Goal: Feedback & Contribution: Contribute content

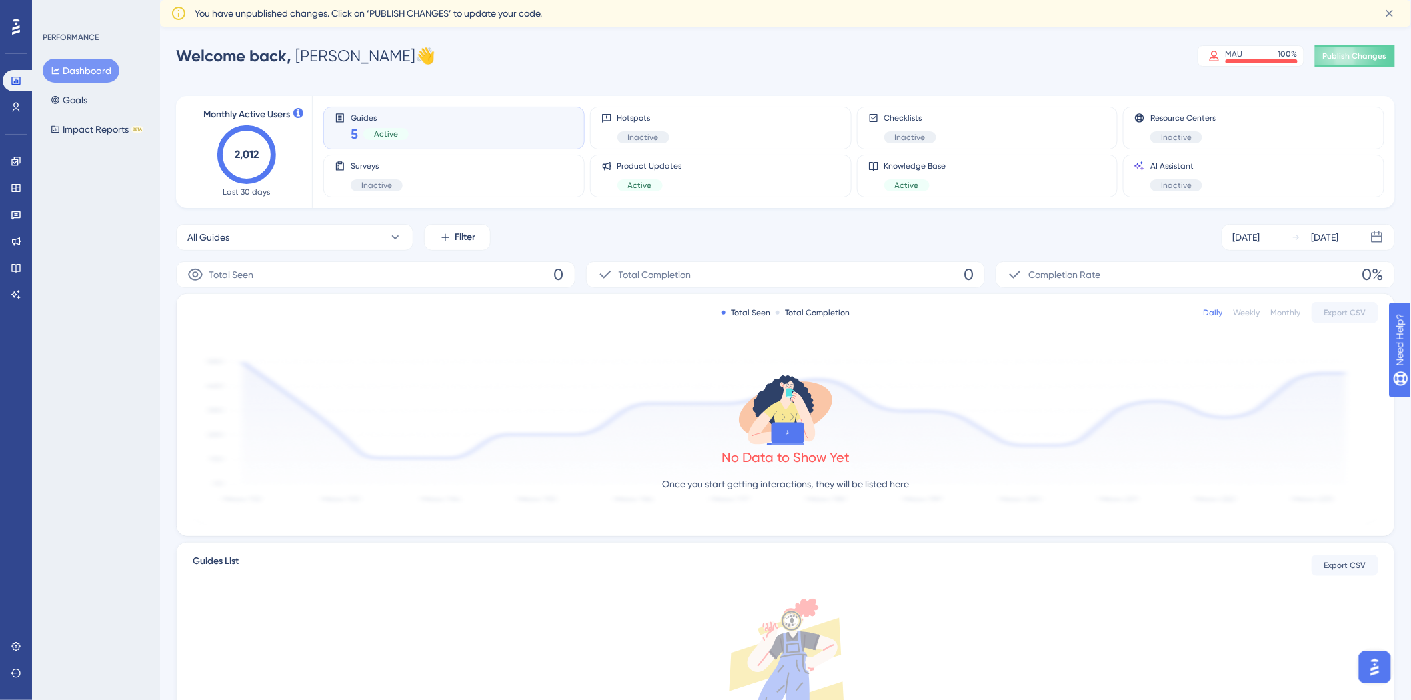
click at [425, 130] on div "Guides 5 Active" at bounding box center [454, 128] width 239 height 31
click at [4, 264] on base "Knowledge Base" at bounding box center [16, 267] width 27 height 21
click at [8, 268] on link at bounding box center [16, 267] width 27 height 21
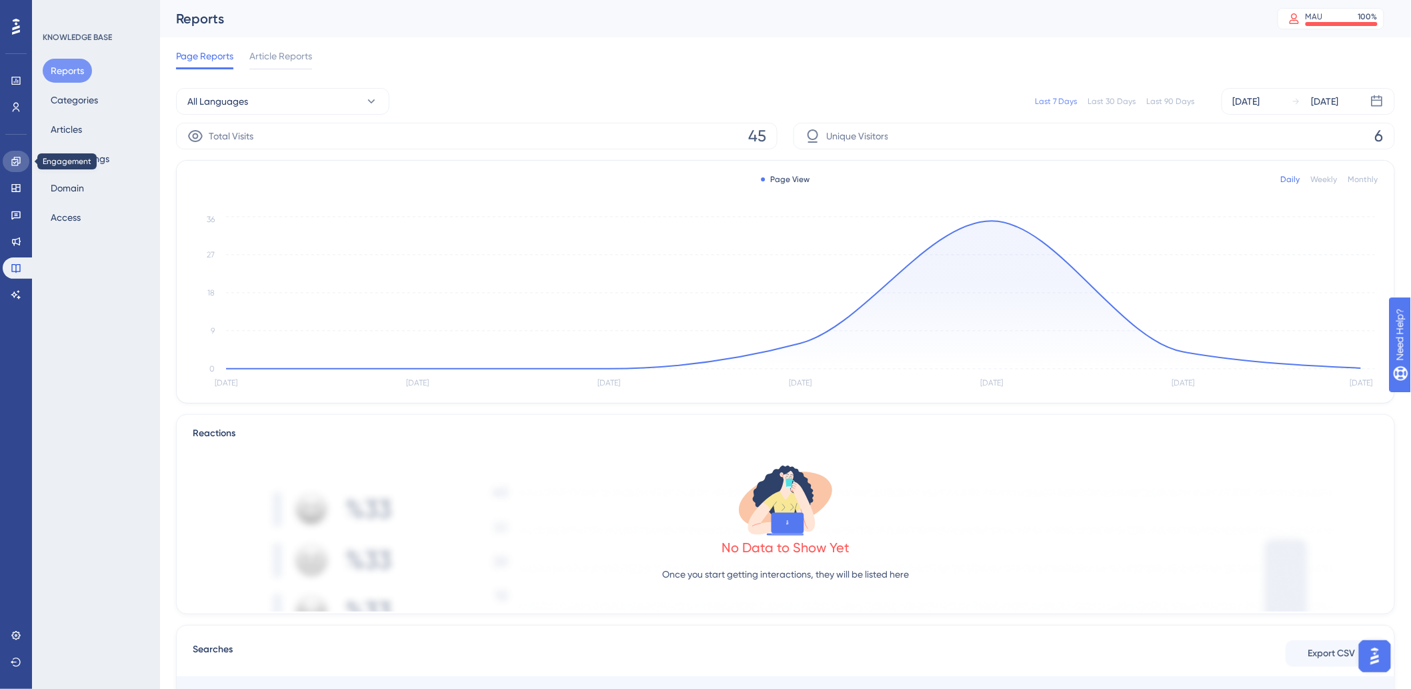
click at [16, 156] on icon at bounding box center [16, 161] width 11 height 11
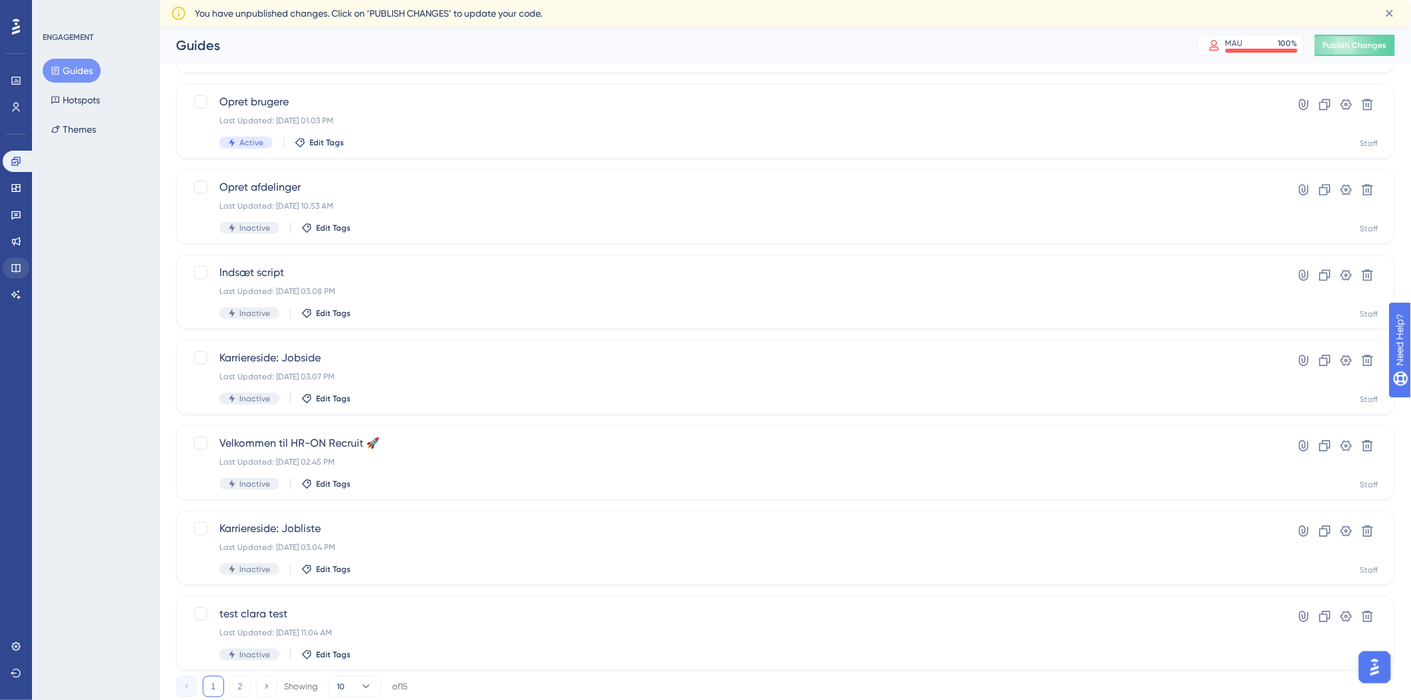
scroll to position [296, 0]
click at [11, 265] on icon at bounding box center [16, 268] width 11 height 11
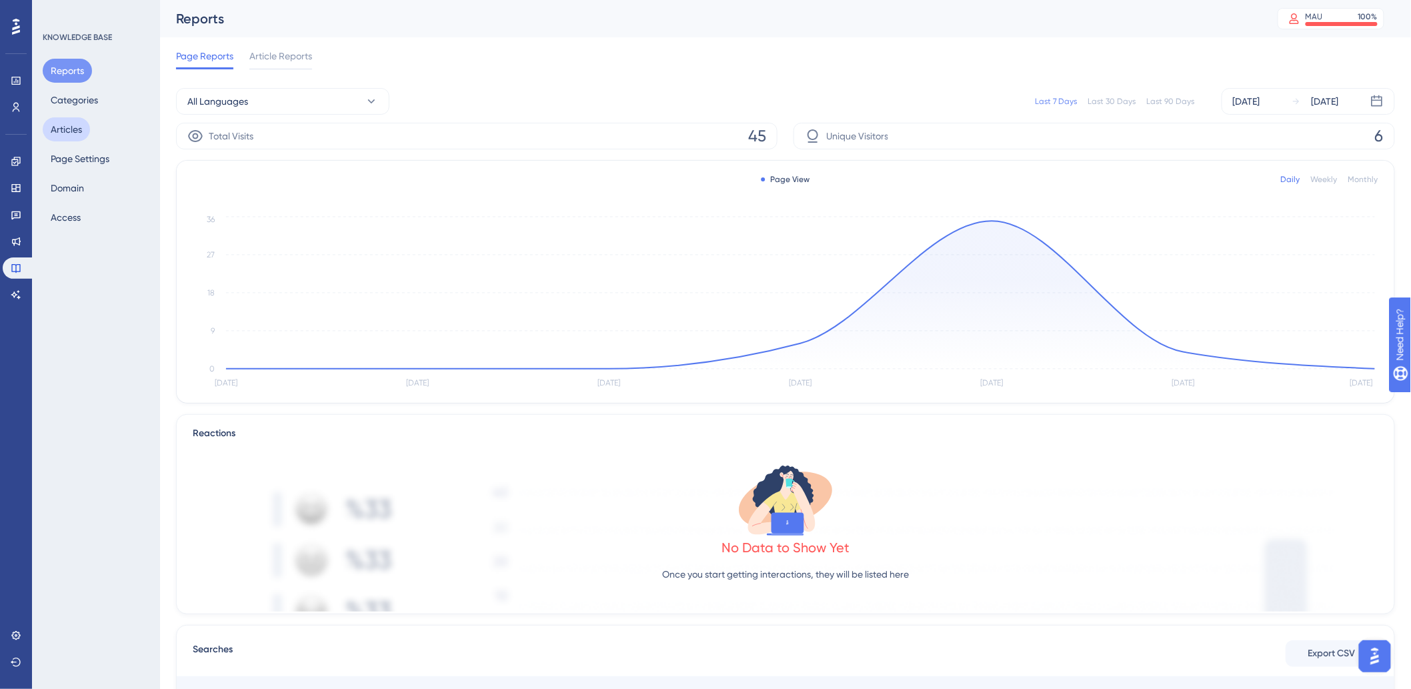
click at [75, 131] on button "Articles" at bounding box center [66, 129] width 47 height 24
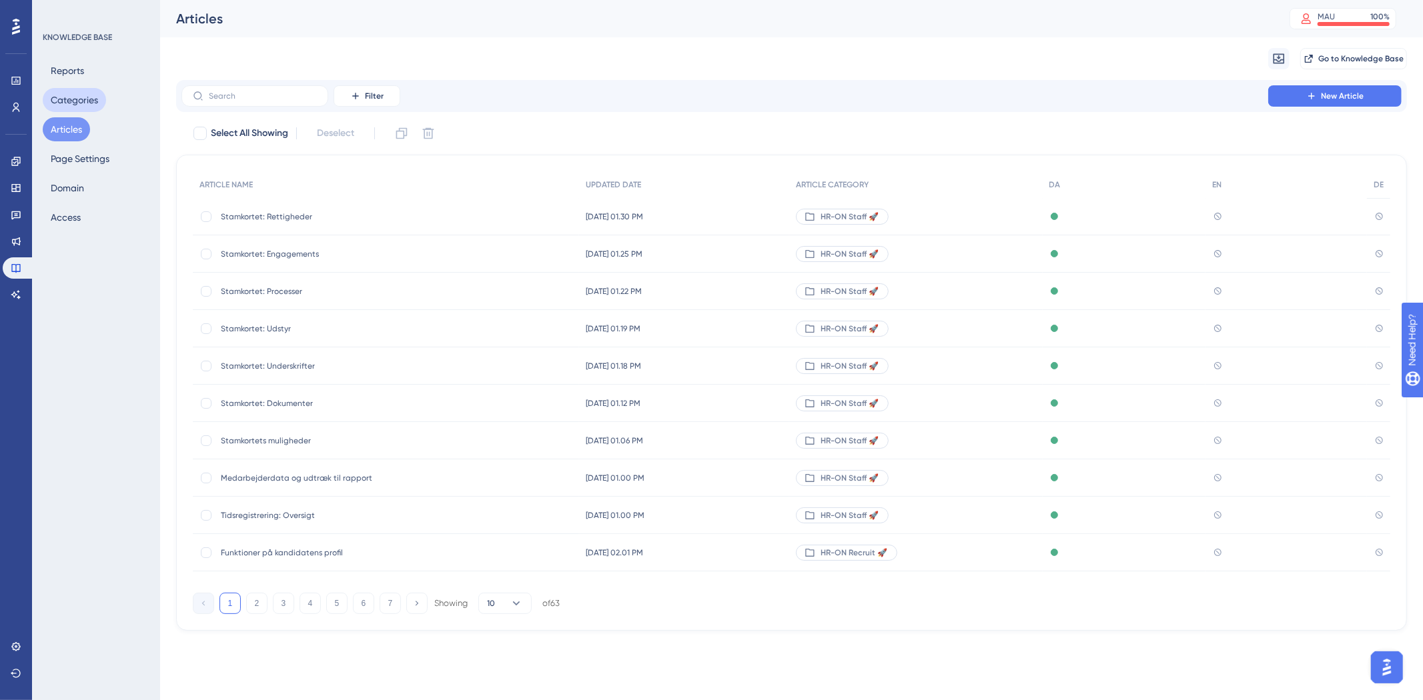
click at [89, 94] on button "Categories" at bounding box center [74, 100] width 63 height 24
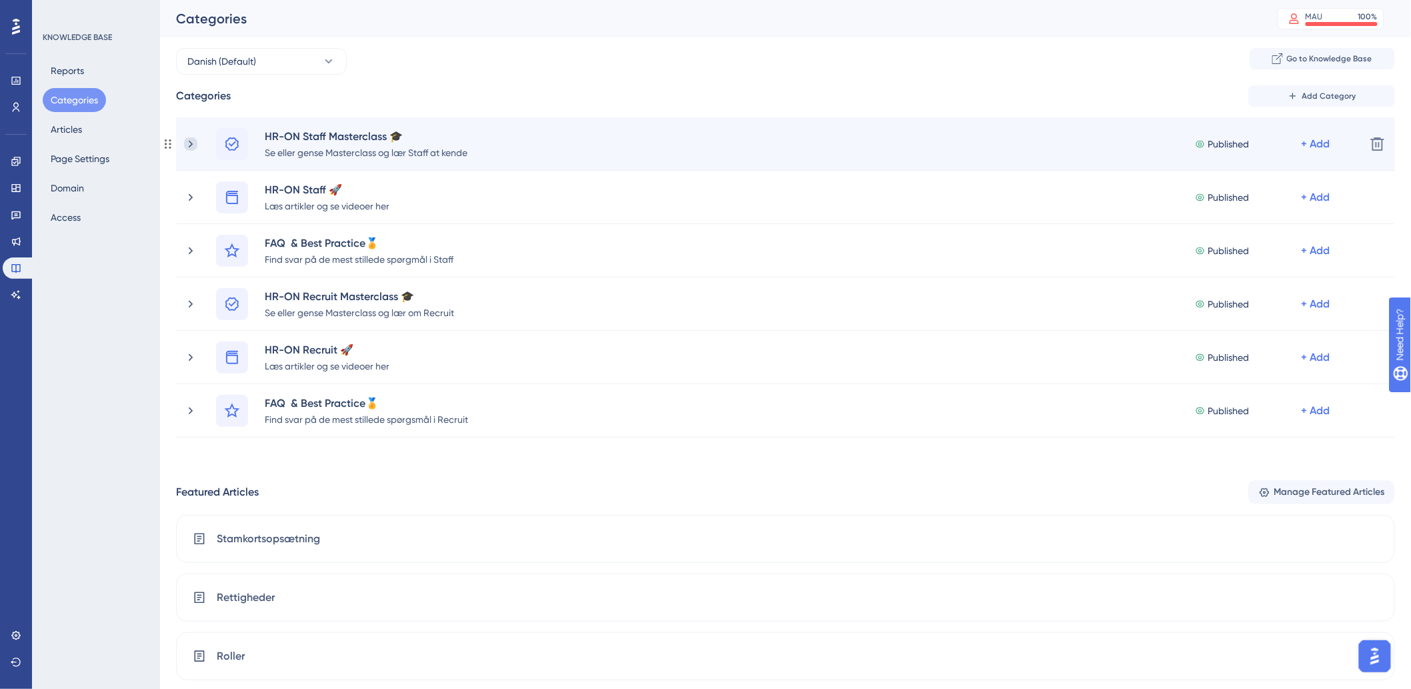
click at [191, 147] on icon at bounding box center [190, 143] width 13 height 13
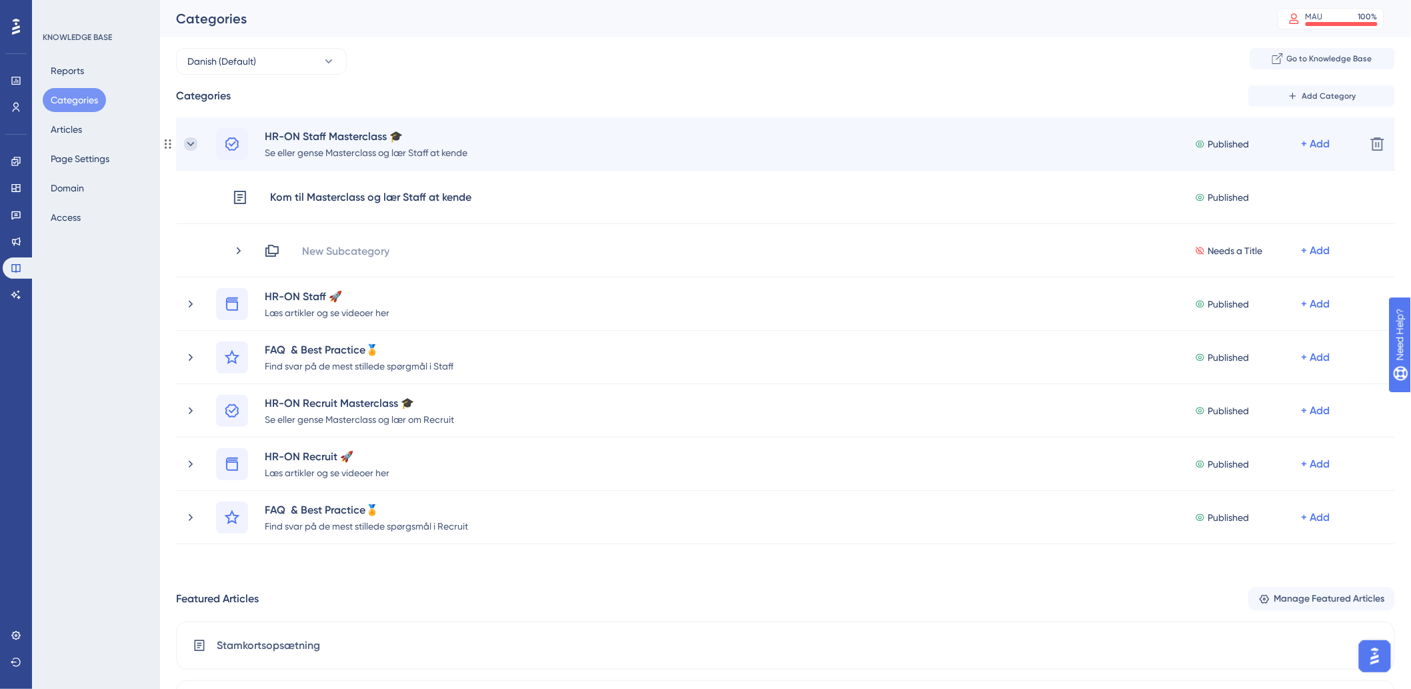
click at [191, 145] on icon at bounding box center [190, 143] width 13 height 13
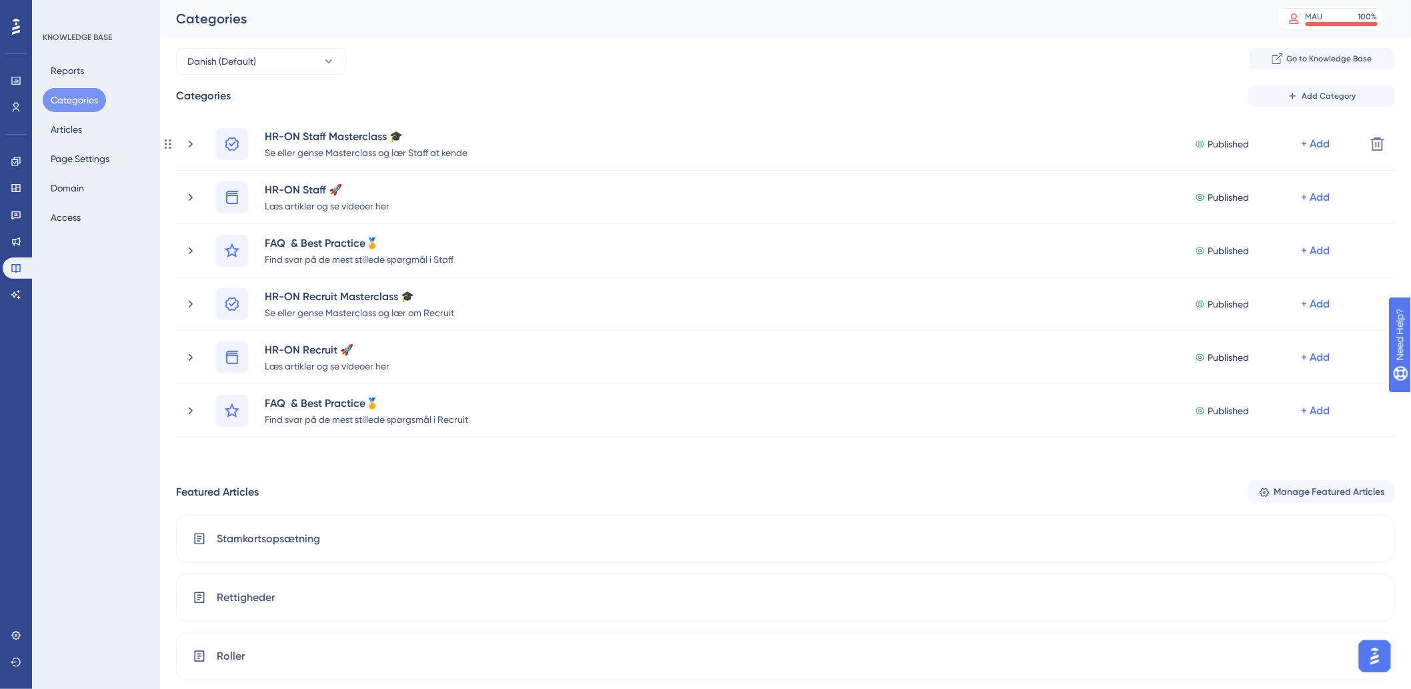
click at [191, 145] on icon at bounding box center [190, 143] width 13 height 13
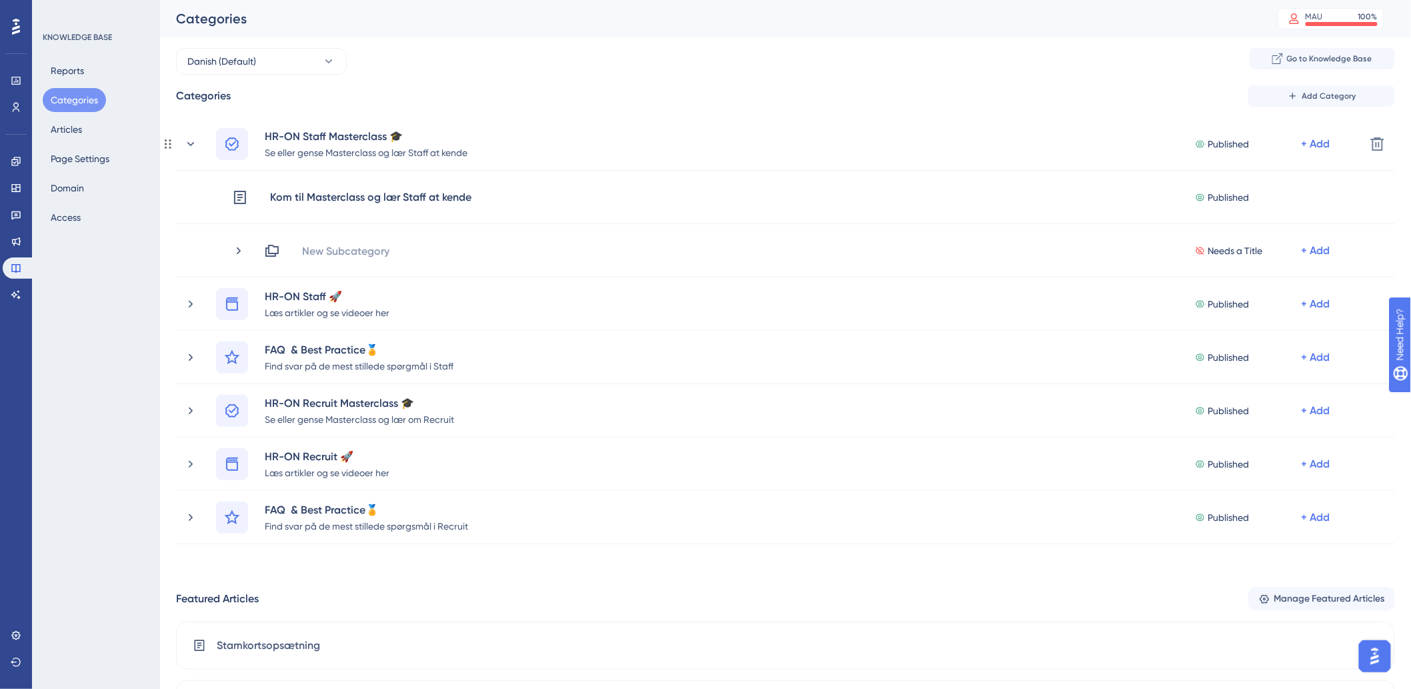
click at [191, 145] on icon at bounding box center [190, 143] width 13 height 13
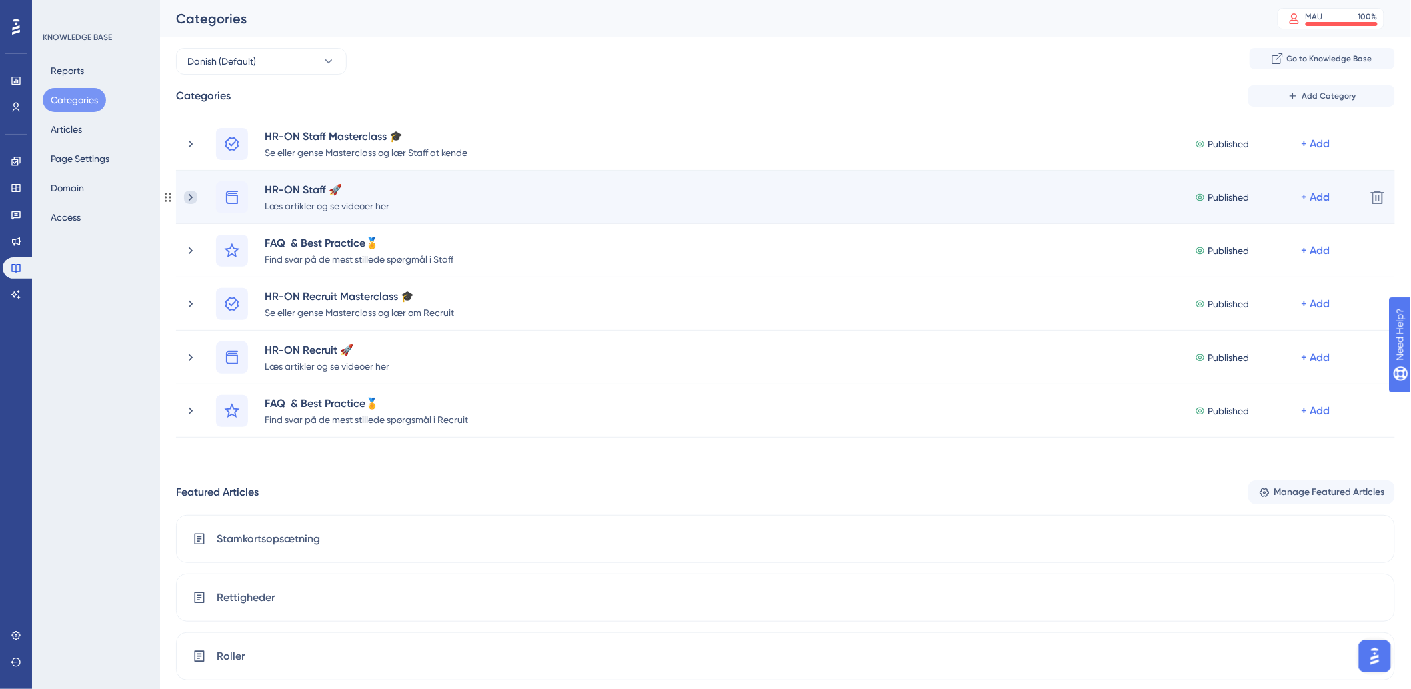
click at [191, 191] on icon at bounding box center [190, 197] width 13 height 13
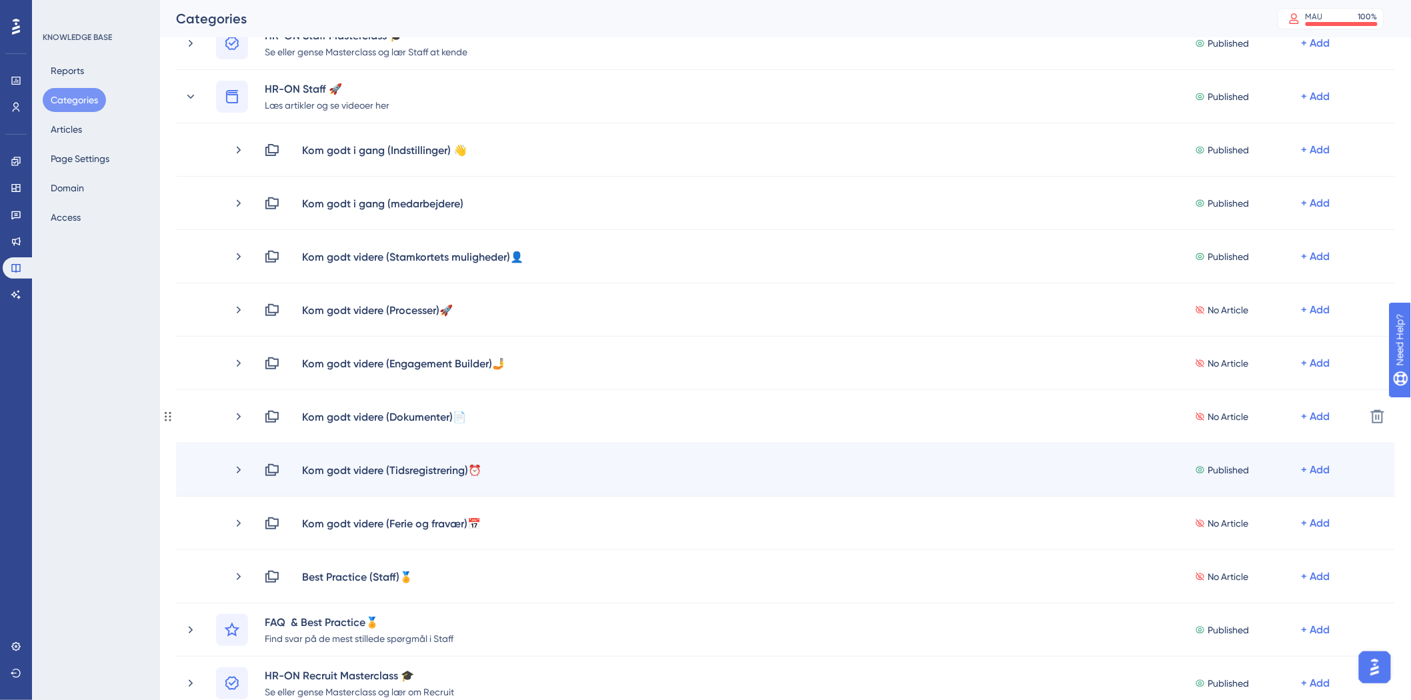
scroll to position [74, 0]
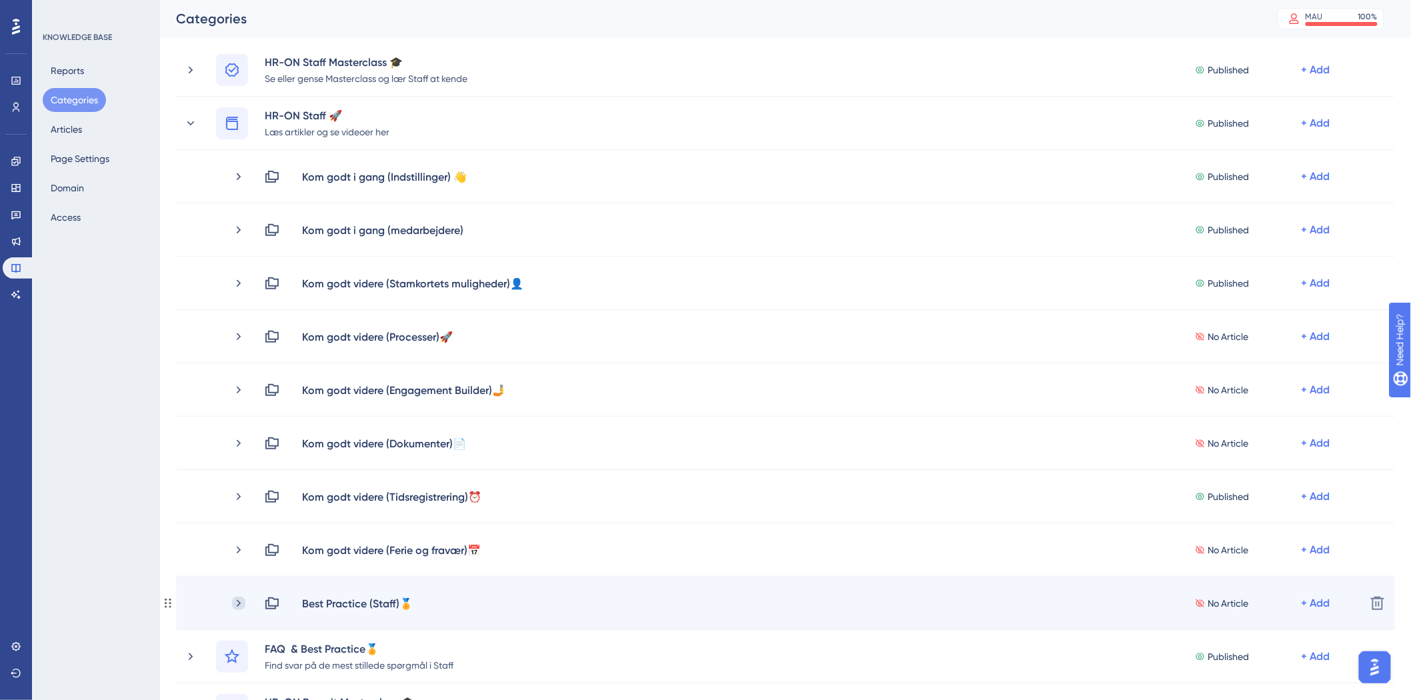
click at [241, 603] on icon at bounding box center [238, 603] width 13 height 13
click at [241, 604] on icon at bounding box center [238, 603] width 13 height 13
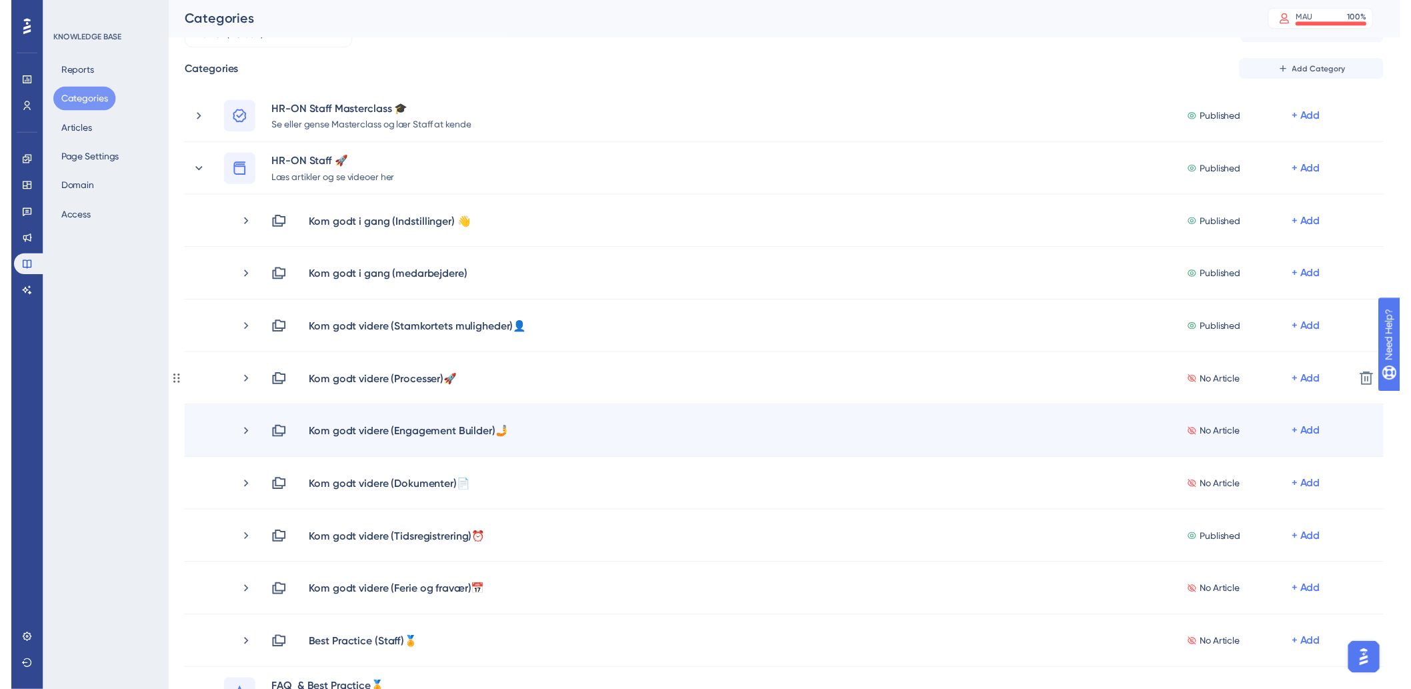
scroll to position [0, 0]
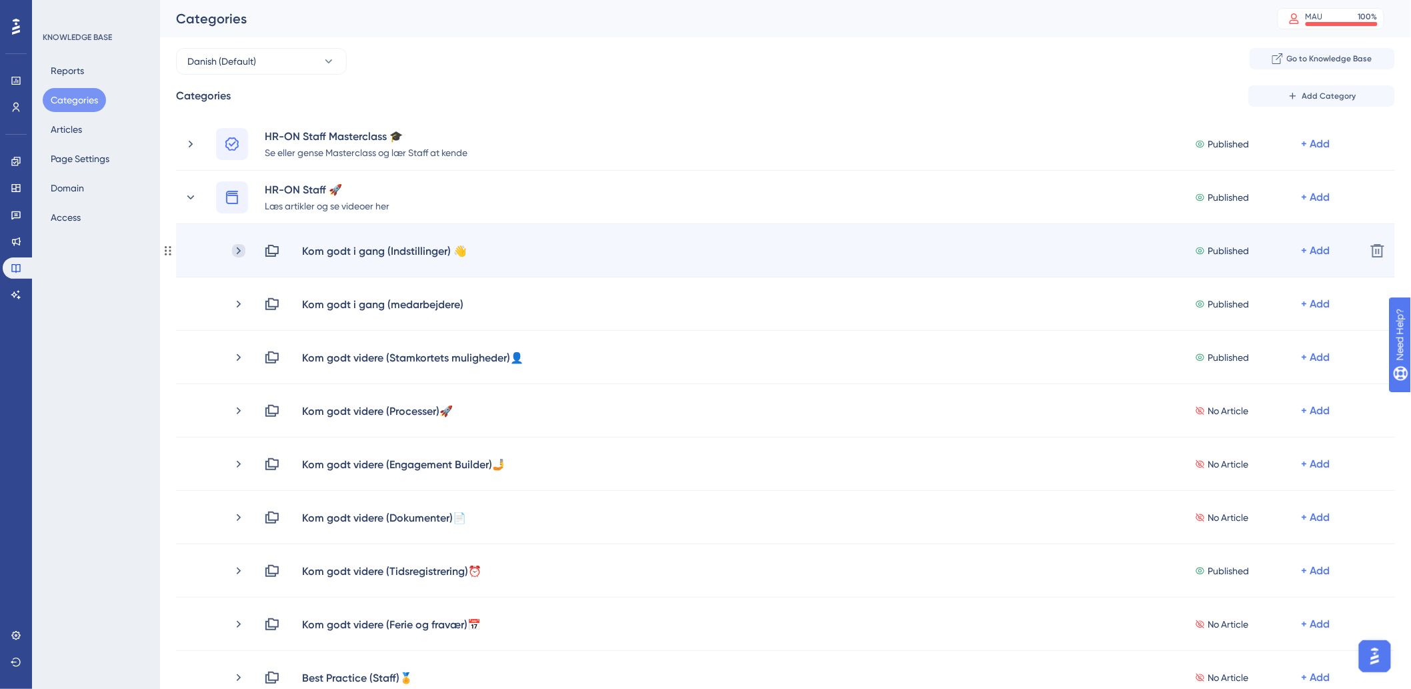
click at [239, 245] on icon at bounding box center [238, 250] width 13 height 13
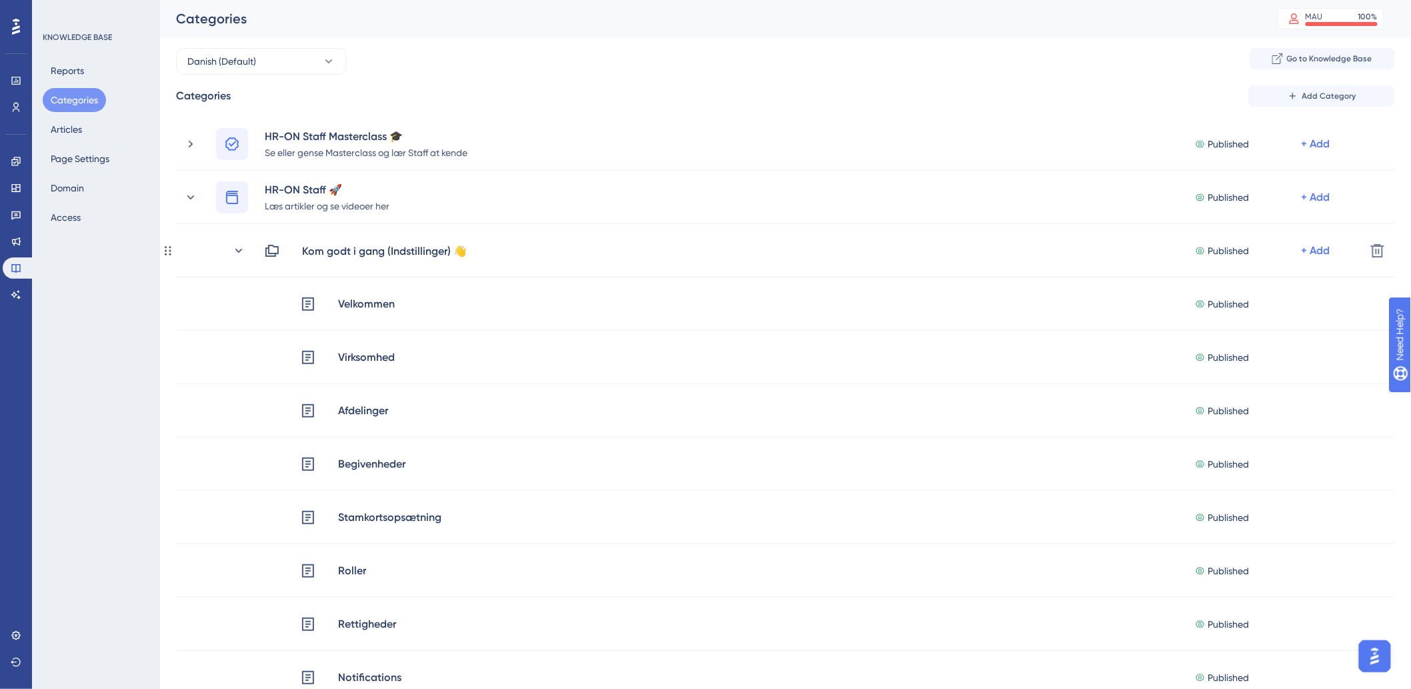
click at [239, 245] on icon at bounding box center [238, 250] width 13 height 13
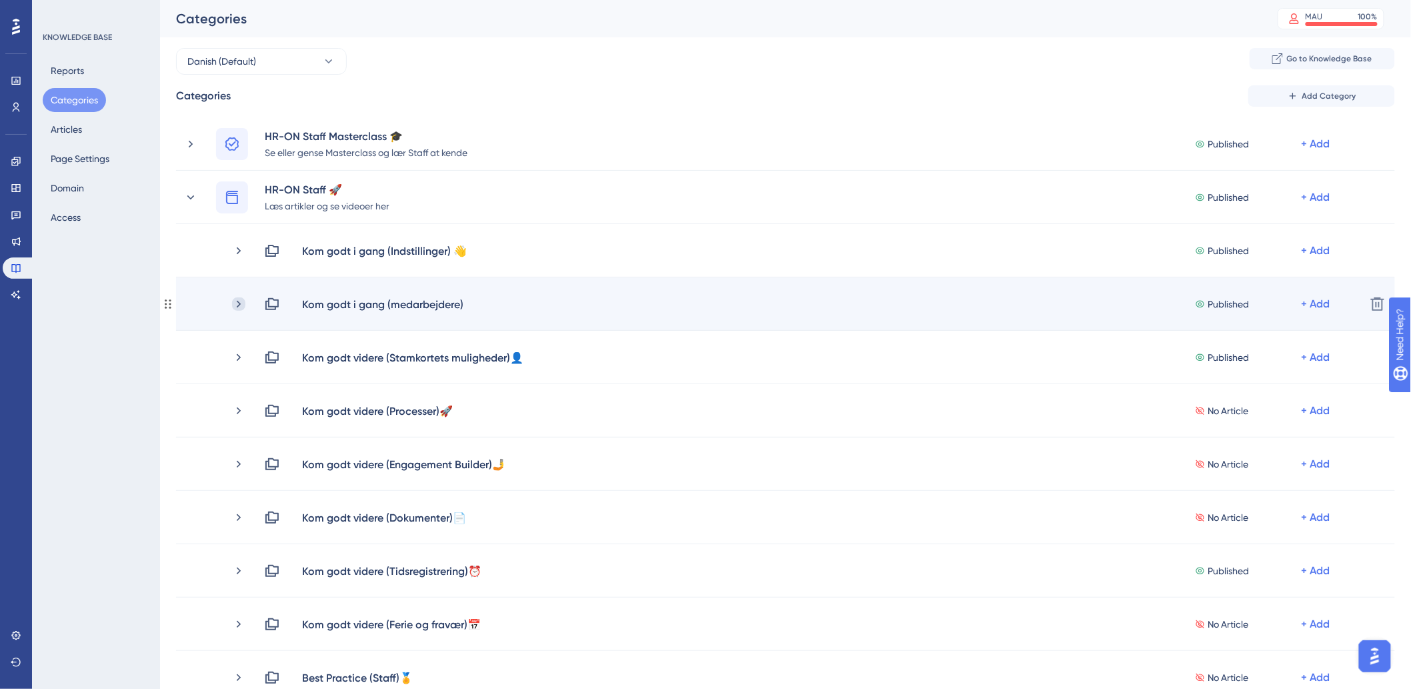
click at [238, 300] on icon at bounding box center [238, 303] width 13 height 13
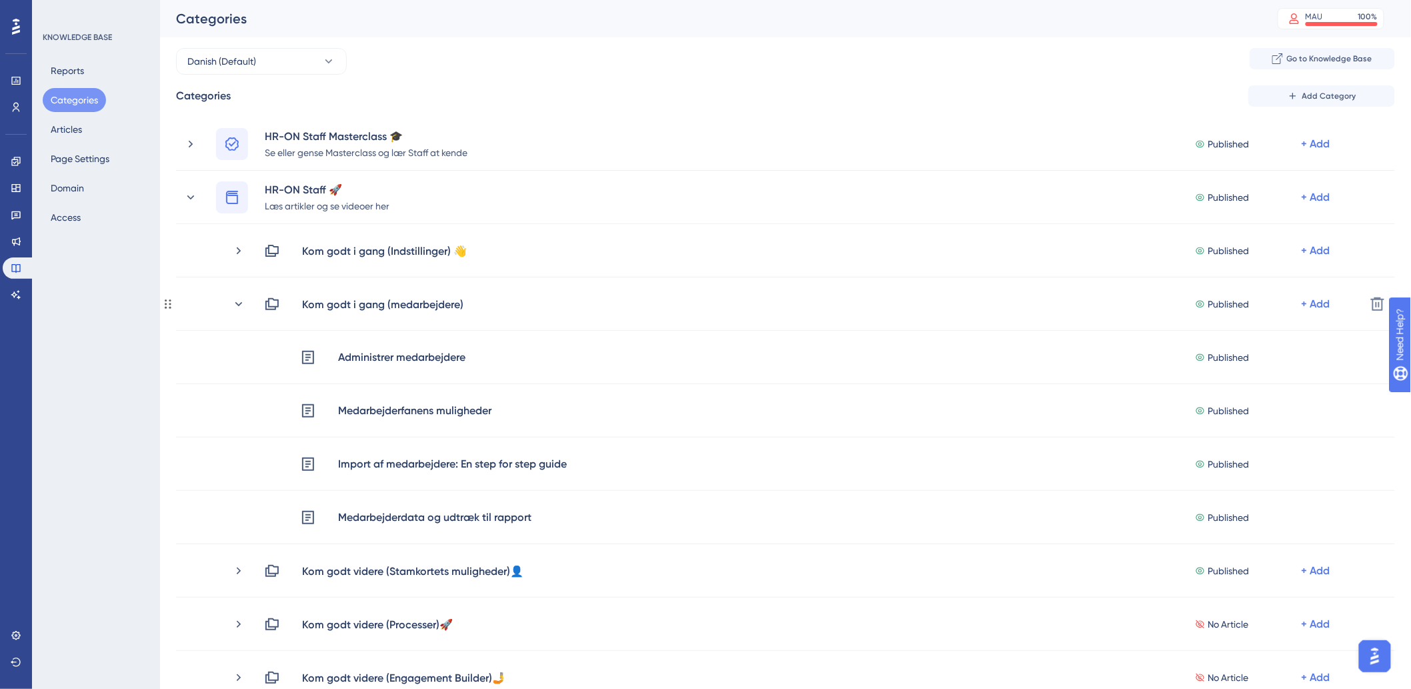
click at [238, 300] on icon at bounding box center [238, 303] width 13 height 13
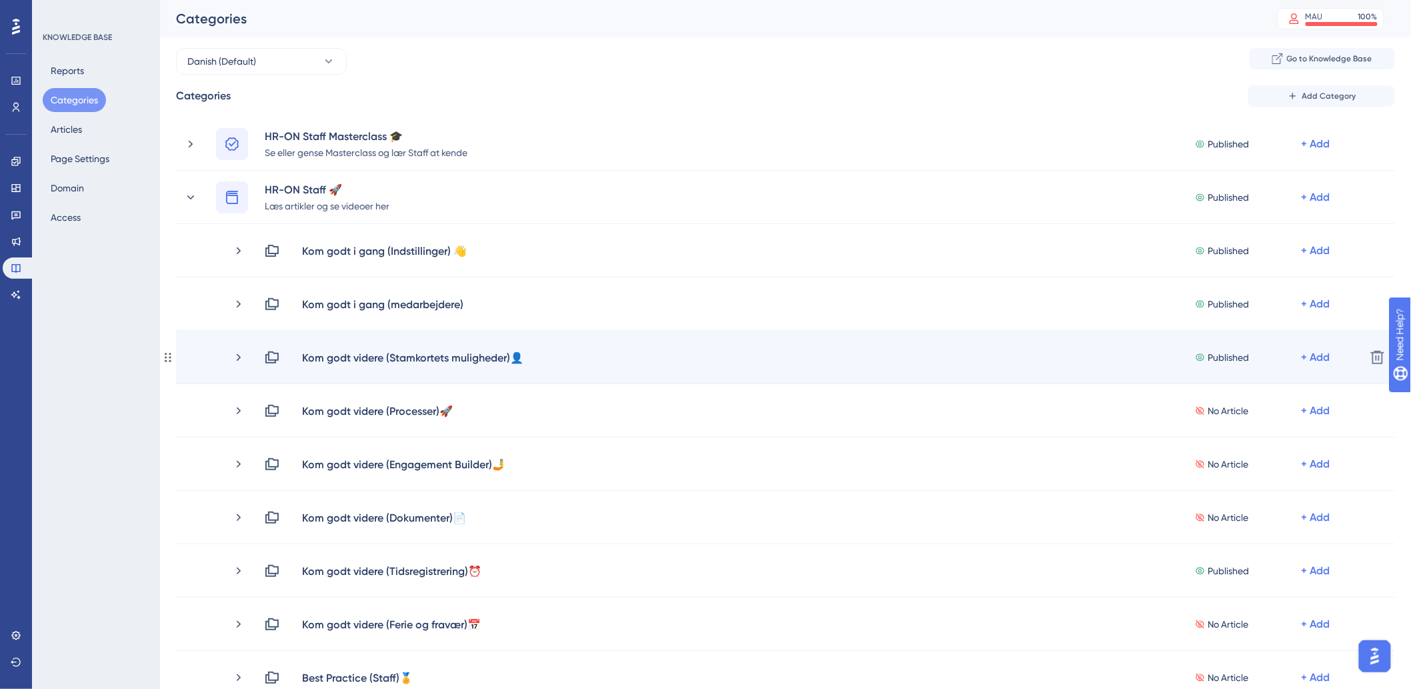
click at [241, 364] on div "Kom godt videre (Stamkortets muligheder)👤 Published + Add" at bounding box center [793, 358] width 1123 height 16
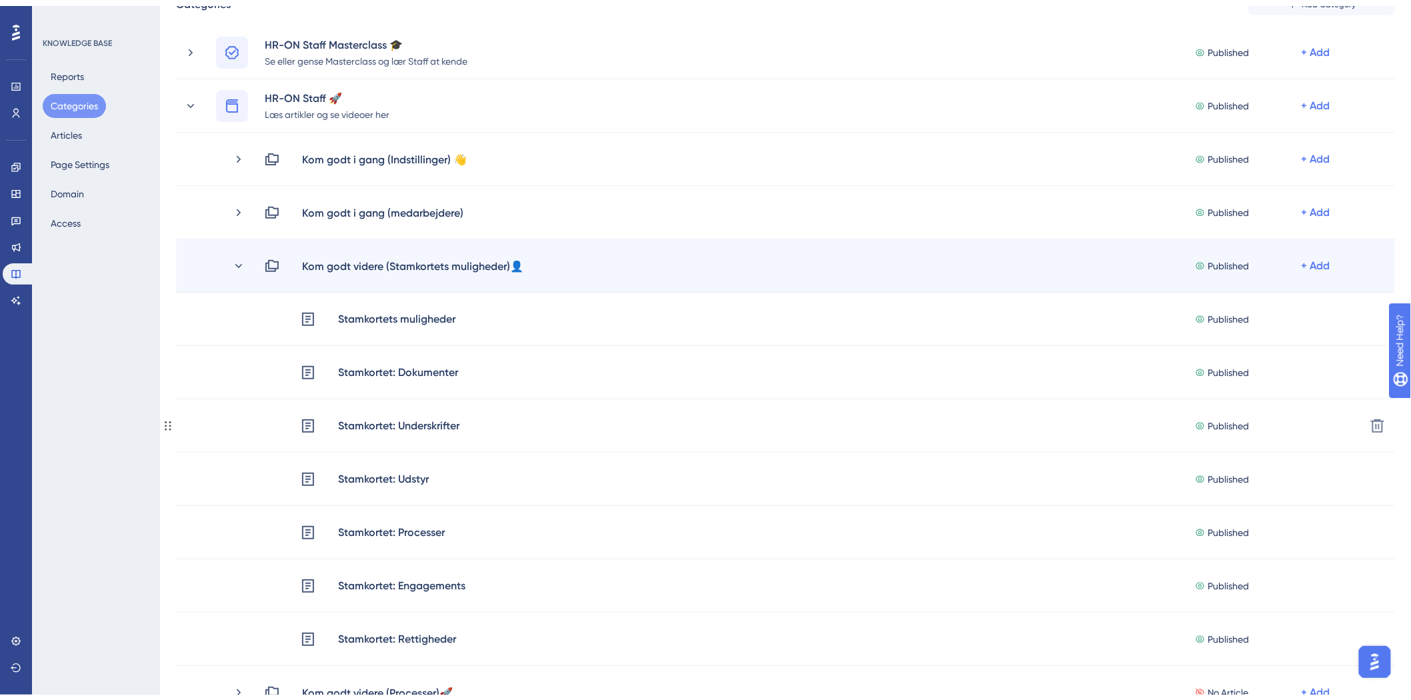
scroll to position [148, 0]
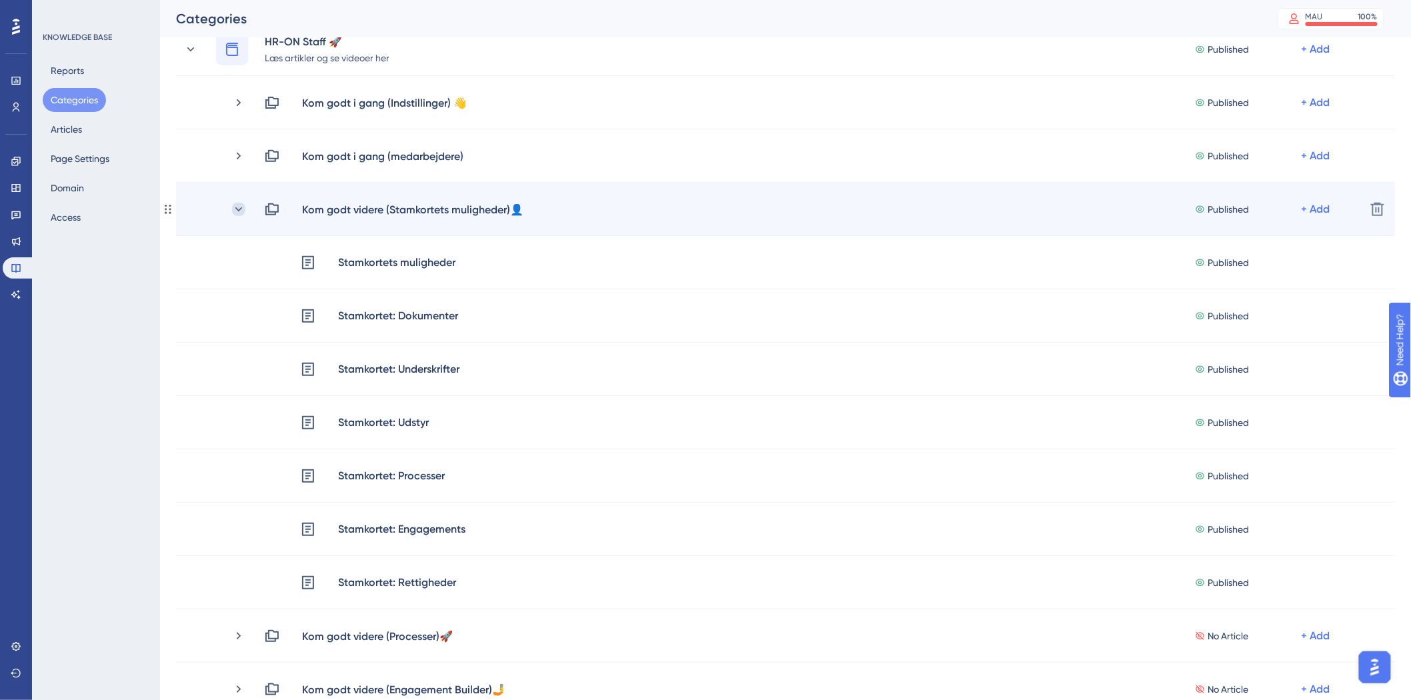
click at [236, 203] on icon at bounding box center [238, 209] width 13 height 13
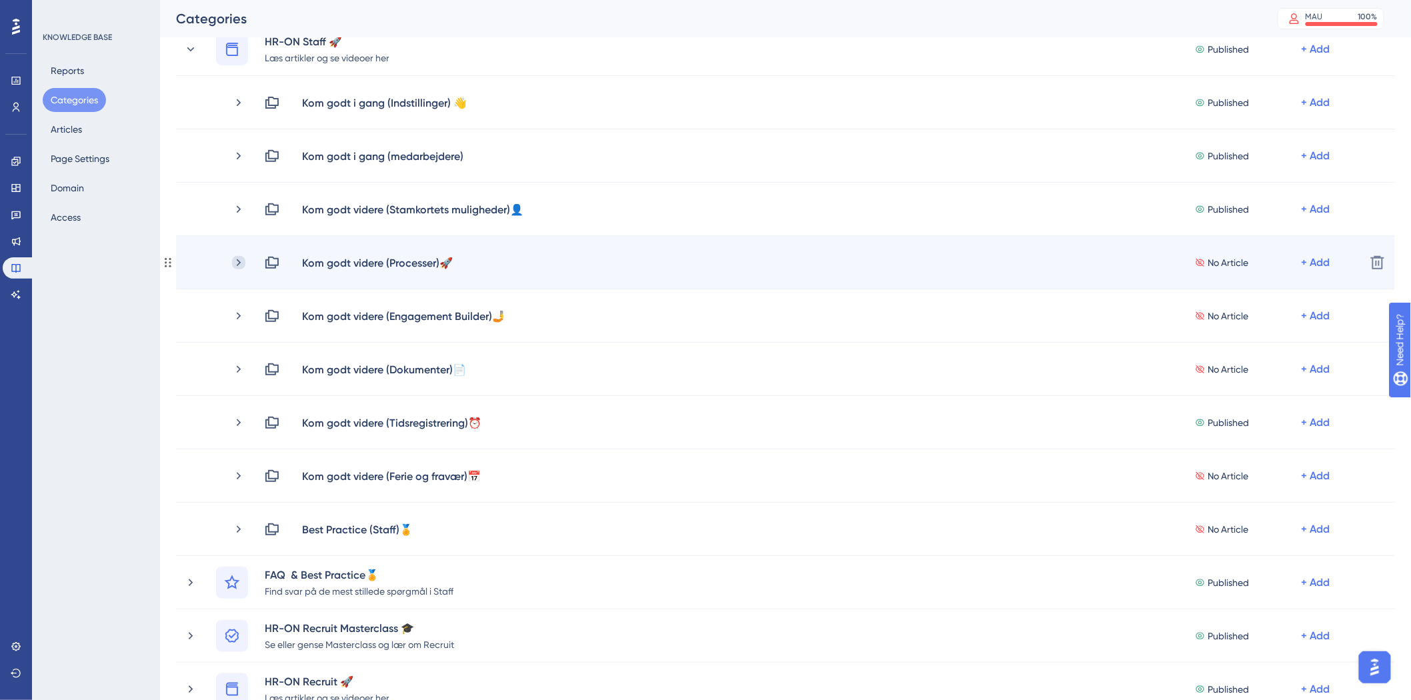
click at [236, 261] on icon at bounding box center [238, 262] width 13 height 13
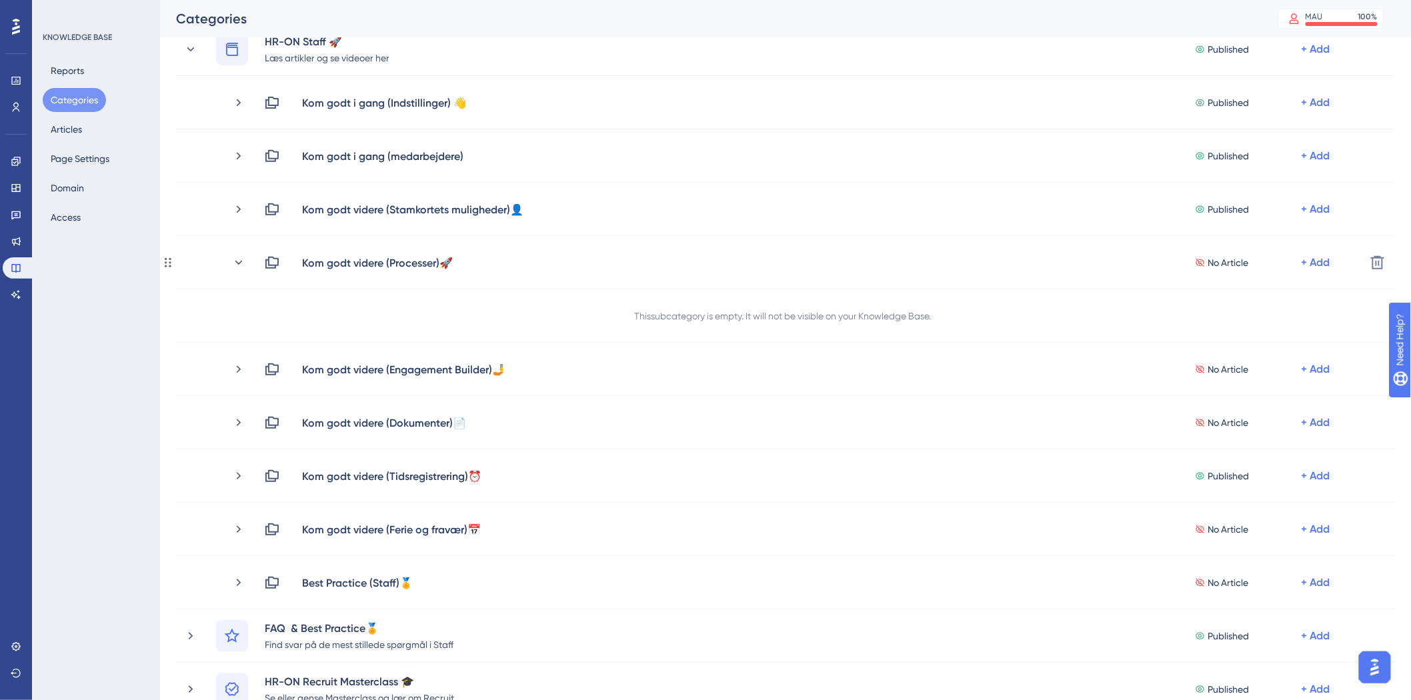
click at [236, 261] on icon at bounding box center [238, 262] width 7 height 4
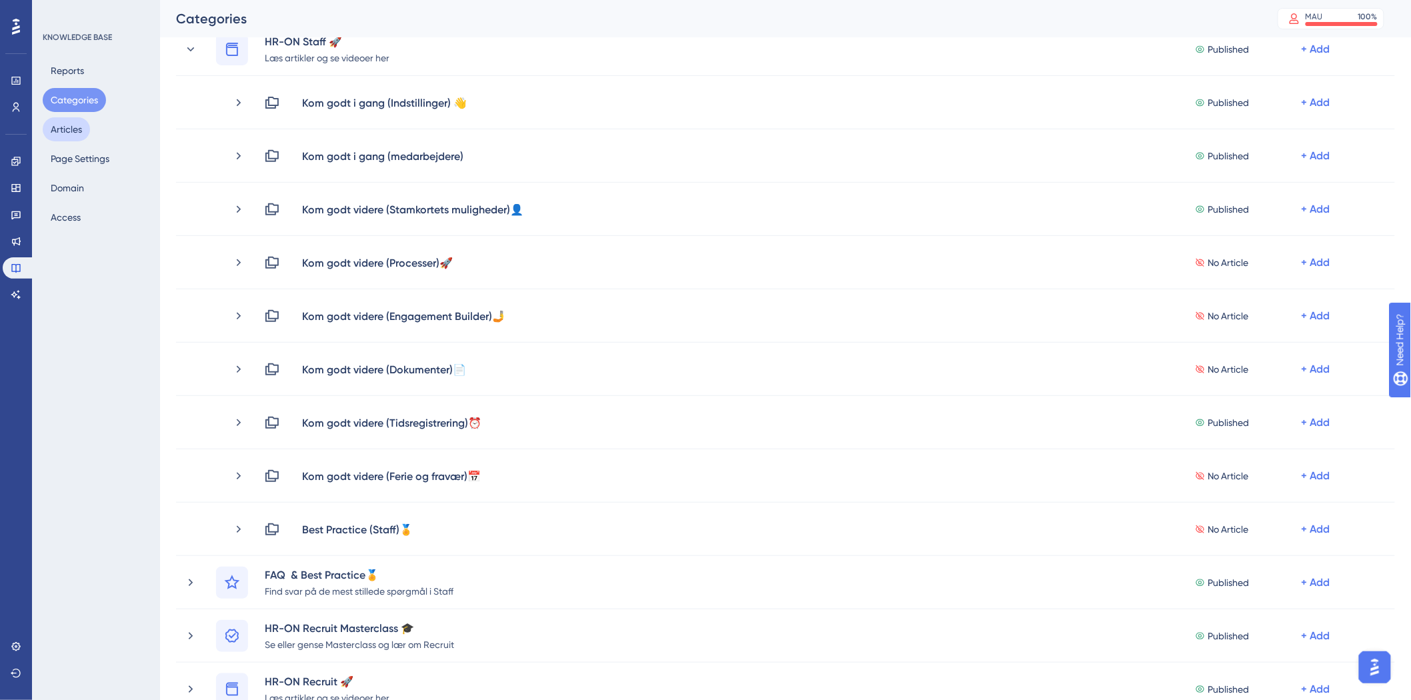
drag, startPoint x: 59, startPoint y: 129, endPoint x: 107, endPoint y: 141, distance: 50.3
click at [60, 129] on button "Articles" at bounding box center [66, 129] width 47 height 24
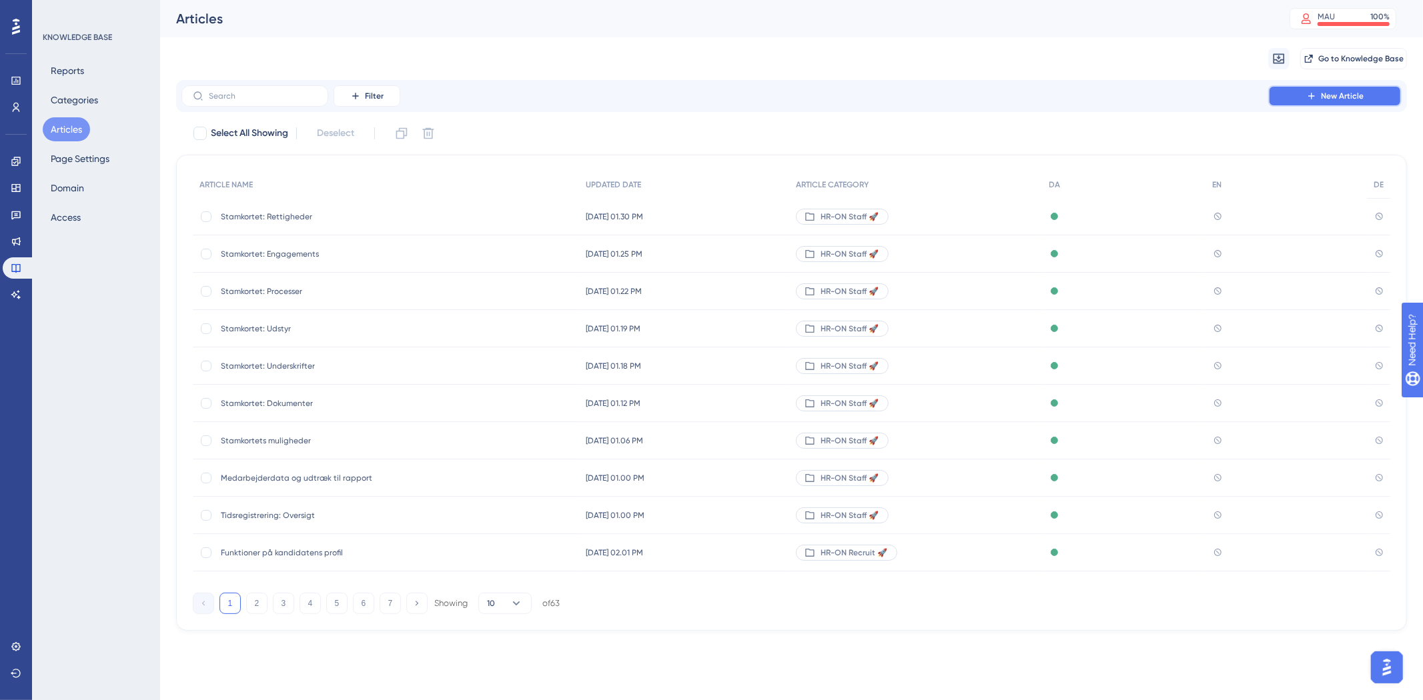
click at [1308, 103] on button "New Article" at bounding box center [1334, 95] width 133 height 21
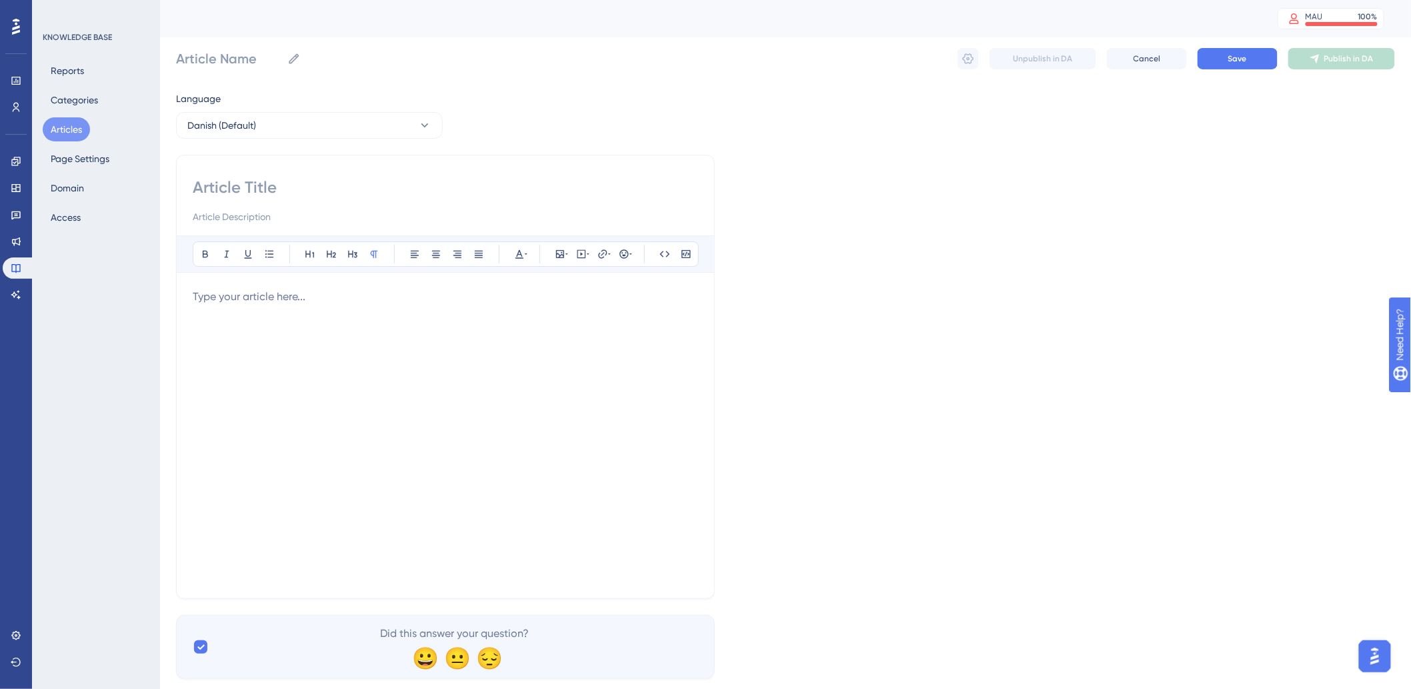
click at [422, 338] on div at bounding box center [446, 435] width 506 height 293
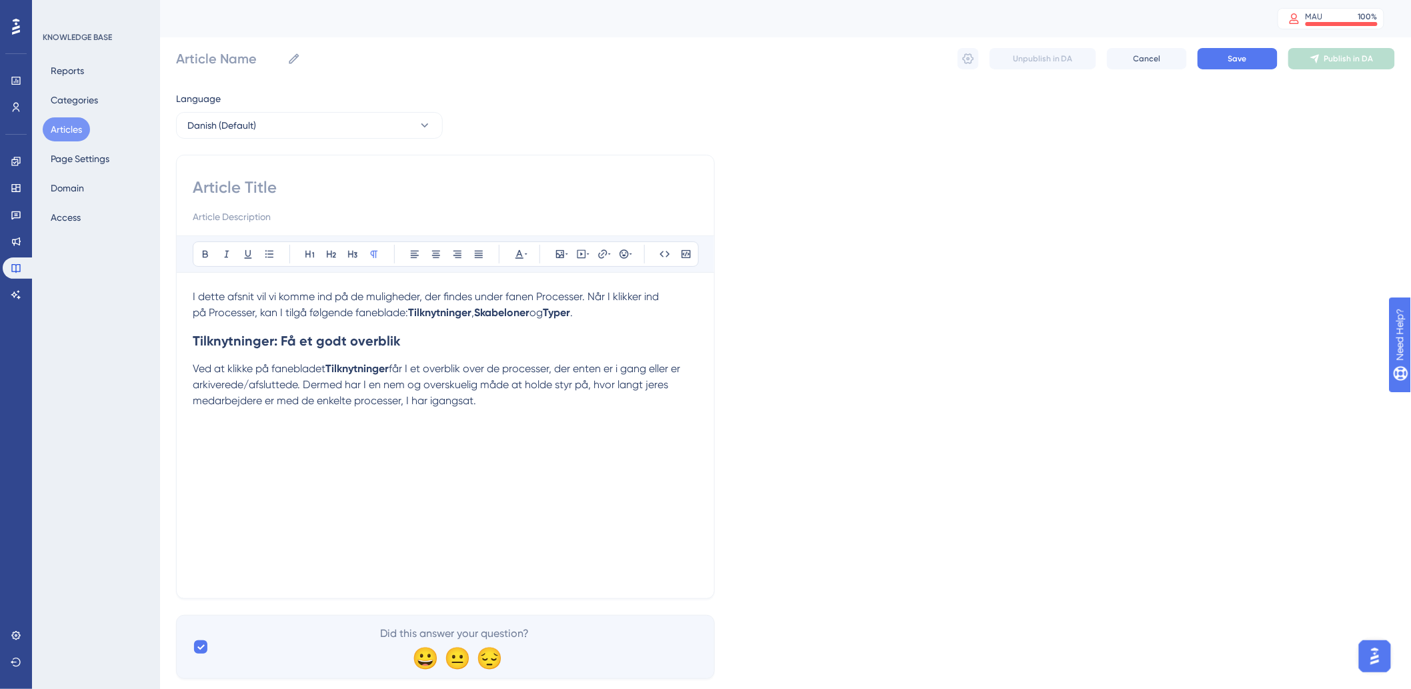
click at [508, 448] on div "I dette afsnit vil vi komme ind på de muligheder, der findes under fanen Proces…" at bounding box center [446, 435] width 506 height 293
click at [394, 447] on div "I dette afsnit vil vi komme ind på de muligheder, der findes under fanen Proces…" at bounding box center [446, 435] width 506 height 293
click at [576, 422] on div "I dette afsnit vil vi komme ind på de muligheder, der findes under fanen Proces…" at bounding box center [446, 435] width 506 height 293
click at [558, 253] on icon at bounding box center [560, 254] width 11 height 11
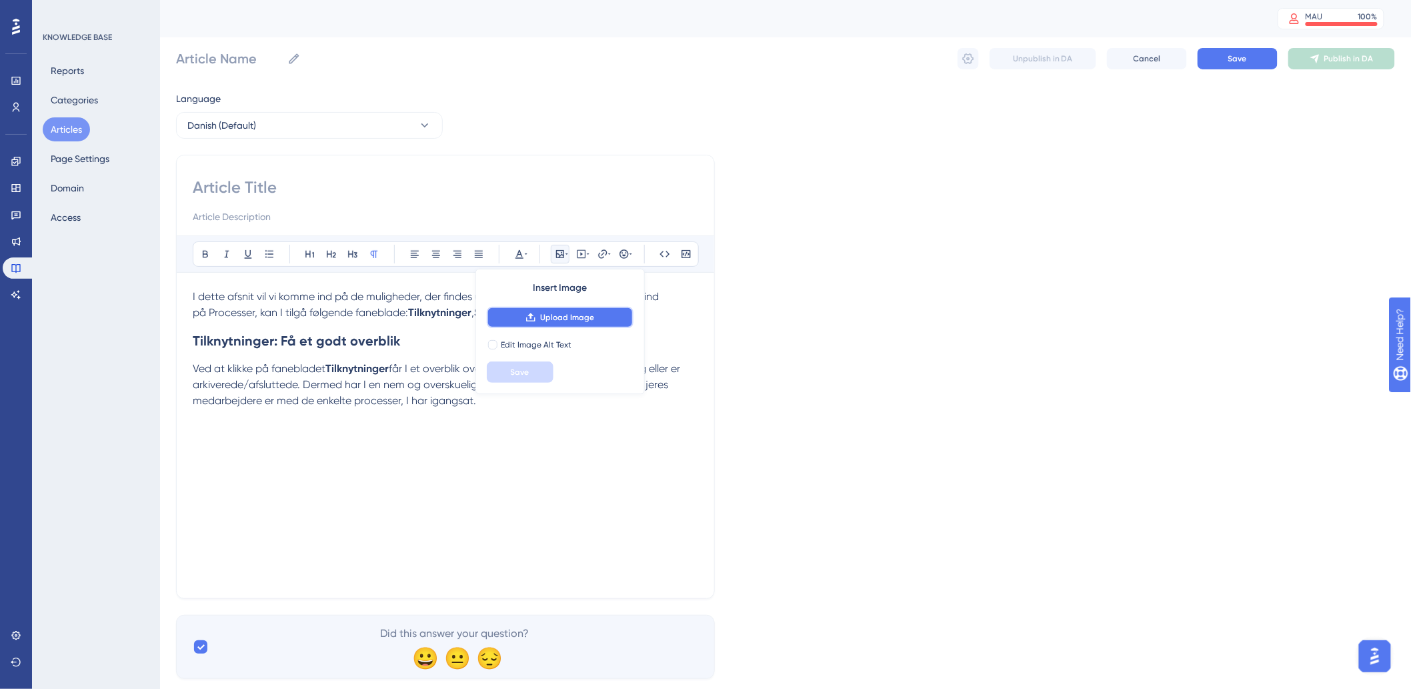
click at [556, 315] on span "Upload Image" at bounding box center [567, 317] width 54 height 11
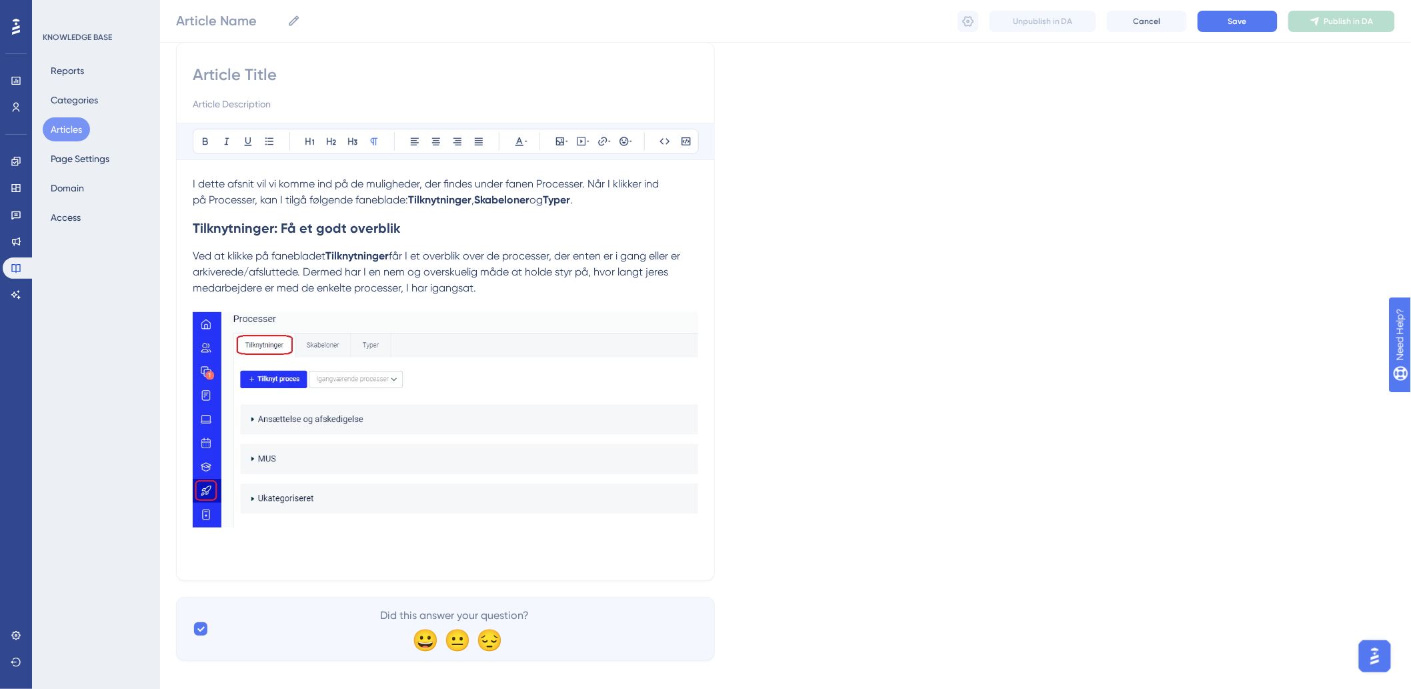
scroll to position [123, 0]
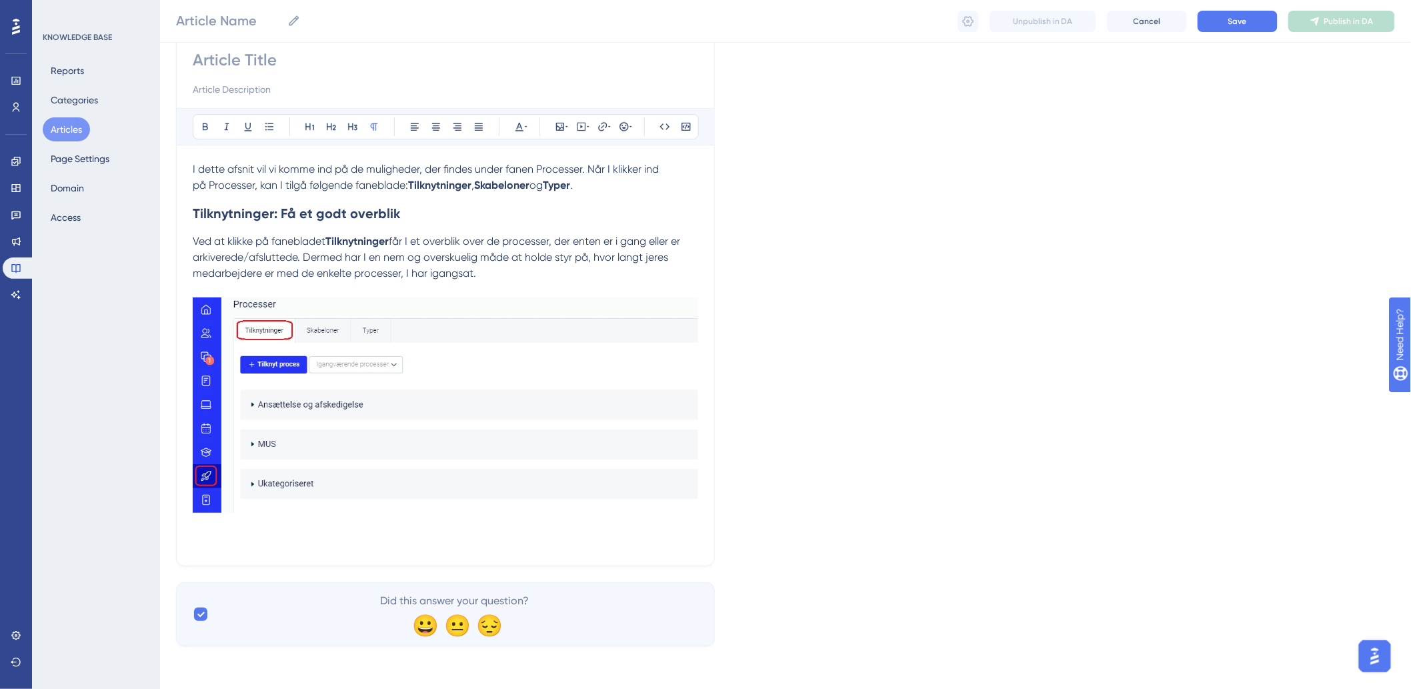
click at [505, 555] on div "Bold Italic Underline Bullet Point Heading 1 Heading 2 Heading 3 Normal Align L…" at bounding box center [445, 296] width 539 height 539
click at [465, 544] on p at bounding box center [446, 542] width 506 height 16
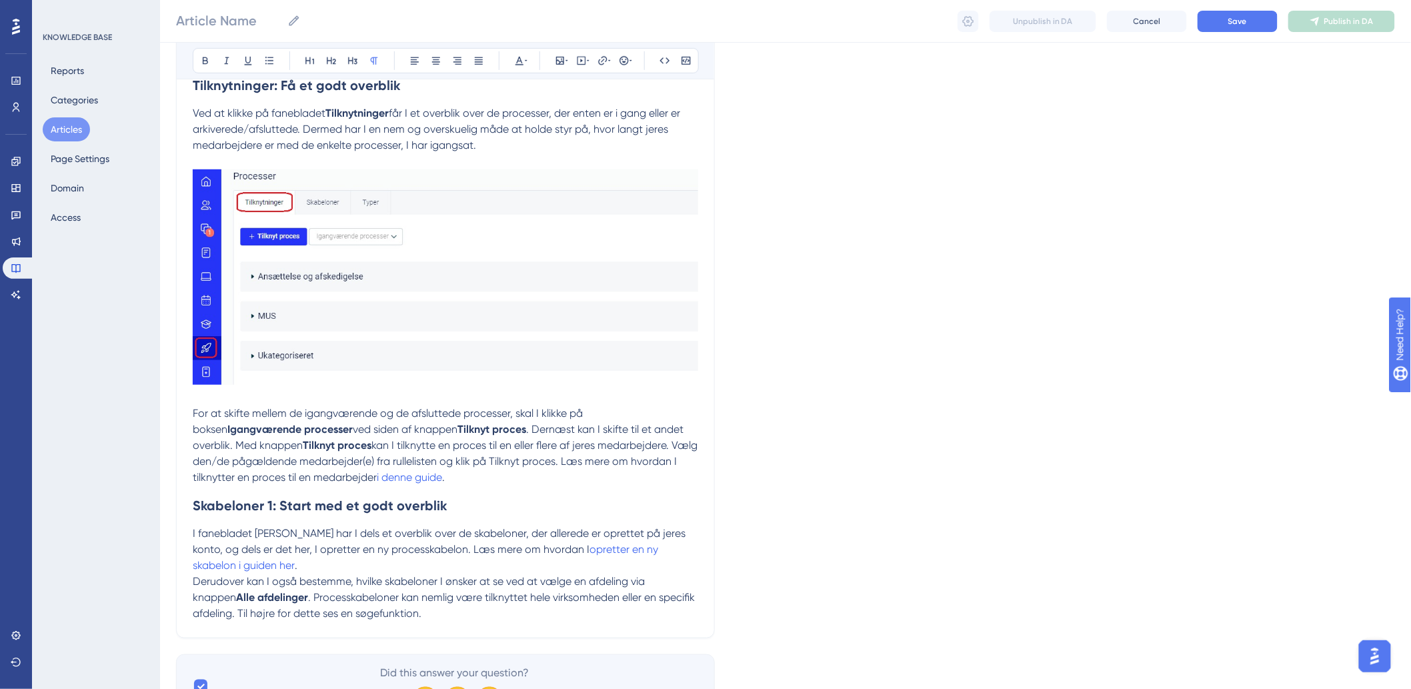
scroll to position [324, 0]
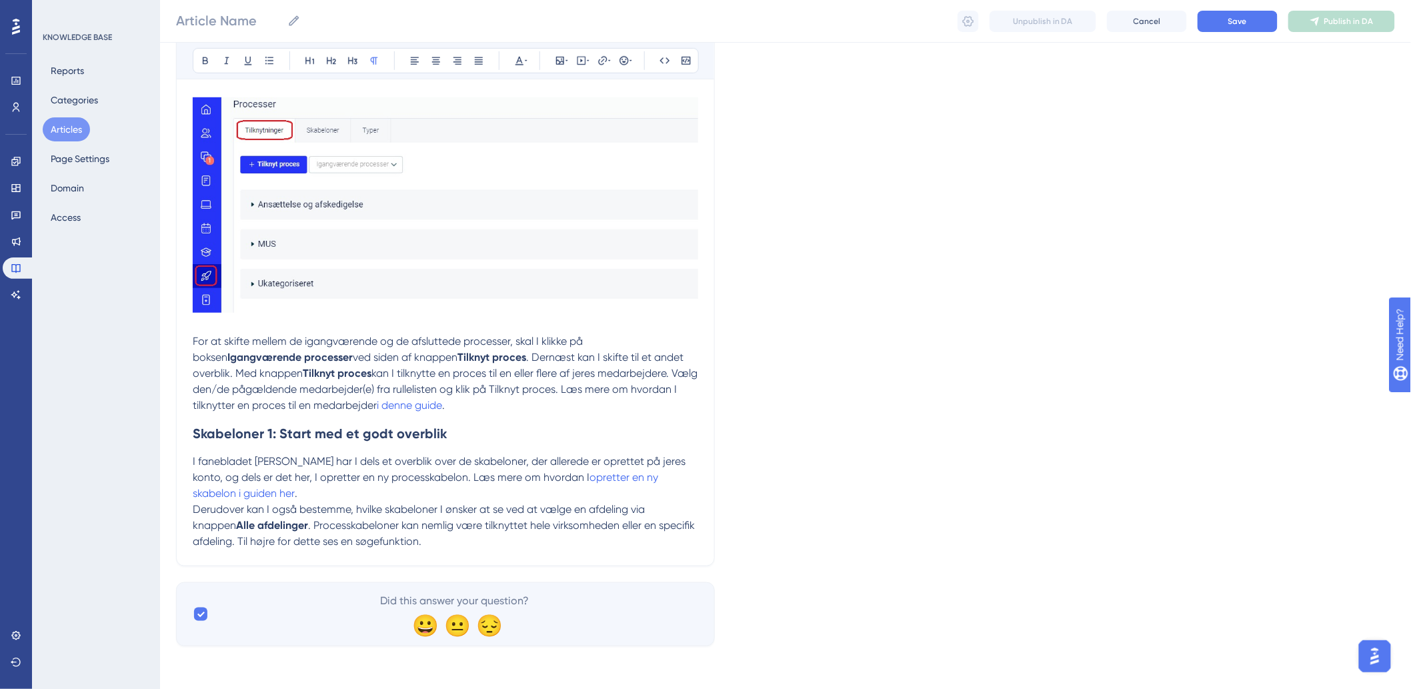
click at [504, 538] on p "Derudover kan I også bestemme, hvilke skabeloner I ønsker at se ved at vælge en…" at bounding box center [446, 526] width 506 height 48
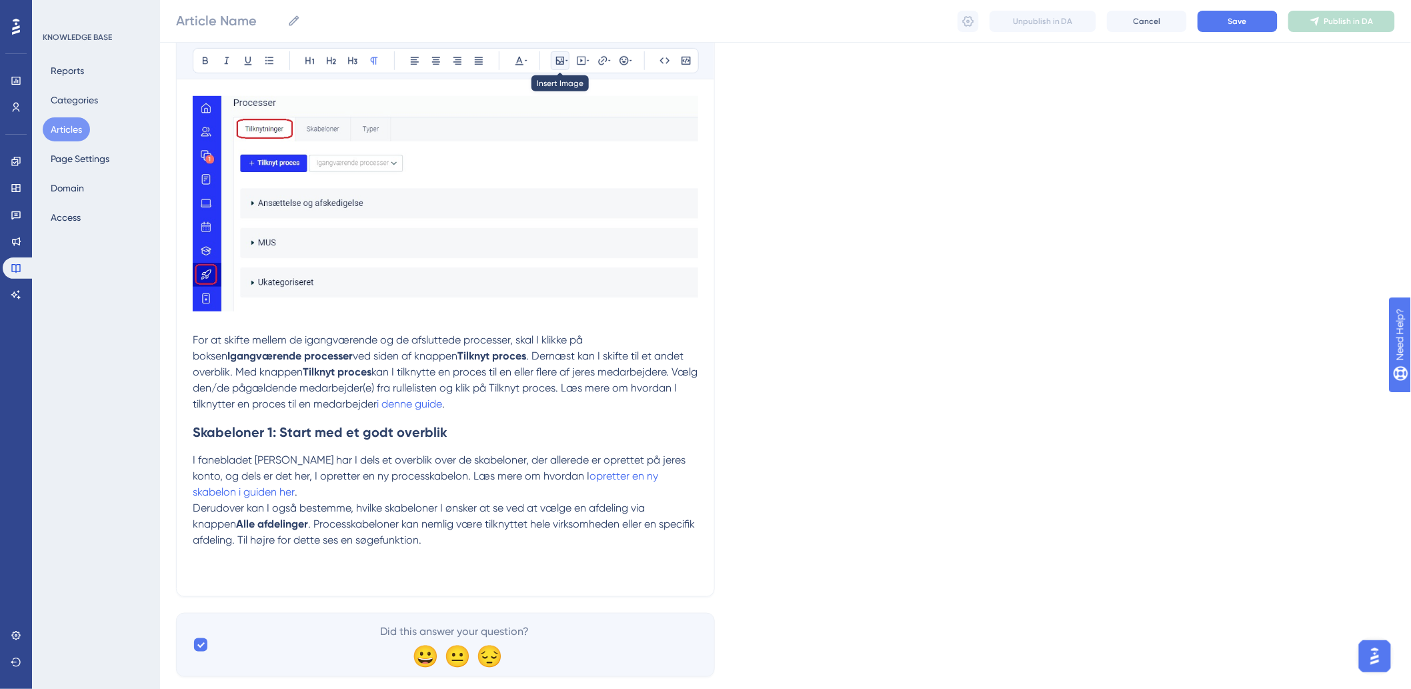
click at [552, 63] on button at bounding box center [560, 60] width 19 height 19
click at [552, 123] on span "Upload Image" at bounding box center [567, 124] width 54 height 11
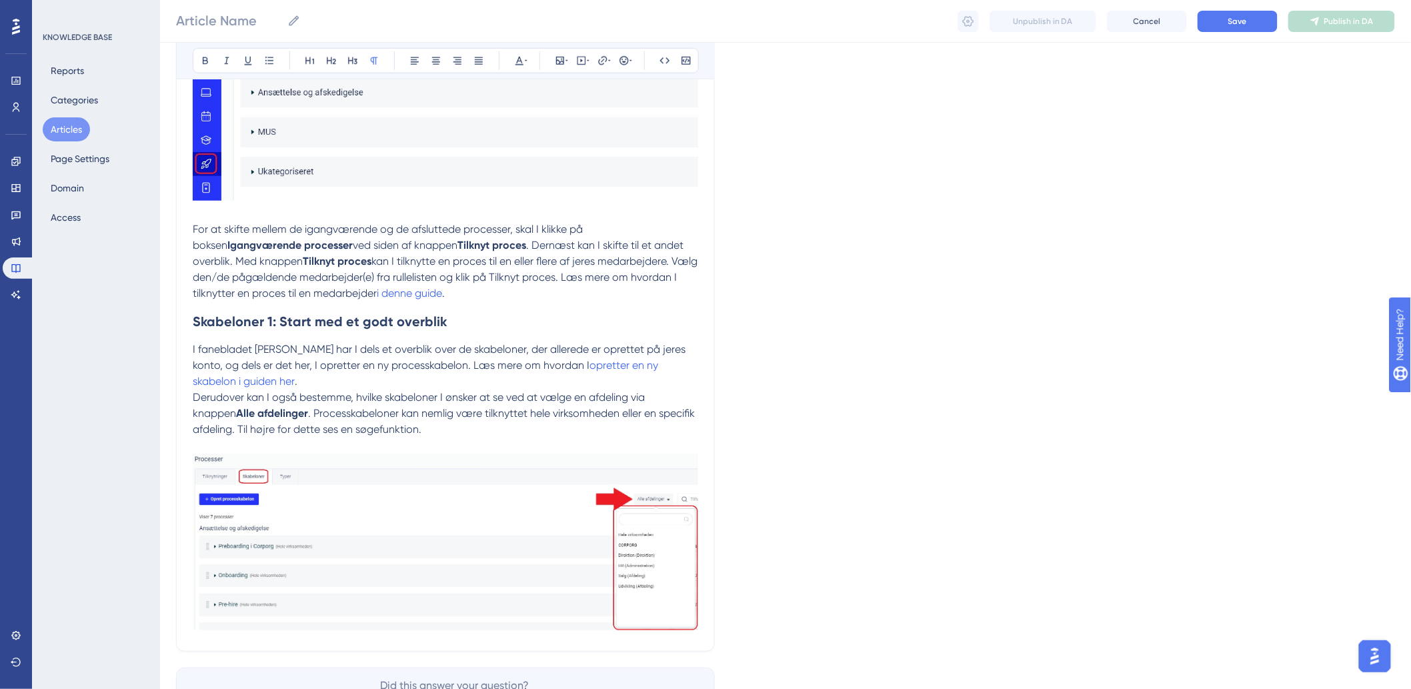
scroll to position [521, 0]
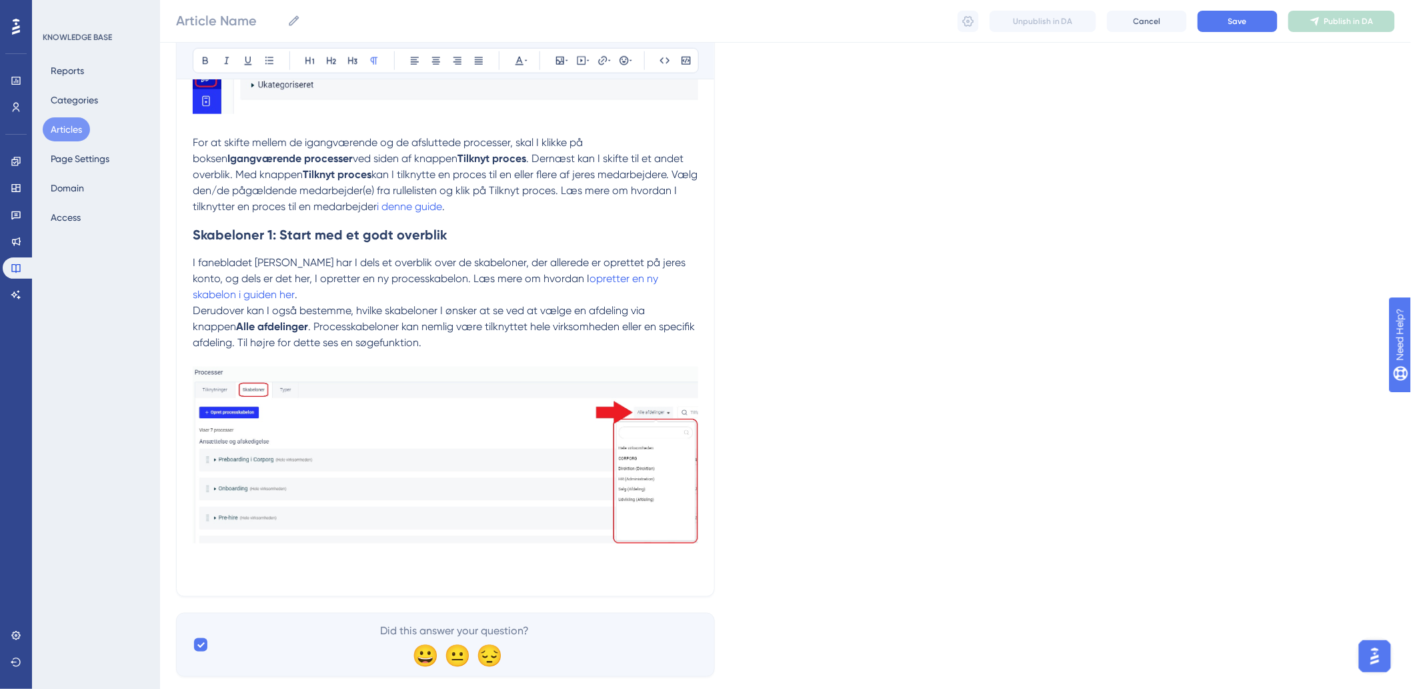
click at [334, 565] on p at bounding box center [446, 572] width 506 height 16
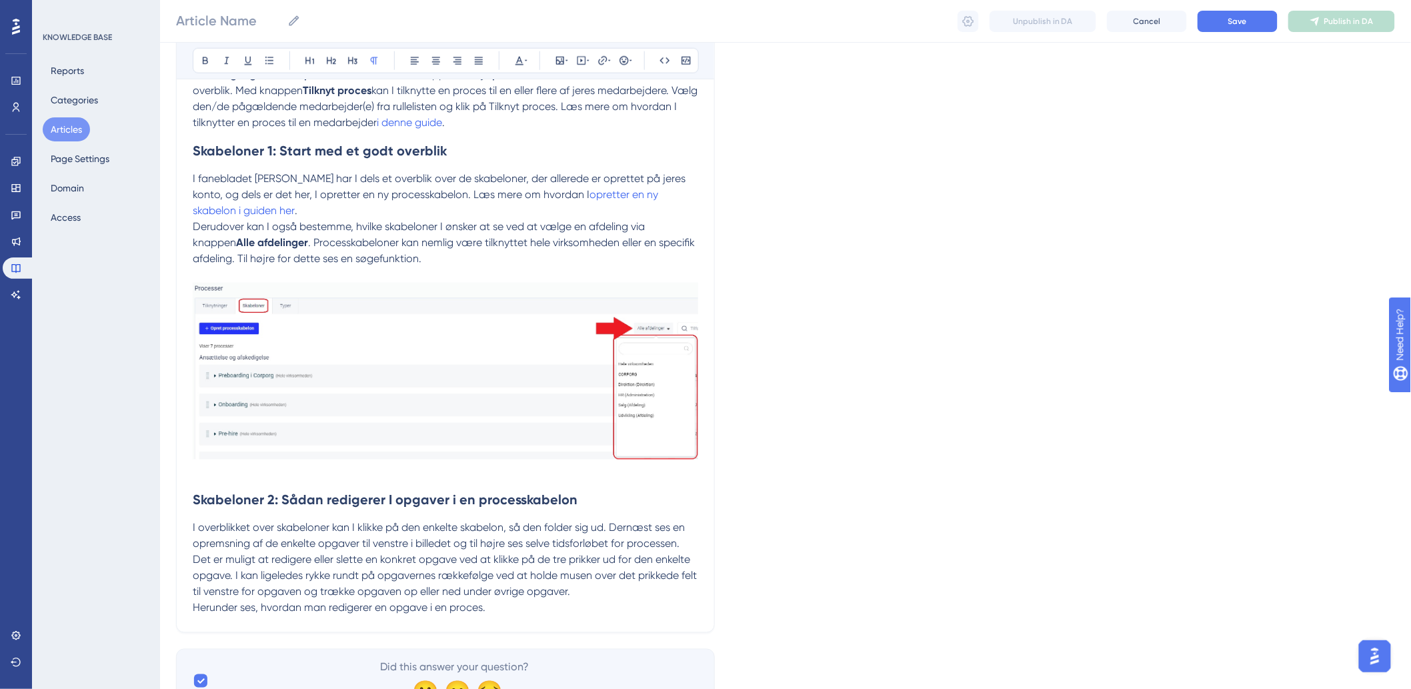
scroll to position [674, 0]
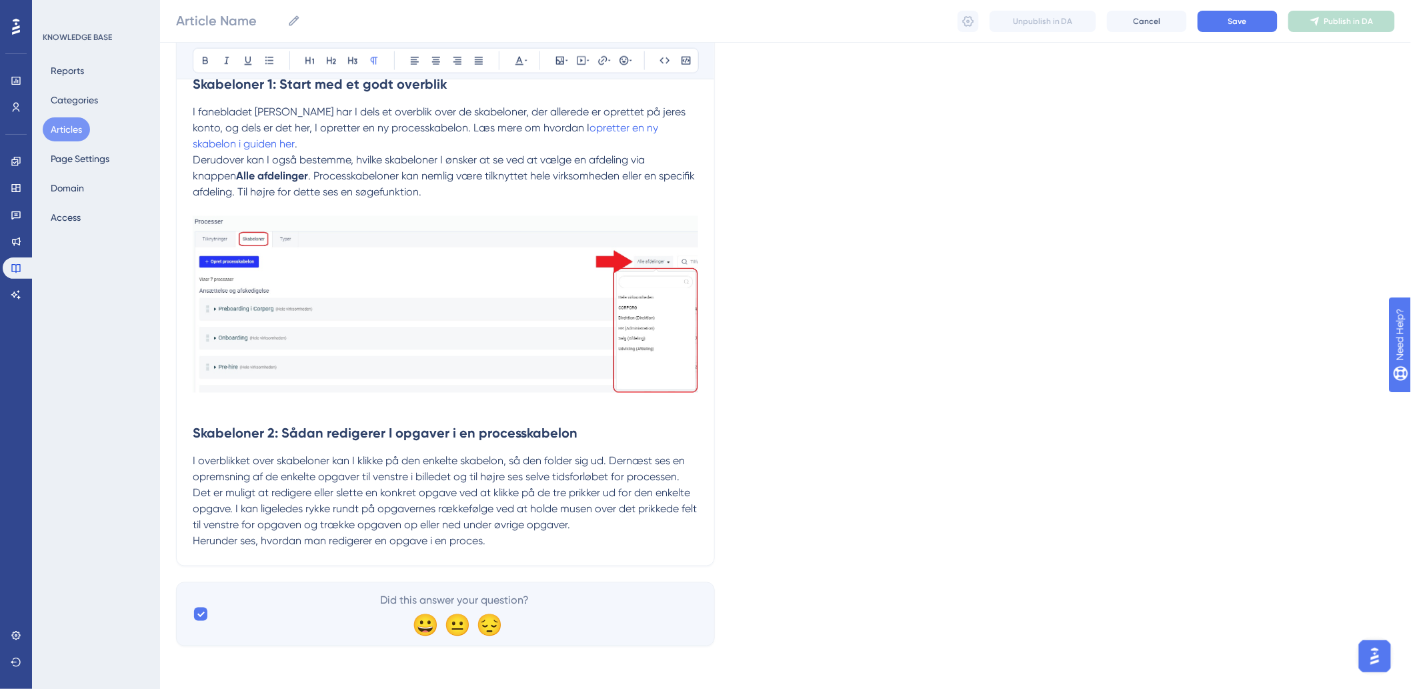
click at [598, 548] on p "Herunder ses, hvordan man redigerer en opgave i en proces." at bounding box center [446, 542] width 506 height 16
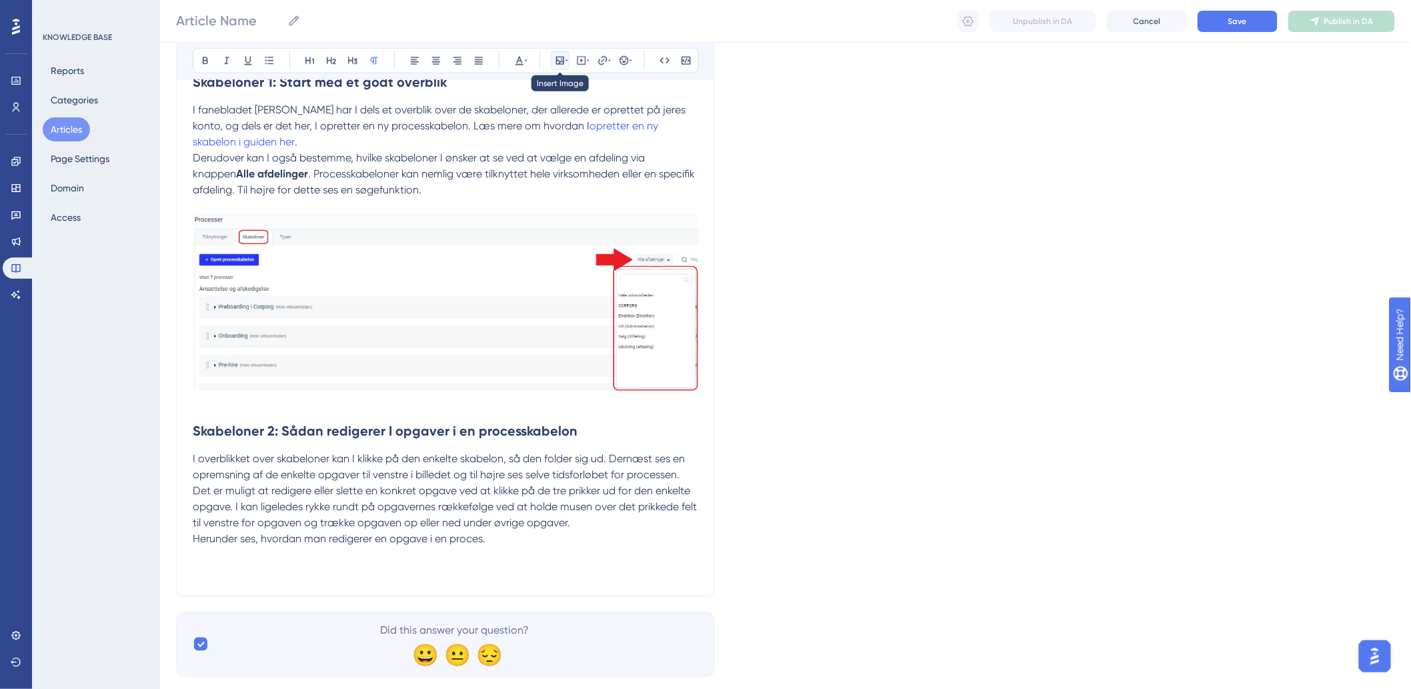
click at [558, 63] on icon at bounding box center [560, 61] width 8 height 8
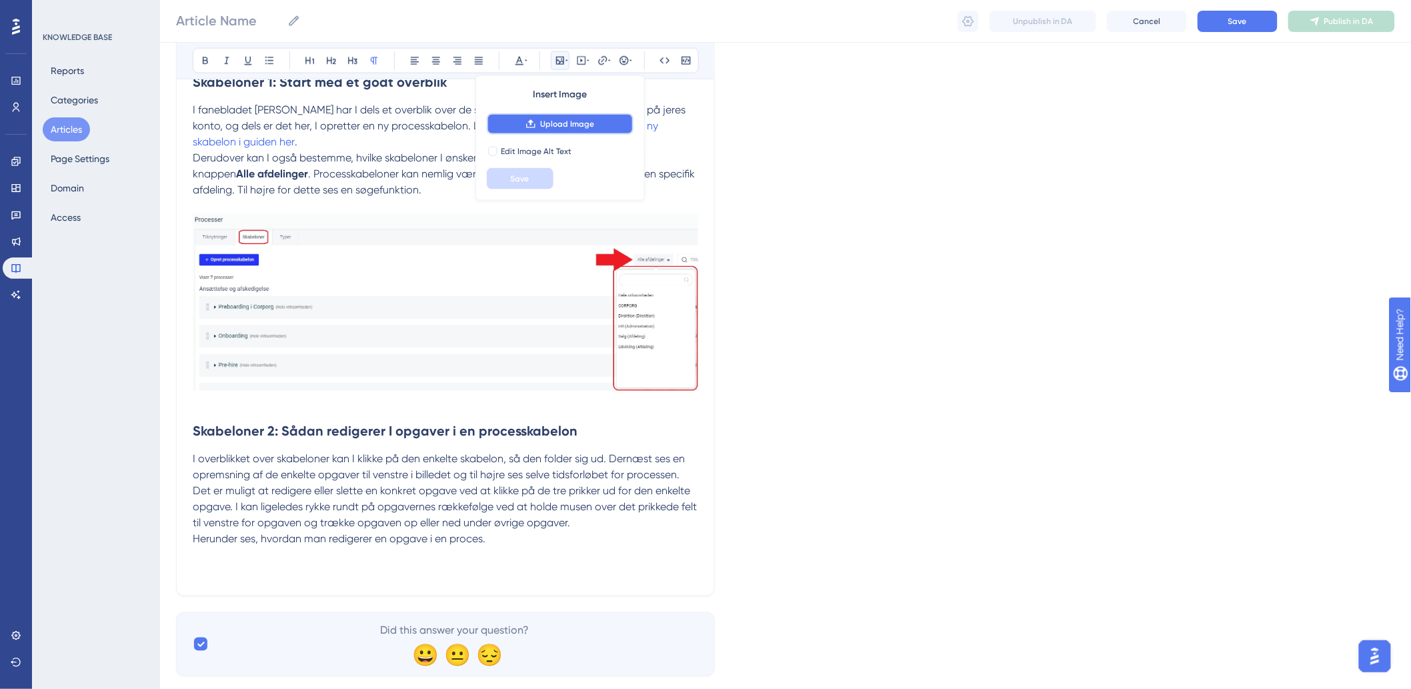
click at [554, 121] on span "Upload Image" at bounding box center [567, 124] width 54 height 11
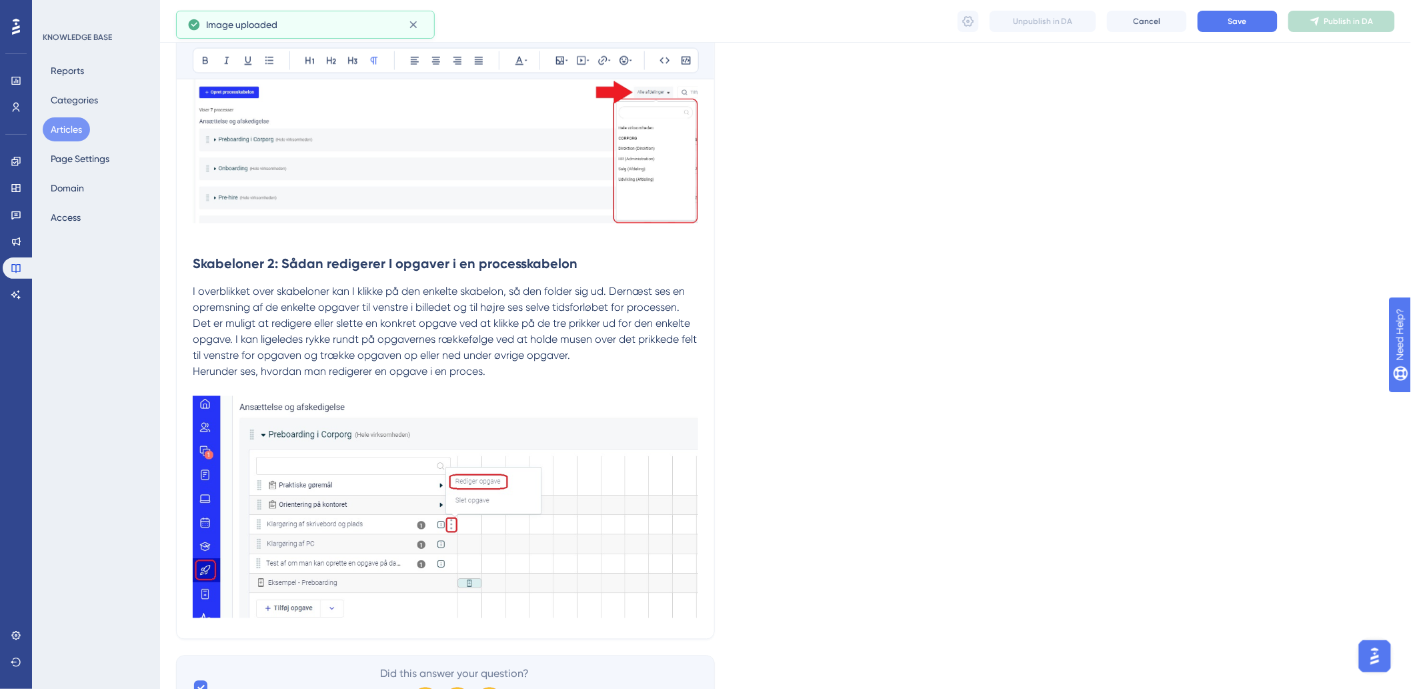
scroll to position [916, 0]
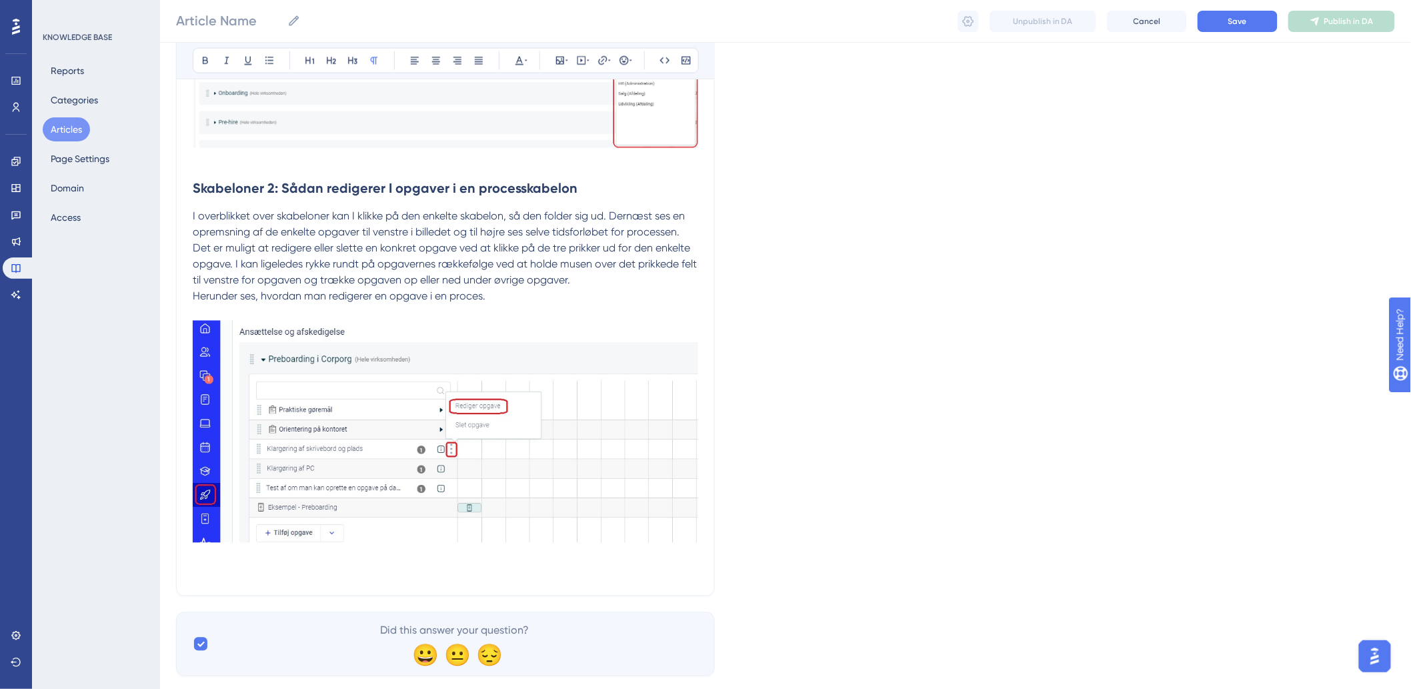
click at [227, 561] on p at bounding box center [446, 556] width 506 height 16
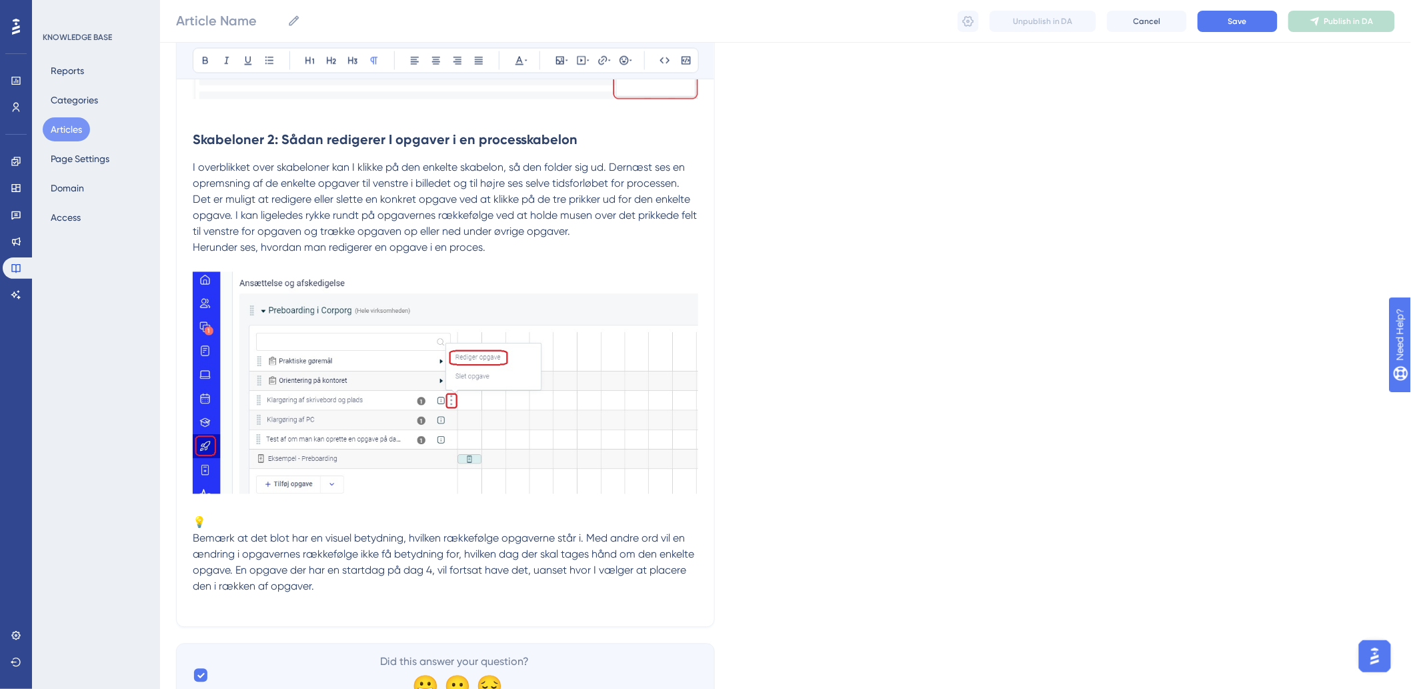
scroll to position [1029, 0]
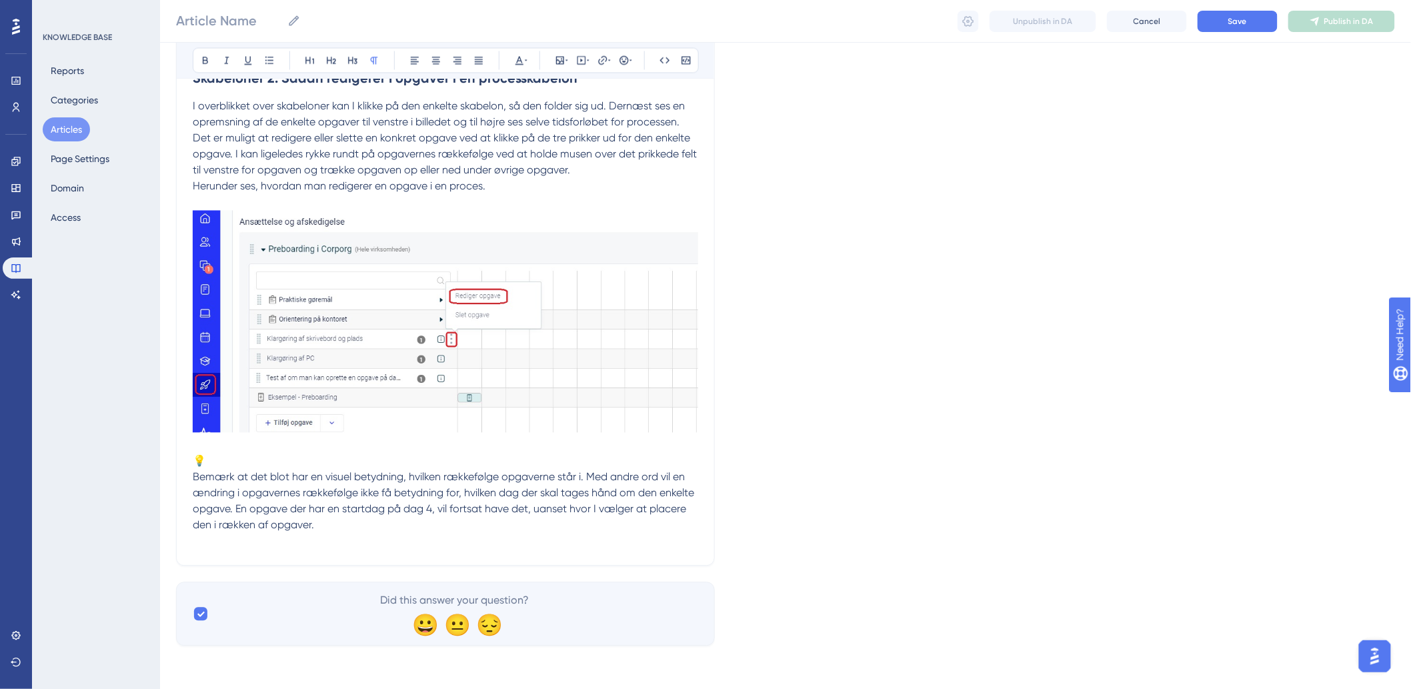
click at [194, 472] on span "Bemærk at det blot har en visuel betydning, hvilken rækkefølge opgaverne står i…" at bounding box center [445, 501] width 504 height 61
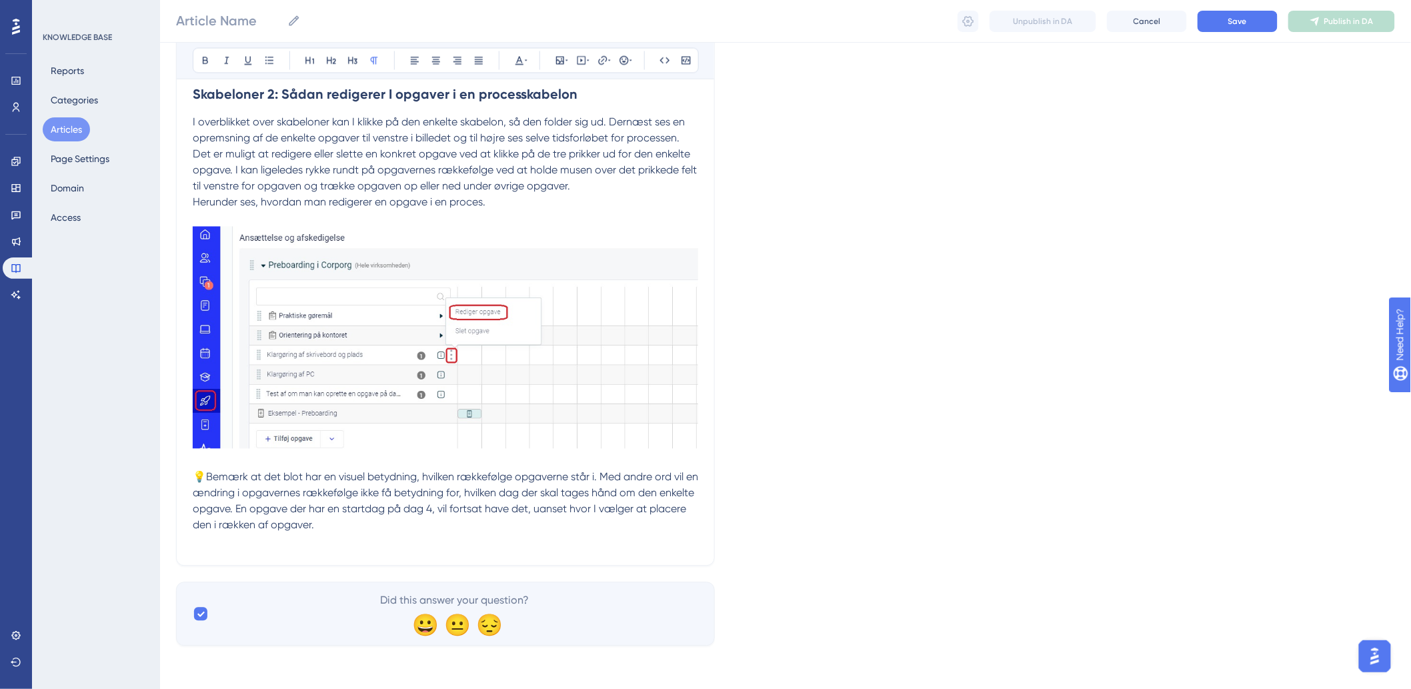
click at [400, 528] on p "💡Bemærk at det blot har en visuel betydning, hvilken rækkefølge opgaverne står …" at bounding box center [446, 494] width 506 height 80
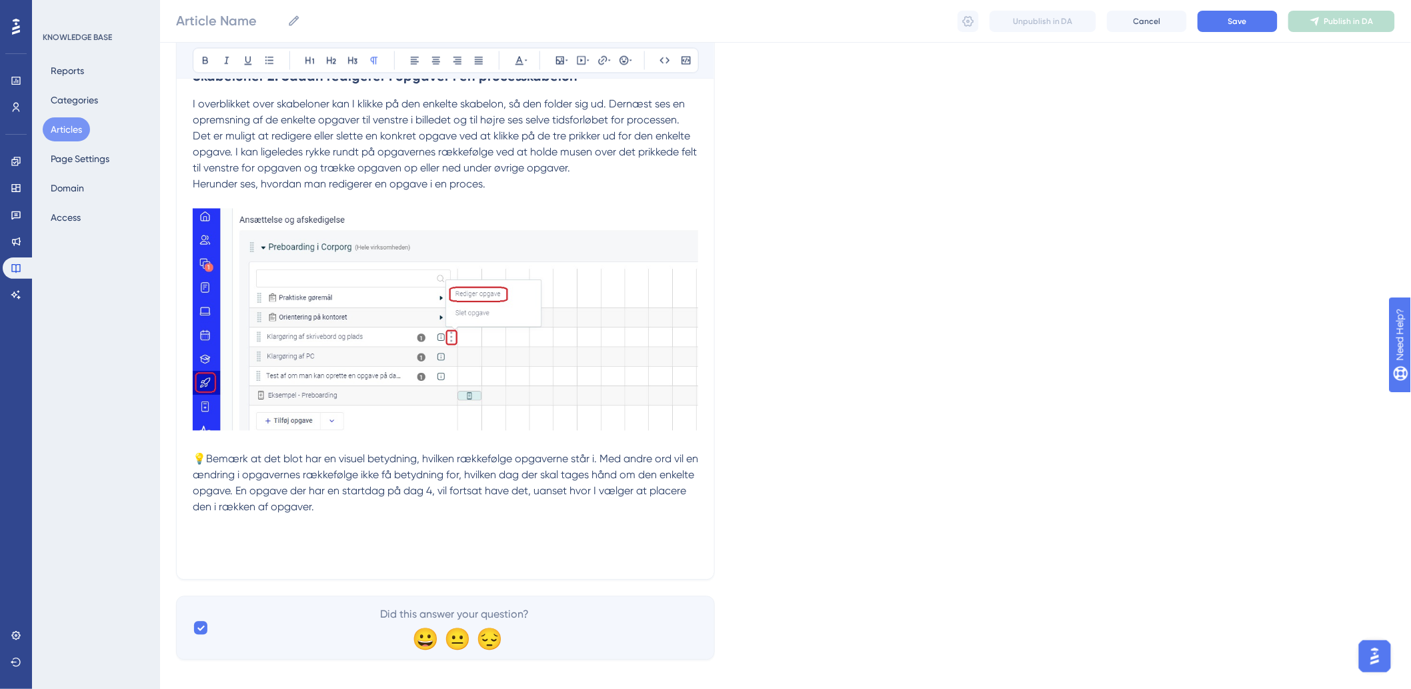
click at [263, 542] on p "💡Bemærk at det blot har en visuel betydning, hvilken rækkefølge opgaverne står …" at bounding box center [446, 492] width 506 height 112
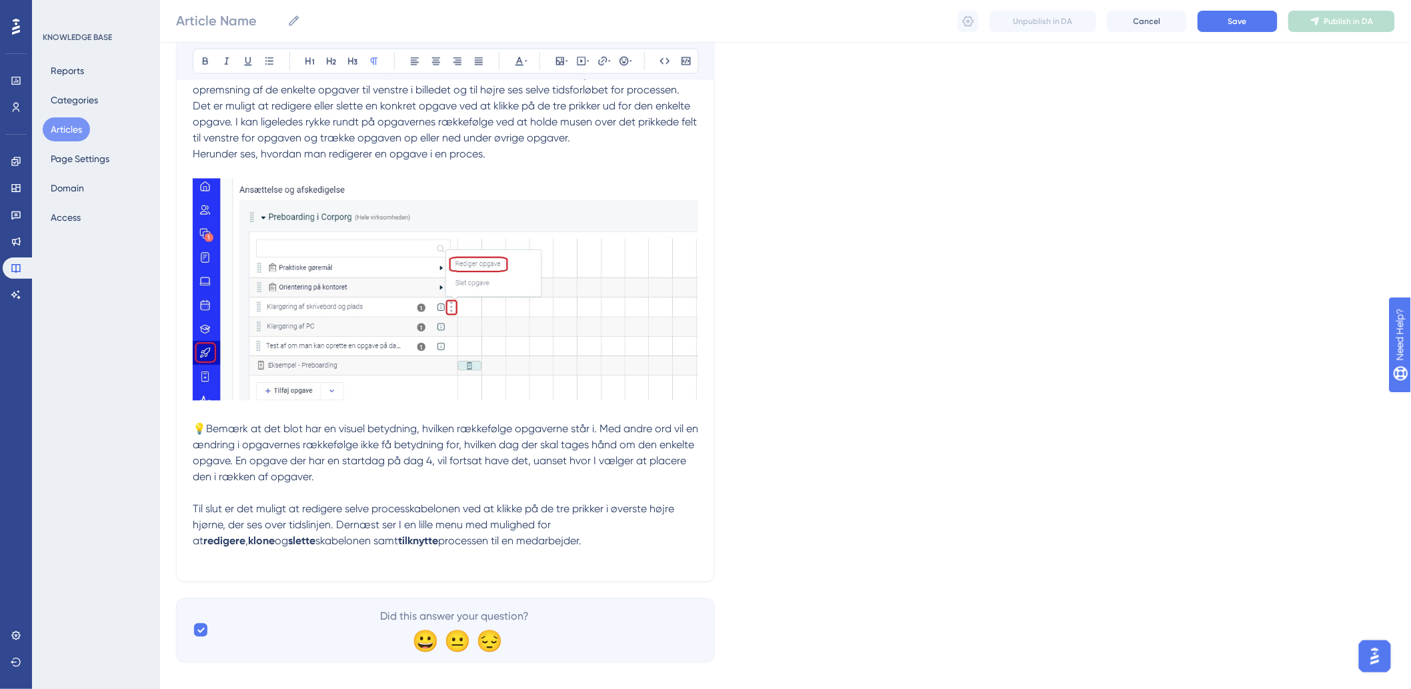
scroll to position [1077, 0]
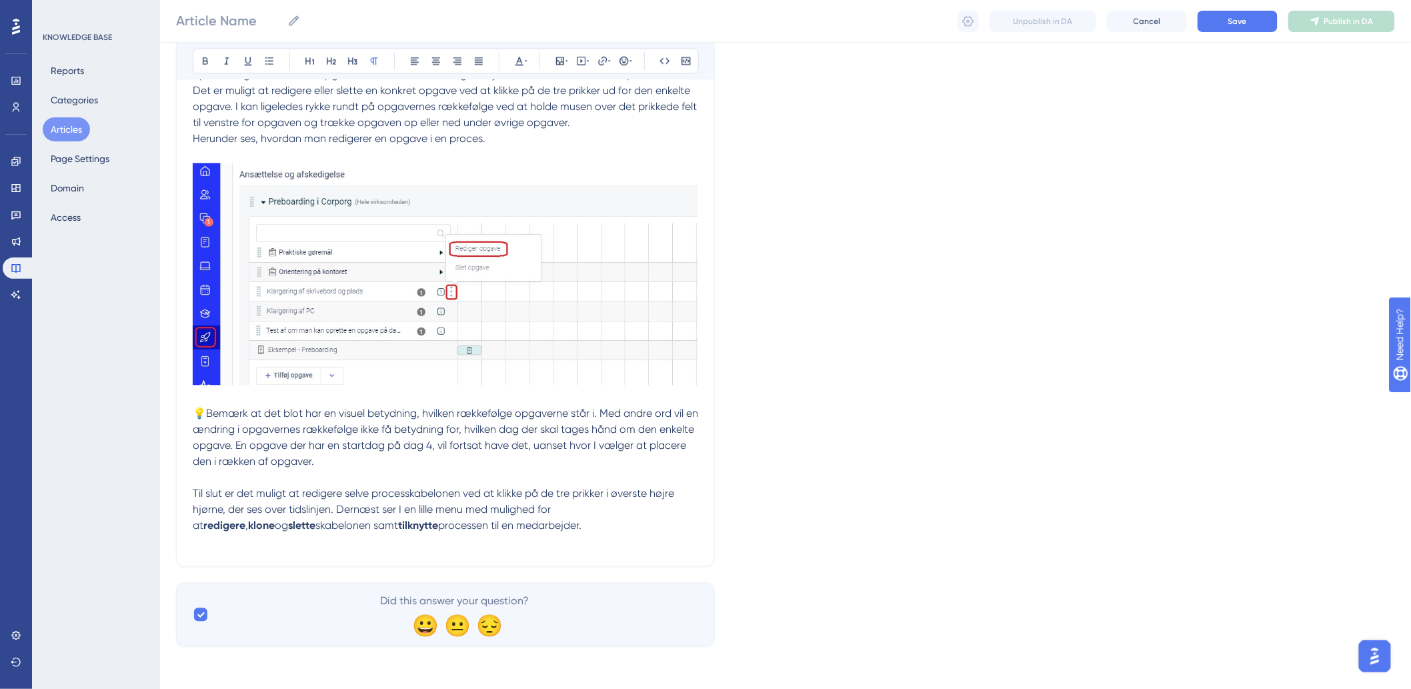
click at [241, 544] on p at bounding box center [446, 542] width 506 height 16
click at [562, 64] on icon at bounding box center [560, 61] width 8 height 8
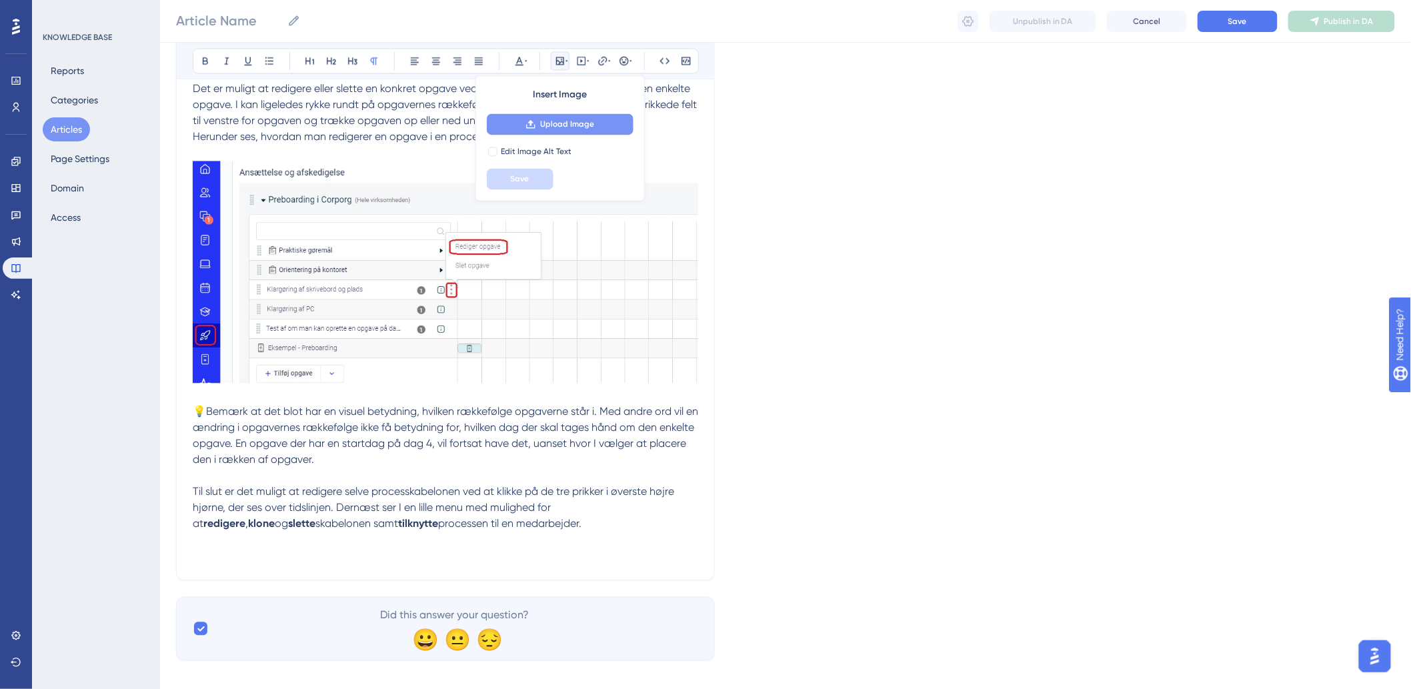
click at [563, 121] on span "Upload Image" at bounding box center [567, 124] width 54 height 11
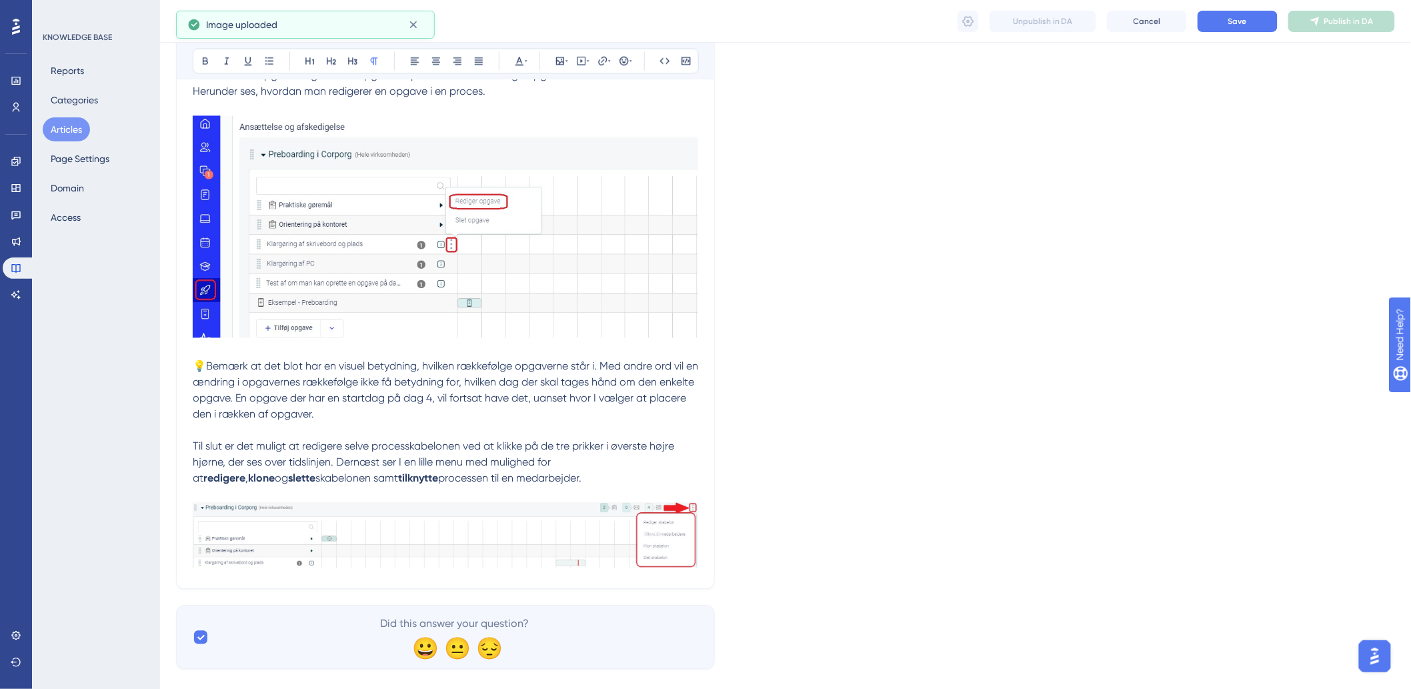
scroll to position [1147, 0]
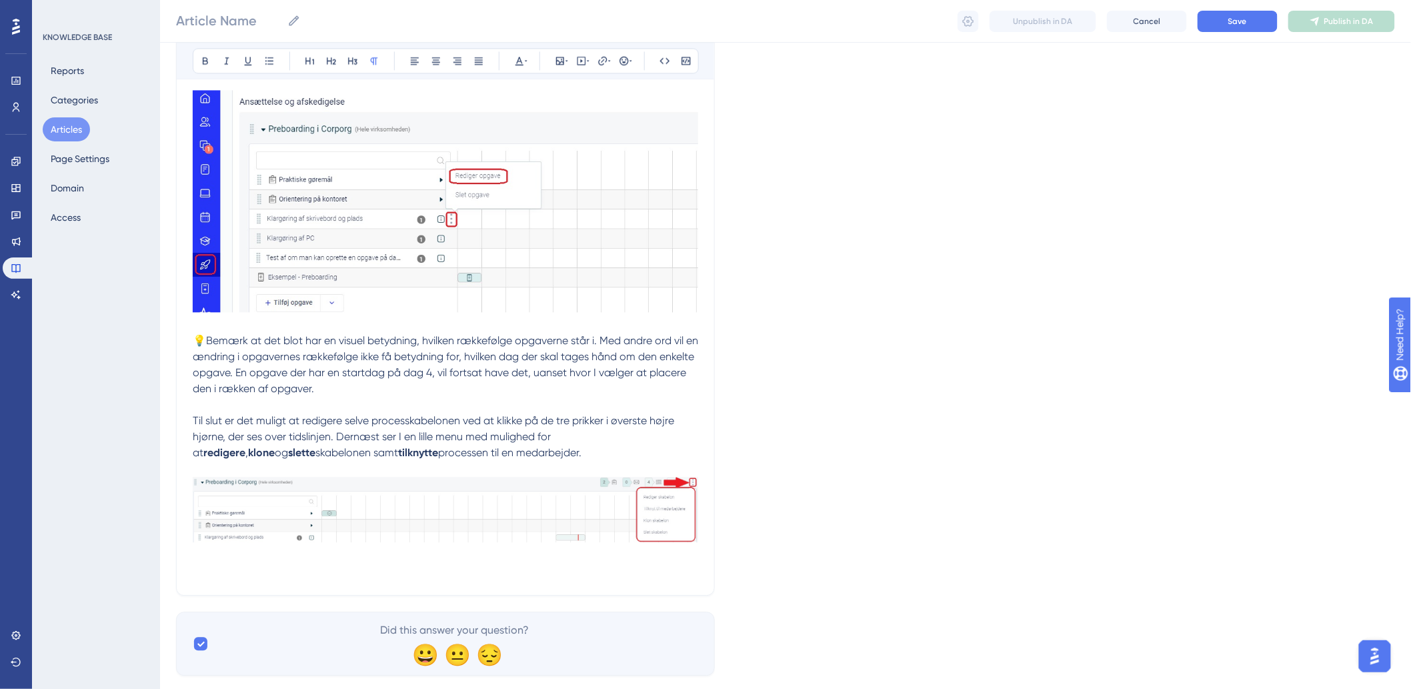
click at [586, 577] on p at bounding box center [446, 520] width 506 height 118
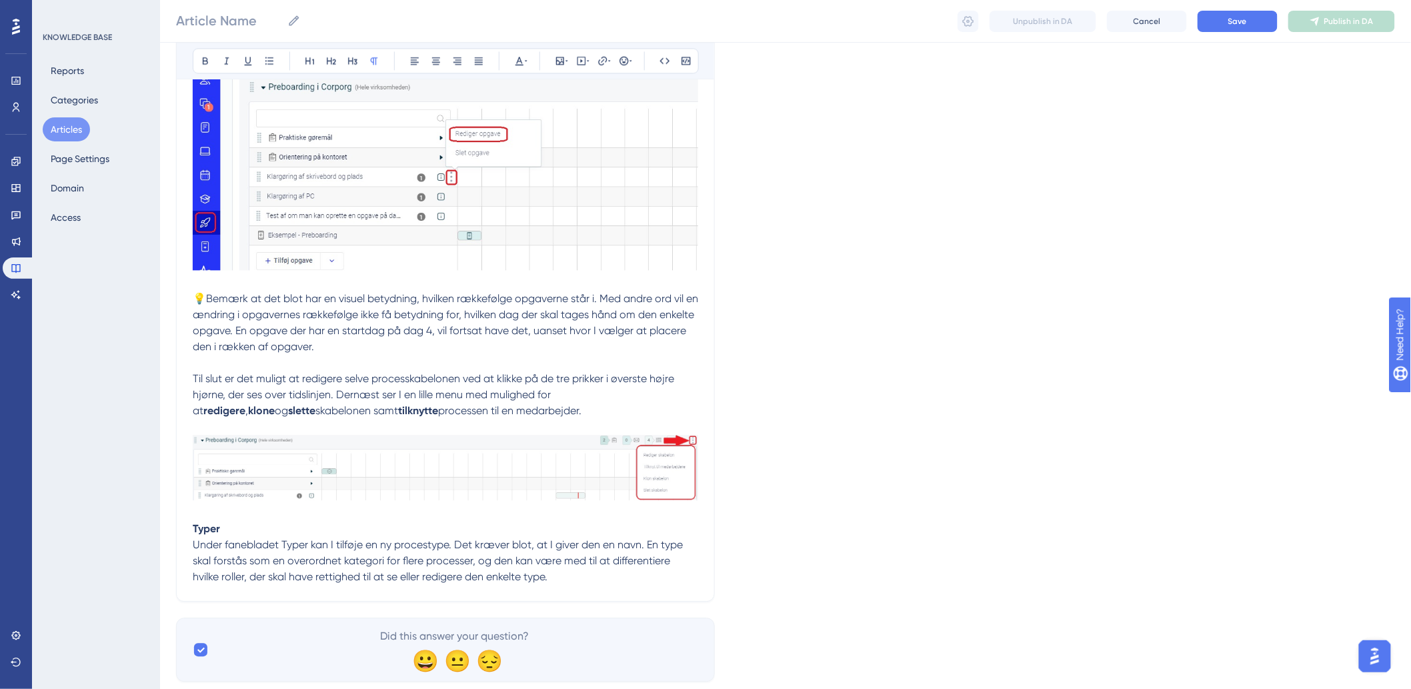
scroll to position [1227, 0]
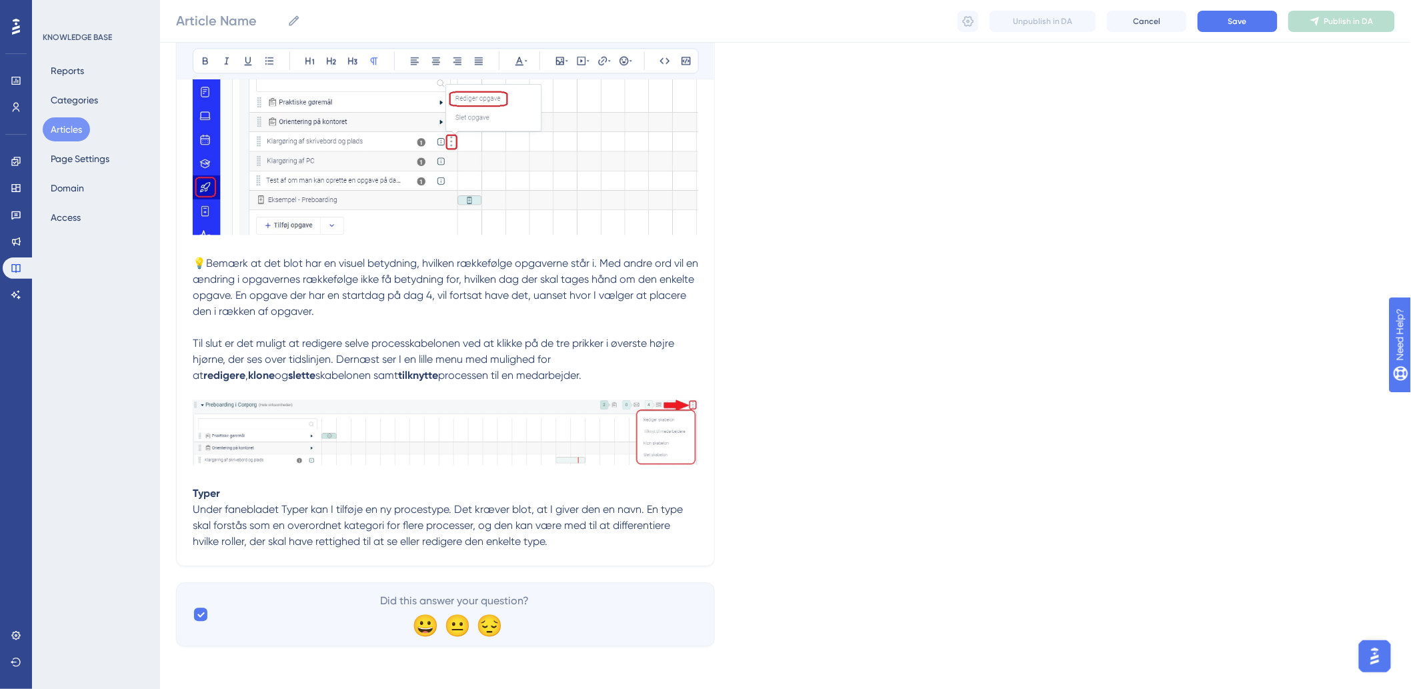
drag, startPoint x: 594, startPoint y: 530, endPoint x: 602, endPoint y: 539, distance: 12.3
click at [594, 530] on span "Under fanebladet Typer kan I tilføje en ny procestype. Det kræver blot, at I gi…" at bounding box center [439, 525] width 493 height 45
click at [603, 539] on p "Under fanebladet Typer kan I tilføje en ny procestype. Det kræver blot, at I gi…" at bounding box center [446, 526] width 506 height 48
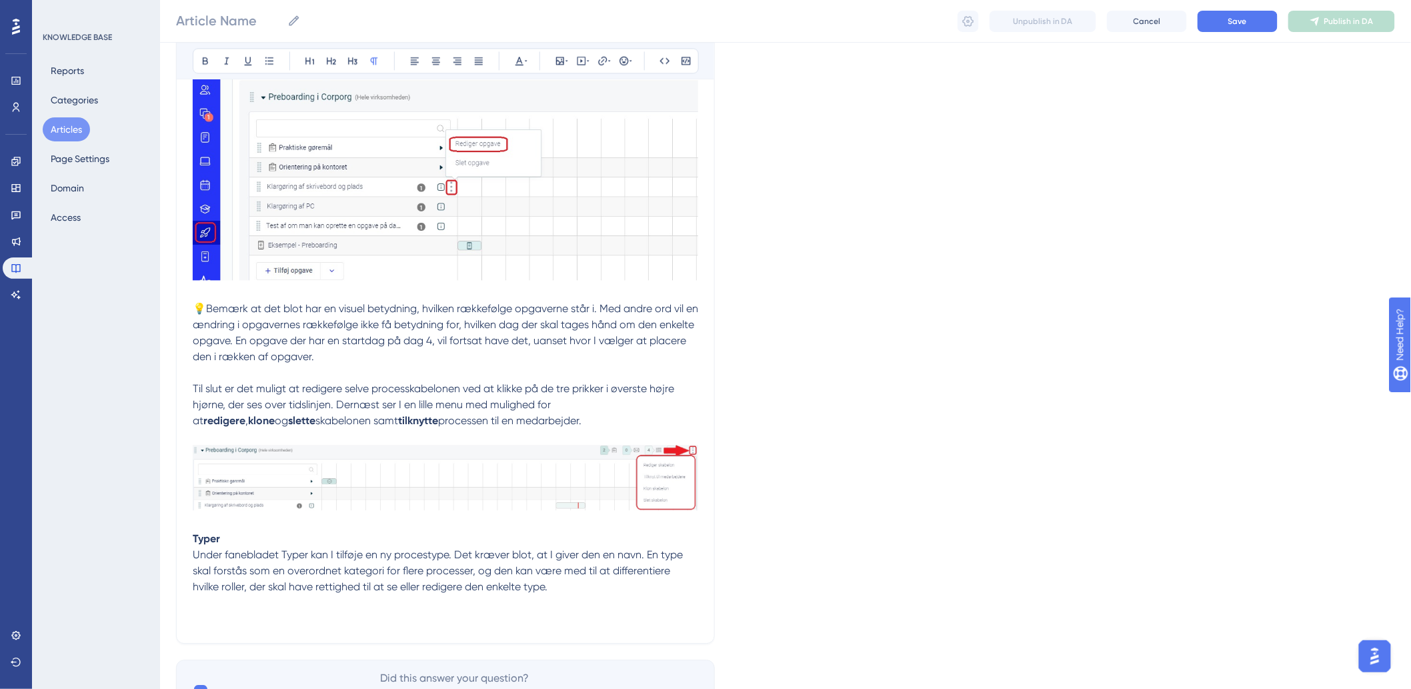
scroll to position [1153, 0]
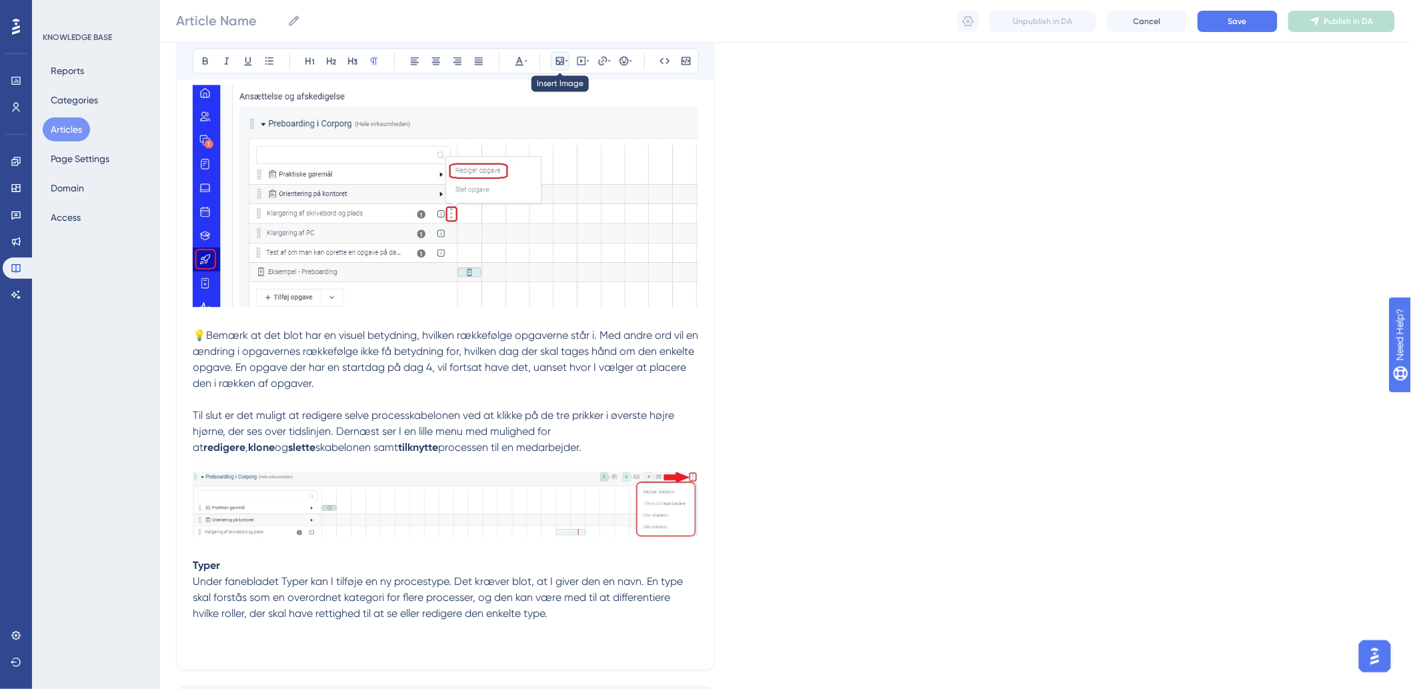
click at [566, 60] on icon at bounding box center [567, 60] width 3 height 11
click at [204, 634] on p "Under fanebladet Typer kan I tilføje en ny procestype. Det kræver blot, at I gi…" at bounding box center [446, 614] width 506 height 80
click at [207, 642] on p "Under fanebladet Typer kan I tilføje en ny procestype. Det kræver blot, at I gi…" at bounding box center [446, 614] width 506 height 80
click at [562, 64] on icon at bounding box center [560, 60] width 11 height 11
click at [566, 125] on span "Upload Image" at bounding box center [567, 124] width 54 height 11
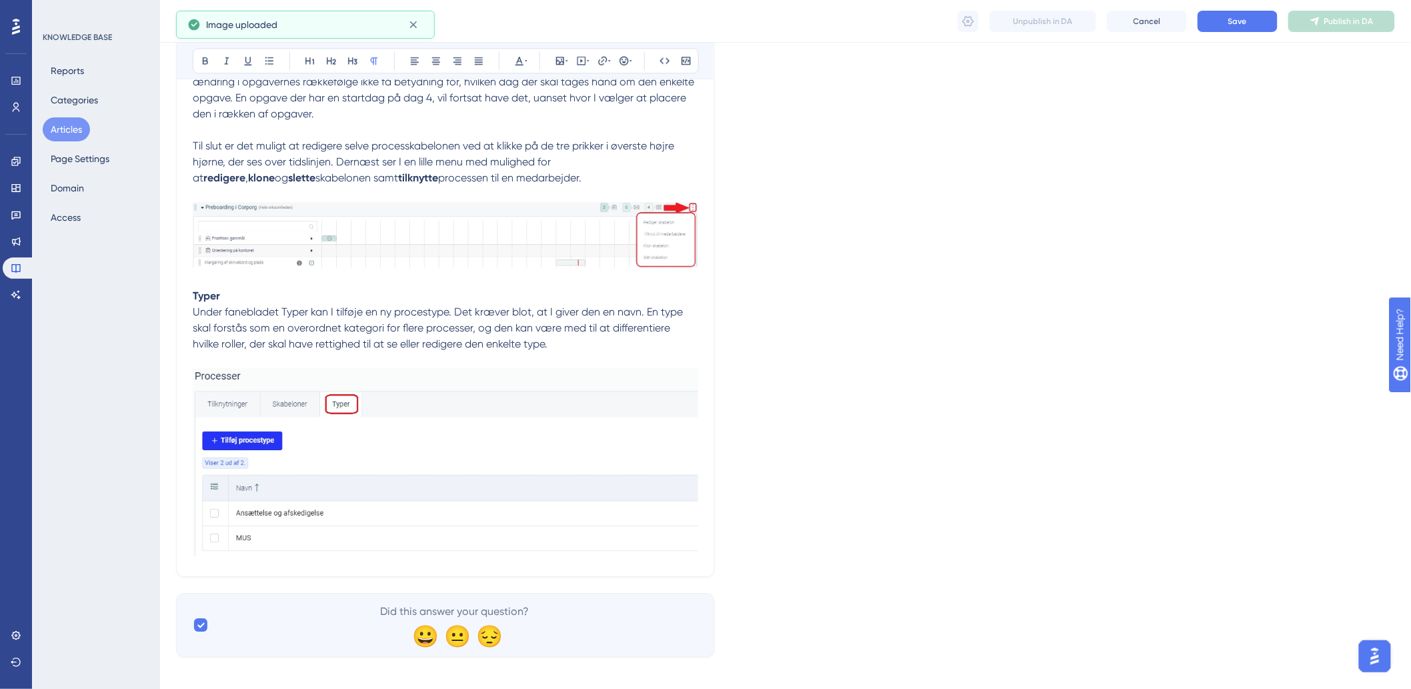
scroll to position [1435, 0]
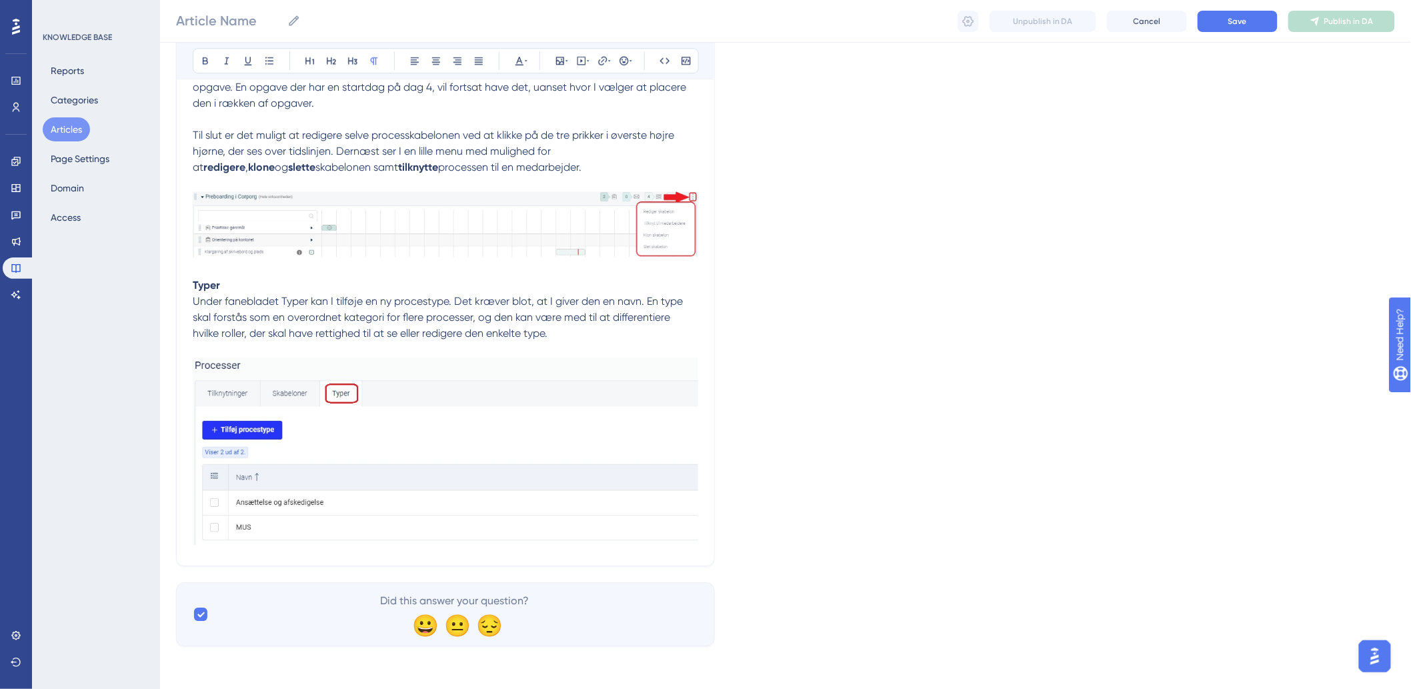
drag, startPoint x: 415, startPoint y: 559, endPoint x: 418, endPoint y: 568, distance: 9.9
click at [688, 532] on img at bounding box center [446, 451] width 506 height 187
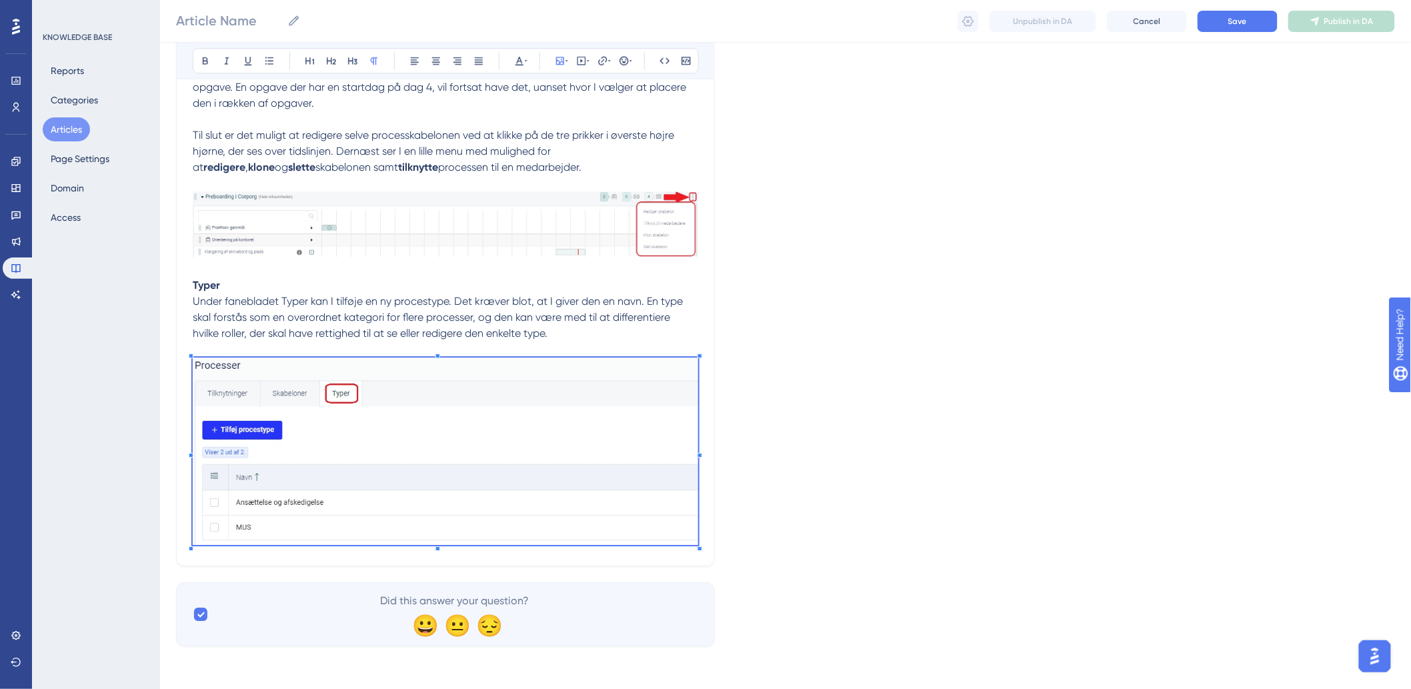
drag, startPoint x: 704, startPoint y: 545, endPoint x: 696, endPoint y: 556, distance: 13.3
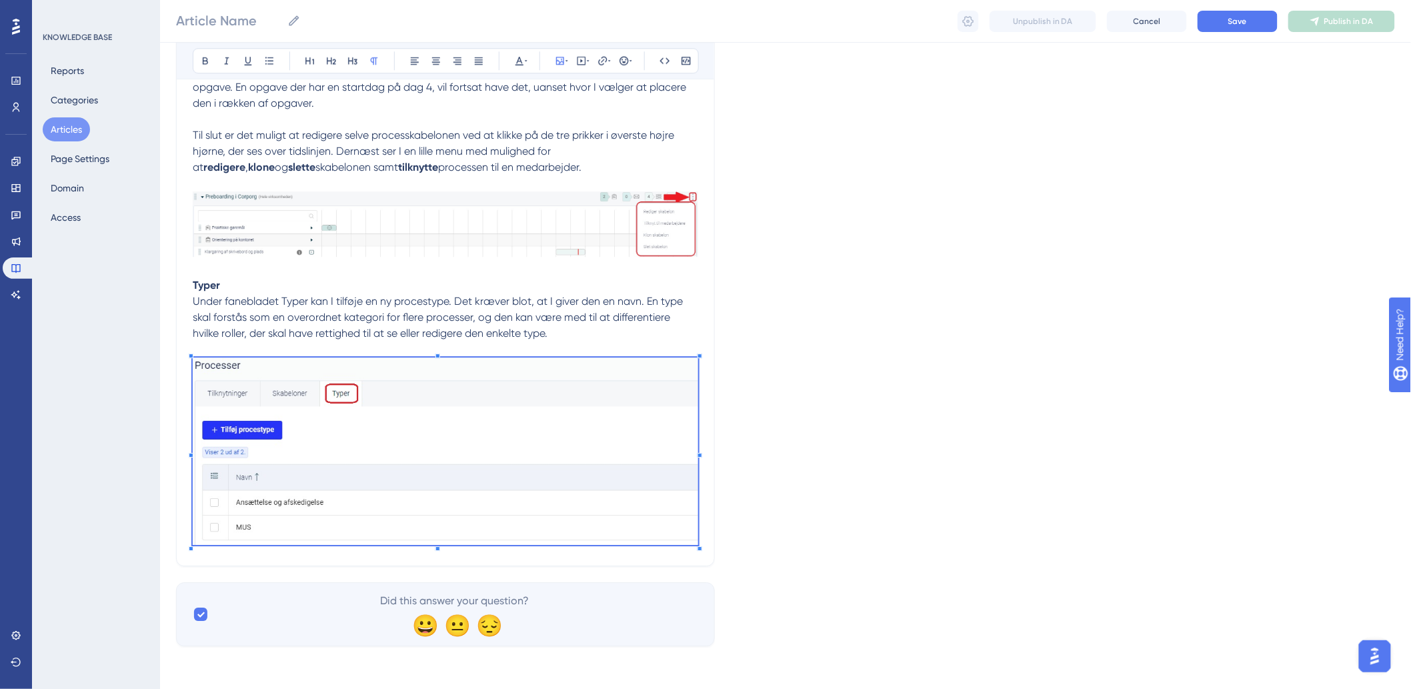
drag, startPoint x: 696, startPoint y: 562, endPoint x: 704, endPoint y: 551, distance: 13.0
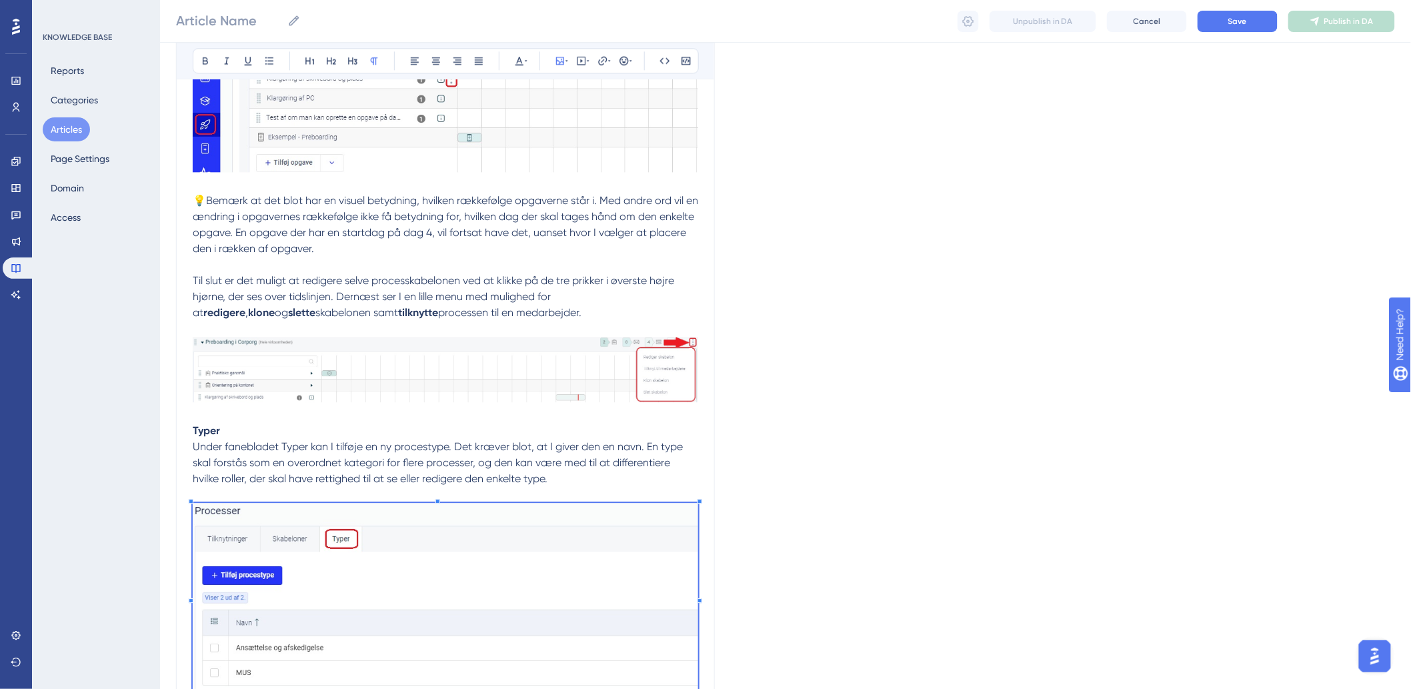
click at [651, 502] on p "Under fanebladet Typer kan I tilføje en ny procestype. Det kræver blot, at I gi…" at bounding box center [446, 567] width 506 height 256
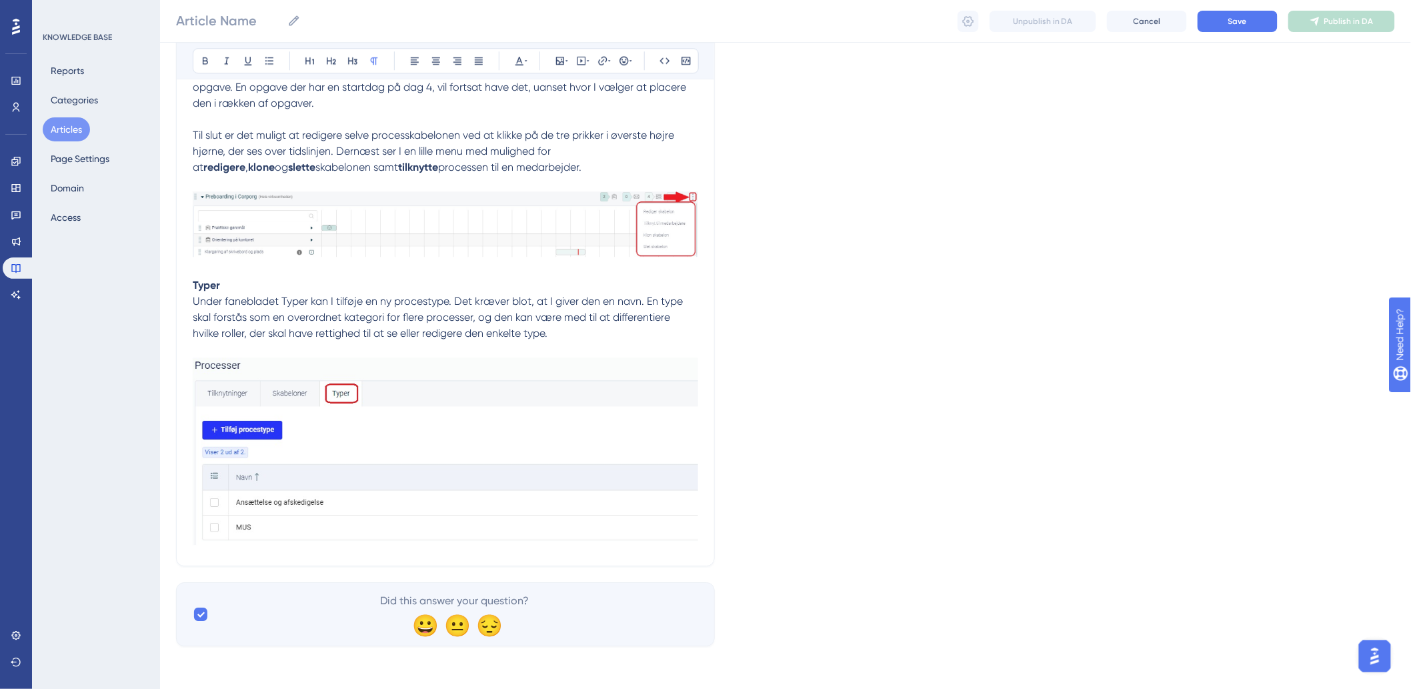
drag, startPoint x: 665, startPoint y: 311, endPoint x: 659, endPoint y: 317, distance: 8.5
click at [662, 316] on span "Under fanebladet Typer kan I tilføje en ny procestype. Det kræver blot, at I gi…" at bounding box center [439, 317] width 493 height 45
click at [641, 332] on p "Under fanebladet Typer kan I tilføje en ny procestype. Det kræver blot, at I gi…" at bounding box center [446, 421] width 506 height 256
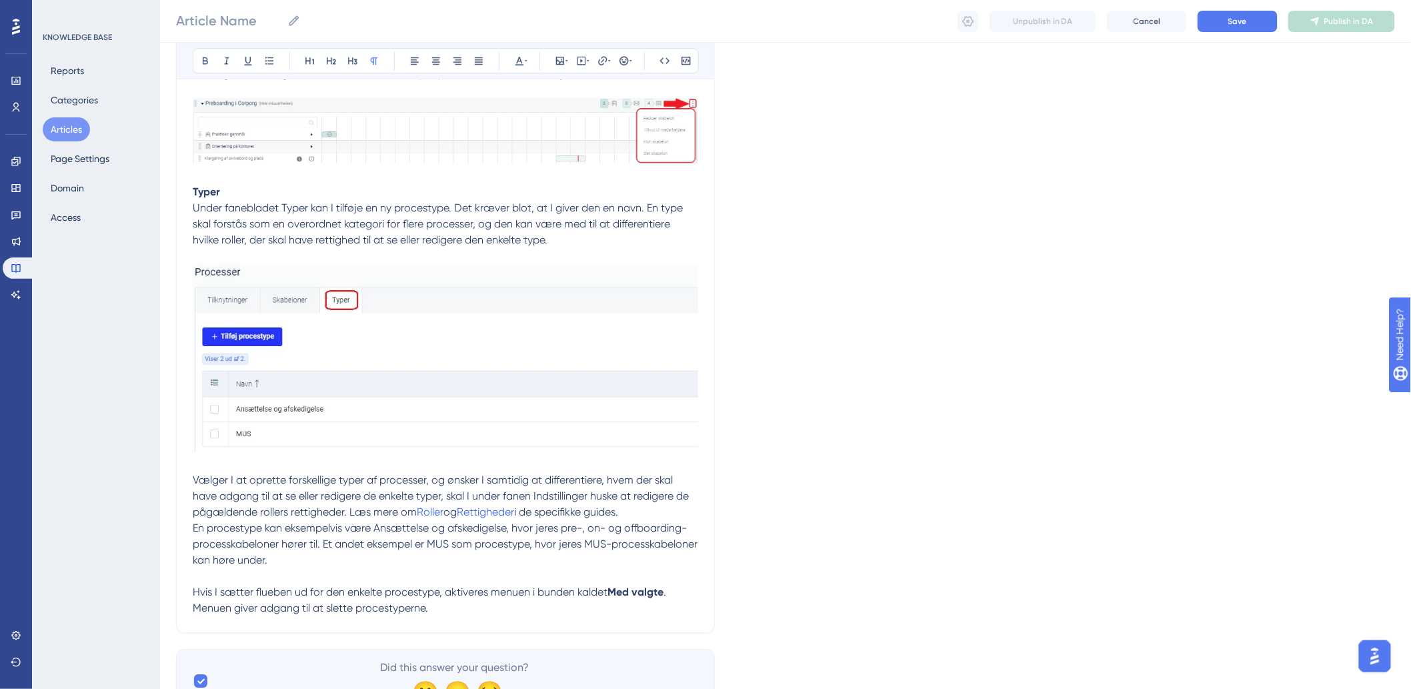
scroll to position [1596, 0]
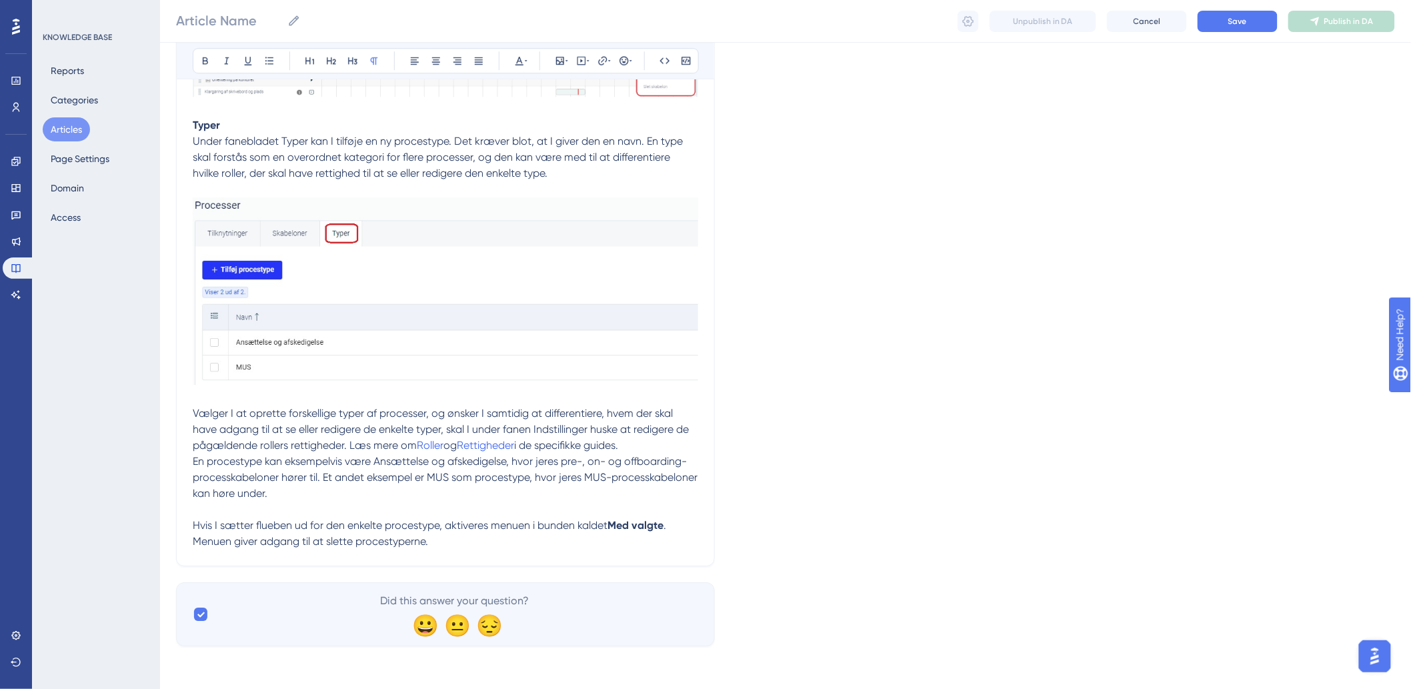
click at [519, 544] on p "Hvis I sætter flueben ud for den enkelte procestype, aktiveres menuen i bunden …" at bounding box center [446, 534] width 506 height 32
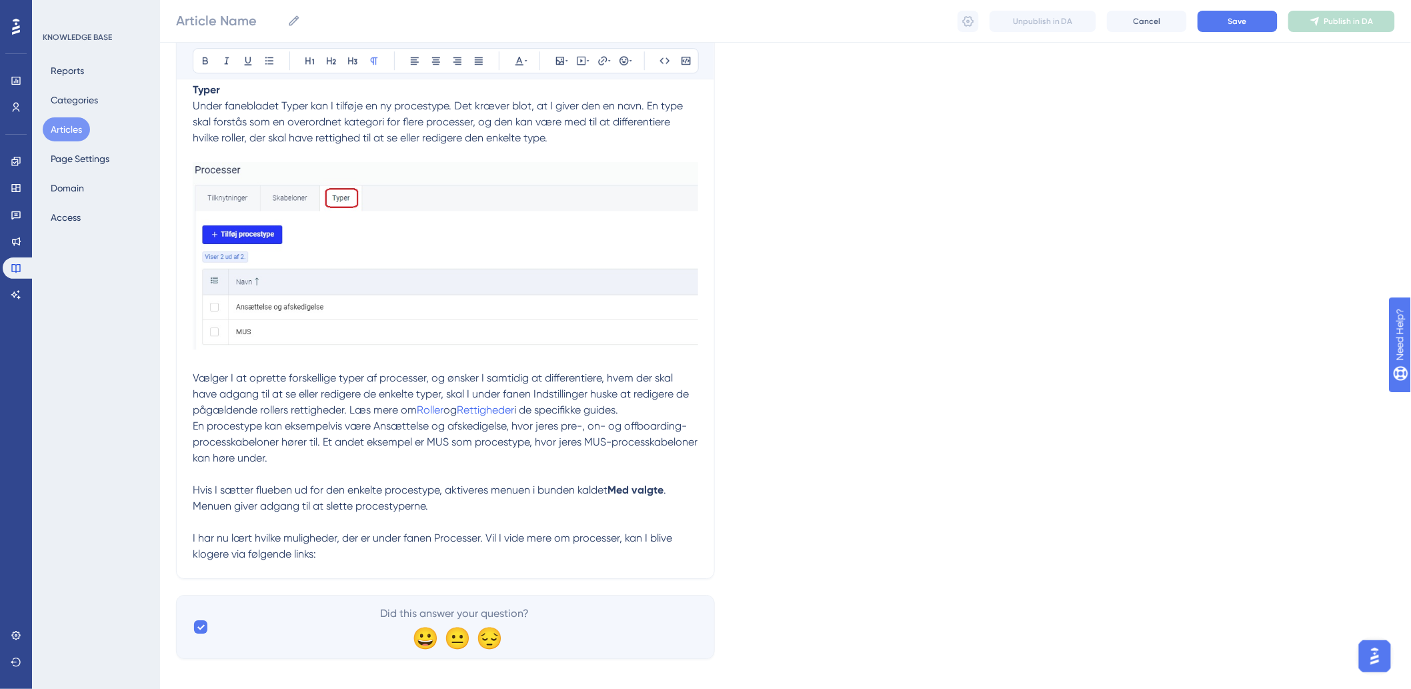
scroll to position [1644, 0]
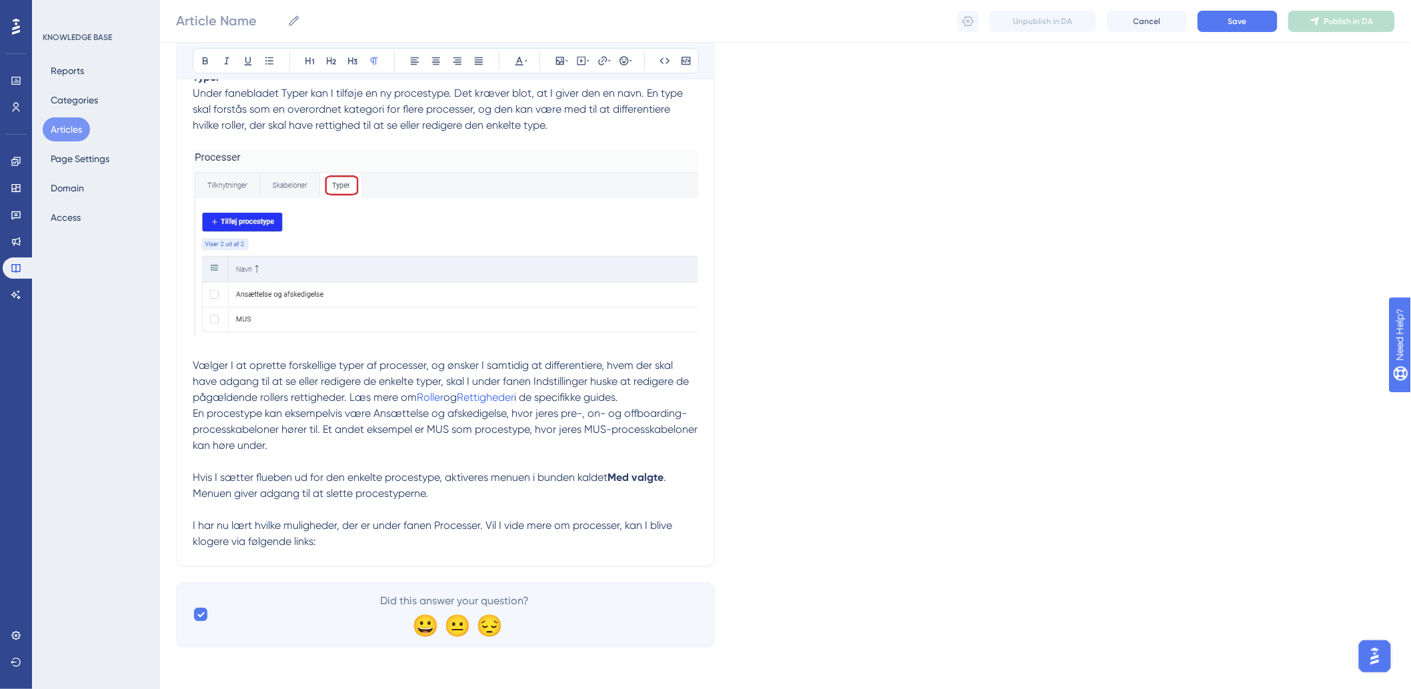
click at [551, 548] on p "Hvis I sætter flueben ud for den enkelte procestype, aktiveres menuen i bunden …" at bounding box center [446, 510] width 506 height 80
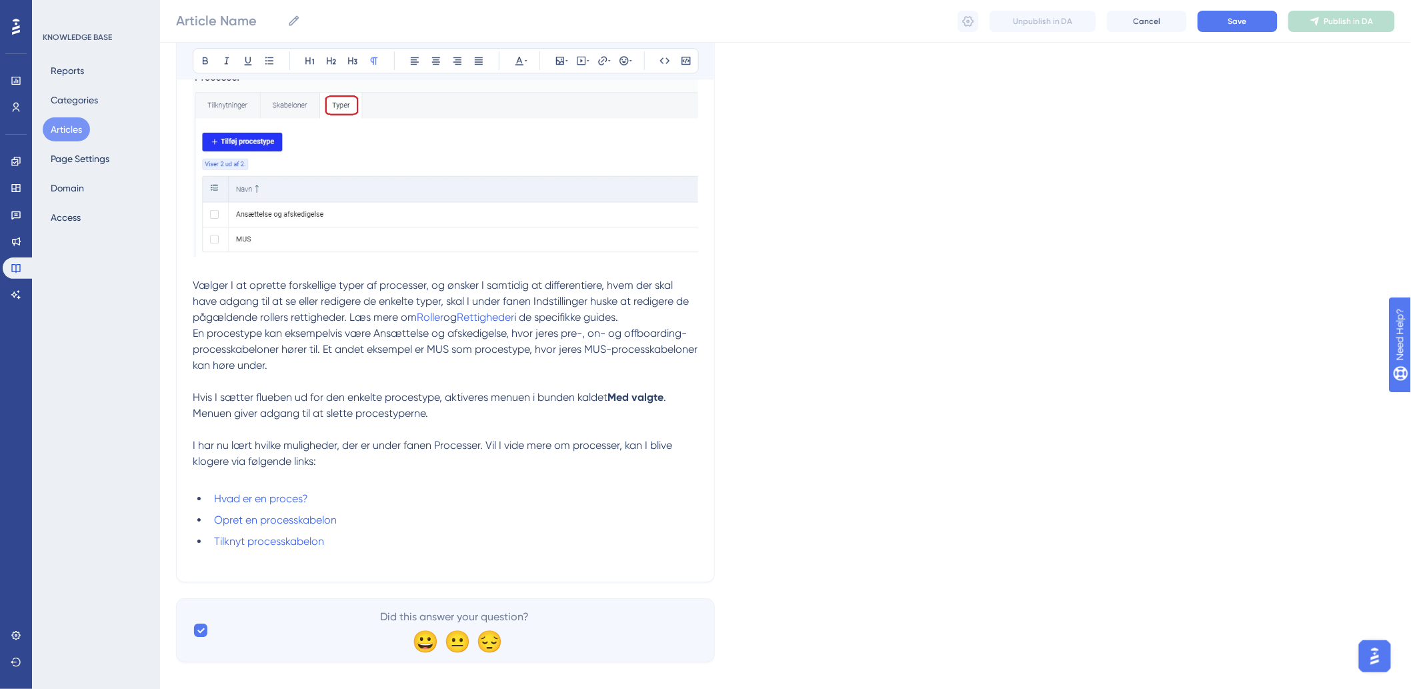
scroll to position [1739, 0]
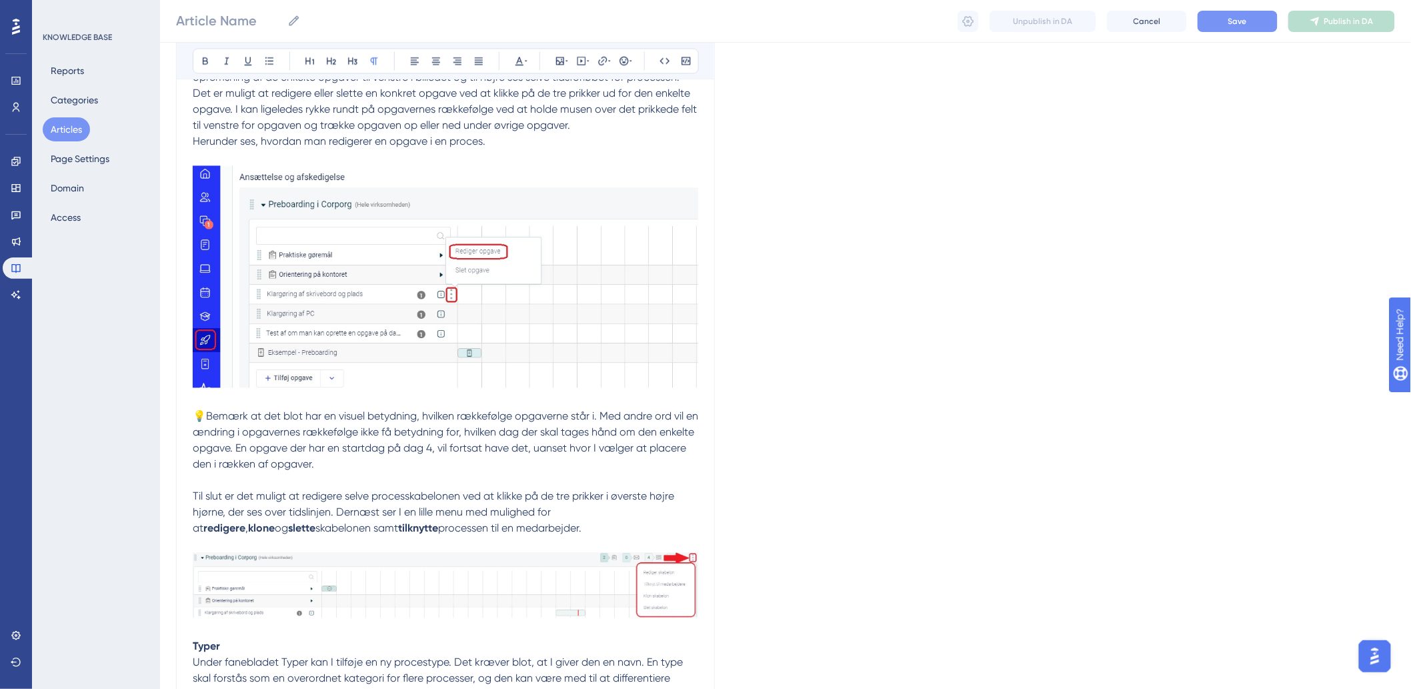
click at [1242, 25] on span "Save" at bounding box center [1238, 21] width 19 height 11
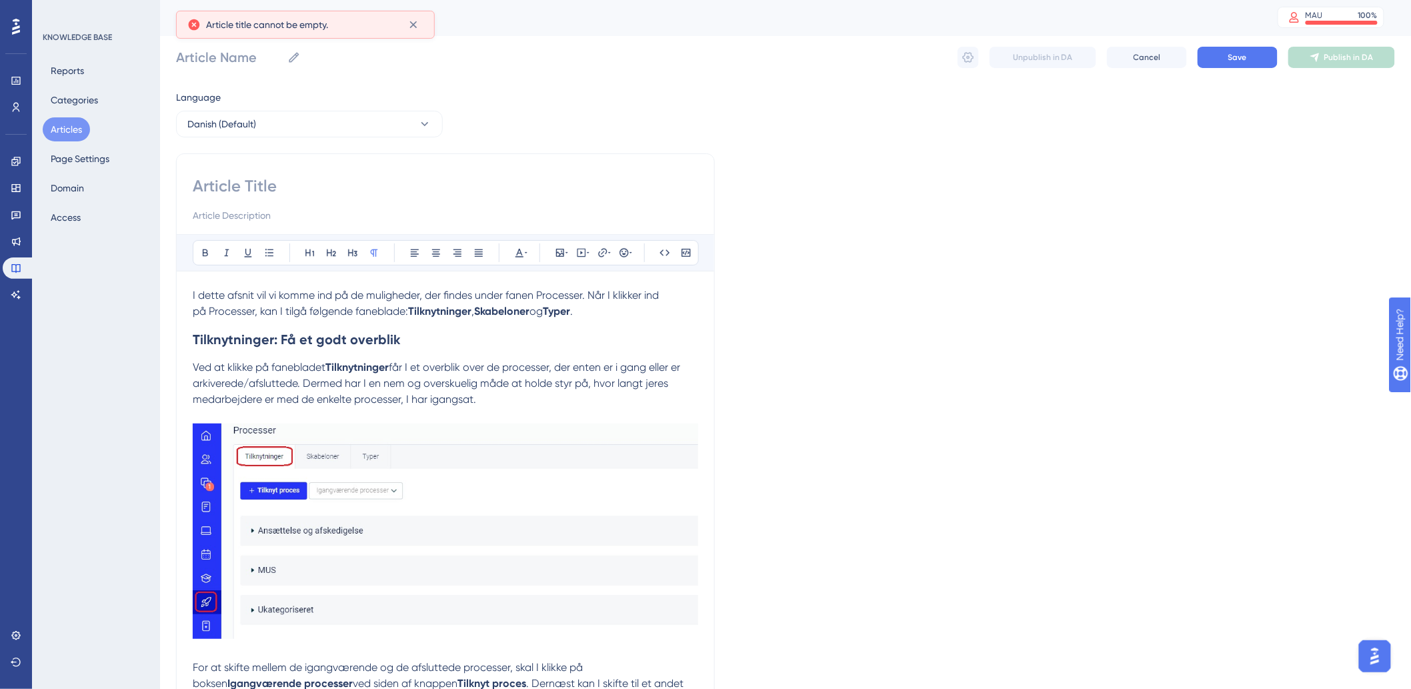
scroll to position [0, 0]
click at [251, 191] on input at bounding box center [446, 187] width 506 height 21
paste input "Procesfanens muligheder"
type input "Procesfanens muligheder"
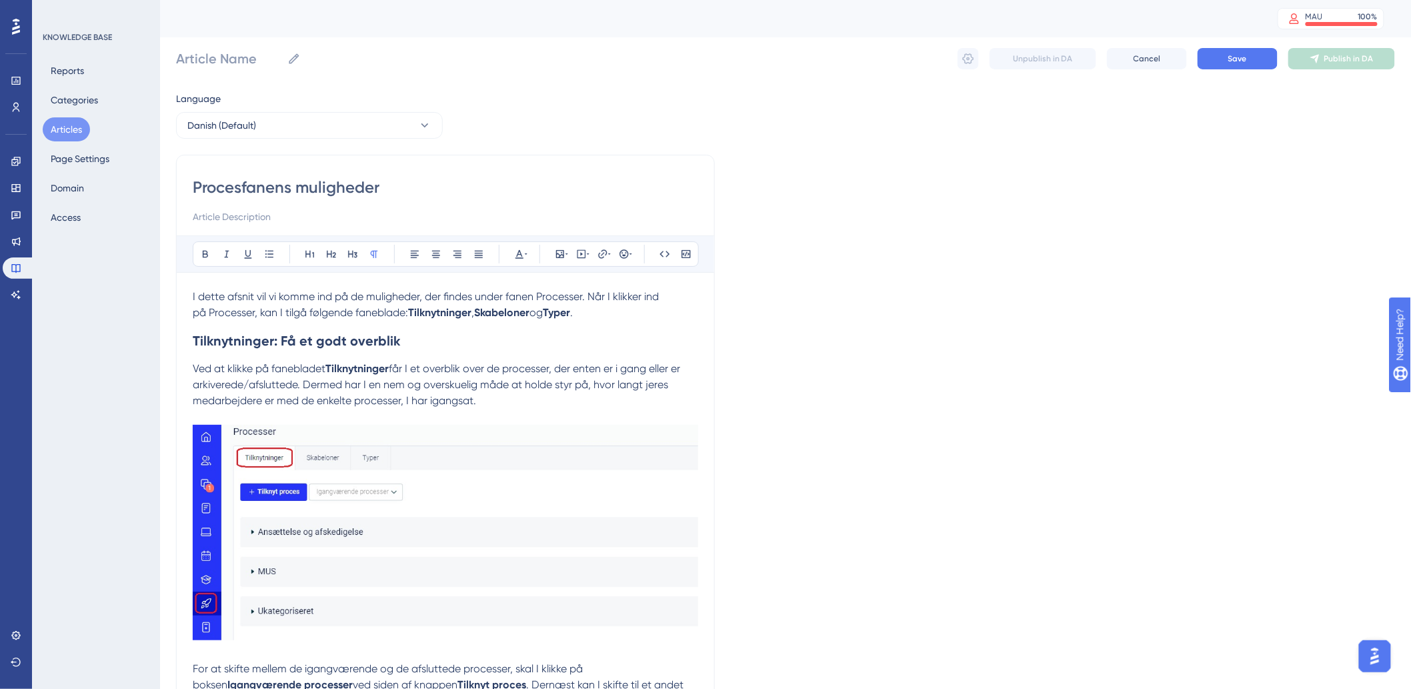
type input "Procesfanens muligheder"
drag, startPoint x: 1081, startPoint y: 463, endPoint x: 1083, endPoint y: 452, distance: 10.9
click at [1261, 56] on button "Save" at bounding box center [1238, 58] width 80 height 21
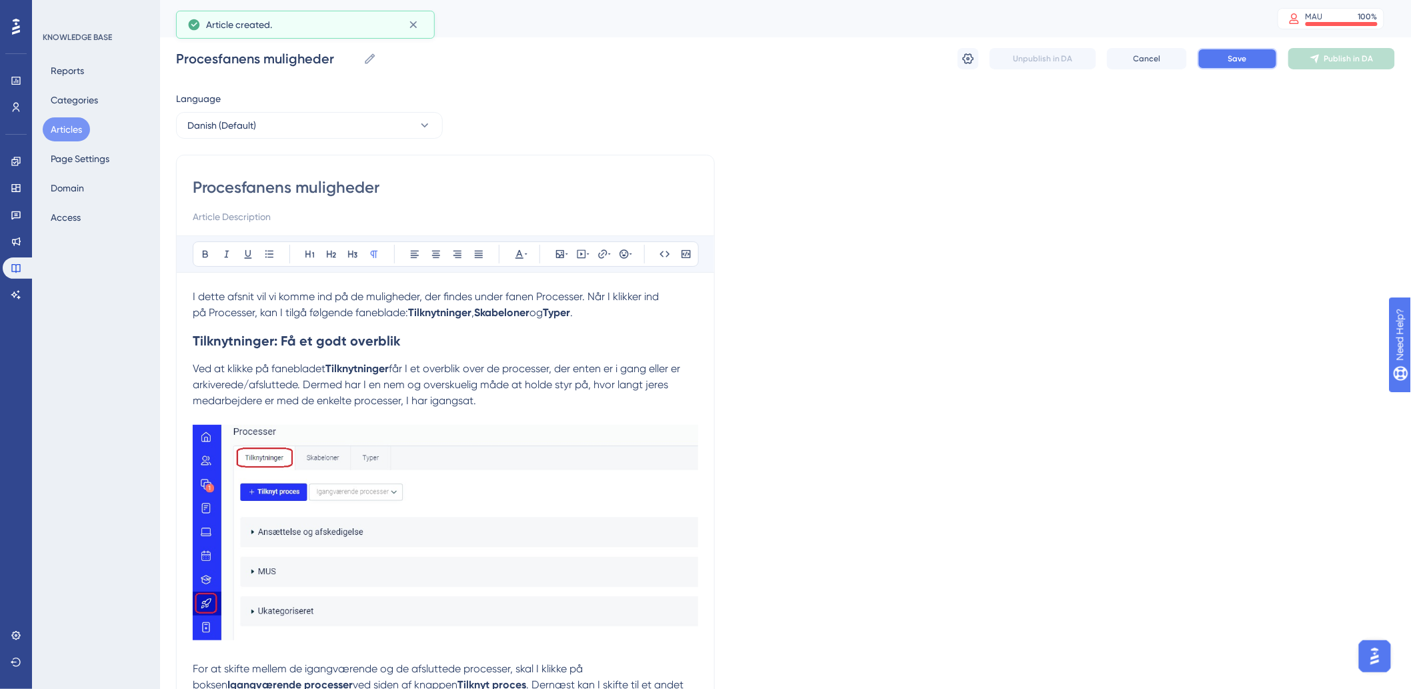
click at [1239, 65] on button "Save" at bounding box center [1238, 58] width 80 height 21
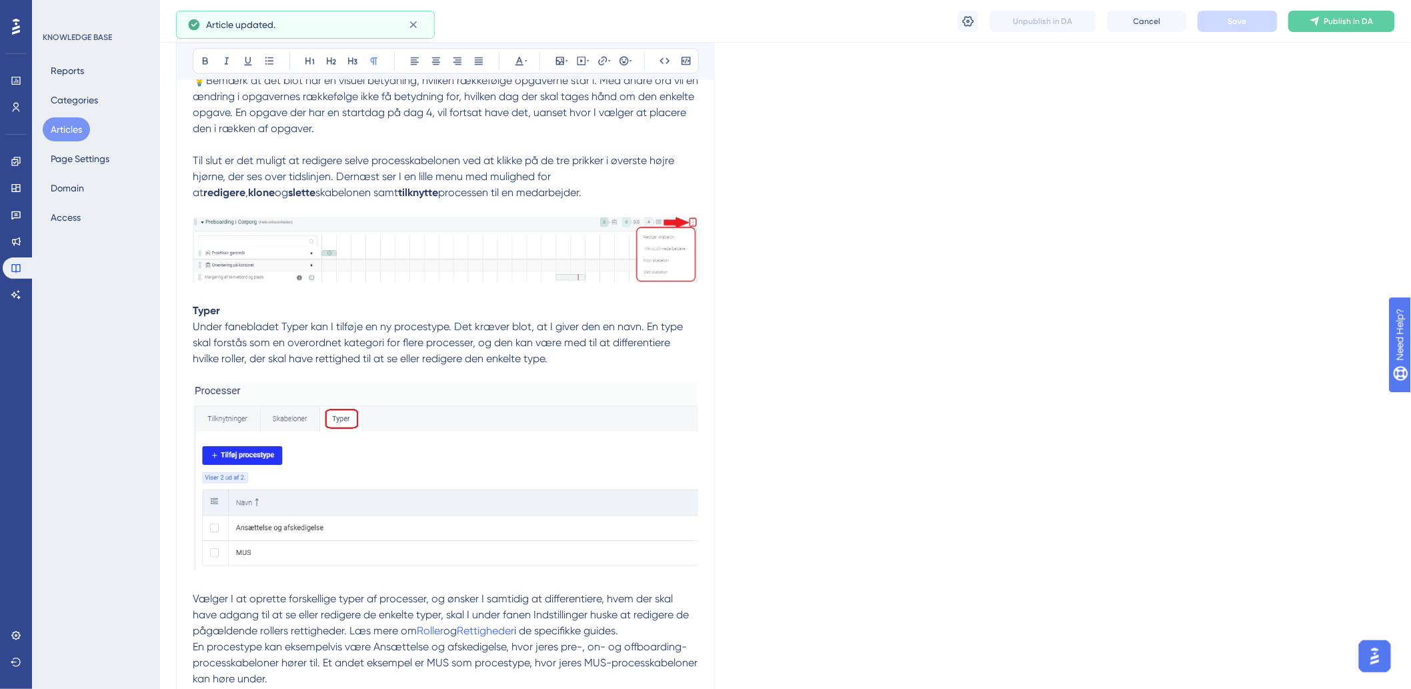
scroll to position [963, 0]
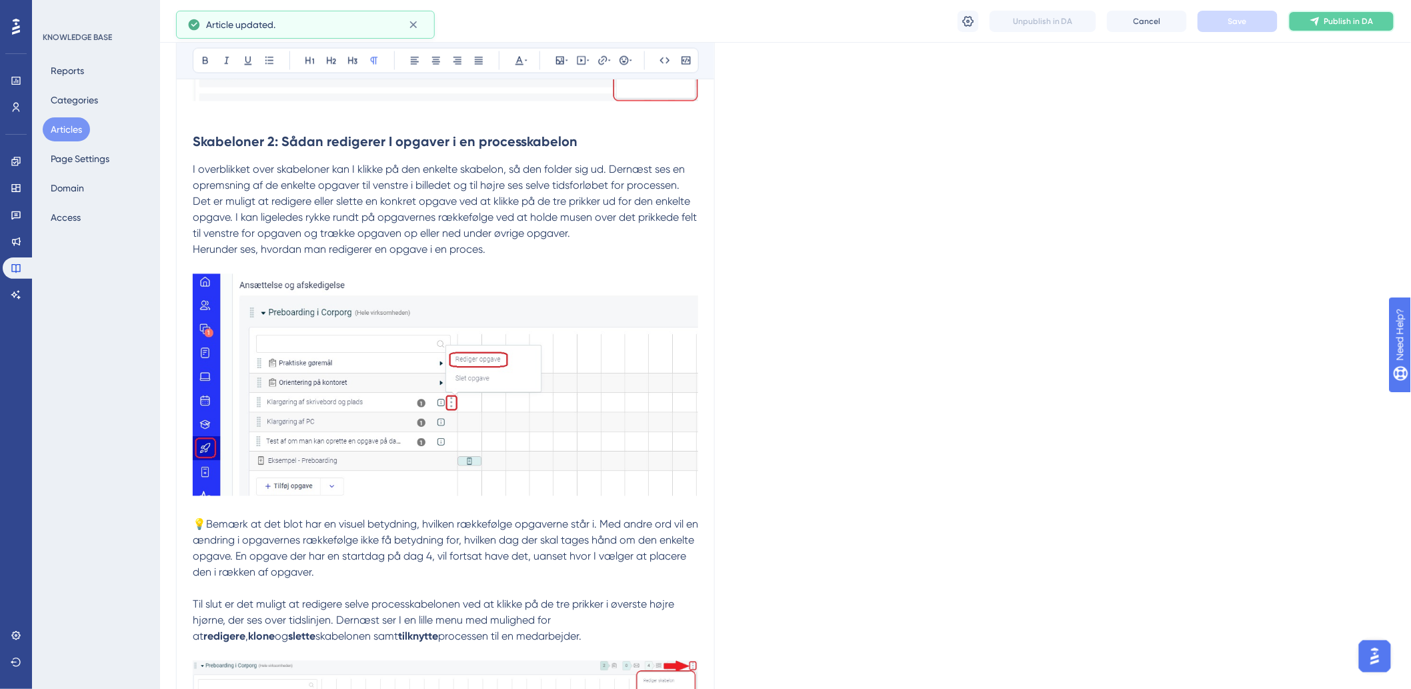
click at [1359, 18] on span "Publish in DA" at bounding box center [1349, 21] width 49 height 11
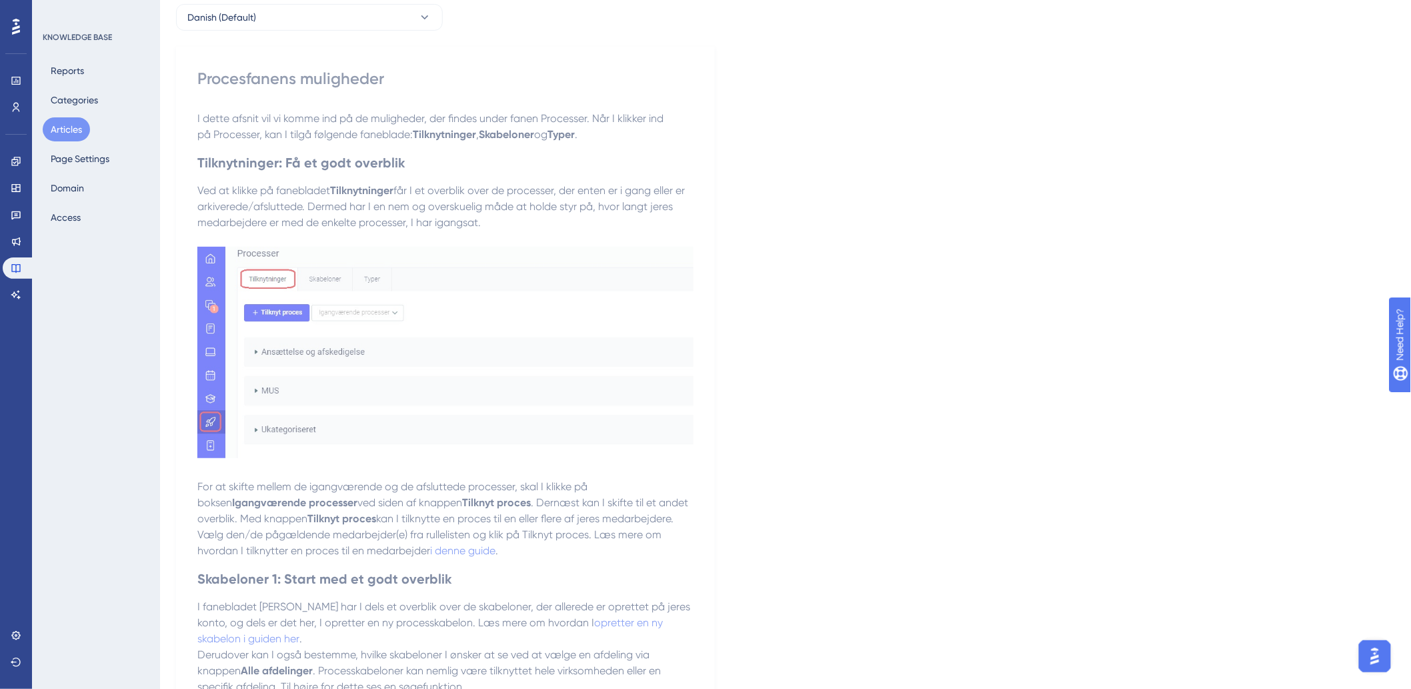
scroll to position [0, 0]
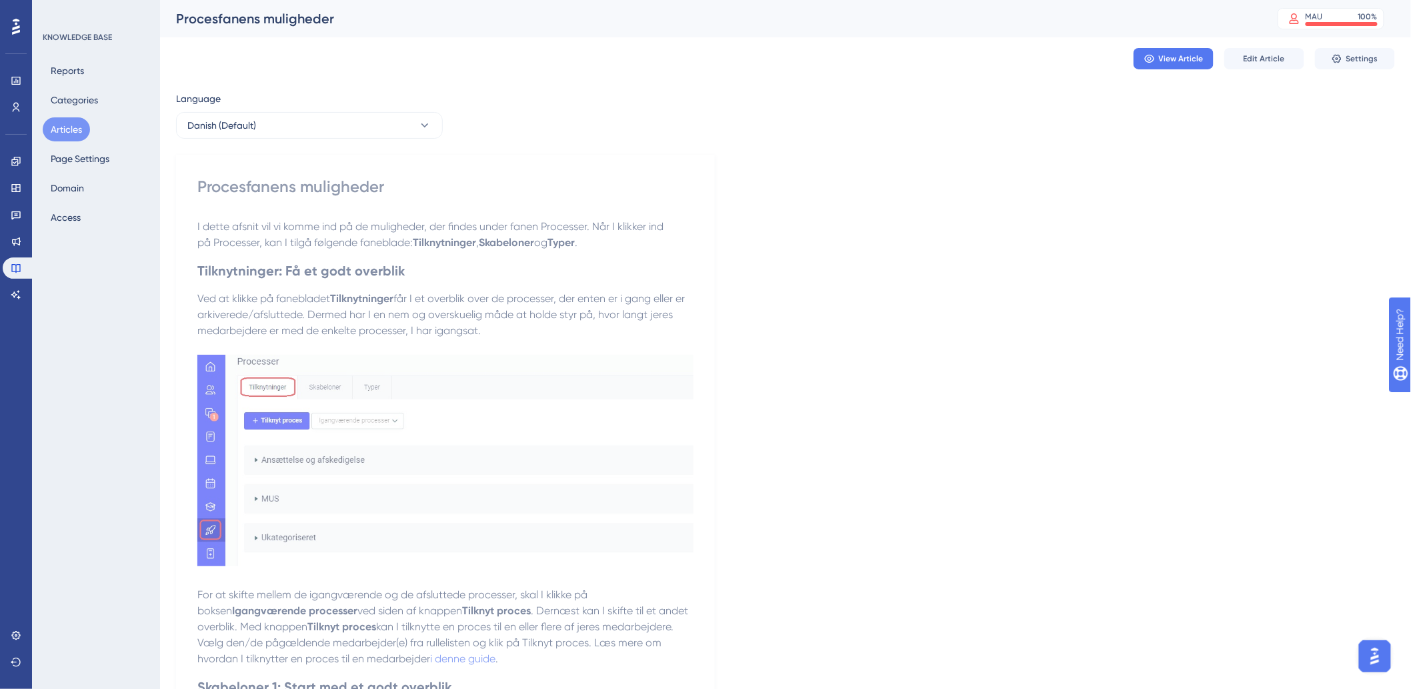
click at [78, 136] on button "Articles" at bounding box center [66, 129] width 47 height 24
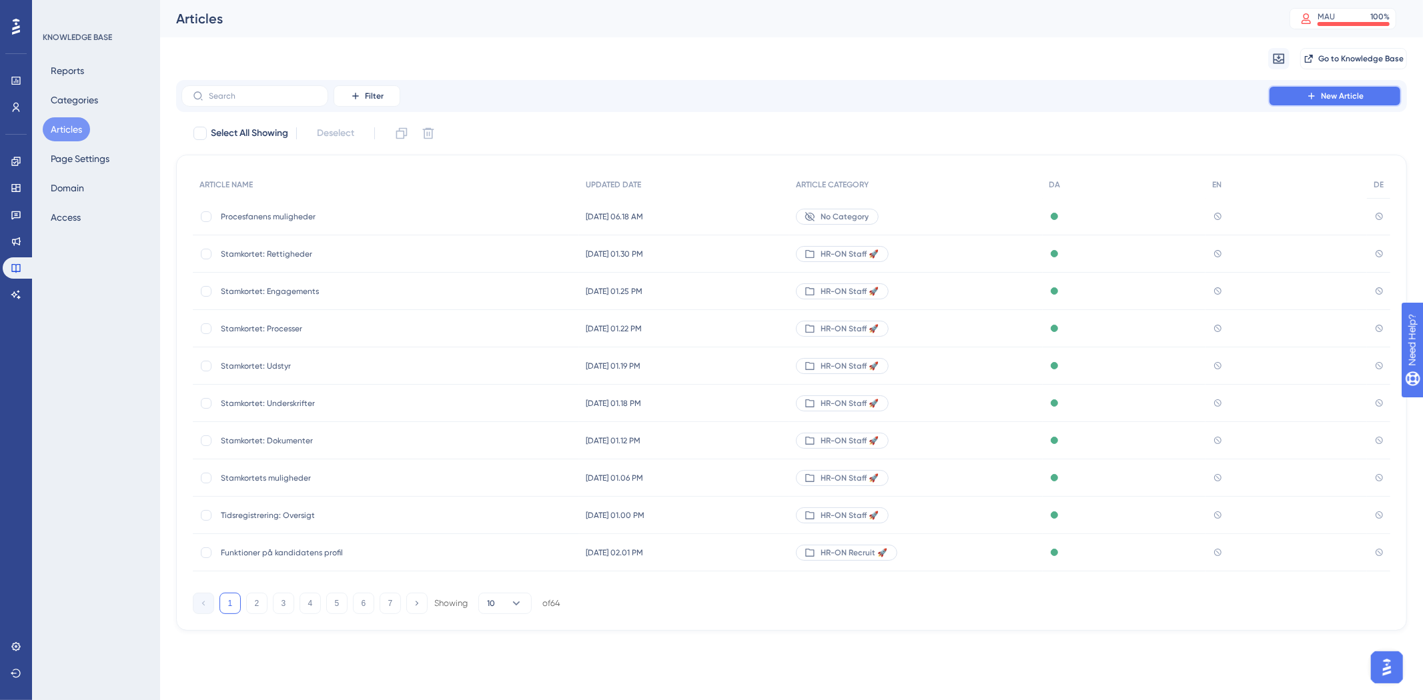
click at [1333, 101] on span "New Article" at bounding box center [1342, 96] width 43 height 11
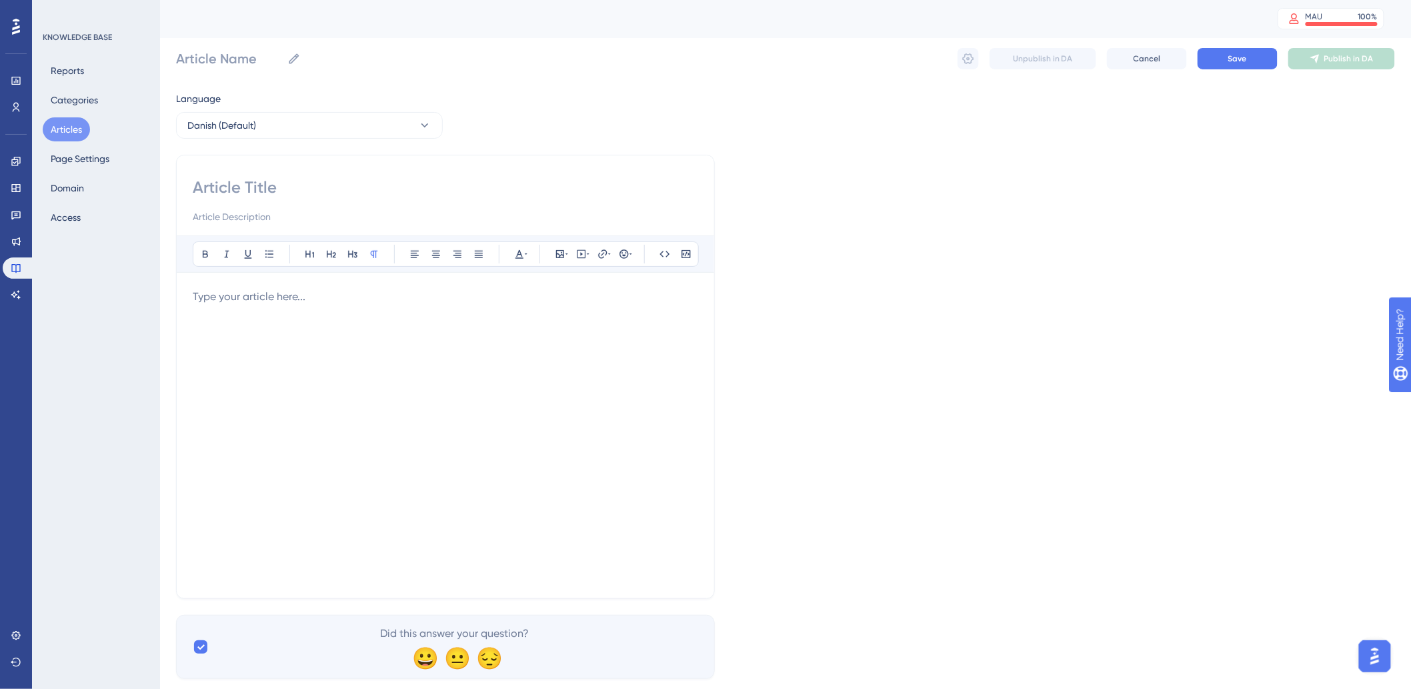
click at [362, 322] on div at bounding box center [446, 435] width 506 height 293
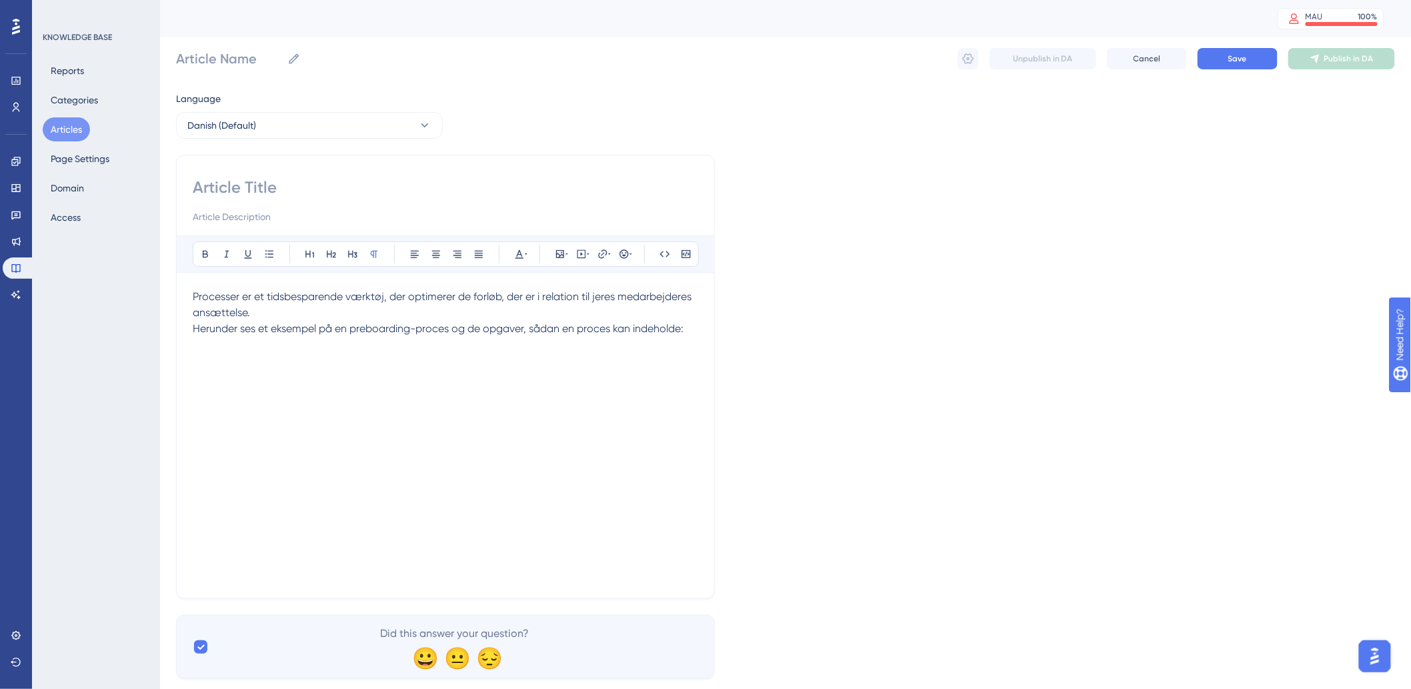
click at [328, 397] on div "Processer er et tidsbesparende værktøj, der optimerer de forløb, der er i relat…" at bounding box center [446, 435] width 506 height 293
click at [318, 368] on div "Processer er et tidsbesparende værktøj, der optimerer de forløb, der er i relat…" at bounding box center [446, 435] width 506 height 293
click at [683, 331] on span "Herunder ses et eksempel på en preboarding-proces og de opgaver, sådan en proce…" at bounding box center [438, 328] width 491 height 13
click at [702, 335] on div "Bold Italic Underline Bullet Point Heading 1 Heading 2 Heading 3 Normal Align L…" at bounding box center [445, 377] width 539 height 444
click at [703, 332] on div "Bold Italic Underline Bullet Point Heading 1 Heading 2 Heading 3 Normal Align L…" at bounding box center [445, 377] width 539 height 444
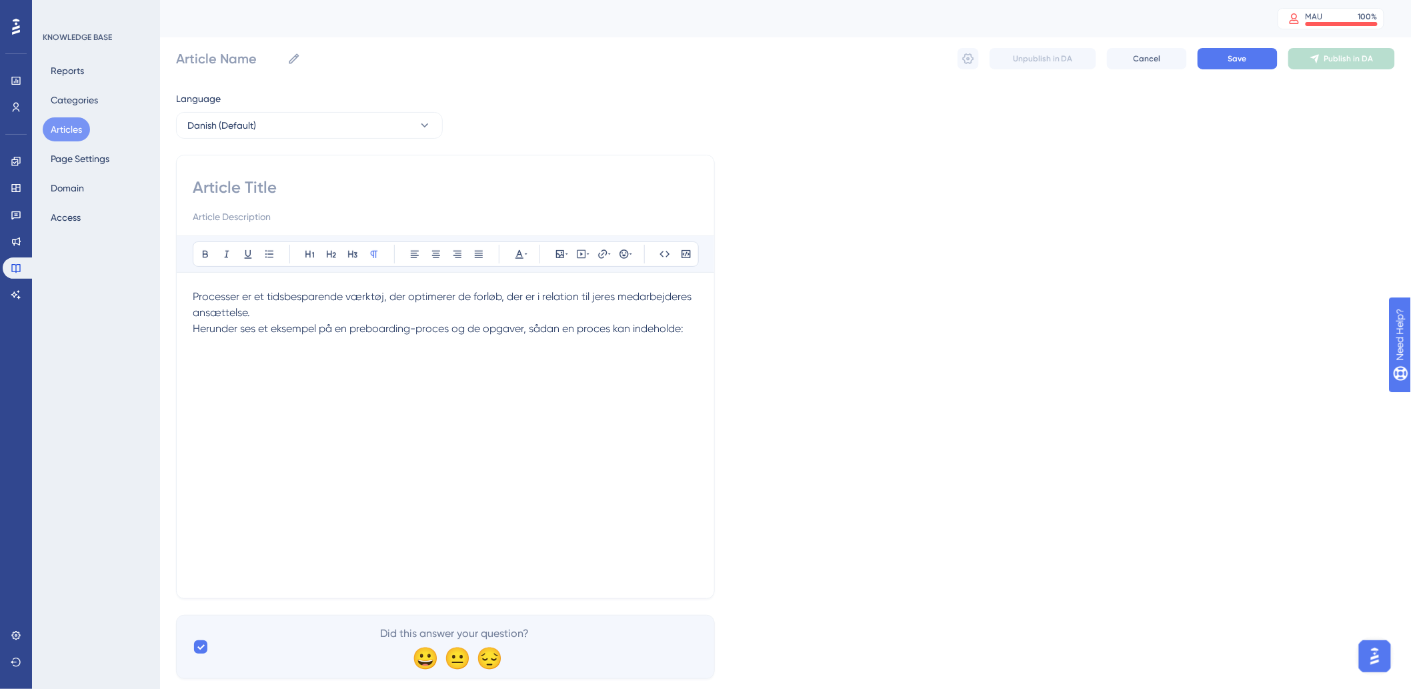
click at [700, 328] on div "Bold Italic Underline Bullet Point Heading 1 Heading 2 Heading 3 Normal Align L…" at bounding box center [445, 377] width 539 height 444
click at [697, 327] on div "Bold Italic Underline Bullet Point Heading 1 Heading 2 Heading 3 Normal Align L…" at bounding box center [445, 377] width 539 height 444
click at [696, 327] on p "Herunder ses et eksempel på en preboarding-proces og de opgaver, sådan en proce…" at bounding box center [446, 329] width 506 height 16
click at [558, 254] on icon at bounding box center [560, 254] width 8 height 8
click at [559, 307] on button "Upload Image" at bounding box center [560, 317] width 147 height 21
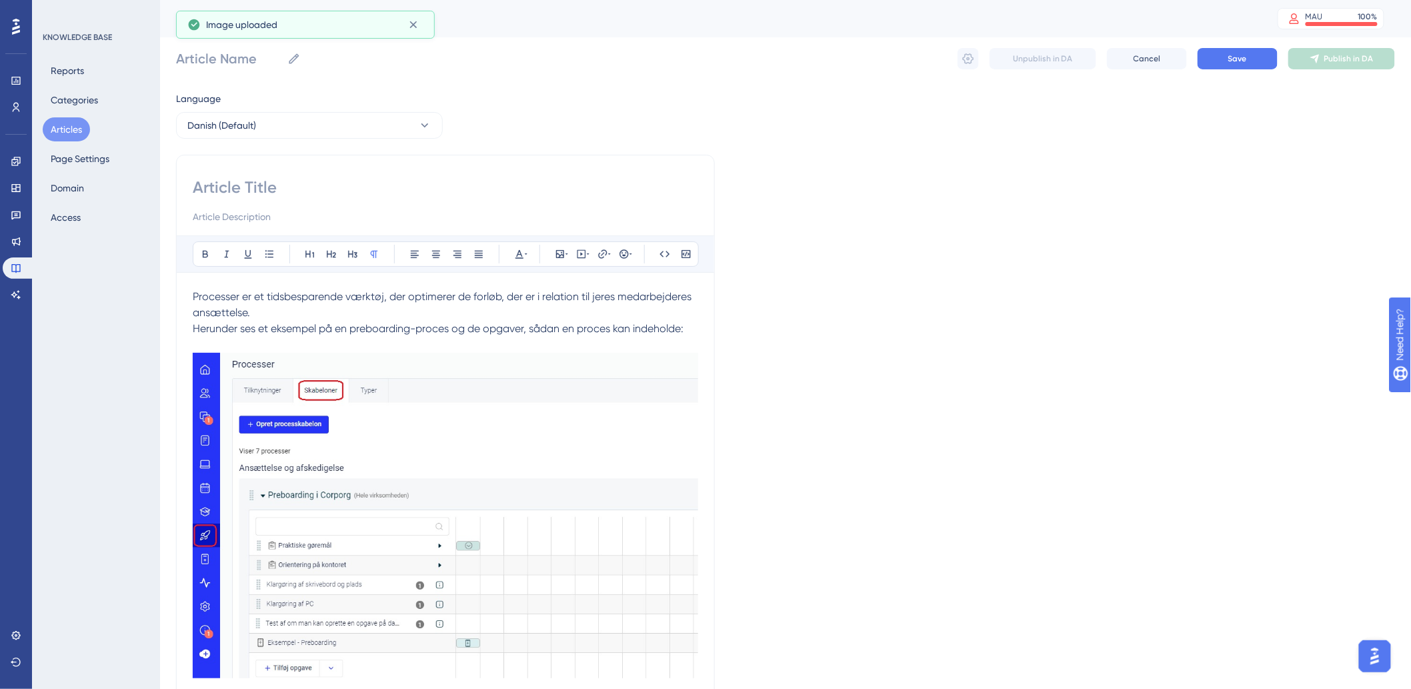
scroll to position [128, 0]
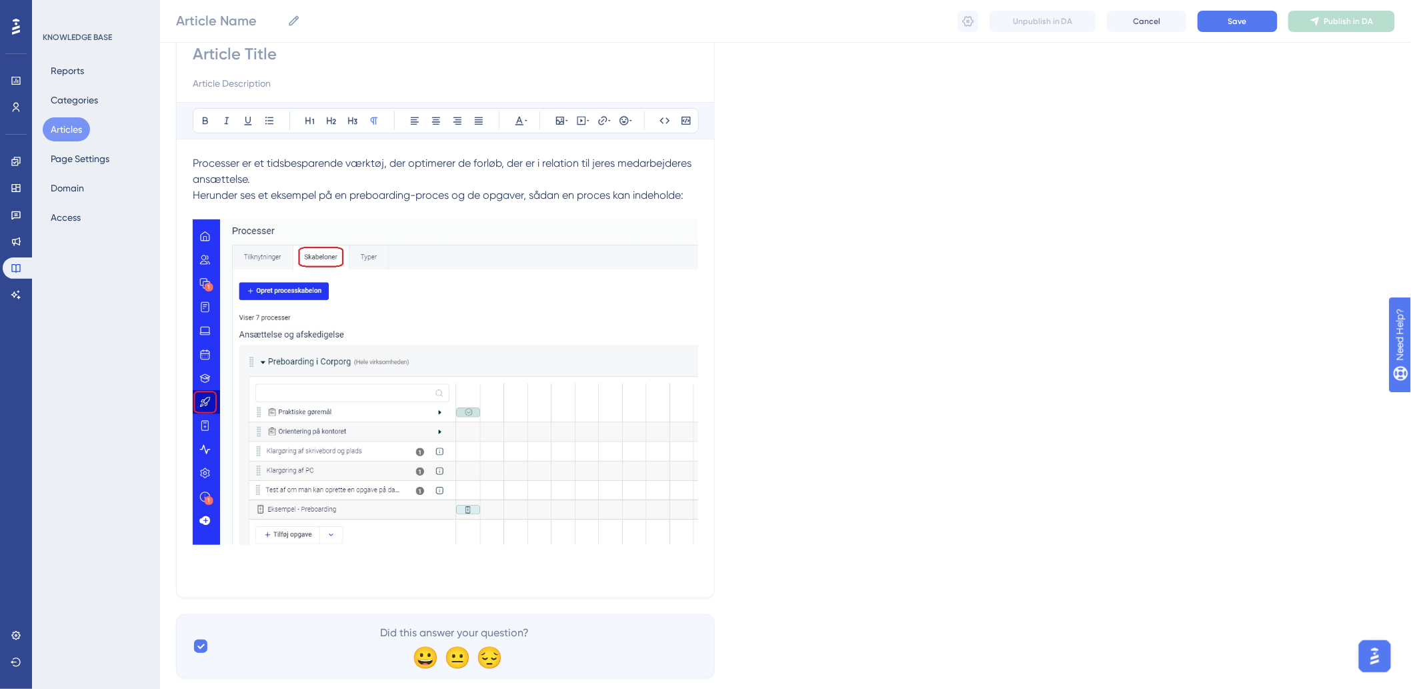
click at [283, 572] on p "Herunder ses et eksempel på en preboarding-proces og de opgaver, sådan en proce…" at bounding box center [446, 384] width 506 height 394
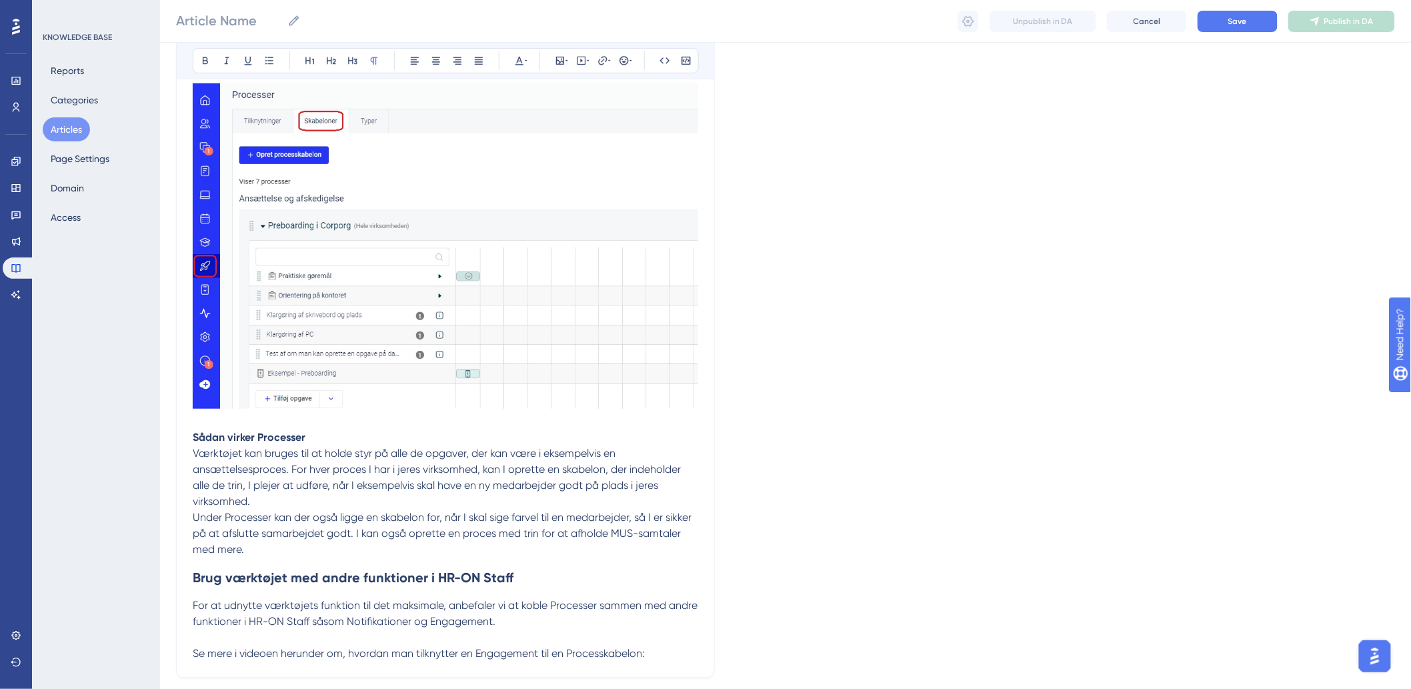
scroll to position [297, 0]
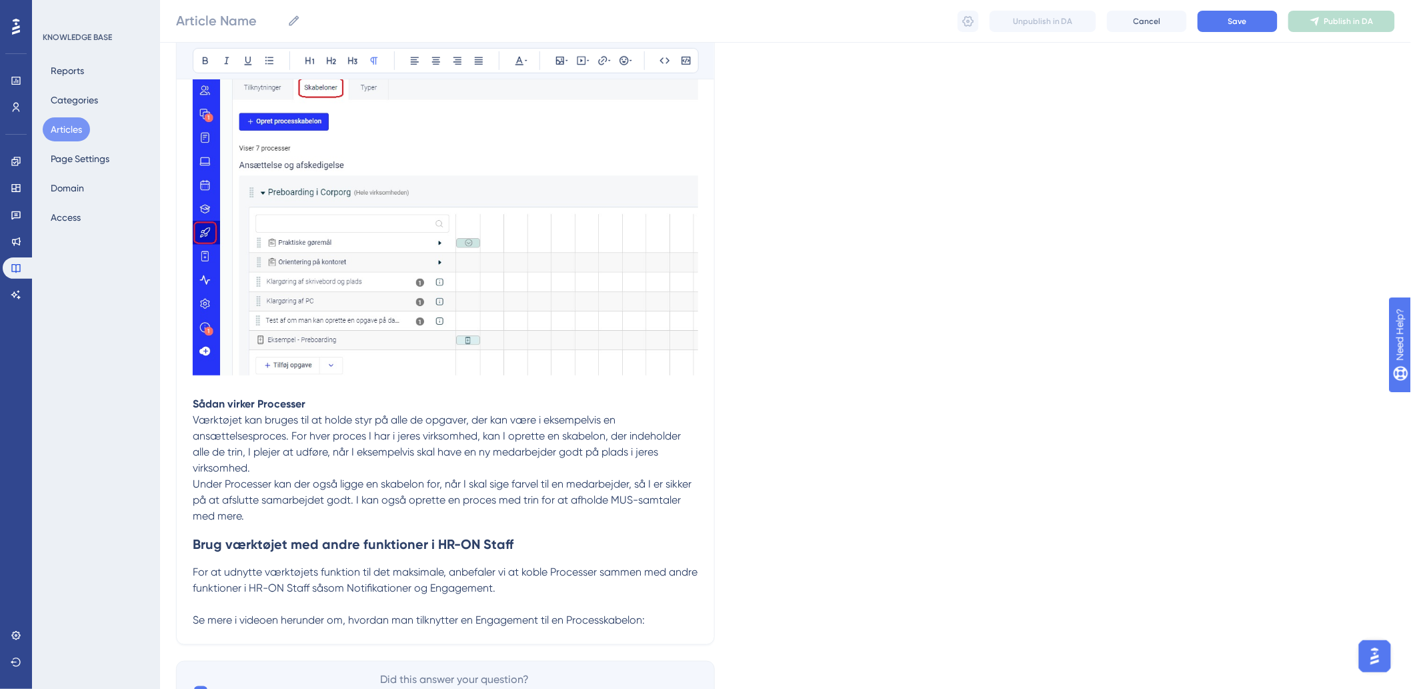
click at [189, 400] on div "Bold Italic Underline Bullet Point Heading 1 Heading 2 Heading 3 Normal Align L…" at bounding box center [445, 248] width 539 height 793
click at [197, 400] on strong "Sådan virker Processer" at bounding box center [249, 404] width 113 height 13
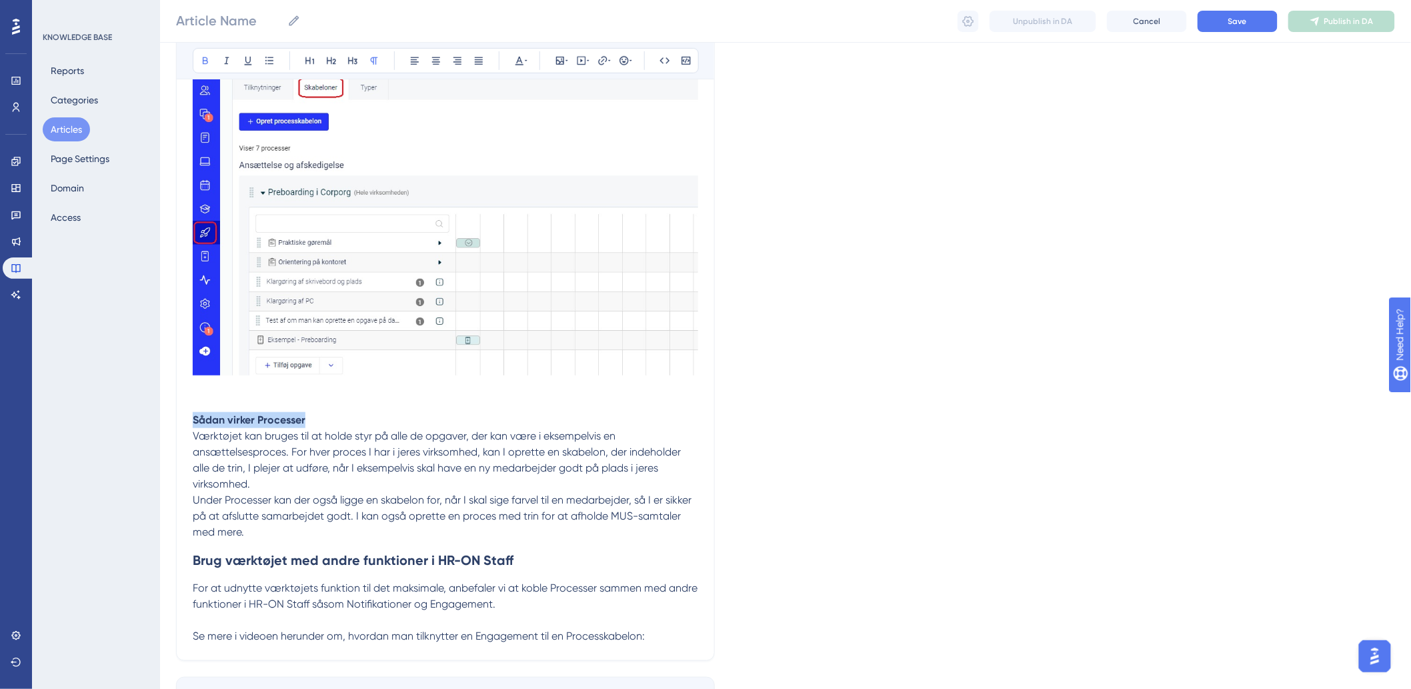
drag, startPoint x: 330, startPoint y: 416, endPoint x: 172, endPoint y: 422, distance: 157.5
click at [172, 422] on div "Performance Users Engagement Widgets Feedback Product Updates Knowledge Base AI…" at bounding box center [785, 233] width 1251 height 1060
click at [336, 61] on icon at bounding box center [331, 60] width 11 height 11
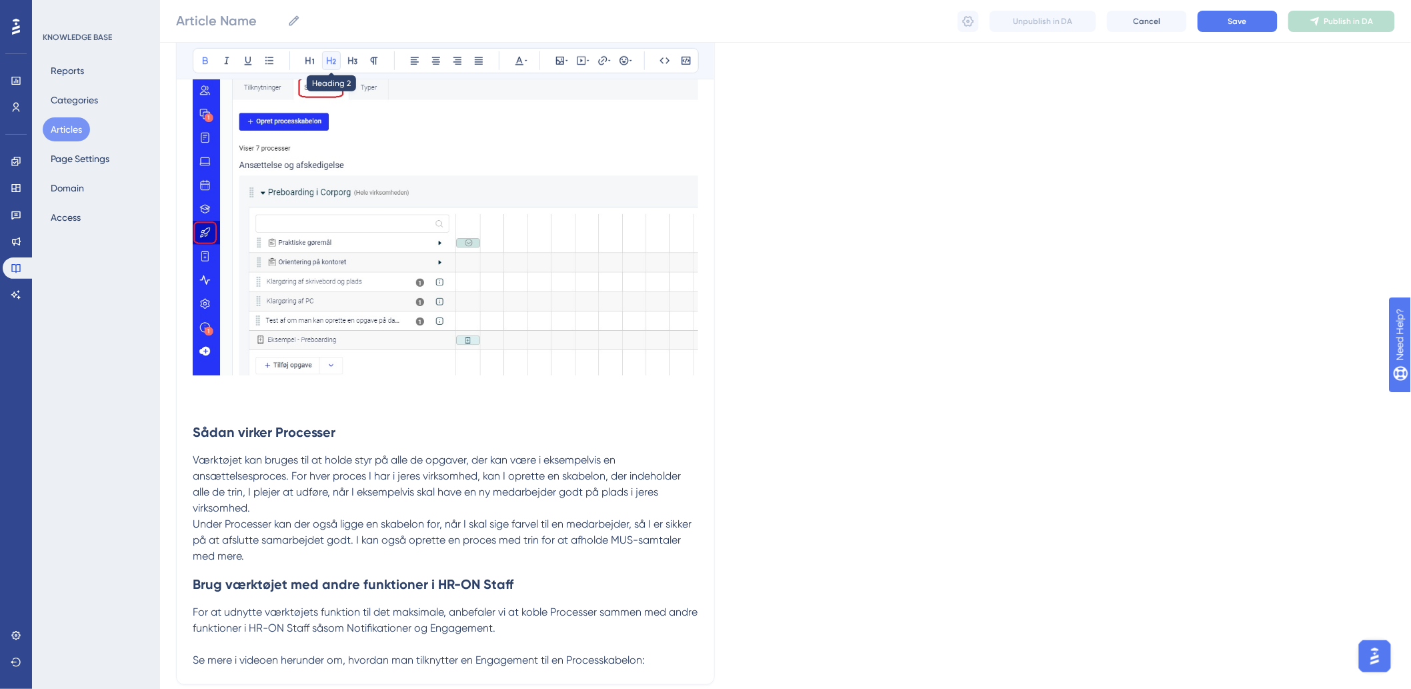
click at [336, 62] on icon at bounding box center [331, 60] width 11 height 11
click at [612, 444] on h2 "Sådan virker Processer" at bounding box center [446, 432] width 506 height 40
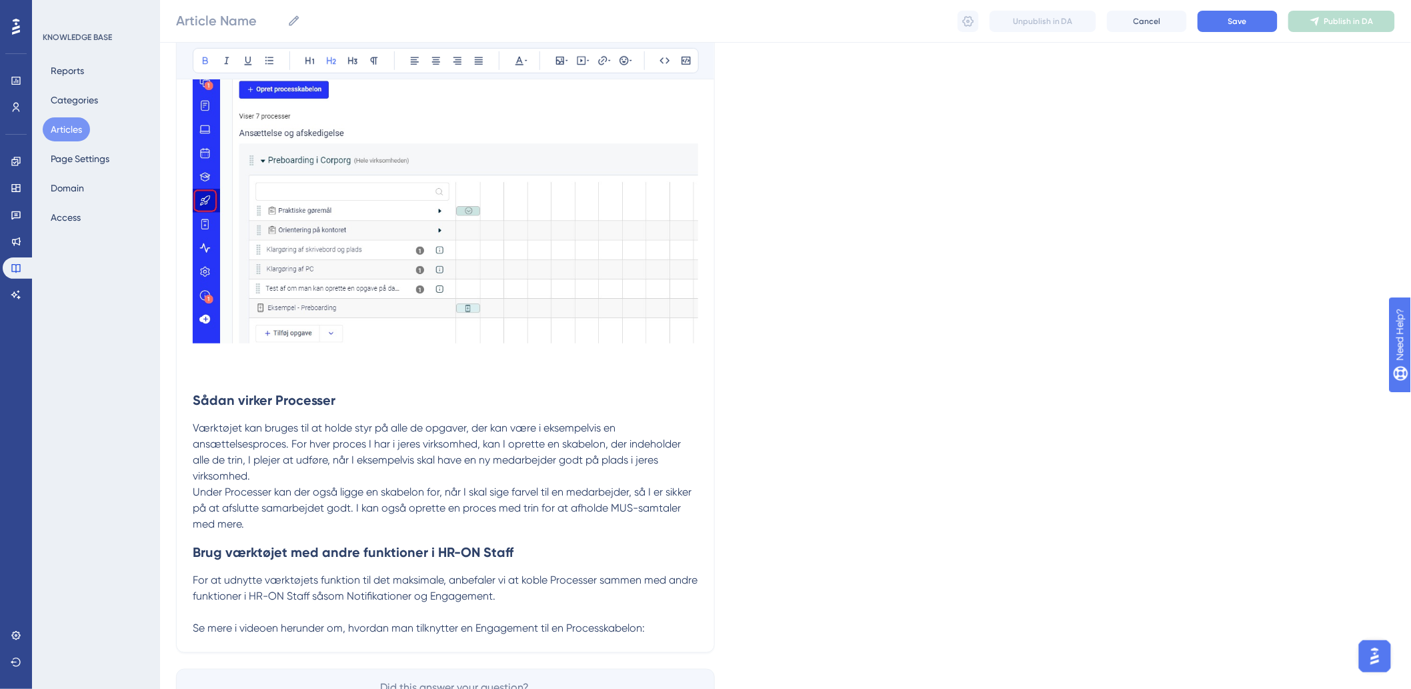
scroll to position [418, 0]
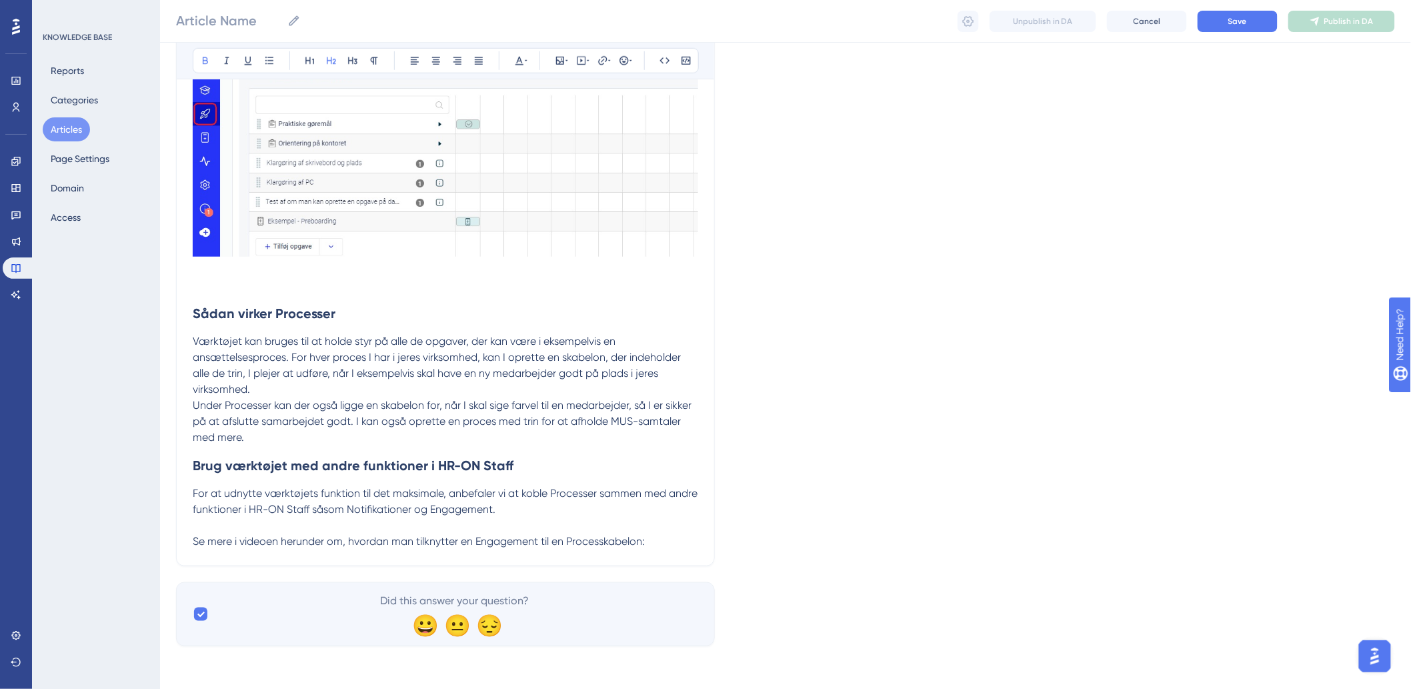
click at [526, 470] on h2 "Brug værktøjet med andre funktioner i HR-ON Staff" at bounding box center [446, 466] width 506 height 40
click at [645, 536] on span "Se mere i videoen herunder om, hvordan man tilknytter en Engagement til en Proc…" at bounding box center [419, 541] width 452 height 13
click at [668, 548] on p "Se mere i videoen herunder om, hvordan man tilknytter en Engagement til en Proc…" at bounding box center [446, 542] width 506 height 16
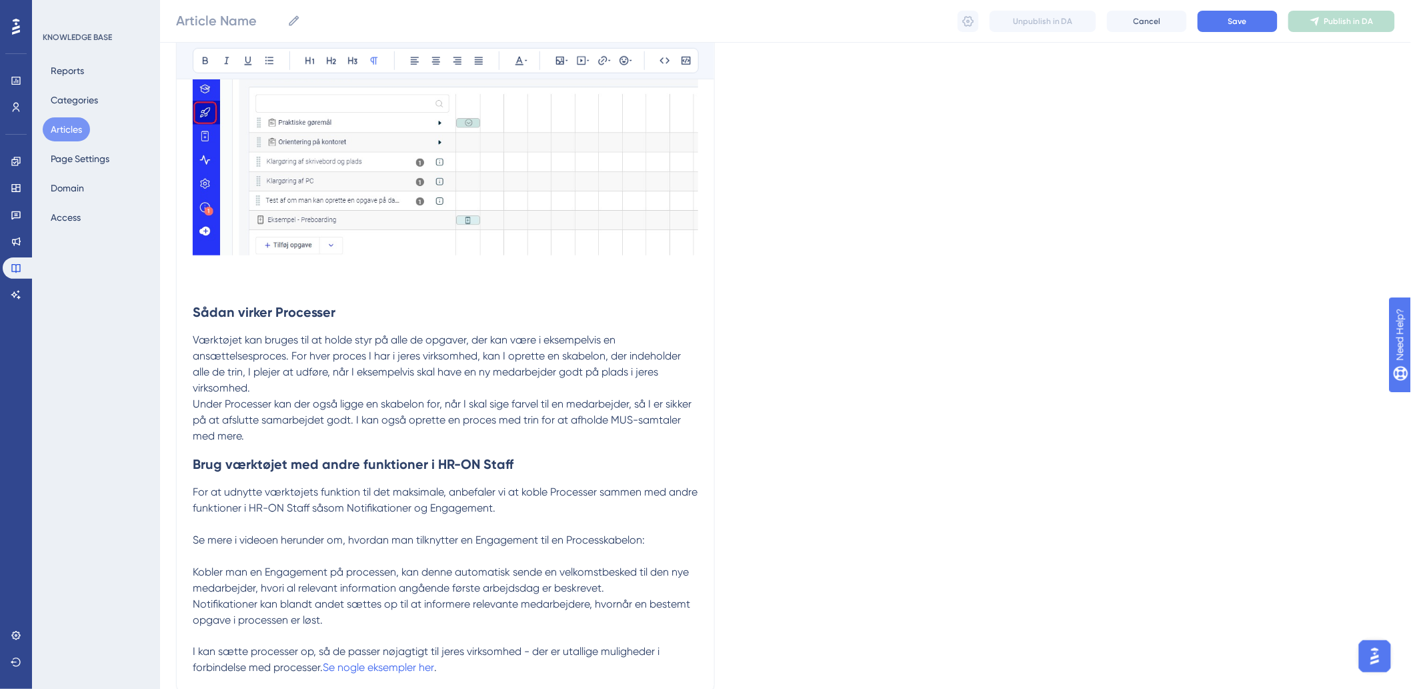
click at [687, 544] on p "Se mere i videoen herunder om, hvordan man tilknytter en Engagement til en Proc…" at bounding box center [446, 564] width 506 height 64
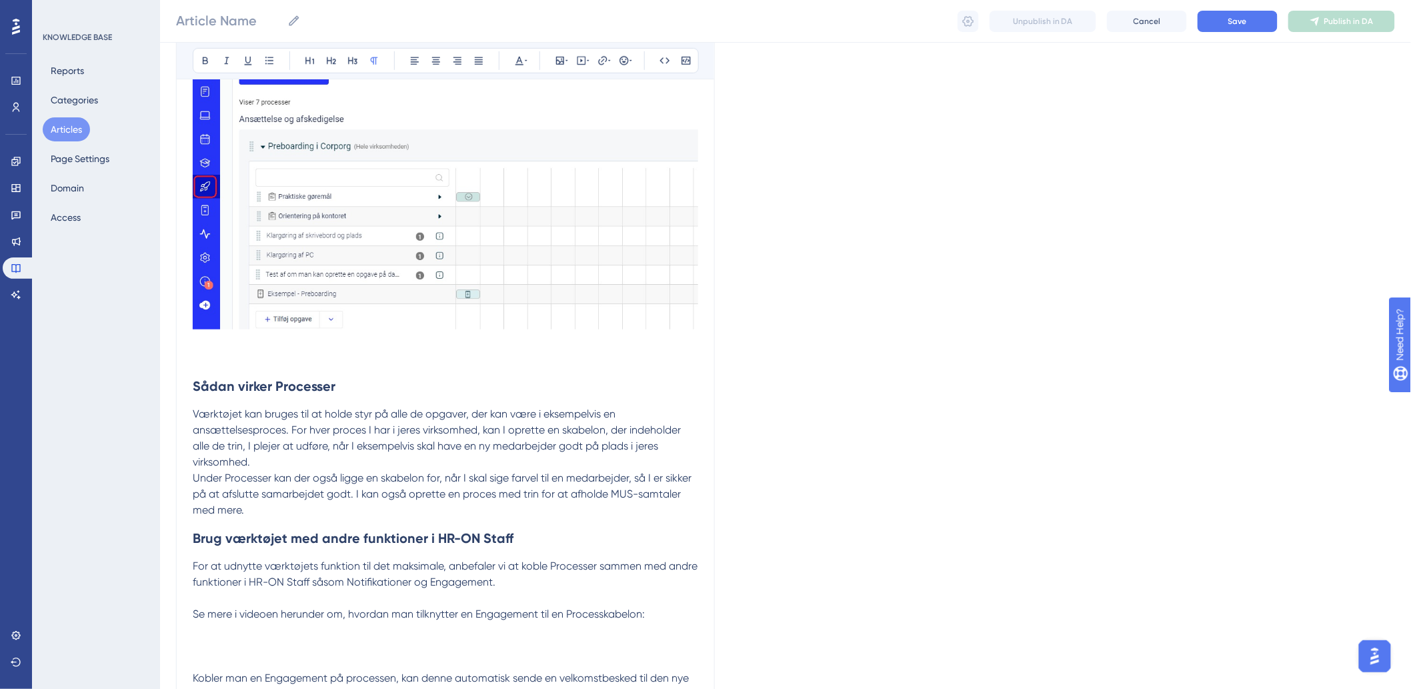
scroll to position [492, 0]
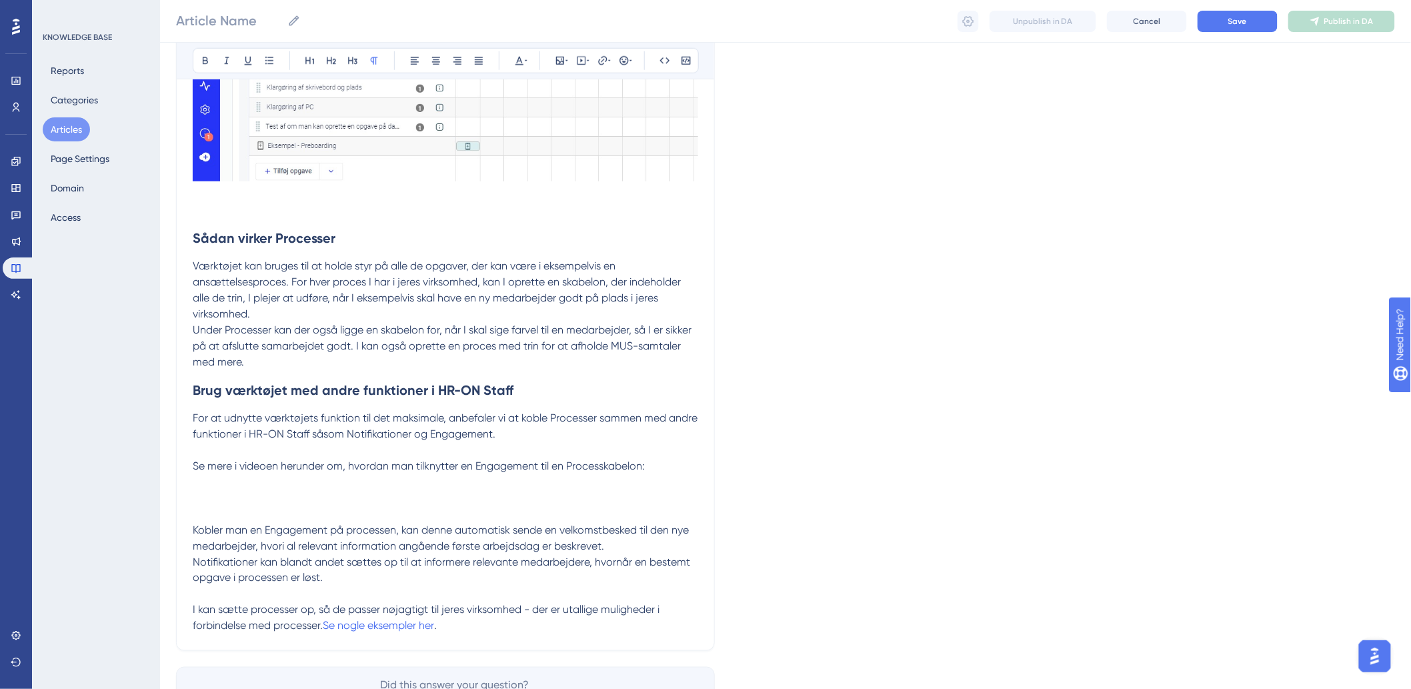
click at [245, 496] on p "Se mere i videoen herunder om, hvordan man tilknytter en Engagement til en Proc…" at bounding box center [446, 506] width 506 height 96
click at [583, 67] on button at bounding box center [581, 60] width 19 height 19
click at [547, 156] on textarea at bounding box center [581, 143] width 203 height 60
paste textarea "<div style="width:100%; height:0; position: relative; padding-bottom:56.25%"><i…"
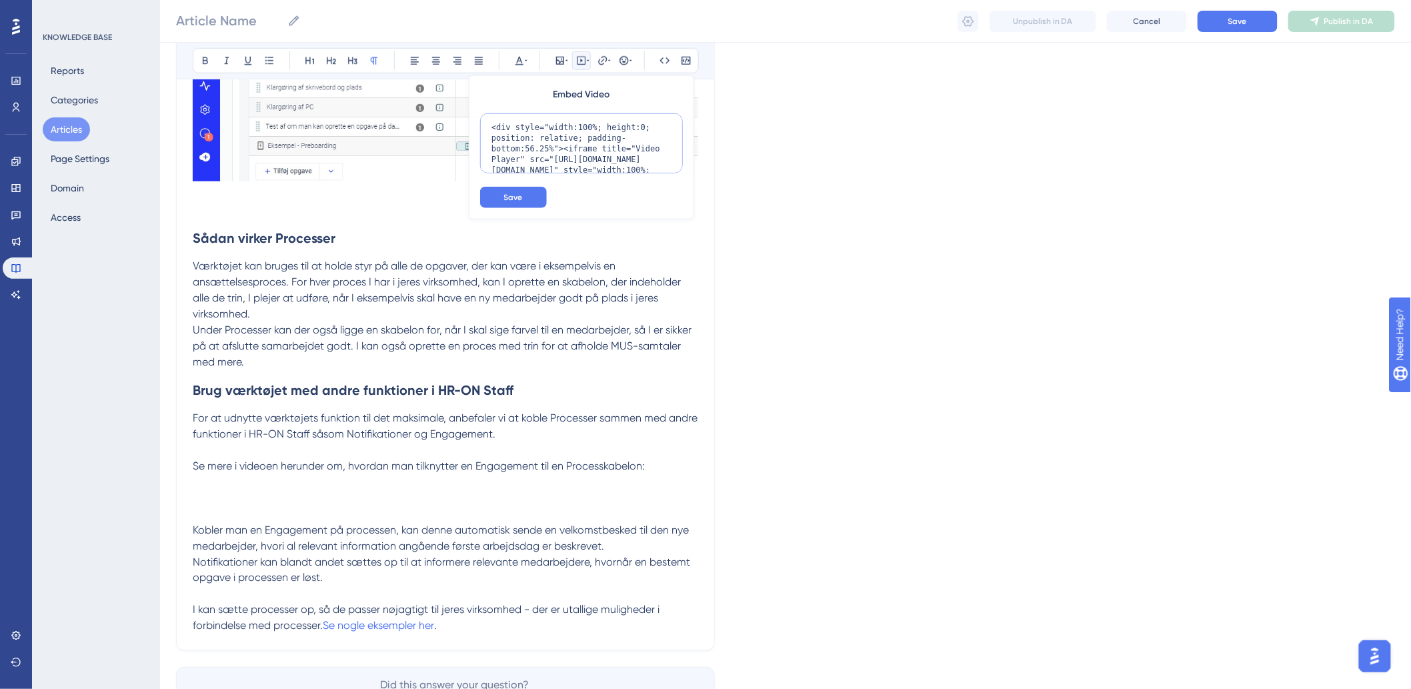
scroll to position [87, 0]
type textarea "<div style="width:100%; height:0; position: relative; padding-bottom:56.25%"><i…"
click at [517, 195] on span "Save" at bounding box center [513, 197] width 19 height 11
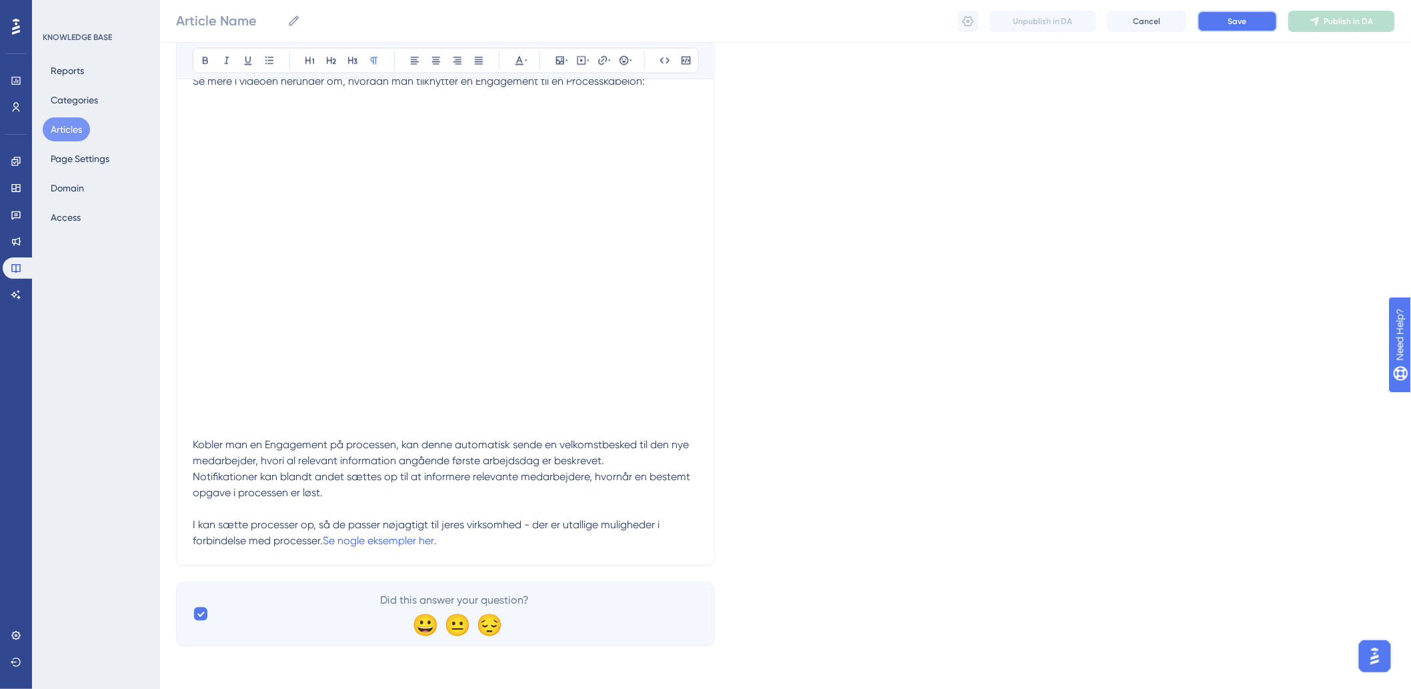
click at [1215, 25] on button "Save" at bounding box center [1238, 21] width 80 height 21
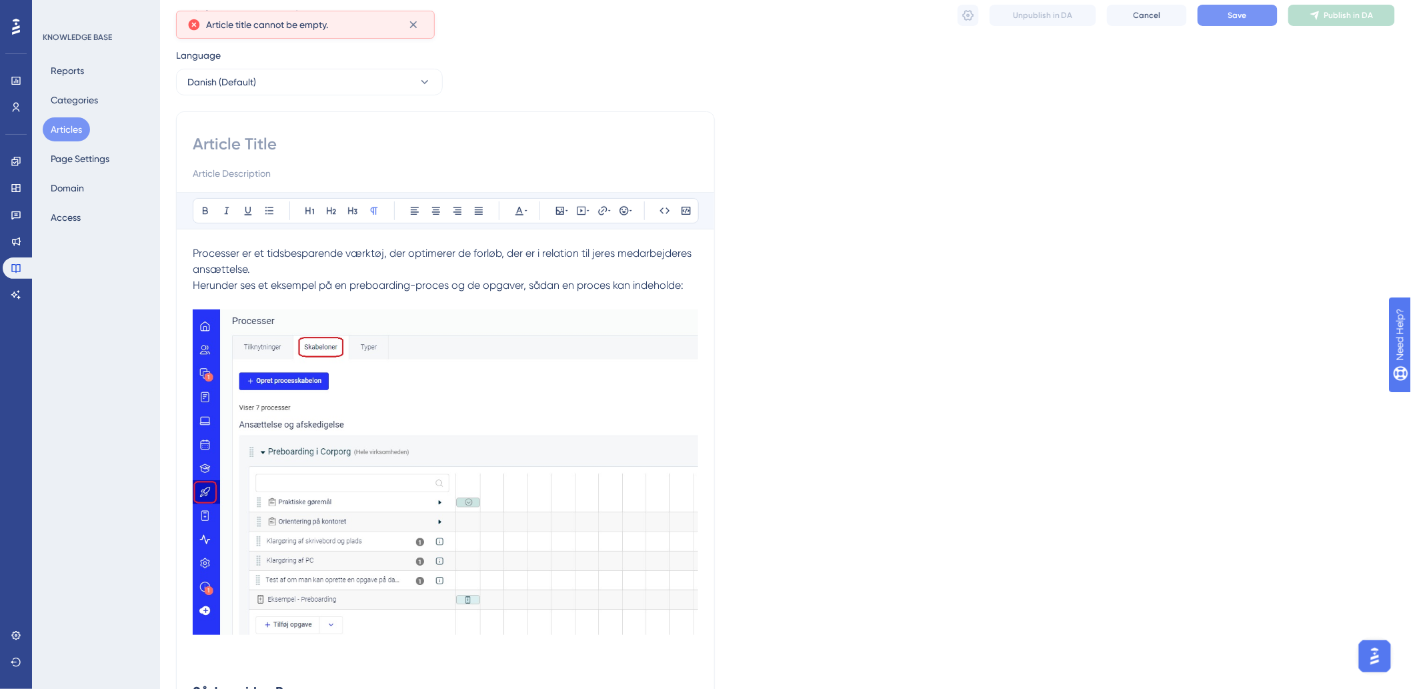
scroll to position [0, 0]
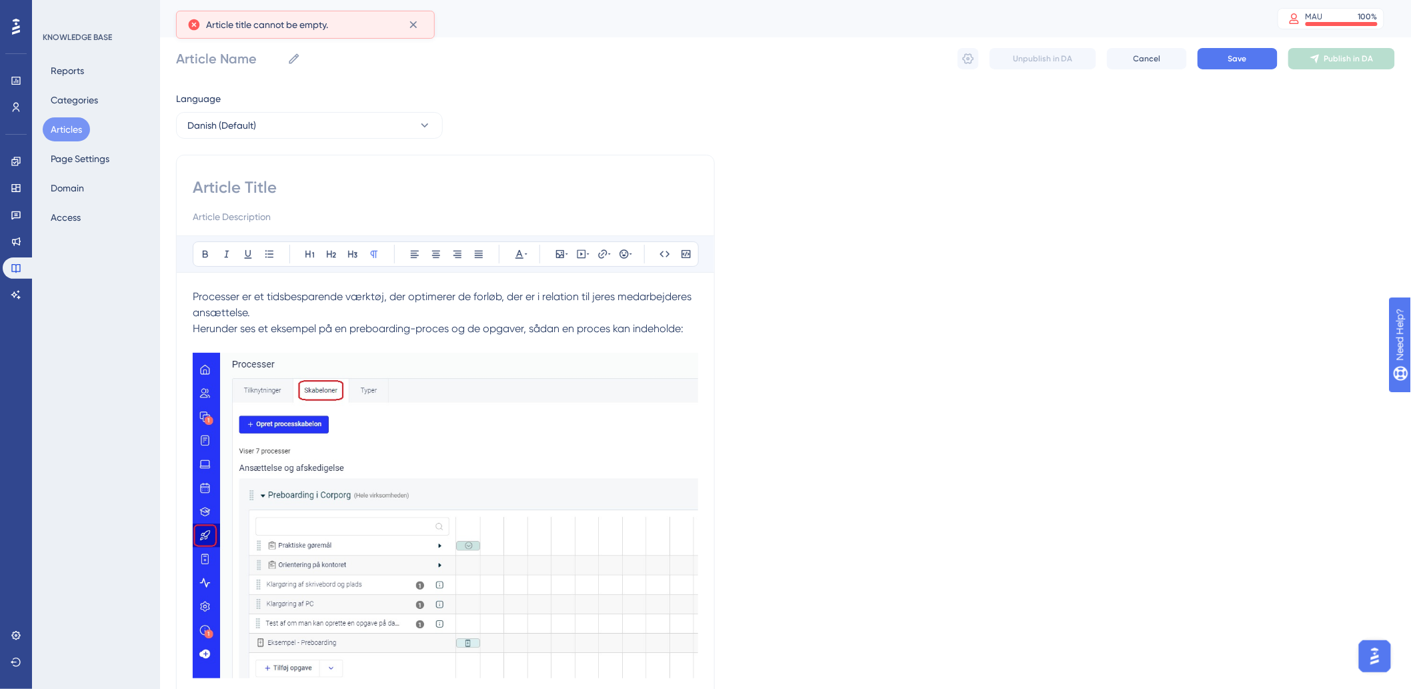
click at [342, 196] on input at bounding box center [446, 187] width 506 height 21
click at [367, 188] on input at bounding box center [446, 187] width 506 height 21
paste input "Hvad er en proces?"
type input "Hvad er en proces?"
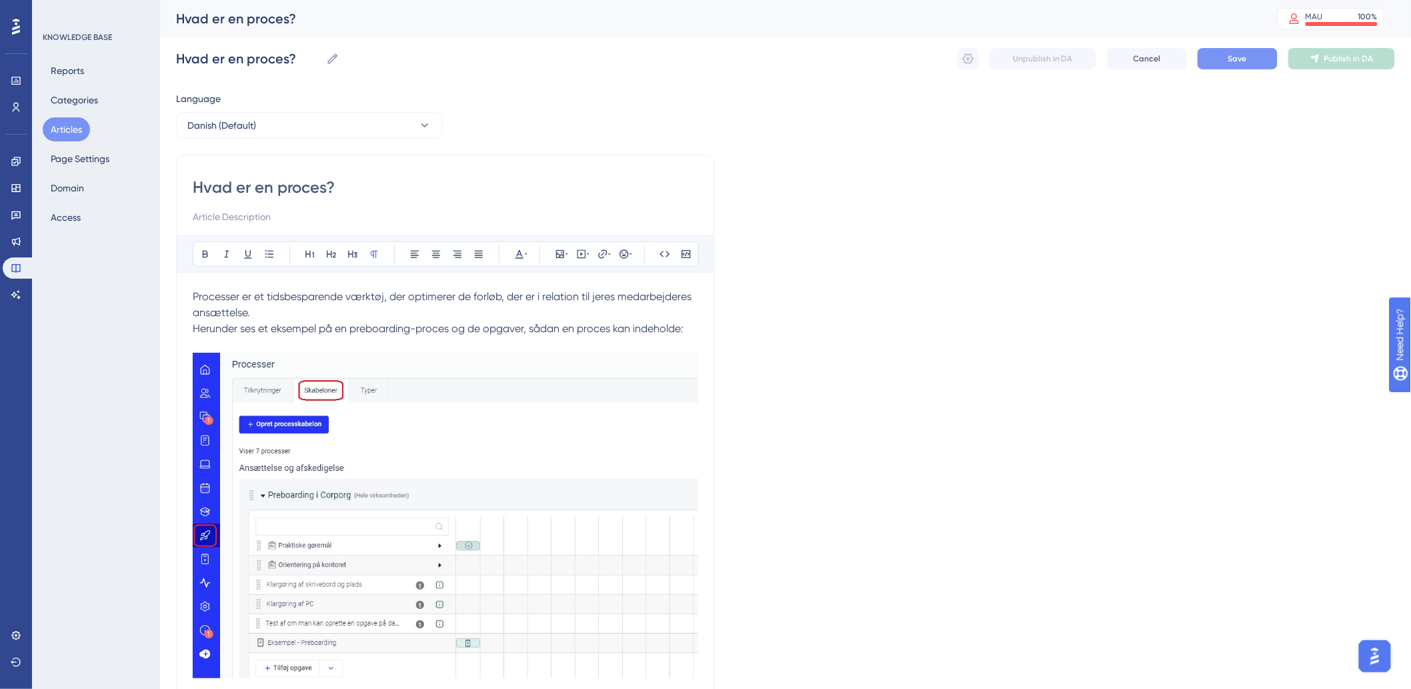
type input "Hvad er en proces?"
click at [1242, 61] on span "Save" at bounding box center [1238, 58] width 19 height 11
click at [1251, 54] on button "Save" at bounding box center [1238, 58] width 80 height 21
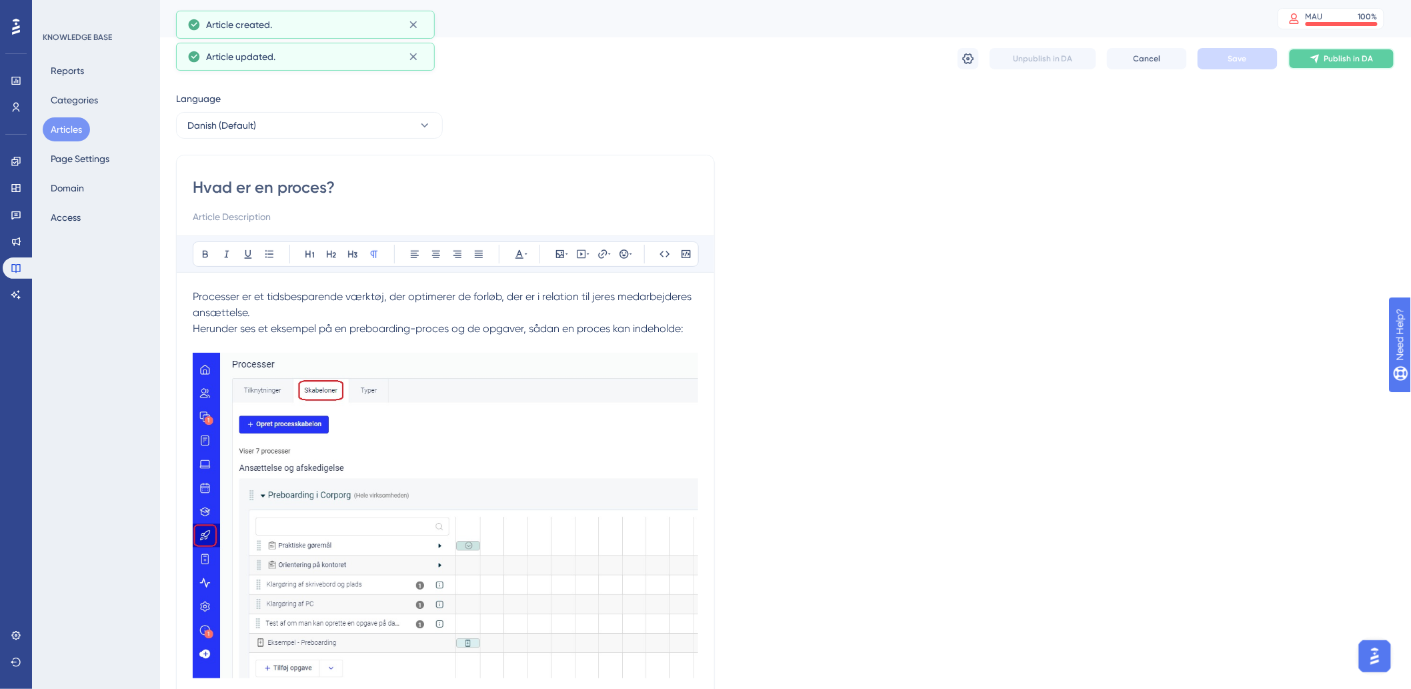
click at [1342, 57] on span "Publish in DA" at bounding box center [1349, 58] width 49 height 11
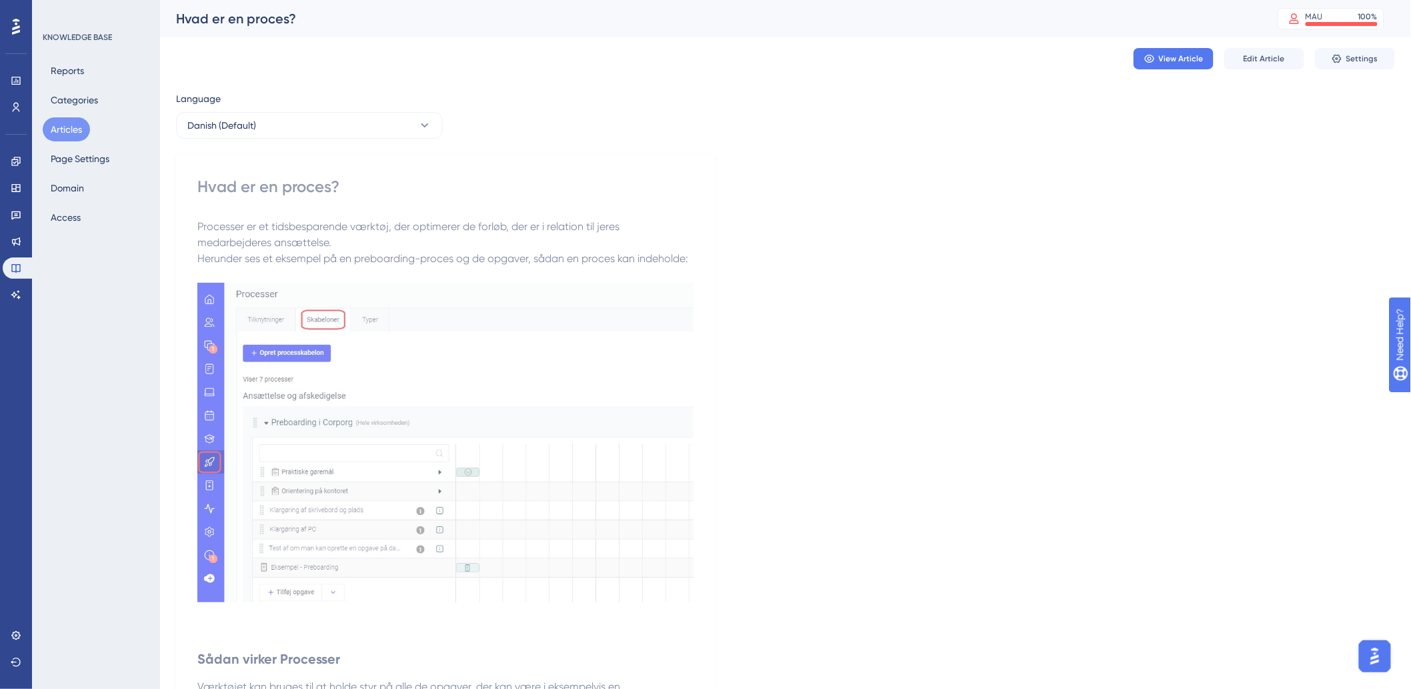
click at [97, 130] on div "Reports Categories Articles Page Settings Domain Access" at bounding box center [97, 144] width 108 height 171
click at [77, 129] on button "Articles" at bounding box center [66, 129] width 47 height 24
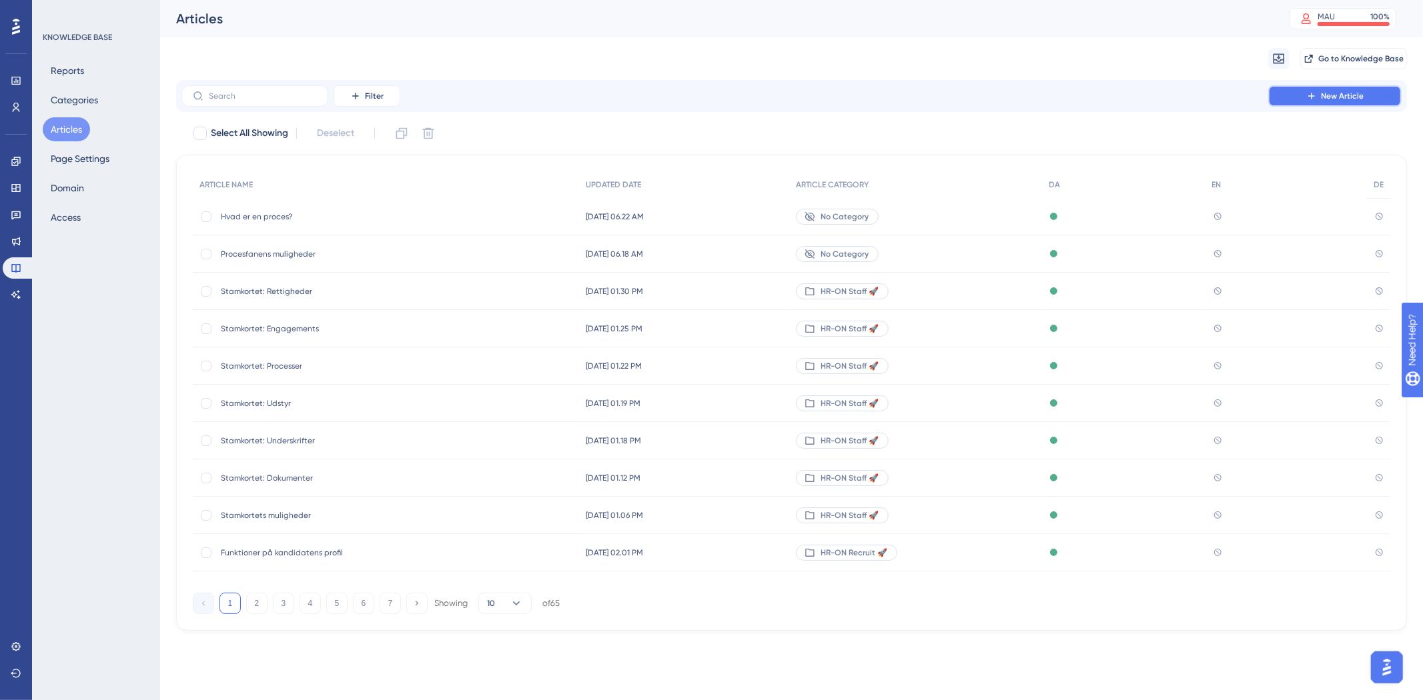
click at [1287, 89] on button "New Article" at bounding box center [1334, 95] width 133 height 21
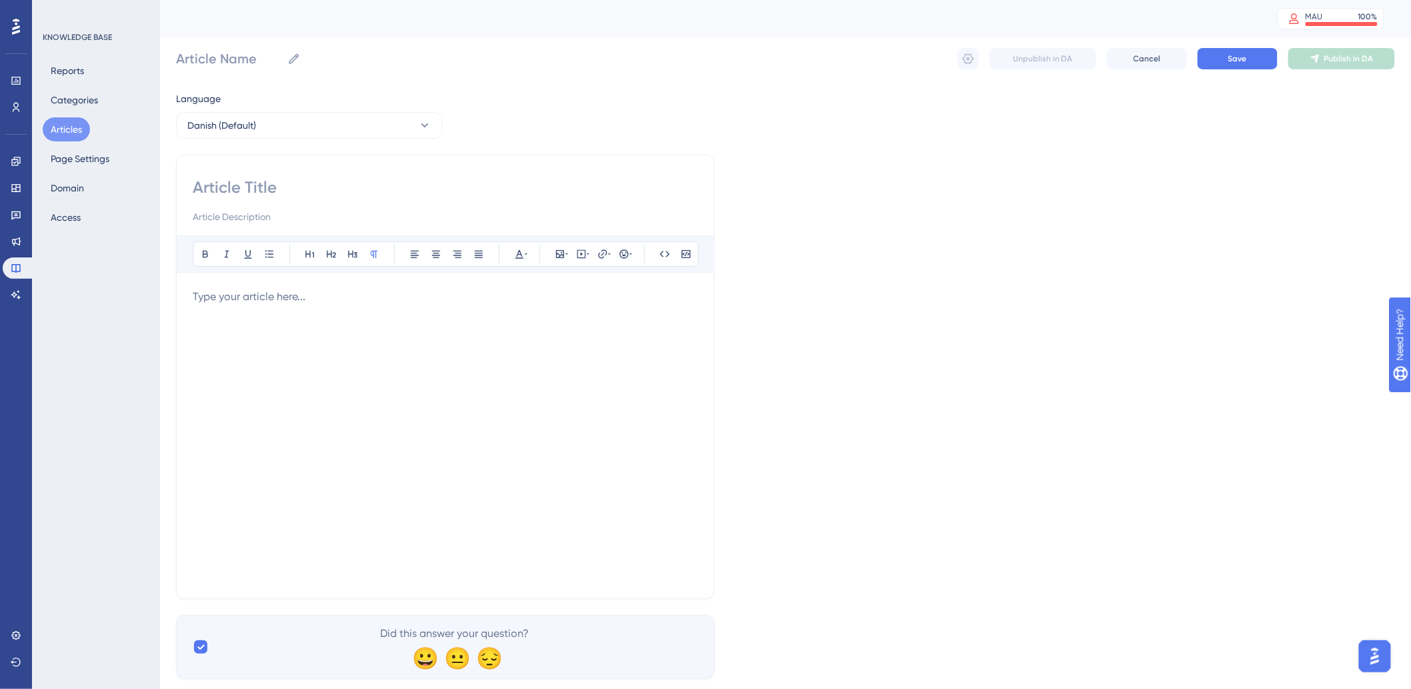
click at [574, 164] on div "Bold Italic Underline Bullet Point Heading 1 Heading 2 Heading 3 Normal Align L…" at bounding box center [445, 377] width 539 height 444
click at [564, 173] on div "Bold Italic Underline Bullet Point Heading 1 Heading 2 Heading 3 Normal Align L…" at bounding box center [445, 377] width 539 height 444
click at [558, 179] on input at bounding box center [446, 187] width 506 height 21
paste input "Opret en processkabelon"
type input "Opret en processkabelon"
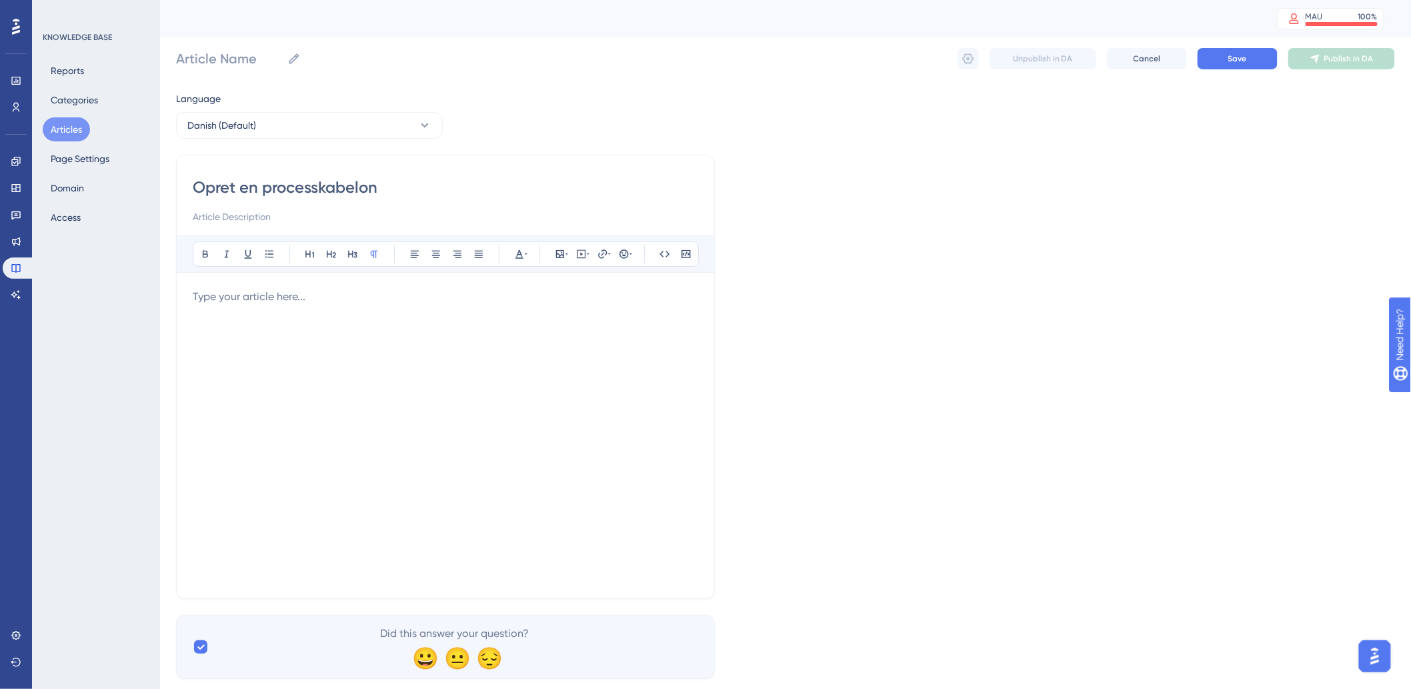
type input "Opret en processkabelon"
click at [305, 369] on div at bounding box center [446, 435] width 506 height 293
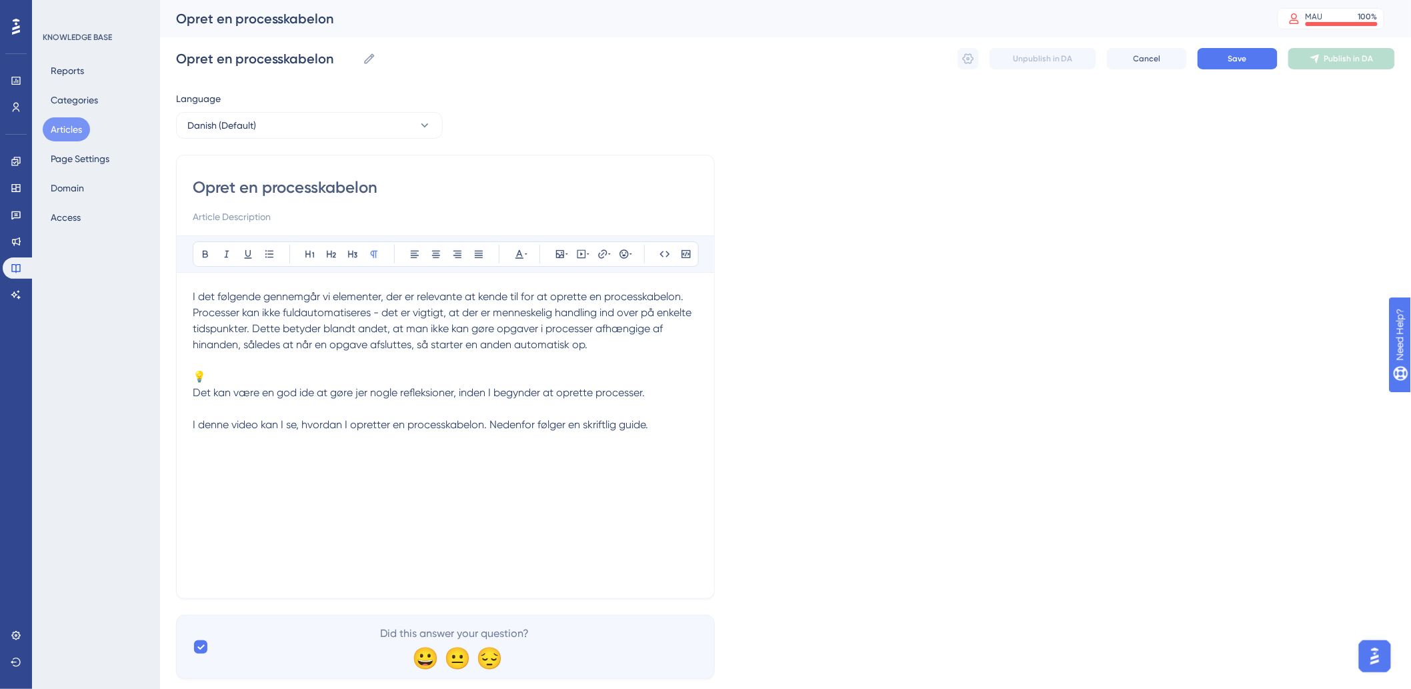
click at [348, 502] on div "I det følgende gennemgår vi elementer, der er relevante at kende til for at opr…" at bounding box center [446, 435] width 506 height 293
click at [316, 465] on div "I det følgende gennemgår vi elementer, der er relevante at kende til for at opr…" at bounding box center [446, 435] width 506 height 293
click at [694, 432] on p "I denne video kan I se, hvordan I opretter en processkabelon. Nedenfor følger e…" at bounding box center [446, 425] width 506 height 16
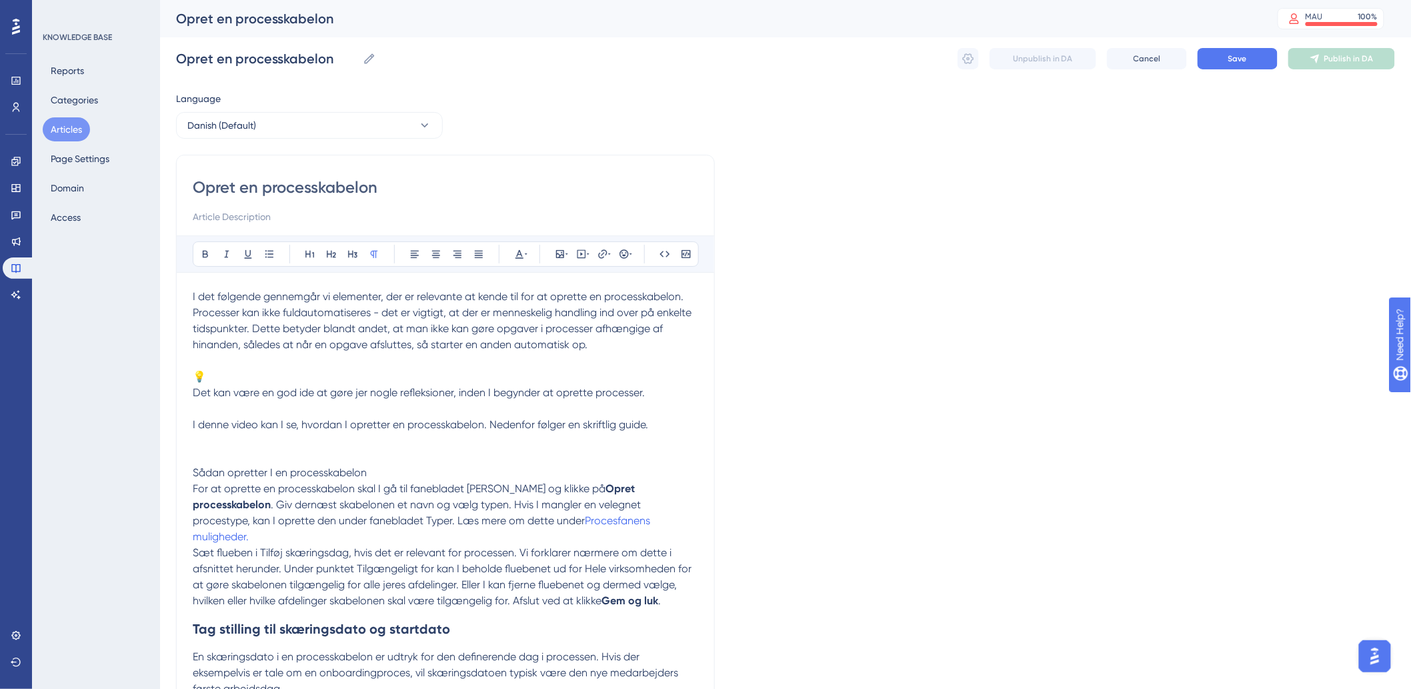
click at [230, 459] on p "I denne video kan I se, hvordan I opretter en processkabelon. Nedenfor følger e…" at bounding box center [446, 449] width 506 height 64
click at [195, 395] on span "Det kan være en god ide at gøre jer nogle refleksioner, inden I begynder at opr…" at bounding box center [419, 392] width 452 height 13
click at [235, 417] on p "I denne video kan I se, hvordan I opretter en processkabelon. Nedenfor følger e…" at bounding box center [446, 449] width 506 height 64
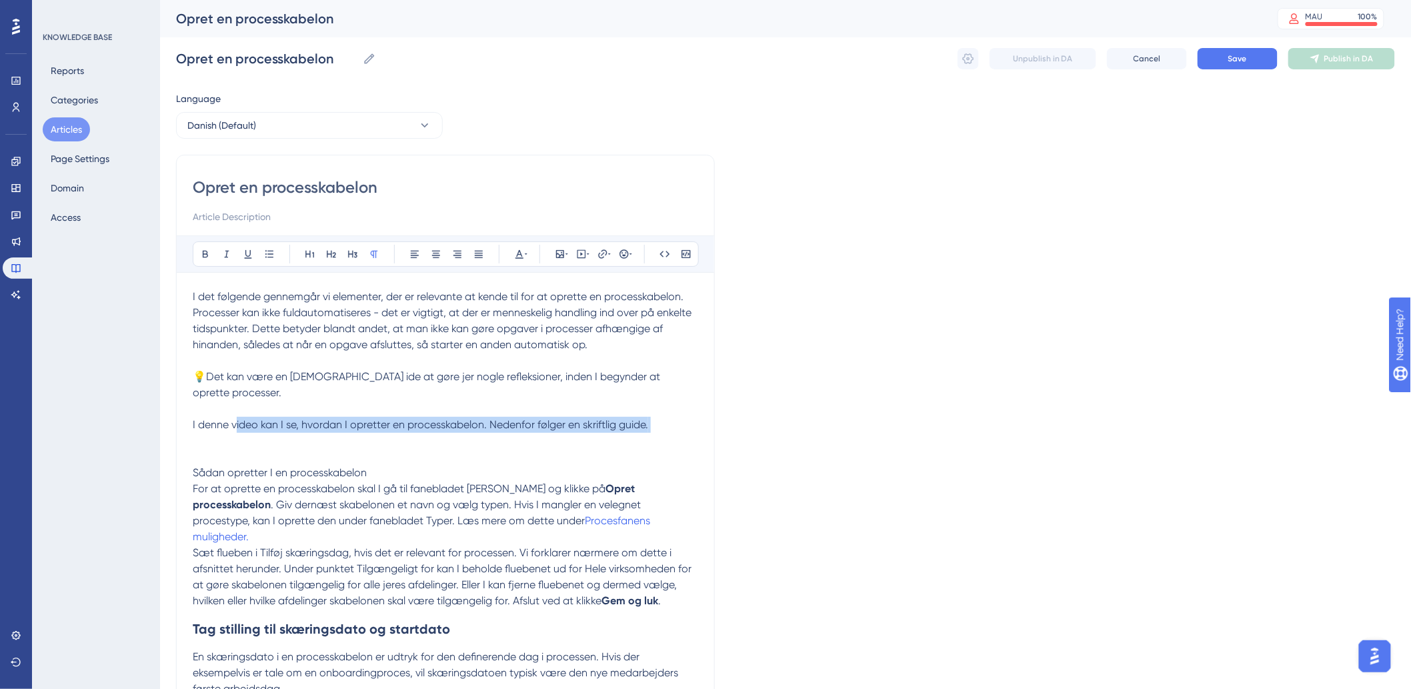
click at [234, 426] on p "I denne video kan I se, hvordan I opretter en processkabelon. Nedenfor følger e…" at bounding box center [446, 449] width 506 height 64
click at [232, 434] on p "I denne video kan I se, hvordan I opretter en processkabelon. Nedenfor følger e…" at bounding box center [446, 449] width 506 height 64
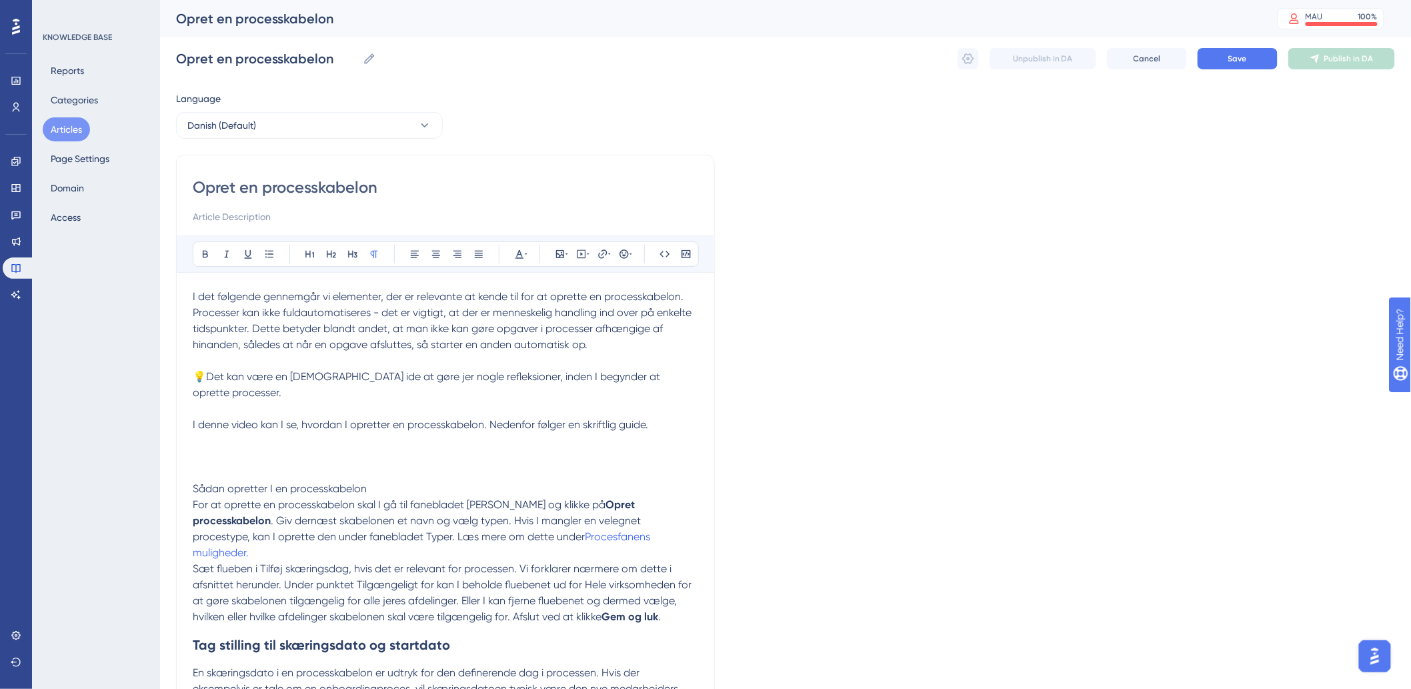
click at [197, 426] on p "I denne video kan I se, hvordan I opretter en processkabelon. Nedenfor følger e…" at bounding box center [446, 457] width 506 height 80
click at [200, 437] on p "I denne video kan I se, hvordan I opretter en processkabelon. Nedenfor følger e…" at bounding box center [446, 457] width 506 height 80
click at [587, 252] on icon at bounding box center [588, 254] width 3 height 11
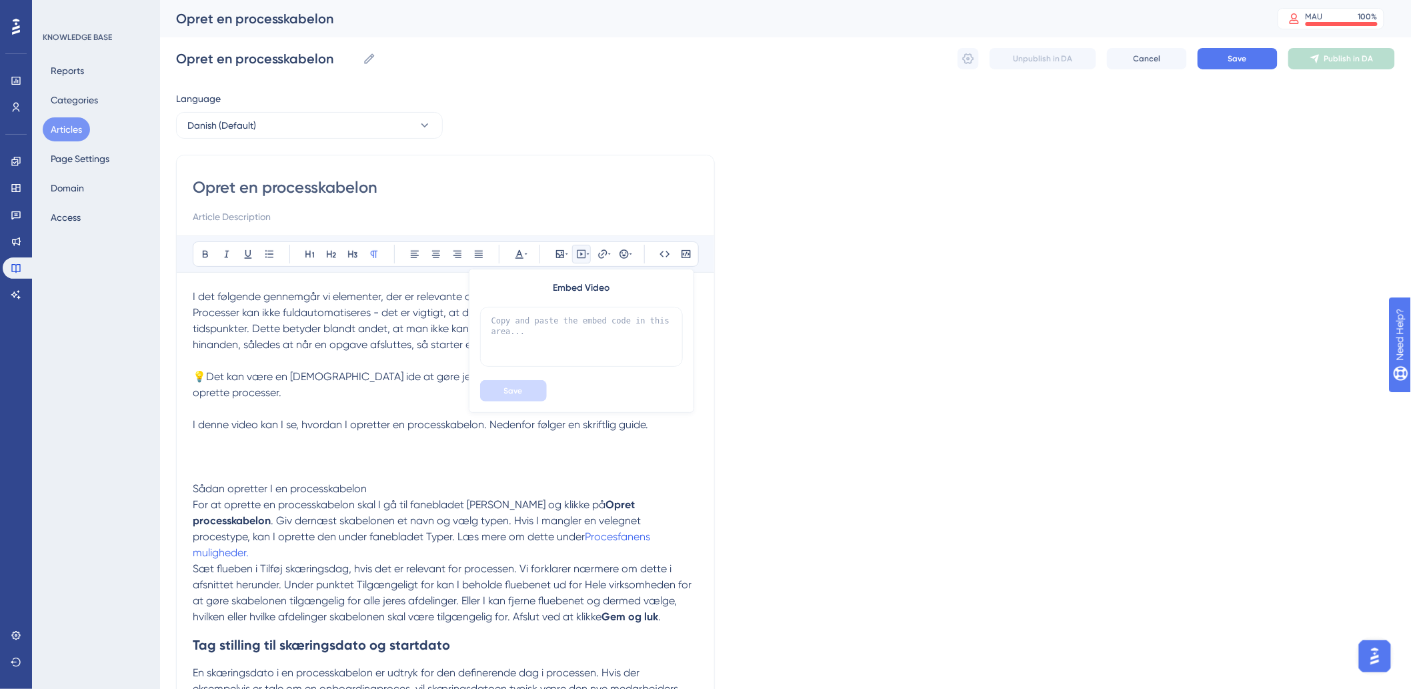
click at [575, 303] on div "Embed Video Save" at bounding box center [581, 341] width 225 height 144
click at [580, 335] on textarea at bounding box center [581, 337] width 203 height 60
paste textarea "<div style="width:100%; height:0; position: relative; padding-bottom:56.25%"><i…"
type textarea "<div style="width:100%; height:0; position: relative; padding-bottom:56.25%"><i…"
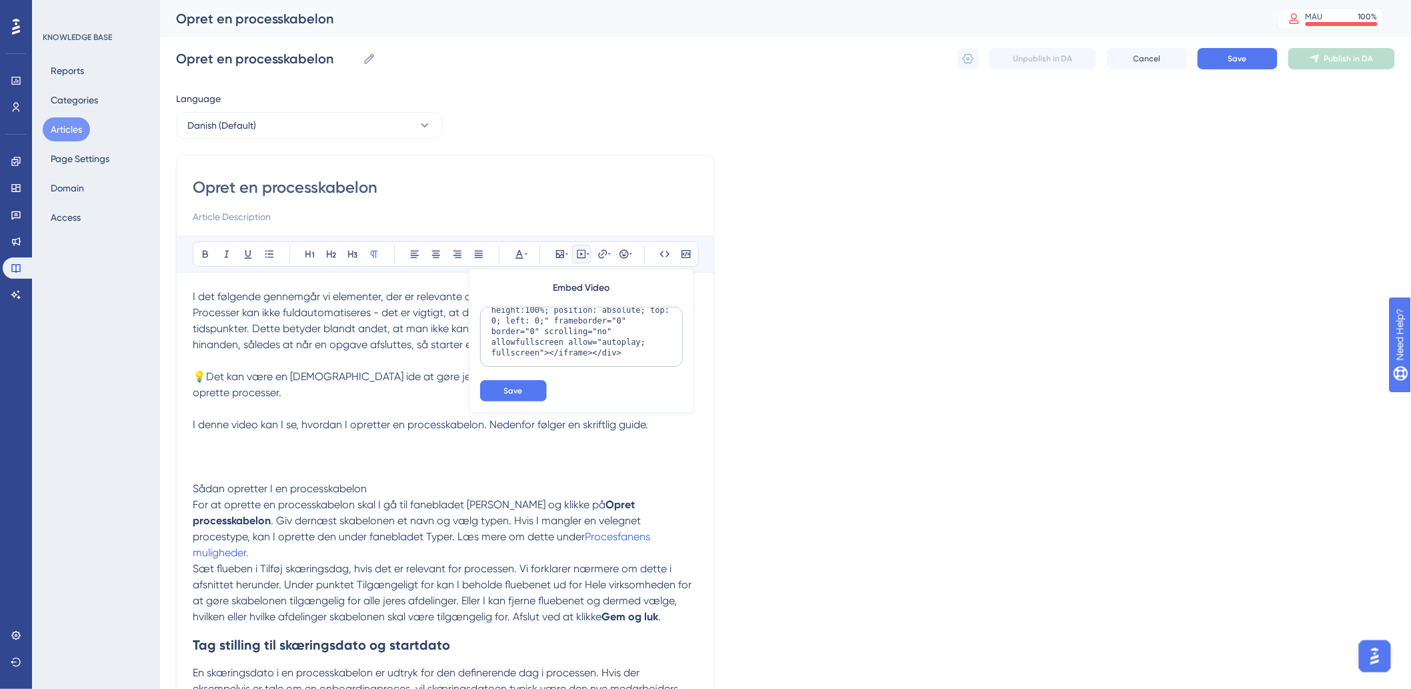
click at [503, 408] on div "Embed Video <div style="width:100%; height:0; position: relative; padding-botto…" at bounding box center [581, 341] width 225 height 144
click at [505, 402] on div "Embed Video <div style="width:100%; height:0; position: relative; padding-botto…" at bounding box center [581, 341] width 225 height 144
click at [506, 395] on span "Save" at bounding box center [513, 391] width 19 height 11
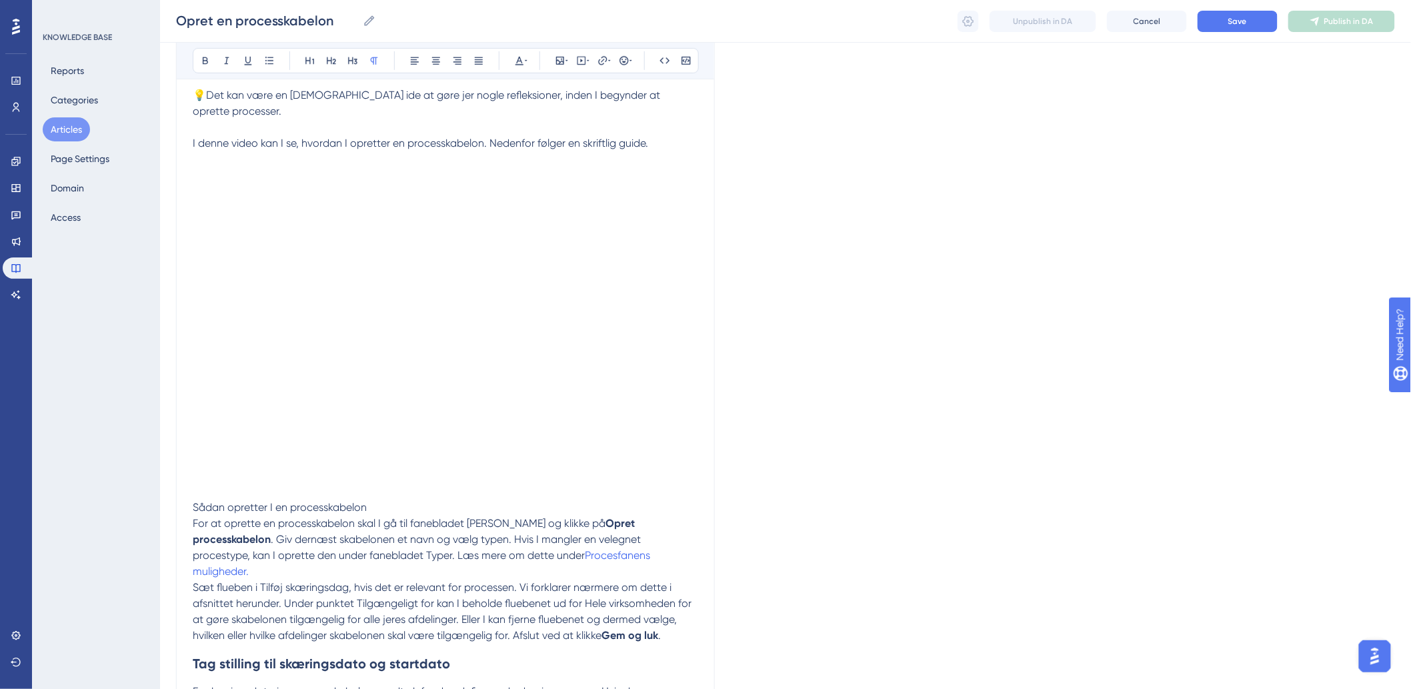
scroll to position [269, 0]
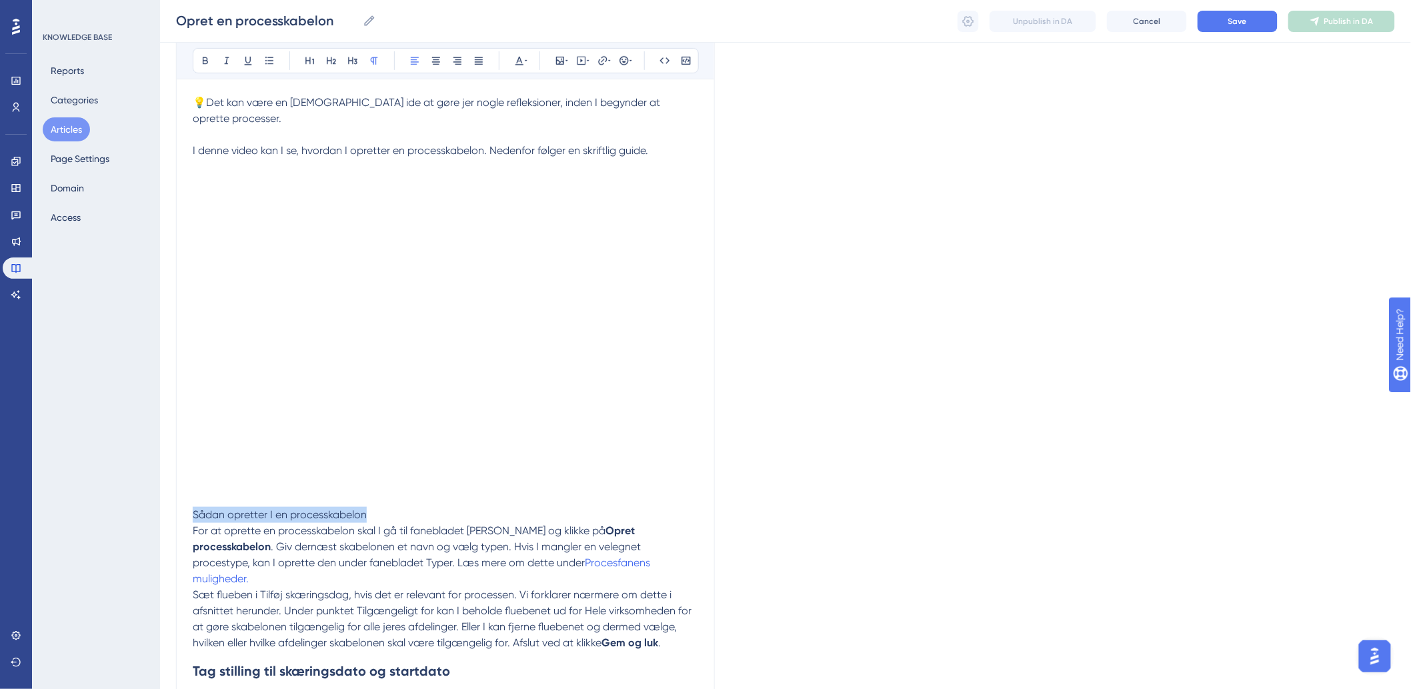
drag, startPoint x: 381, startPoint y: 498, endPoint x: 189, endPoint y: 492, distance: 191.6
click at [189, 492] on div "Opret en processkabelon Bold Italic Underline Bullet Point Heading 1 Heading 2 …" at bounding box center [445, 460] width 539 height 1158
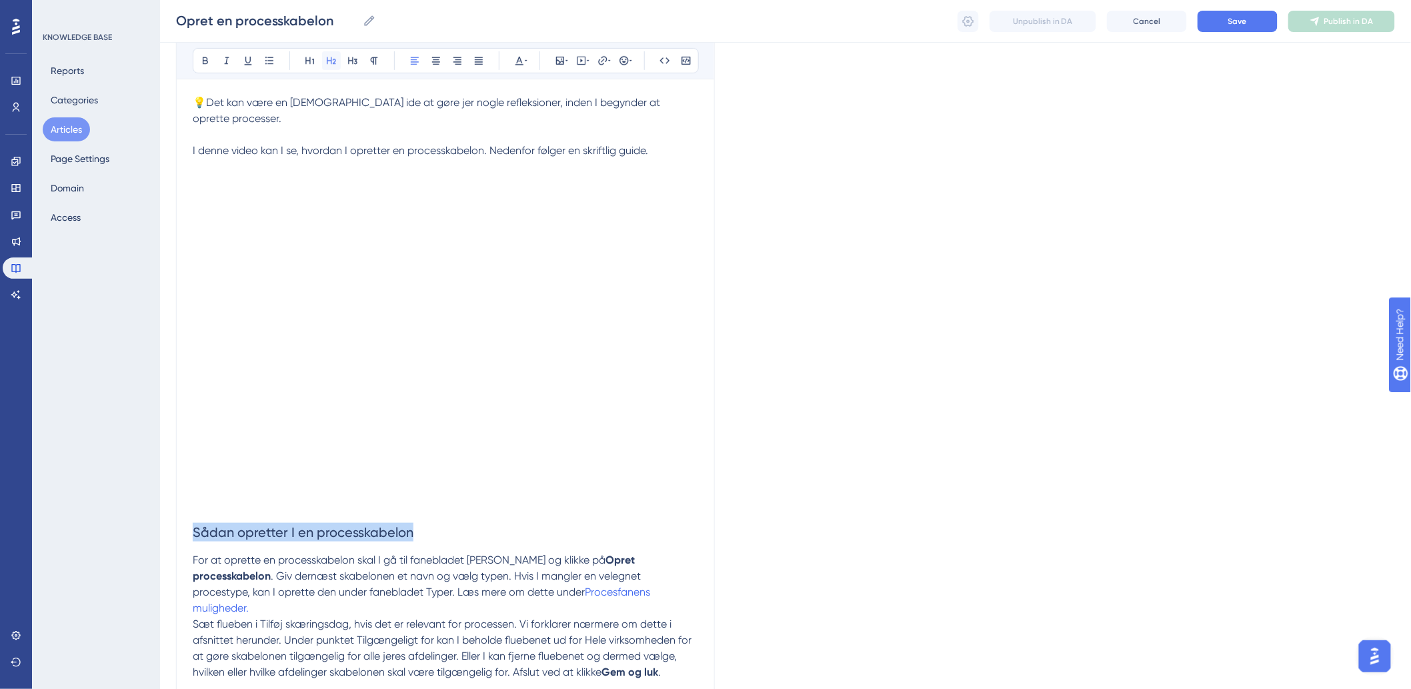
click at [332, 55] on icon at bounding box center [331, 60] width 11 height 11
click at [552, 586] on span "Procesfanens muligheder." at bounding box center [423, 600] width 460 height 29
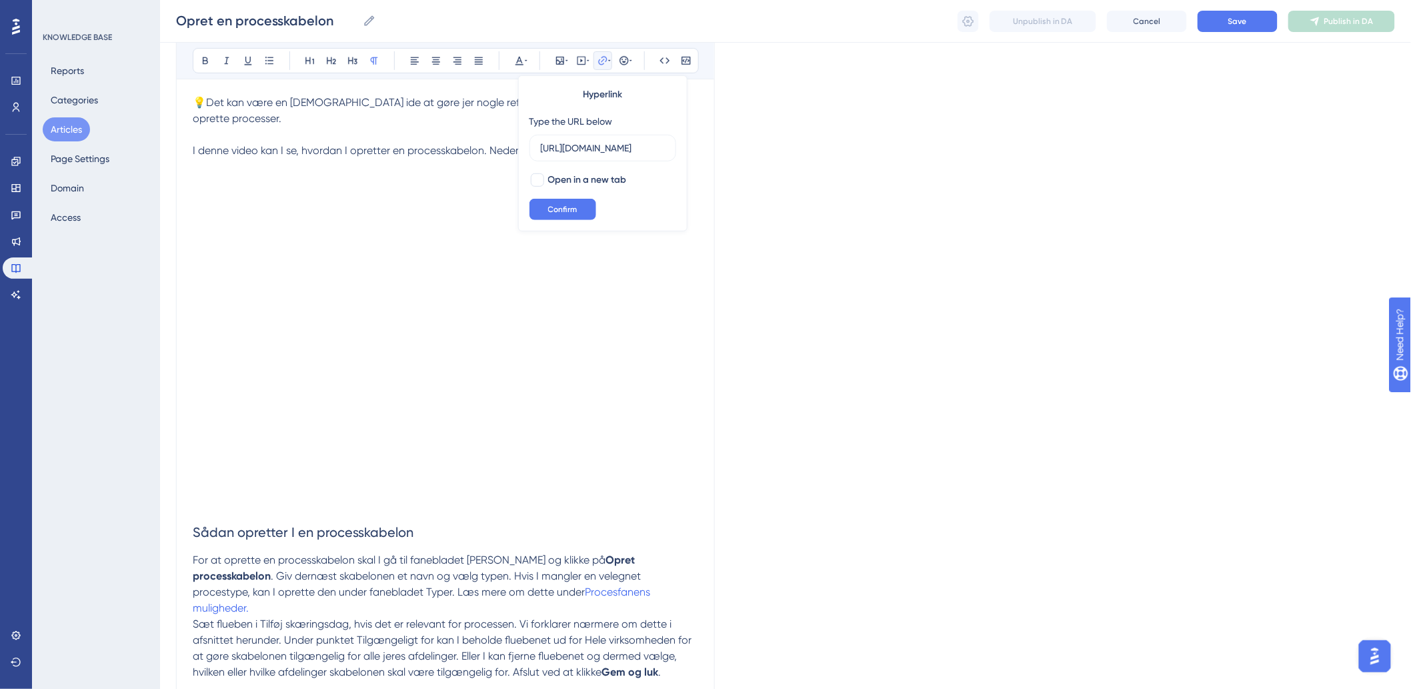
scroll to position [0, 448]
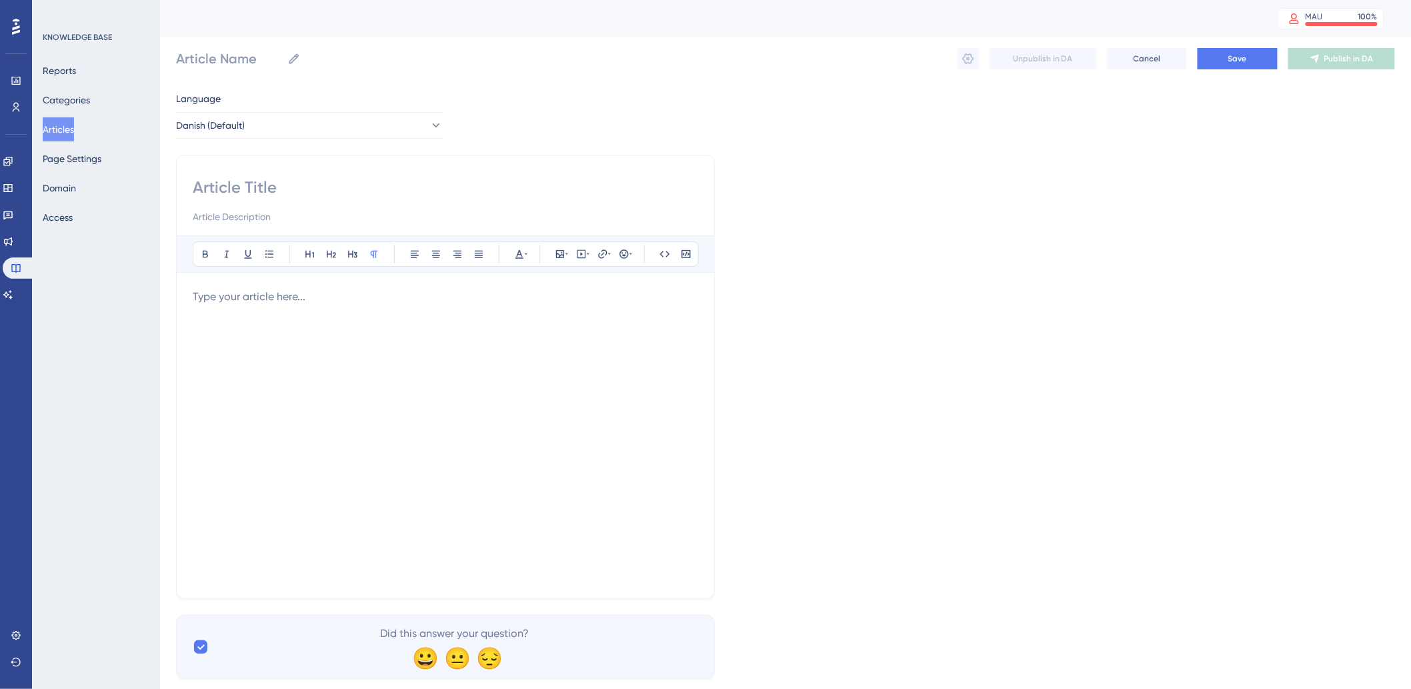
click at [294, 195] on input at bounding box center [446, 187] width 506 height 21
click at [243, 291] on p at bounding box center [446, 297] width 506 height 16
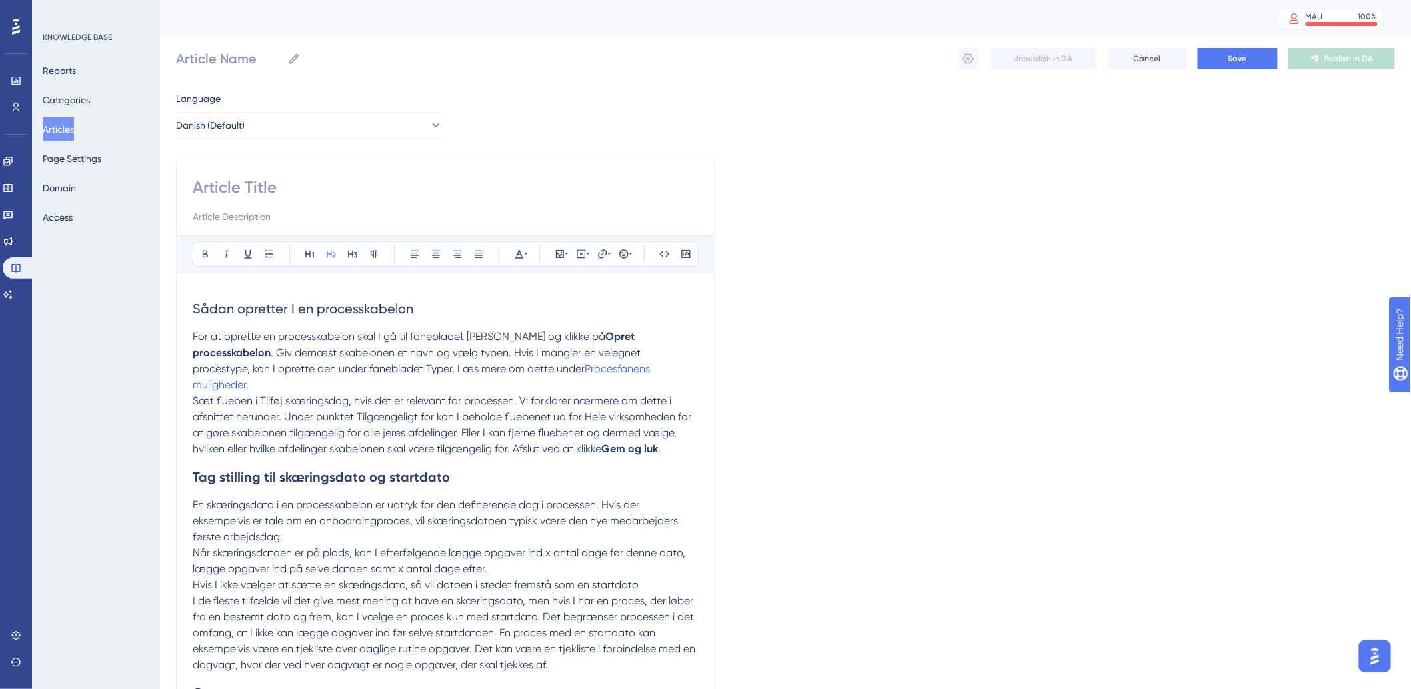
click at [193, 307] on span "Sådan opretter I en processkabelon" at bounding box center [303, 309] width 221 height 16
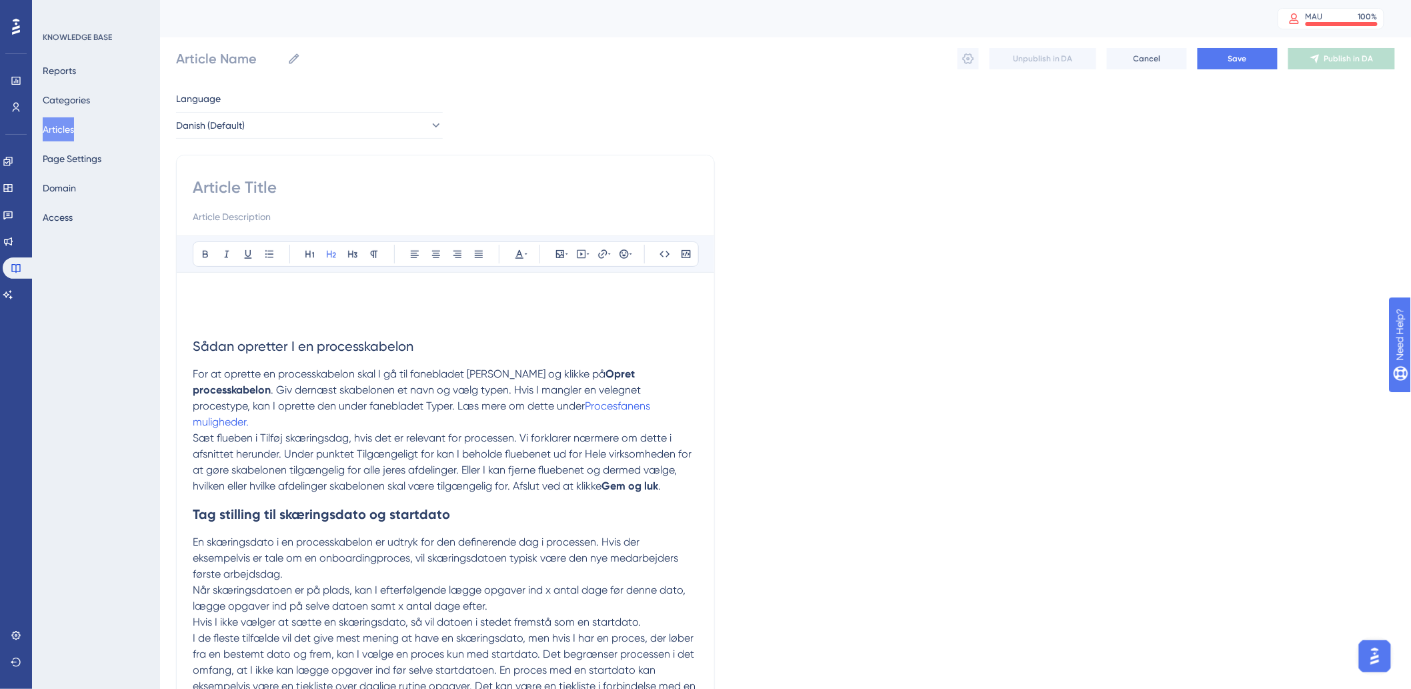
click at [219, 303] on h2 "Sådan opretter I en processkabelon" at bounding box center [446, 327] width 506 height 77
click at [182, 345] on div "Bold Italic Underline Bullet Point Heading 1 Heading 2 Heading 3 Normal Align L…" at bounding box center [445, 518] width 539 height 727
click at [191, 345] on div "Bold Italic Underline Bullet Point Heading 1 Heading 2 Heading 3 Normal Align L…" at bounding box center [445, 518] width 539 height 727
click at [195, 344] on span "Sådan opretter I en processkabelon" at bounding box center [303, 346] width 221 height 16
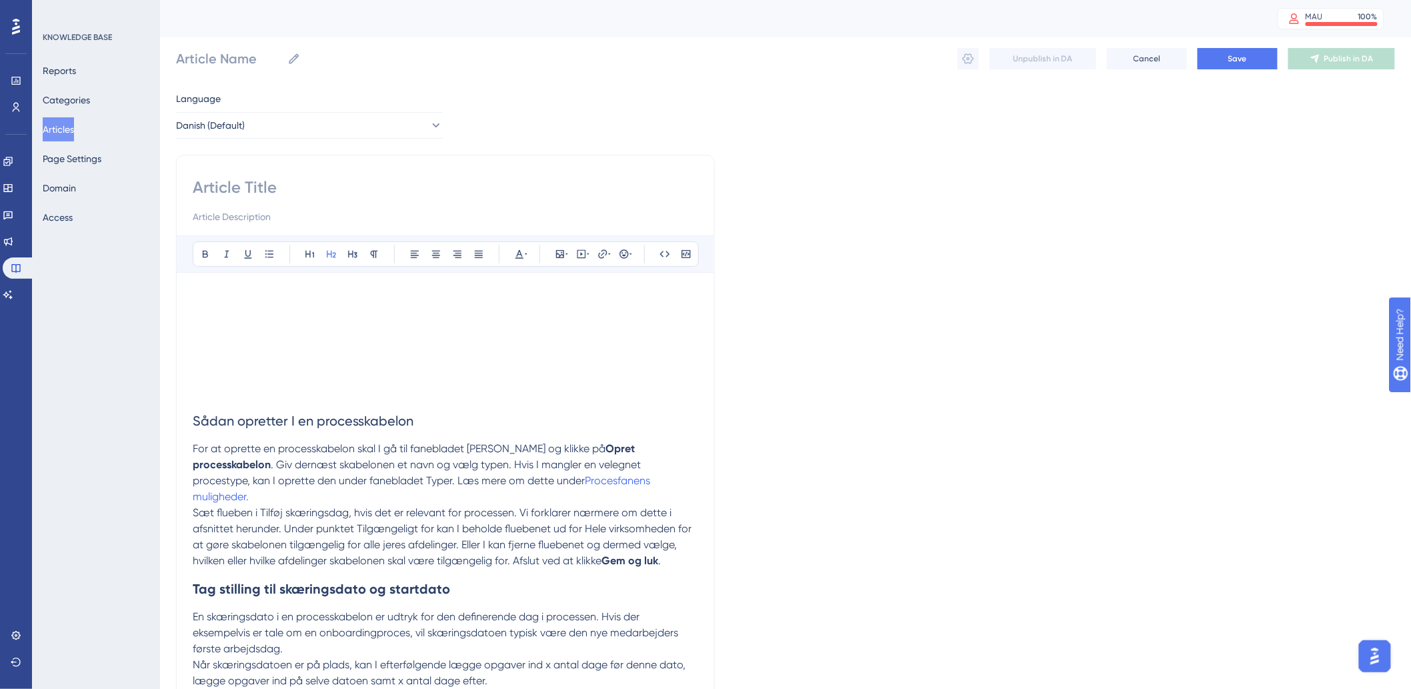
click at [234, 317] on h2 "Sådan opretter I en processkabelon" at bounding box center [446, 365] width 506 height 152
click at [247, 326] on h2 "Sådan opretter I en processkabelon" at bounding box center [446, 365] width 506 height 152
drag, startPoint x: 251, startPoint y: 311, endPoint x: 254, endPoint y: 304, distance: 8.1
click at [251, 309] on h2 "Sådan opretter I en processkabelon" at bounding box center [446, 365] width 506 height 152
click at [256, 301] on h2 "Sådan opretter I en processkabelon" at bounding box center [446, 365] width 506 height 152
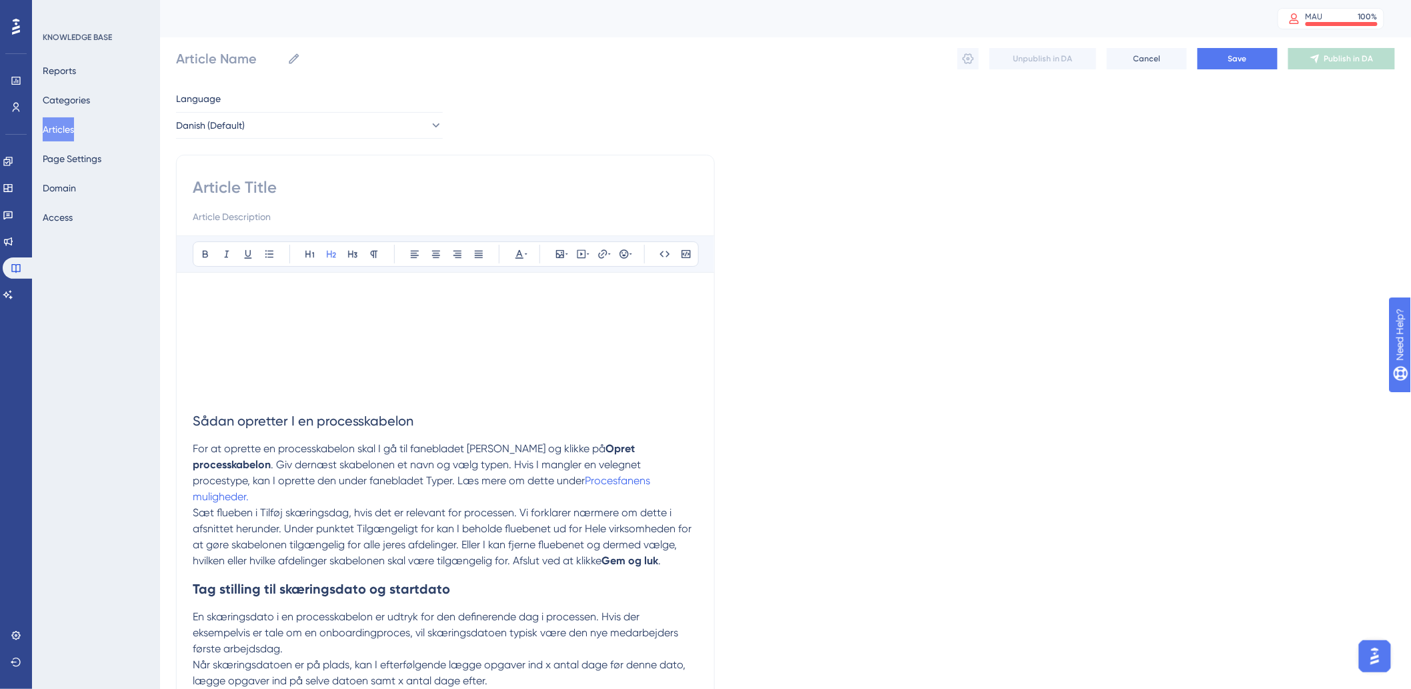
click at [253, 394] on h2 "Sådan opretter I en processkabelon" at bounding box center [446, 365] width 506 height 152
click at [255, 388] on h2 "Sådan opretter I en processkabelon" at bounding box center [446, 365] width 506 height 152
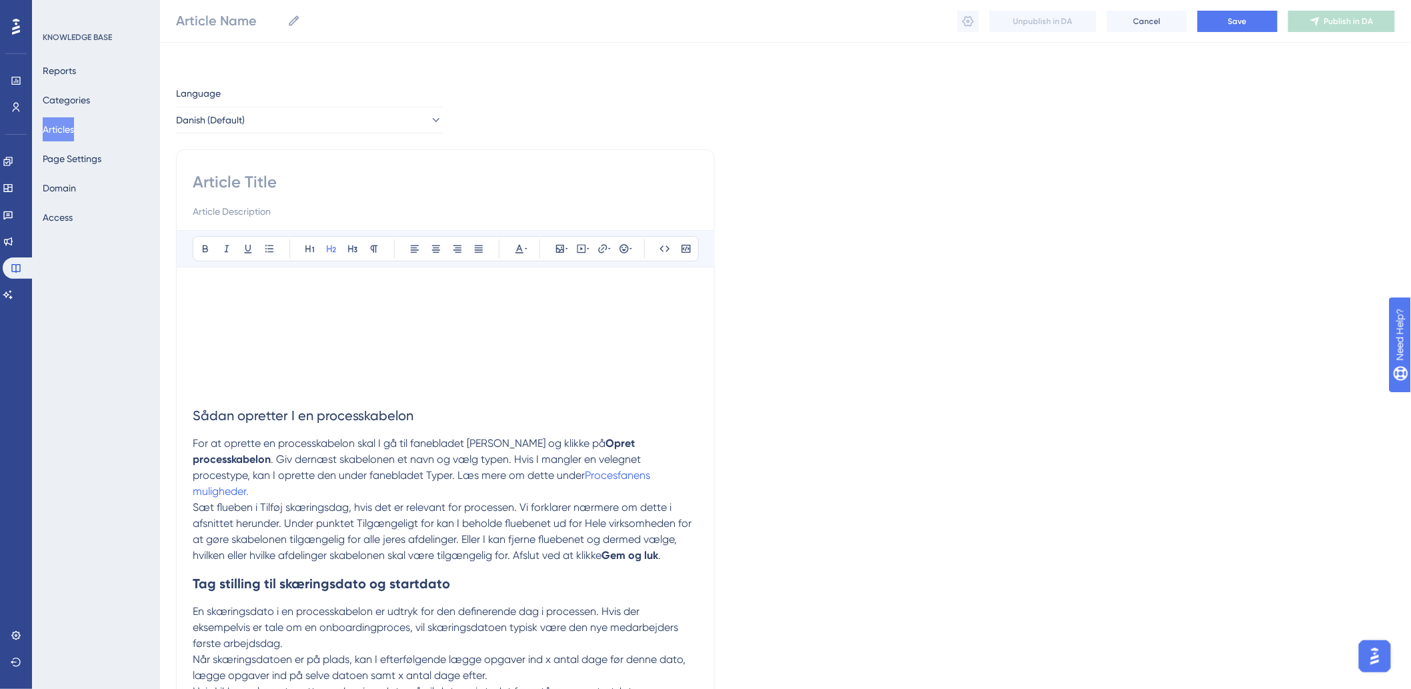
drag, startPoint x: 714, startPoint y: 543, endPoint x: 528, endPoint y: 488, distance: 194.2
click at [161, 1] on div "Performance Users Engagement Widgets Feedback Product Updates Knowledge Base AI…" at bounding box center [785, 526] width 1251 height 1053
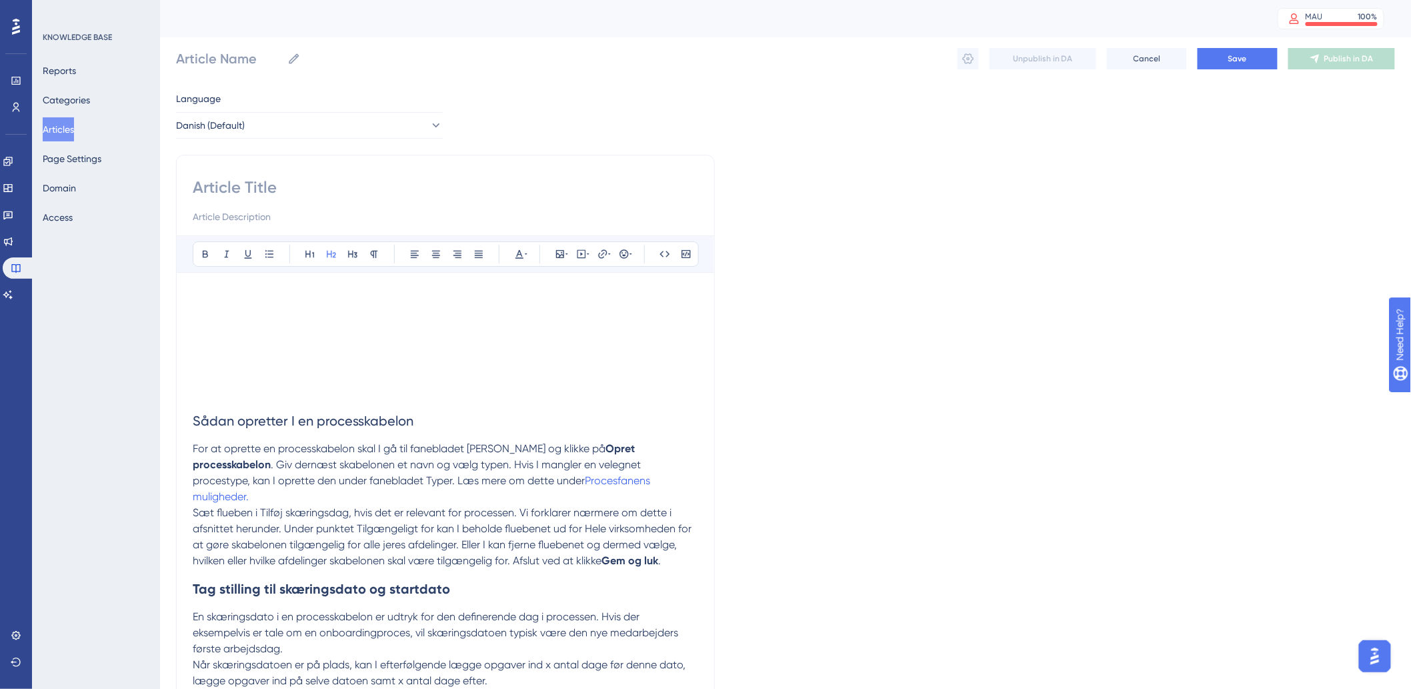
click at [74, 124] on button "Articles" at bounding box center [58, 129] width 31 height 24
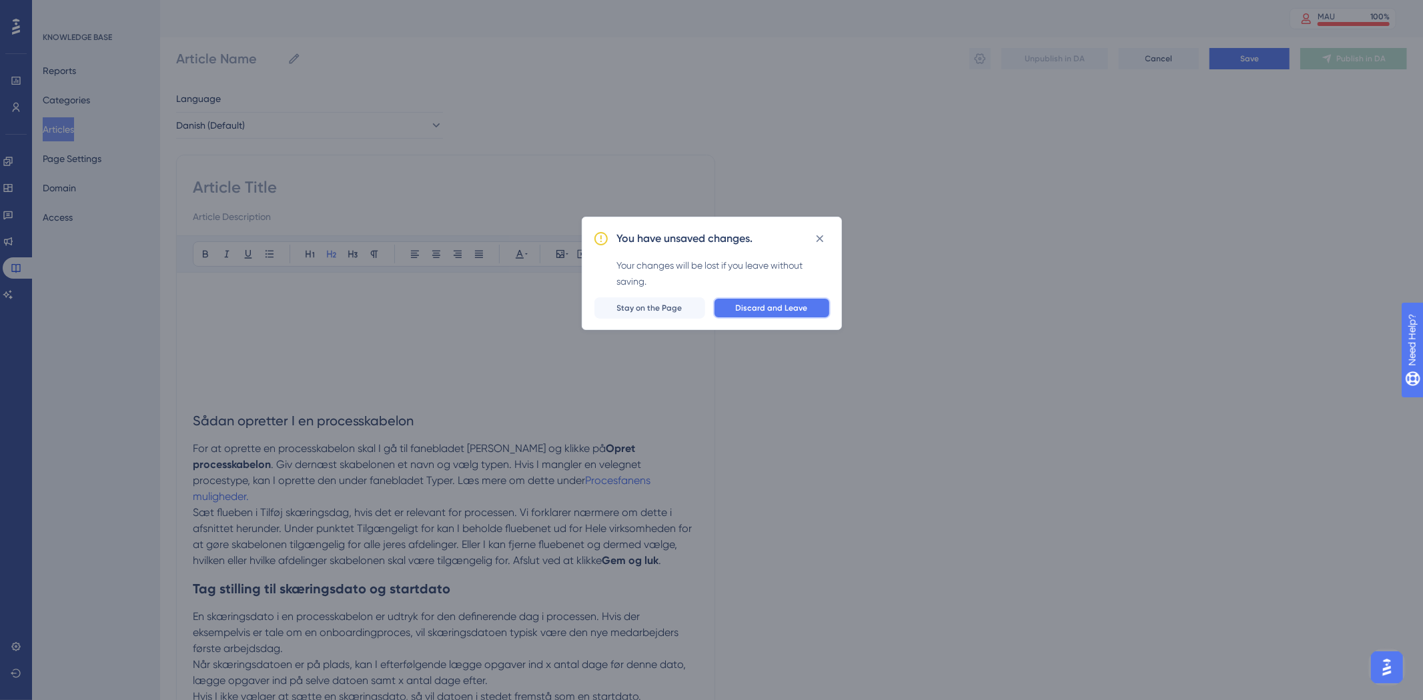
click at [778, 305] on span "Discard and Leave" at bounding box center [772, 308] width 72 height 11
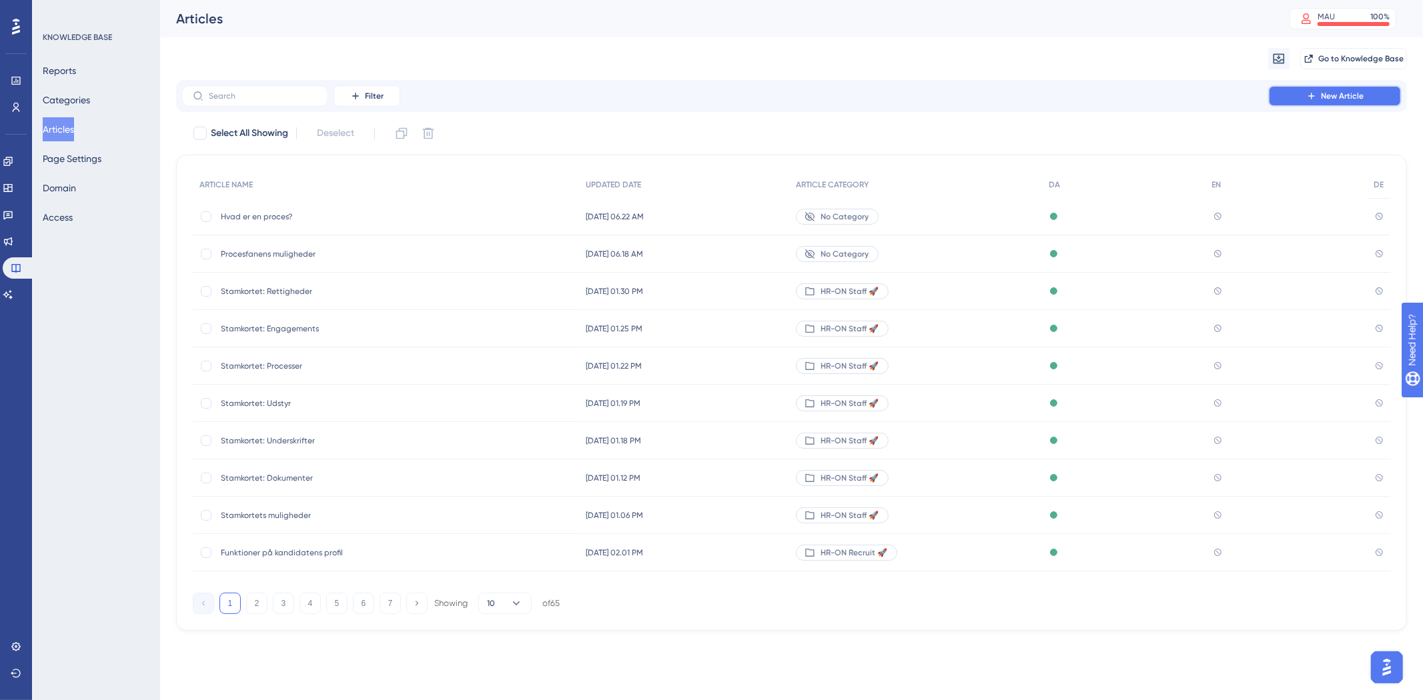
click at [1356, 92] on span "New Article" at bounding box center [1342, 96] width 43 height 11
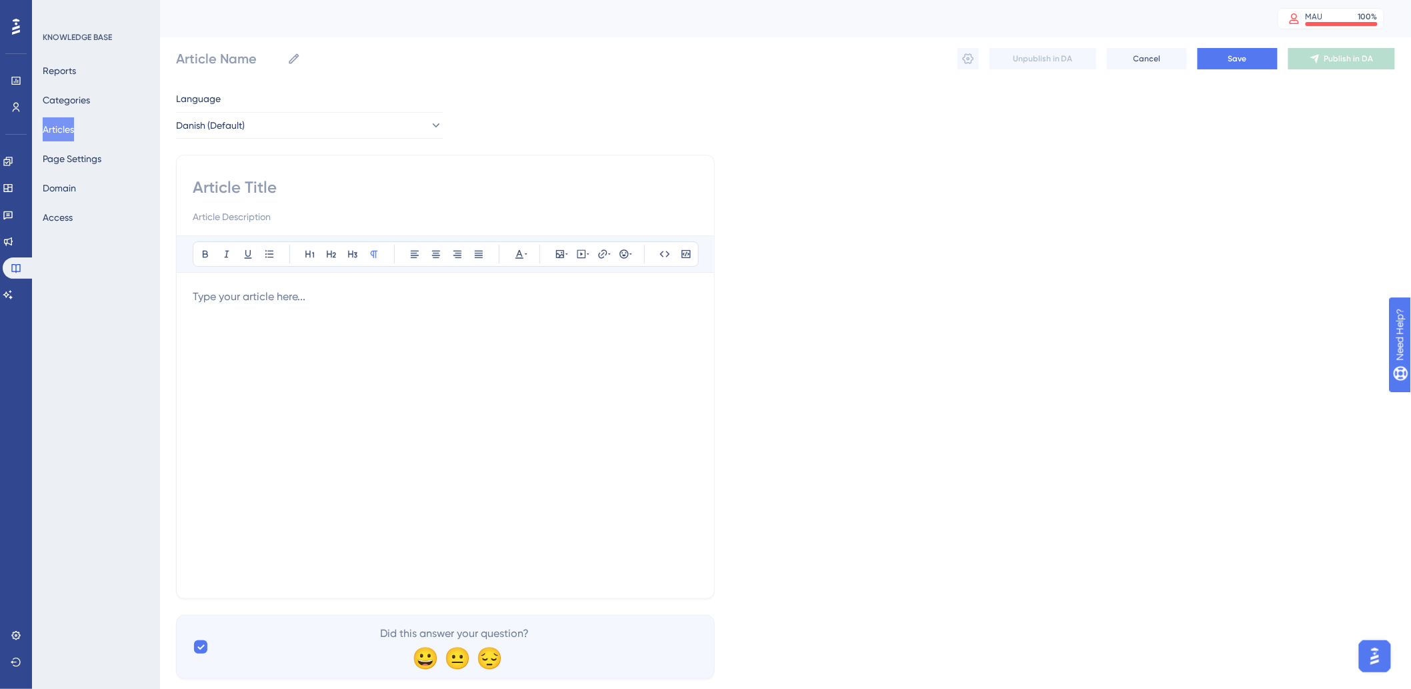
click at [357, 321] on div at bounding box center [446, 435] width 506 height 293
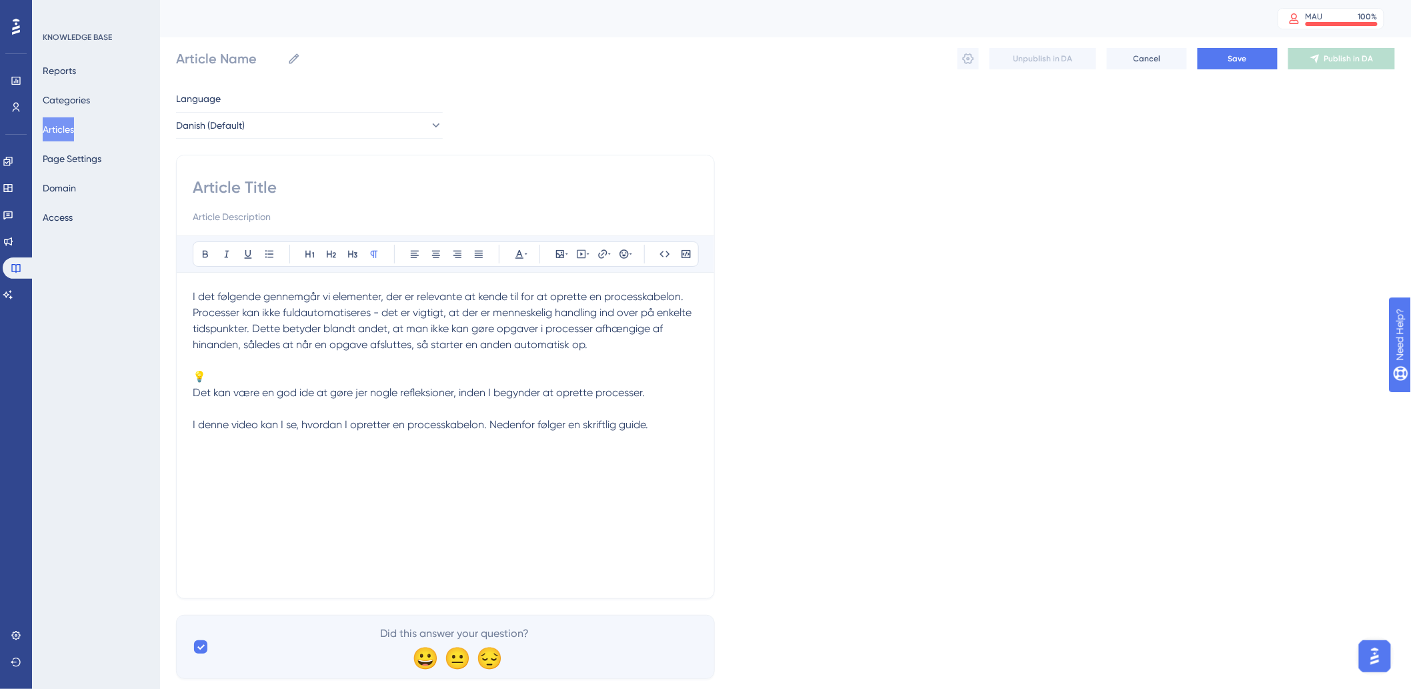
drag, startPoint x: 665, startPoint y: 446, endPoint x: 672, endPoint y: 420, distance: 26.4
click at [668, 436] on div "I det følgende gennemgår vi elementer, der er relevante at kende til for at opr…" at bounding box center [446, 435] width 506 height 293
click at [578, 256] on icon at bounding box center [582, 254] width 9 height 9
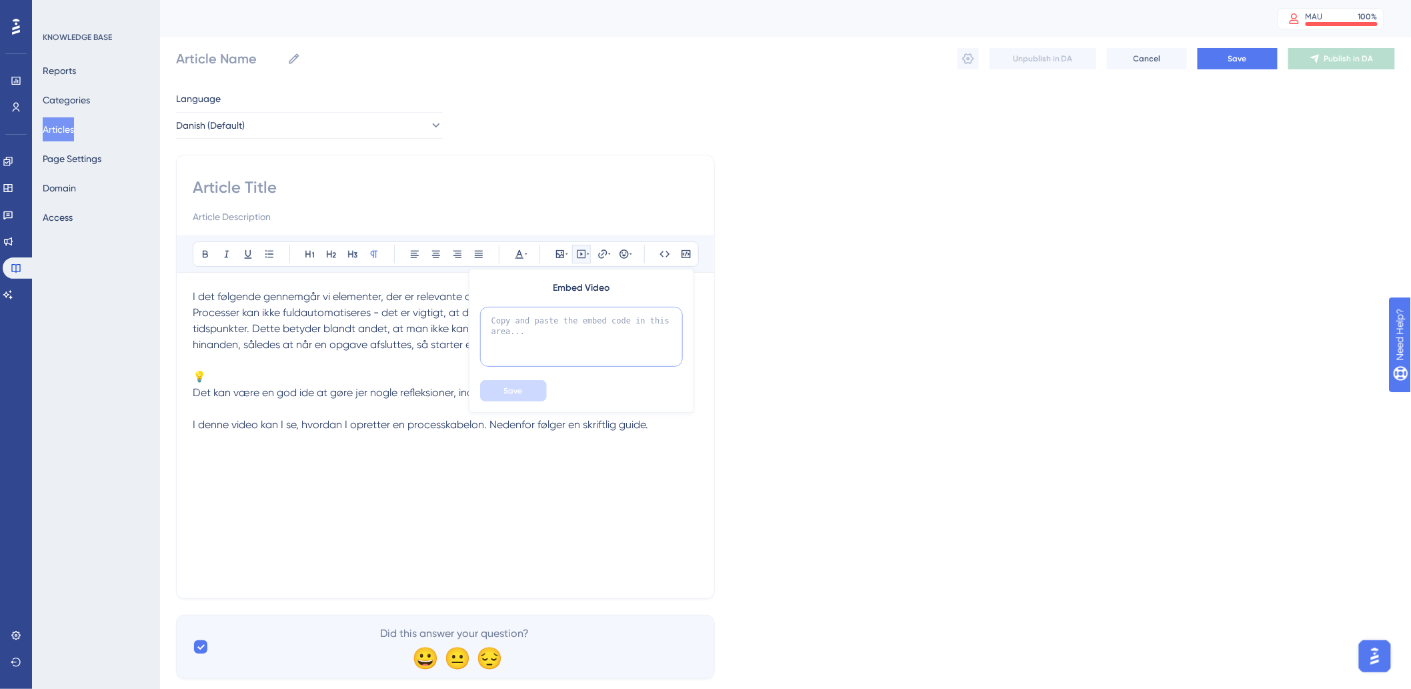
click at [556, 349] on textarea at bounding box center [581, 337] width 203 height 60
paste textarea "<div style="width:100%; height:0; position: relative; padding-bottom:56.25%"><i…"
type textarea "<div style="width:100%; height:0; position: relative; padding-bottom:56.25%"><i…"
click at [514, 392] on span "Save" at bounding box center [513, 391] width 19 height 11
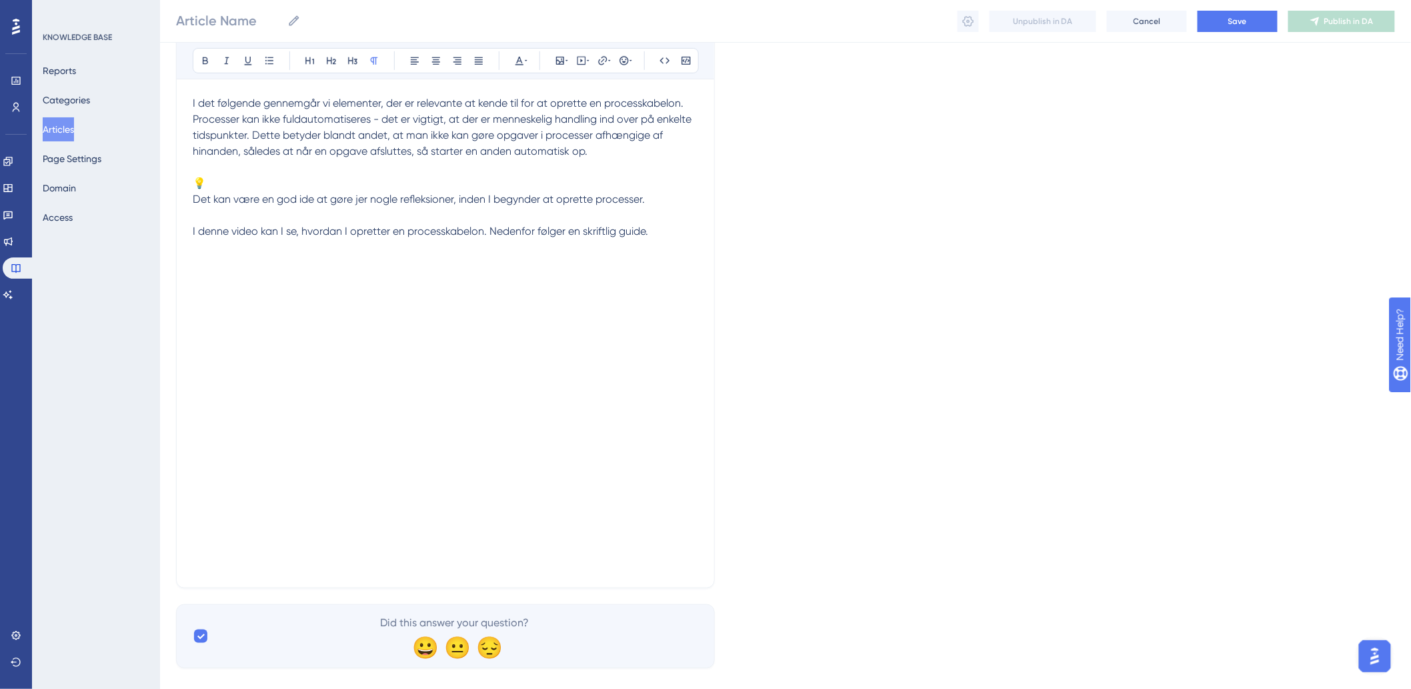
scroll to position [210, 0]
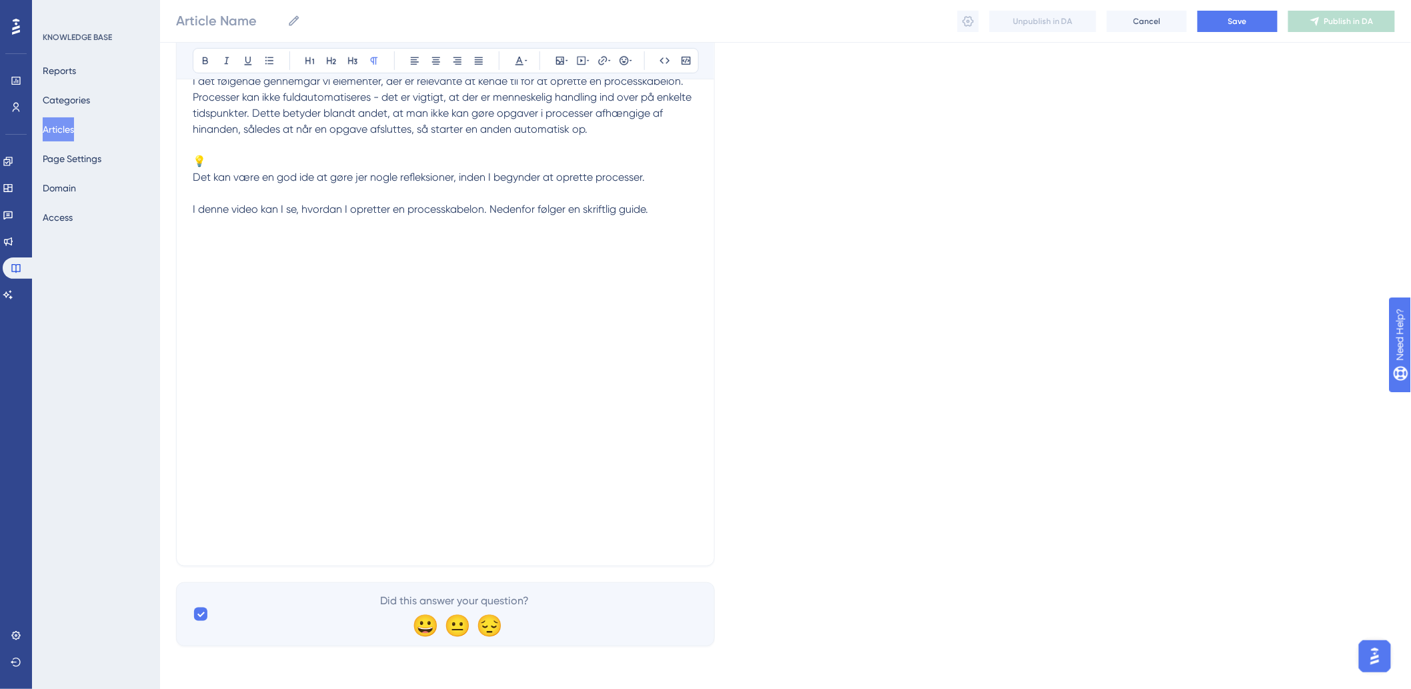
click at [481, 544] on p at bounding box center [446, 542] width 506 height 16
click at [249, 555] on p at bounding box center [446, 550] width 506 height 32
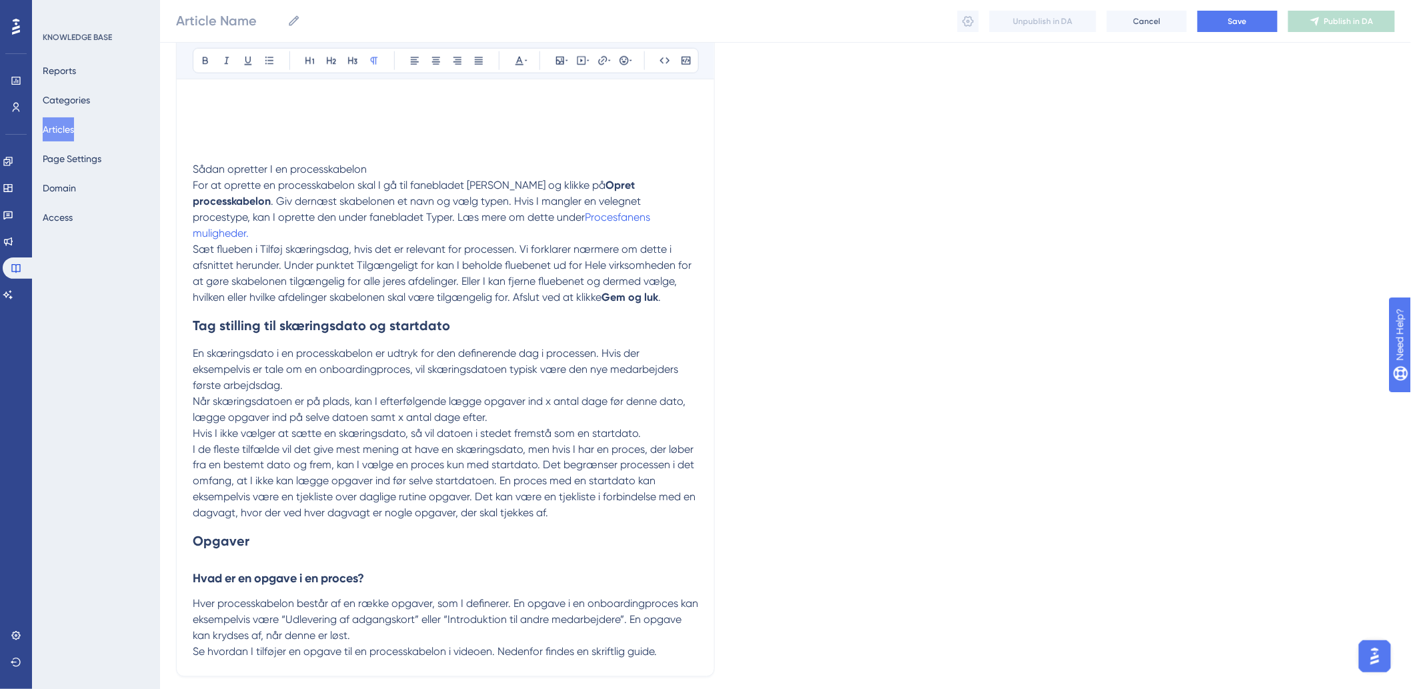
scroll to position [694, 0]
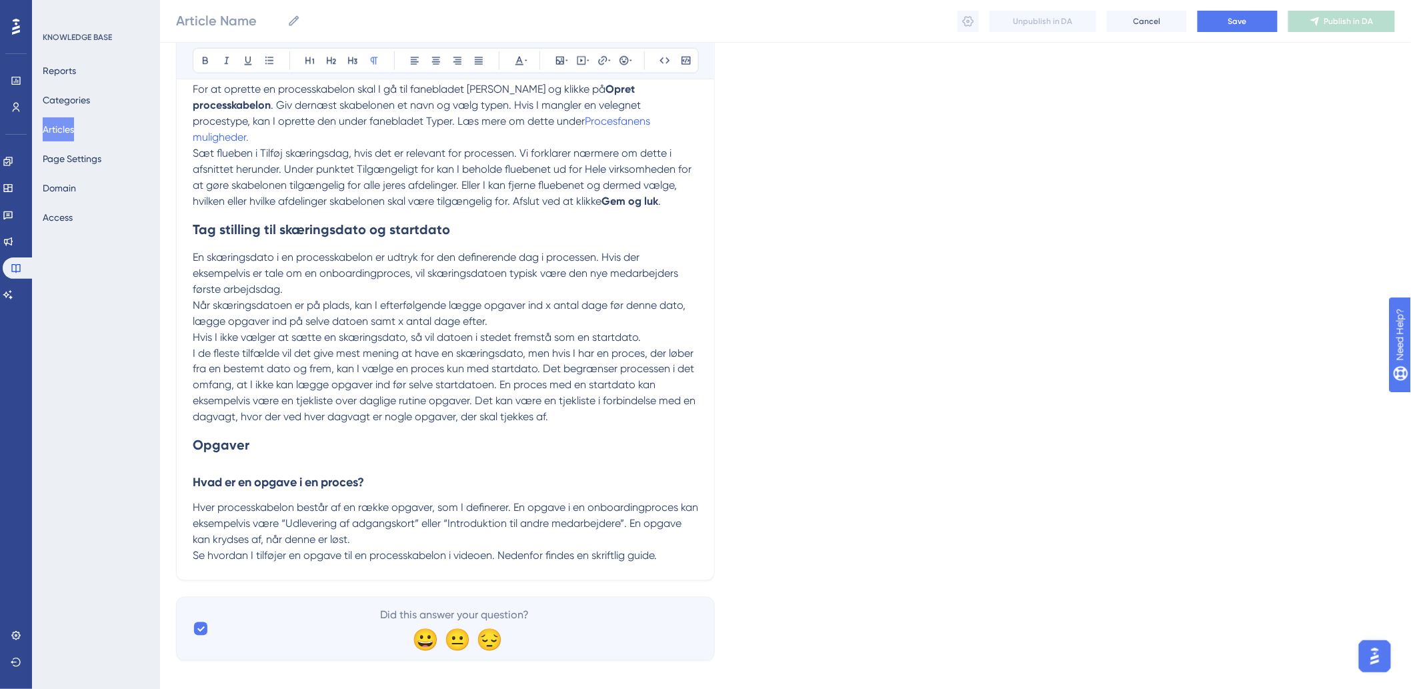
click at [676, 548] on p "Se hvordan I tilføjer en opgave til en processkabelon i videoen. Nedenfor finde…" at bounding box center [446, 556] width 506 height 16
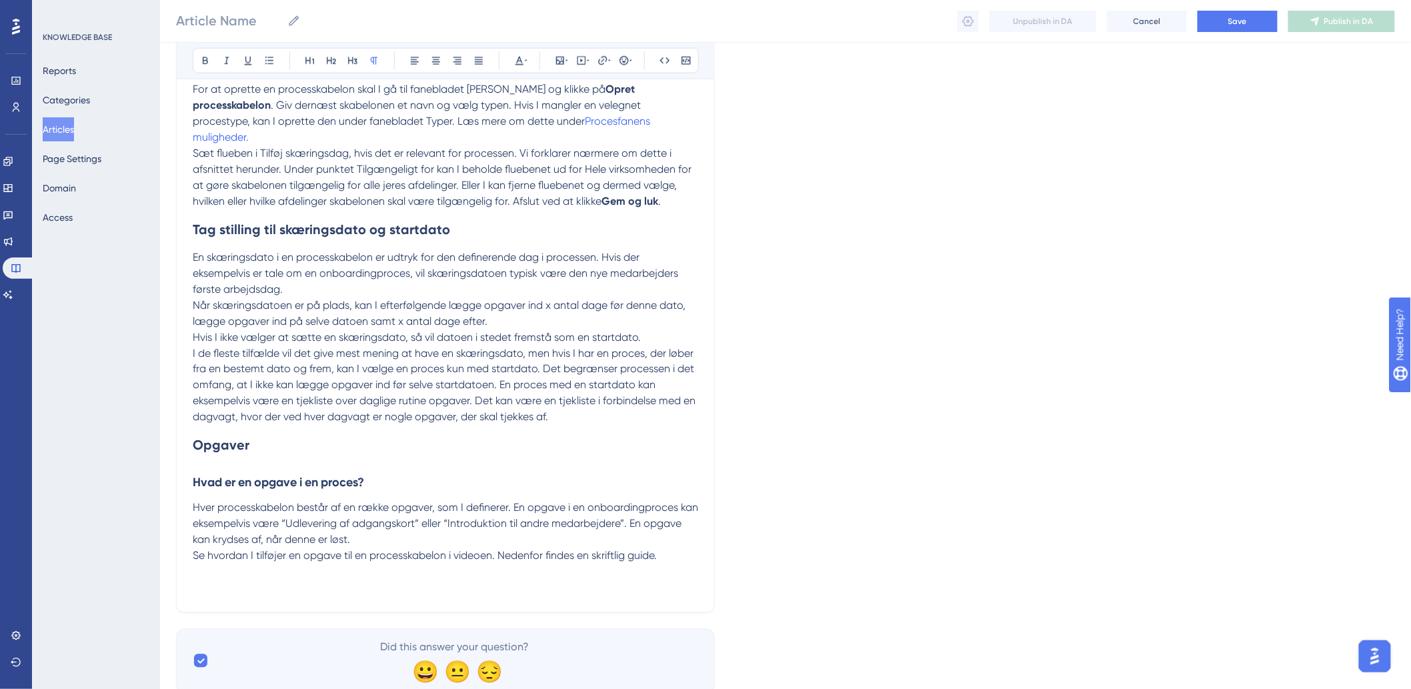
scroll to position [726, 0]
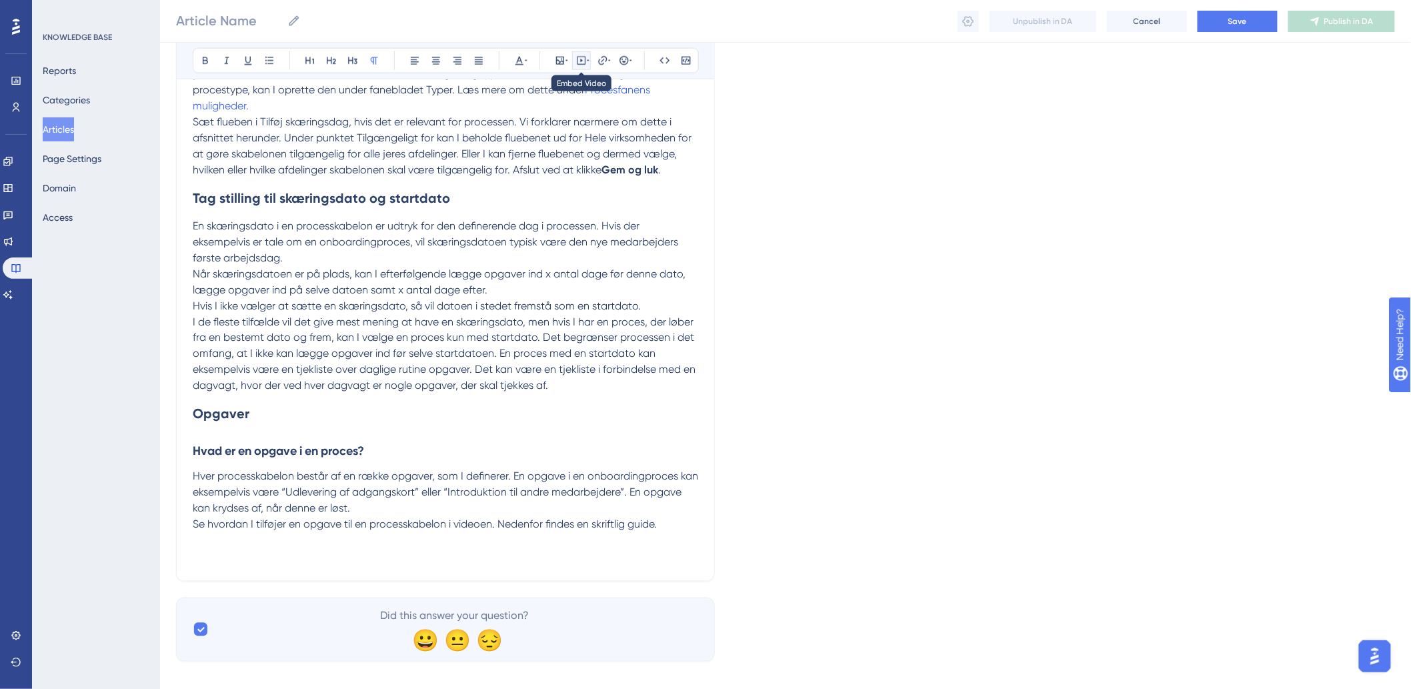
click at [584, 56] on icon at bounding box center [581, 60] width 11 height 11
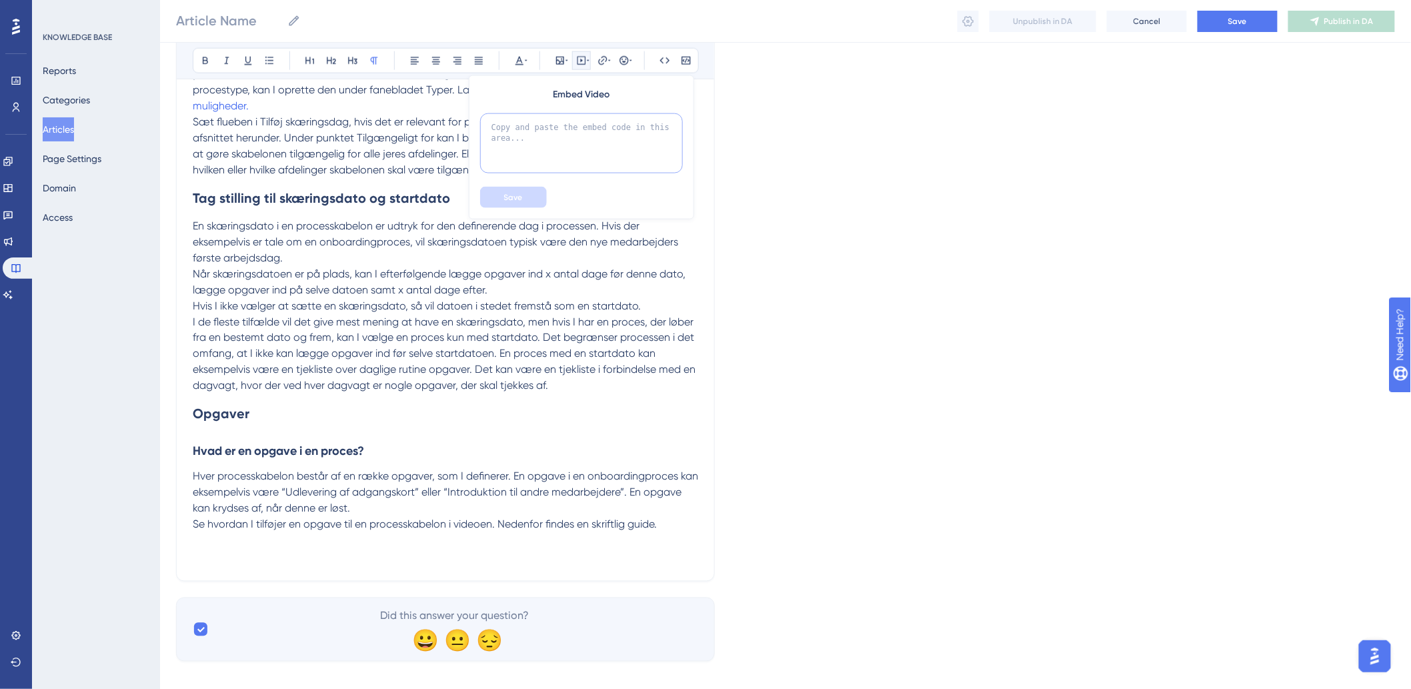
click at [577, 142] on textarea at bounding box center [581, 143] width 203 height 60
paste textarea "<div style="width:100%; height:0; position: relative; padding-bottom:56.25%"><i…"
type textarea "<div style="width:100%; height:0; position: relative; padding-bottom:56.25%"><i…"
click at [518, 207] on button "Save" at bounding box center [513, 197] width 67 height 21
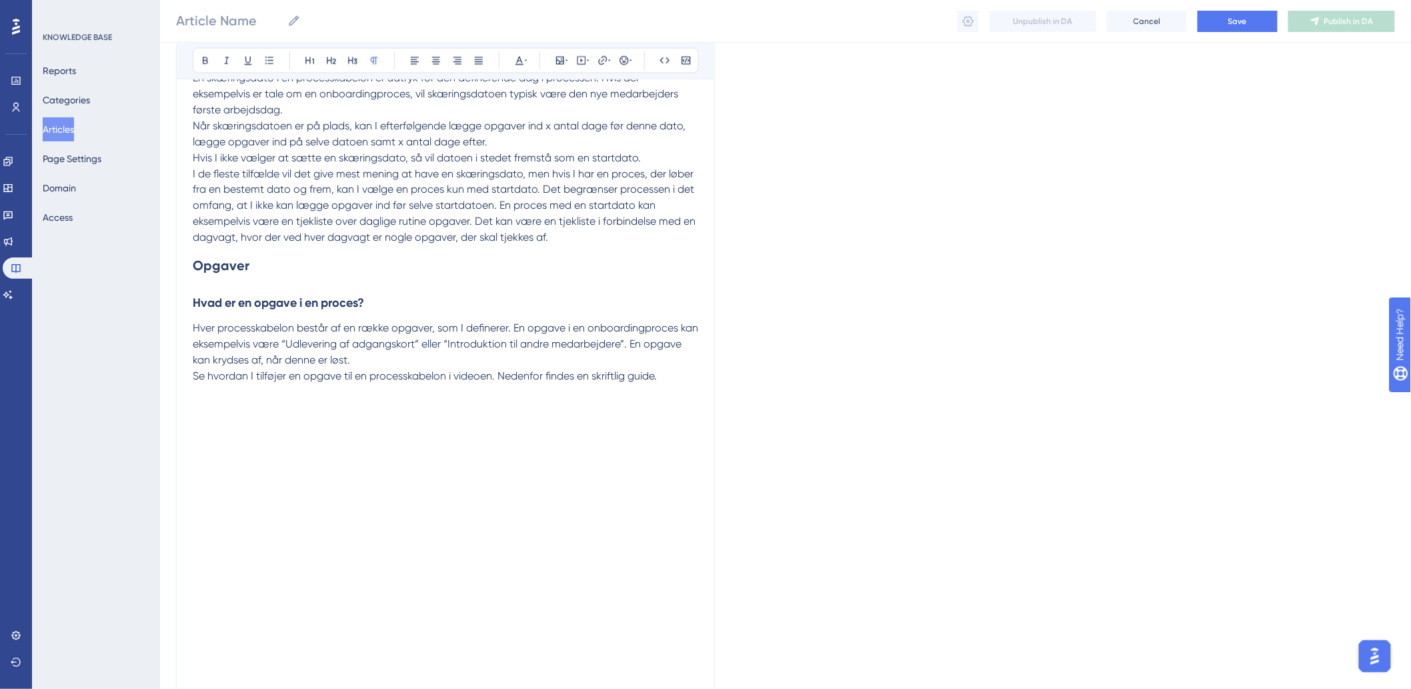
scroll to position [1027, 0]
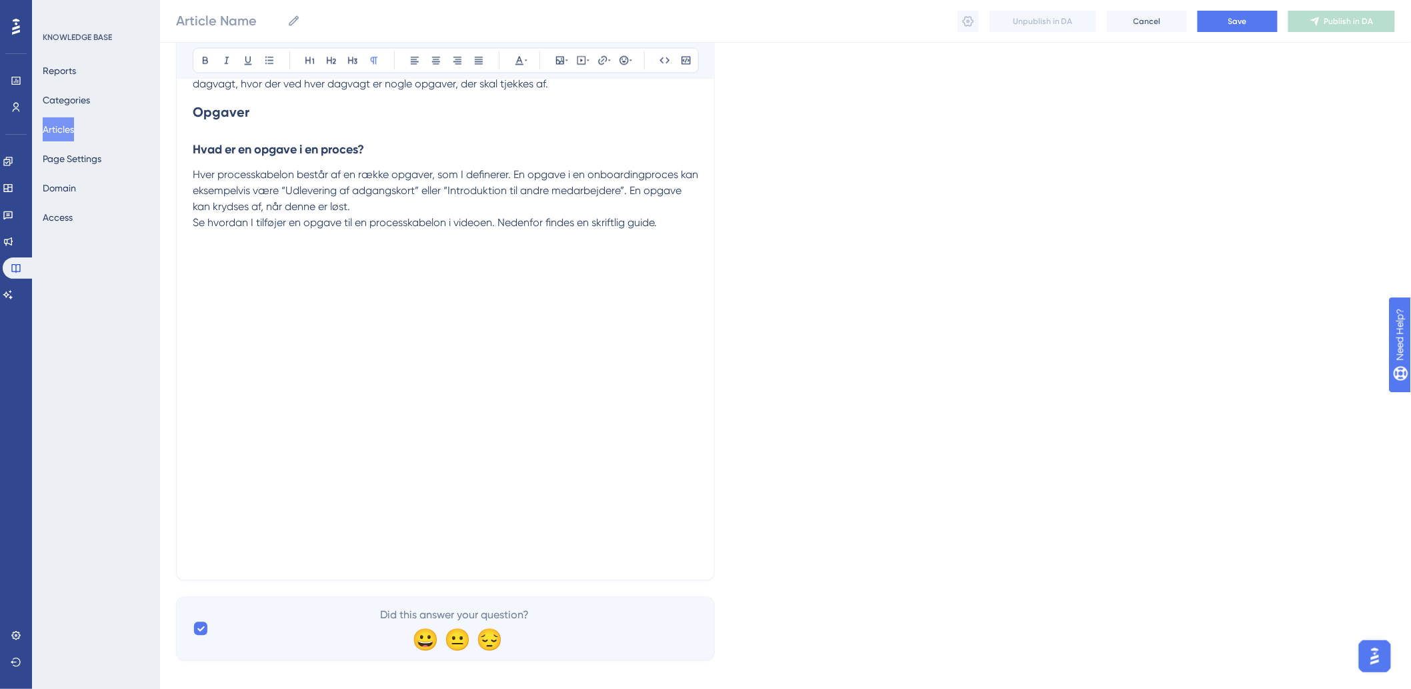
click at [376, 548] on p at bounding box center [446, 556] width 506 height 16
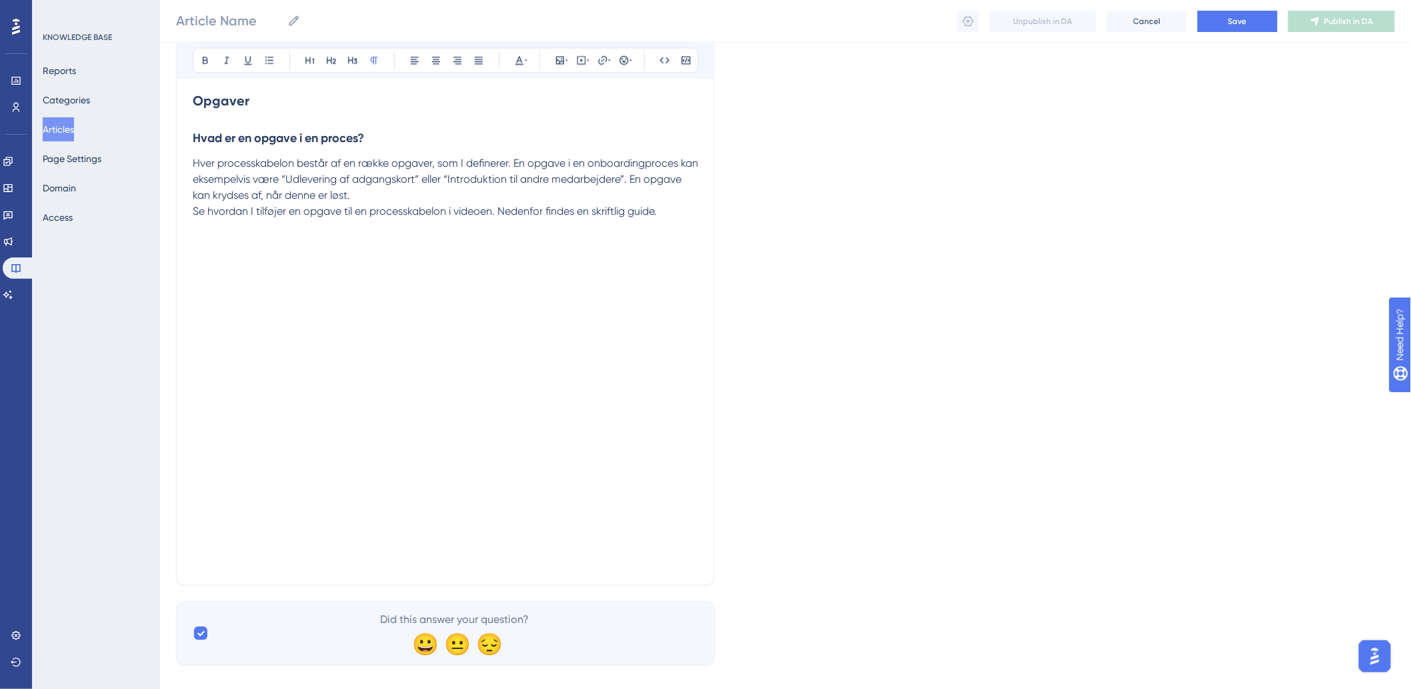
scroll to position [1043, 0]
drag, startPoint x: 194, startPoint y: 520, endPoint x: 211, endPoint y: 534, distance: 22.3
click at [194, 533] on p at bounding box center [446, 549] width 506 height 32
click at [238, 544] on p at bounding box center [446, 549] width 506 height 32
paste div
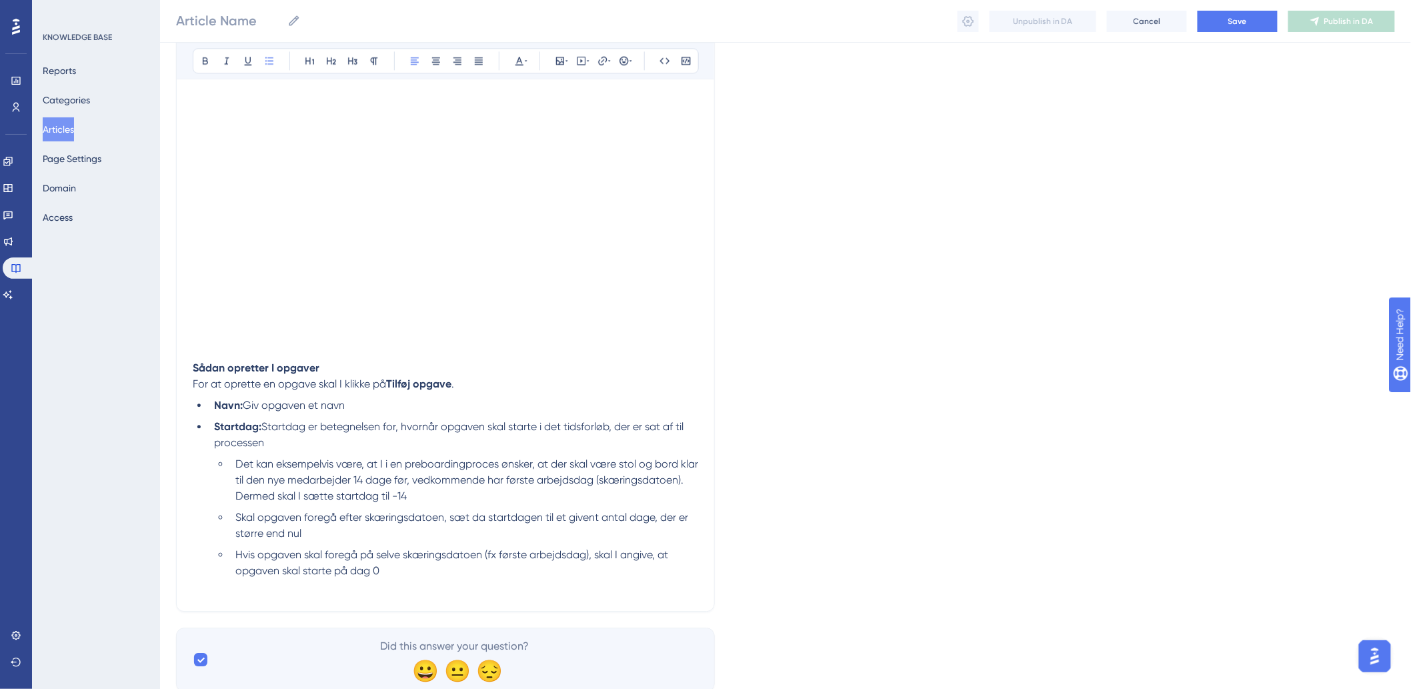
scroll to position [1261, 0]
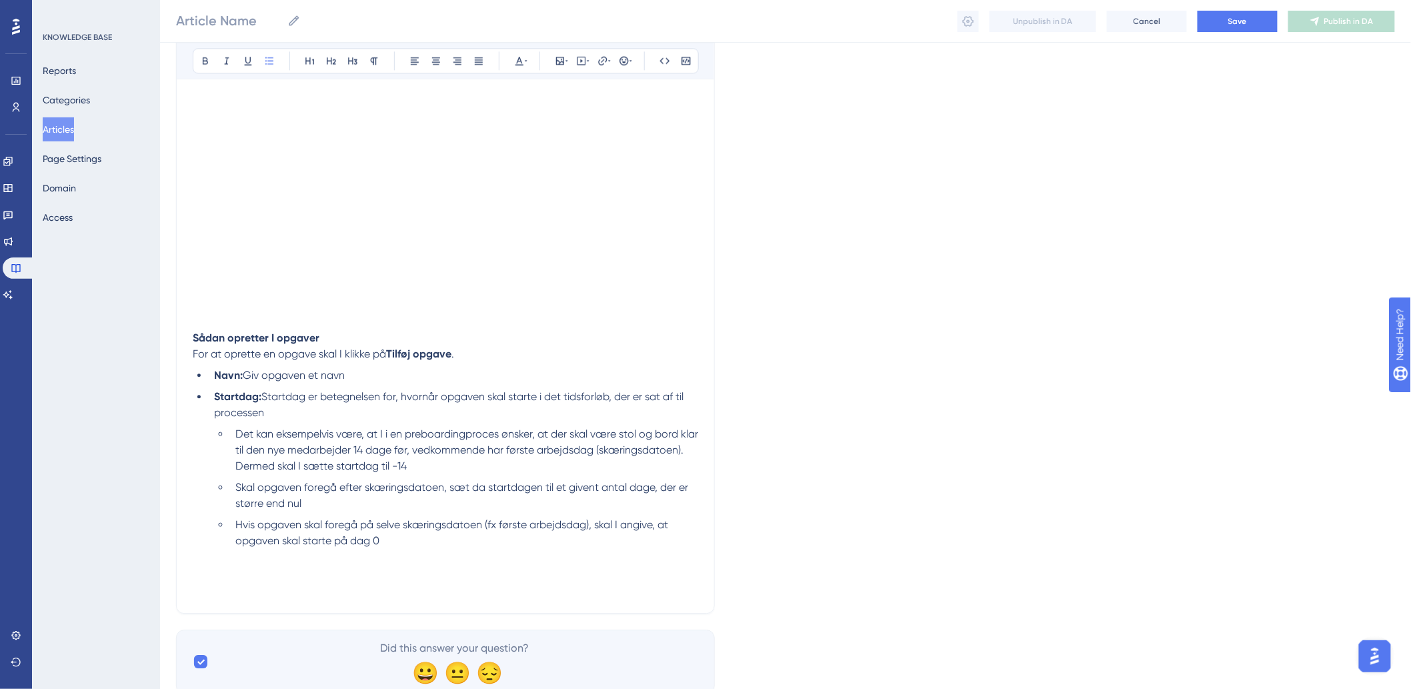
click at [303, 549] on li "Hvis opgaven skal foregå på selve skæringsdatoen (fx første arbejdsdag), skal I…" at bounding box center [464, 549] width 468 height 64
click at [566, 58] on icon at bounding box center [567, 60] width 3 height 11
click at [582, 119] on span "Upload Image" at bounding box center [567, 124] width 54 height 11
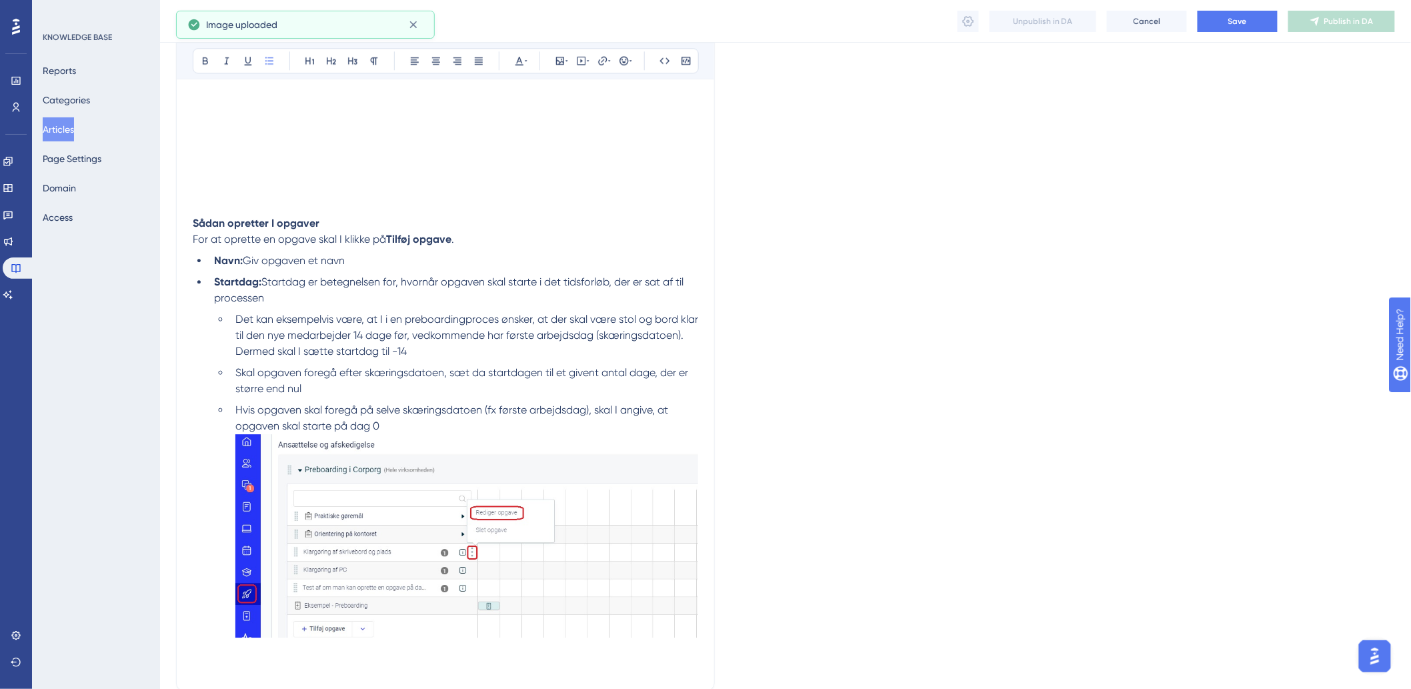
scroll to position [1485, 0]
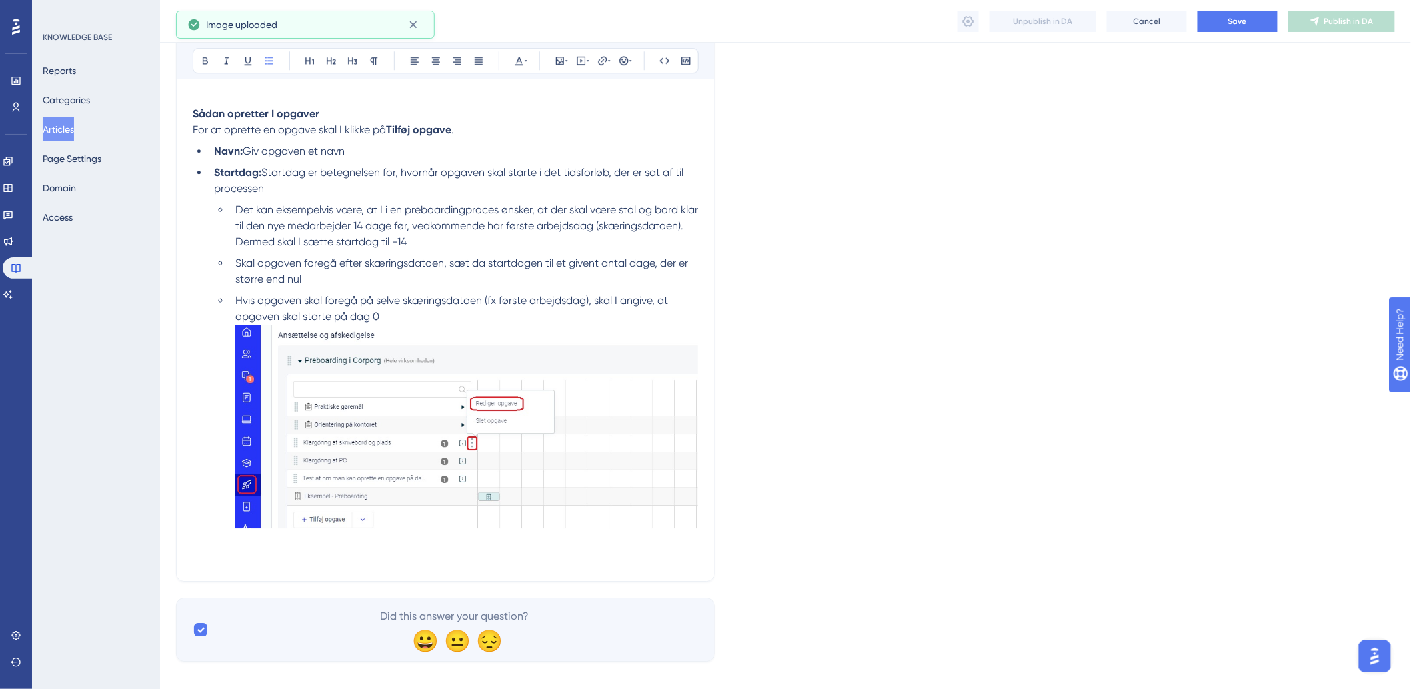
click at [605, 325] on img at bounding box center [466, 426] width 463 height 203
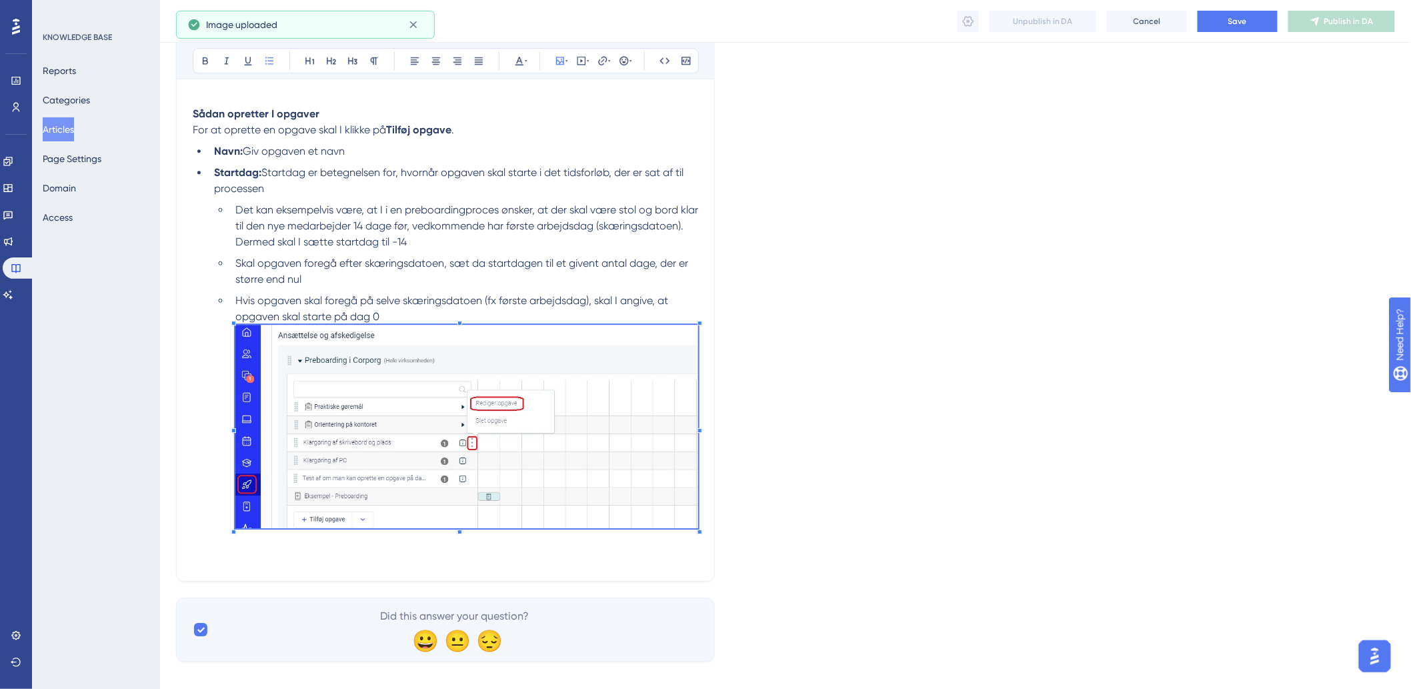
click at [695, 293] on li "Hvis opgaven skal foregå på selve skæringsdatoen (fx første arbejdsdag), skal I…" at bounding box center [464, 421] width 468 height 256
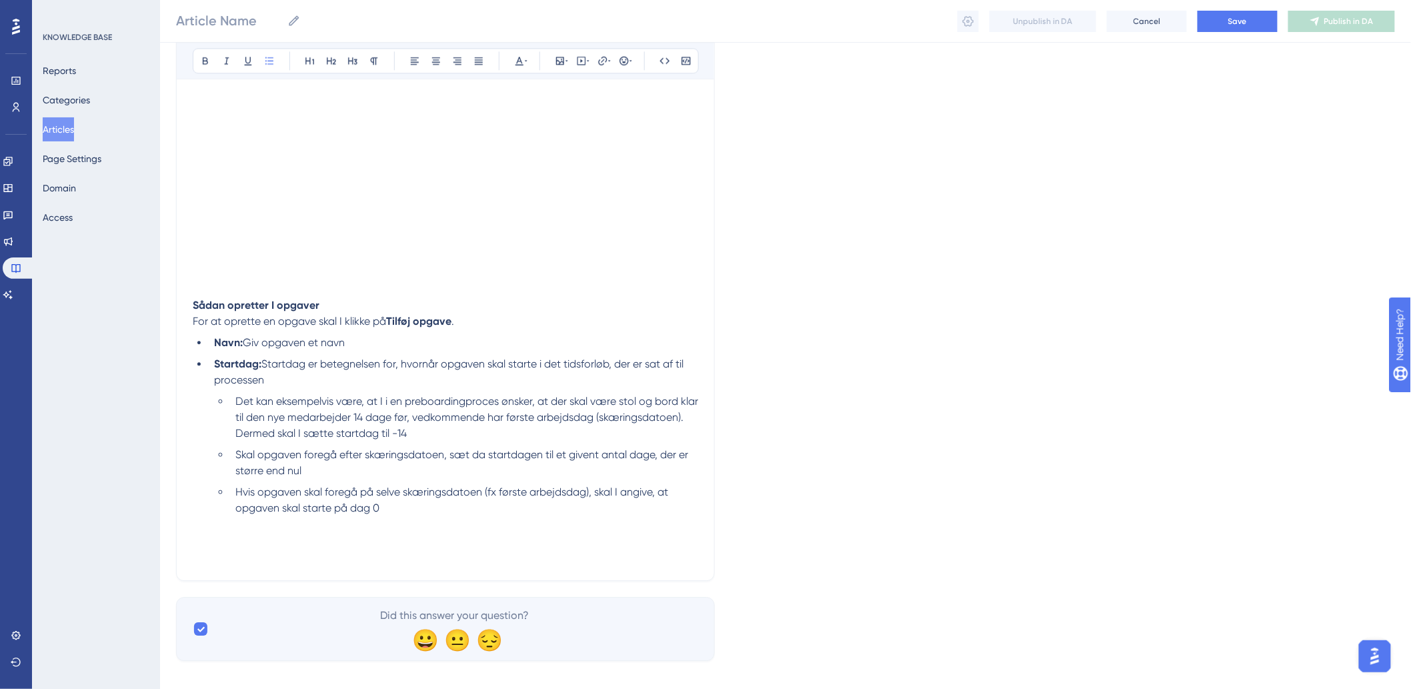
scroll to position [1309, 0]
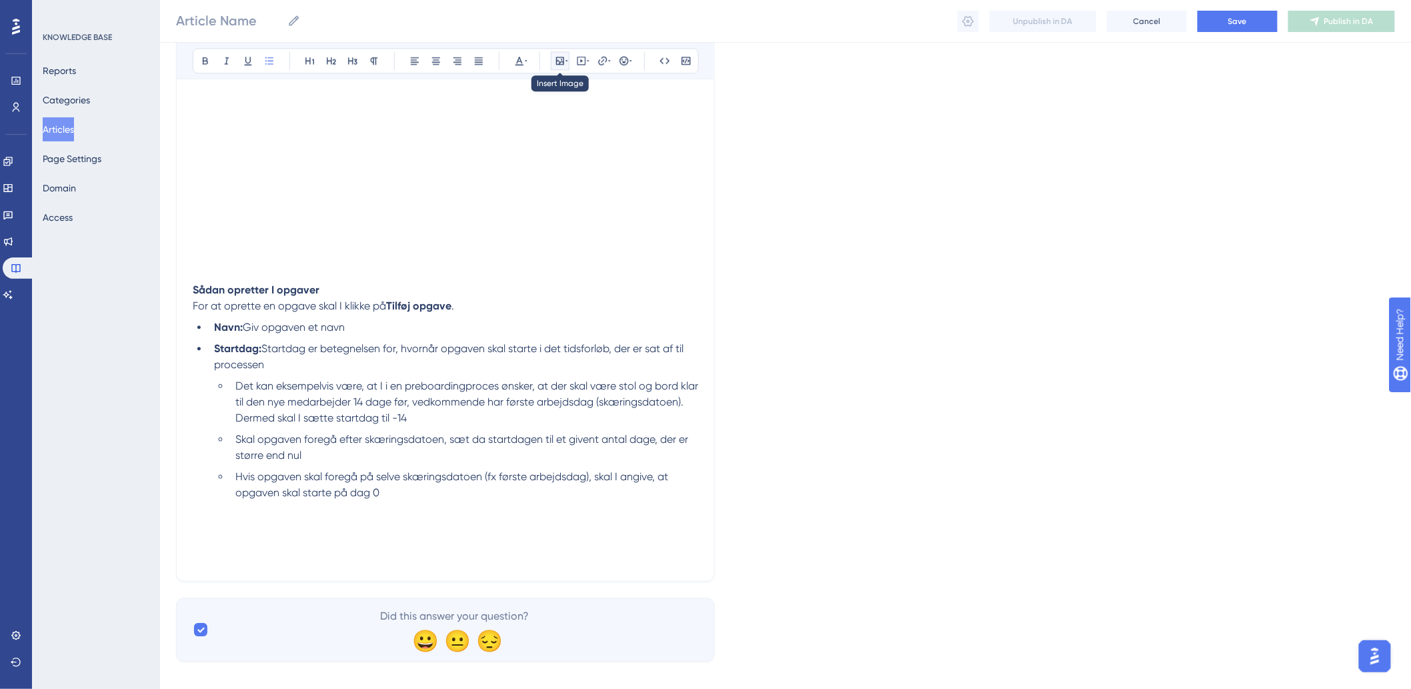
click at [567, 68] on button at bounding box center [560, 60] width 19 height 19
click at [570, 123] on span "Upload Image" at bounding box center [567, 124] width 54 height 11
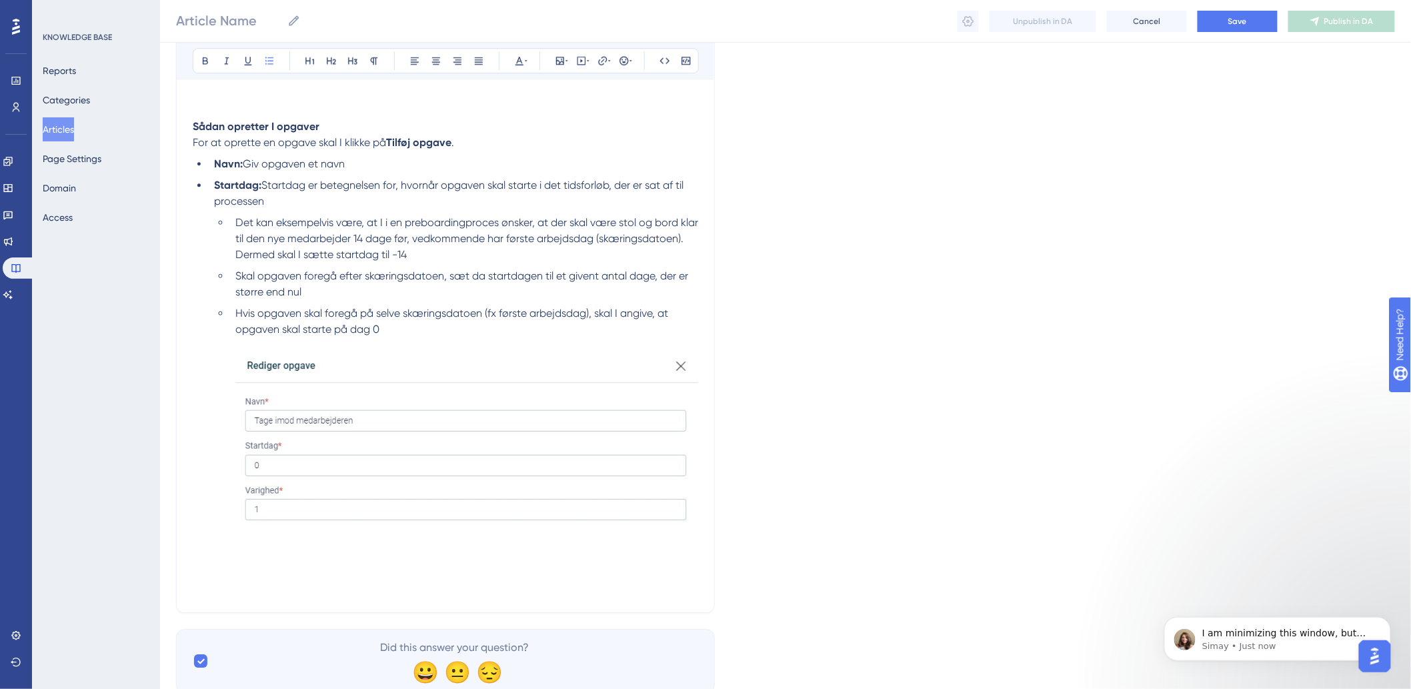
scroll to position [1505, 0]
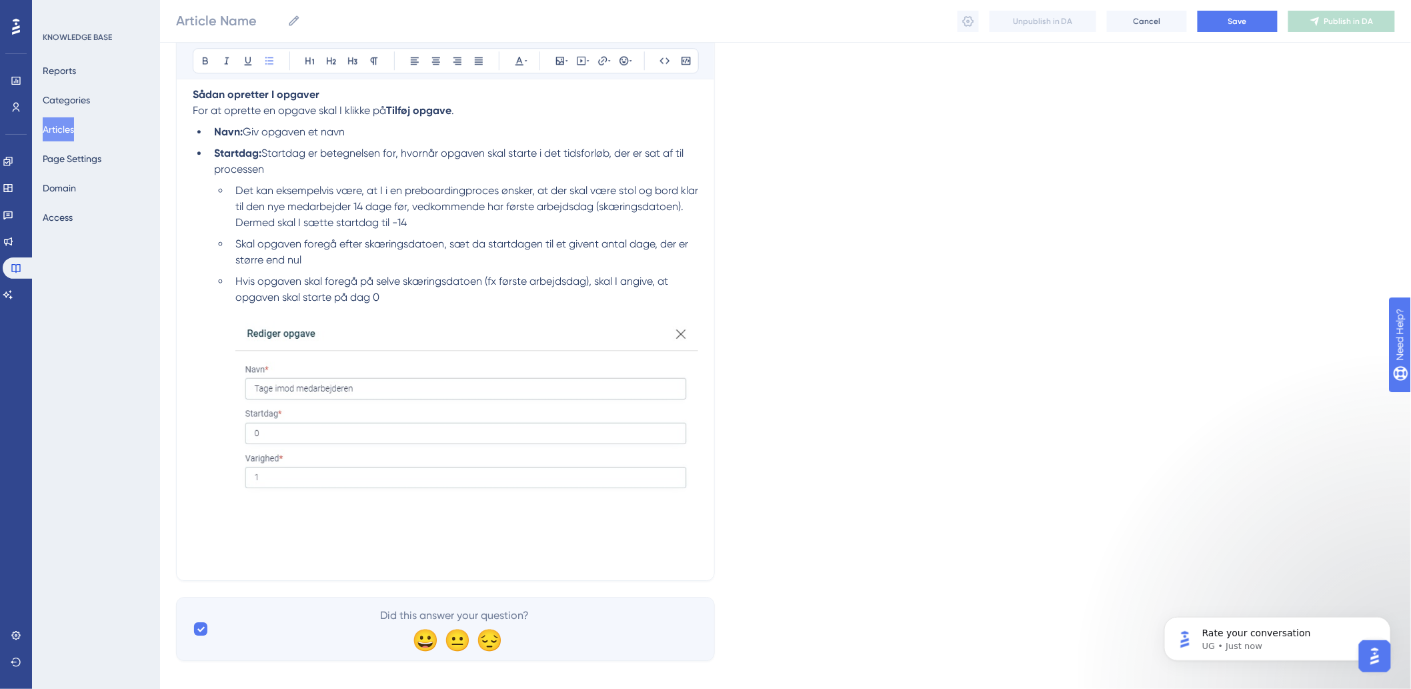
click at [323, 528] on li "Hvis opgaven skal foregå på selve skæringsdatoen (fx første arbejdsdag), skal I…" at bounding box center [464, 410] width 468 height 275
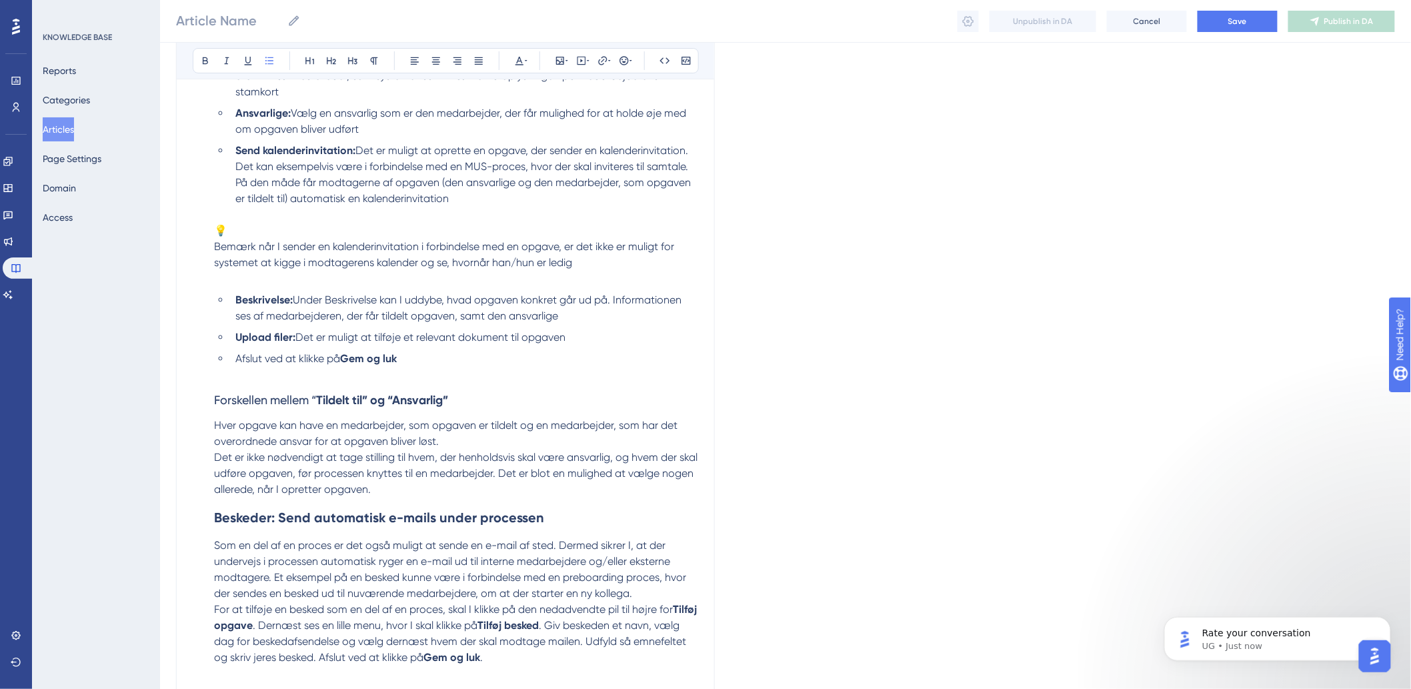
scroll to position [2039, 0]
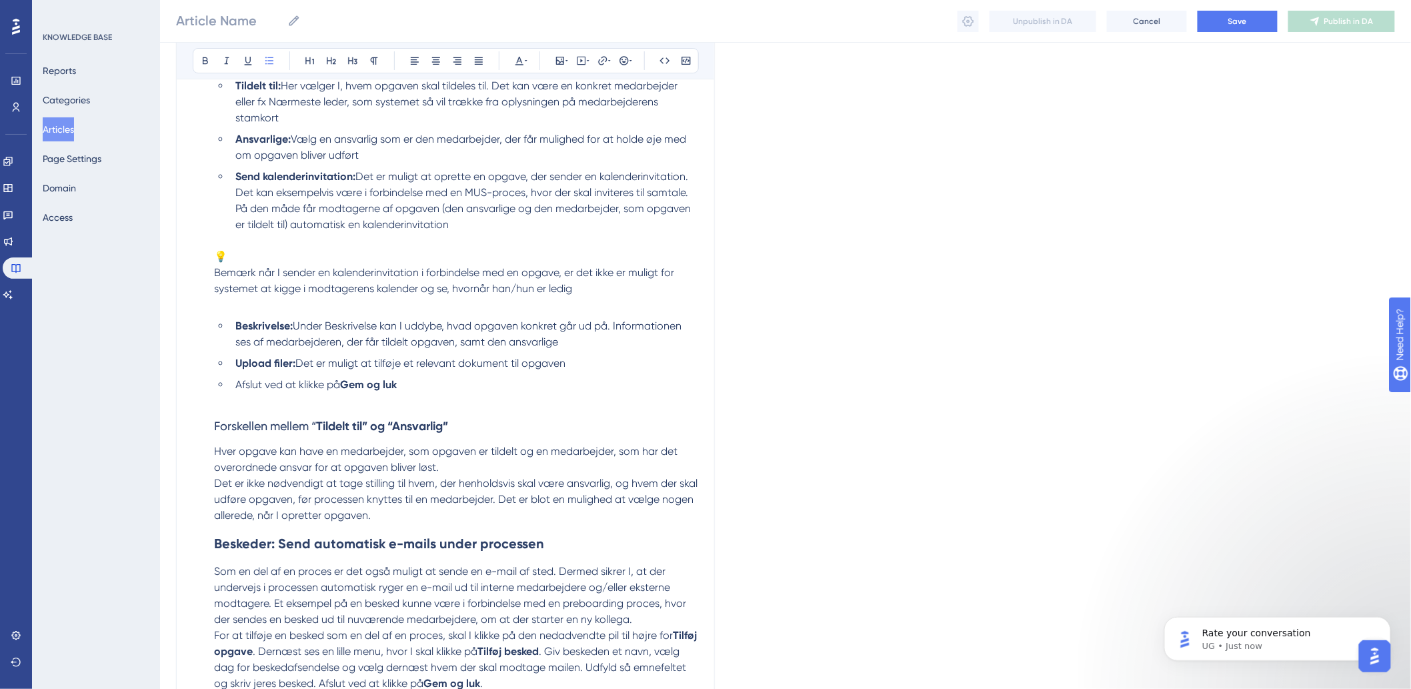
click at [215, 266] on span "Bemærk når I sender en kalenderinvitation i forbindelse med en opgave, er det i…" at bounding box center [445, 280] width 463 height 29
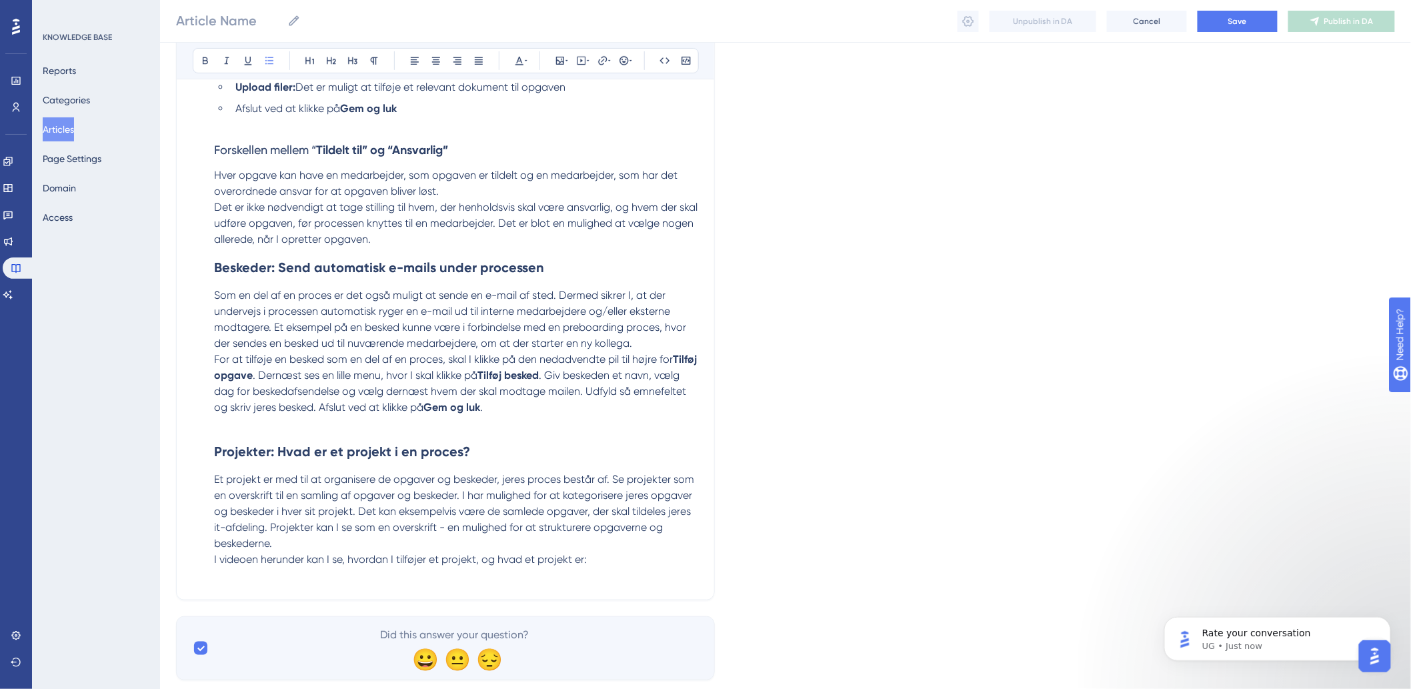
scroll to position [2320, 0]
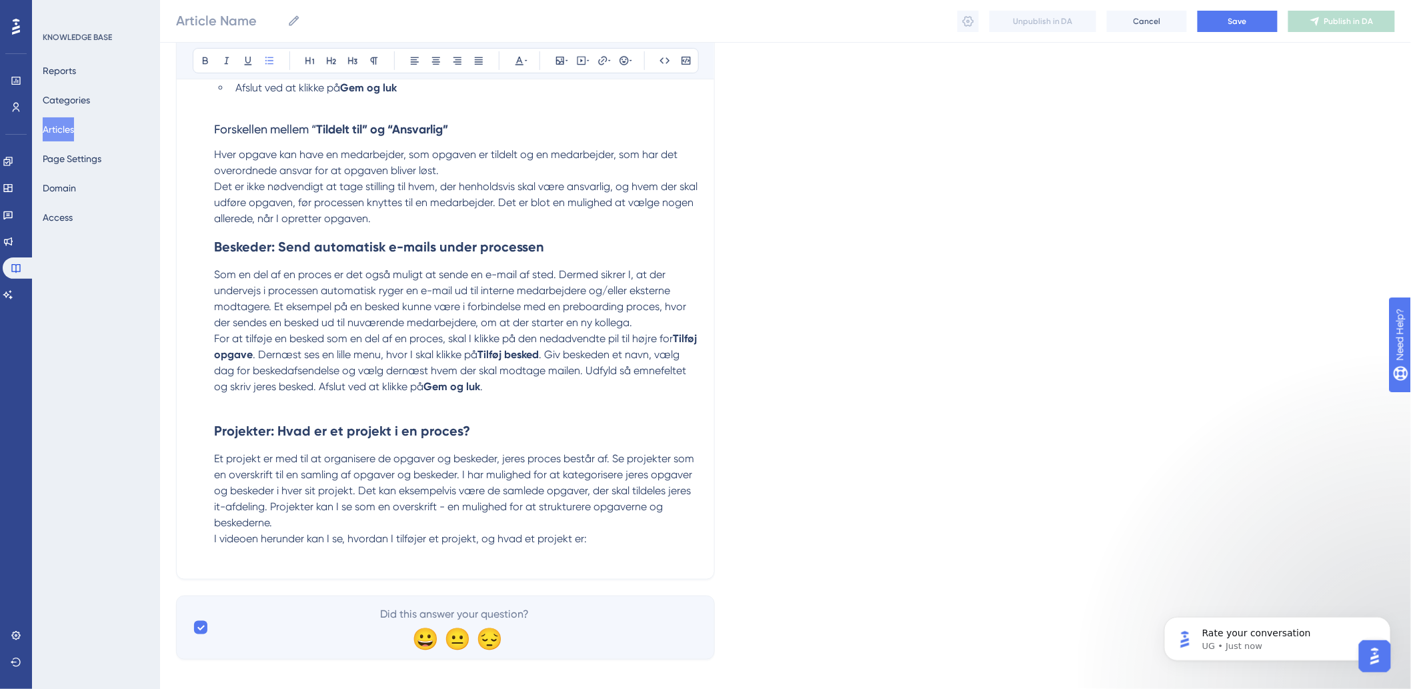
click at [564, 532] on p "I videoen herunder kan I se, hvordan I tilføjer et projekt, og hvad et projekt …" at bounding box center [456, 539] width 484 height 16
click at [649, 547] on p at bounding box center [446, 555] width 506 height 16
click at [649, 531] on p "I videoen herunder kan I se, hvordan I tilføjer et projekt, og hvad et projekt …" at bounding box center [456, 539] width 484 height 16
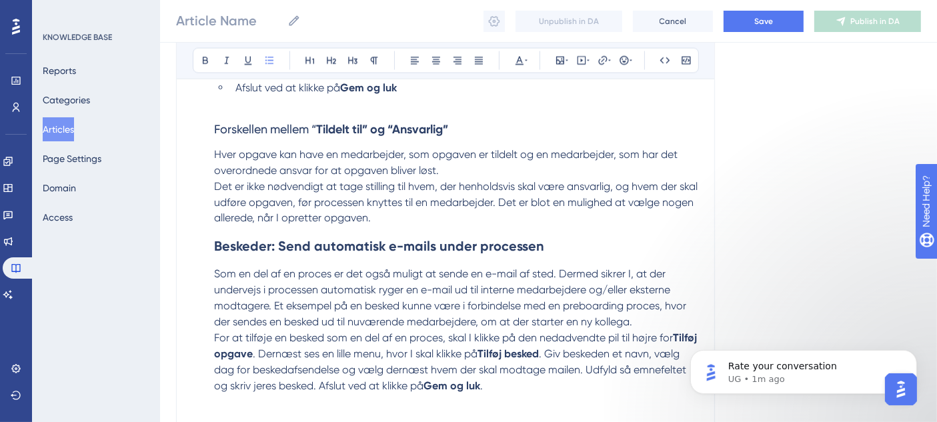
click at [414, 148] on span "Hver opgave kan have en medarbejder, som opgaven er tildelt og en medarbejder, …" at bounding box center [447, 162] width 466 height 29
click at [390, 239] on strong "Beskeder: Send automatisk e-mails under processen" at bounding box center [379, 247] width 330 height 16
click at [527, 283] on p "Som en del af en proces er det også muligt at sende en e-mail af sted. Dermed s…" at bounding box center [456, 299] width 484 height 64
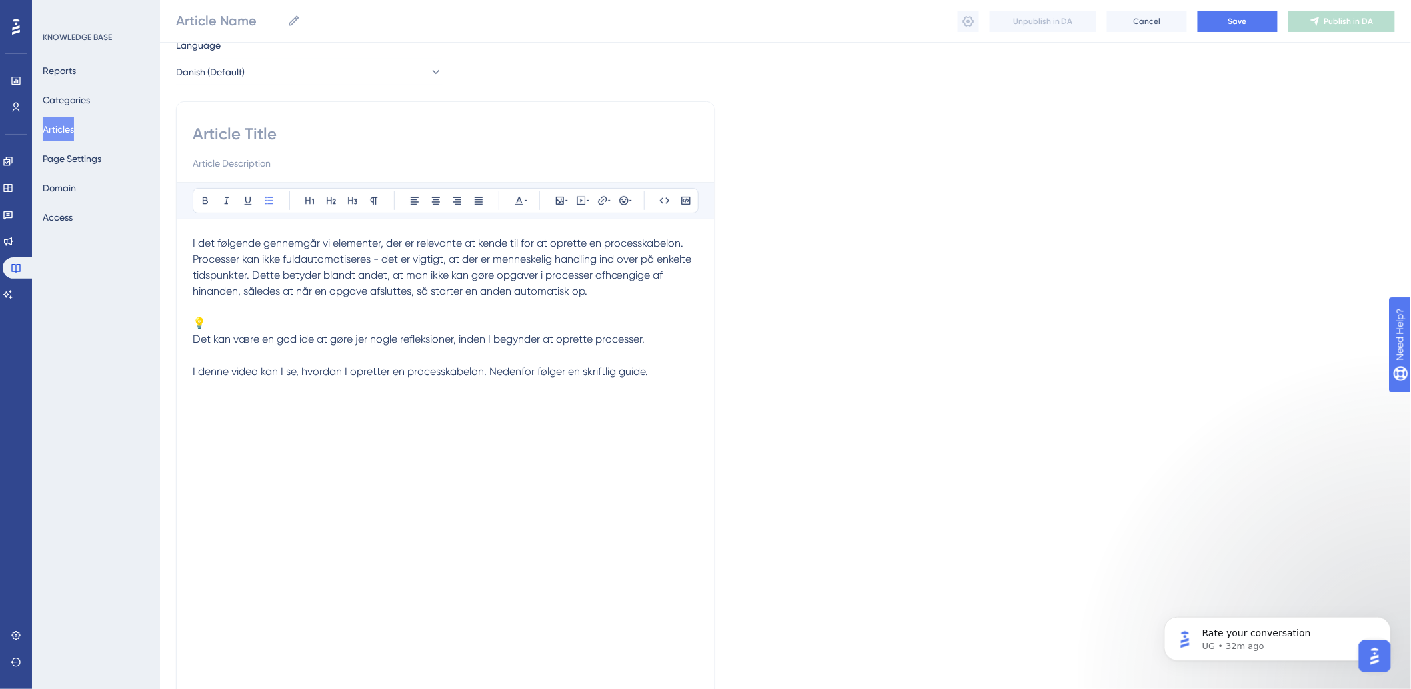
scroll to position [74, 0]
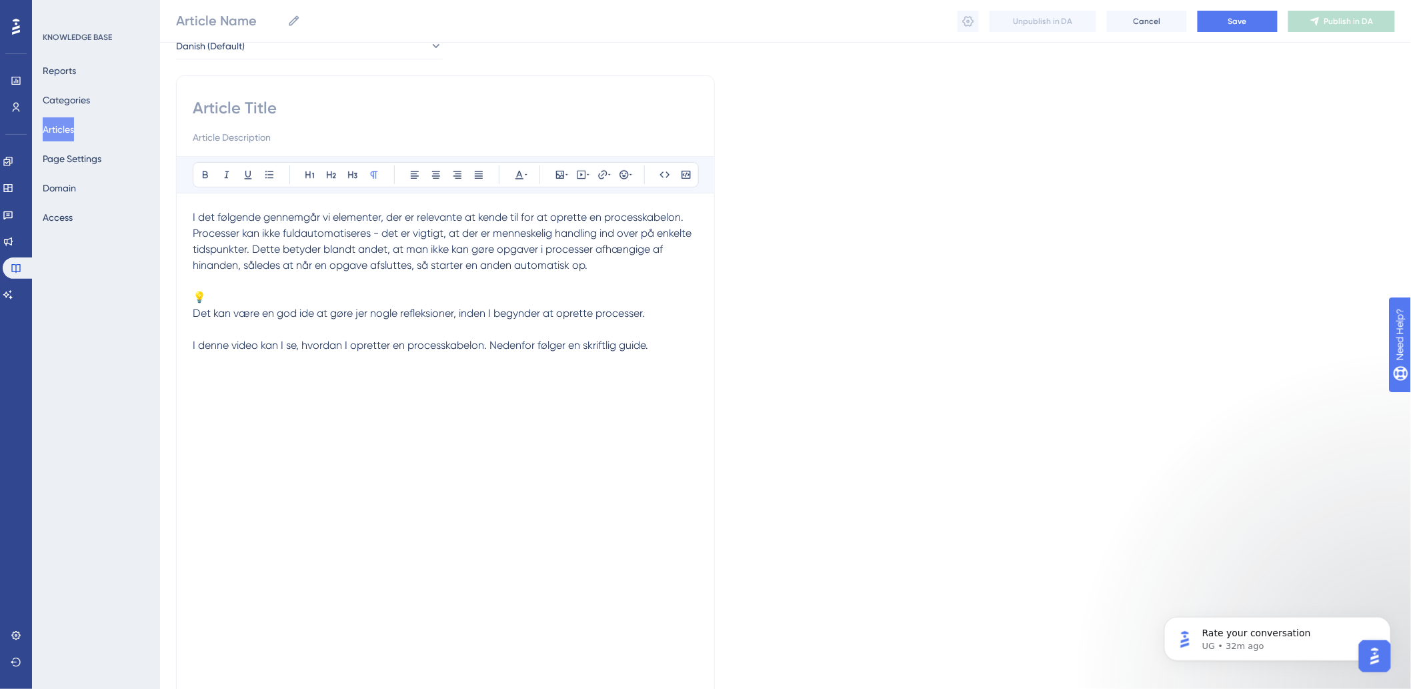
click at [193, 307] on span "Det kan være en god ide at gøre jer nogle refleksioner, inden I begynder at opr…" at bounding box center [419, 313] width 452 height 13
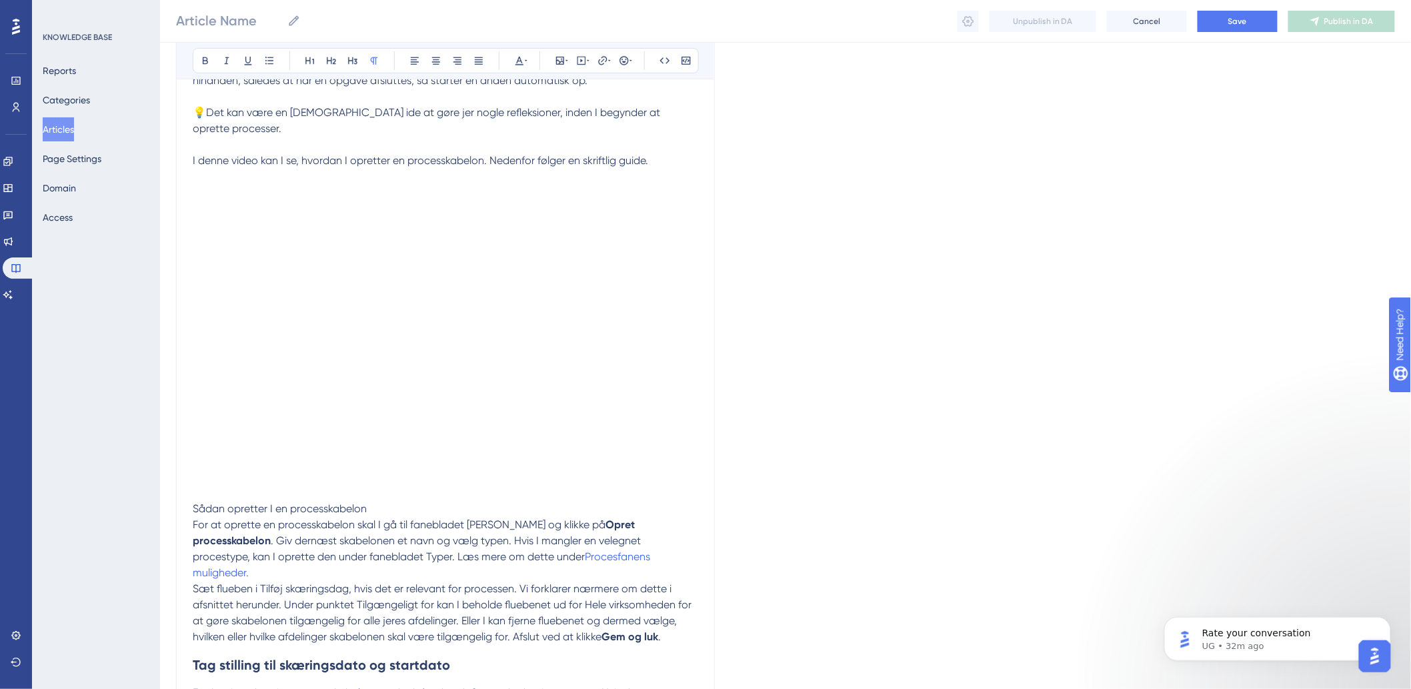
scroll to position [370, 0]
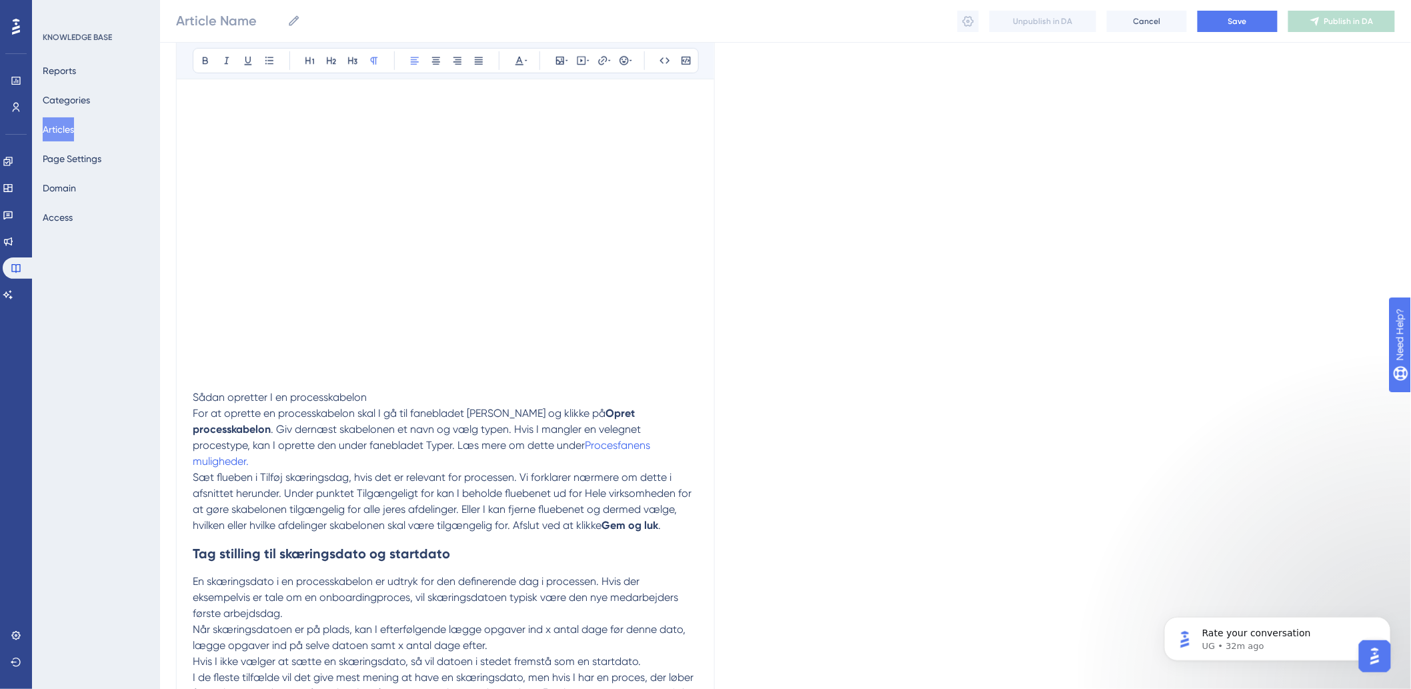
click at [195, 391] on span "Sådan opretter I en processkabelon" at bounding box center [280, 397] width 174 height 13
drag, startPoint x: 191, startPoint y: 377, endPoint x: 366, endPoint y: 382, distance: 174.2
drag, startPoint x: 382, startPoint y: 382, endPoint x: 194, endPoint y: 386, distance: 187.5
click at [194, 386] on p "Sådan opretter I en processkabelon" at bounding box center [446, 390] width 506 height 32
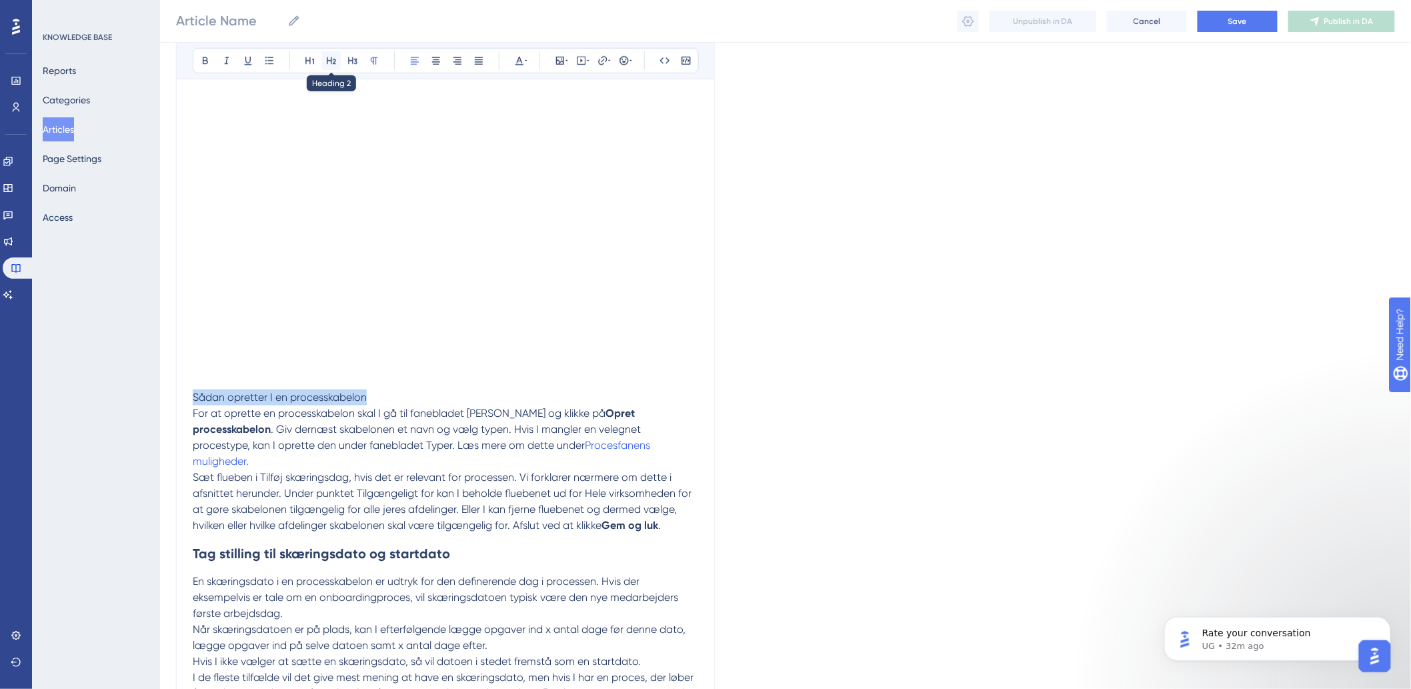
click at [330, 58] on icon at bounding box center [331, 60] width 11 height 11
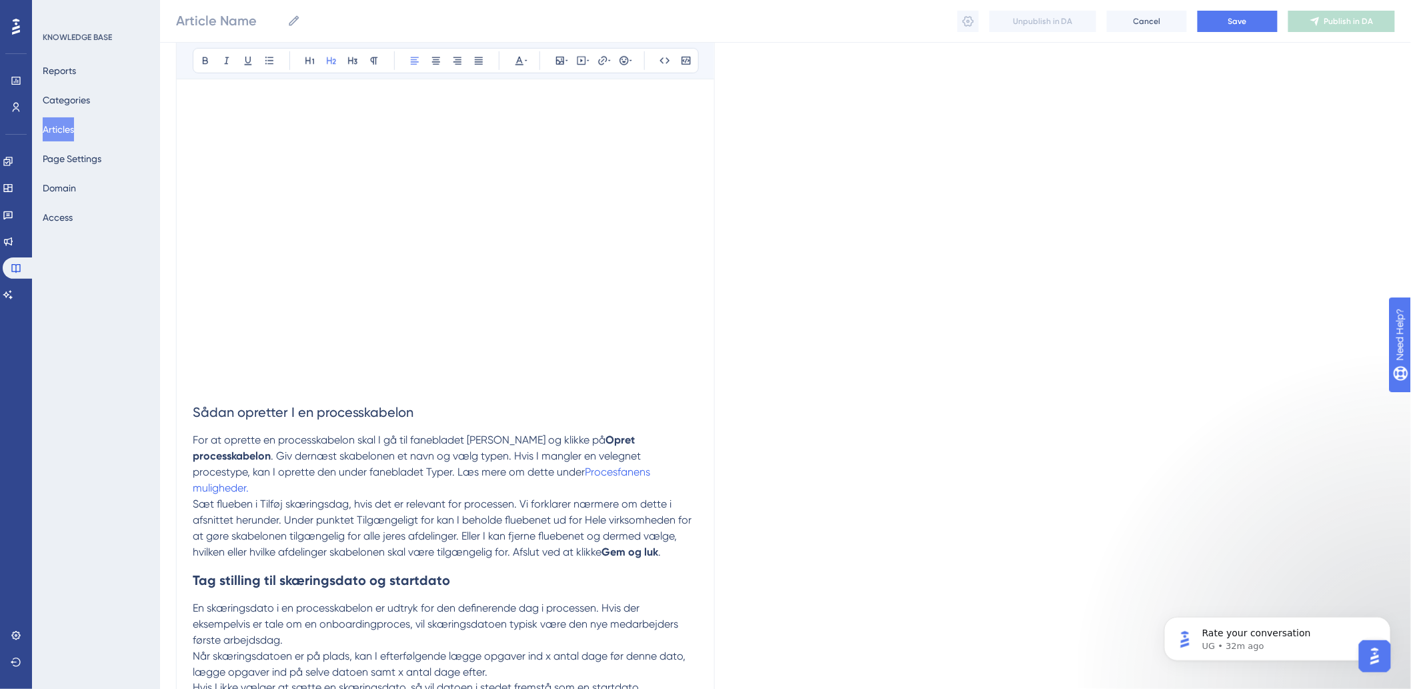
click at [301, 522] on span "Sæt flueben i Tilføj skæringsdag, hvis det er relevant for processen. Vi forkla…" at bounding box center [444, 528] width 502 height 61
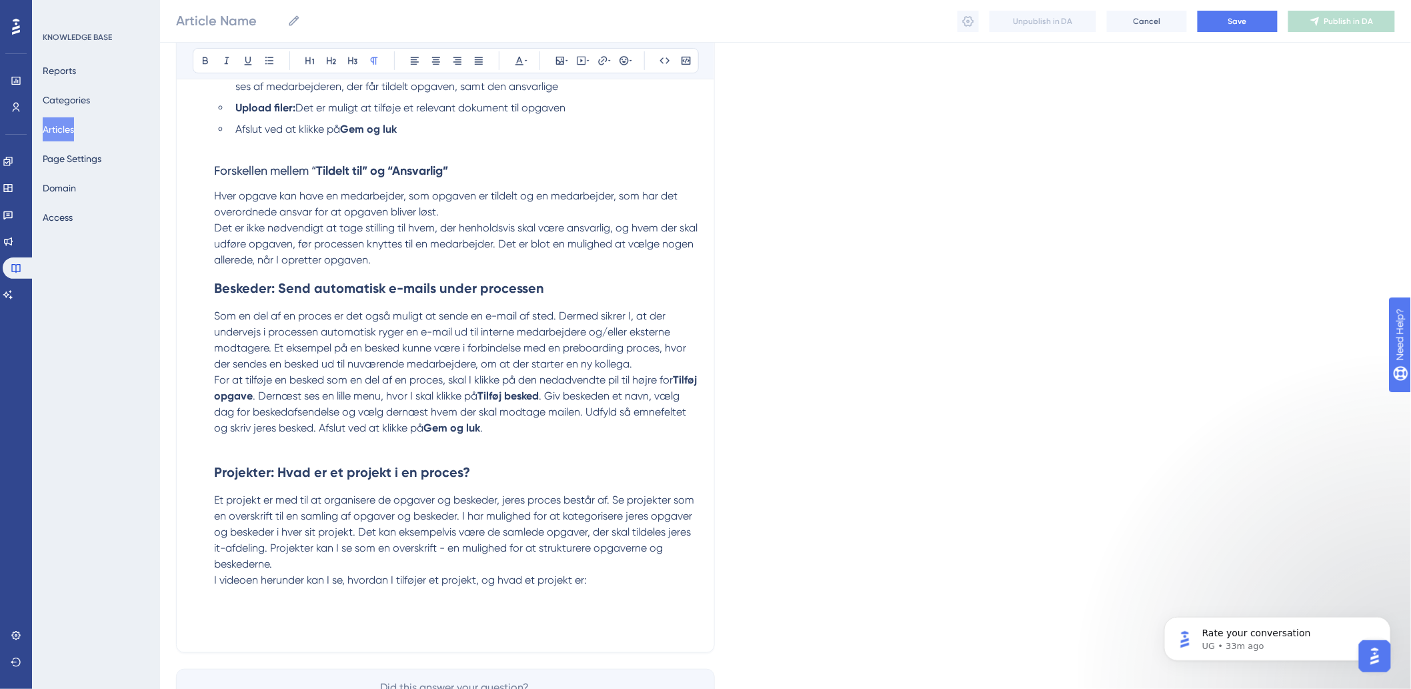
scroll to position [2363, 0]
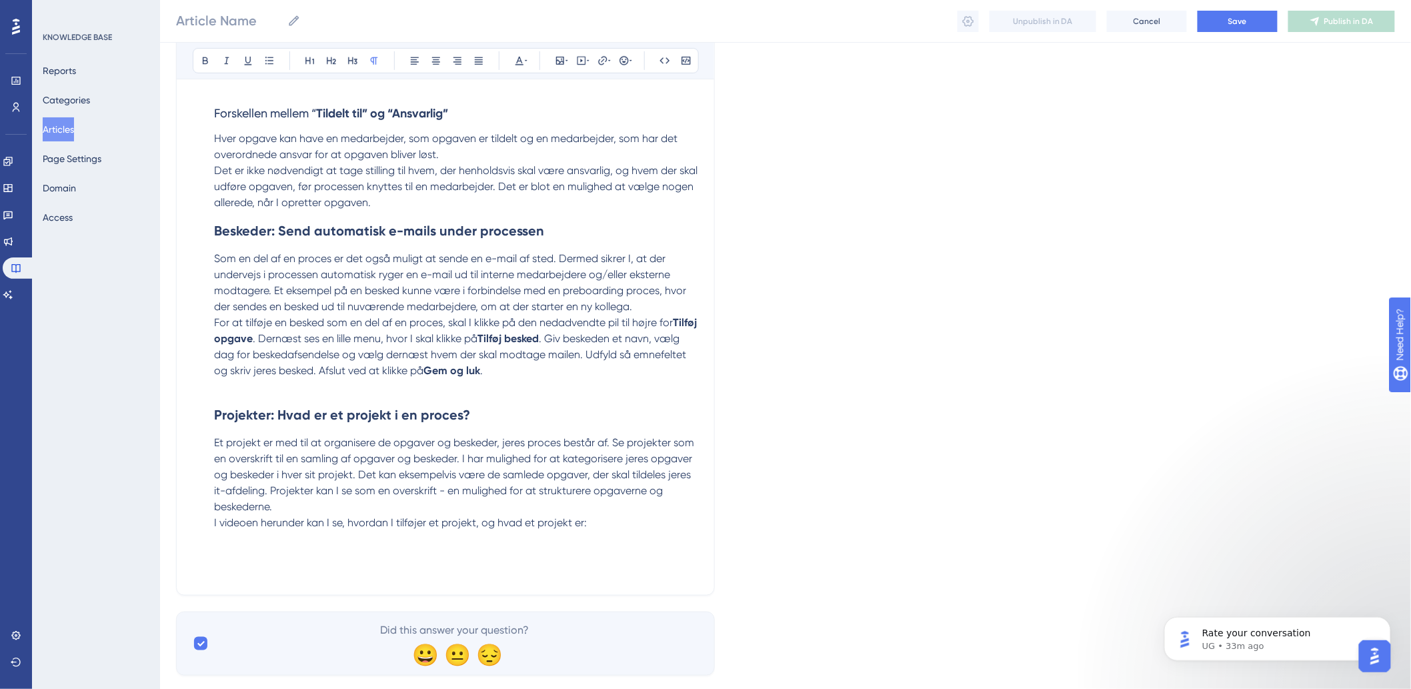
click at [643, 515] on p "I videoen herunder kan I se, hvordan I tilføjer et projekt, og hvad et projekt …" at bounding box center [456, 539] width 484 height 48
click at [658, 515] on p "I videoen herunder kan I se, hvordan I tilføjer et projekt, og hvad et projekt …" at bounding box center [456, 539] width 484 height 48
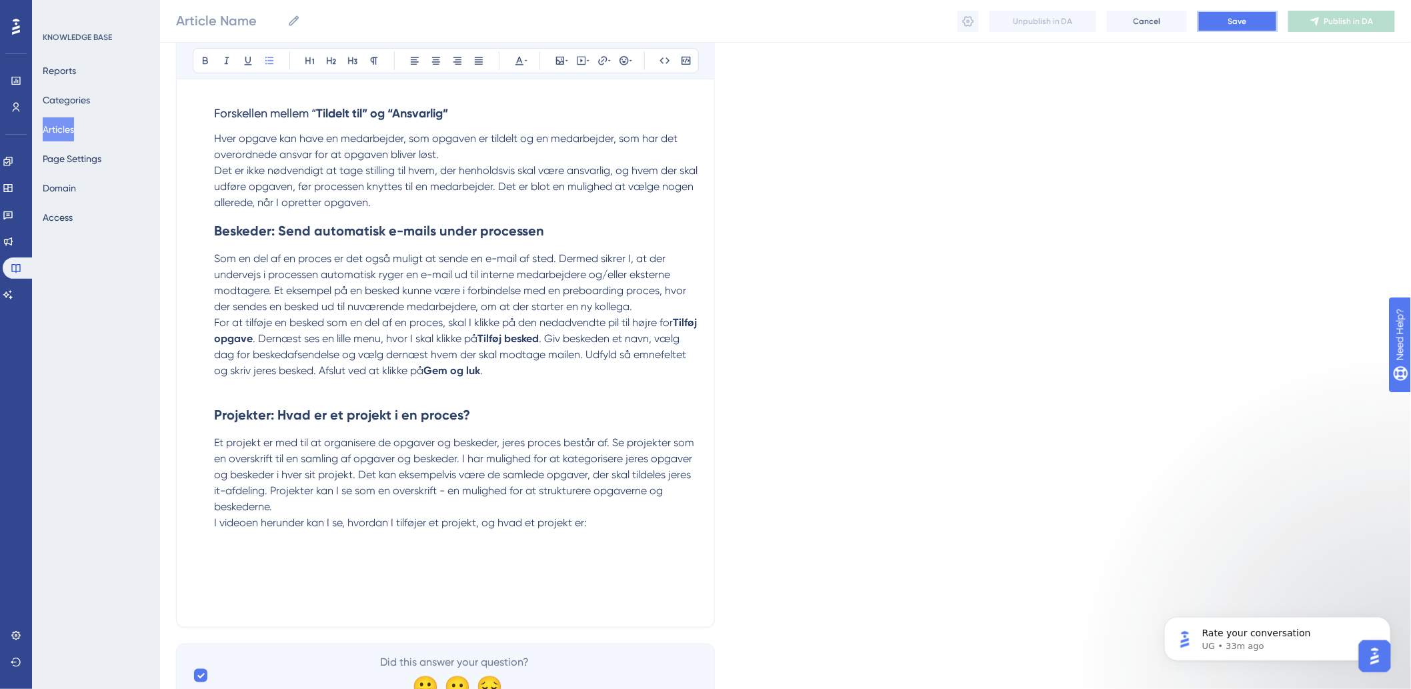
click at [1226, 17] on button "Save" at bounding box center [1238, 21] width 80 height 21
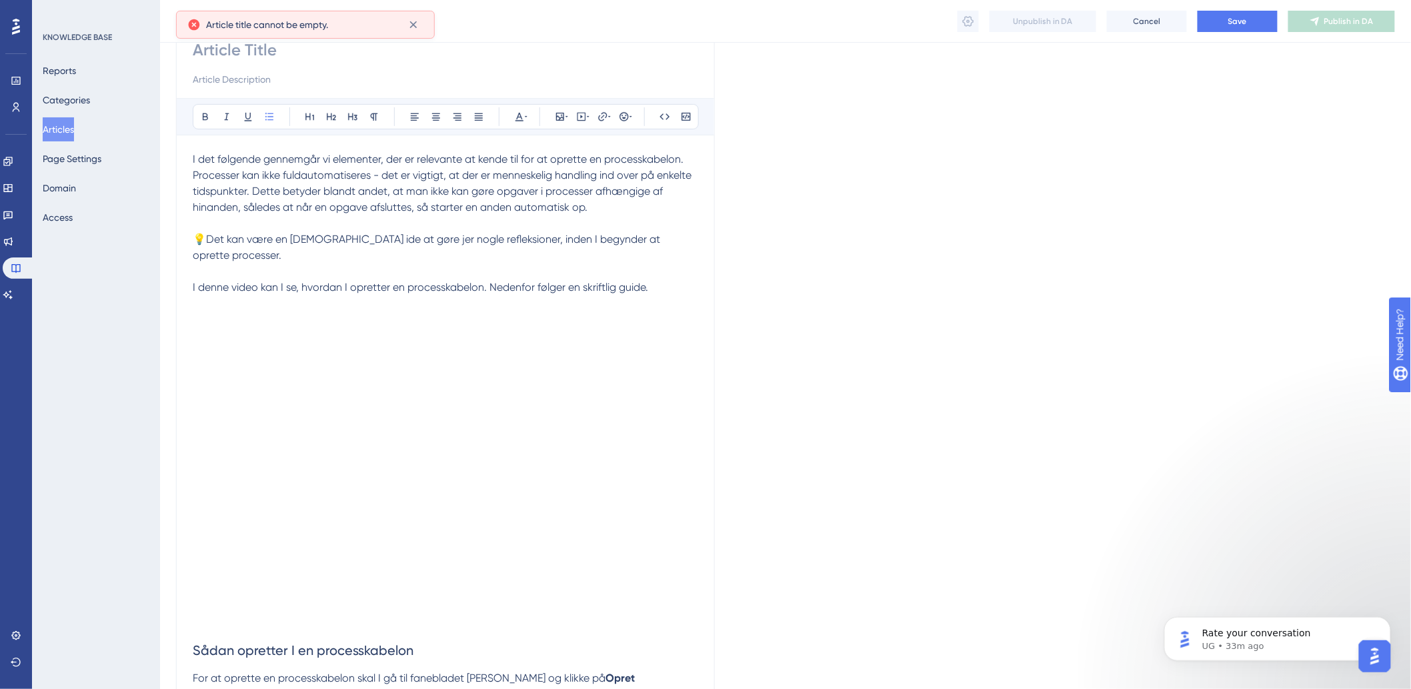
scroll to position [0, 0]
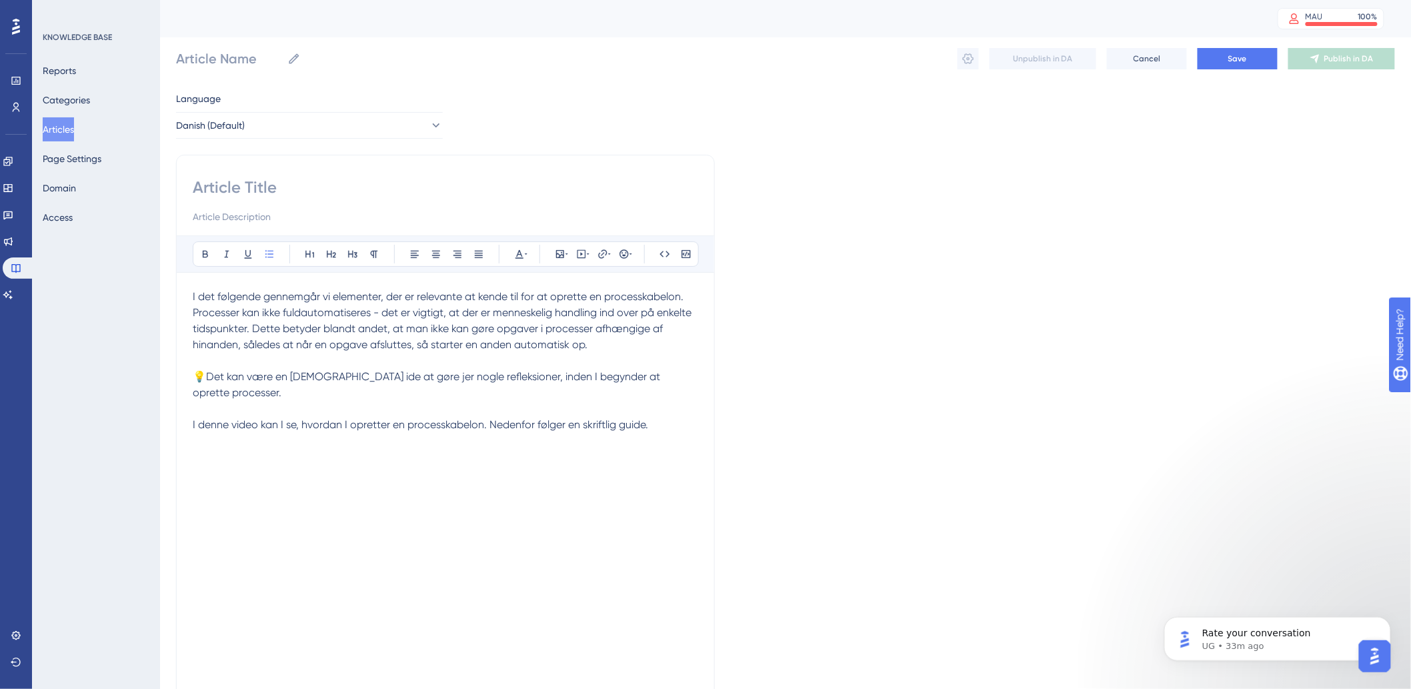
click at [288, 194] on input at bounding box center [446, 187] width 506 height 21
paste input "Opret en processkabelon"
type input "Opret en processkabelon"
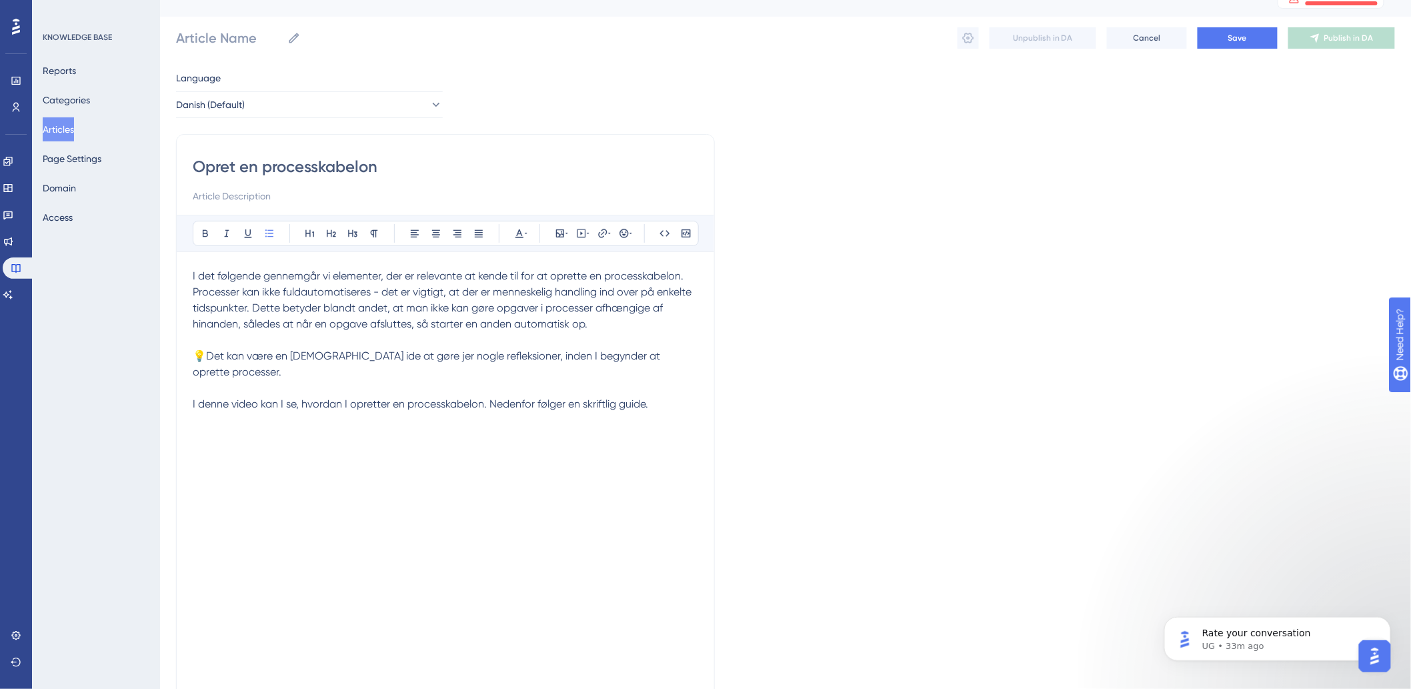
type input "Opret en processkabelon"
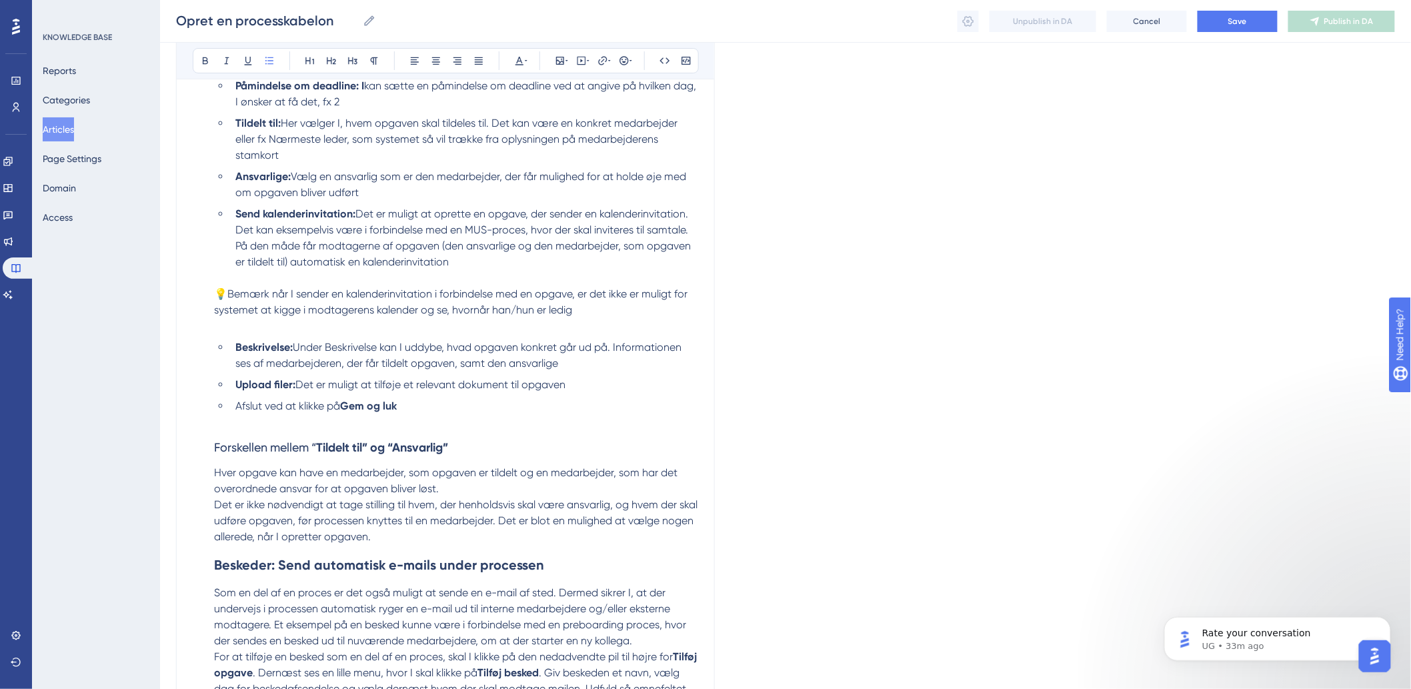
scroll to position [2395, 0]
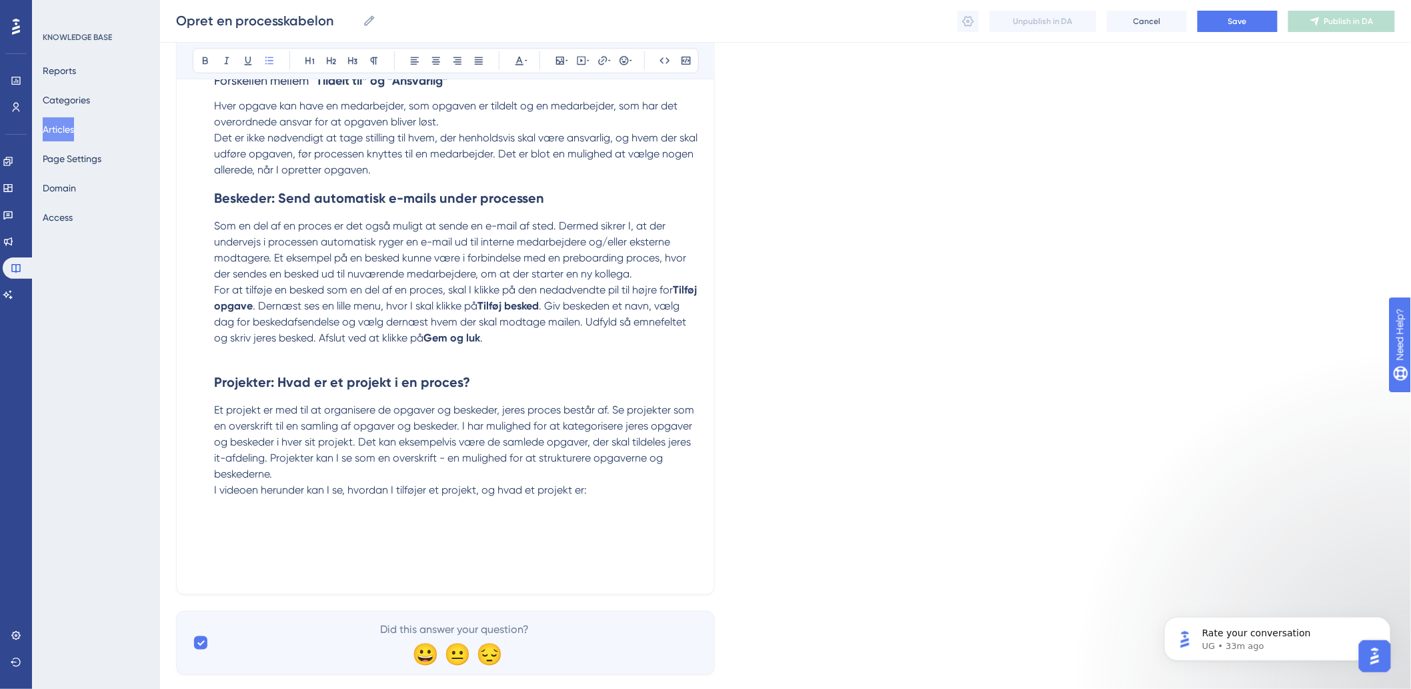
type input "Opret en processkabelon"
click at [663, 518] on p "I videoen herunder kan I se, hvordan I tilføjer et projekt, og hvad et projekt …" at bounding box center [456, 522] width 484 height 80
click at [261, 510] on p "I videoen herunder kan I se, hvordan I tilføjer et projekt, og hvad et projekt …" at bounding box center [456, 522] width 484 height 80
click at [237, 498] on p "I videoen herunder kan I se, hvordan I tilføjer et projekt, og hvad et projekt …" at bounding box center [456, 522] width 484 height 80
click at [303, 489] on p "I videoen herunder kan I se, hvordan I tilføjer et projekt, og hvad et projekt …" at bounding box center [456, 522] width 484 height 80
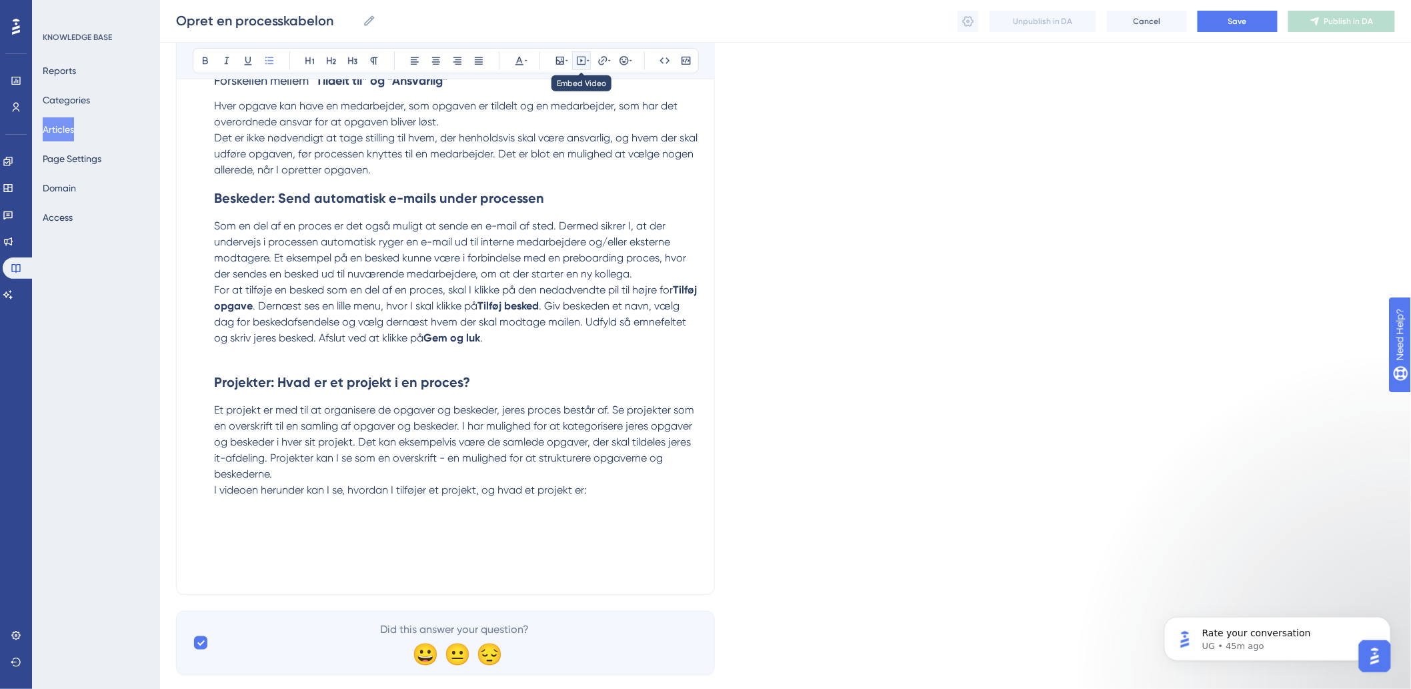
click at [588, 61] on icon at bounding box center [588, 60] width 3 height 11
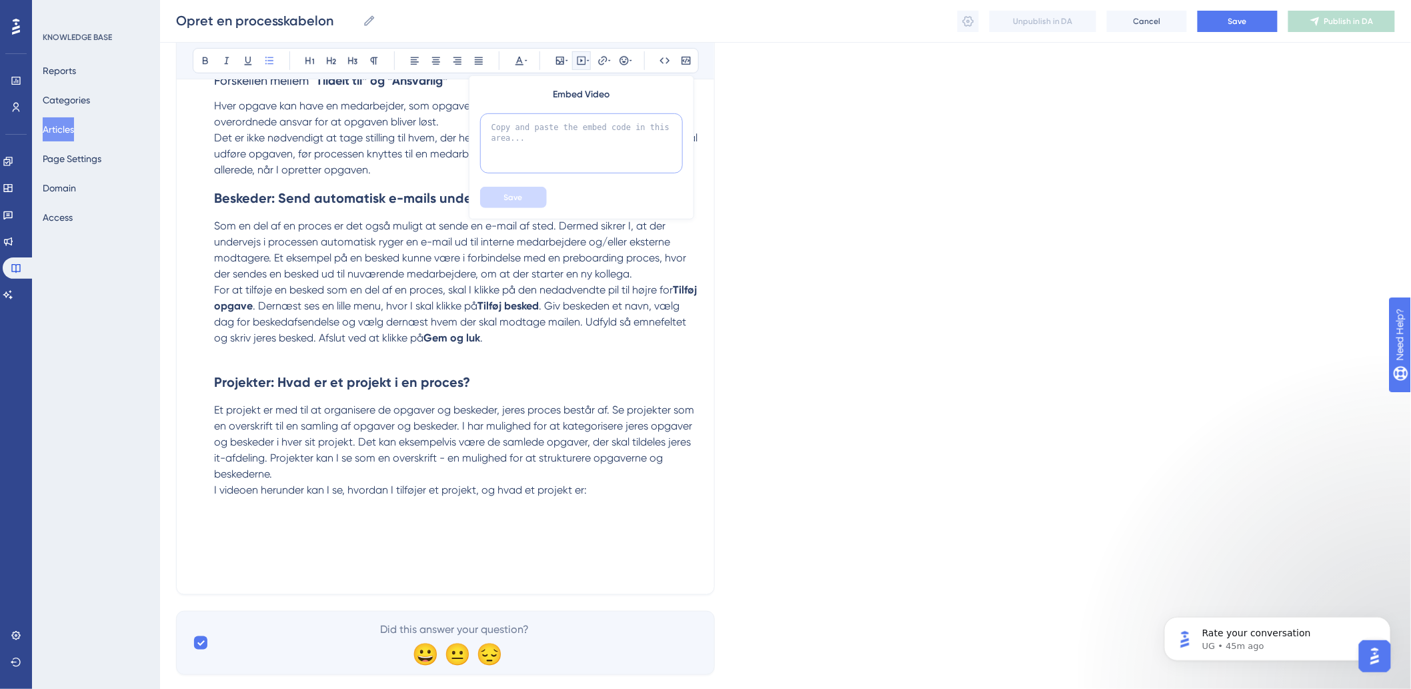
click at [586, 133] on textarea at bounding box center [581, 143] width 203 height 60
paste textarea "<div style="width:100%; height:0; position: relative; padding-bottom:56.25%"><i…"
type textarea "<div style="width:100%; height:0; position: relative; padding-bottom:56.25%"><i…"
click at [499, 202] on button "Save" at bounding box center [513, 197] width 67 height 21
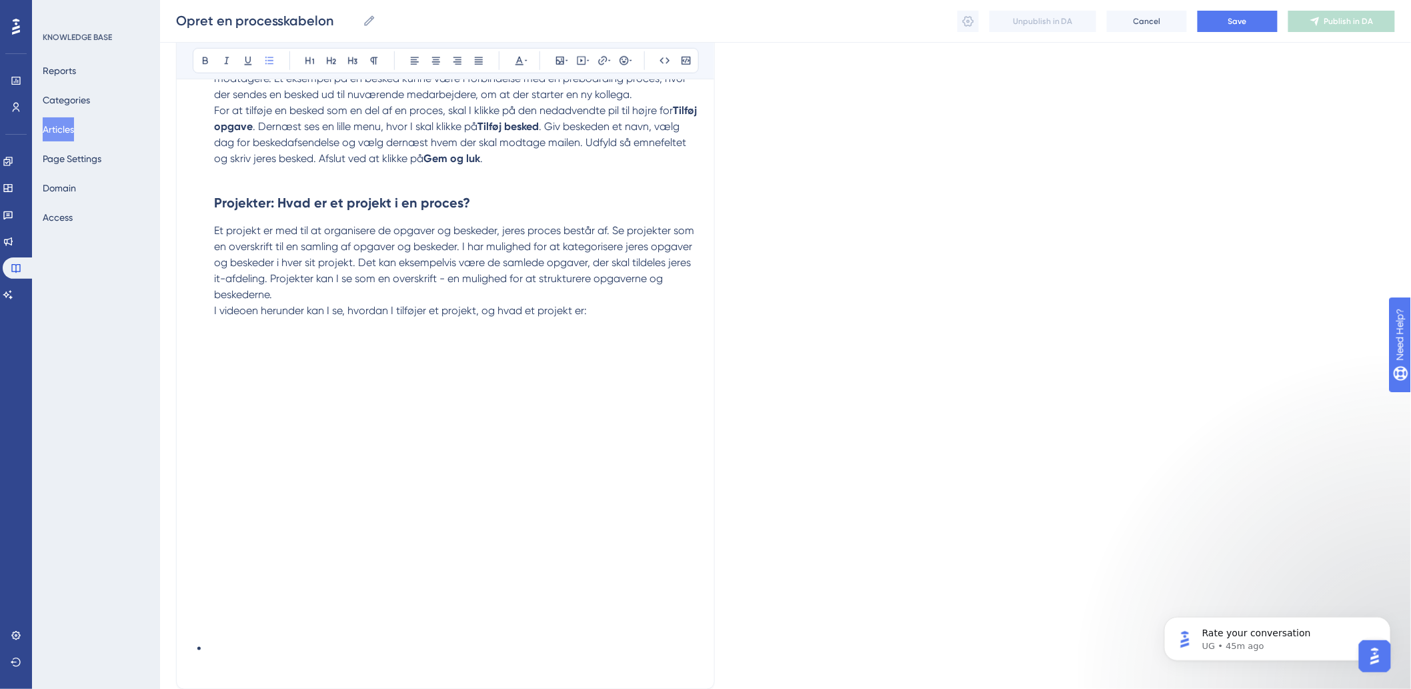
scroll to position [2669, 0]
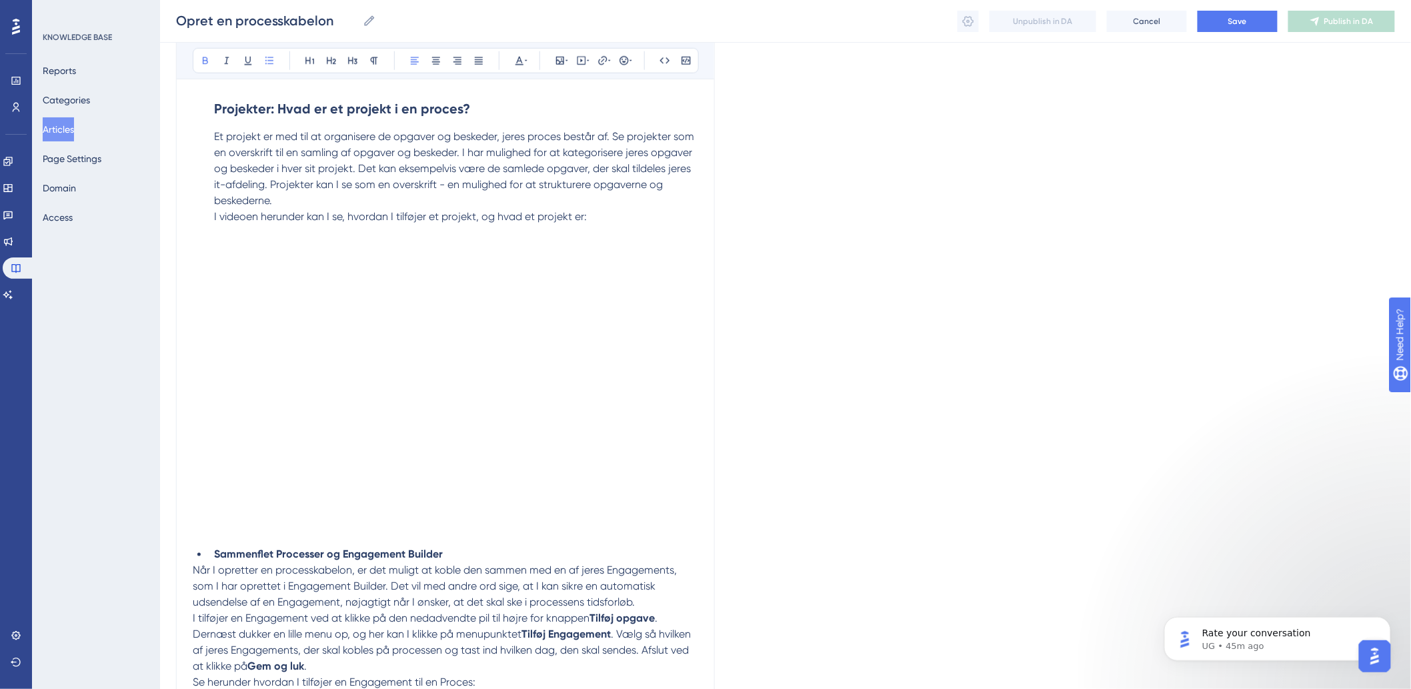
click at [211, 547] on li "Sammenflet Processer og Engagement Builder" at bounding box center [454, 555] width 490 height 16
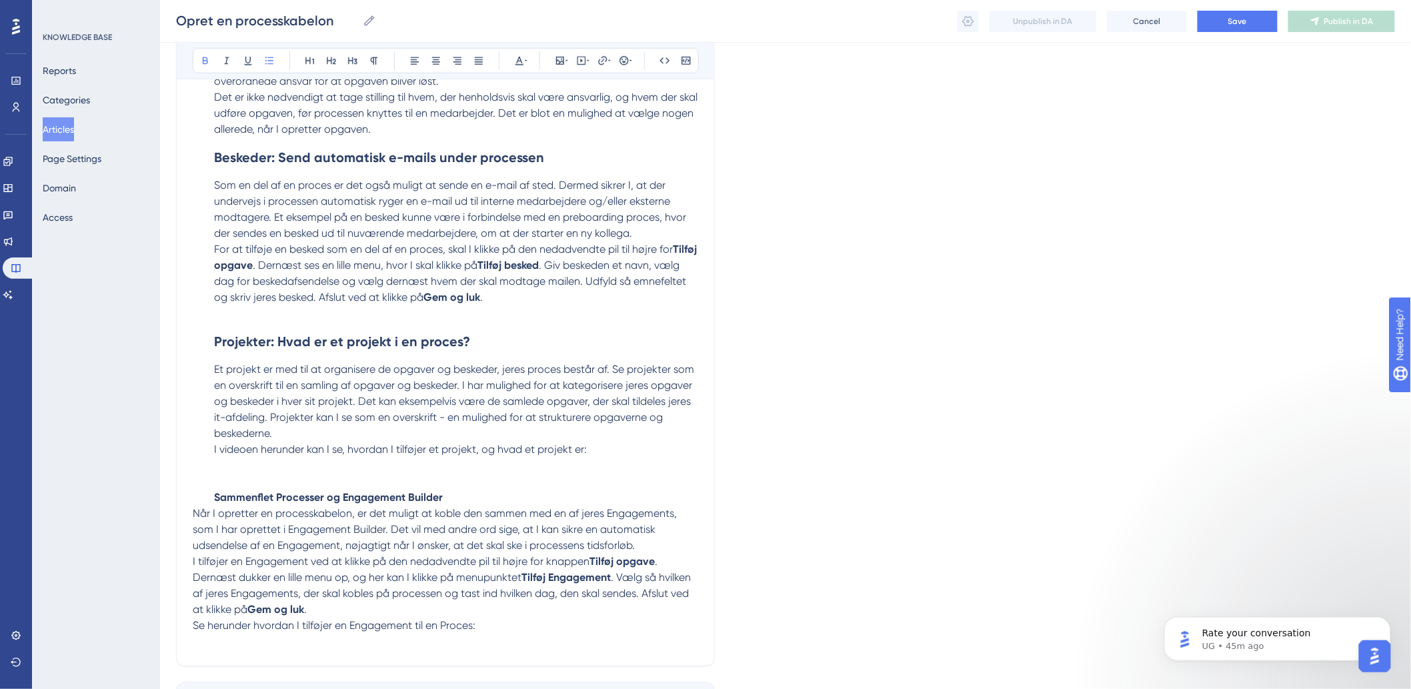
scroll to position [2507, 0]
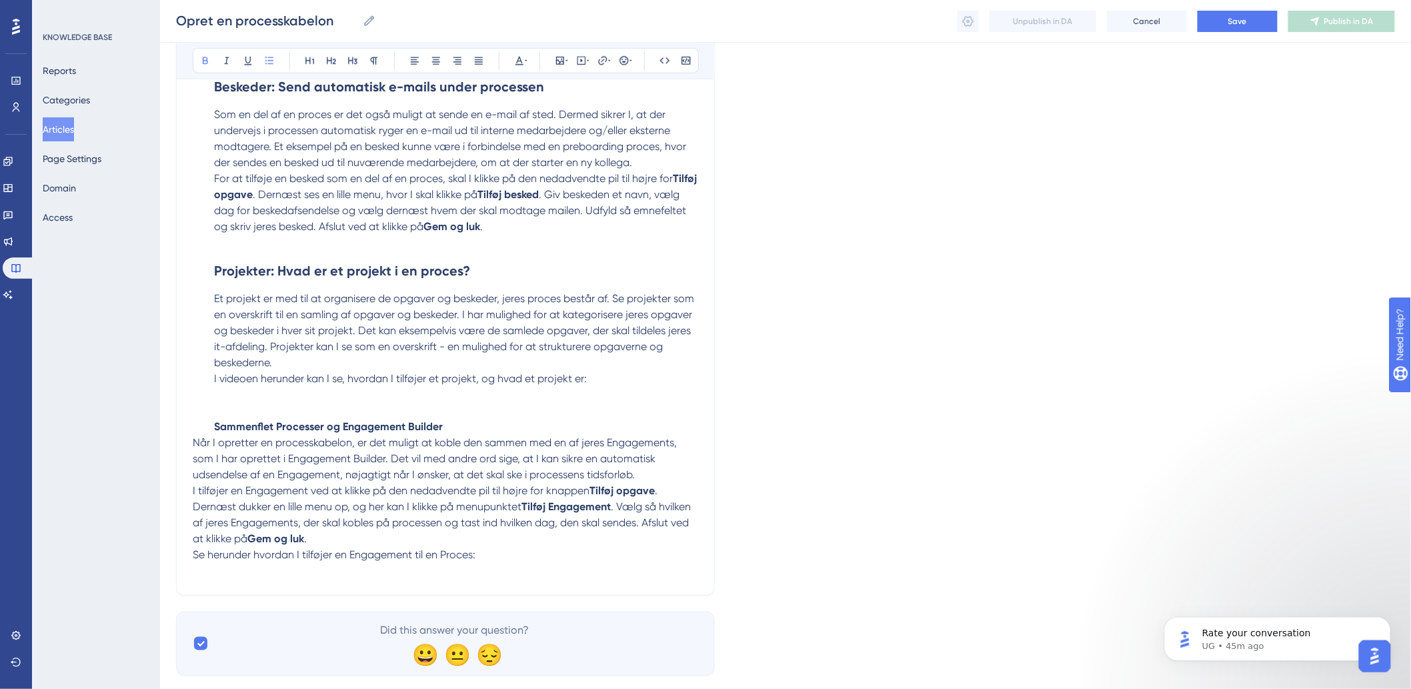
click at [223, 371] on p "I videoen herunder kan I se, hvordan I tilføjer et projekt, og hvad et projekt …" at bounding box center [456, 403] width 484 height 64
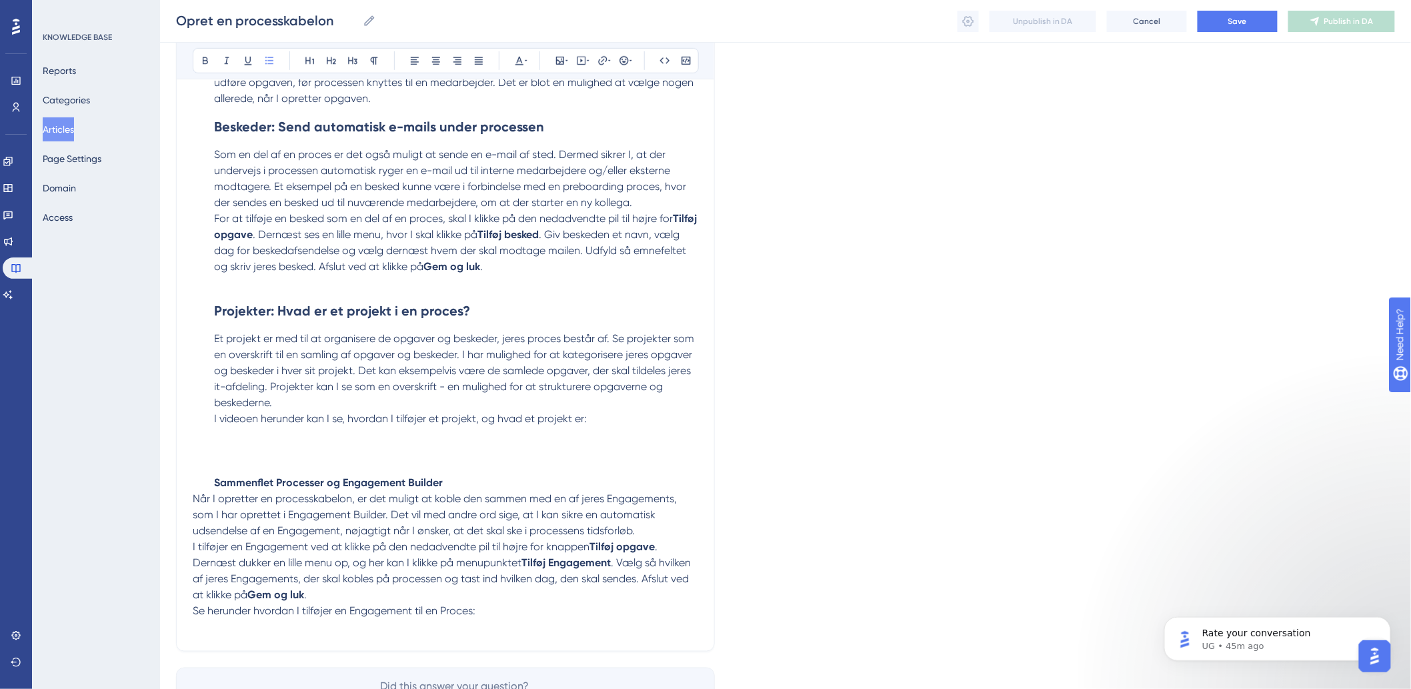
scroll to position [2433, 0]
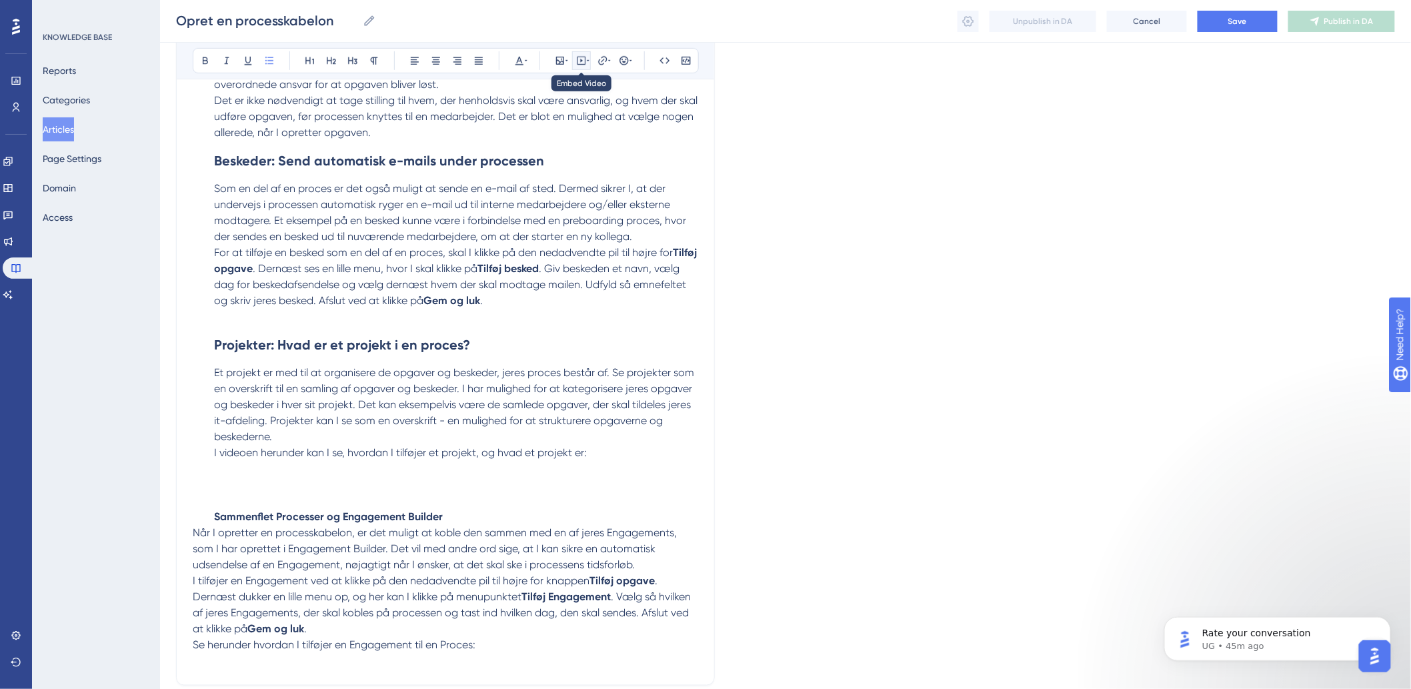
click at [579, 57] on icon at bounding box center [581, 60] width 11 height 11
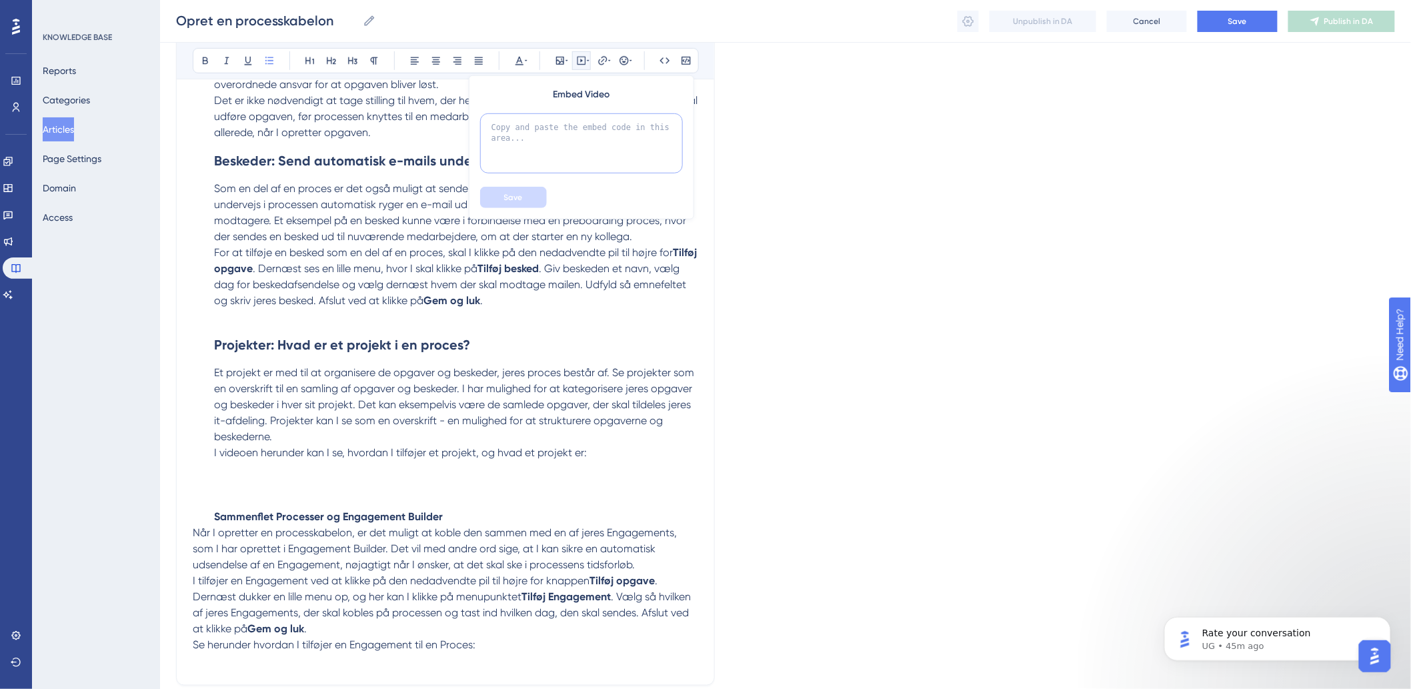
click at [561, 151] on textarea at bounding box center [581, 143] width 203 height 60
paste textarea "Sammenflet Processer og Engagement Builder Når I opretter en processkabelon, er…"
type textarea "Sammenflet Processer og Engagement Builder Når I opretter en processkabelon, er…"
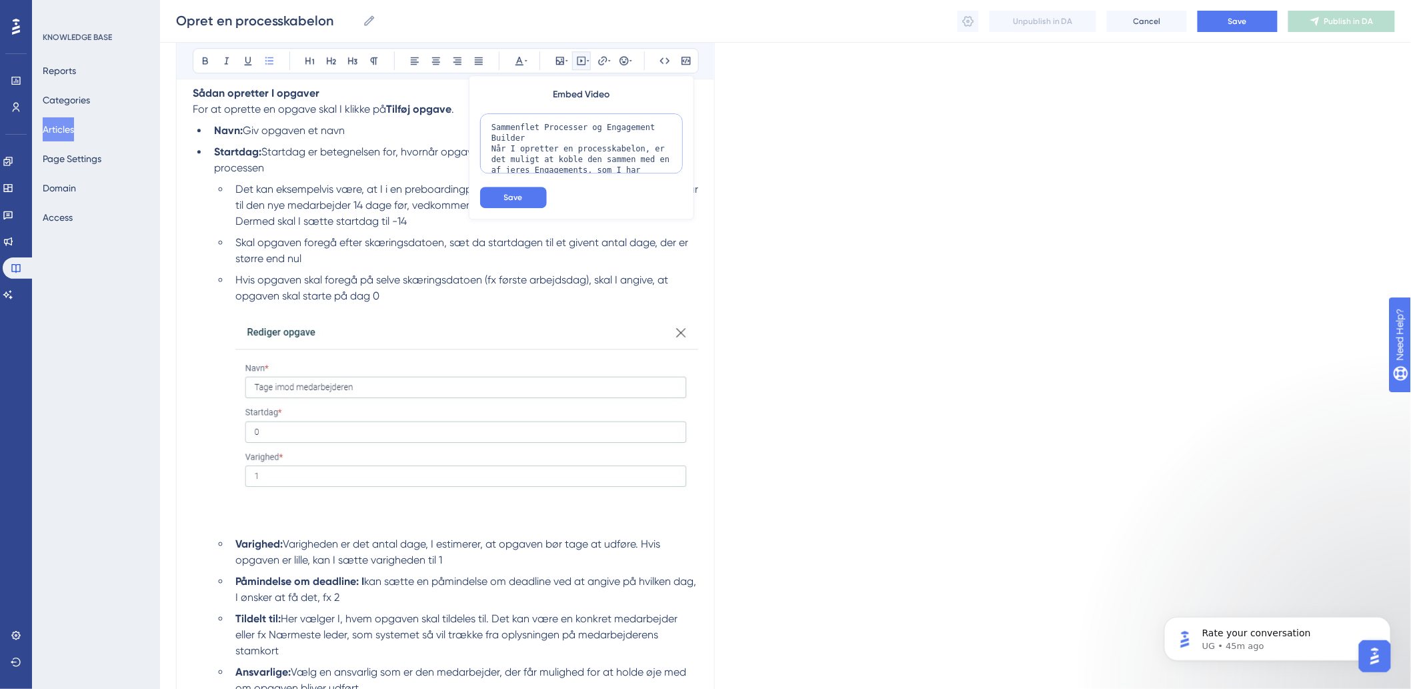
scroll to position [978, 0]
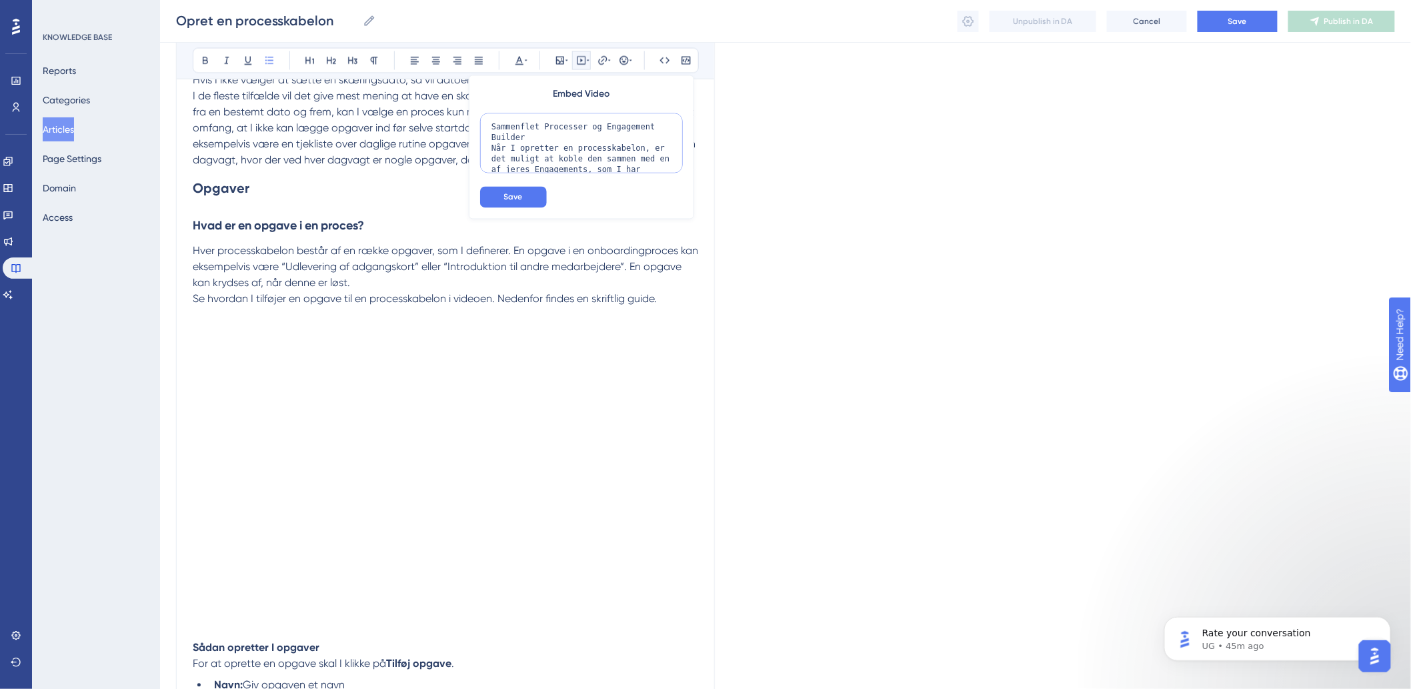
drag, startPoint x: 623, startPoint y: 163, endPoint x: 361, endPoint y: -65, distance: 347.1
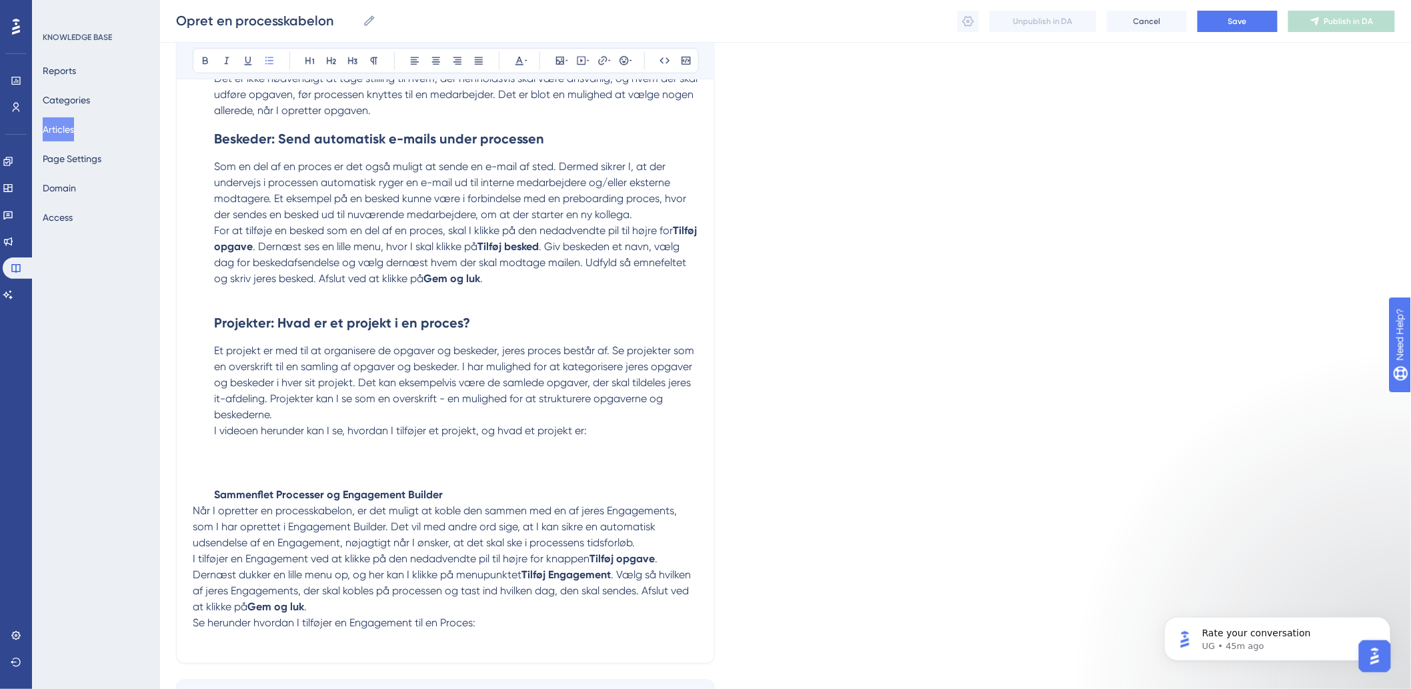
scroll to position [2523, 0]
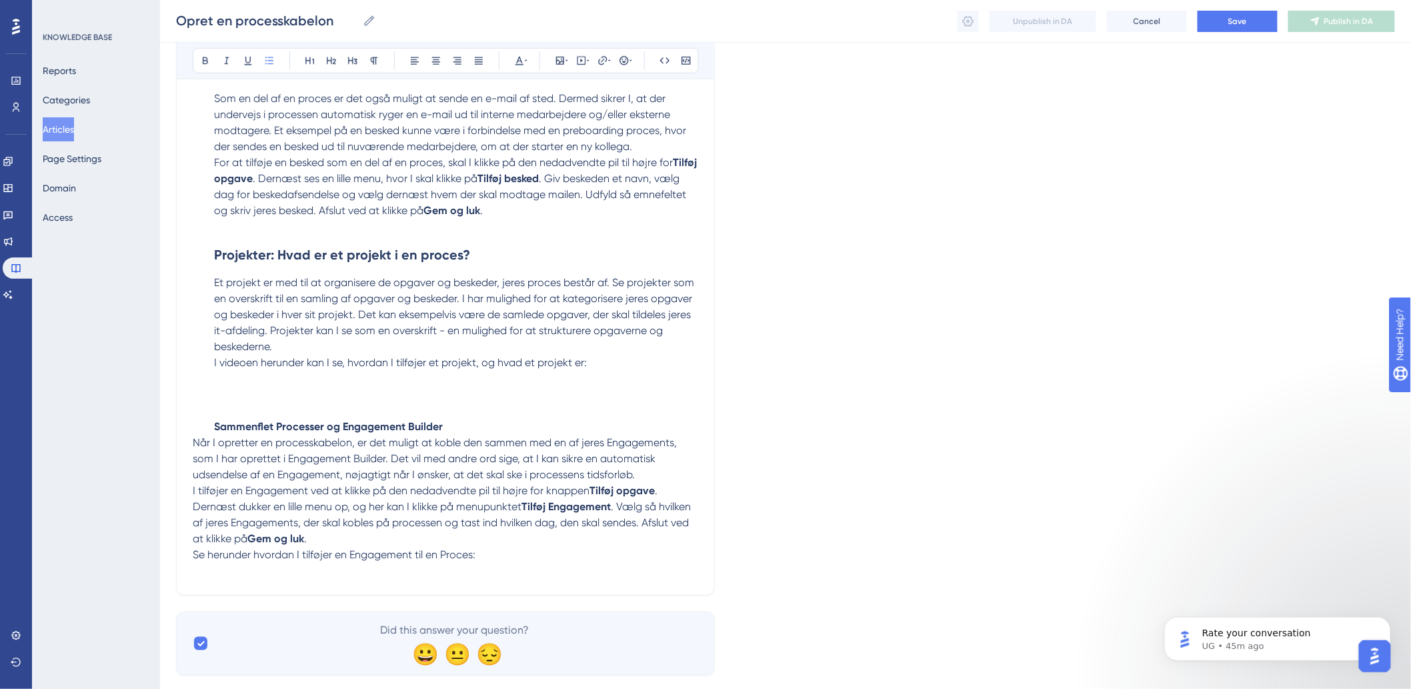
click at [287, 383] on p "I videoen herunder kan I se, hvordan I tilføjer et projekt, og hvad et projekt …" at bounding box center [456, 395] width 484 height 80
click at [261, 368] on p "I videoen herunder kan I se, hvordan I tilføjer et projekt, og hvad et projekt …" at bounding box center [456, 395] width 484 height 80
click at [578, 56] on icon at bounding box center [581, 60] width 11 height 11
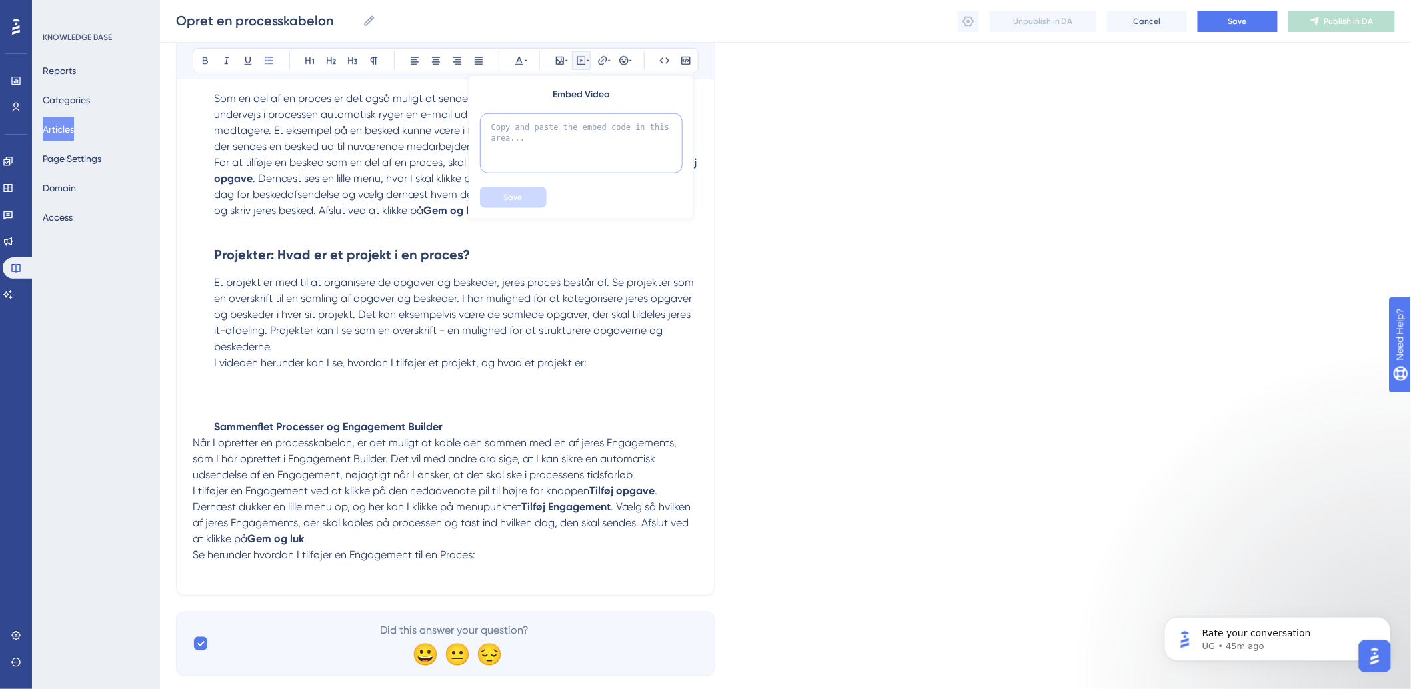
click at [561, 143] on textarea at bounding box center [581, 143] width 203 height 60
type textarea "<"
paste textarea "<div style="width:100%; height:0; position: relative; padding-bottom:56.25%"><i…"
type textarea "<div style="width:100%; height:0; position: relative; padding-bottom:56.25%"><i…"
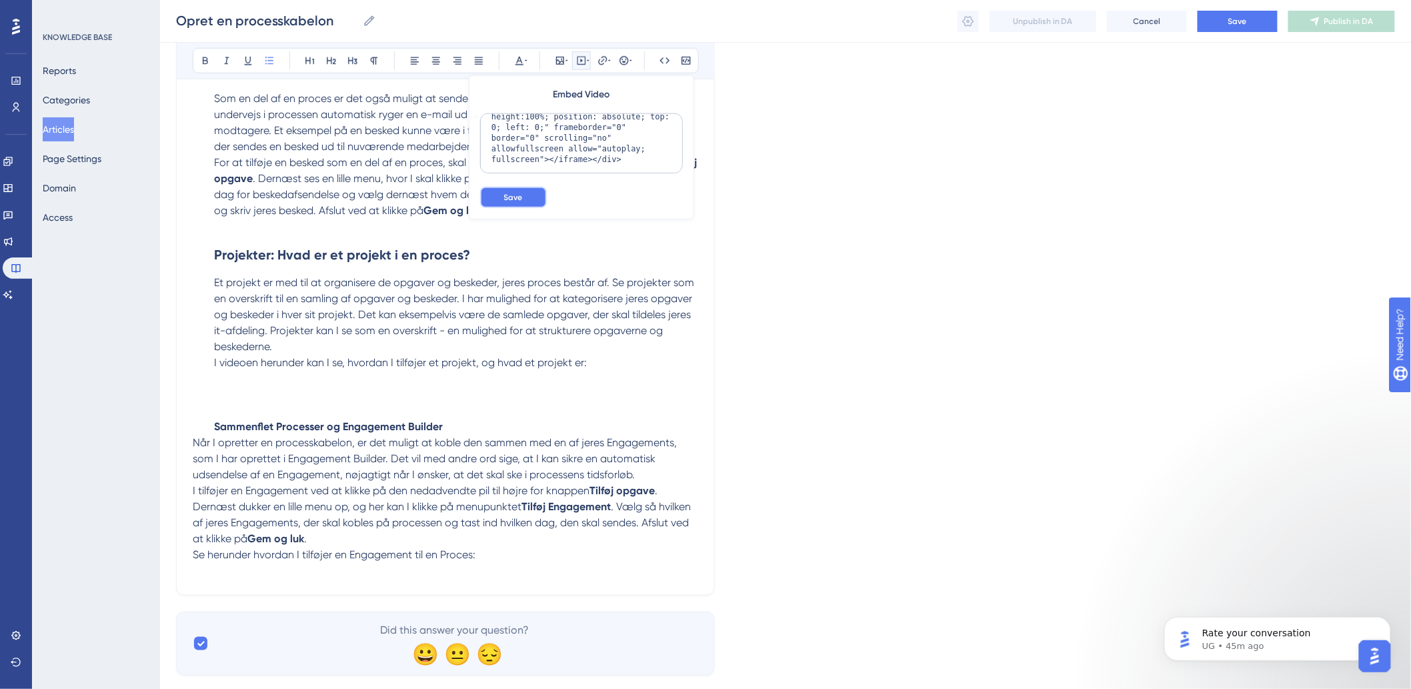
click at [532, 192] on button "Save" at bounding box center [513, 197] width 67 height 21
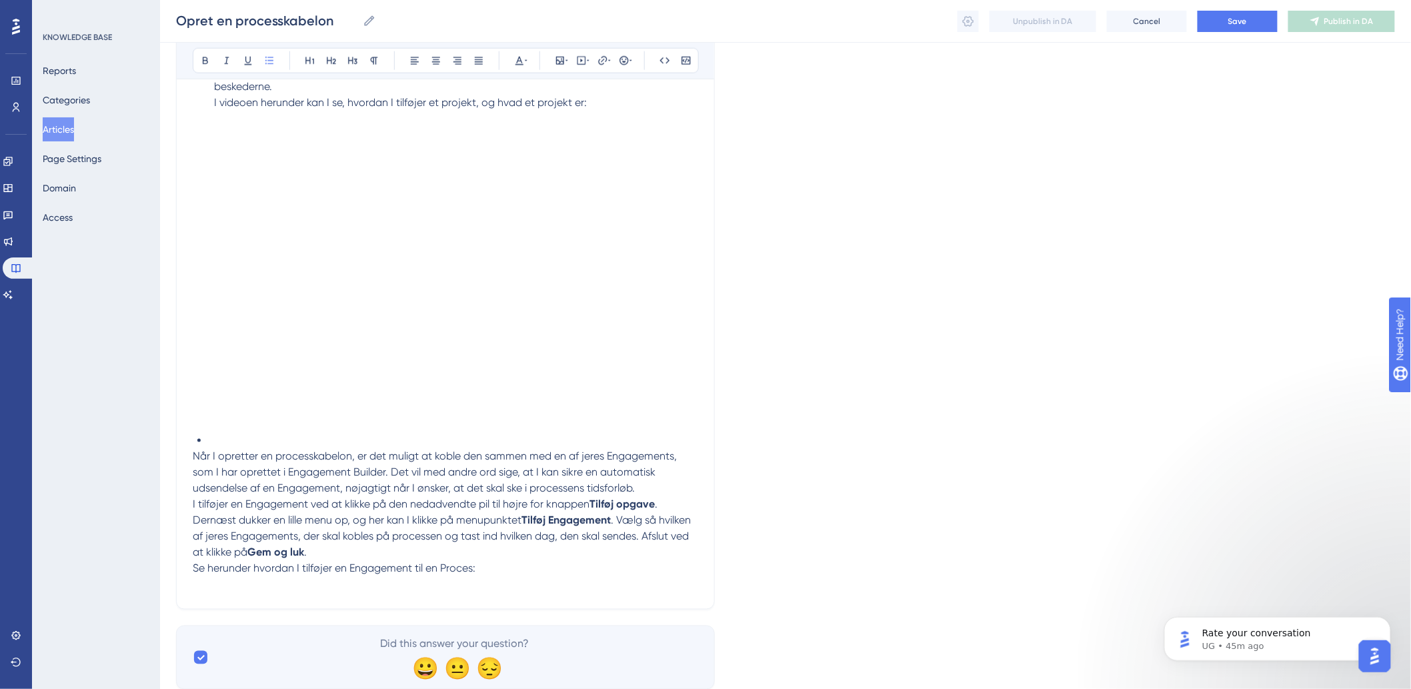
scroll to position [2797, 0]
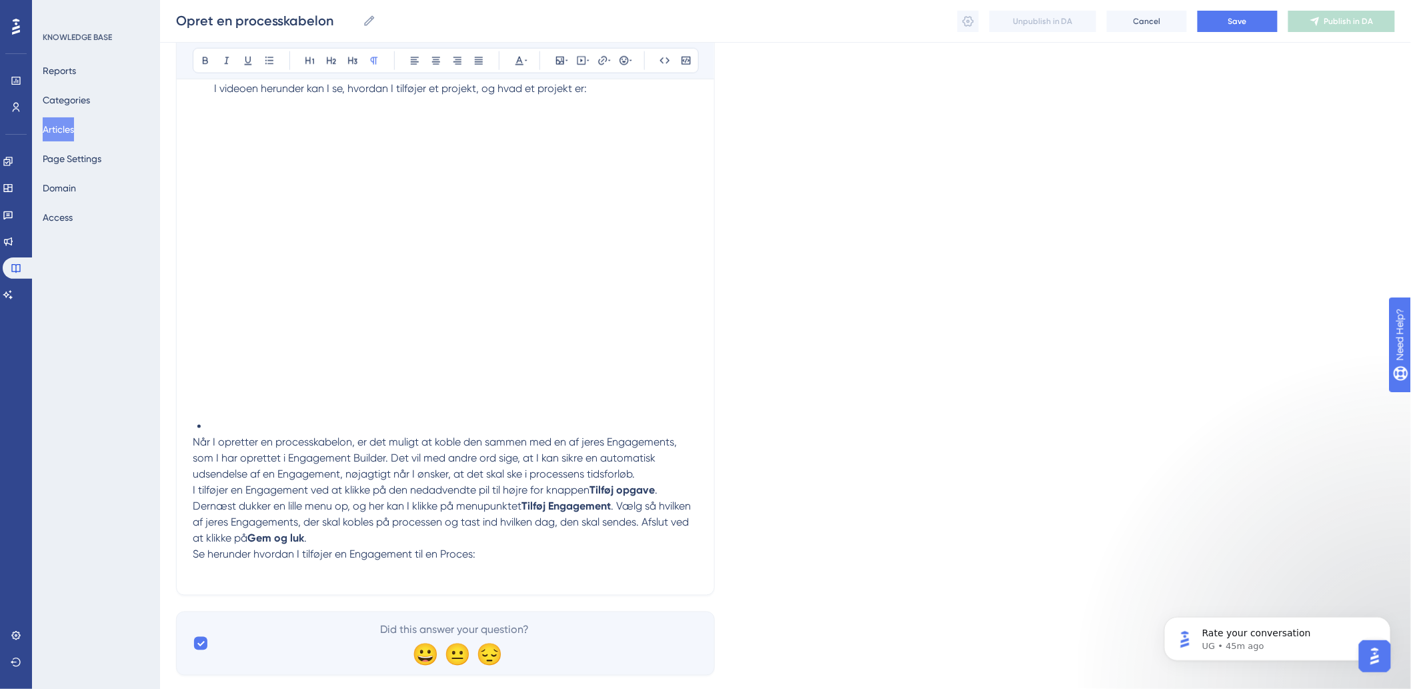
click at [458, 563] on p at bounding box center [446, 571] width 506 height 16
click at [510, 563] on p at bounding box center [446, 571] width 506 height 16
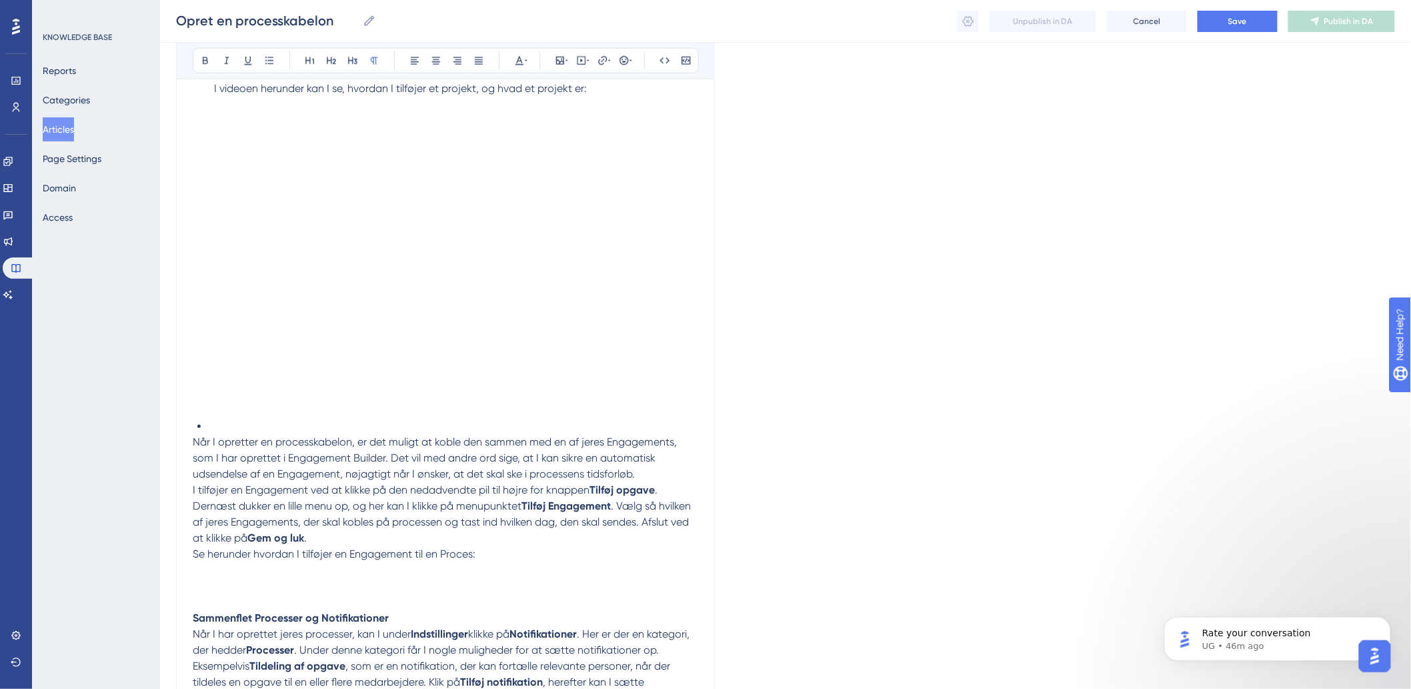
scroll to position [2852, 0]
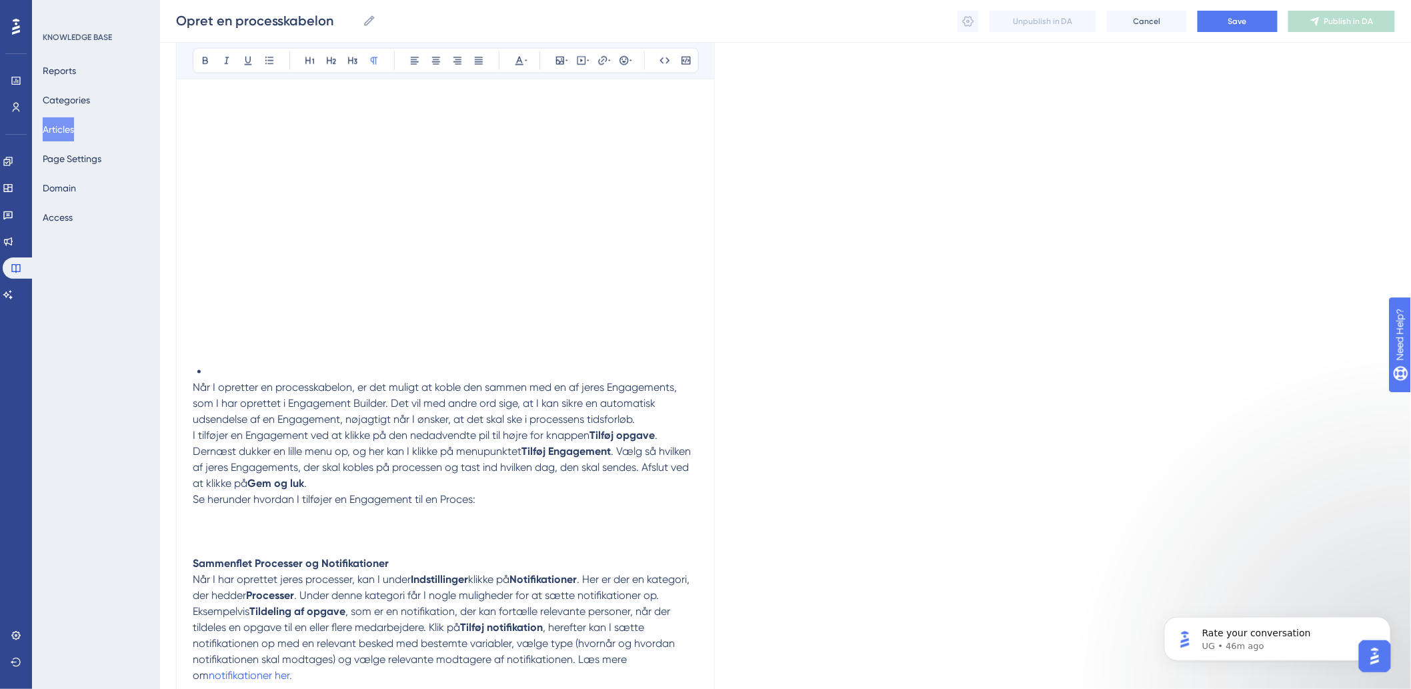
click at [218, 508] on p "Sammenflet Processer og Notifikationer" at bounding box center [446, 540] width 506 height 64
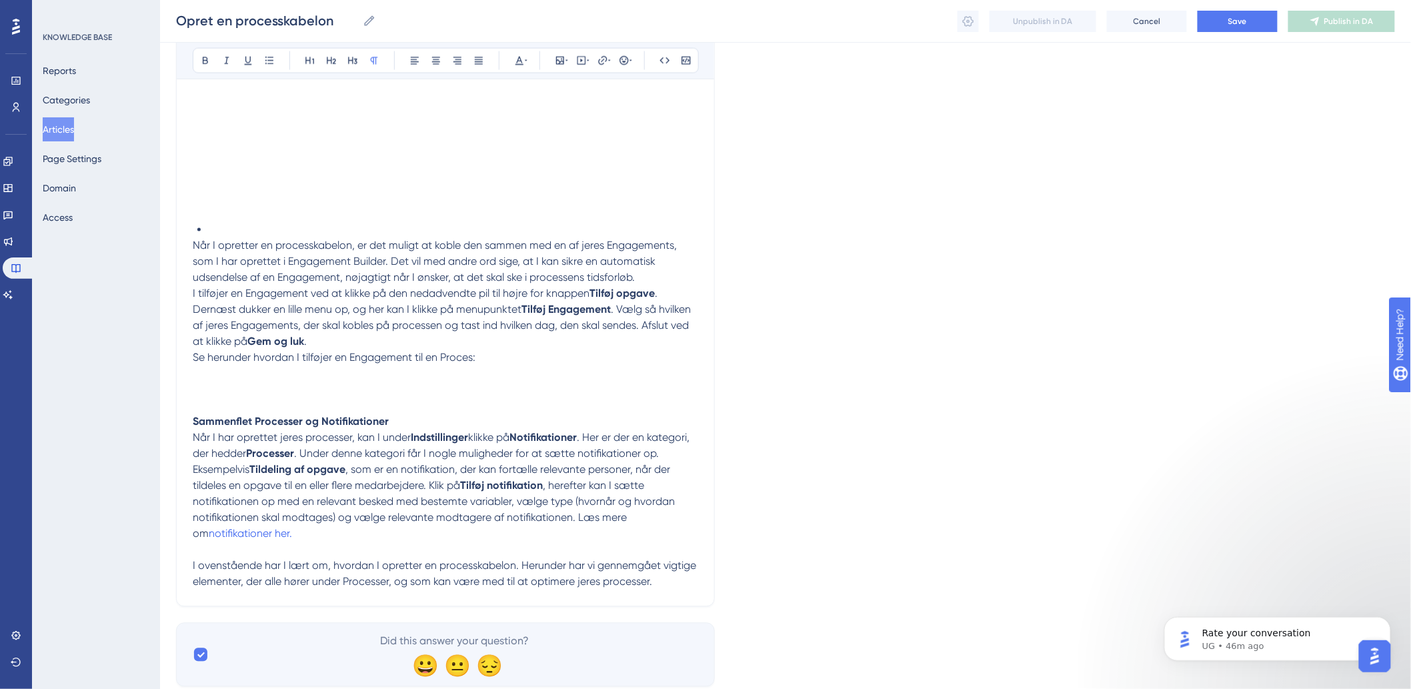
scroll to position [3004, 0]
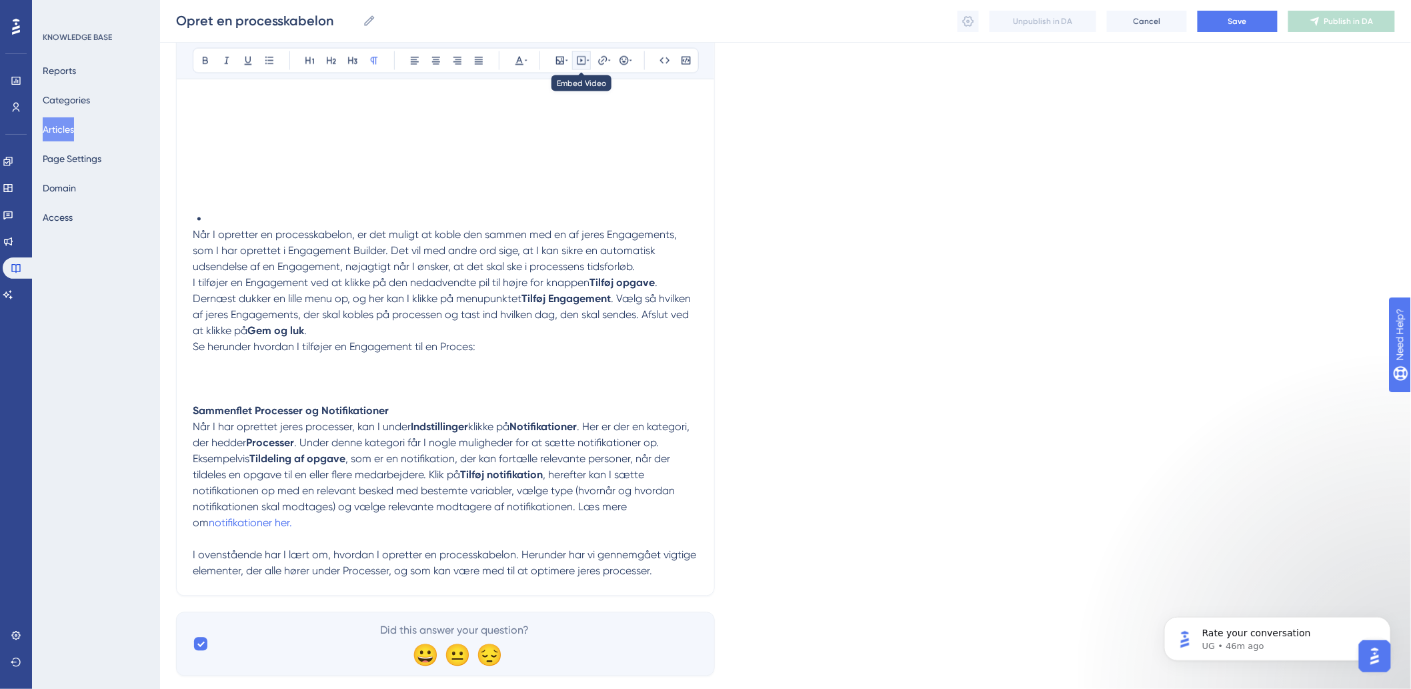
click at [584, 57] on icon at bounding box center [582, 61] width 9 height 9
click at [575, 127] on textarea at bounding box center [581, 143] width 203 height 60
paste textarea "<div style="width:100%; height:0; position: relative; padding-bottom:56.25%"><i…"
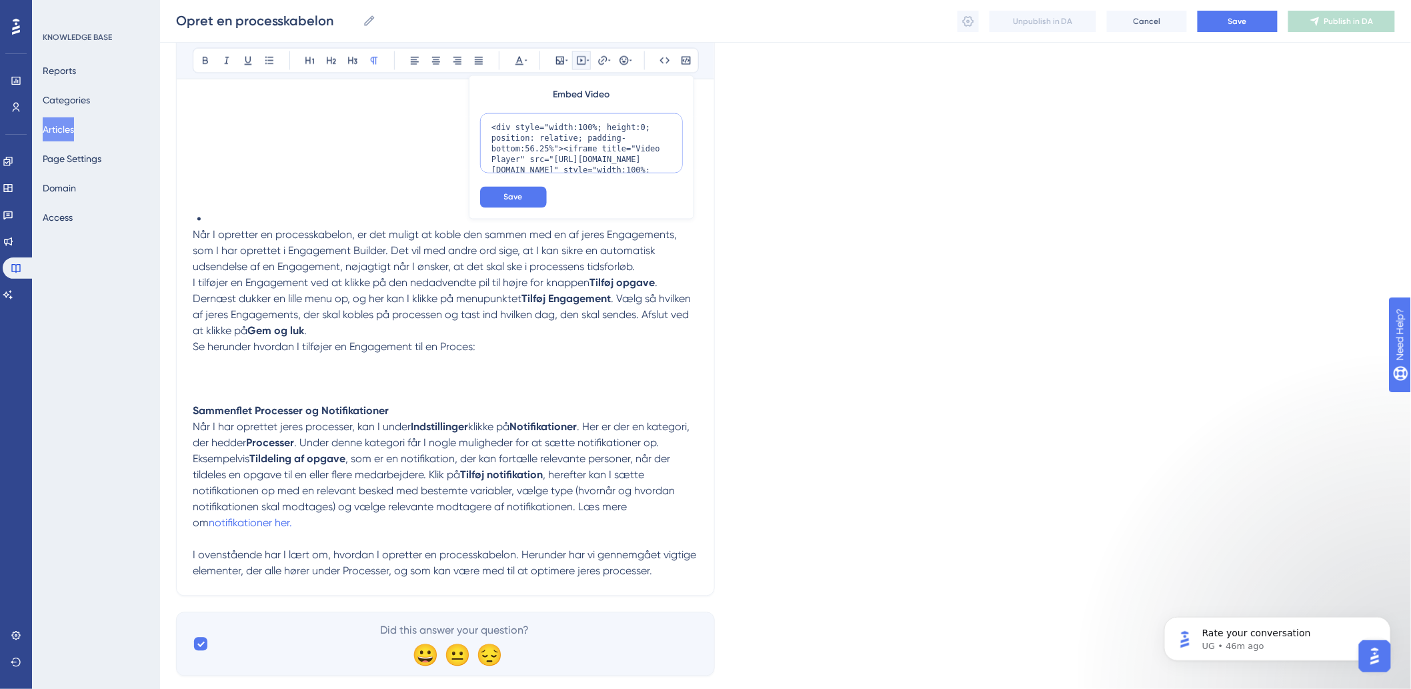
scroll to position [87, 0]
type textarea "<div style="width:100%; height:0; position: relative; padding-bottom:56.25%"><i…"
click at [519, 189] on button "Save" at bounding box center [513, 197] width 67 height 21
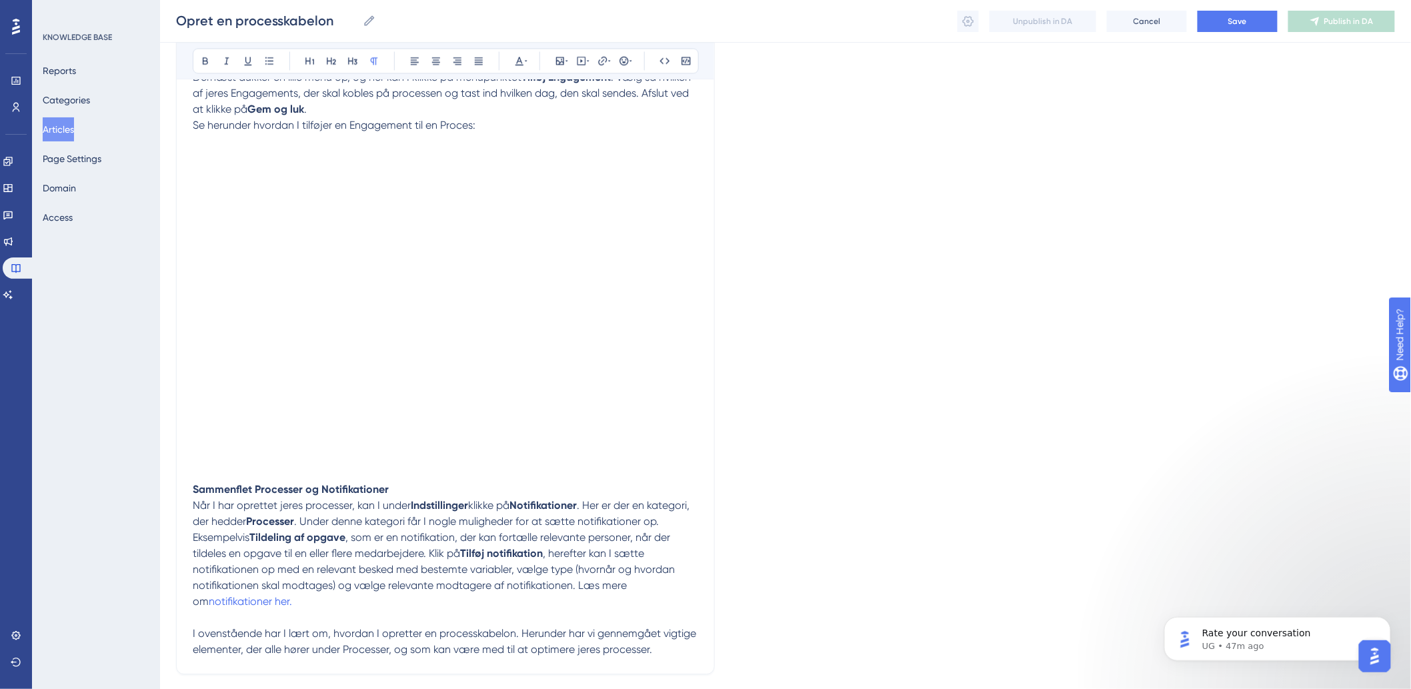
scroll to position [3305, 0]
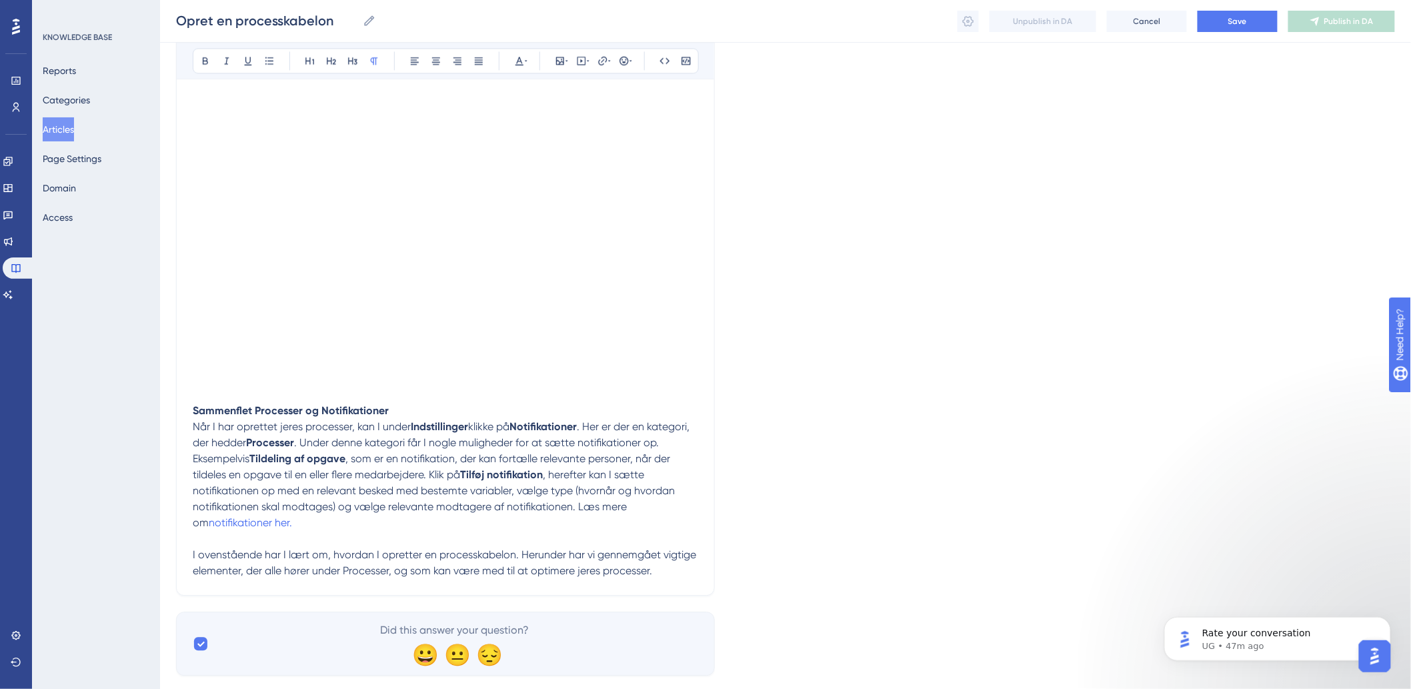
click at [666, 547] on p "I ovenstående har I lært om, hvordan I opretter en processkabelon. Herunder har…" at bounding box center [446, 563] width 506 height 32
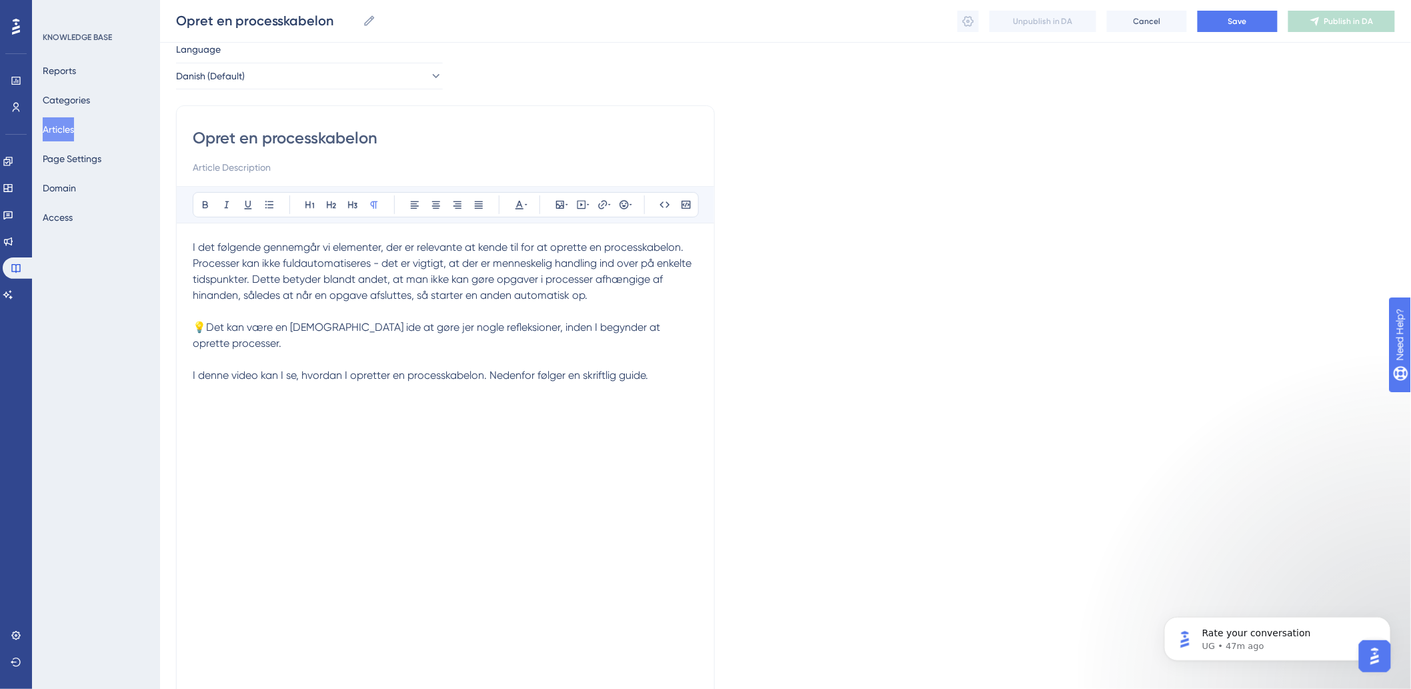
scroll to position [0, 0]
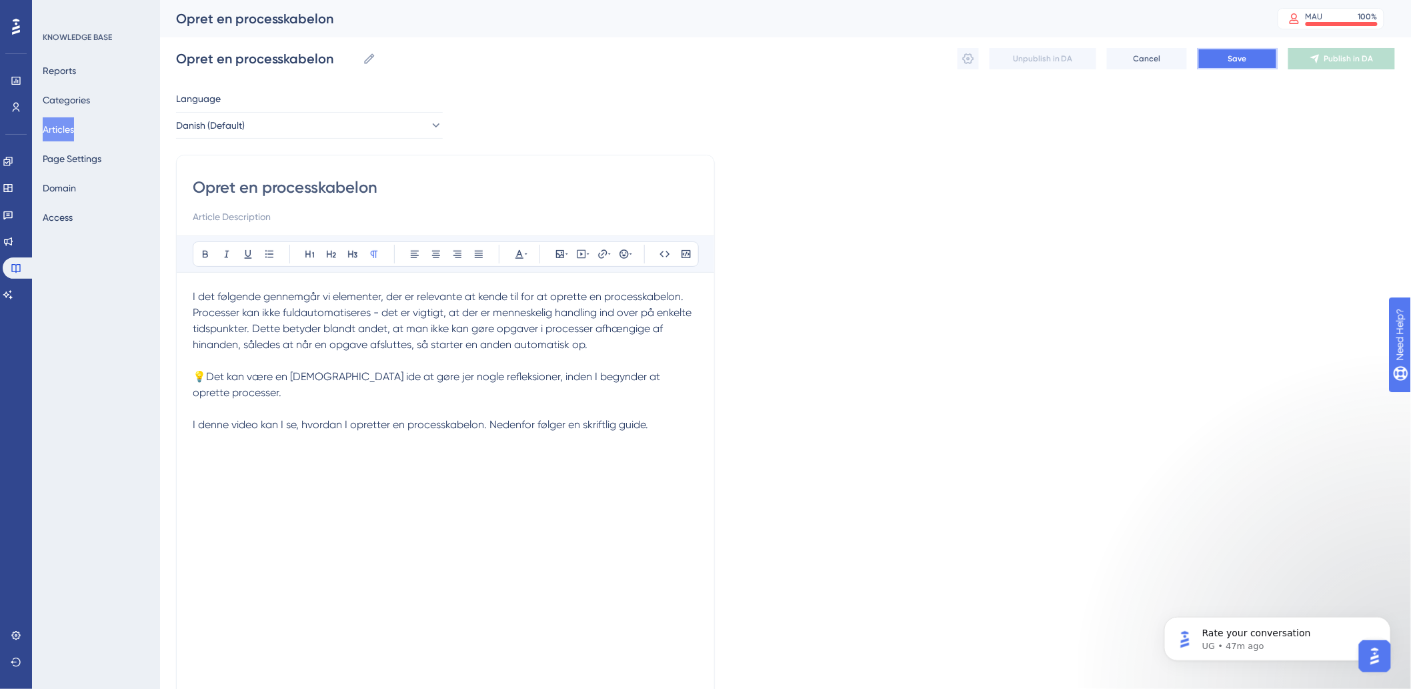
click at [1235, 63] on span "Save" at bounding box center [1238, 58] width 19 height 11
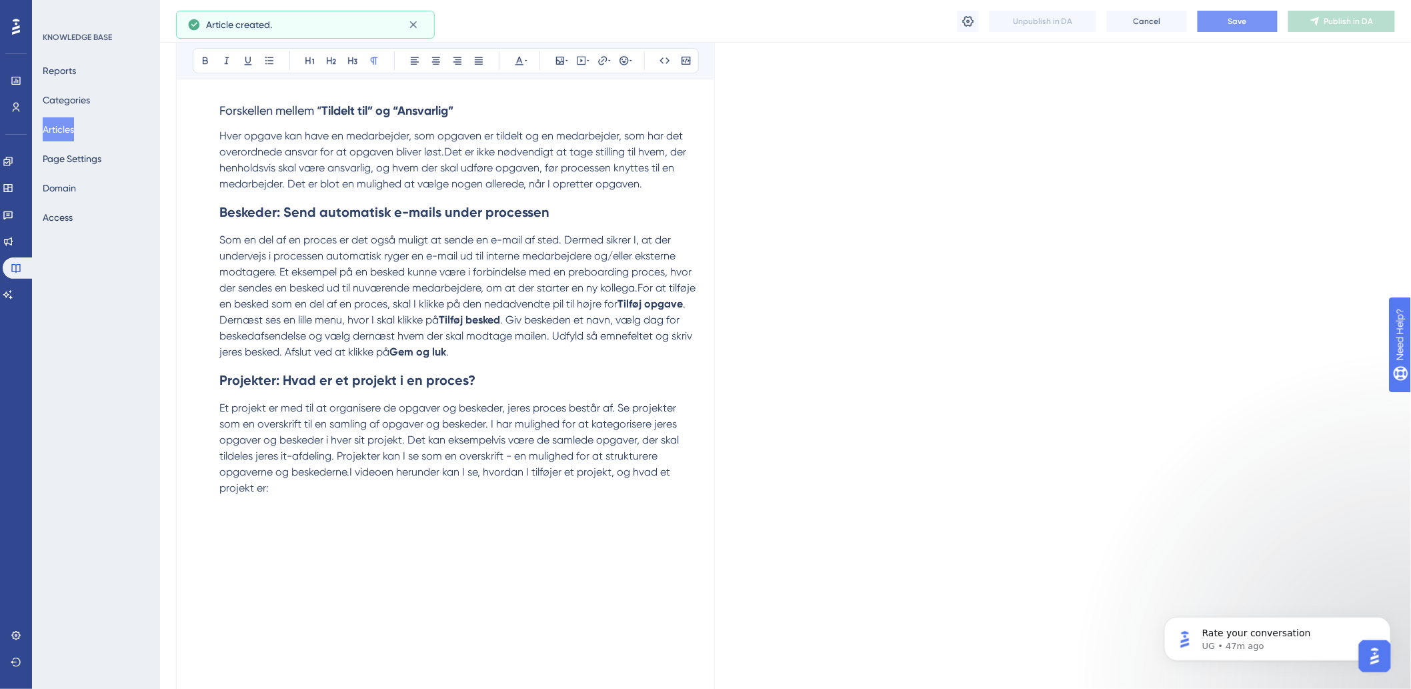
scroll to position [2226, 0]
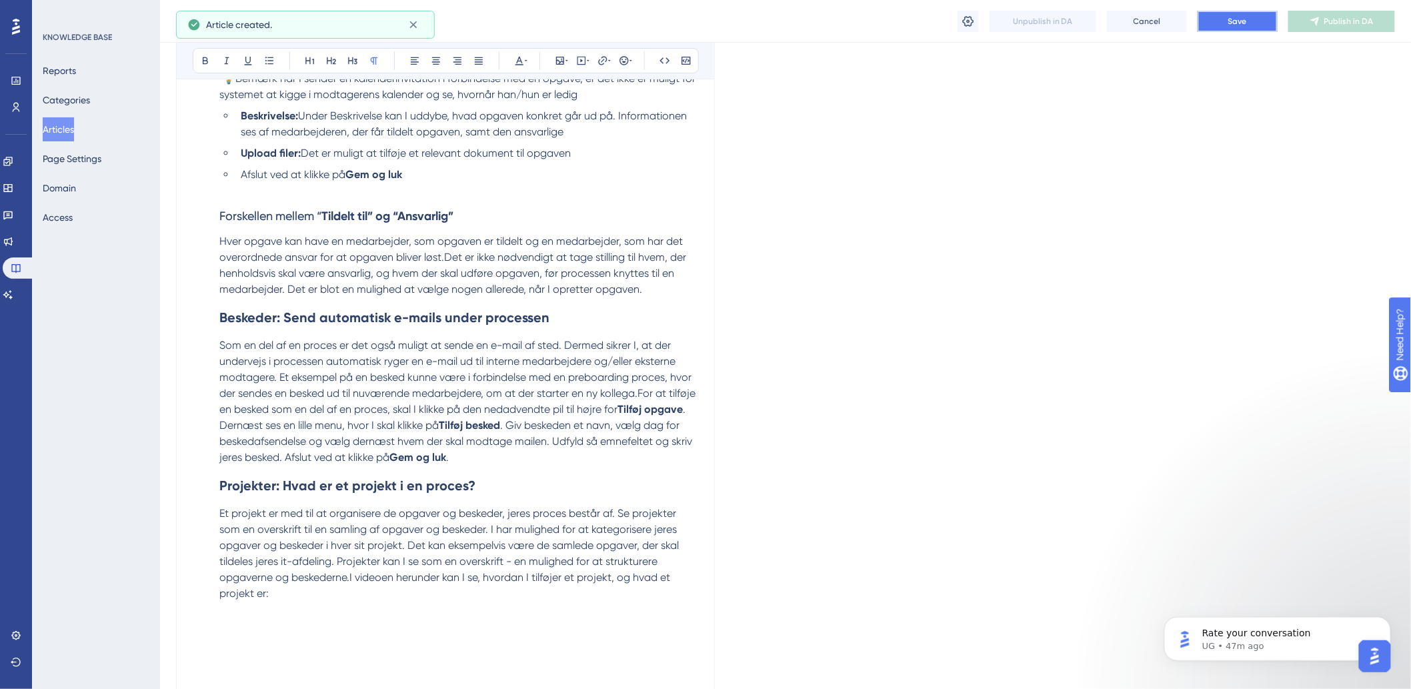
click at [1221, 27] on button "Save" at bounding box center [1238, 21] width 80 height 21
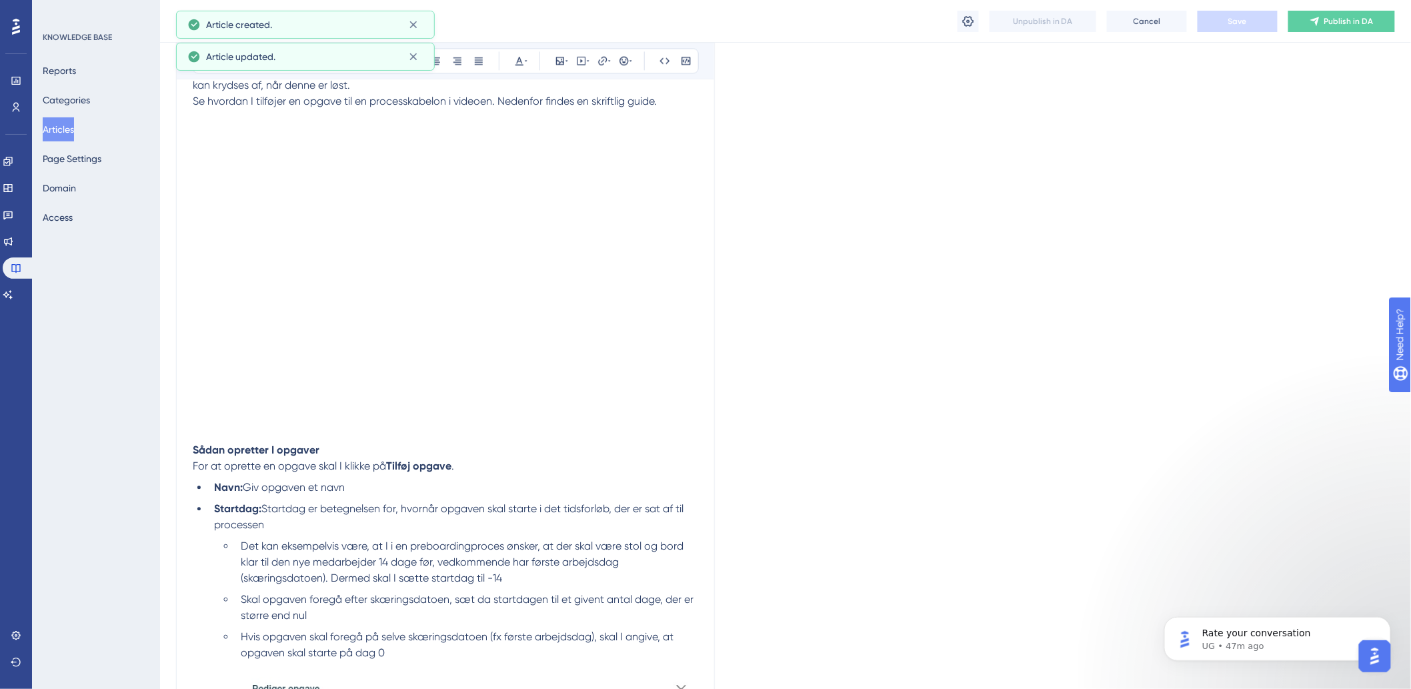
scroll to position [1115, 0]
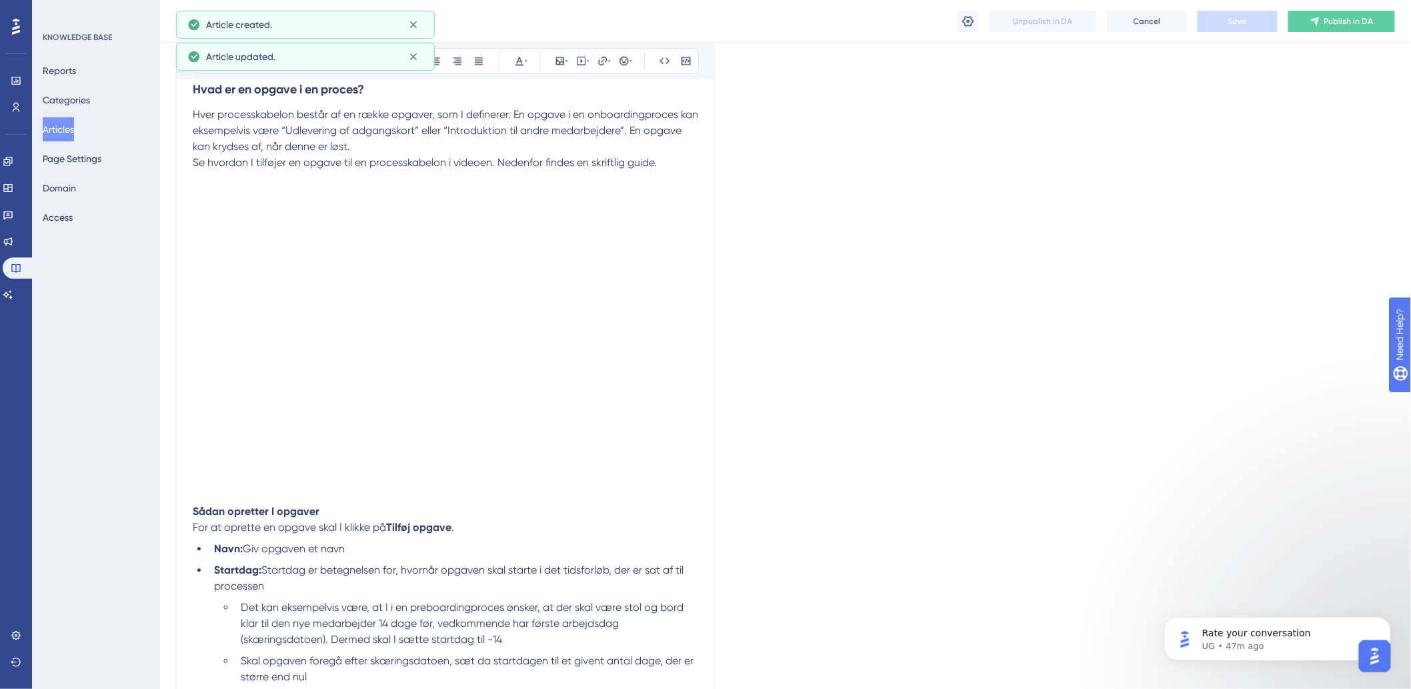
click at [61, 135] on button "Articles" at bounding box center [58, 129] width 31 height 24
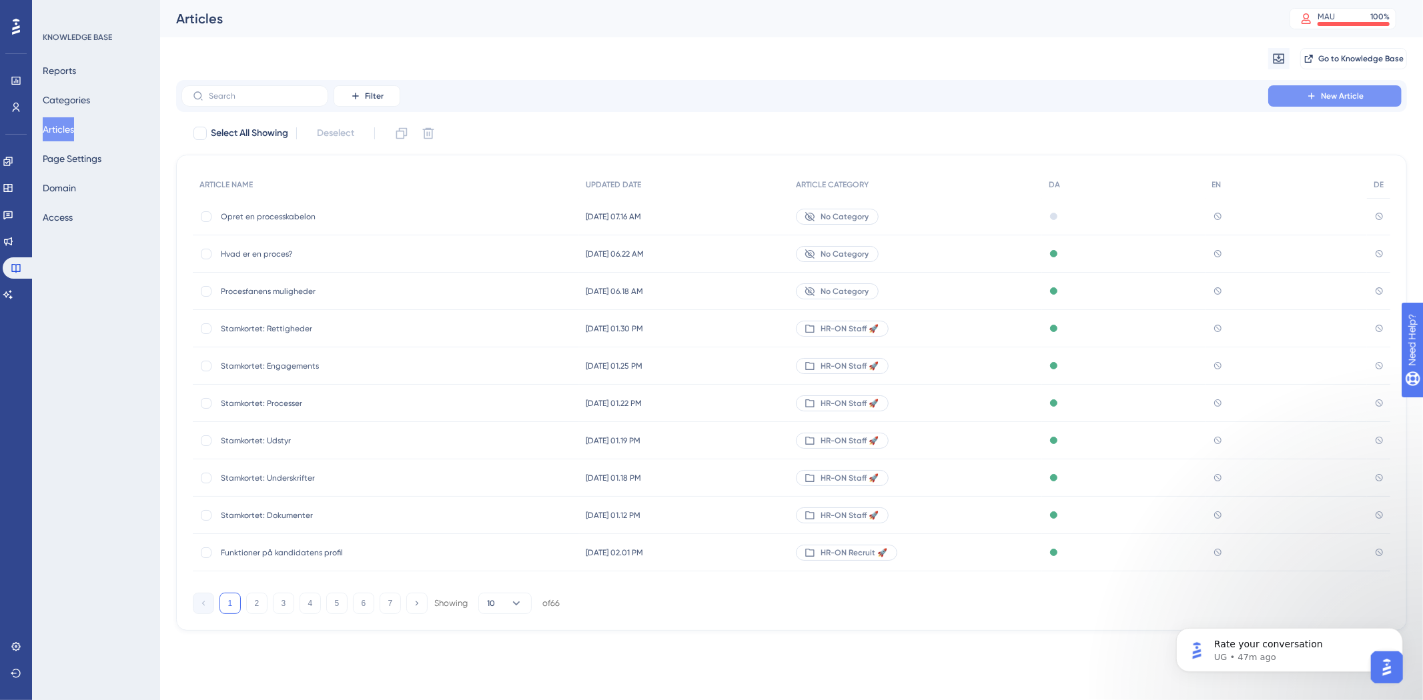
click at [1324, 100] on span "New Article" at bounding box center [1342, 96] width 43 height 11
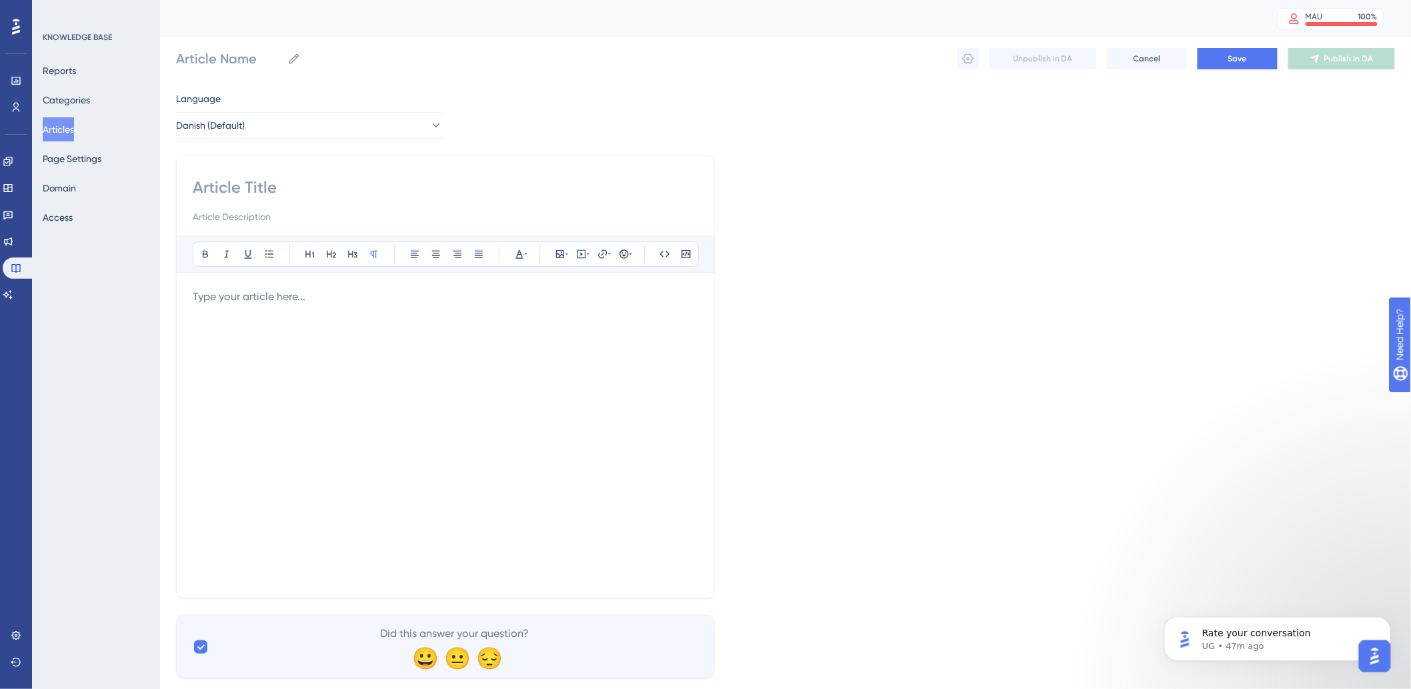
click at [332, 187] on input at bounding box center [446, 187] width 506 height 21
paste input "Tilknyt processkabelon"
type input "Tilknyt processkabelon"
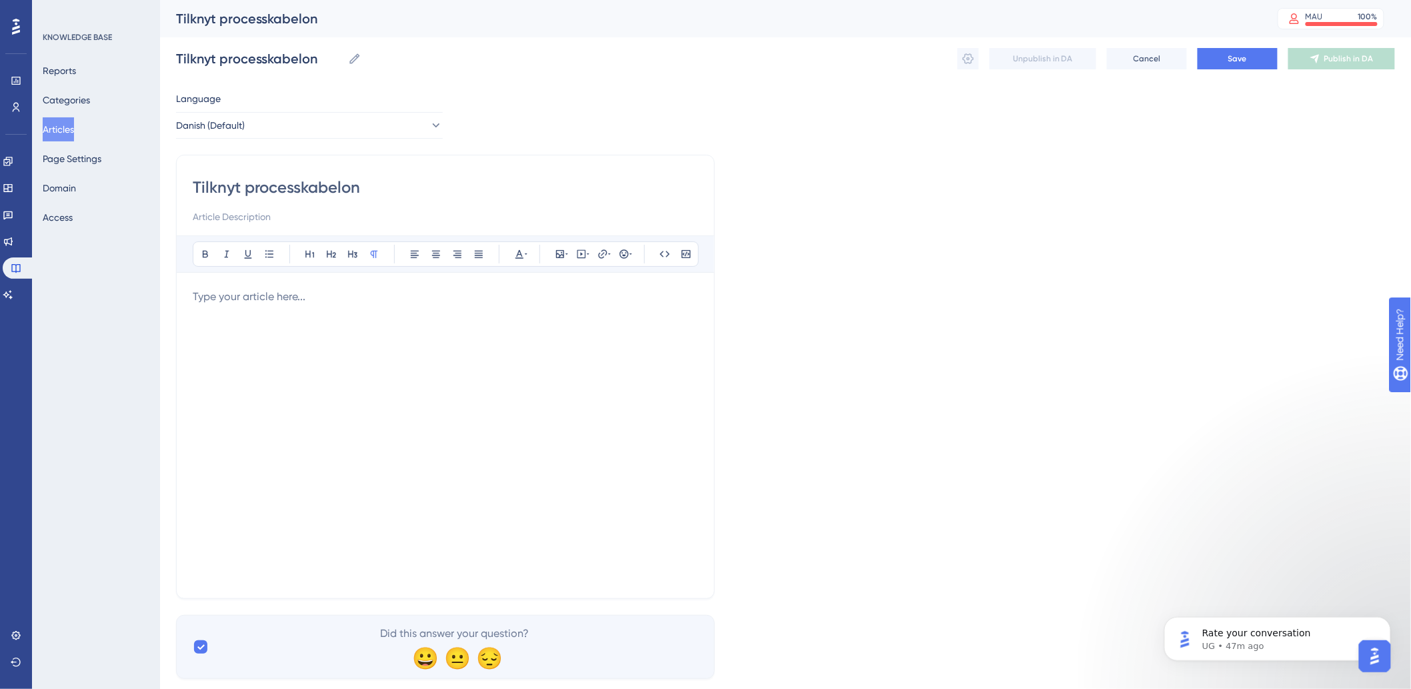
click at [284, 290] on p at bounding box center [446, 297] width 506 height 16
click at [289, 425] on div "Her gennemgår vi, hvordan I tilknytter en proces til en medarbejder. Se hvordan…" at bounding box center [446, 435] width 506 height 293
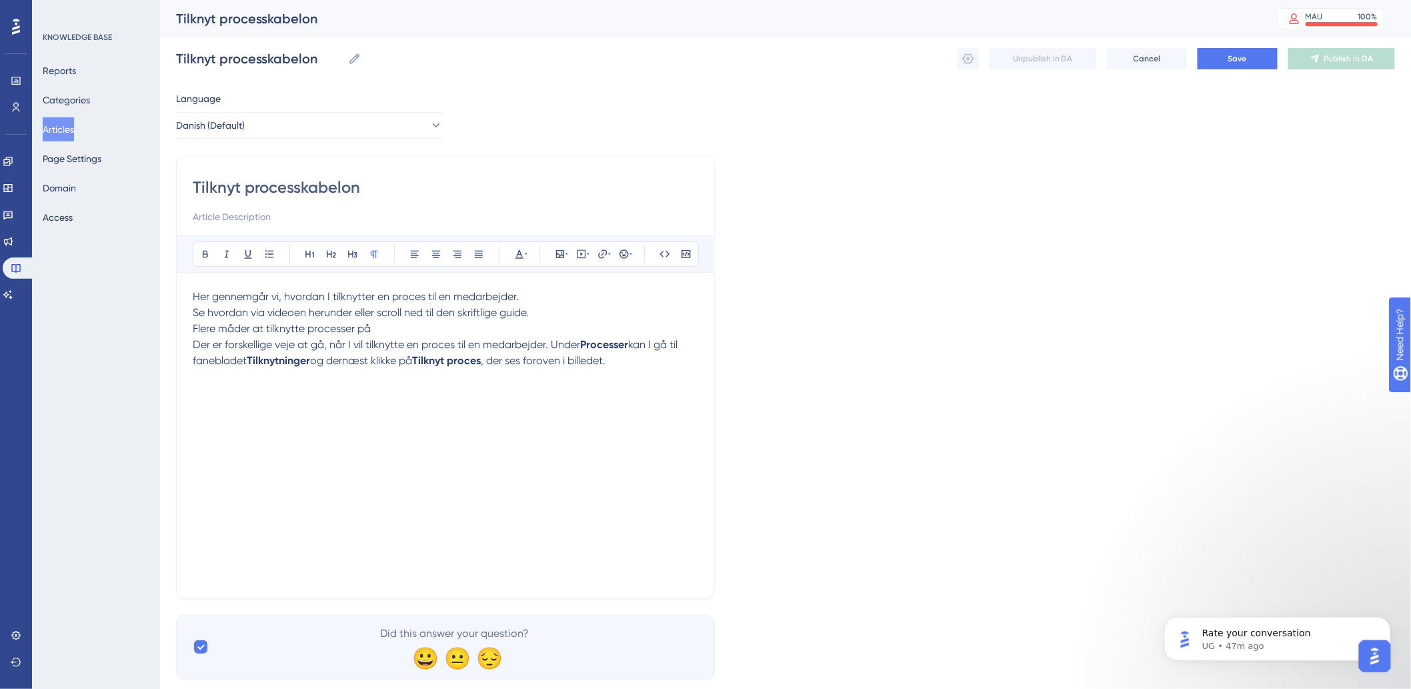
click at [574, 316] on p "Se hvordan via videoen herunder eller scroll ned til den skriftlige guide." at bounding box center [446, 313] width 506 height 16
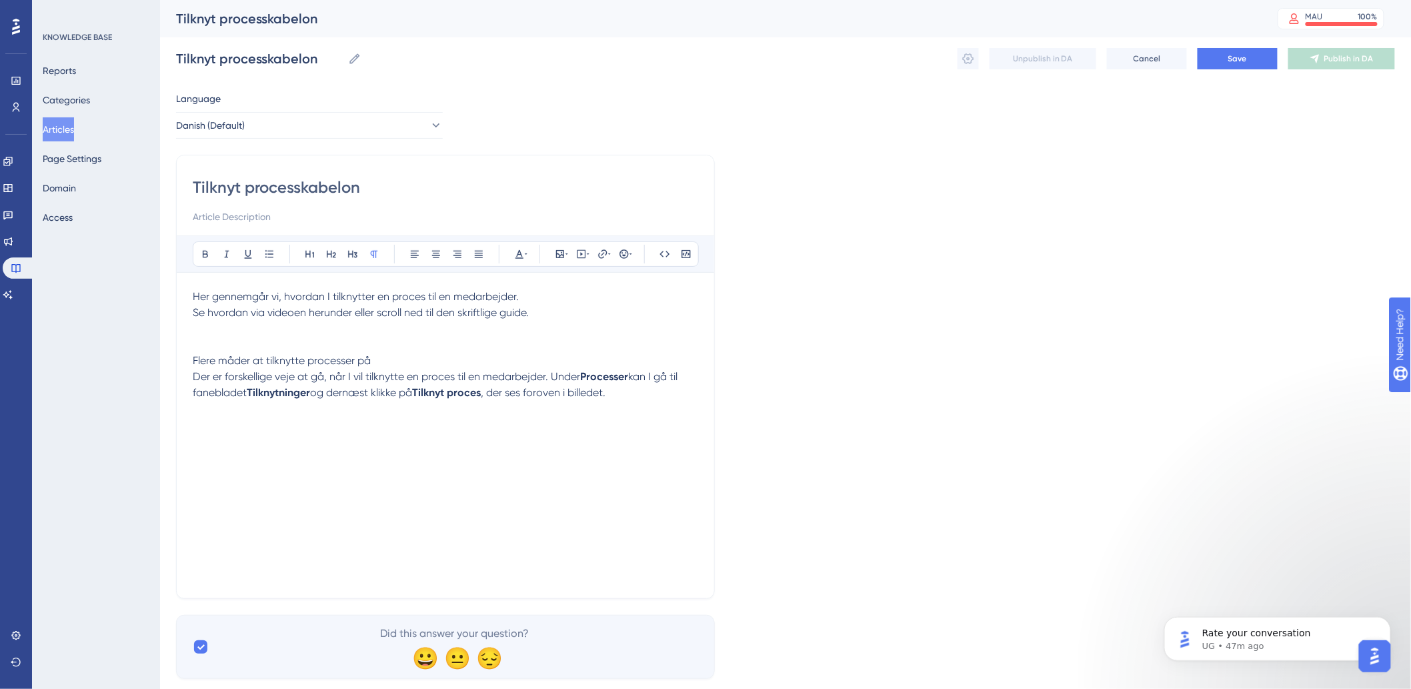
click at [213, 329] on p "Se hvordan via videoen herunder eller scroll ned til den skriftlige guide." at bounding box center [446, 329] width 506 height 48
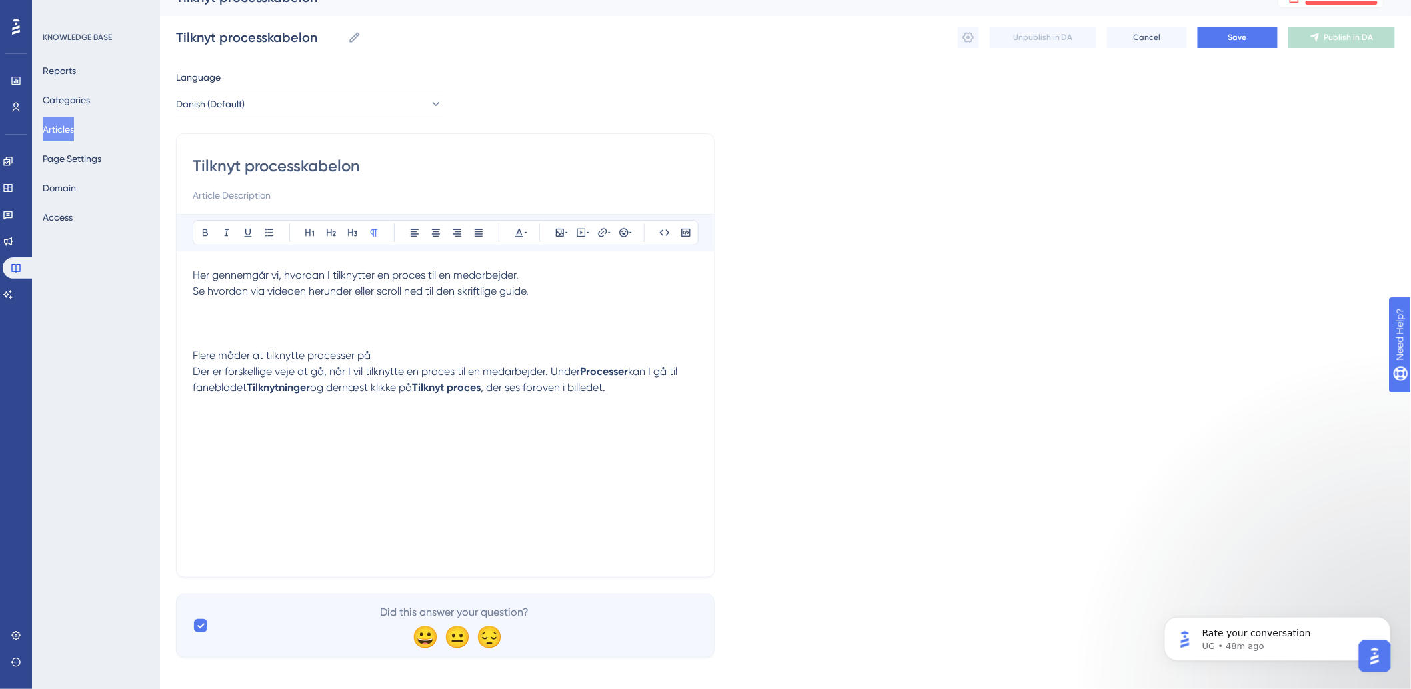
scroll to position [32, 0]
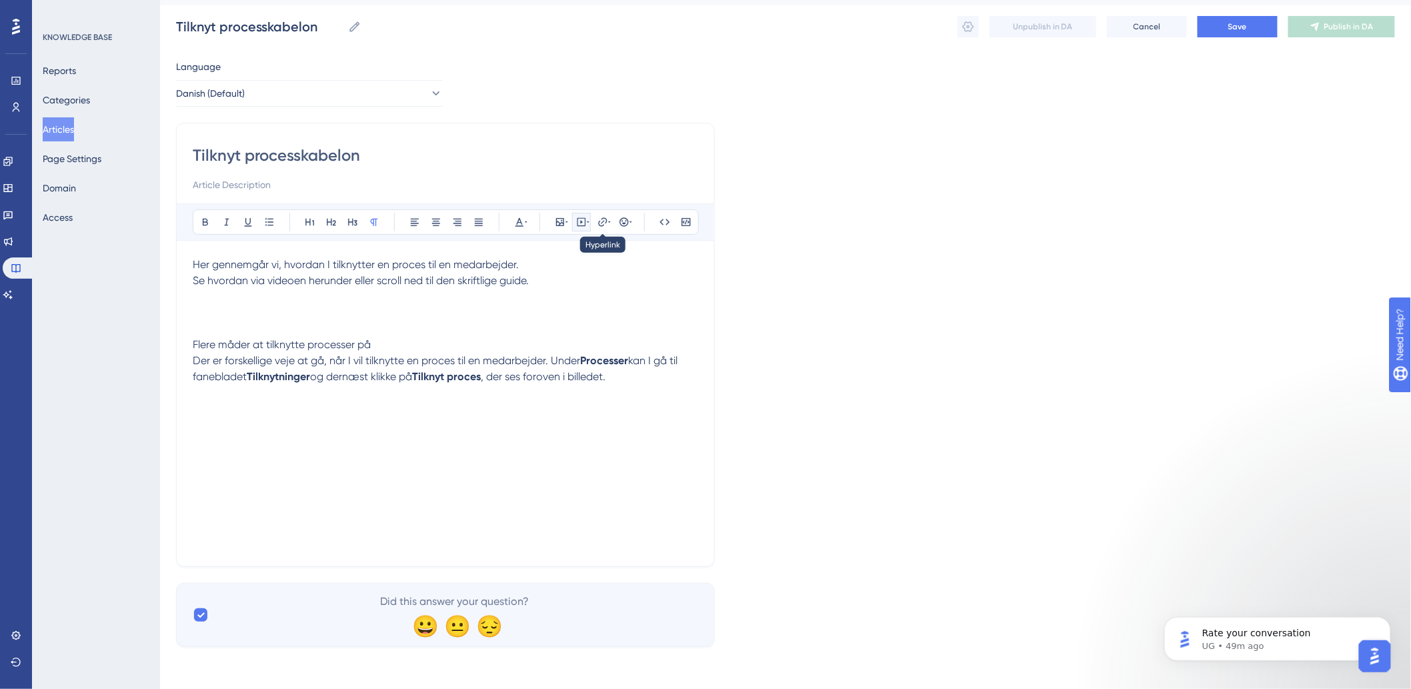
click at [590, 223] on button at bounding box center [581, 222] width 19 height 19
click at [570, 288] on textarea at bounding box center [581, 305] width 203 height 60
paste textarea "<div style="width:100%; height:0; position: relative; padding-bottom:56.25%"><i…"
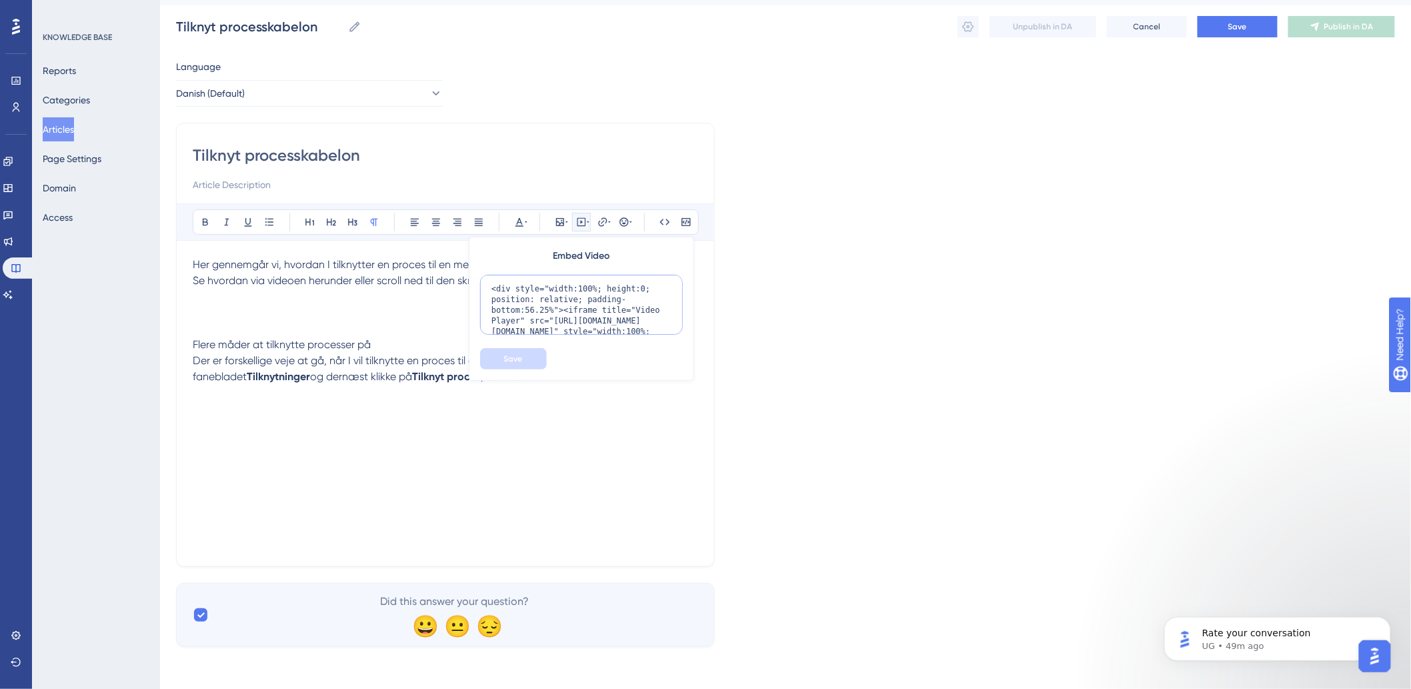
scroll to position [87, 0]
type textarea "<div style="width:100%; height:0; position: relative; padding-bottom:56.25%"><i…"
click at [527, 359] on button "Save" at bounding box center [513, 358] width 67 height 21
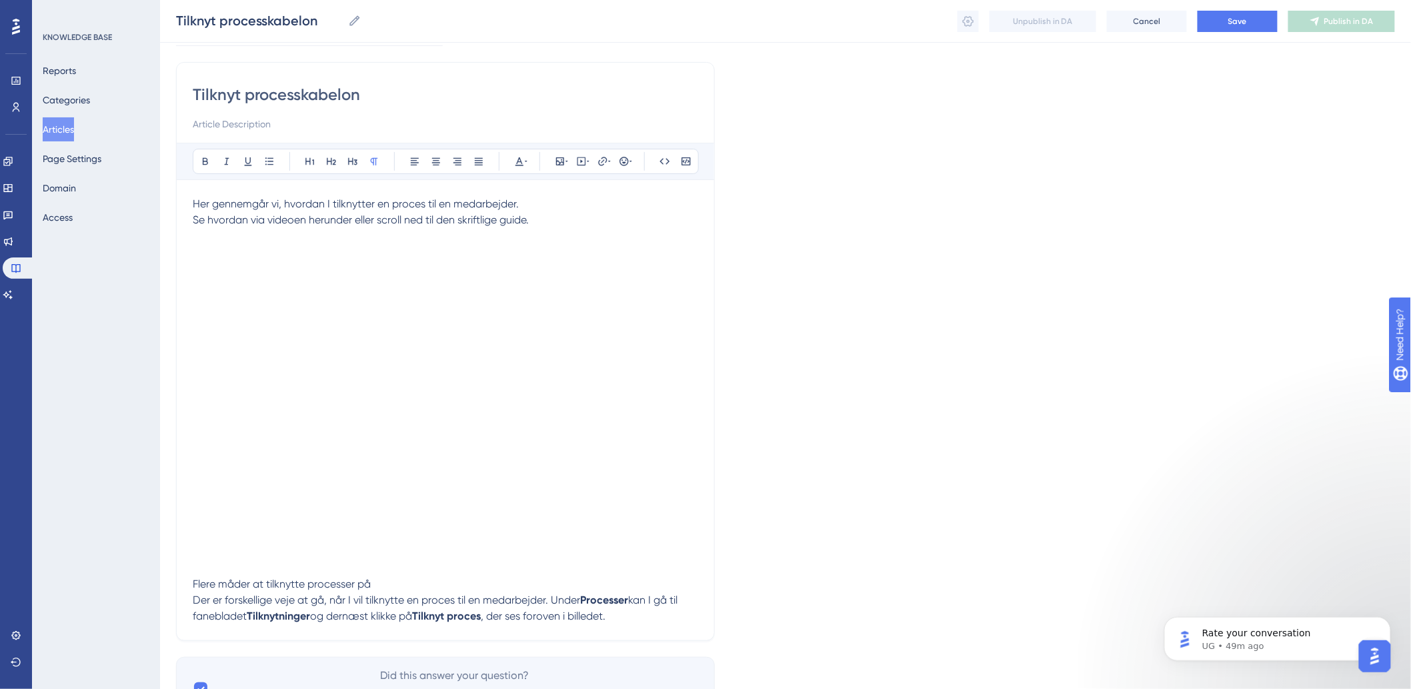
scroll to position [162, 0]
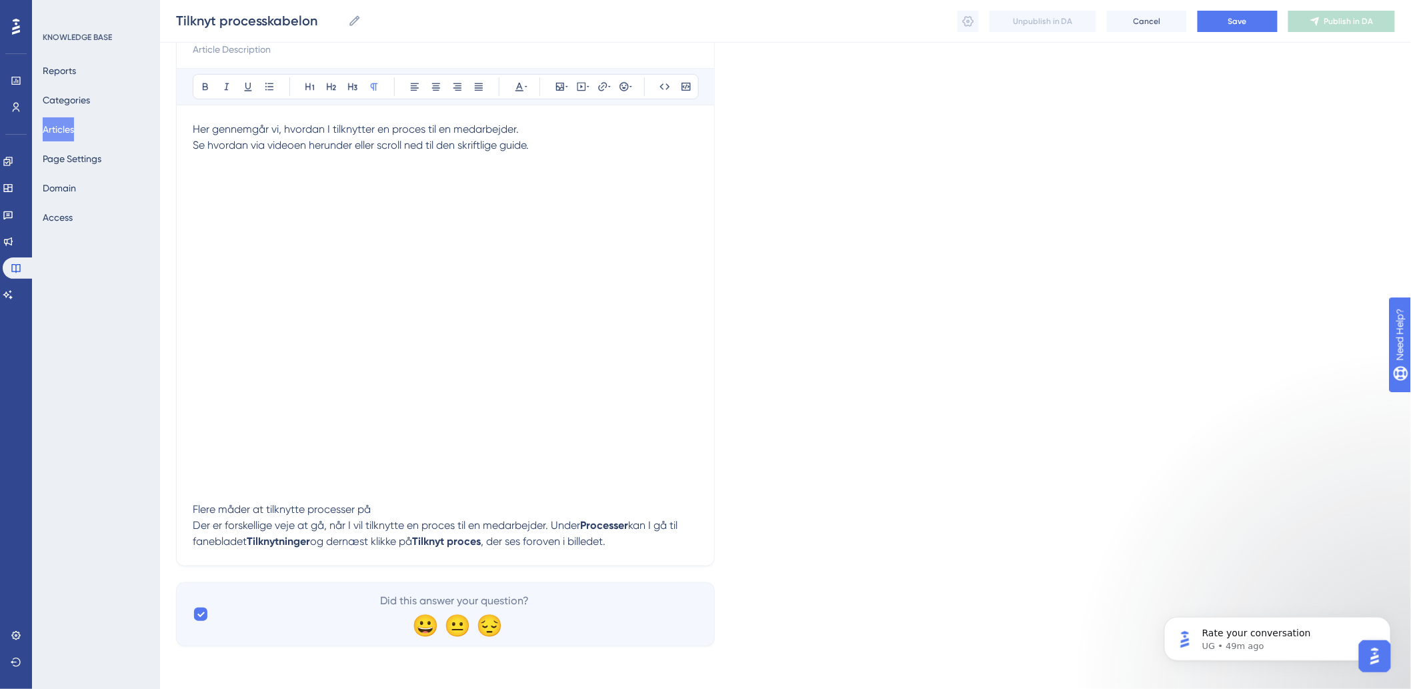
click at [606, 543] on span ", der ses foroven i billedet." at bounding box center [543, 541] width 125 height 13
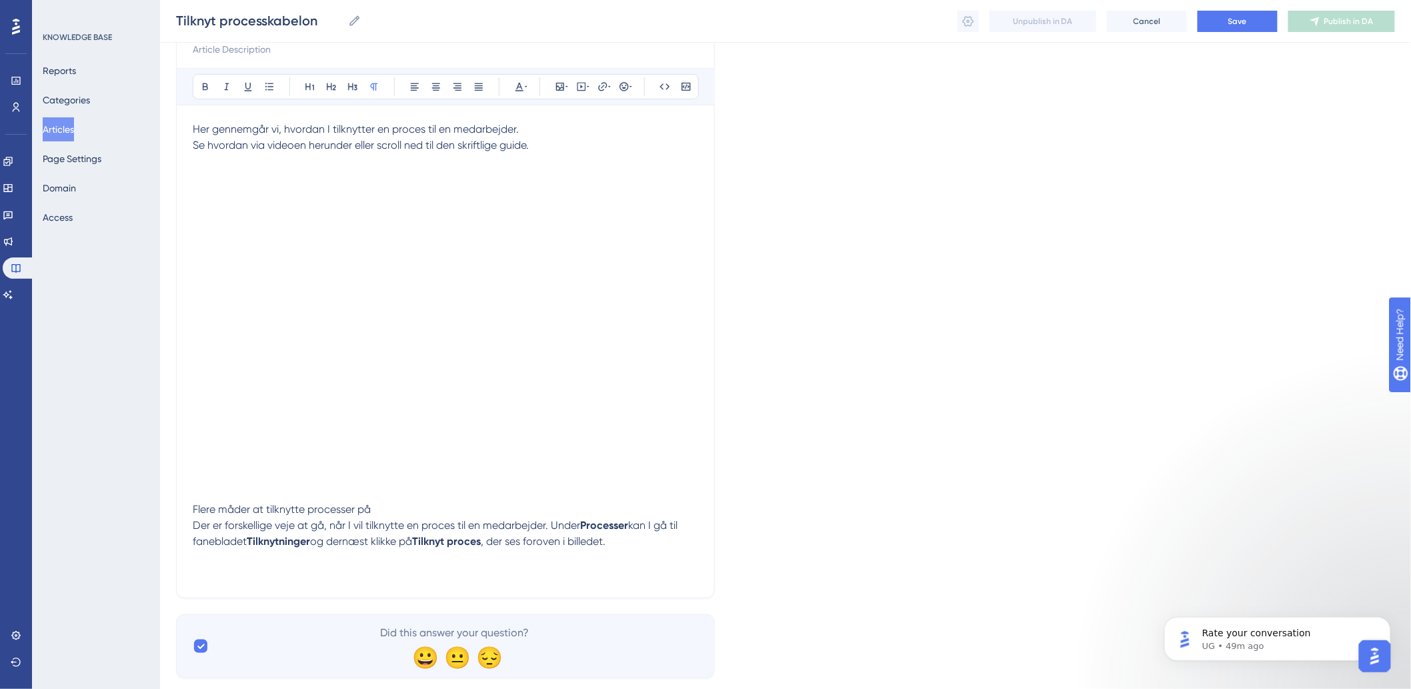
click at [448, 576] on p "Der er forskellige veje at gå, når I vil tilknytte en proces til en medarbejder…" at bounding box center [446, 550] width 506 height 64
click at [569, 91] on button at bounding box center [560, 86] width 19 height 19
click at [567, 151] on span "Upload Image" at bounding box center [567, 150] width 54 height 11
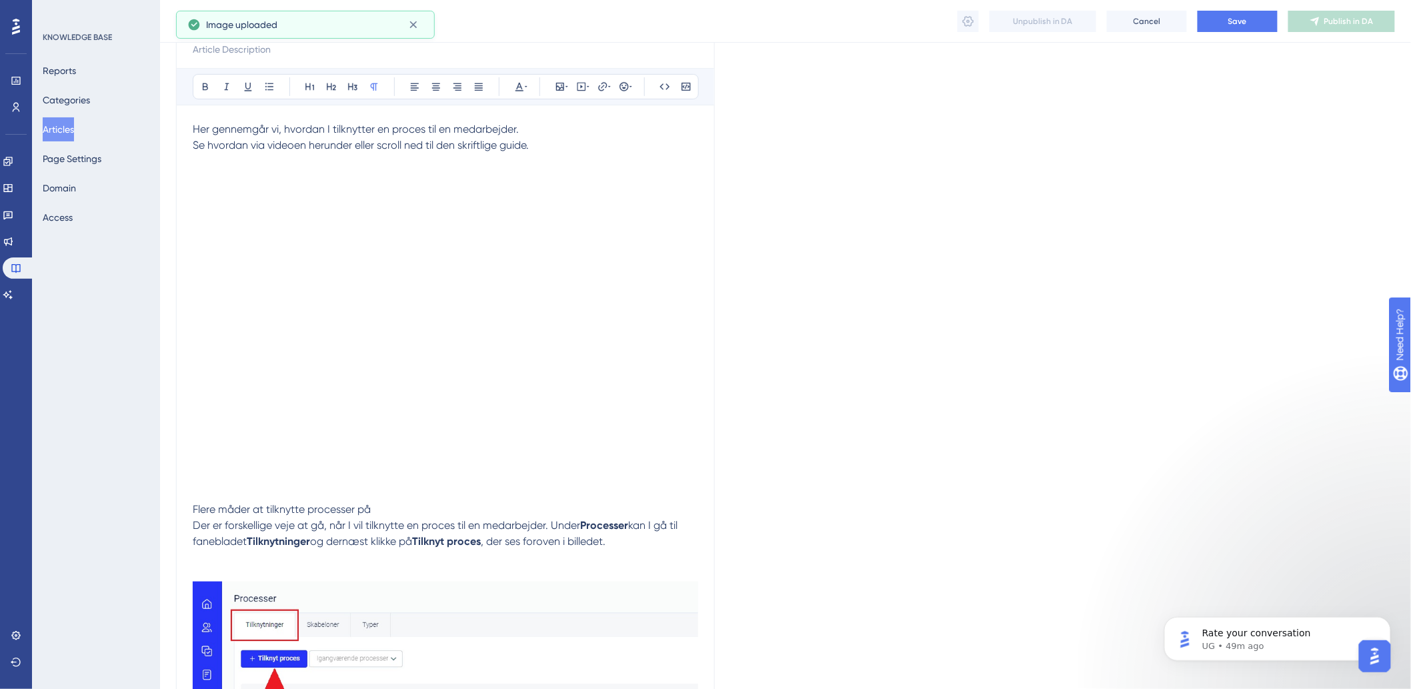
scroll to position [443, 0]
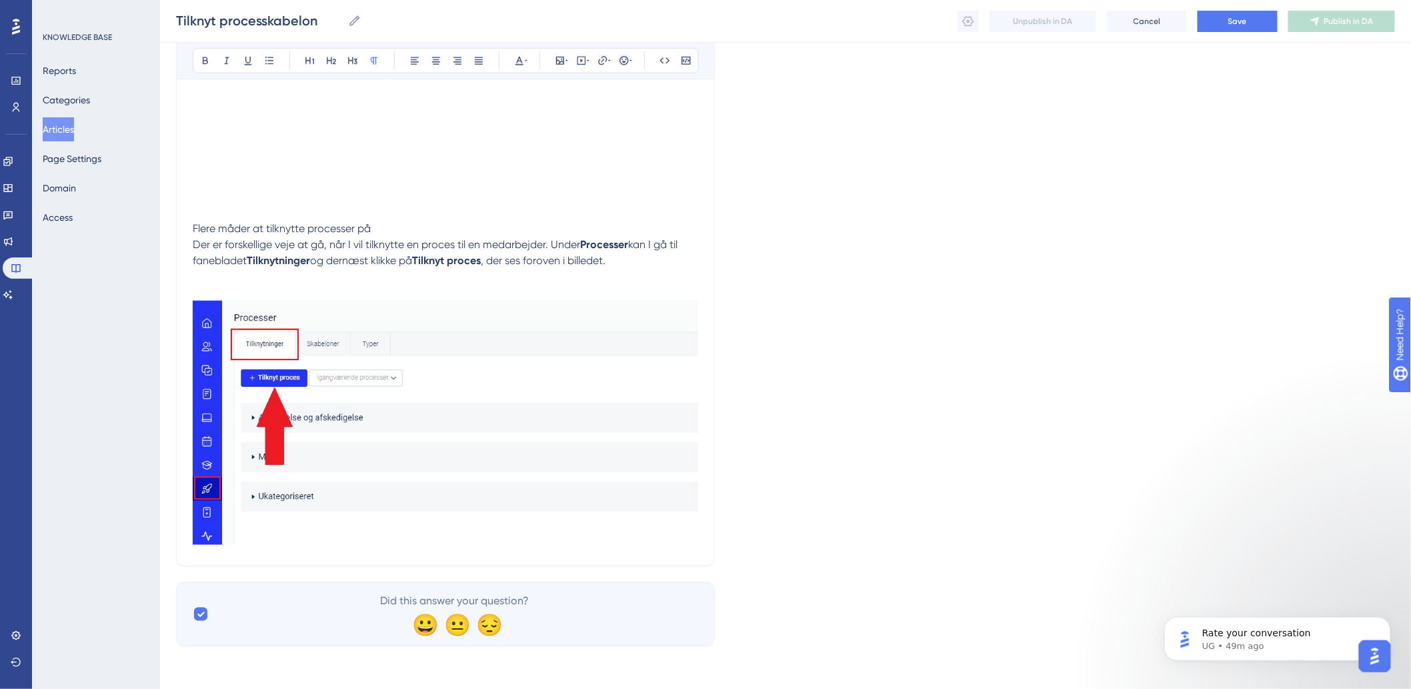
click at [662, 252] on p "Der er forskellige veje at gå, når I vil tilknytte en proces til en medarbejder…" at bounding box center [446, 393] width 506 height 313
click at [663, 258] on p "Der er forskellige veje at gå, når I vil tilknytte en proces til en medarbejder…" at bounding box center [446, 393] width 506 height 313
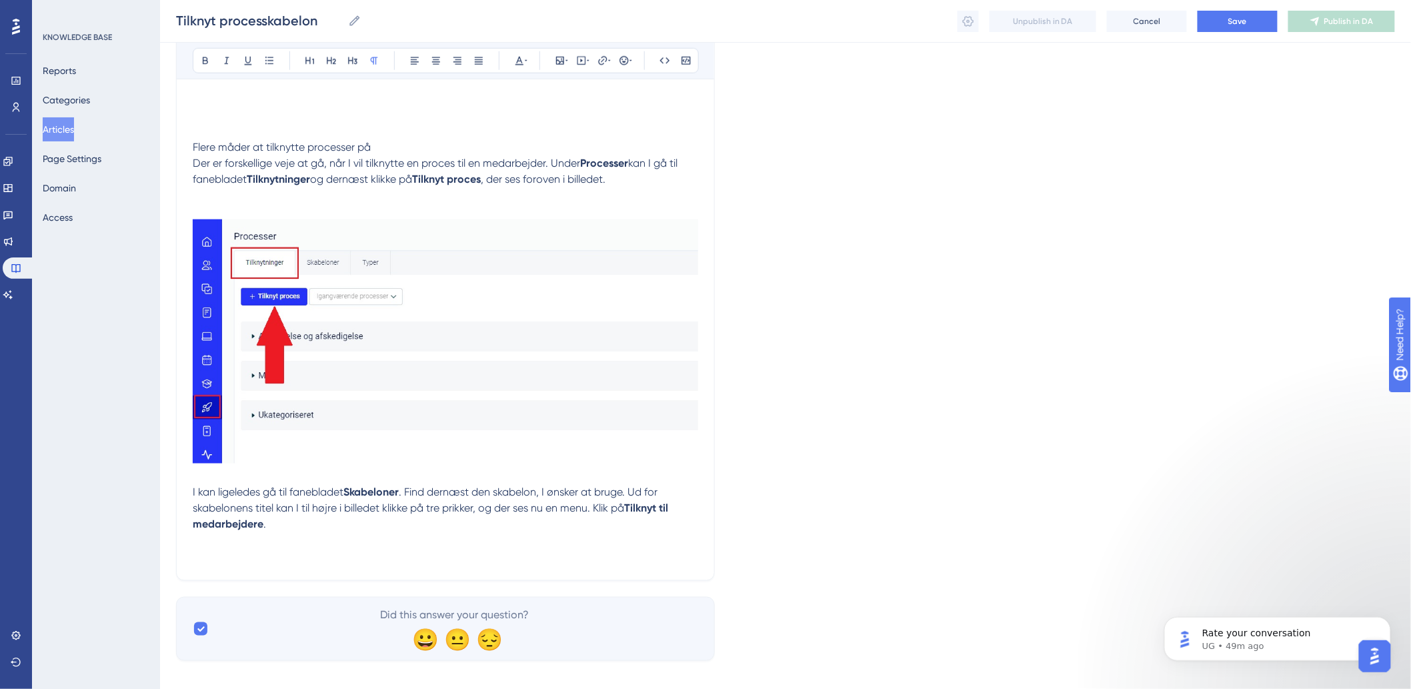
scroll to position [539, 0]
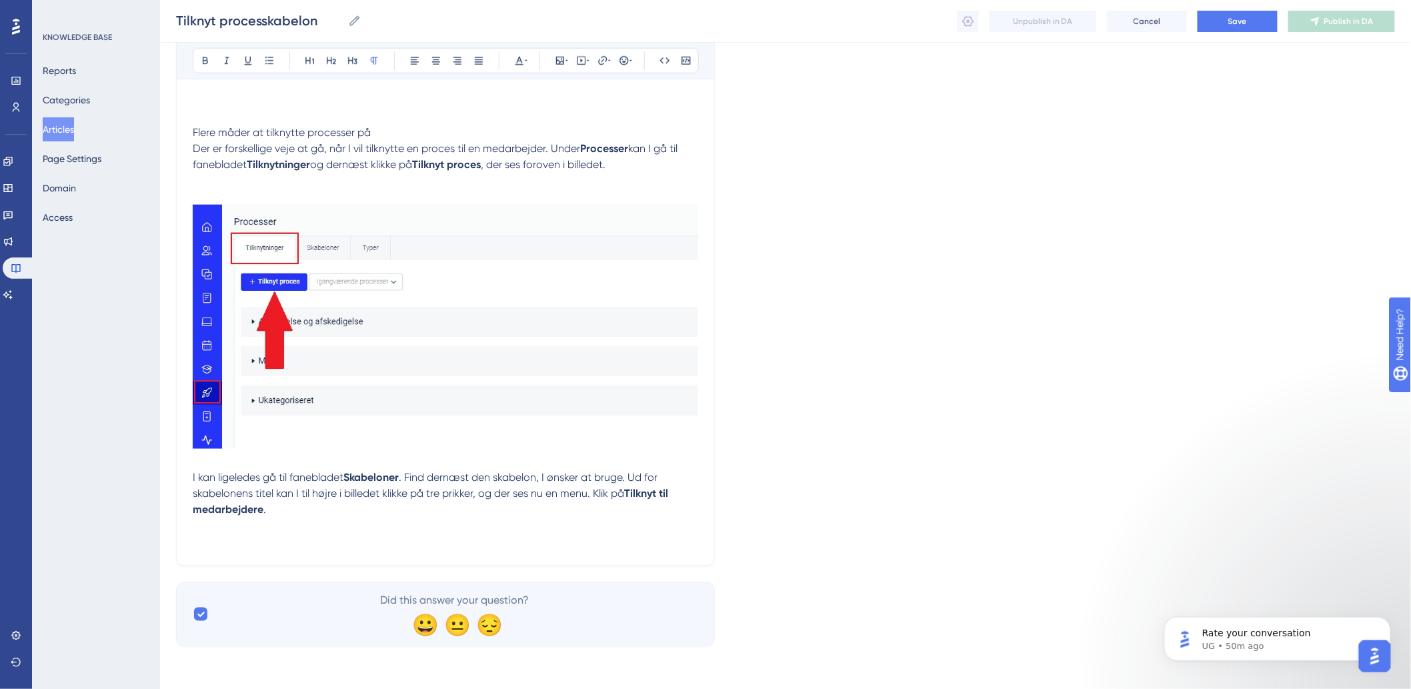
click at [298, 556] on div "Tilknyt processkabelon Bold Italic Underline Bullet Point Heading 1 Heading 2 H…" at bounding box center [445, 88] width 539 height 956
click at [558, 56] on icon at bounding box center [560, 60] width 11 height 11
click at [546, 120] on span "Upload Image" at bounding box center [567, 124] width 54 height 11
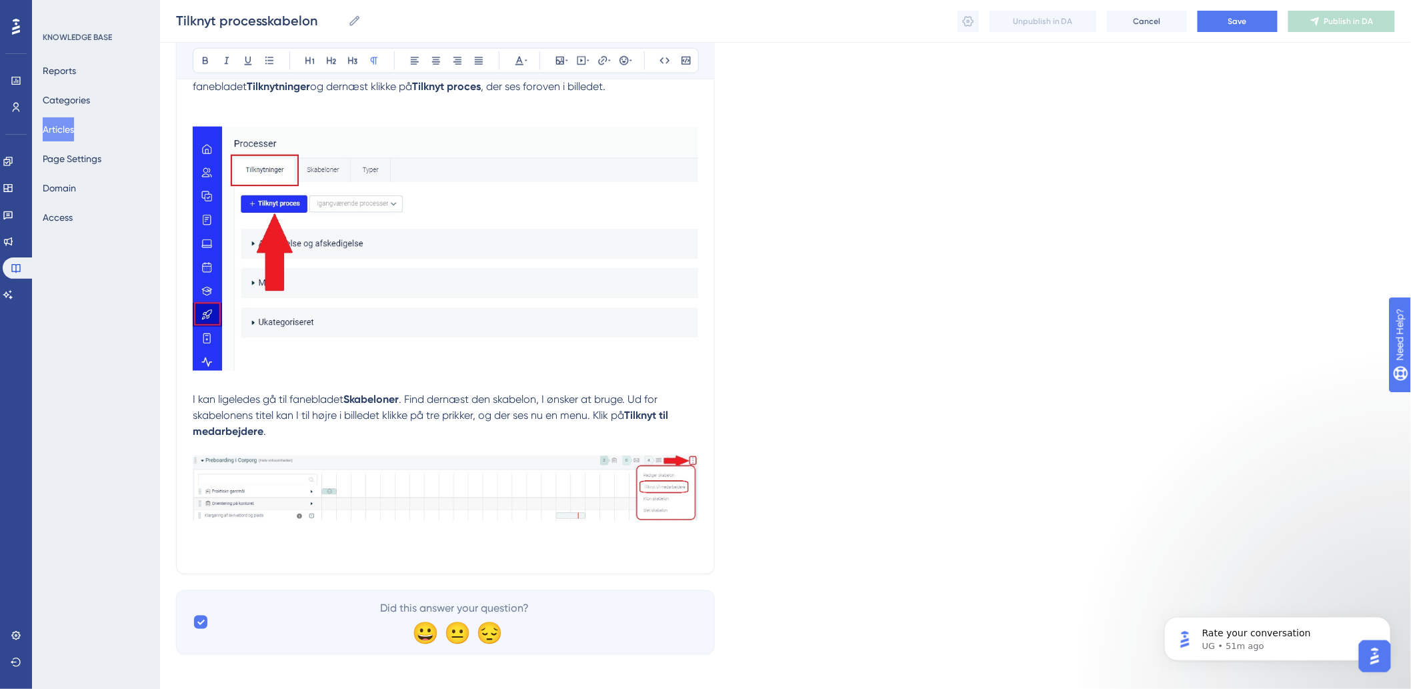
scroll to position [625, 0]
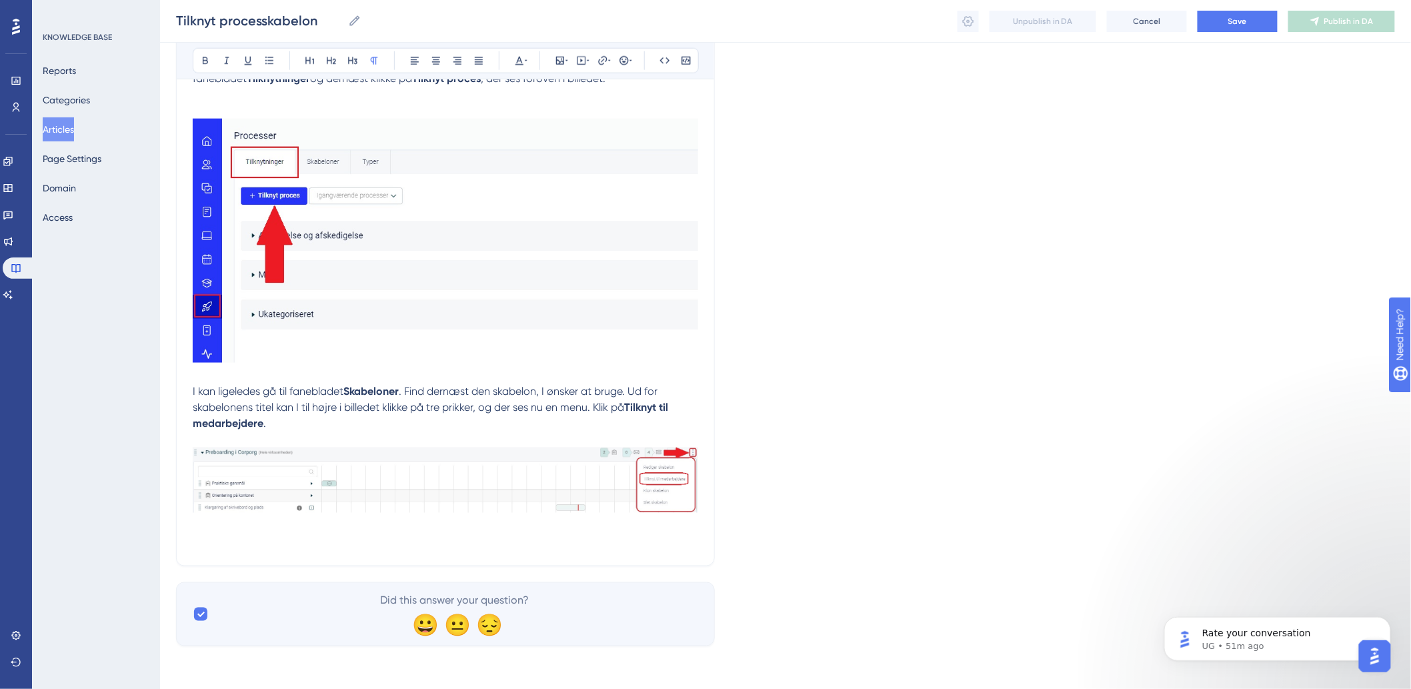
click at [702, 497] on div "Tilknyt processkabelon Bold Italic Underline Bullet Point Heading 1 Heading 2 H…" at bounding box center [445, 45] width 539 height 1042
click at [362, 444] on p "I kan ligeledes gå til fanebladet [PERSON_NAME] . Find dernæst den skabelon, I …" at bounding box center [446, 451] width 506 height 134
click at [368, 434] on p "I kan ligeledes gå til fanebladet [PERSON_NAME] . Find dernæst den skabelon, I …" at bounding box center [446, 451] width 506 height 134
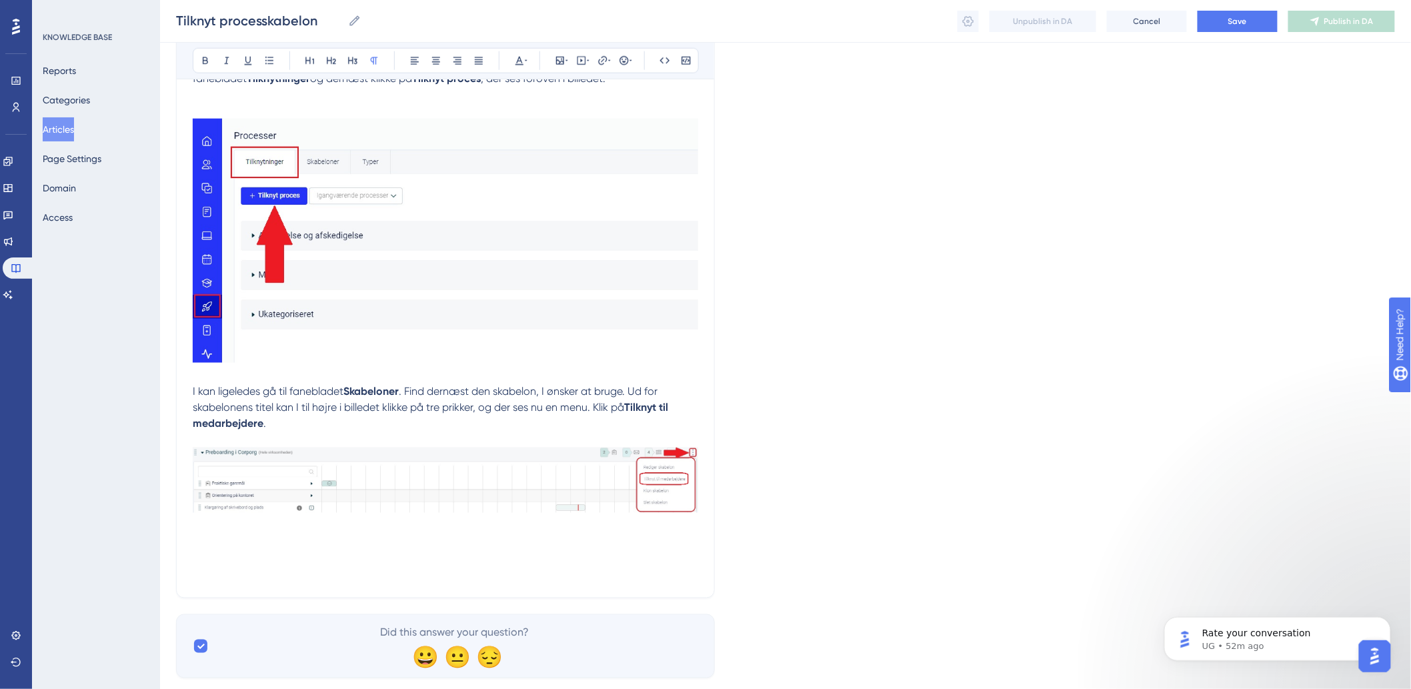
click at [201, 562] on p at bounding box center [446, 558] width 506 height 16
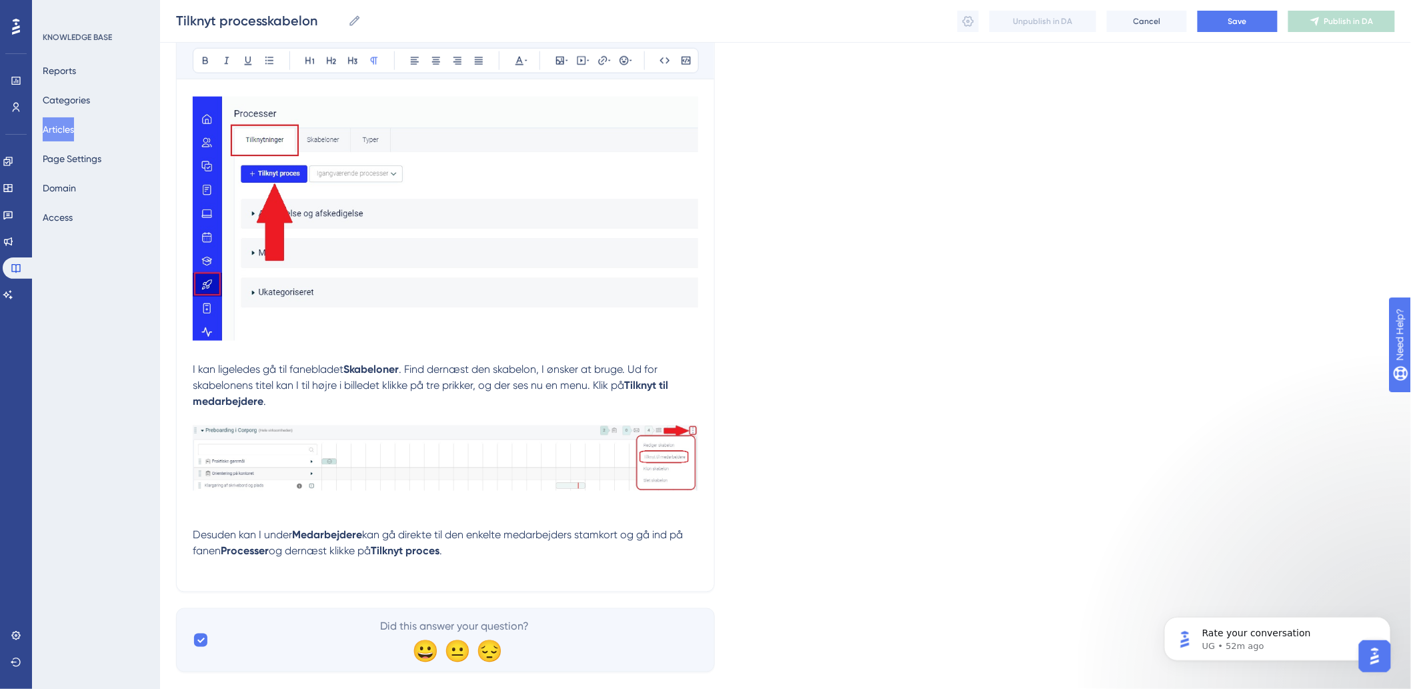
scroll to position [674, 0]
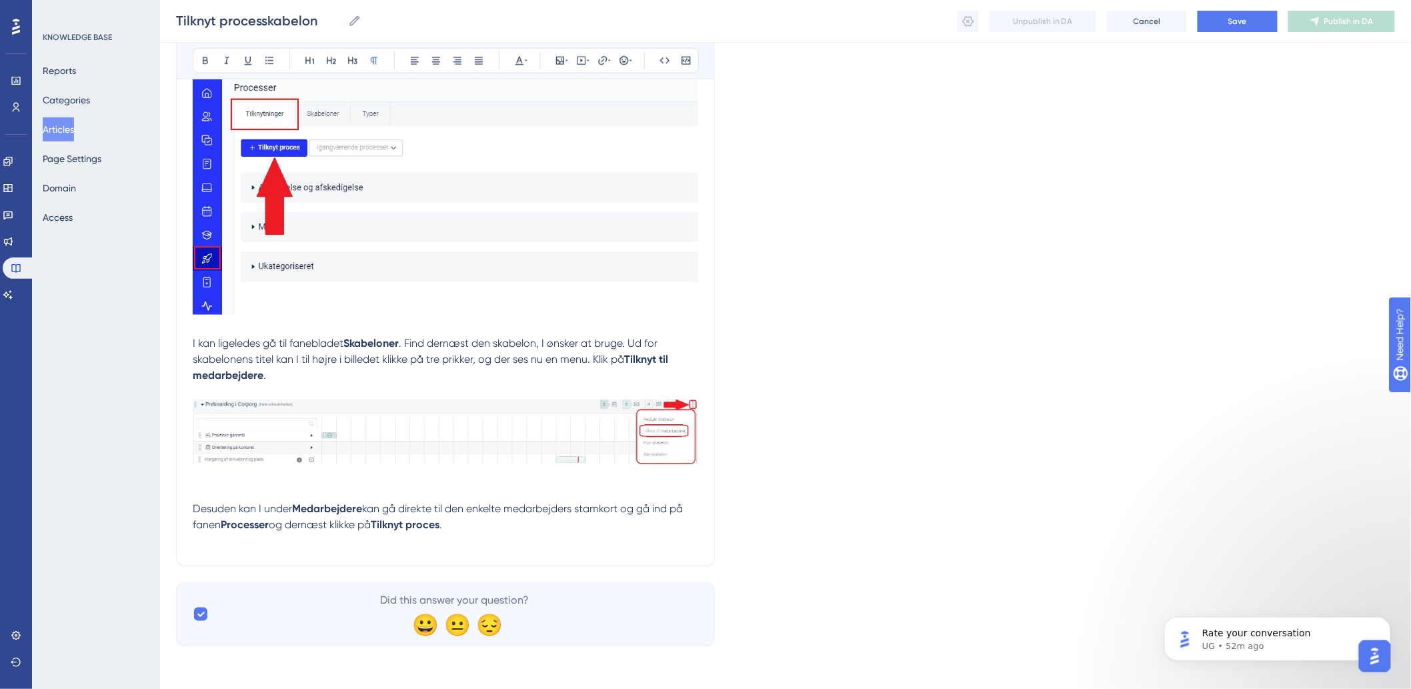
click at [549, 544] on p at bounding box center [446, 542] width 506 height 16
click at [562, 61] on icon at bounding box center [560, 61] width 8 height 8
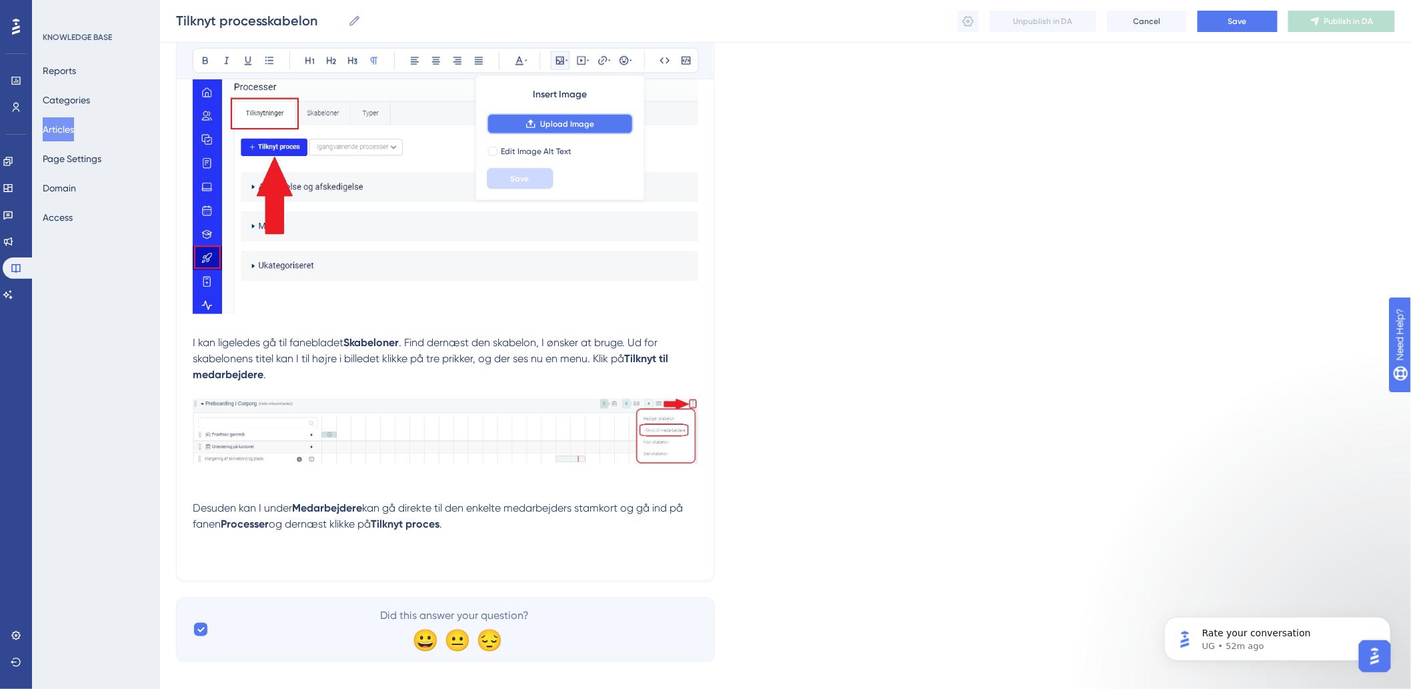
click at [558, 123] on span "Upload Image" at bounding box center [567, 124] width 54 height 11
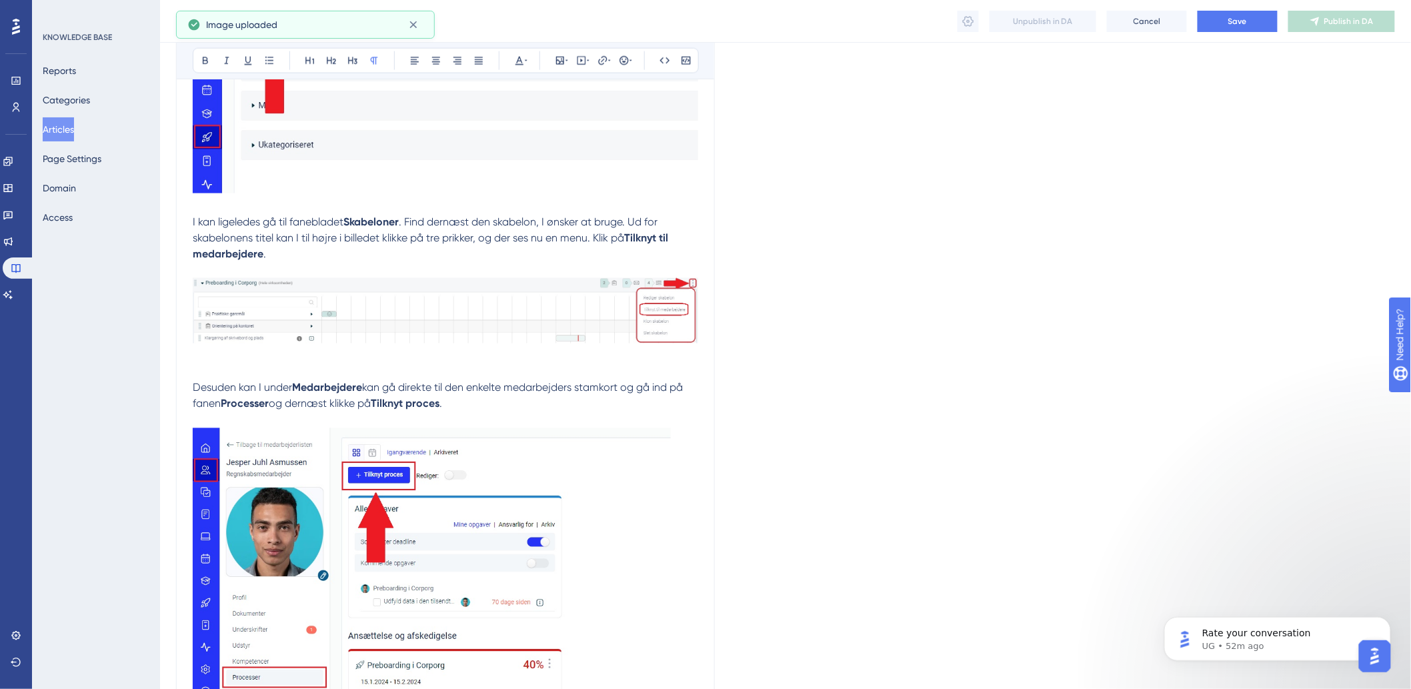
scroll to position [952, 0]
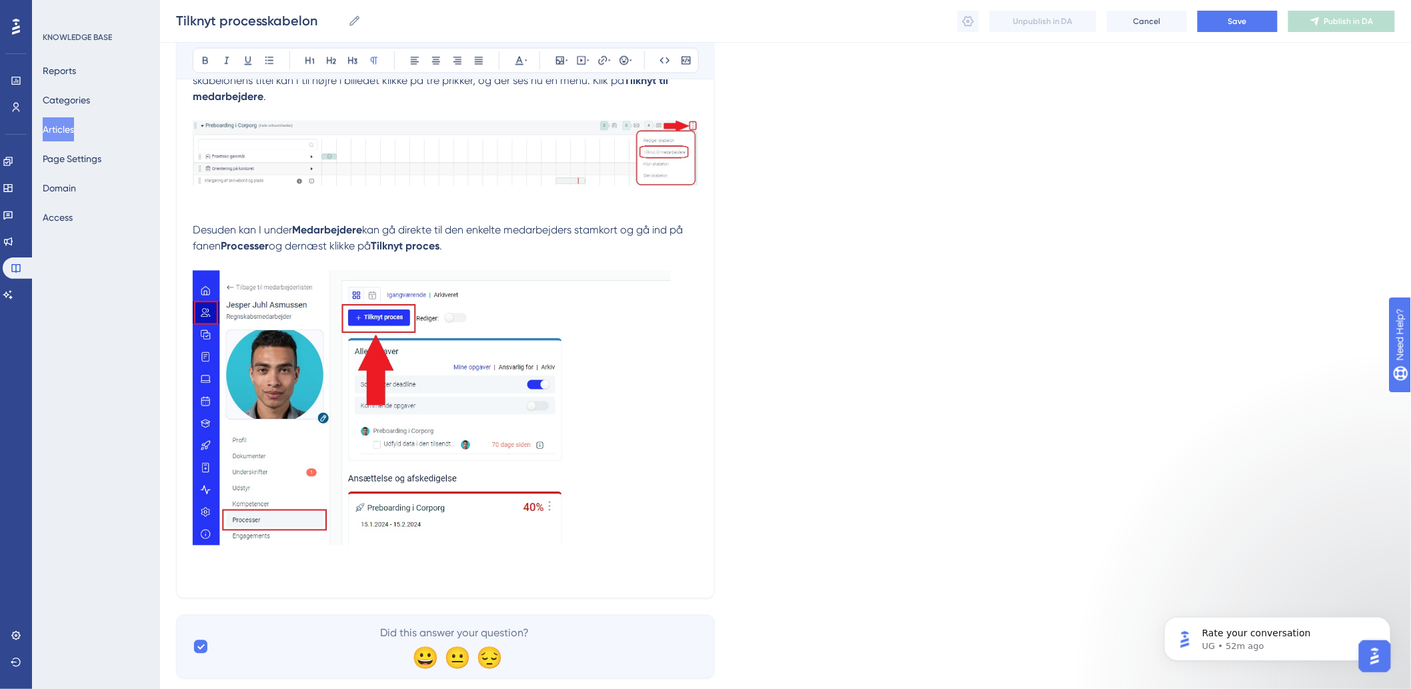
click at [257, 570] on p at bounding box center [446, 574] width 506 height 16
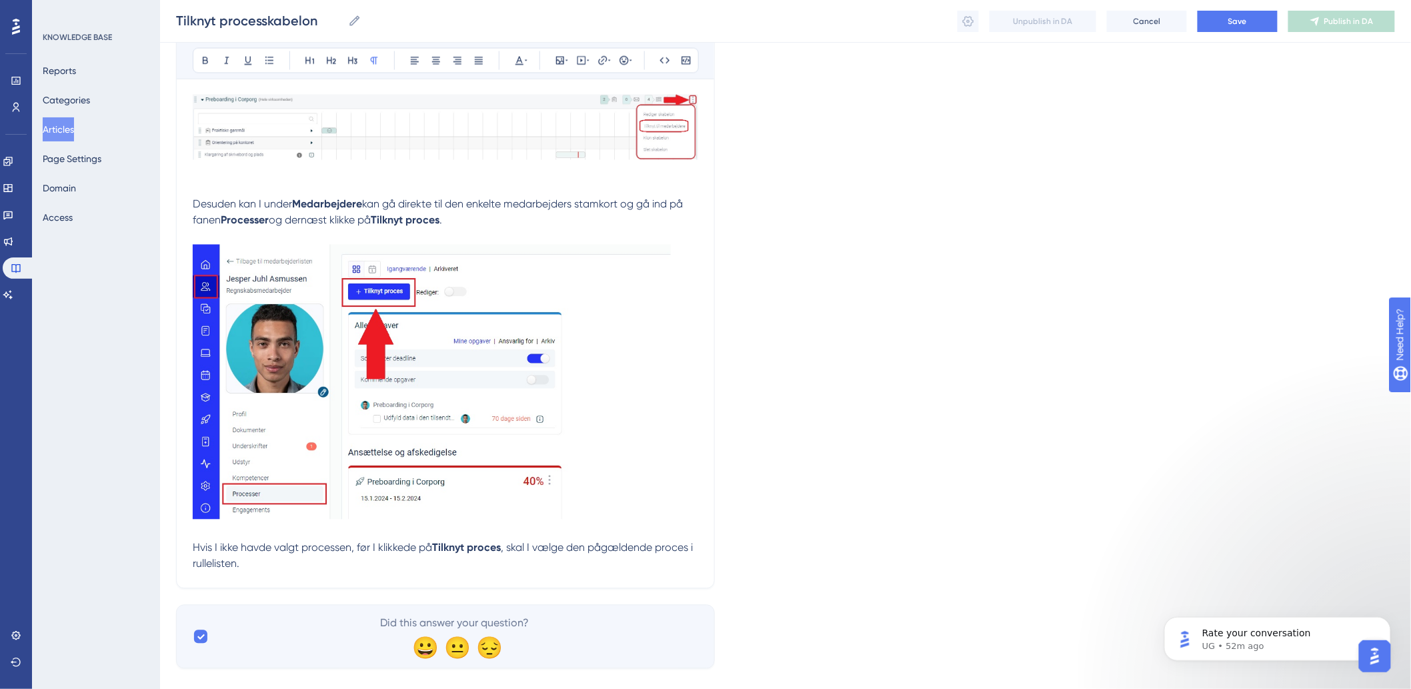
scroll to position [1001, 0]
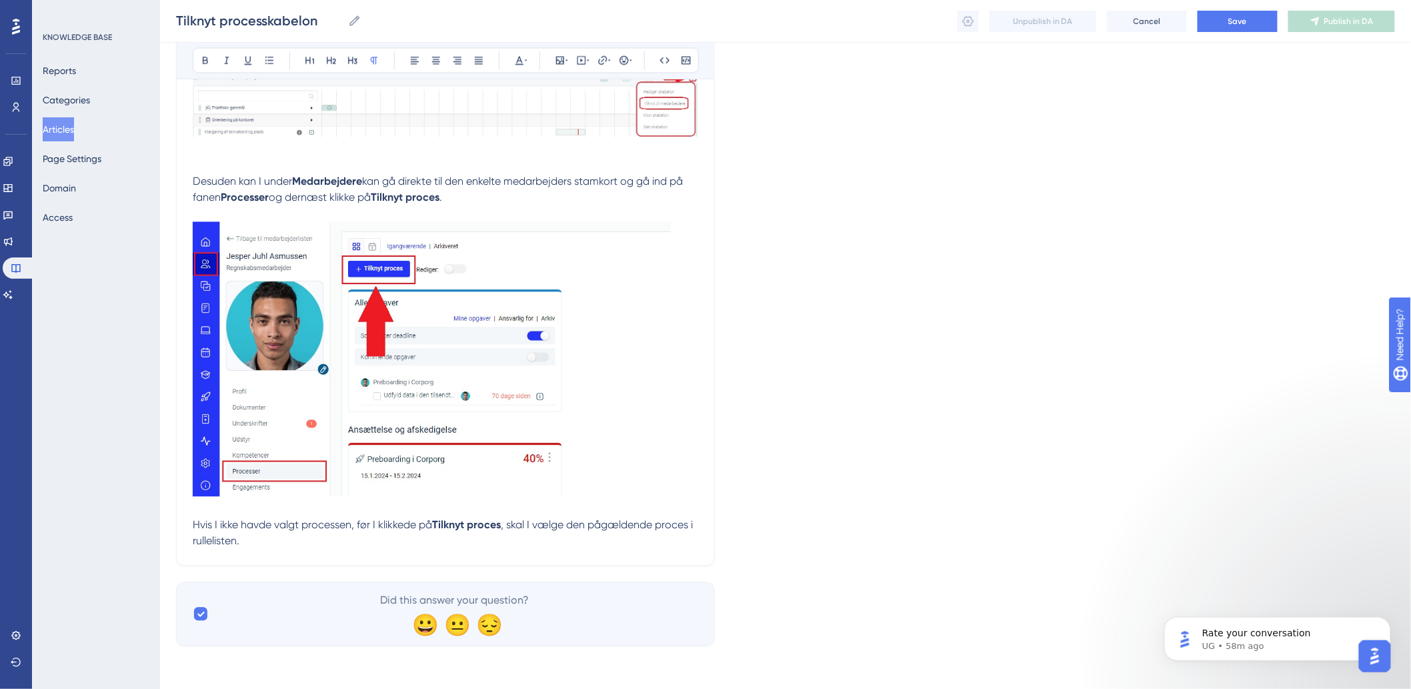
click at [347, 532] on p "Hvis I ikke havde valgt processen, før I klikkede på Tilknyt proces , skal I væ…" at bounding box center [446, 534] width 506 height 32
click at [341, 545] on p "Hvis I ikke havde valgt processen, før I klikkede på Tilknyt proces , skal I væ…" at bounding box center [446, 534] width 506 height 32
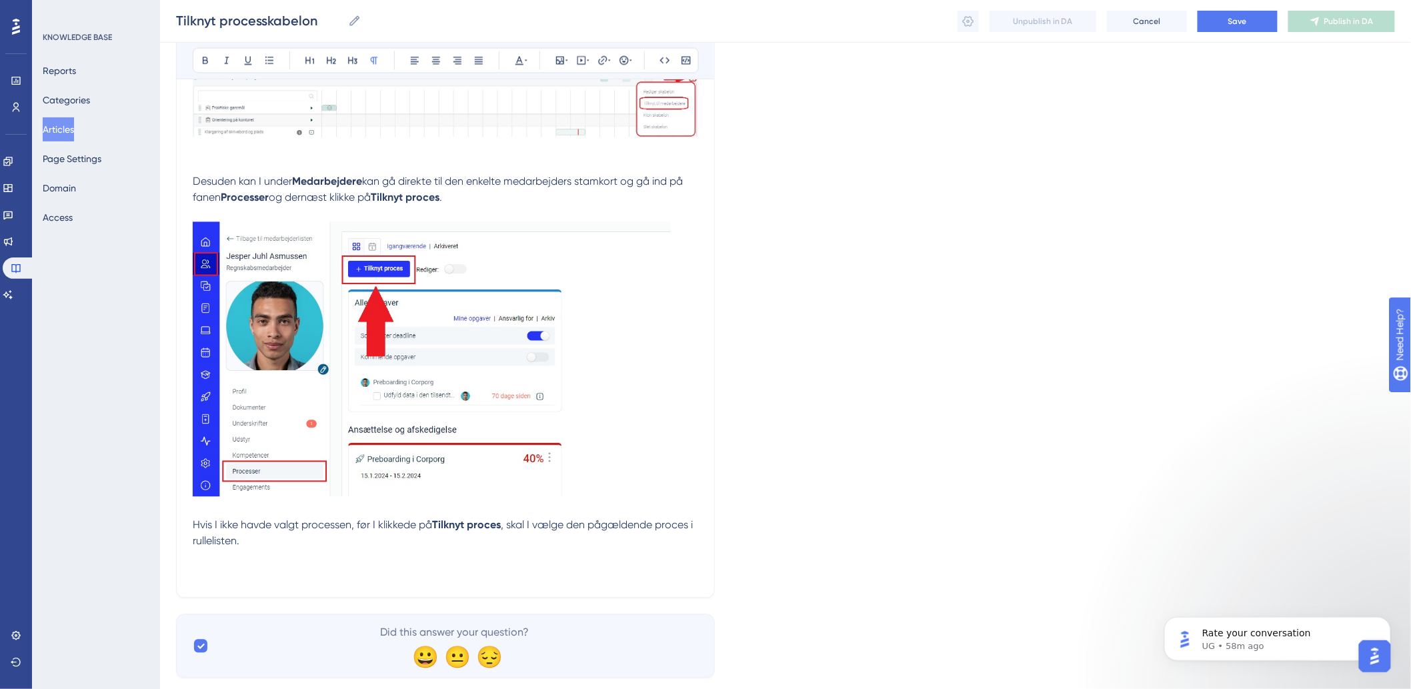
click at [307, 556] on p "Hvis I ikke havde valgt processen, før I klikkede på Tilknyt proces , skal I væ…" at bounding box center [446, 550] width 506 height 64
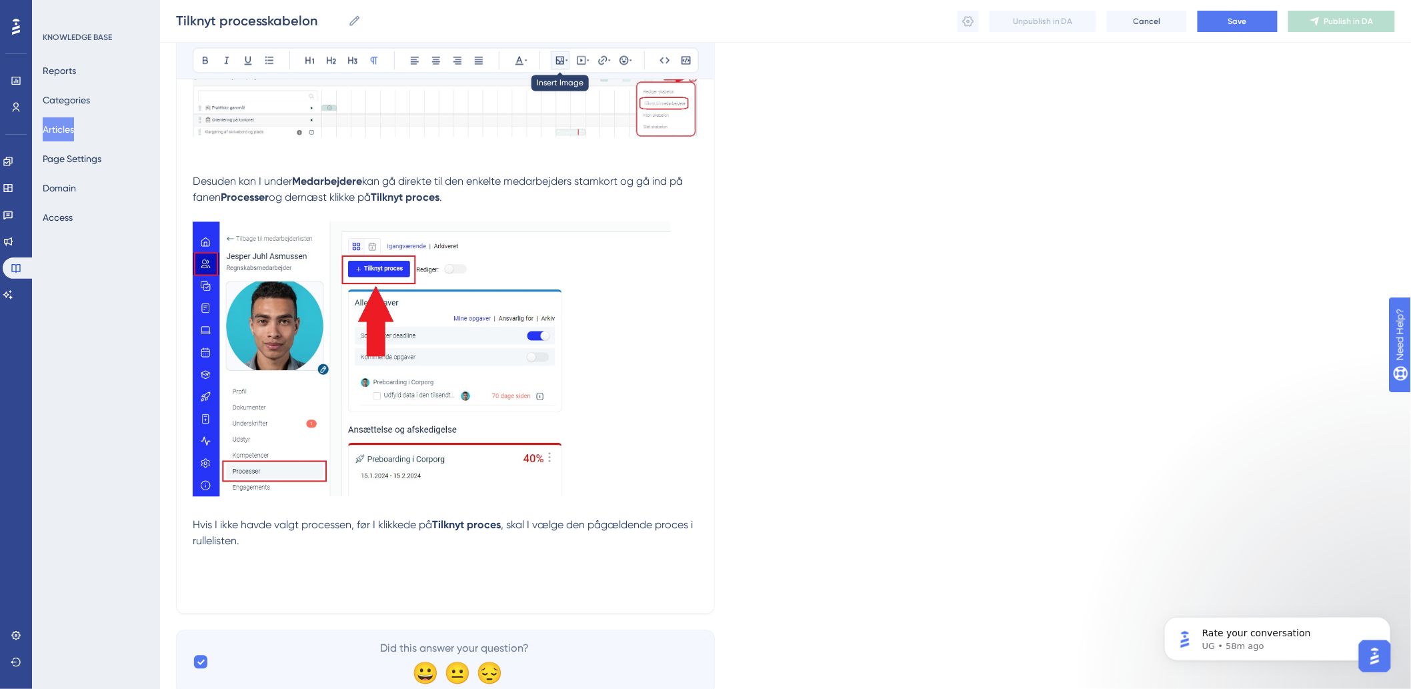
click at [560, 65] on icon at bounding box center [560, 60] width 11 height 11
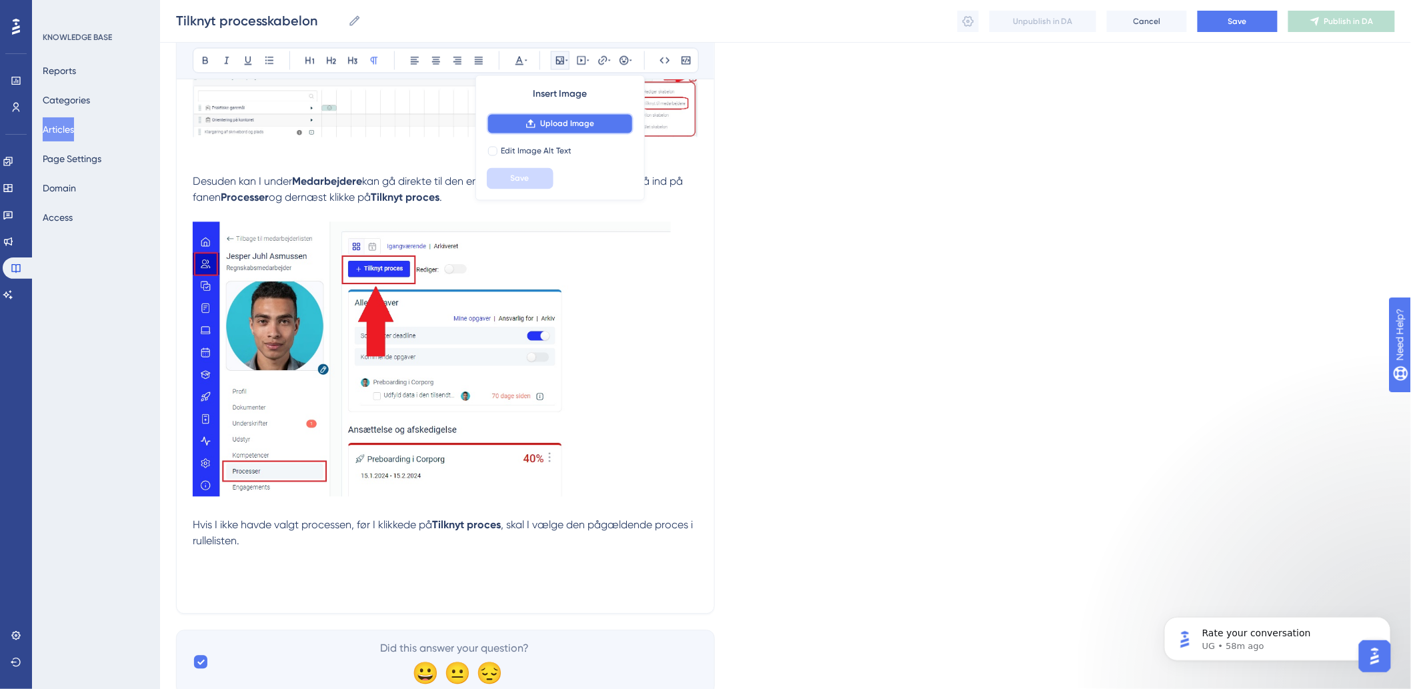
click at [532, 124] on icon at bounding box center [531, 124] width 9 height 9
drag, startPoint x: 385, startPoint y: 325, endPoint x: 189, endPoint y: 570, distance: 314.2
click at [205, 482] on img at bounding box center [446, 359] width 506 height 275
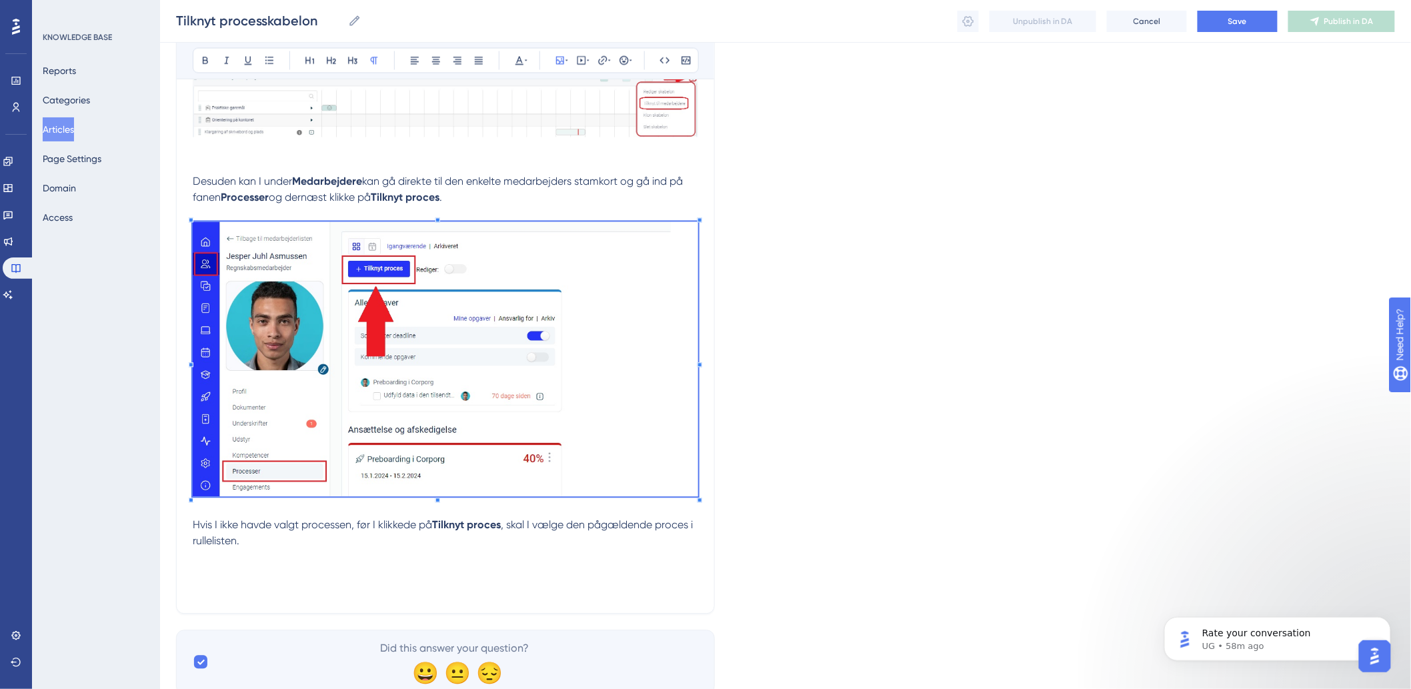
click at [213, 570] on p "Hvis I ikke havde valgt processen, før I klikkede på Tilknyt proces , skal I væ…" at bounding box center [446, 558] width 506 height 80
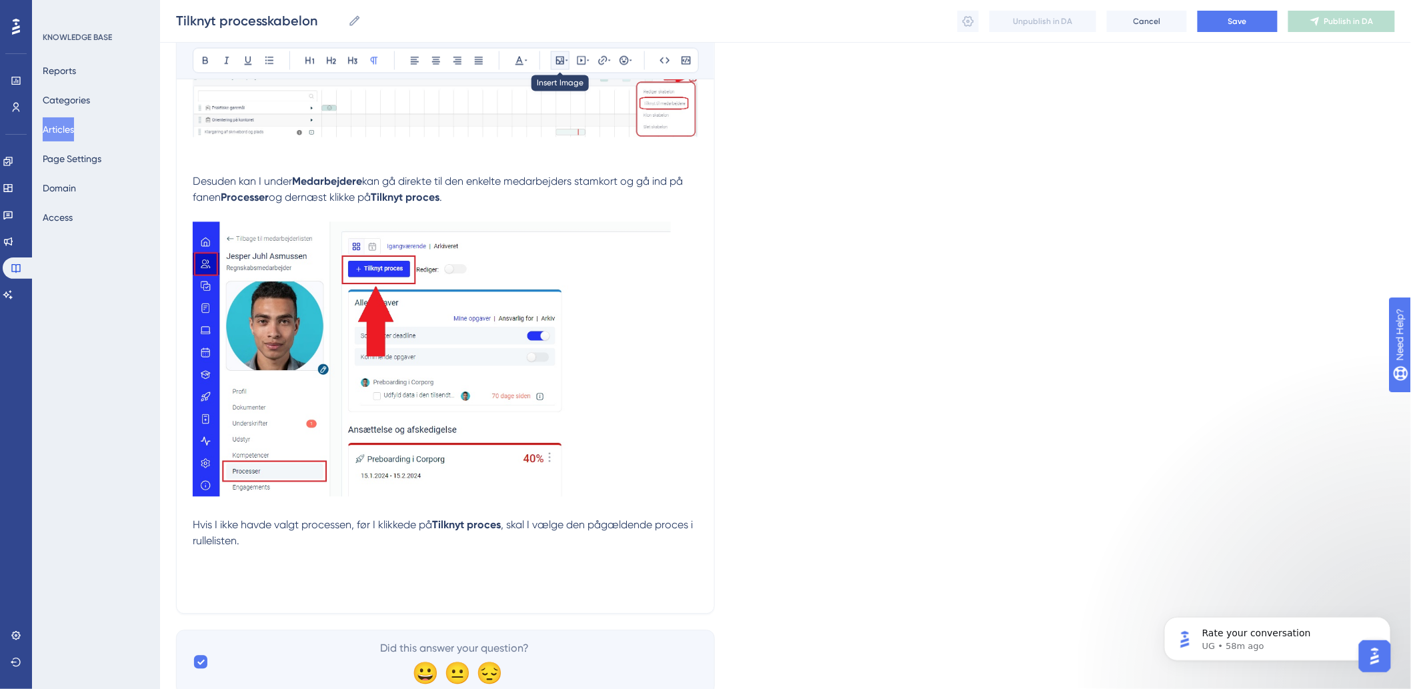
click at [558, 56] on icon at bounding box center [560, 60] width 11 height 11
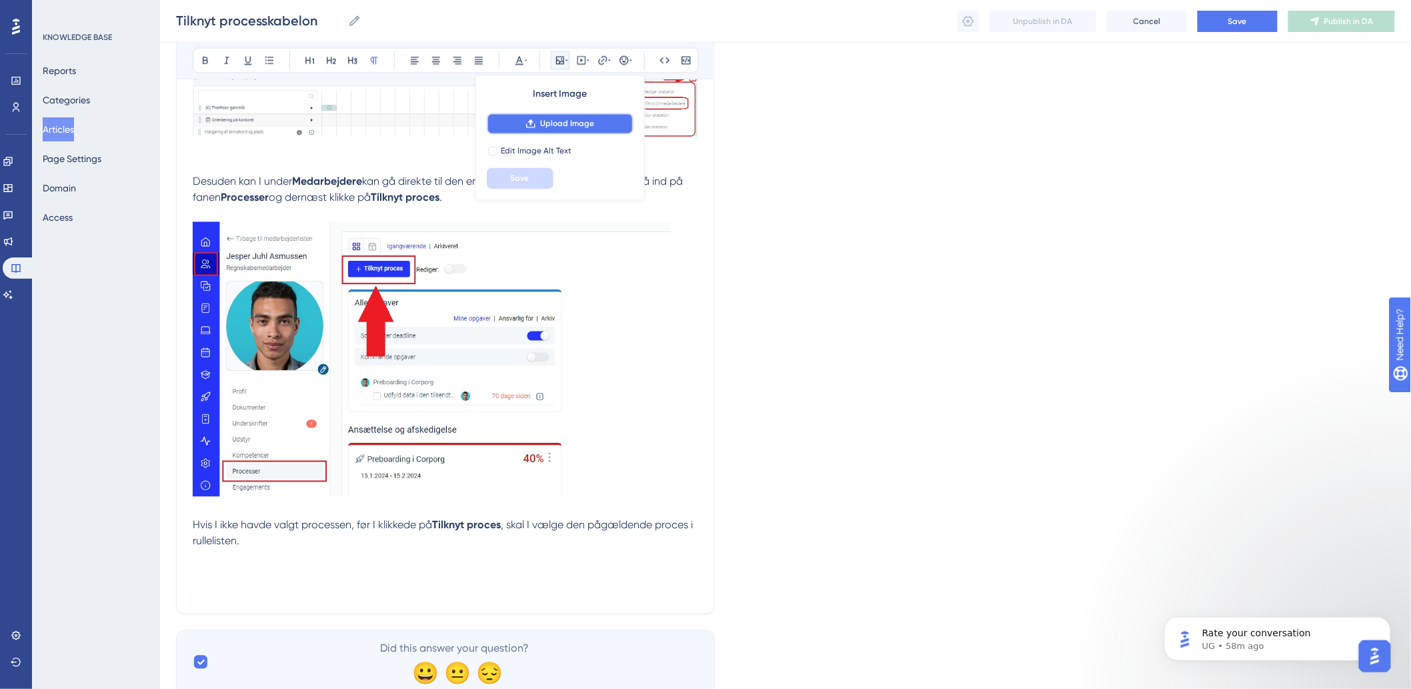
click at [556, 123] on span "Upload Image" at bounding box center [567, 124] width 54 height 11
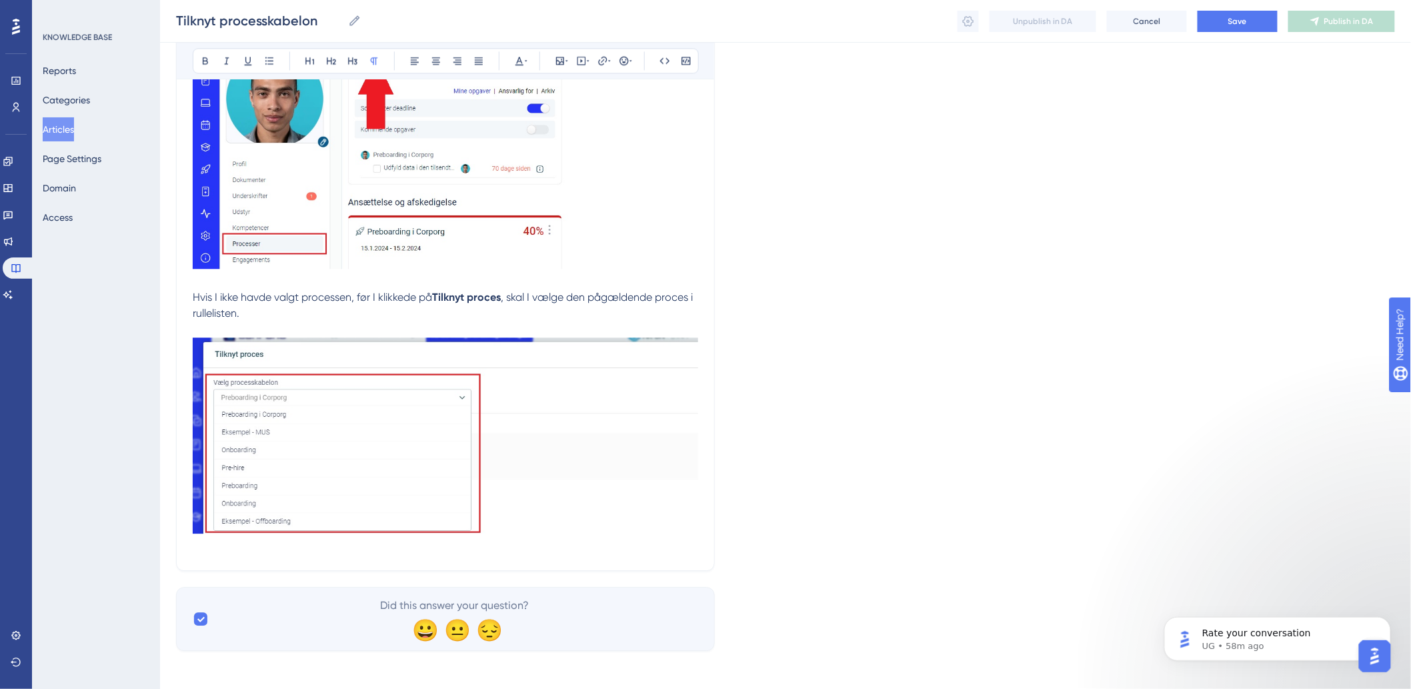
scroll to position [1234, 0]
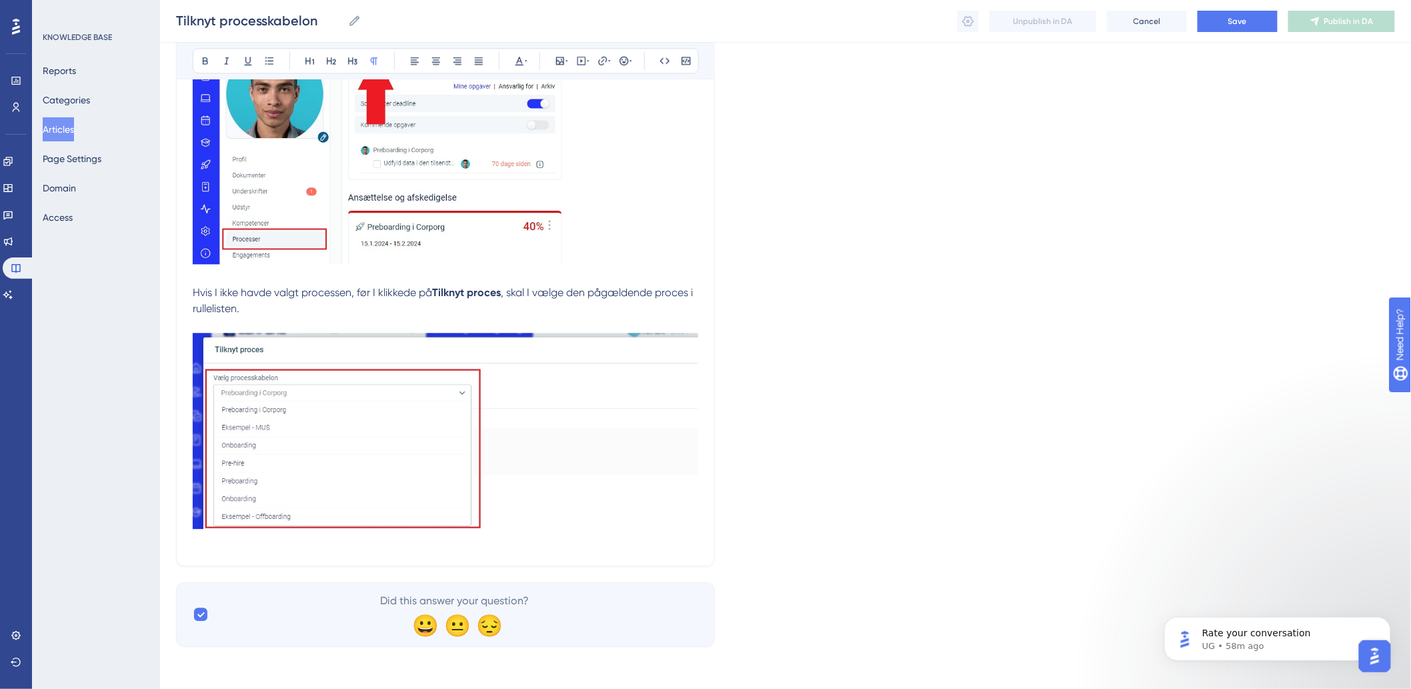
click at [252, 544] on p "Hvis I ikke havde valgt processen, før I klikkede på Tilknyt proces , skal I væ…" at bounding box center [446, 417] width 506 height 265
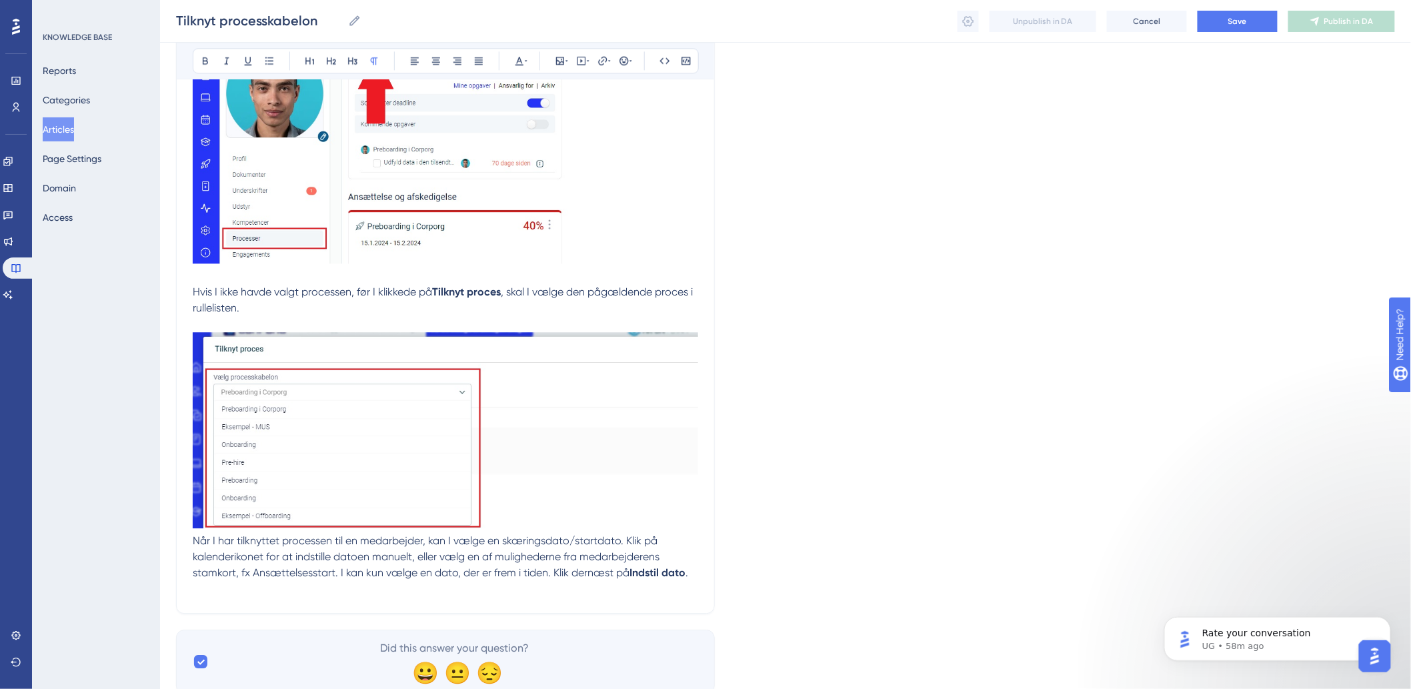
click at [193, 538] on span "Når I har tilknyttet processen til en medarbejder, kan I vælge en skæringsdato/…" at bounding box center [428, 556] width 470 height 45
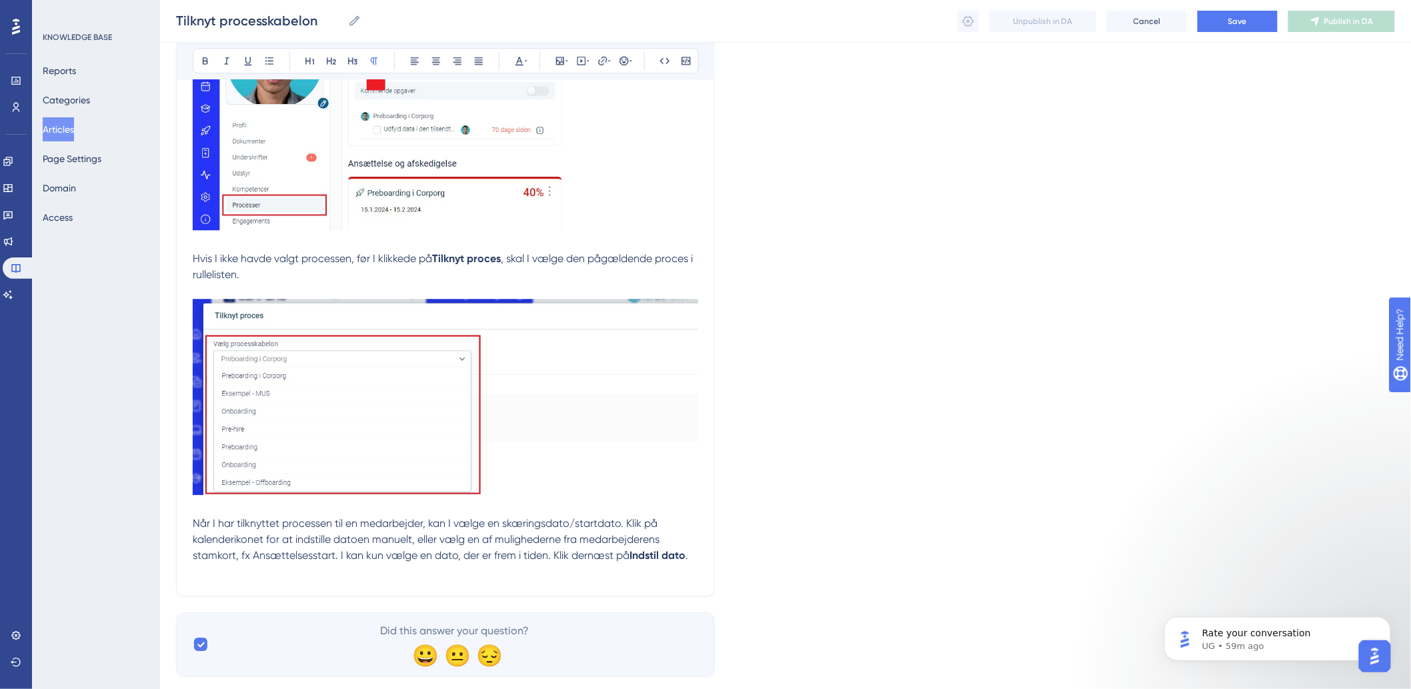
scroll to position [1297, 0]
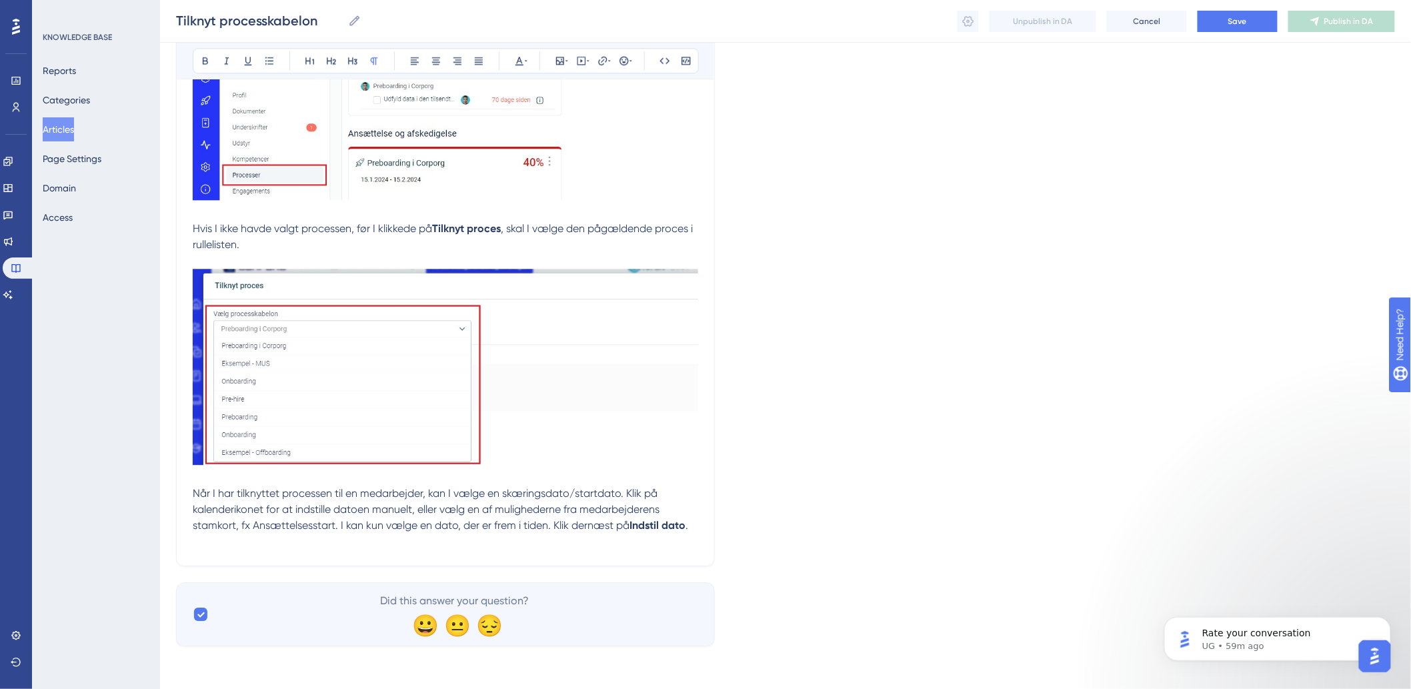
click at [689, 532] on p "Hvis I ikke havde valgt processen, før I klikkede på Tilknyt proces , skal I væ…" at bounding box center [446, 377] width 506 height 313
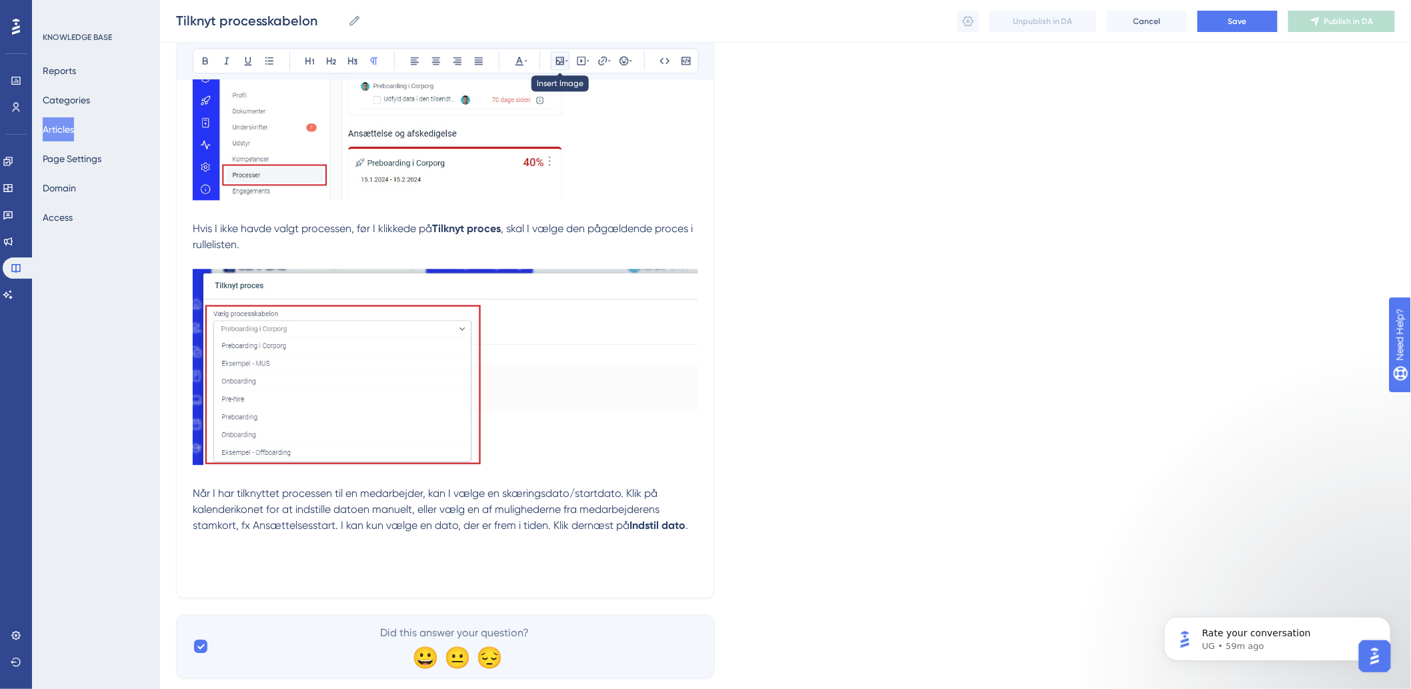
click at [558, 64] on icon at bounding box center [560, 61] width 8 height 8
click at [568, 119] on span "Upload Image" at bounding box center [567, 124] width 54 height 11
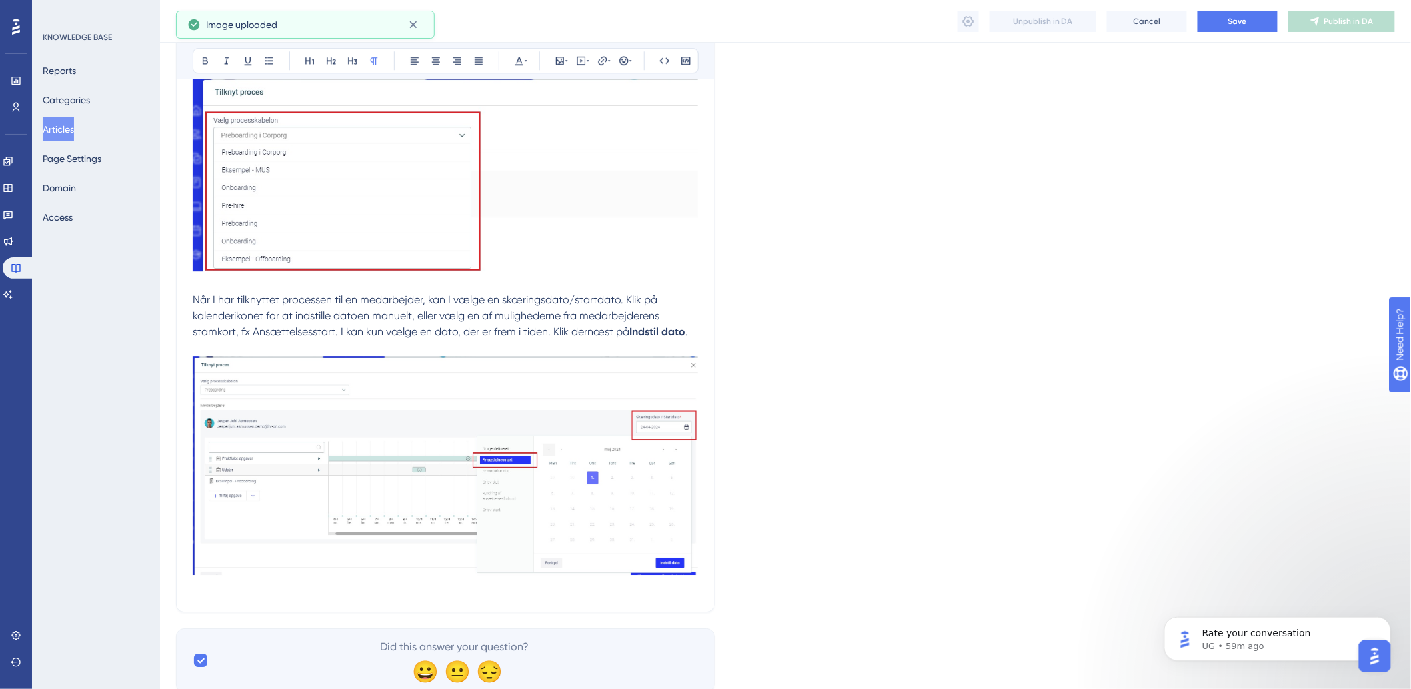
scroll to position [1537, 0]
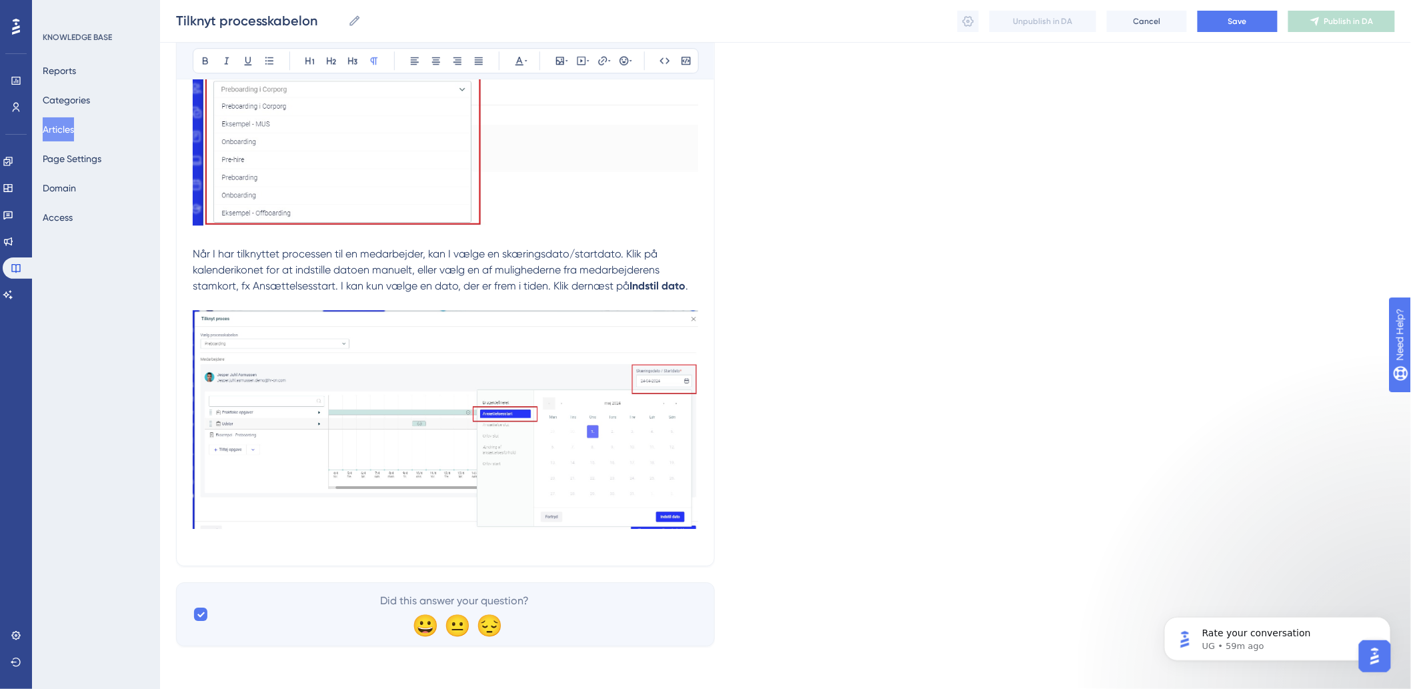
click at [346, 544] on p at bounding box center [446, 542] width 506 height 16
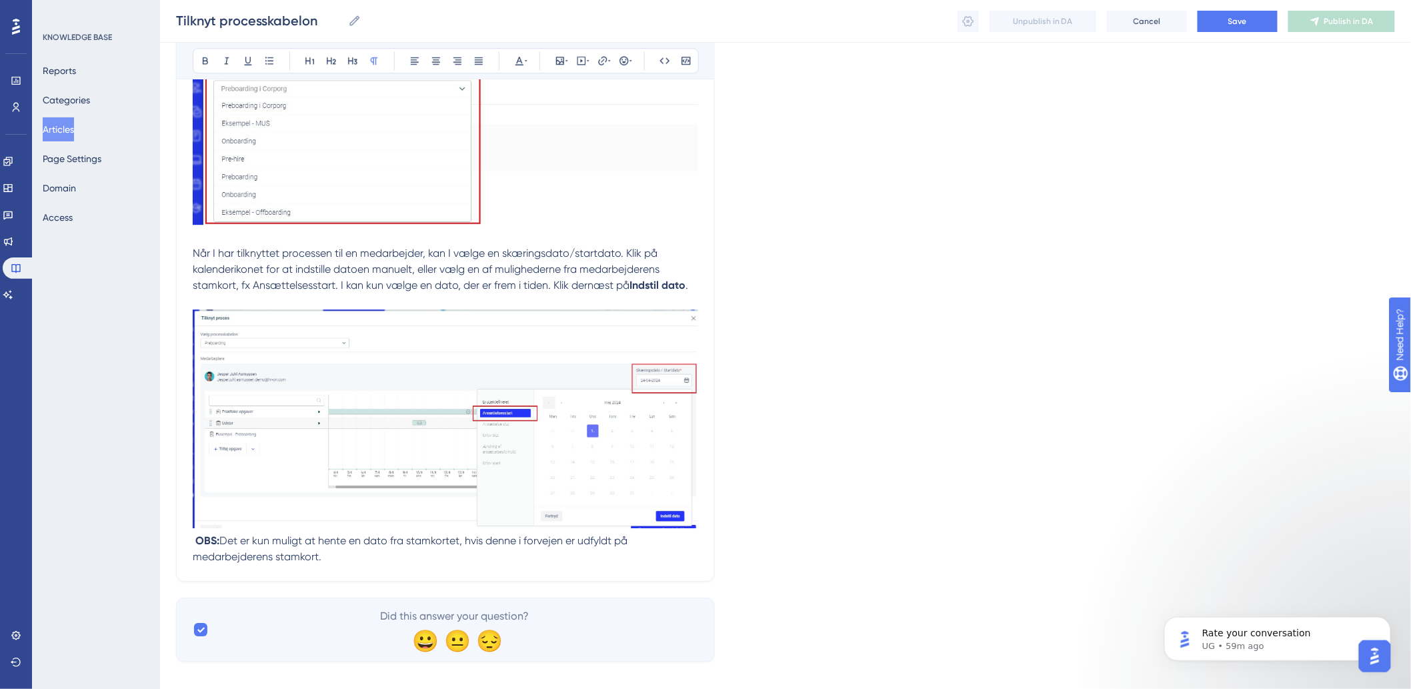
click at [199, 536] on strong "OBS:" at bounding box center [207, 540] width 24 height 13
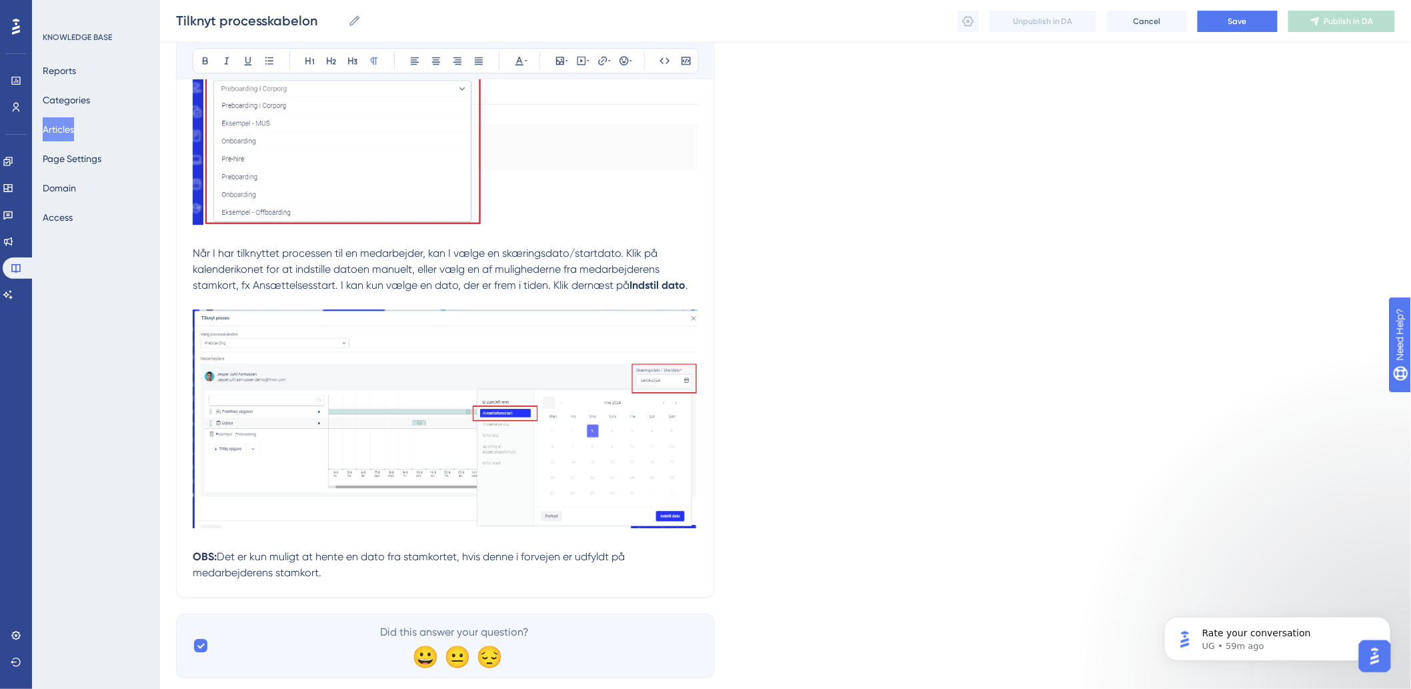
click at [193, 556] on strong "OBS:" at bounding box center [205, 556] width 24 height 13
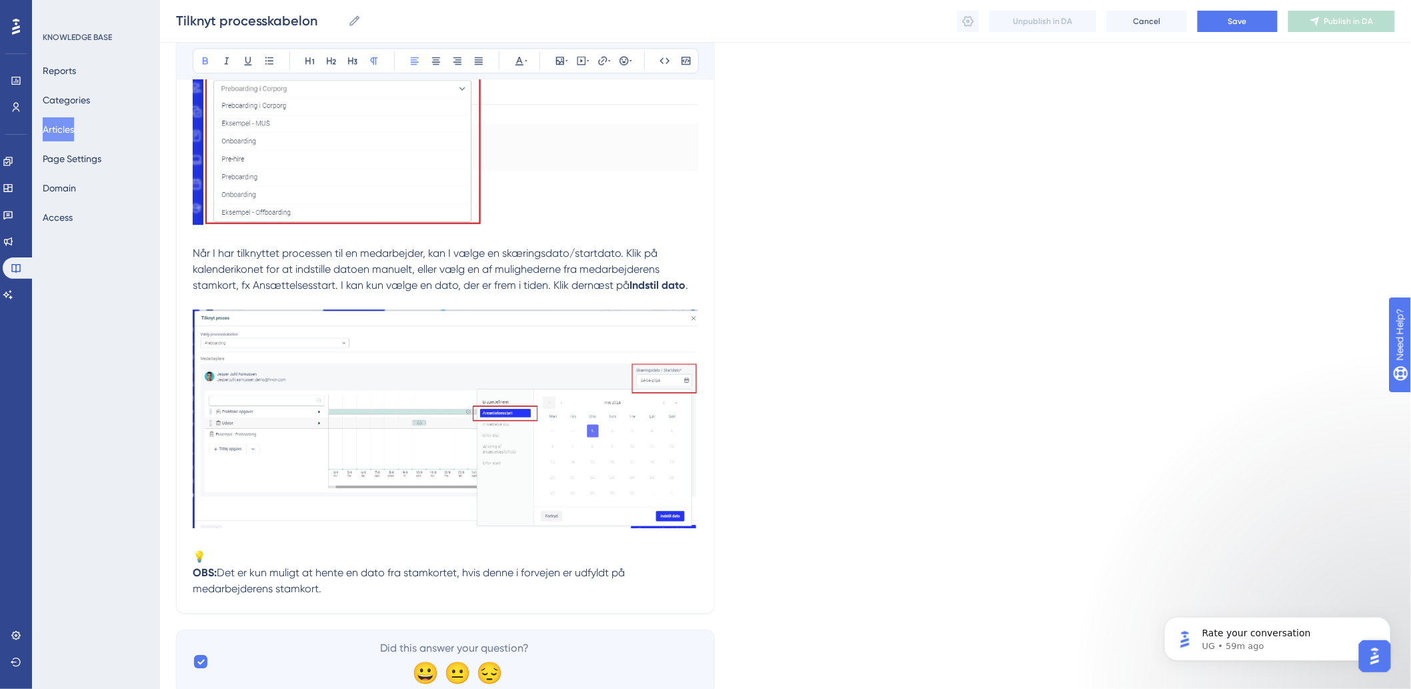
click at [193, 572] on strong "OBS:" at bounding box center [205, 572] width 24 height 13
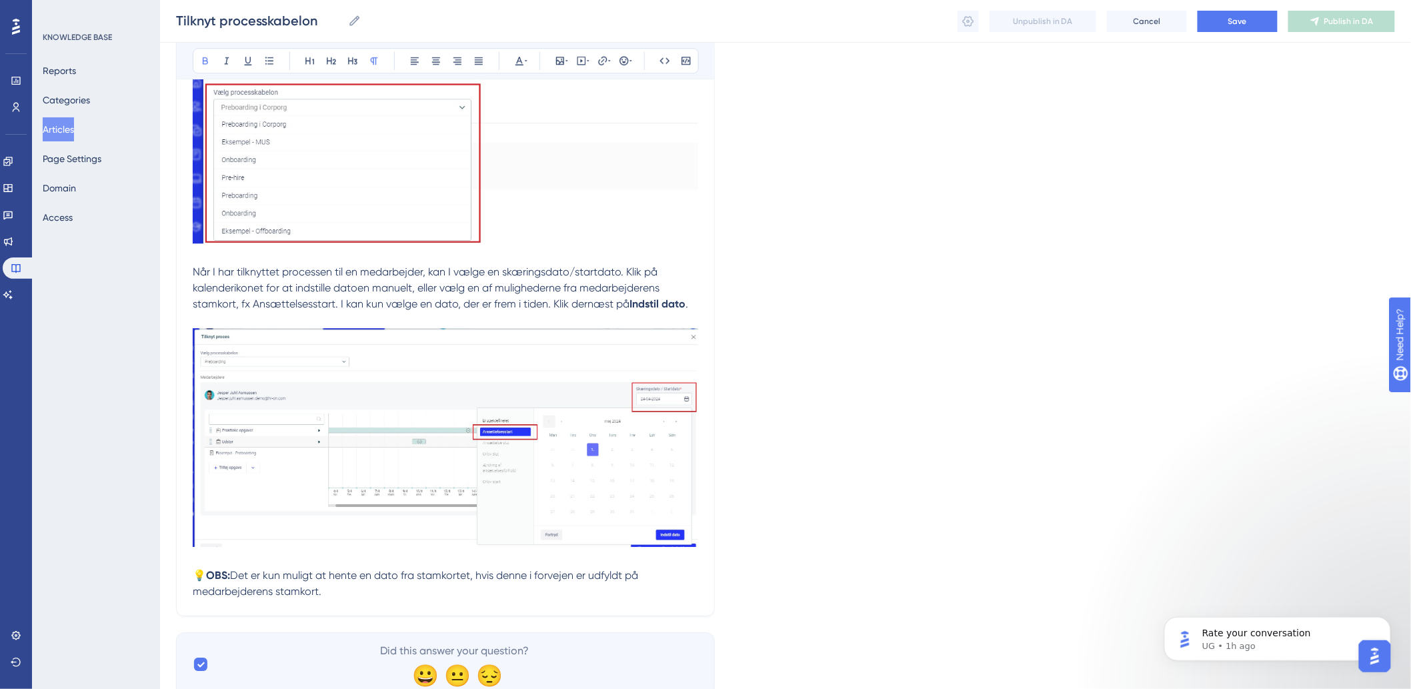
scroll to position [1570, 0]
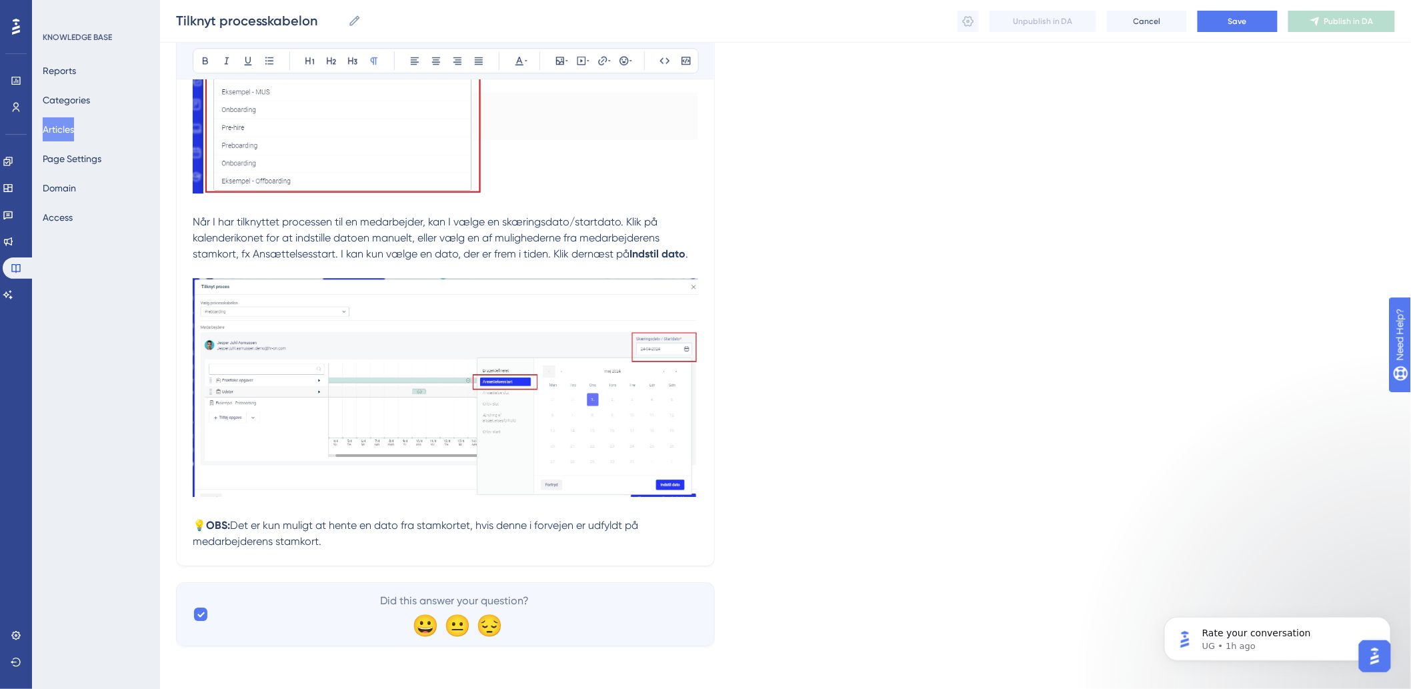
click at [389, 542] on p "💡 OBS: Det er kun muligt at hente en dato fra stamkortet, hvis denne i forvejen…" at bounding box center [446, 526] width 506 height 48
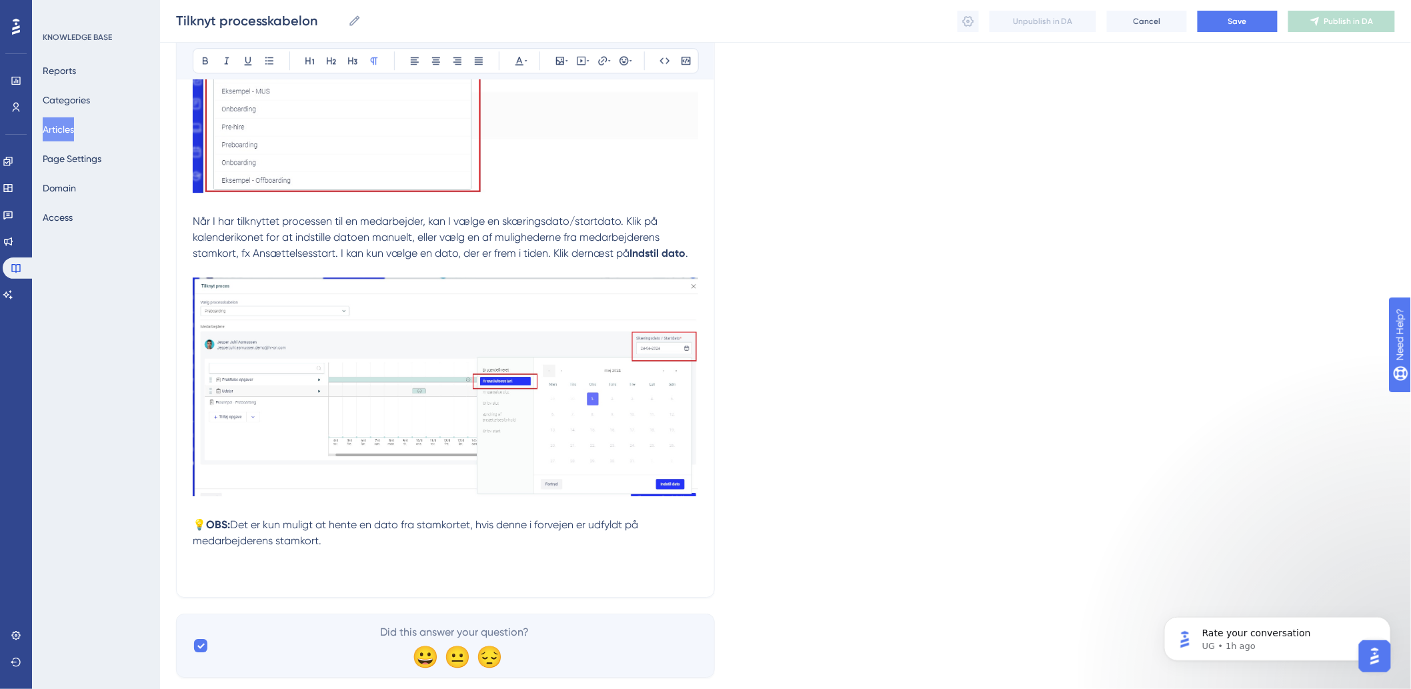
click at [243, 571] on p "💡 OBS: Det er kun muligt at hente en dato fra stamkortet, hvis denne i forvejen…" at bounding box center [446, 541] width 506 height 80
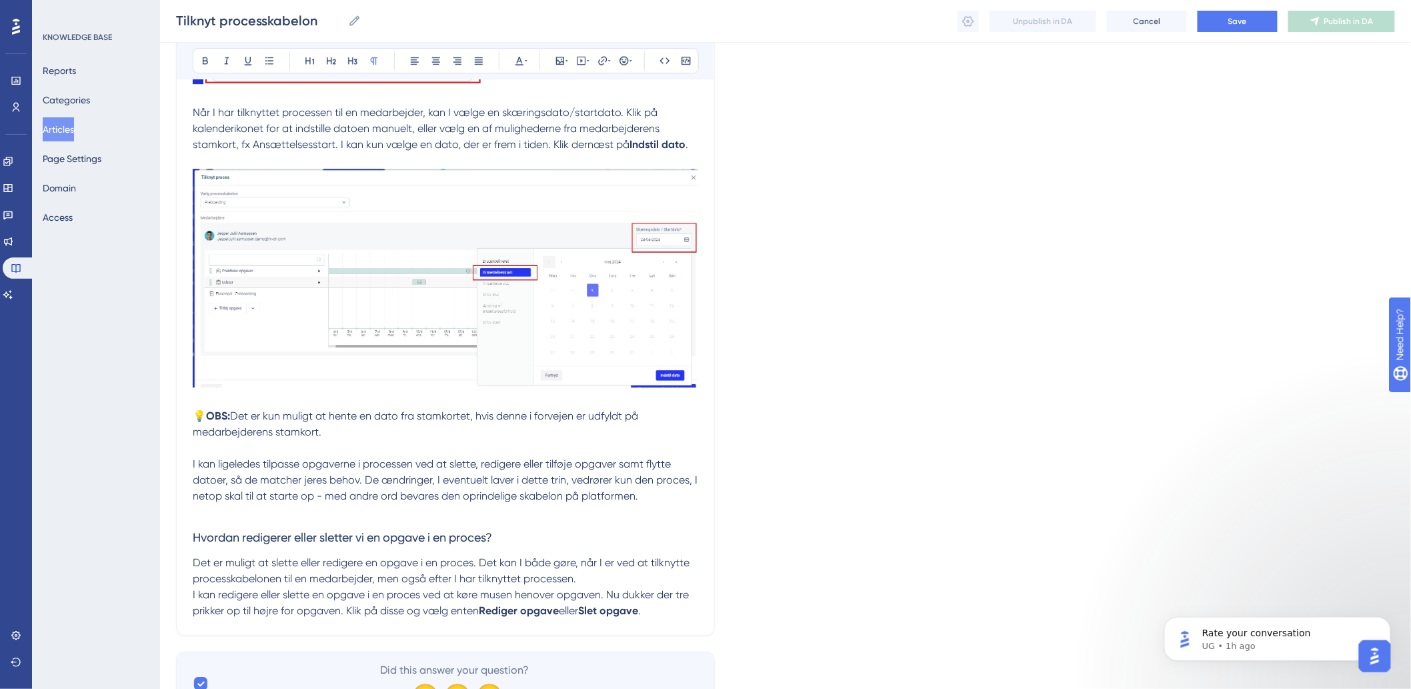
scroll to position [1748, 0]
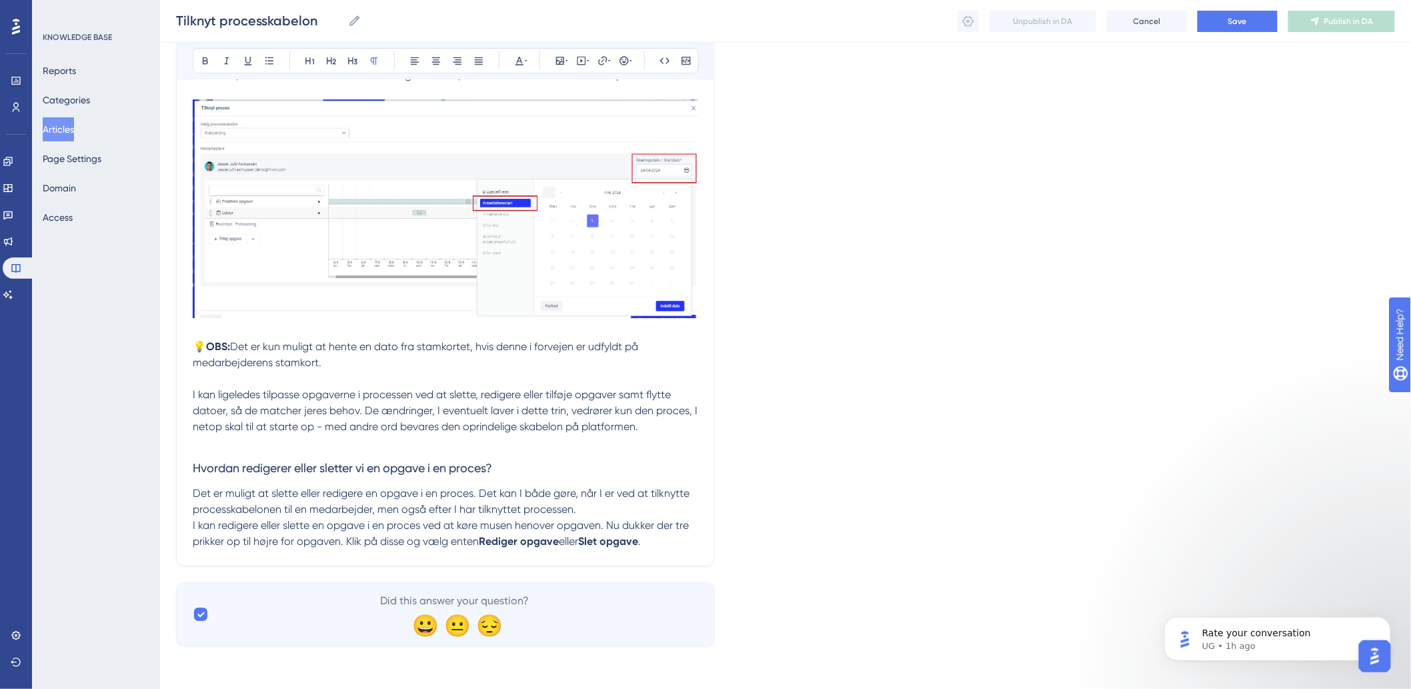
drag, startPoint x: 684, startPoint y: 504, endPoint x: 687, endPoint y: 529, distance: 24.8
click at [684, 504] on p "Det er muligt at slette eller redigere en opgave i en proces. Det kan I både gø…" at bounding box center [446, 502] width 506 height 32
click at [683, 542] on p "I kan redigere eller slette en opgave i en proces ved at køre musen henover opg…" at bounding box center [446, 534] width 506 height 32
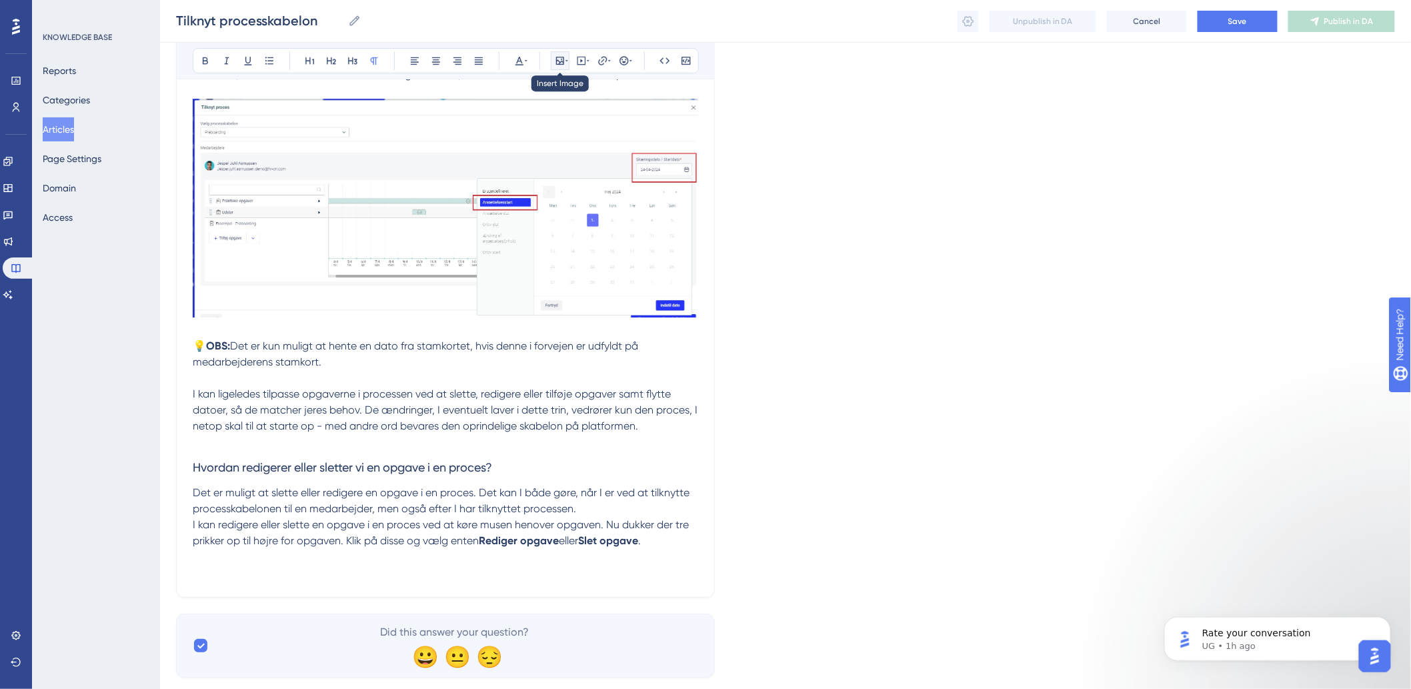
click at [561, 61] on icon at bounding box center [560, 61] width 8 height 8
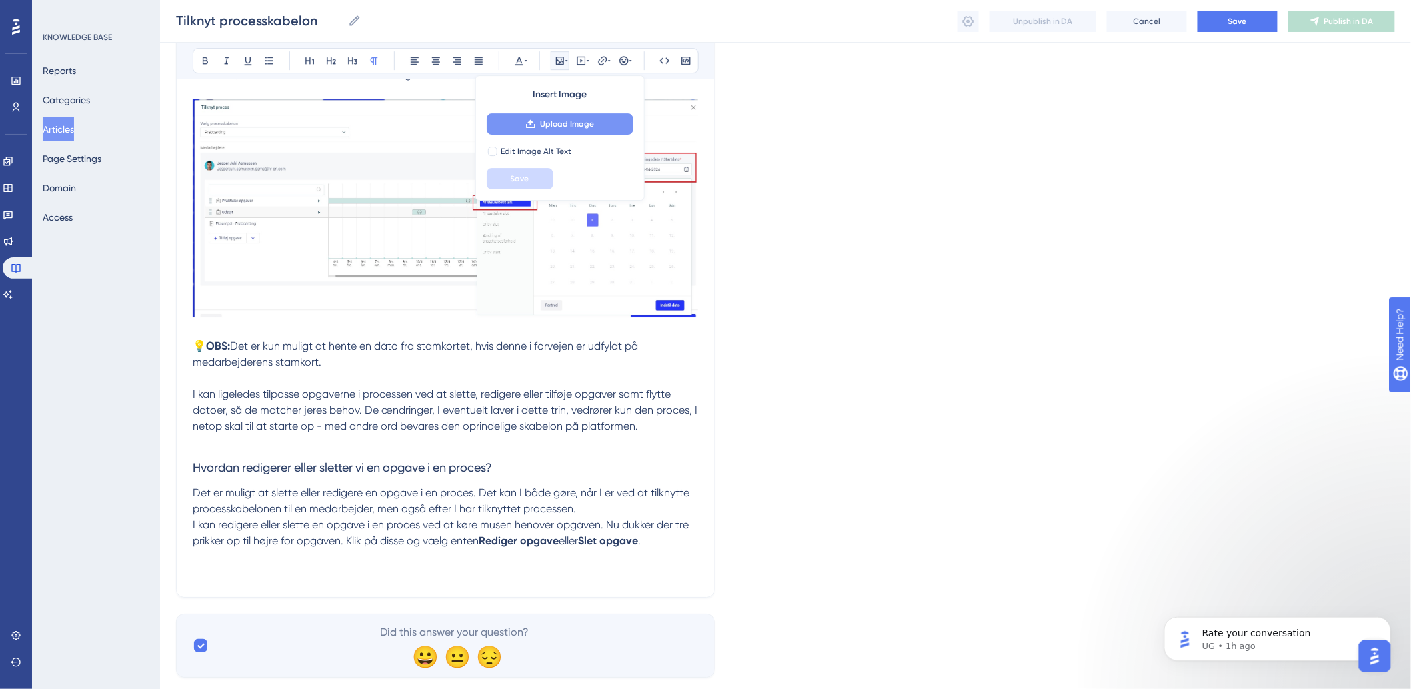
click at [554, 117] on button "Upload Image" at bounding box center [560, 123] width 147 height 21
click at [329, 80] on span "Når I har tilknyttet processen til en medarbejder, kan I vælge en skæringsdato/…" at bounding box center [428, 58] width 470 height 45
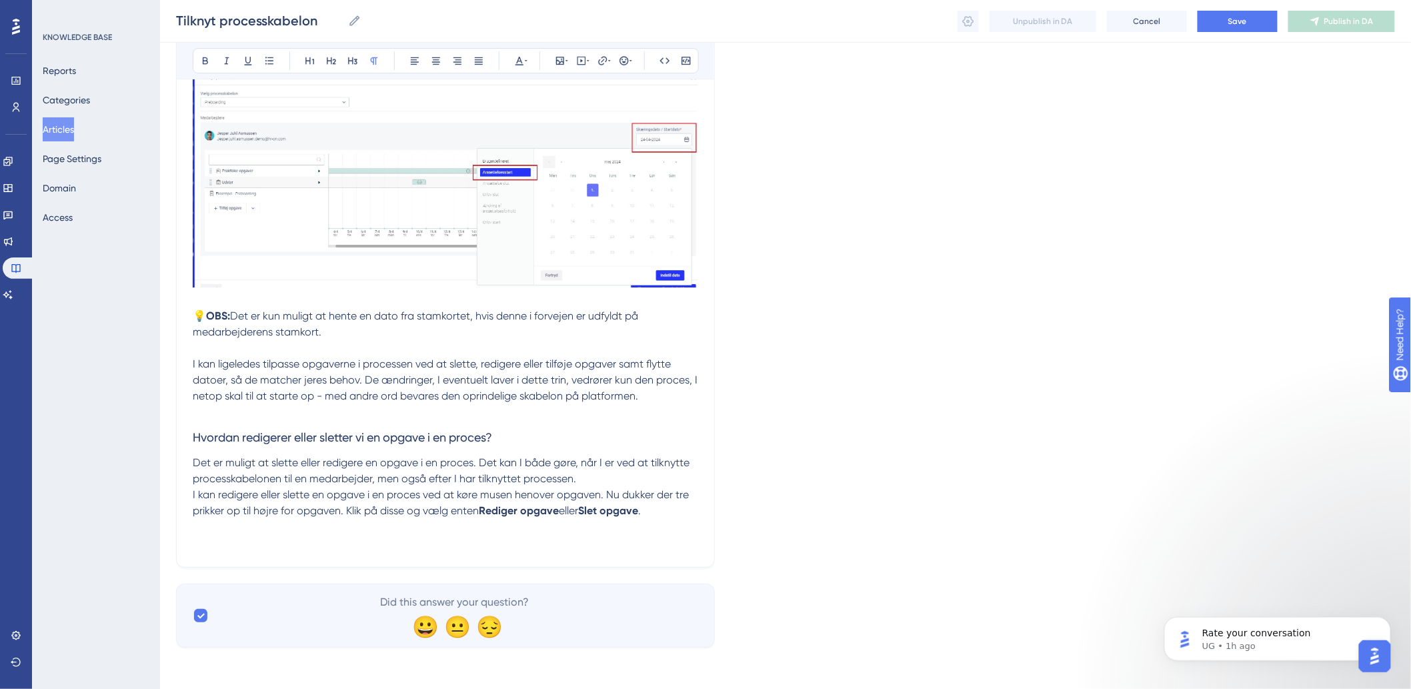
scroll to position [1780, 0]
click at [674, 502] on p "I kan redigere eller slette en opgave i en proces ved at køre musen henover opg…" at bounding box center [446, 518] width 506 height 64
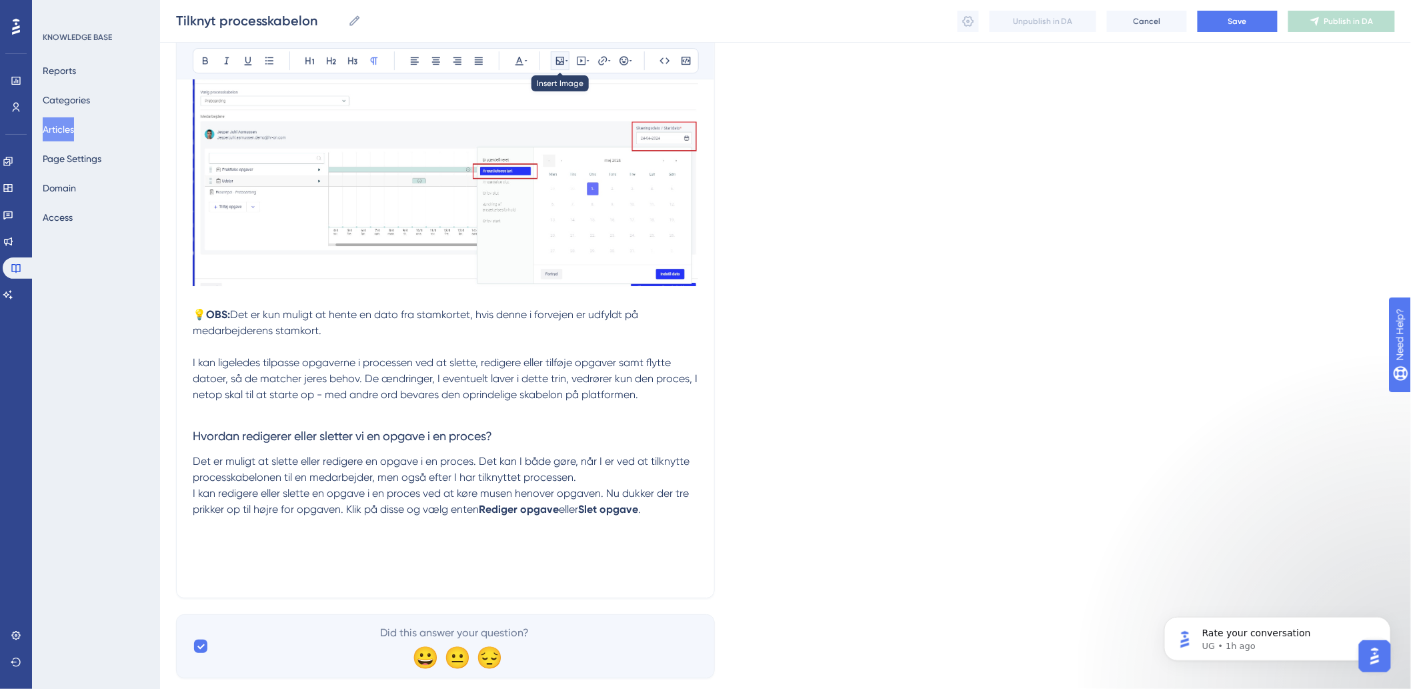
click at [563, 63] on icon at bounding box center [560, 60] width 11 height 11
click at [562, 121] on span "Upload Image" at bounding box center [567, 124] width 54 height 11
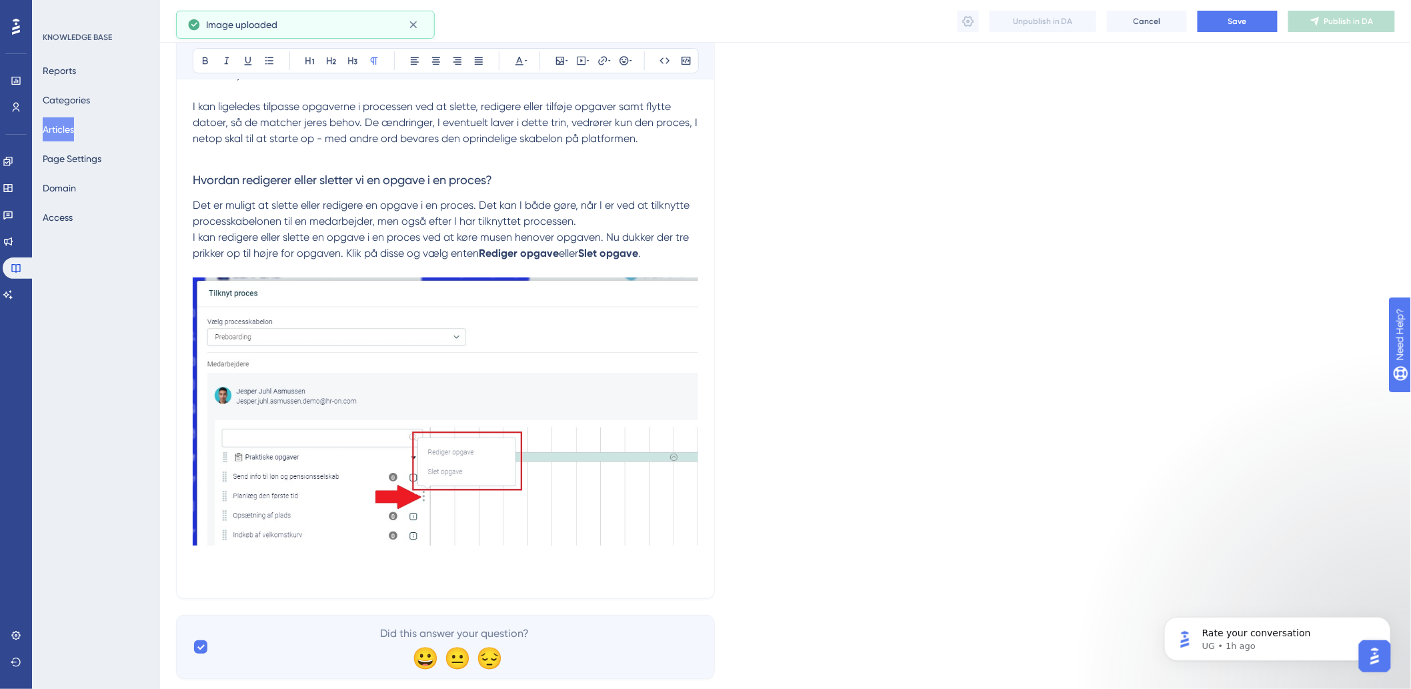
scroll to position [2069, 0]
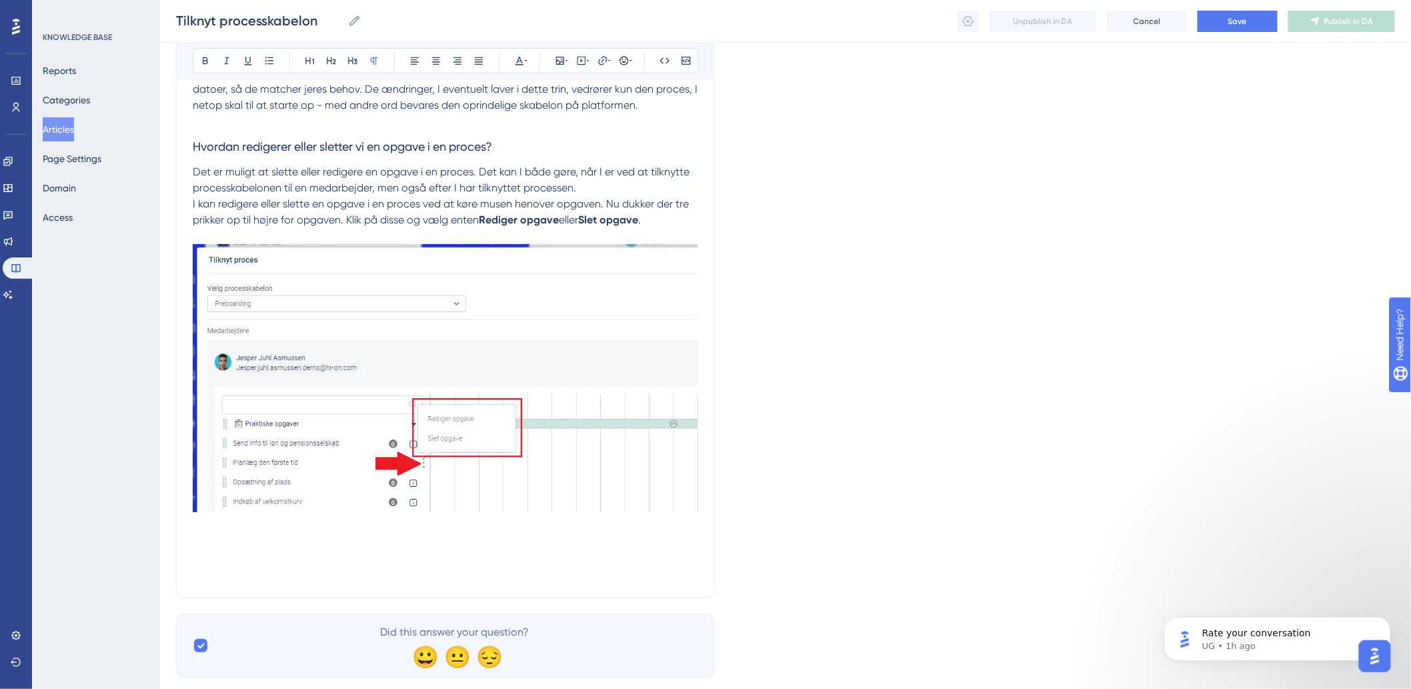
click at [242, 555] on p "I kan redigere eller slette en opgave i en proces ved at køre musen henover opg…" at bounding box center [446, 388] width 506 height 385
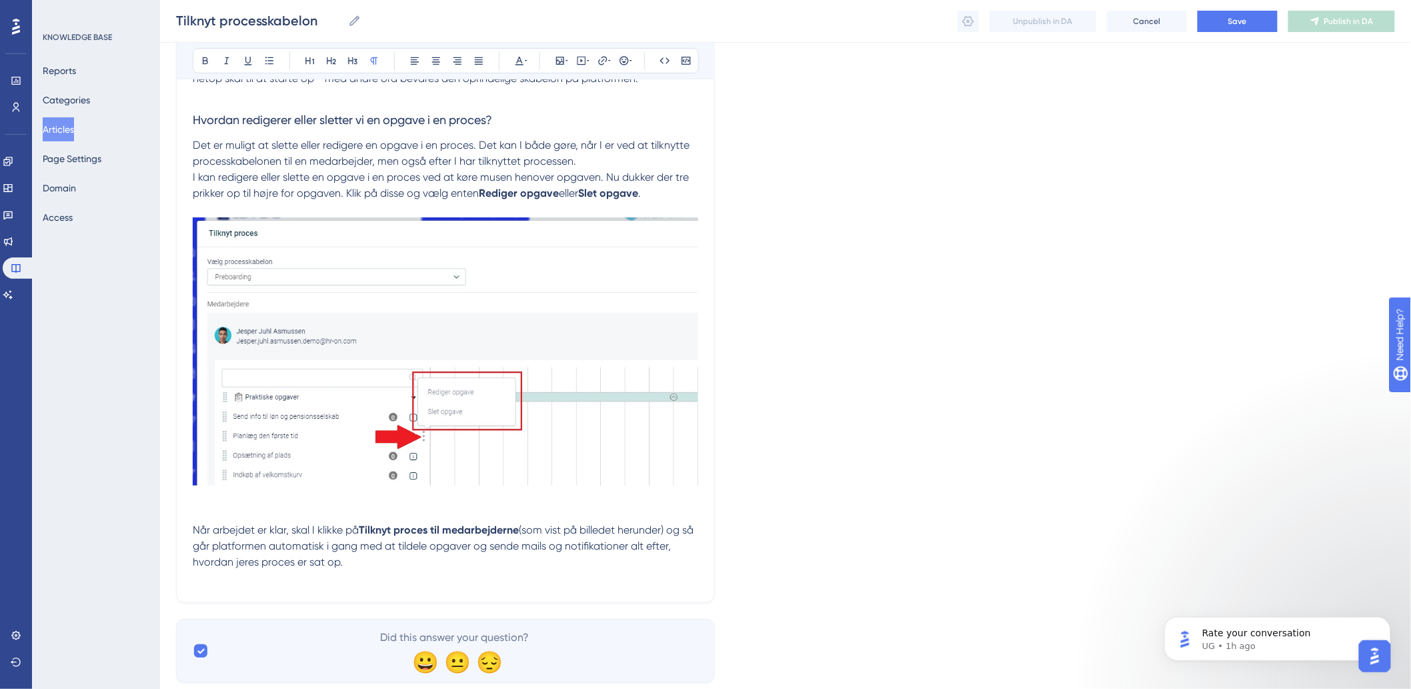
scroll to position [2132, 0]
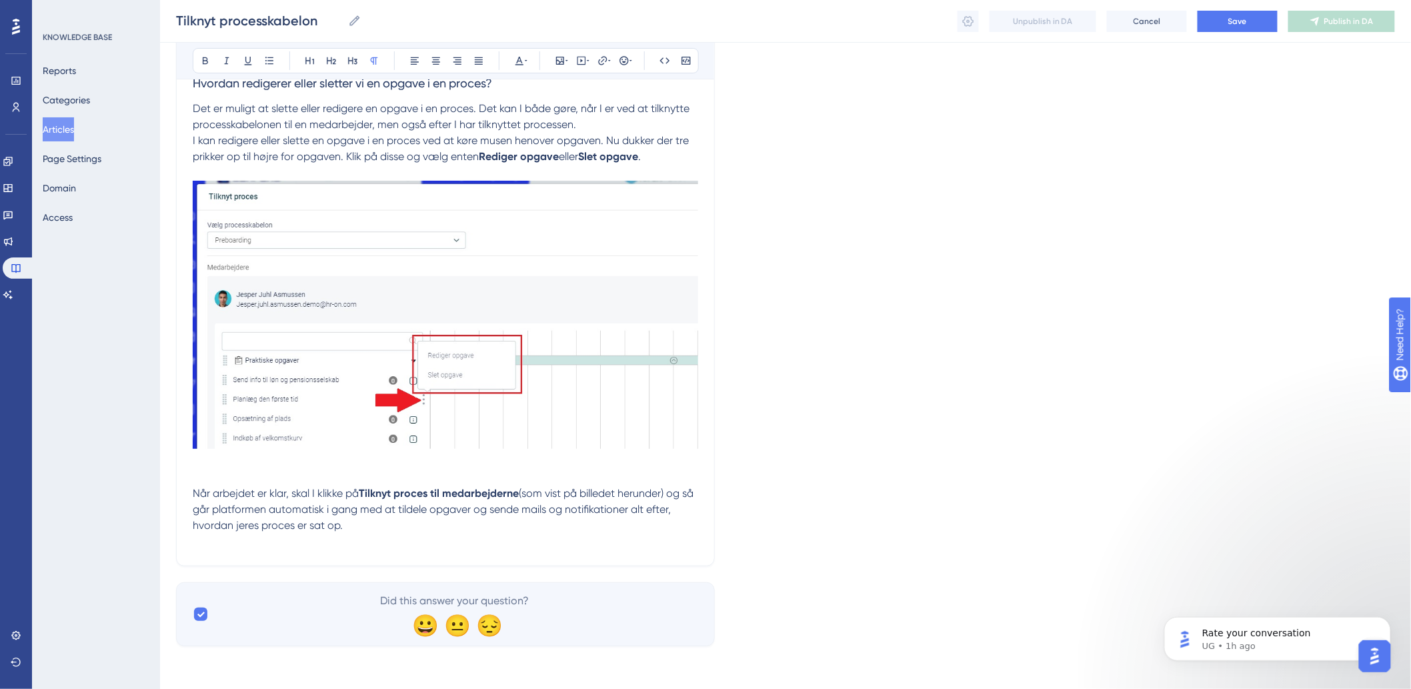
click at [358, 548] on p "I kan redigere eller slette en opgave i en proces ved at køre musen henover opg…" at bounding box center [446, 341] width 506 height 417
click at [566, 61] on icon at bounding box center [567, 60] width 3 height 11
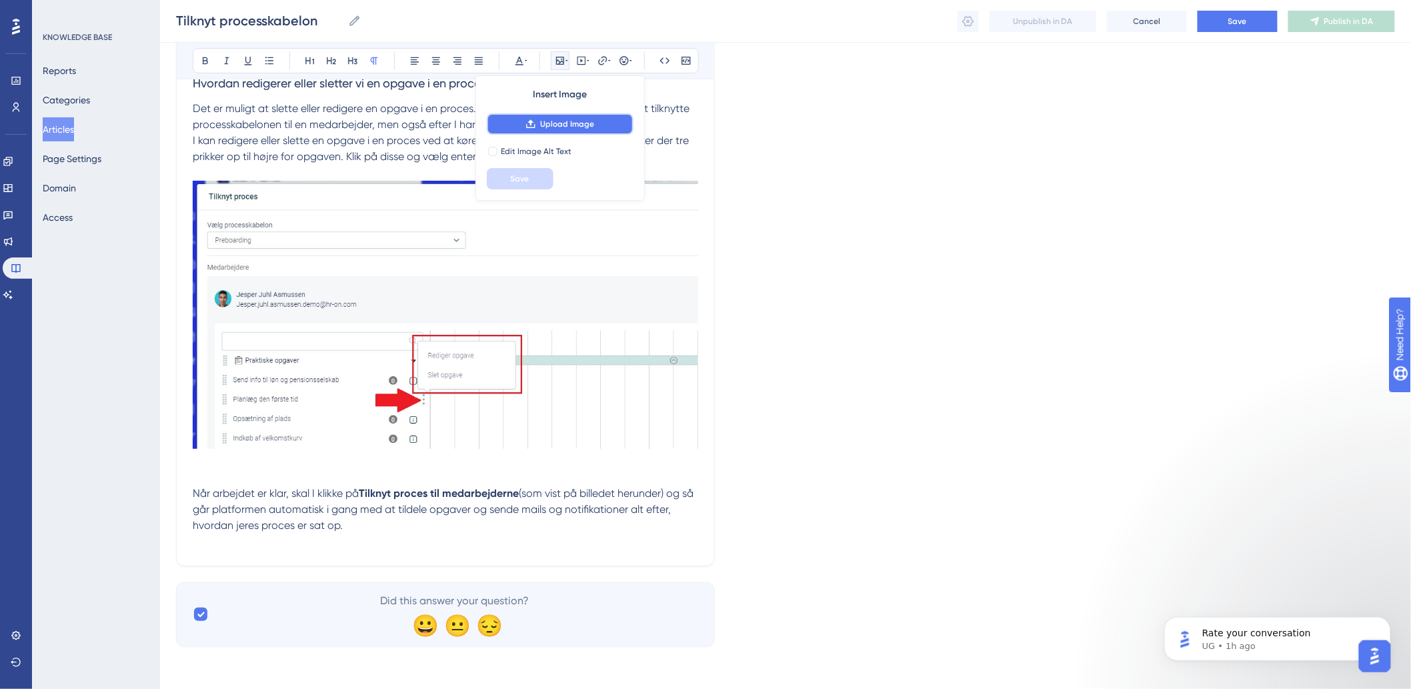
click at [540, 130] on button "Upload Image" at bounding box center [560, 123] width 147 height 21
click at [397, 78] on div "Bold Italic Underline Bullet Point Heading 1 Heading 2 Heading 3 Normal Align L…" at bounding box center [446, 60] width 538 height 37
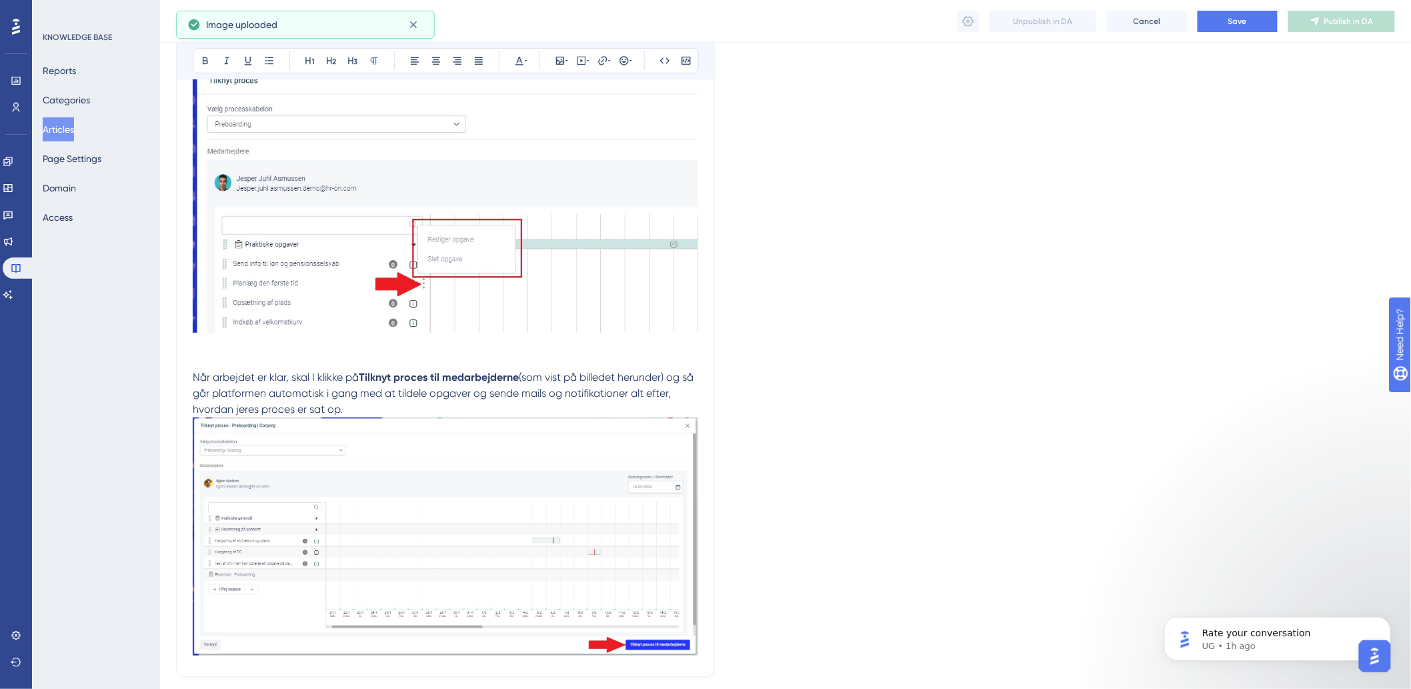
scroll to position [2359, 0]
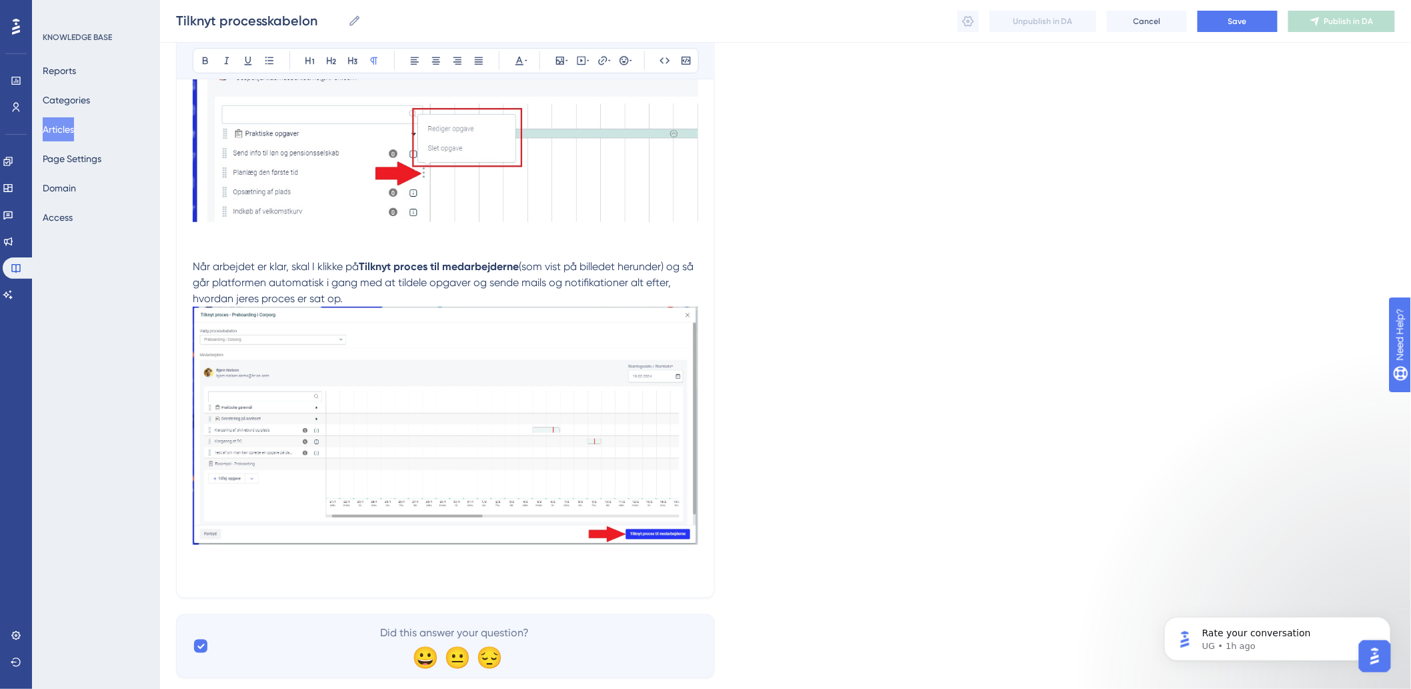
click at [273, 567] on p "I kan redigere eller slette en opgave i en proces ved at køre musen henover opg…" at bounding box center [446, 244] width 506 height 676
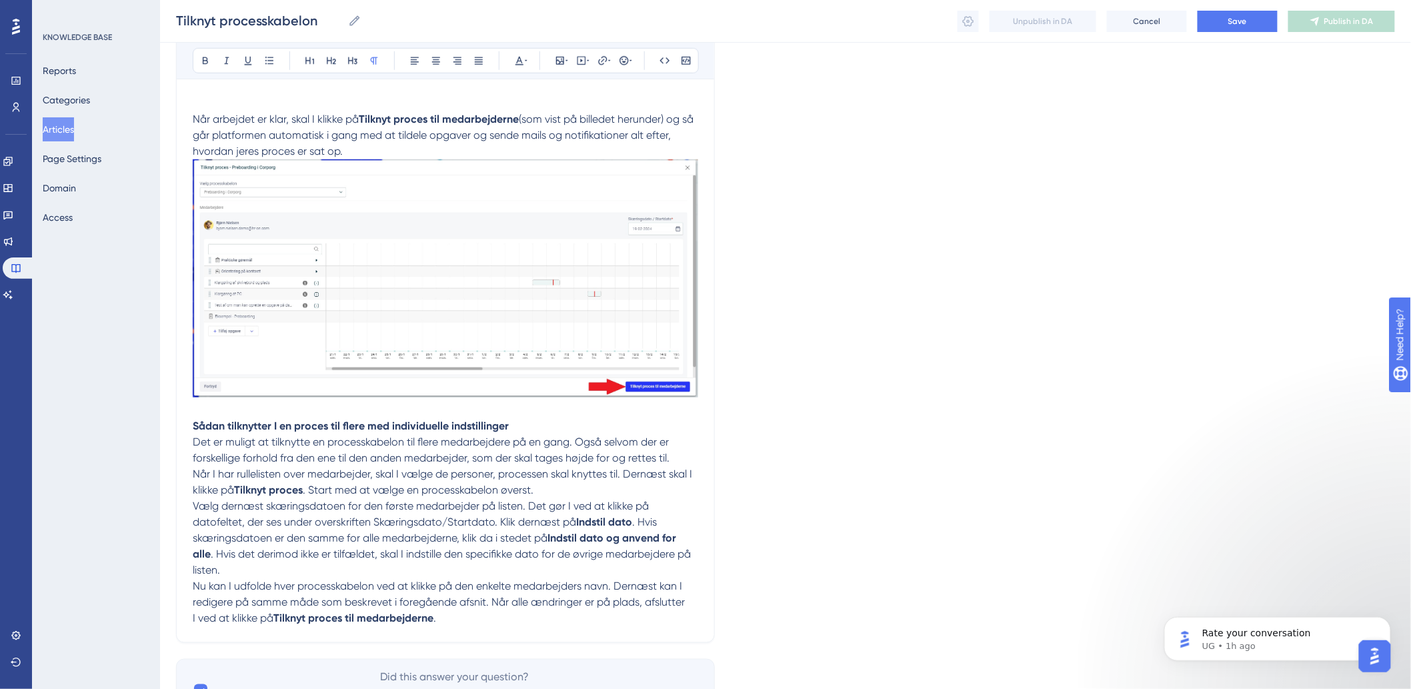
scroll to position [2579, 0]
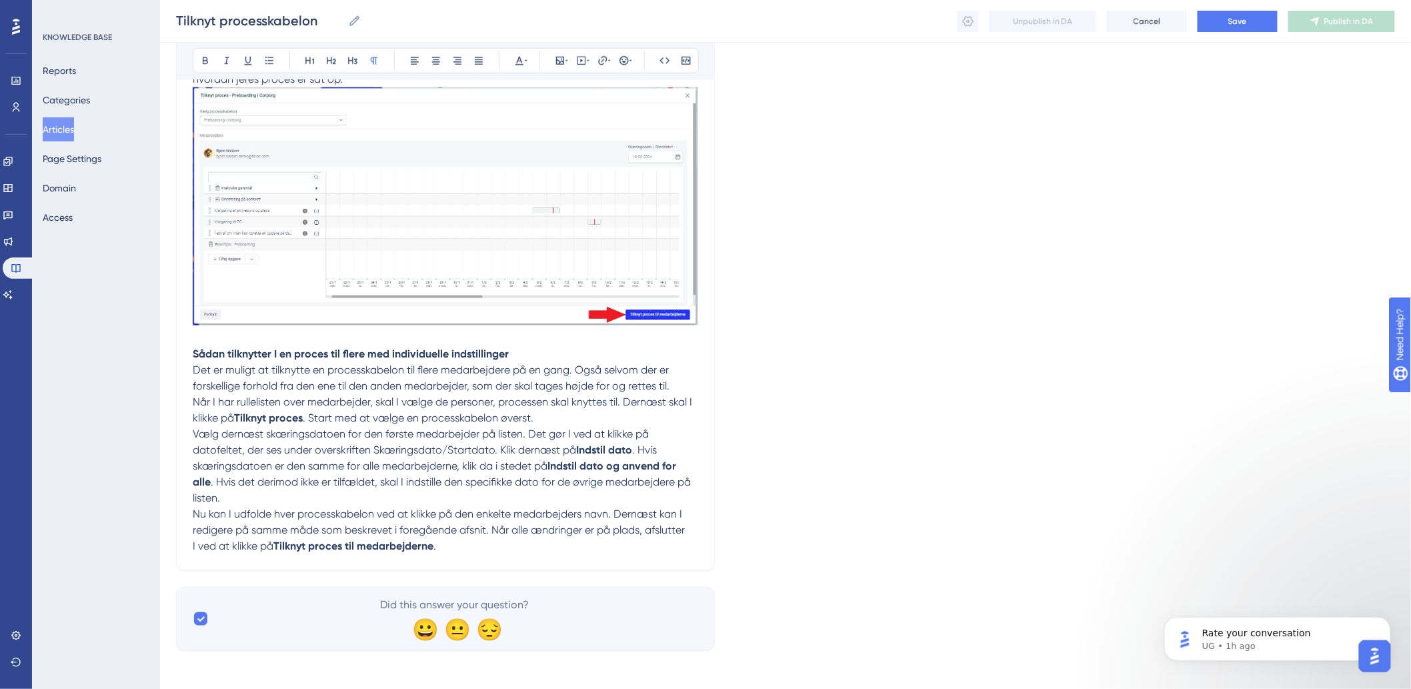
click at [544, 531] on span "Nu kan I udfolde hver processkabelon ved at klikke på den enkelte medarbejders …" at bounding box center [440, 530] width 495 height 45
click at [529, 549] on p "Nu kan I udfolde hver processkabelon ved at klikke på den enkelte medarbejders …" at bounding box center [446, 530] width 506 height 48
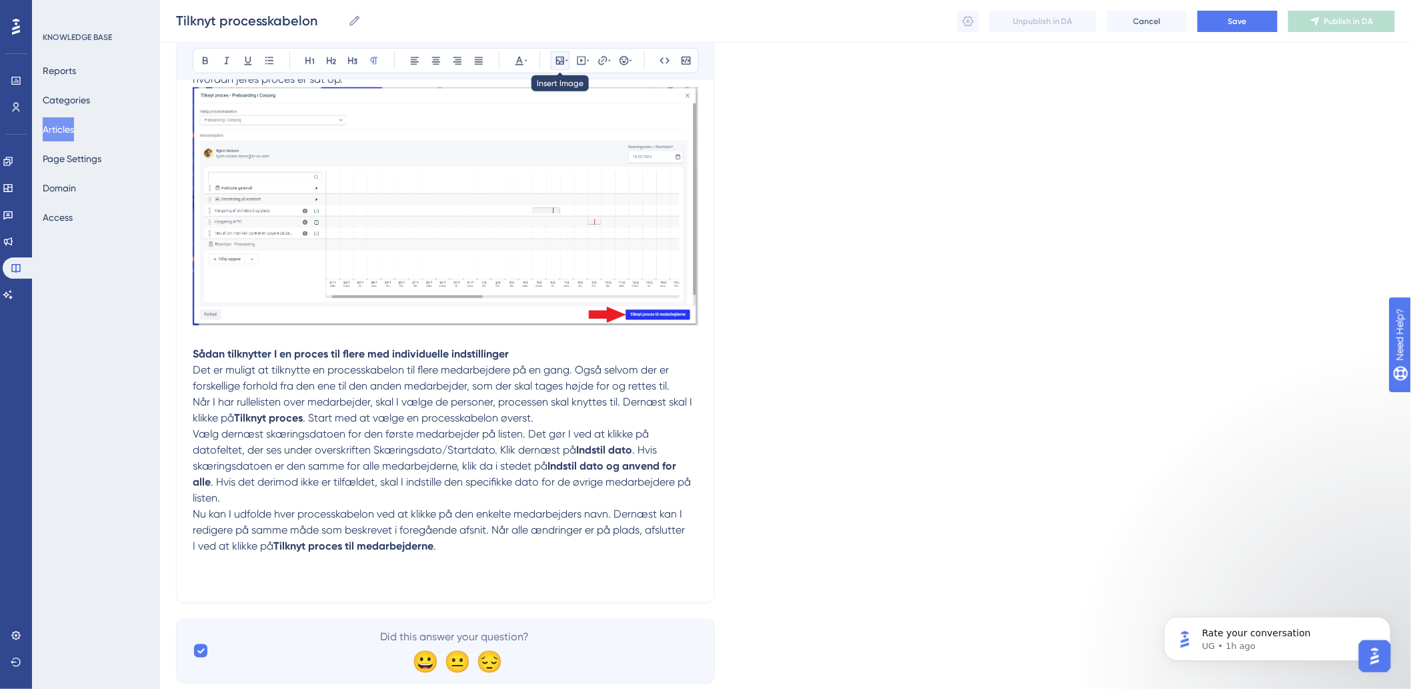
click at [560, 67] on button at bounding box center [560, 60] width 19 height 19
click at [562, 115] on button "Upload Image" at bounding box center [560, 123] width 147 height 21
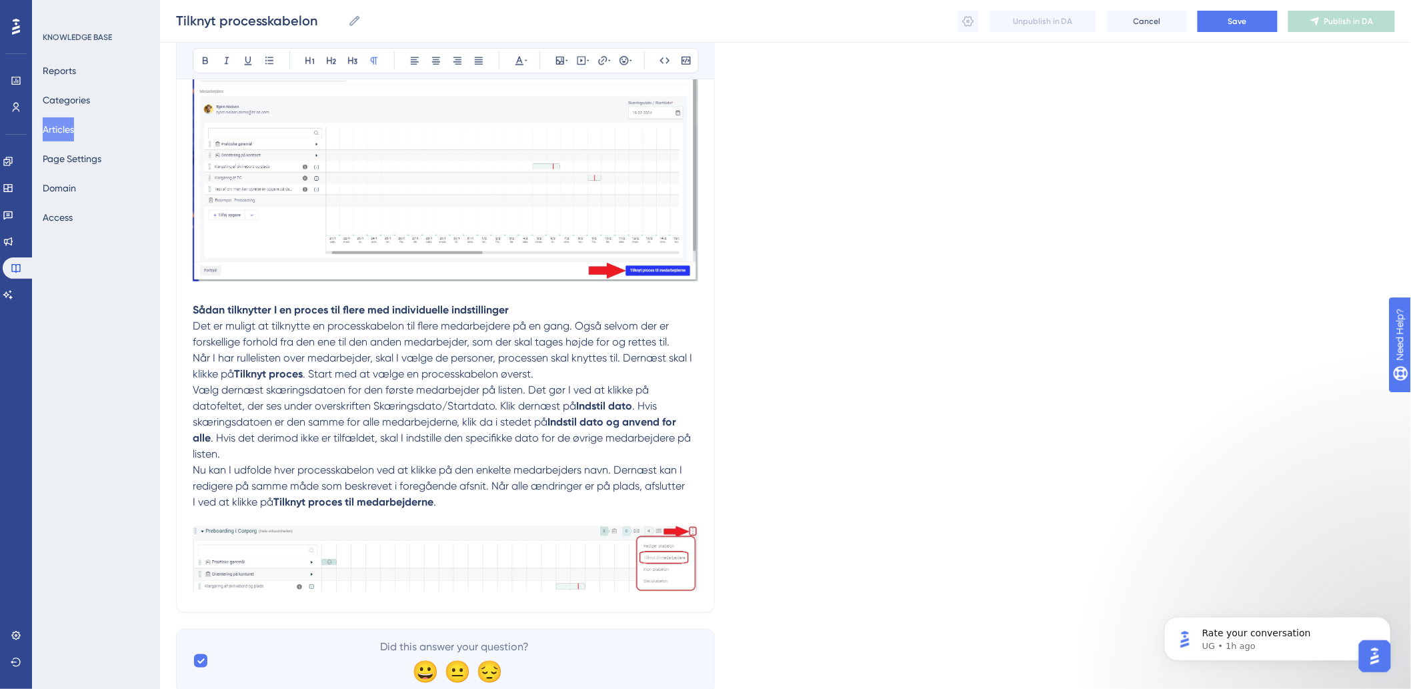
scroll to position [2596, 0]
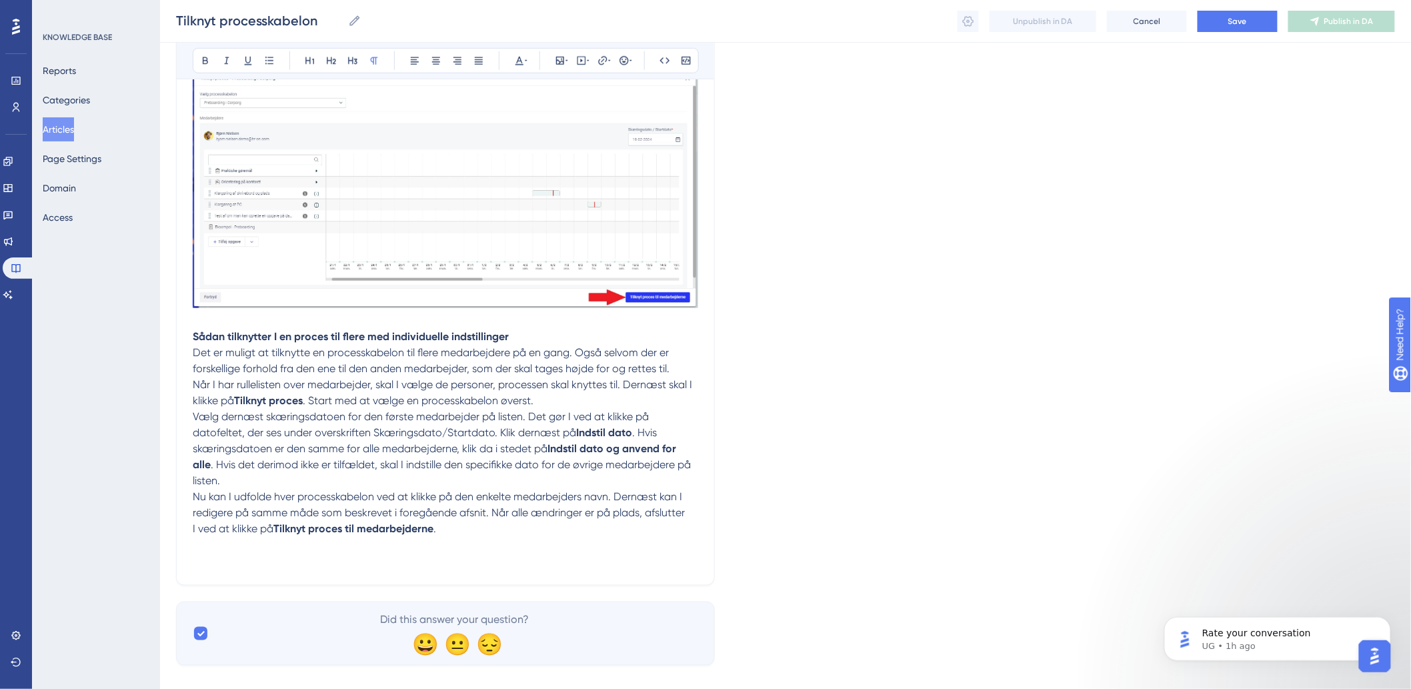
click at [472, 526] on p "Nu kan I udfolde hver processkabelon ved at klikke på den enkelte medarbejders …" at bounding box center [446, 529] width 506 height 80
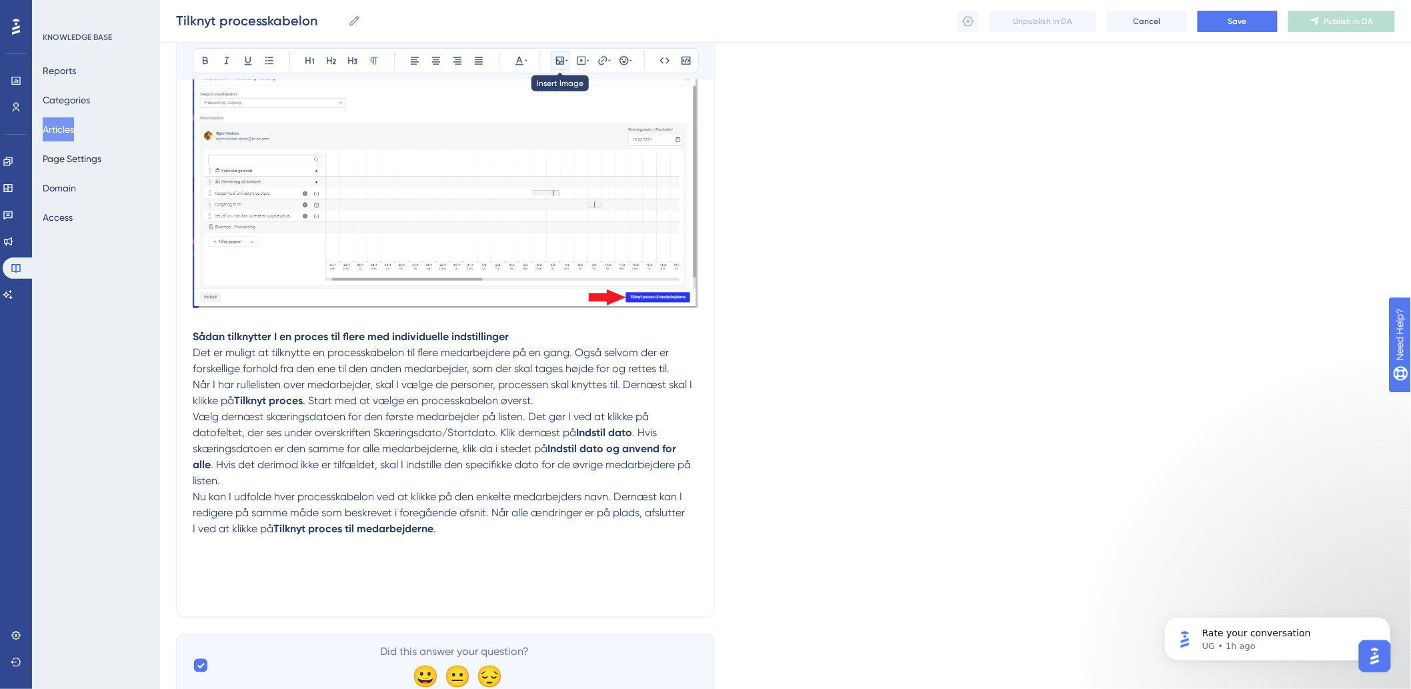
click at [554, 58] on button at bounding box center [560, 60] width 19 height 19
click at [534, 124] on icon at bounding box center [531, 124] width 11 height 11
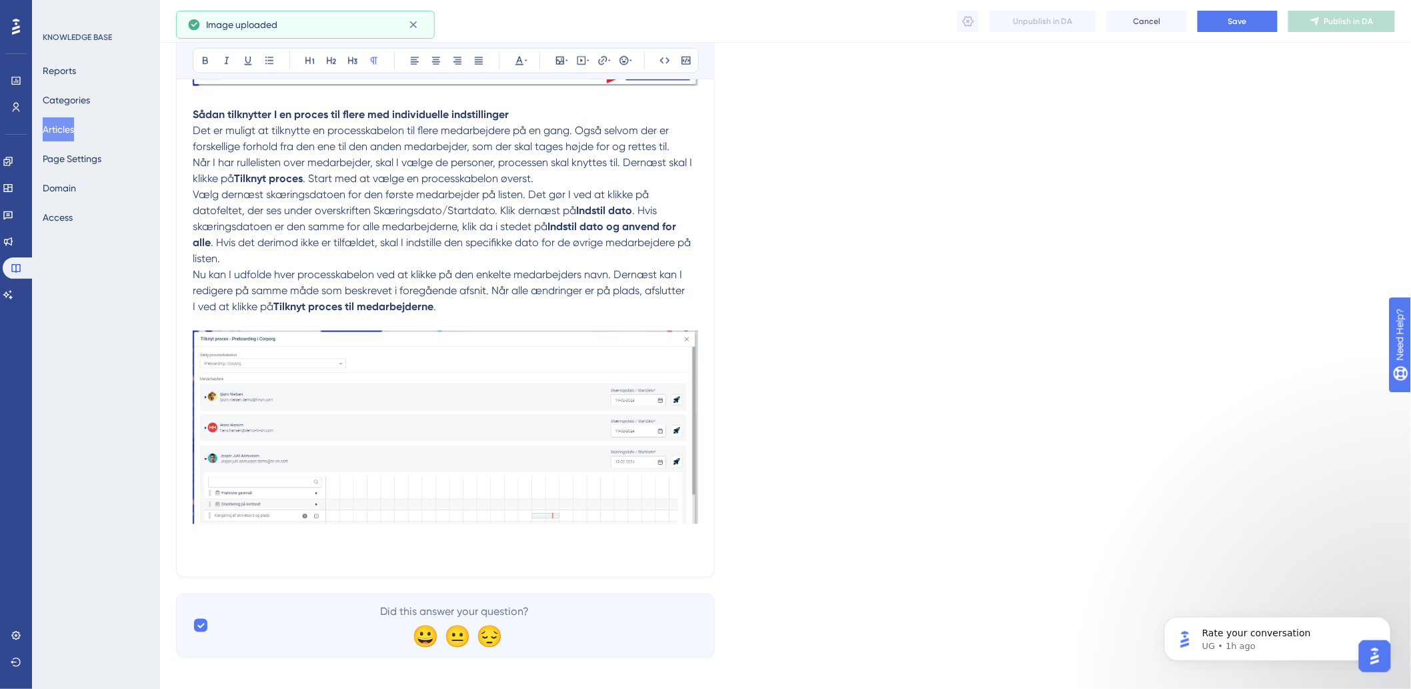
scroll to position [2830, 0]
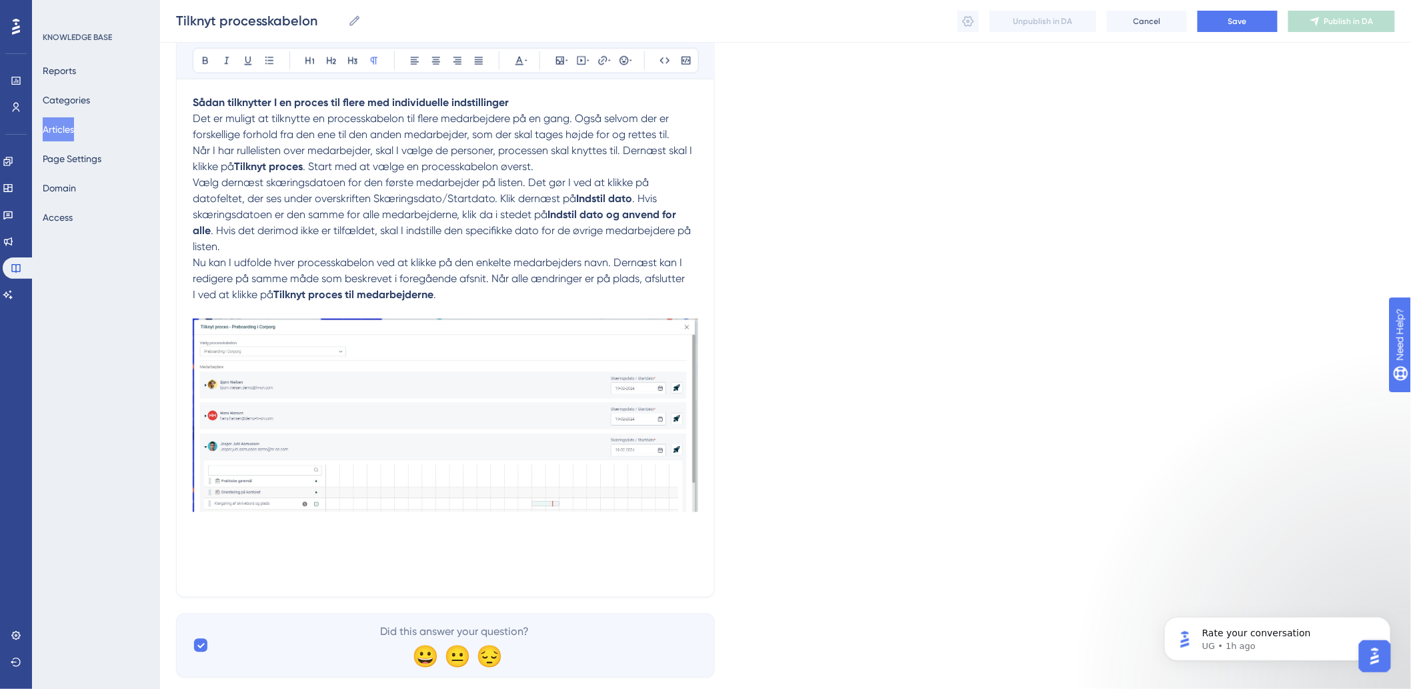
click at [231, 540] on p "Nu kan I udfolde hver processkabelon ved at klikke på den enkelte medarbejders …" at bounding box center [446, 418] width 506 height 326
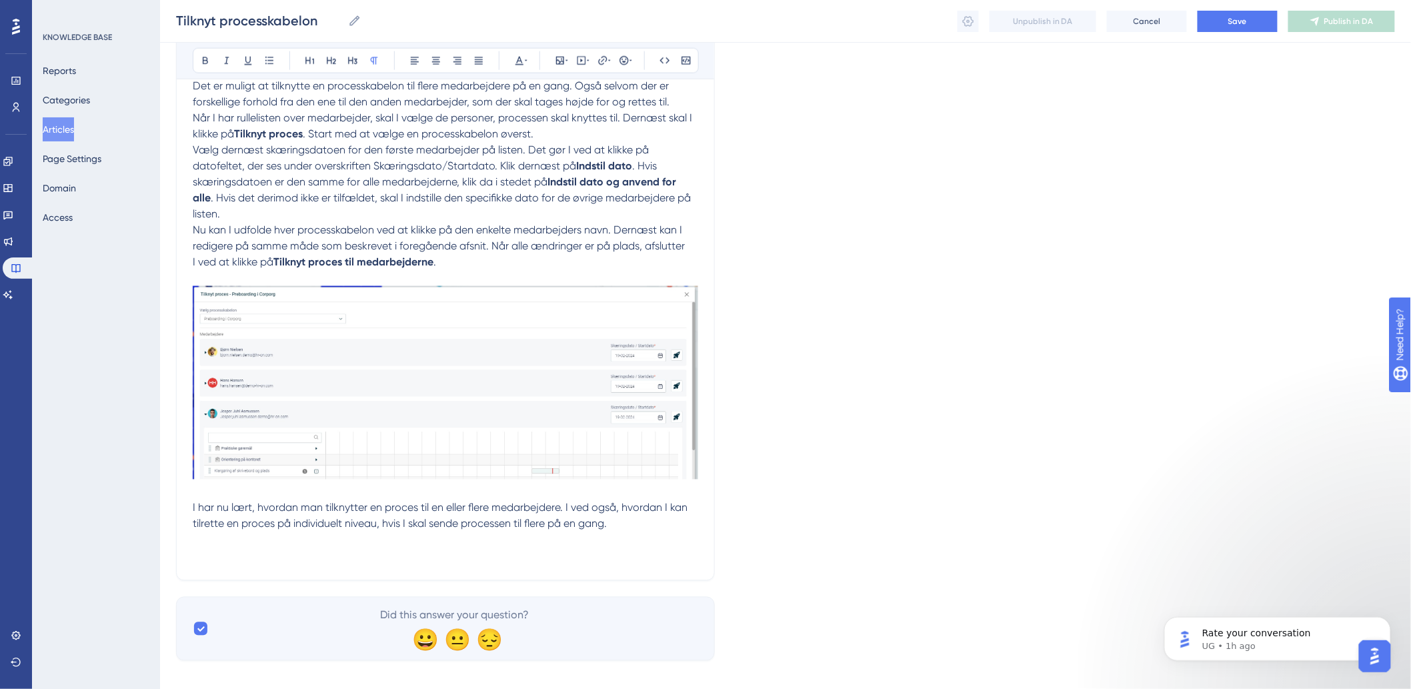
scroll to position [2878, 0]
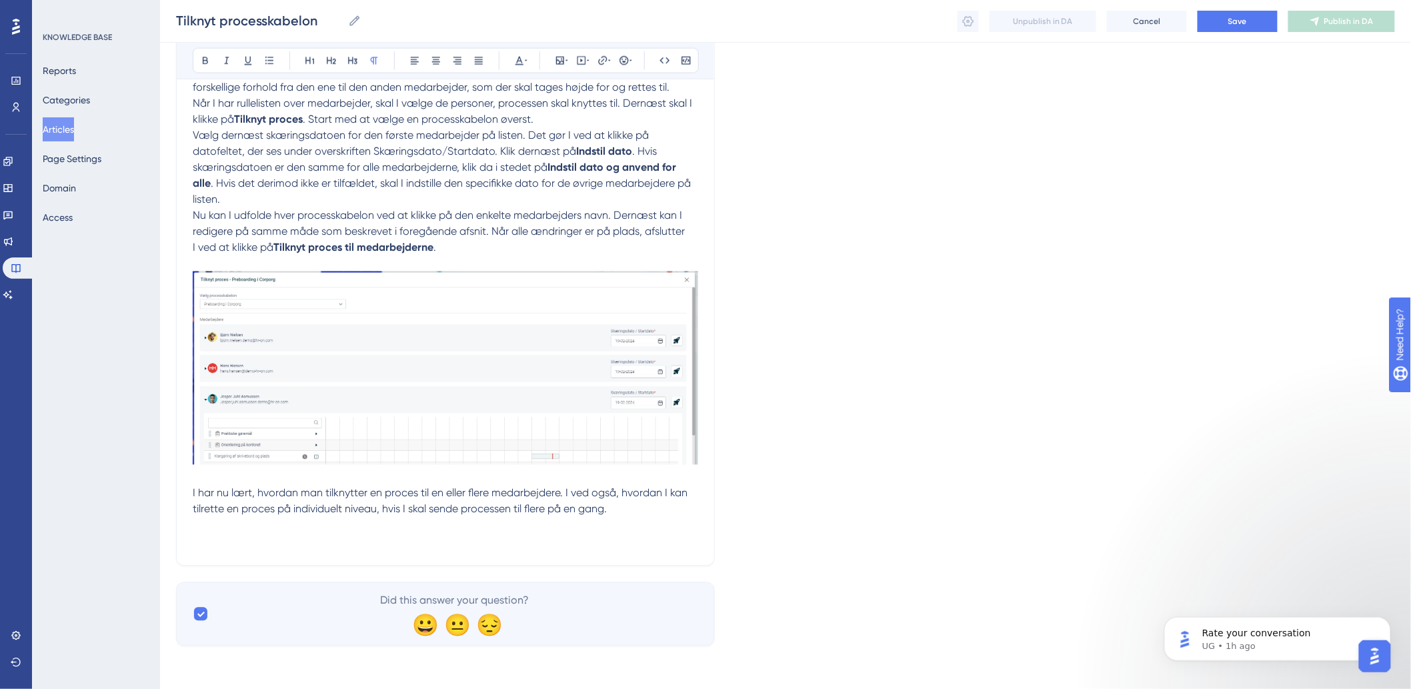
click at [297, 544] on p "Nu kan I udfolde hver processkabelon ved at klikke på den enkelte medarbejders …" at bounding box center [446, 378] width 506 height 342
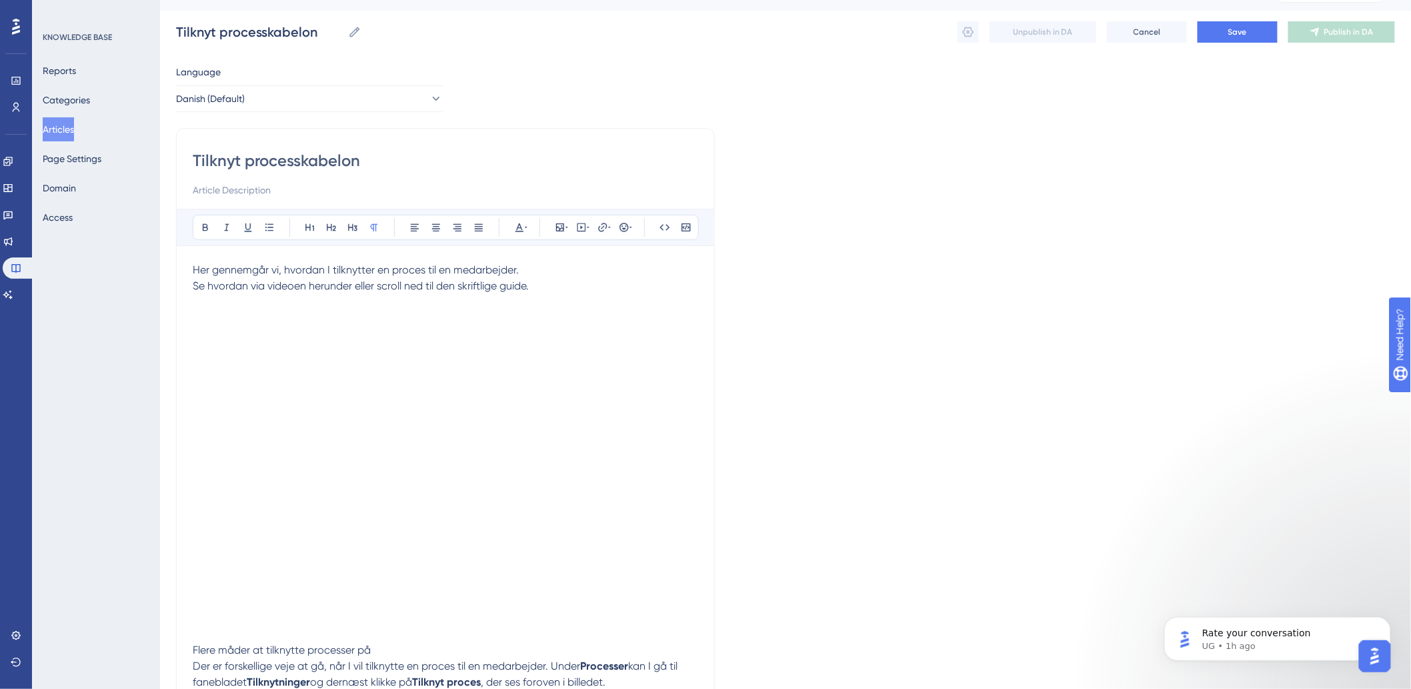
scroll to position [0, 0]
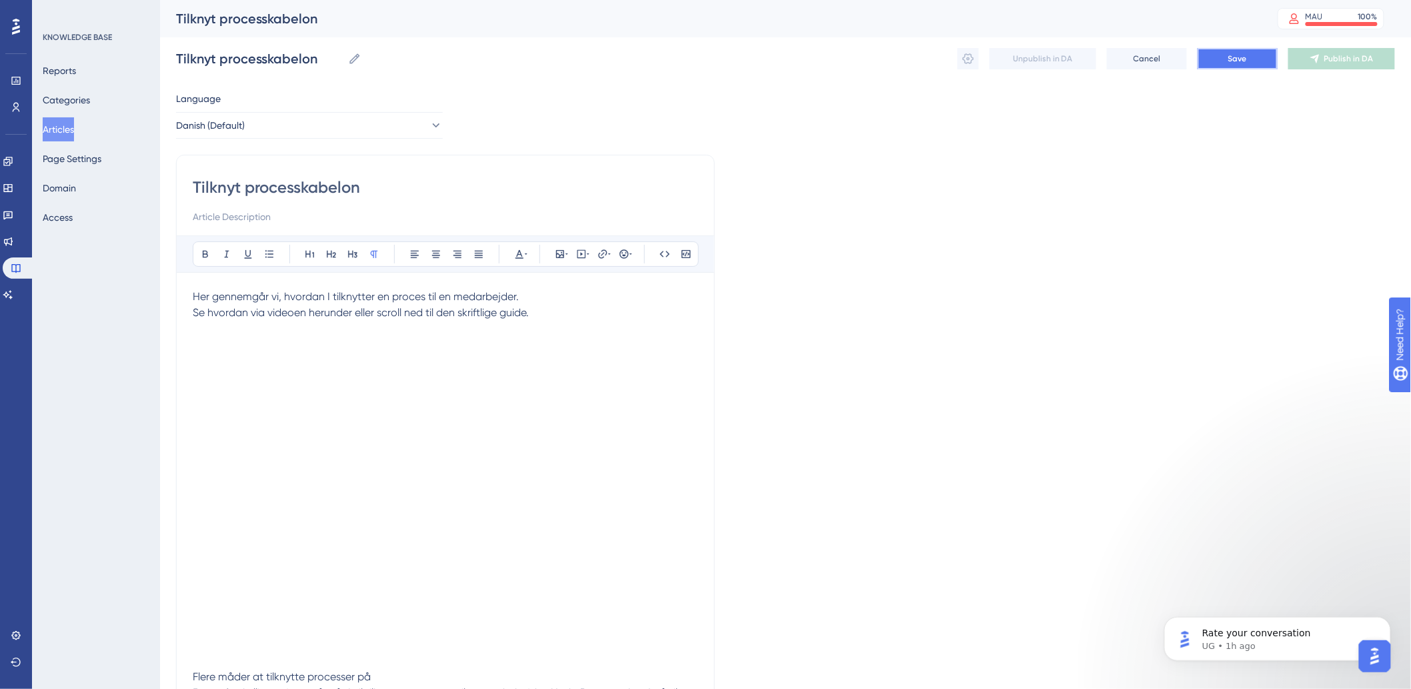
click at [1231, 54] on span "Save" at bounding box center [1238, 58] width 19 height 11
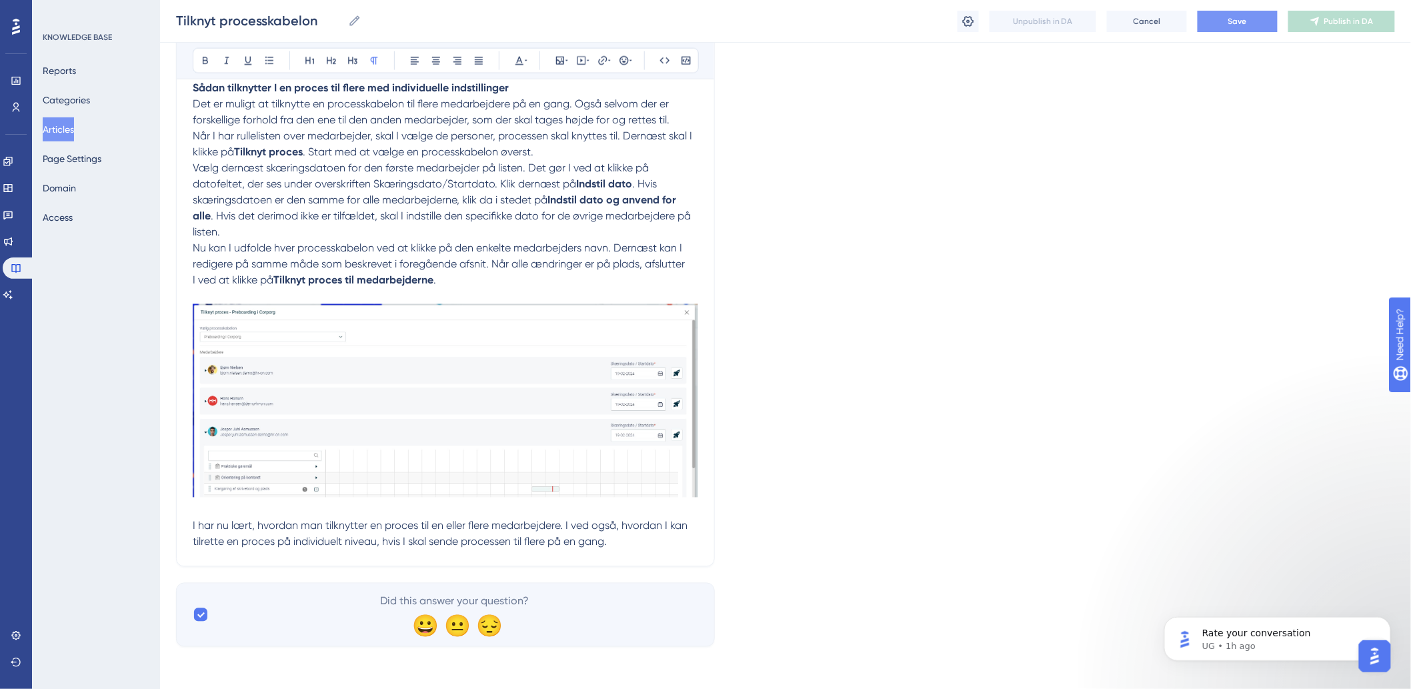
scroll to position [2846, 0]
click at [1227, 25] on button "Save" at bounding box center [1238, 21] width 80 height 21
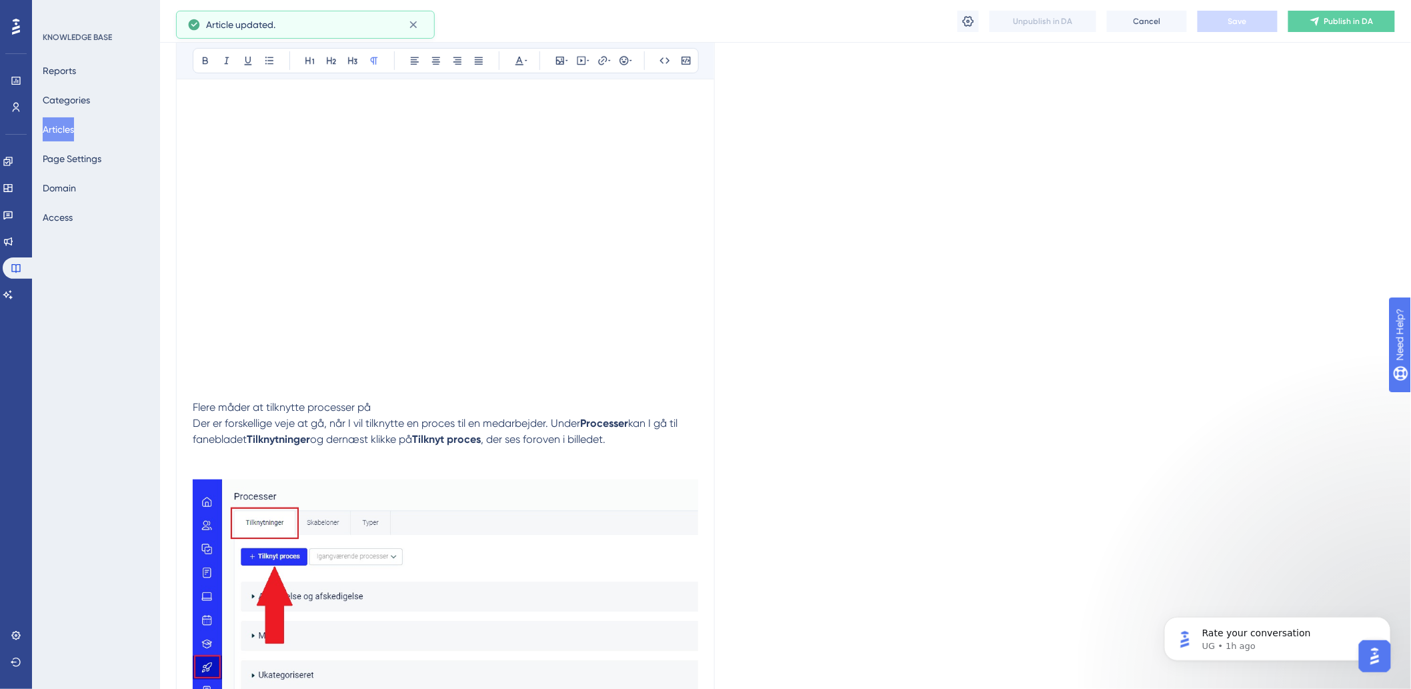
scroll to position [104, 0]
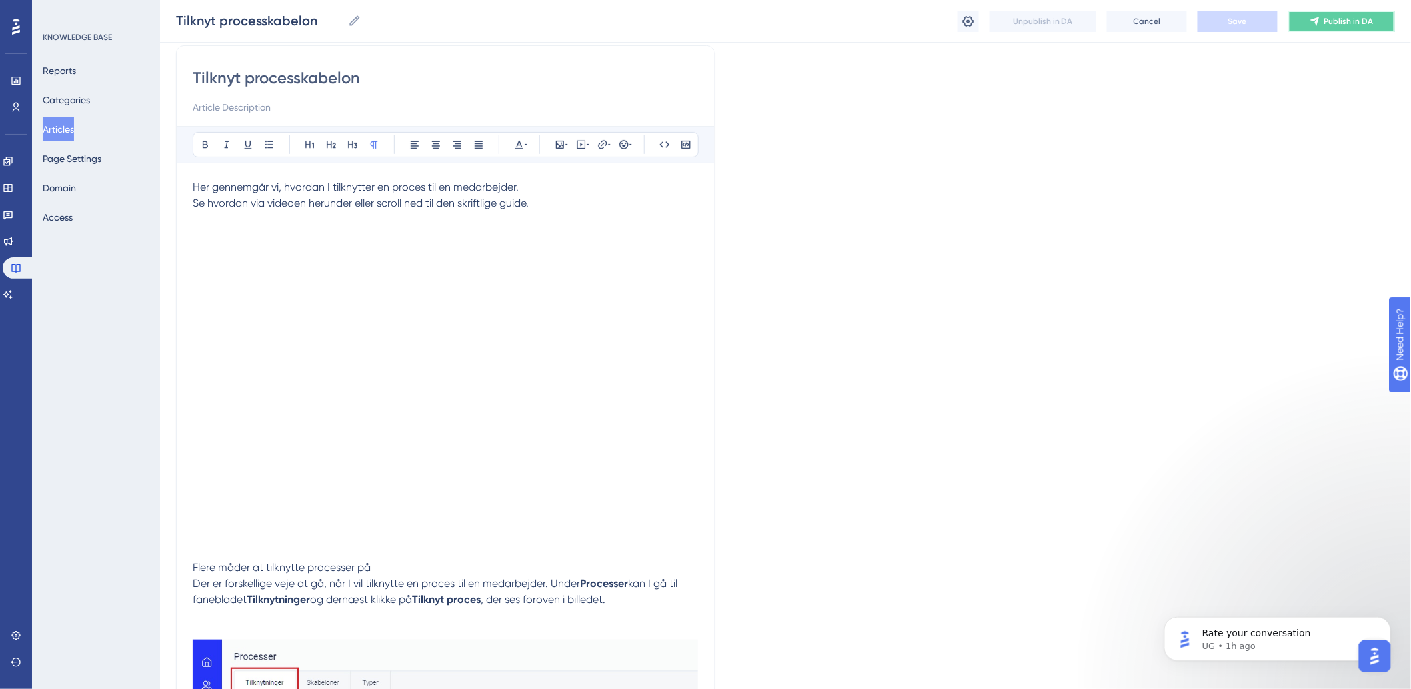
click at [1337, 25] on span "Publish in DA" at bounding box center [1349, 21] width 49 height 11
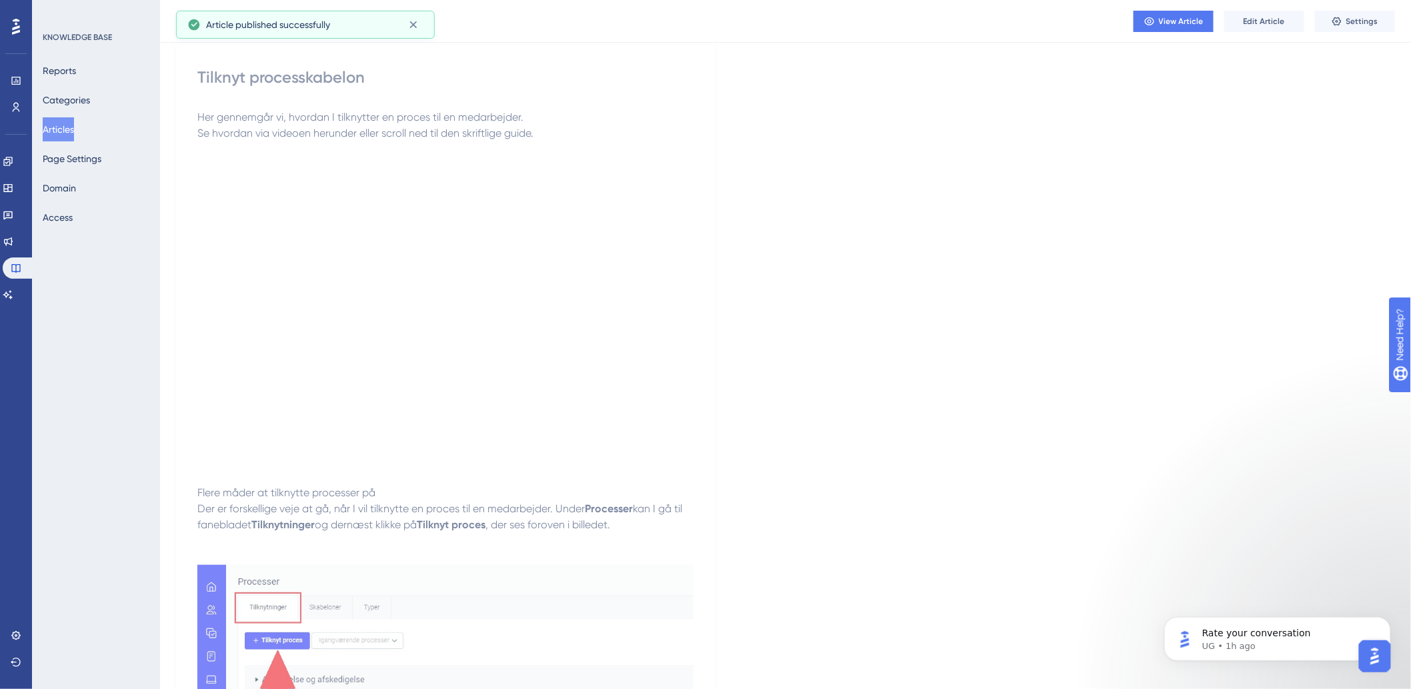
click at [72, 128] on button "Articles" at bounding box center [58, 129] width 31 height 24
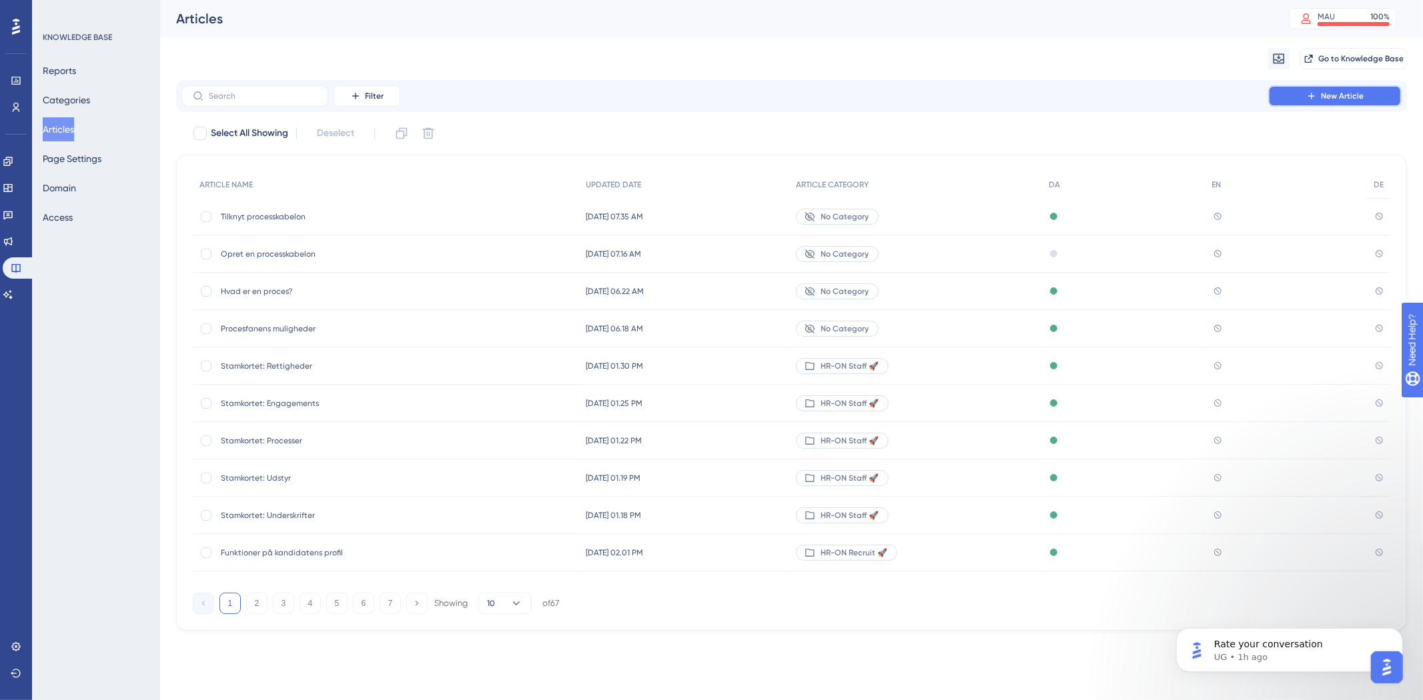
click at [1329, 91] on span "New Article" at bounding box center [1342, 96] width 43 height 11
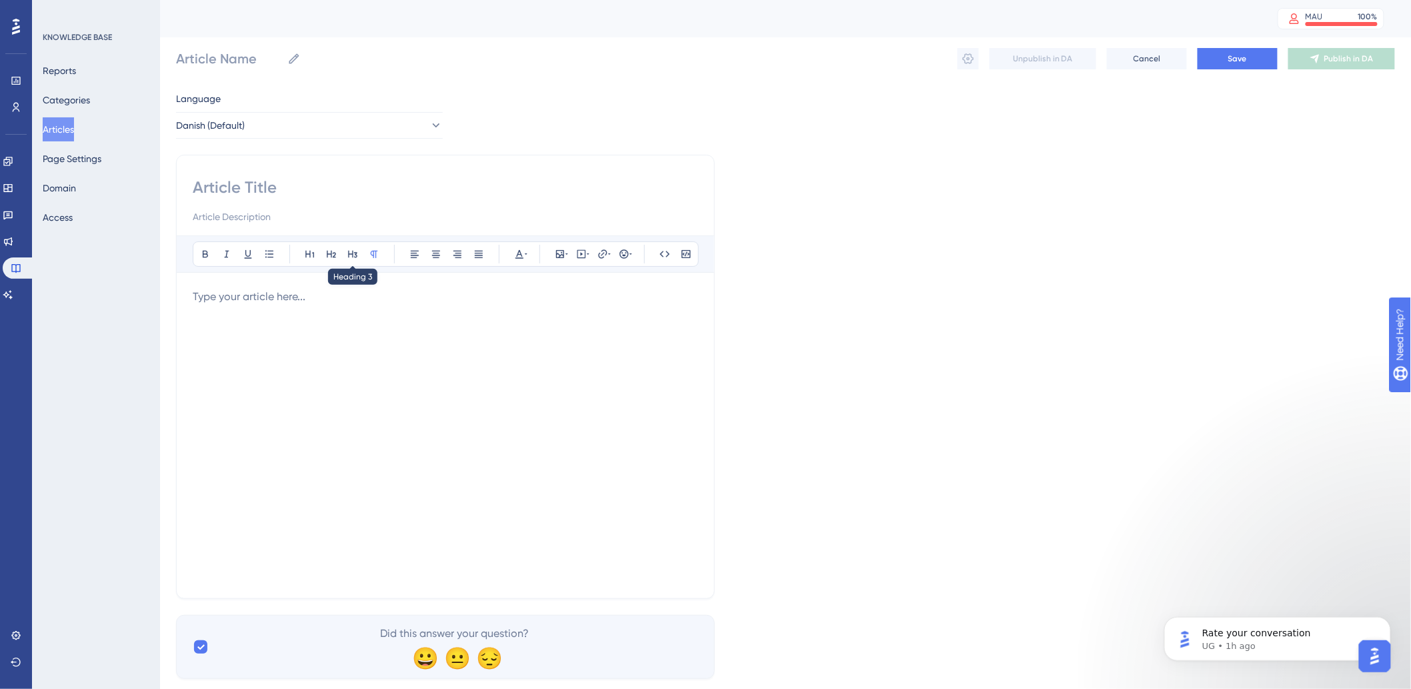
click at [311, 197] on input at bounding box center [446, 187] width 506 height 21
paste input "Eksempler på Processer"
type input "Eksempler på Processer"
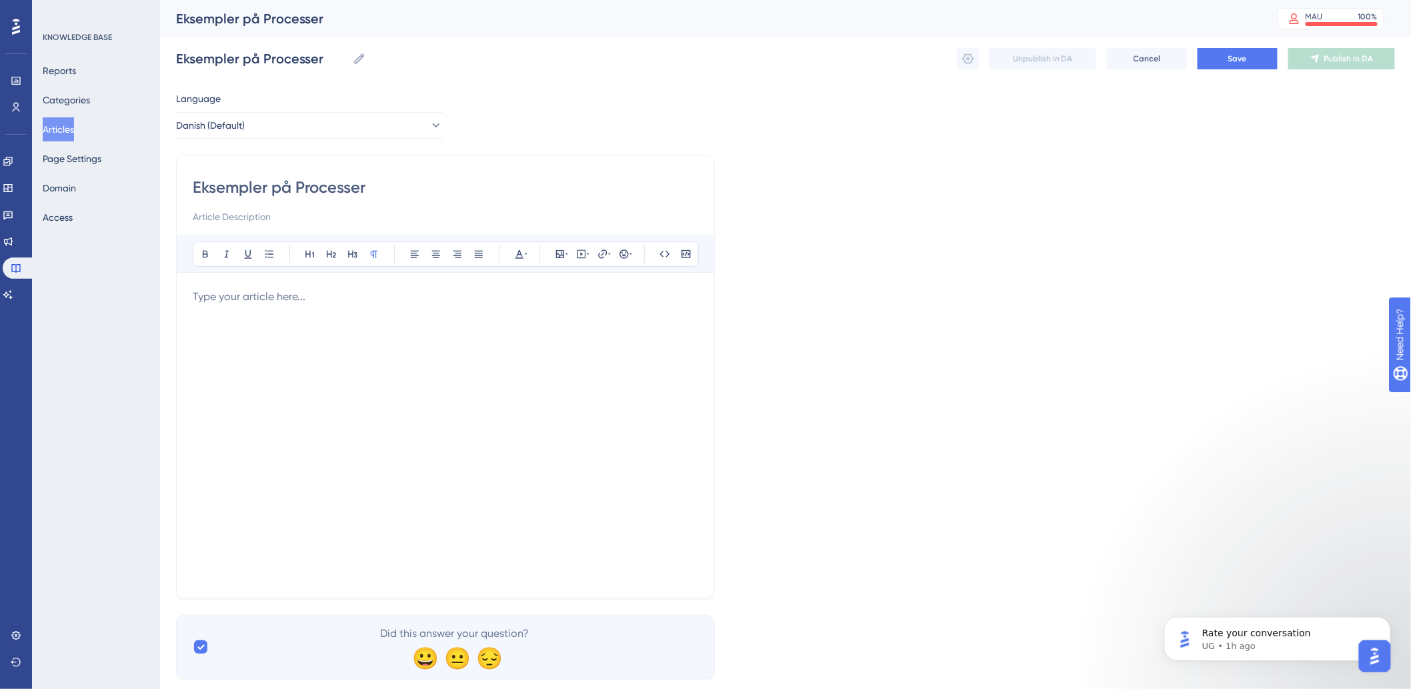
click at [282, 329] on div at bounding box center [446, 435] width 506 height 293
click at [297, 348] on div at bounding box center [446, 435] width 506 height 293
click at [300, 316] on div at bounding box center [446, 435] width 506 height 293
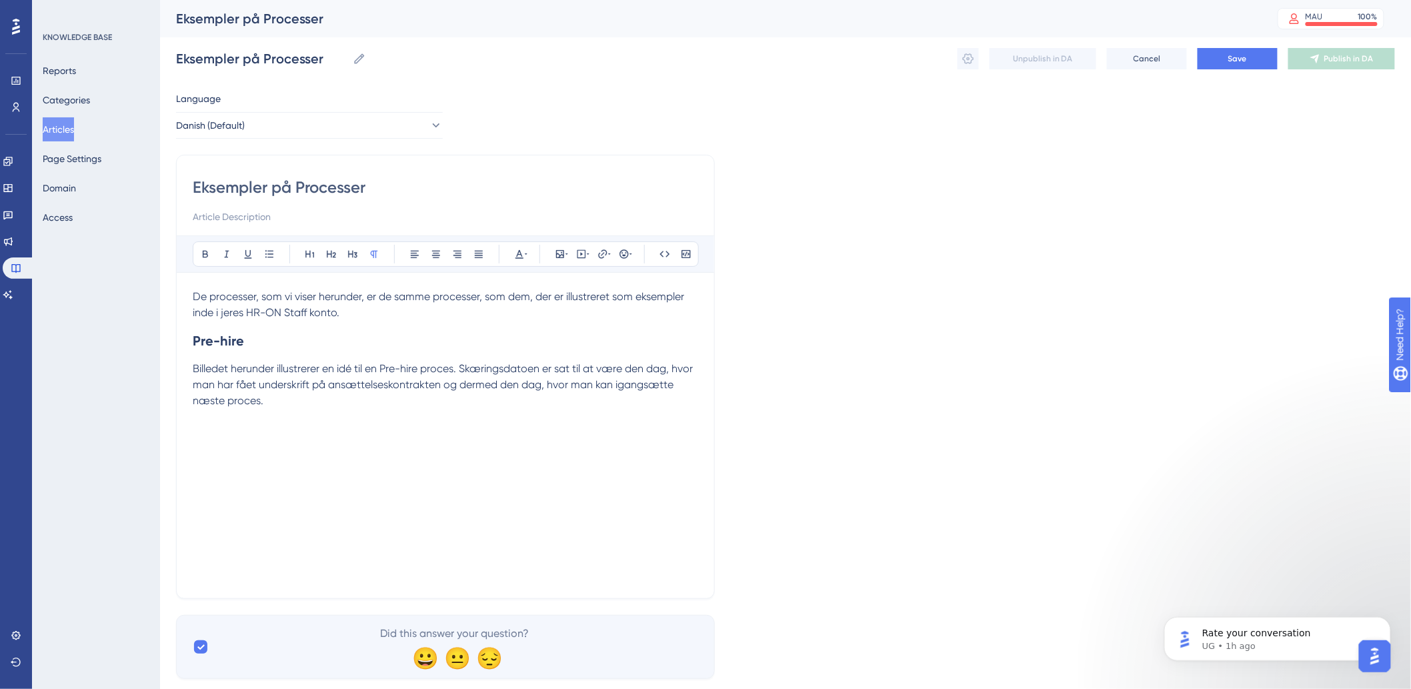
click at [205, 444] on div "De processer, som vi viser herunder, er de samme processer, som dem, der er ill…" at bounding box center [446, 435] width 506 height 293
click at [564, 252] on icon at bounding box center [560, 254] width 8 height 8
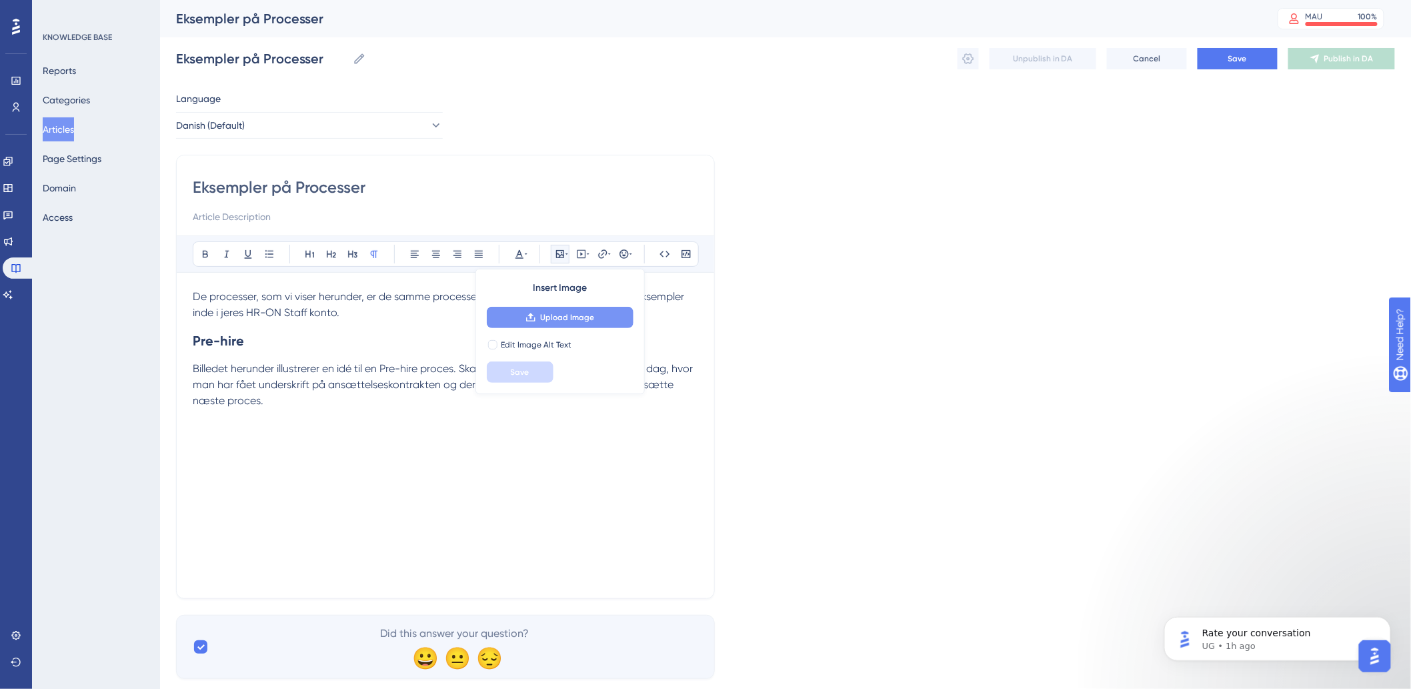
click at [557, 328] on button "Upload Image" at bounding box center [560, 317] width 147 height 21
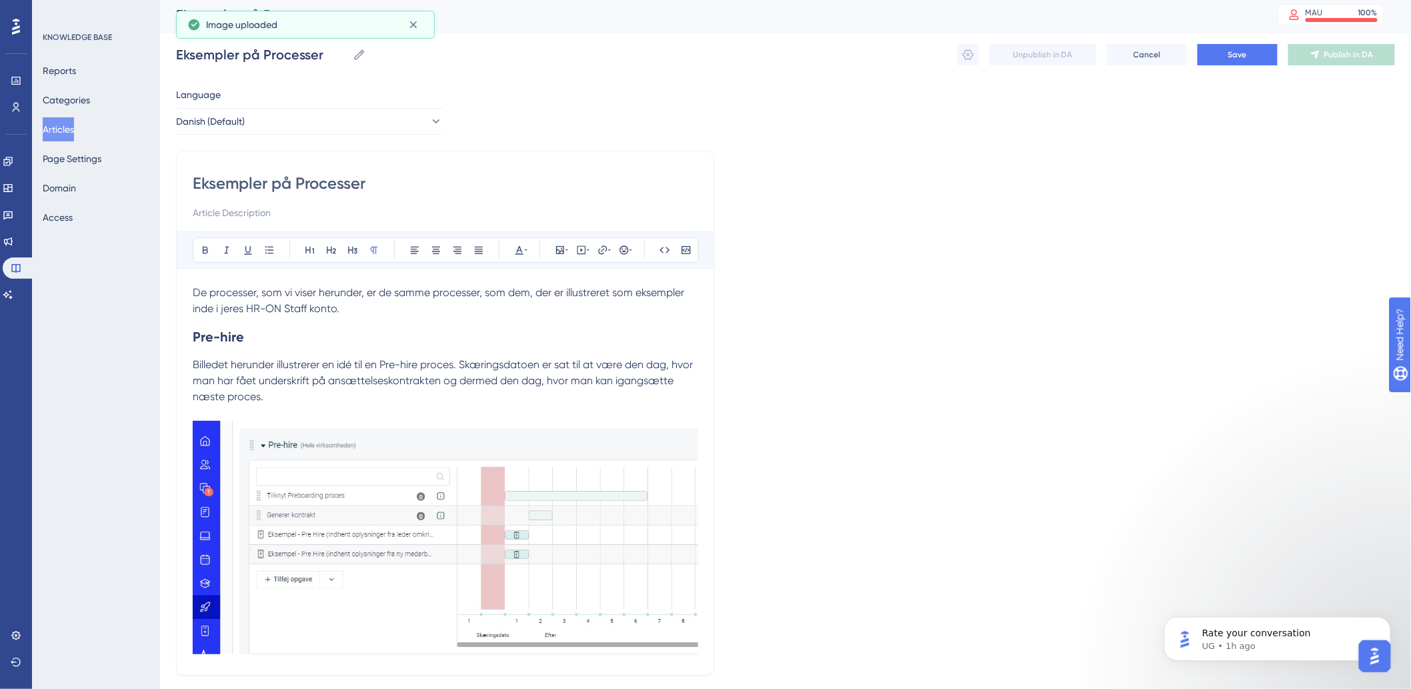
scroll to position [109, 0]
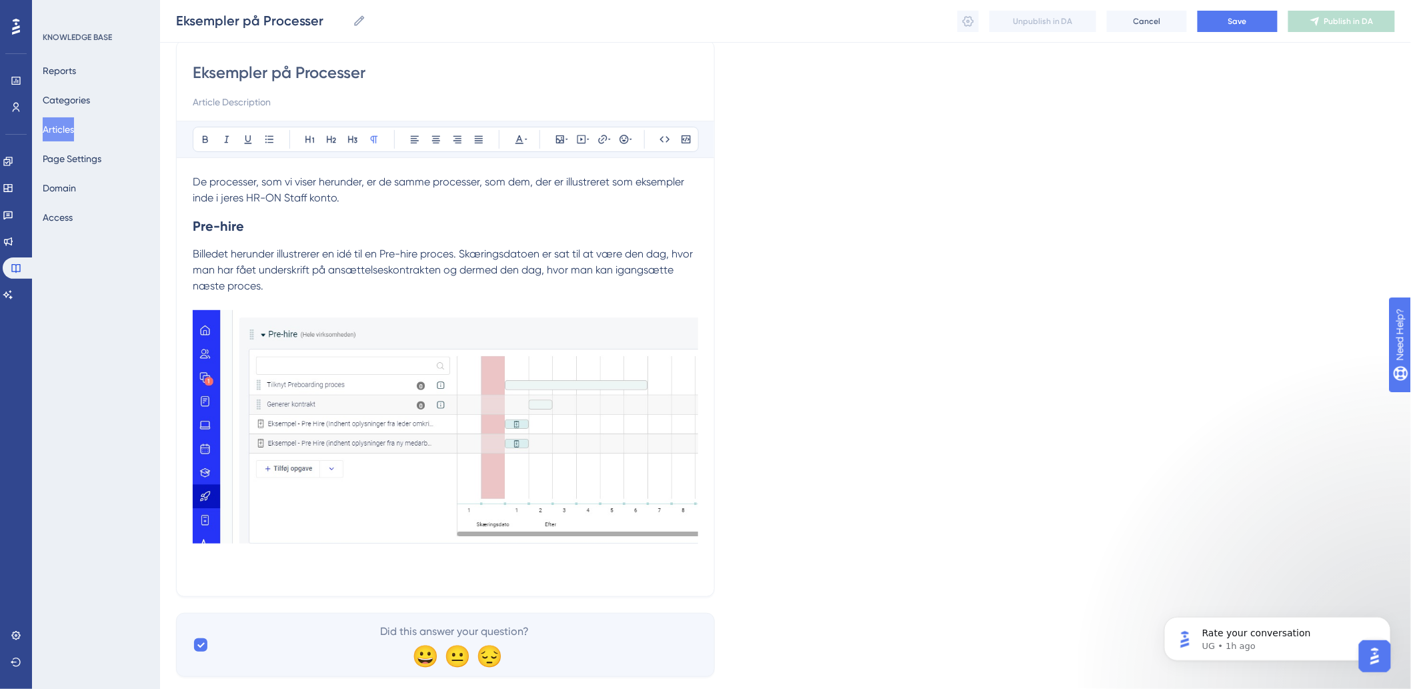
click at [217, 572] on p at bounding box center [446, 437] width 506 height 286
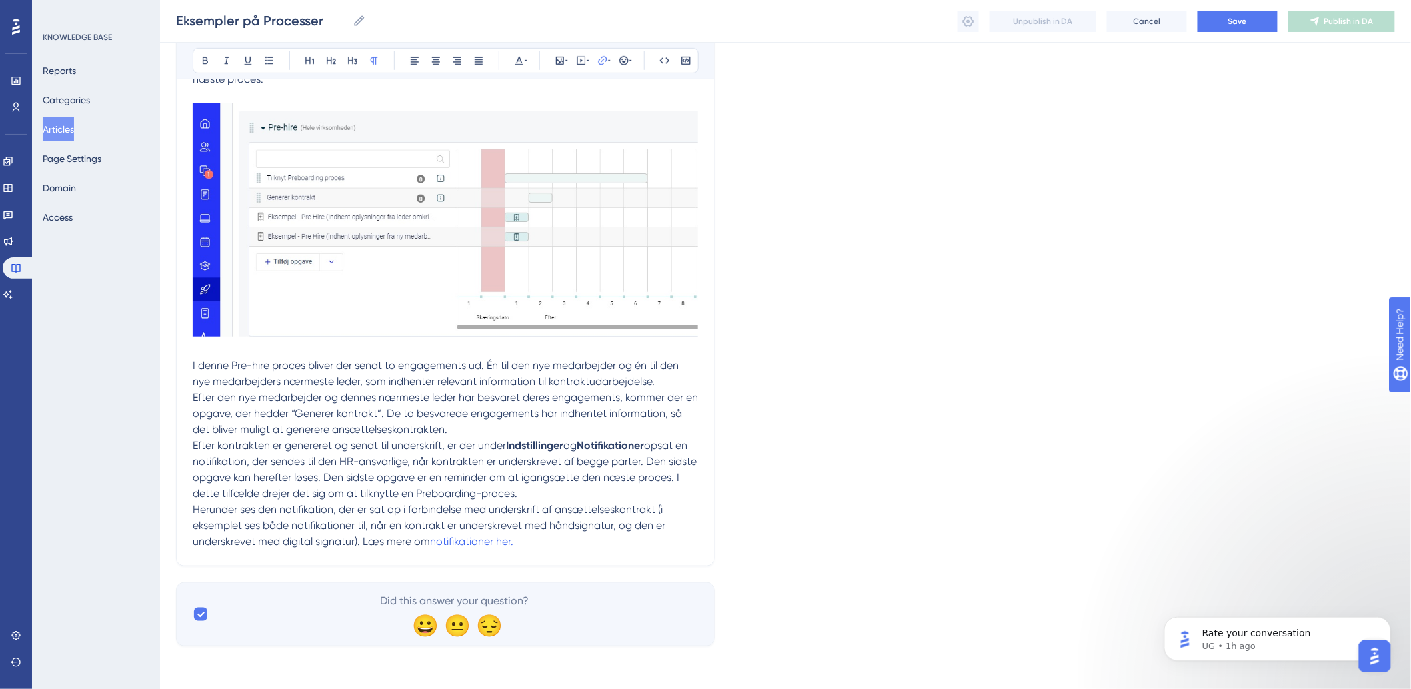
scroll to position [334, 0]
click at [600, 546] on p "Herunder ses den notifikation, der er sat op i forbindelse med underskrift af a…" at bounding box center [446, 526] width 506 height 48
click at [608, 541] on p "Herunder ses den notifikation, der er sat op i forbindelse med underskrift af a…" at bounding box center [446, 526] width 506 height 48
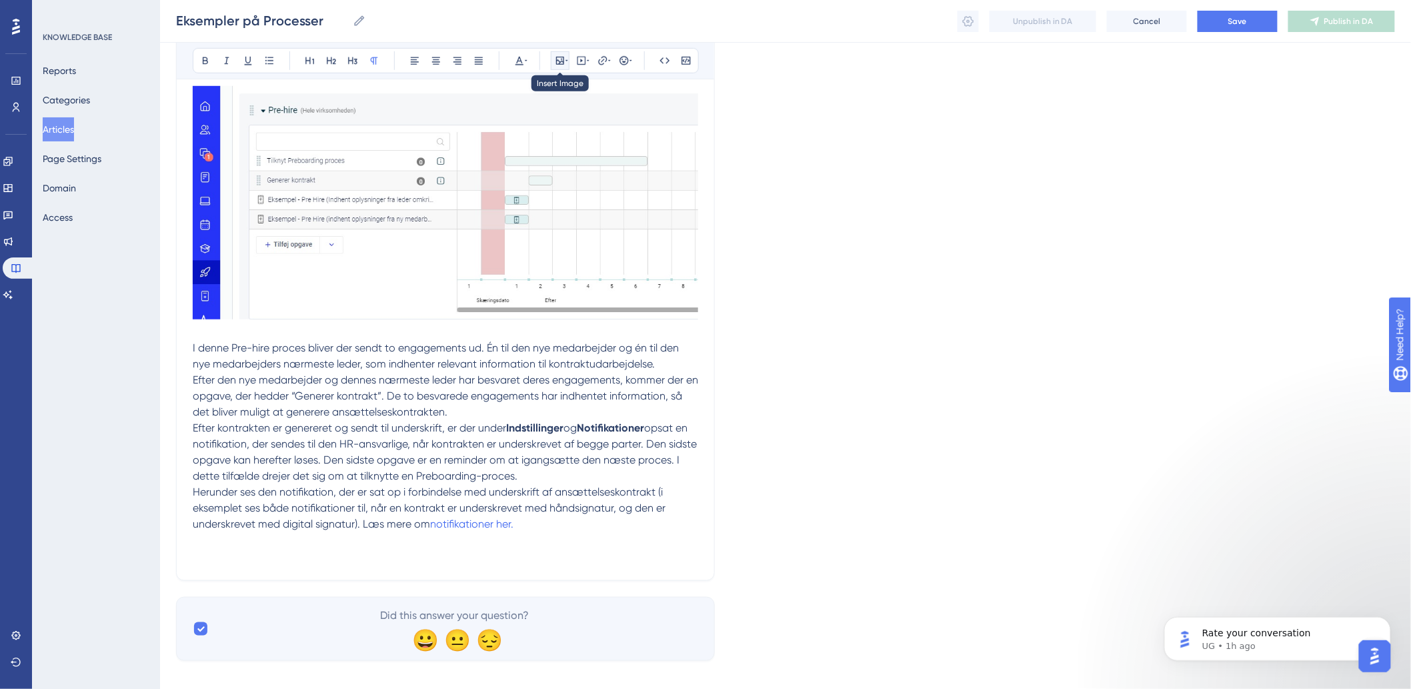
click at [558, 51] on button at bounding box center [560, 60] width 19 height 19
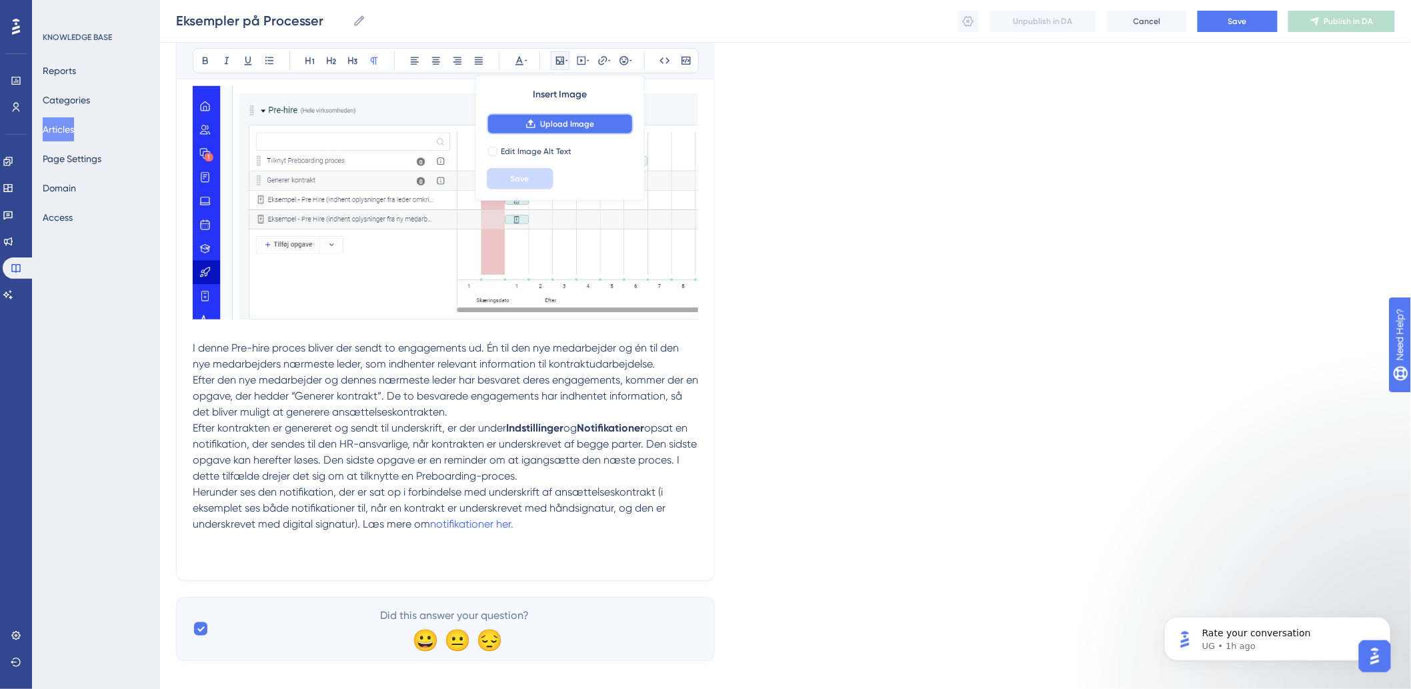
click at [552, 122] on span "Upload Image" at bounding box center [567, 124] width 54 height 11
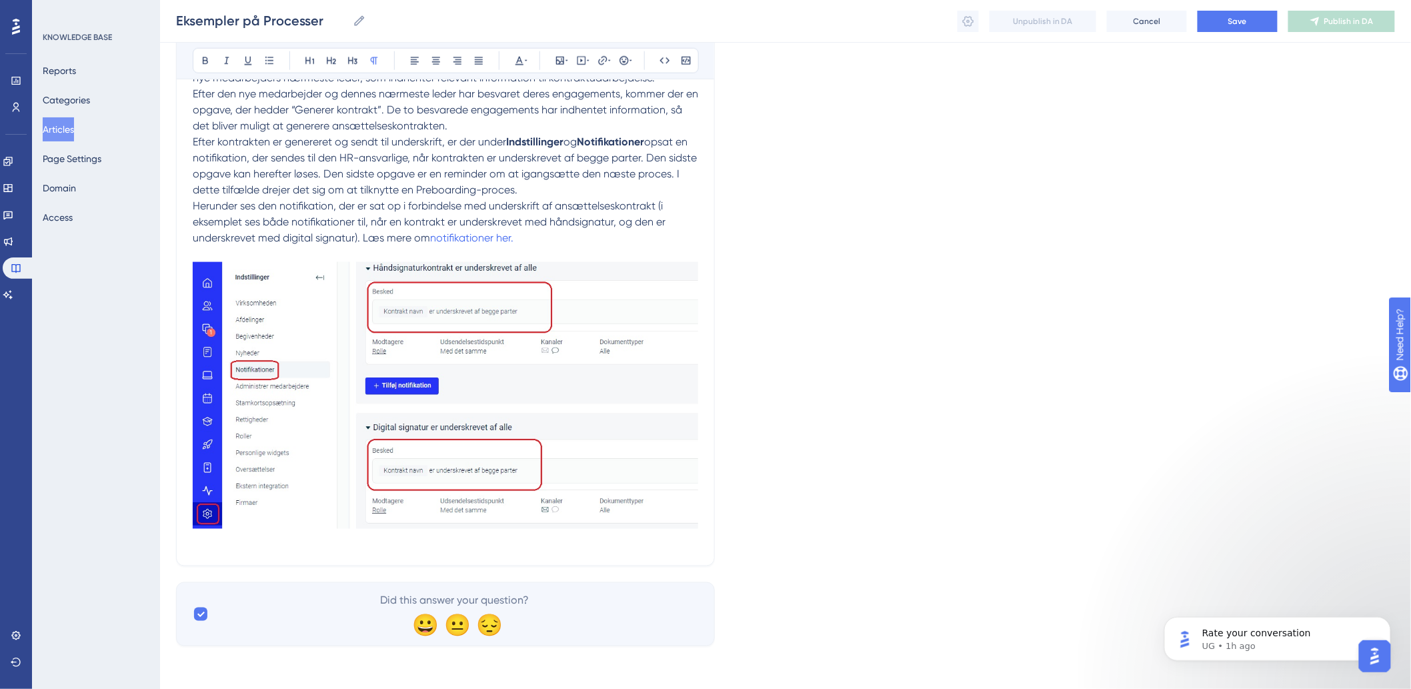
scroll to position [636, 0]
click at [210, 543] on p "Herunder ses den notifikation, der er sat op i forbindelse med underskrift af a…" at bounding box center [446, 373] width 506 height 351
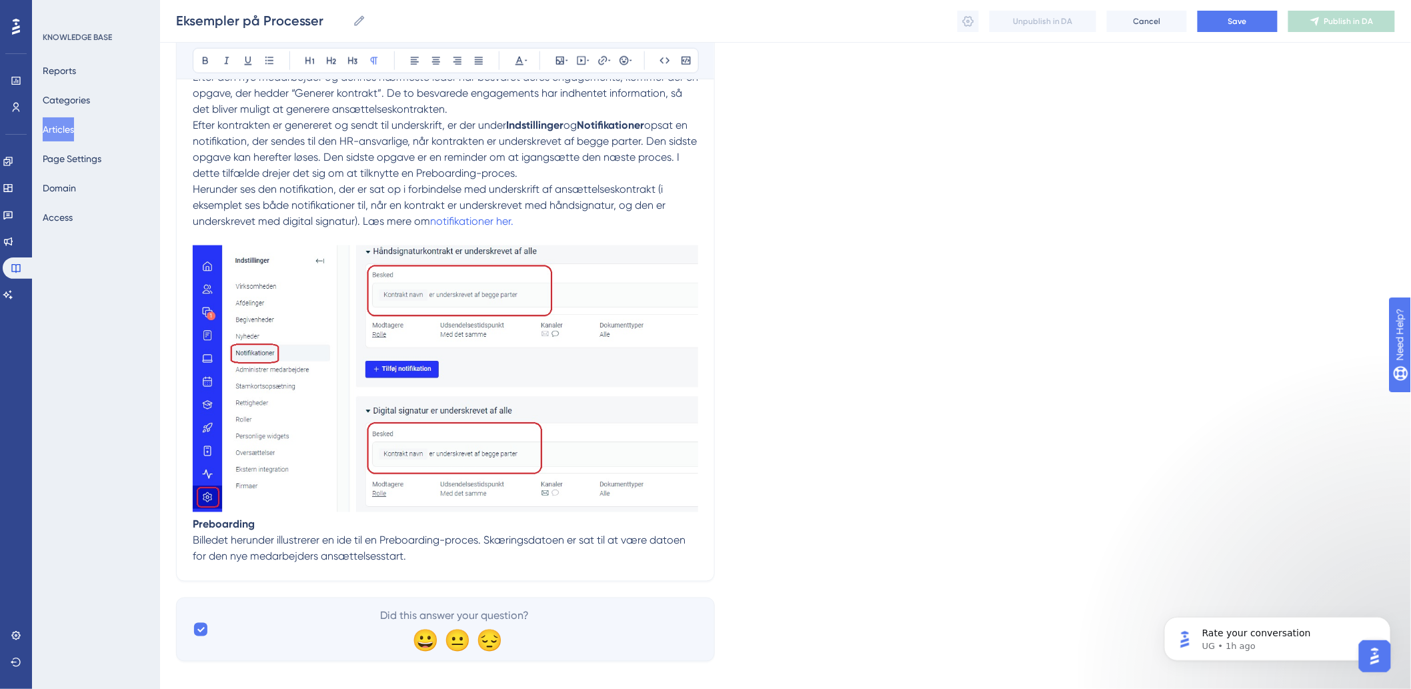
click at [484, 582] on div "Eksempler på Processer Bold Italic Underline Bullet Point Heading 1 Heading 2 H…" at bounding box center [445, 47] width 539 height 1069
click at [486, 565] on p "Billedet herunder illustrerer en ide til en Preboarding-proces. Skæringsdatoen …" at bounding box center [446, 549] width 506 height 32
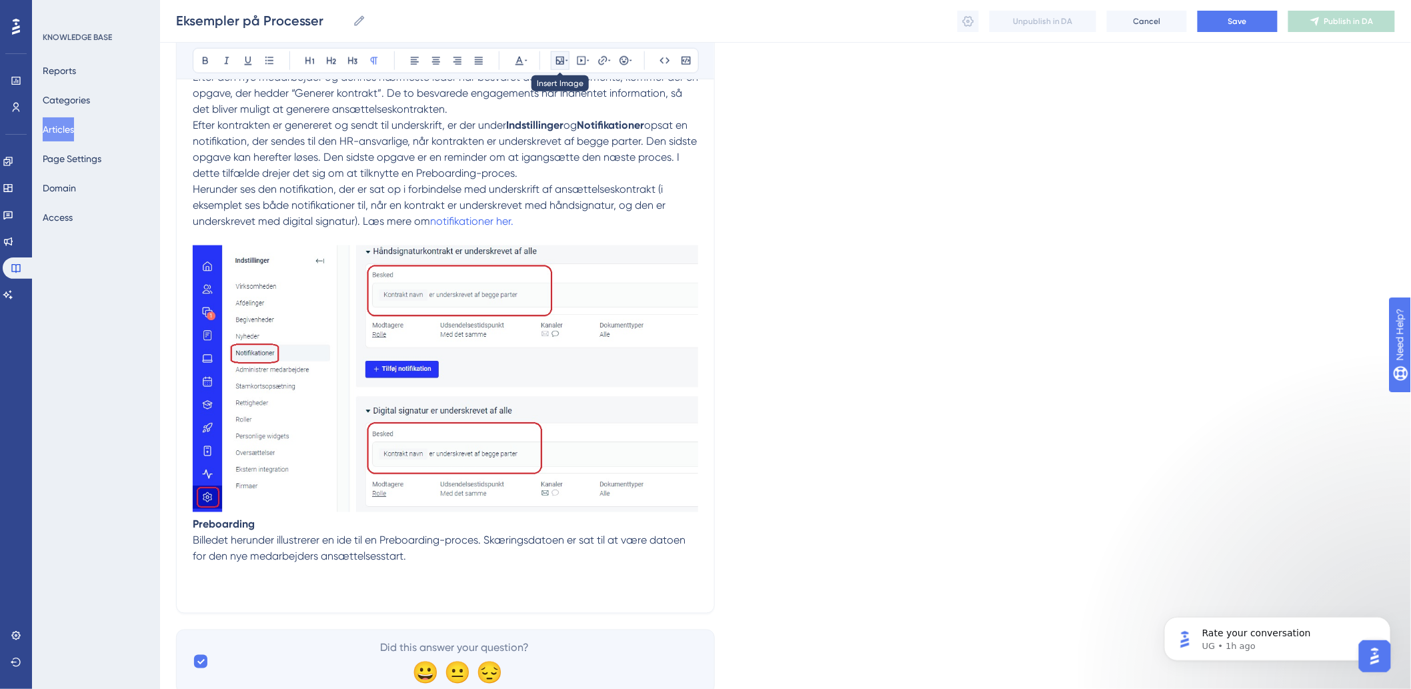
click at [566, 62] on icon at bounding box center [567, 60] width 3 height 11
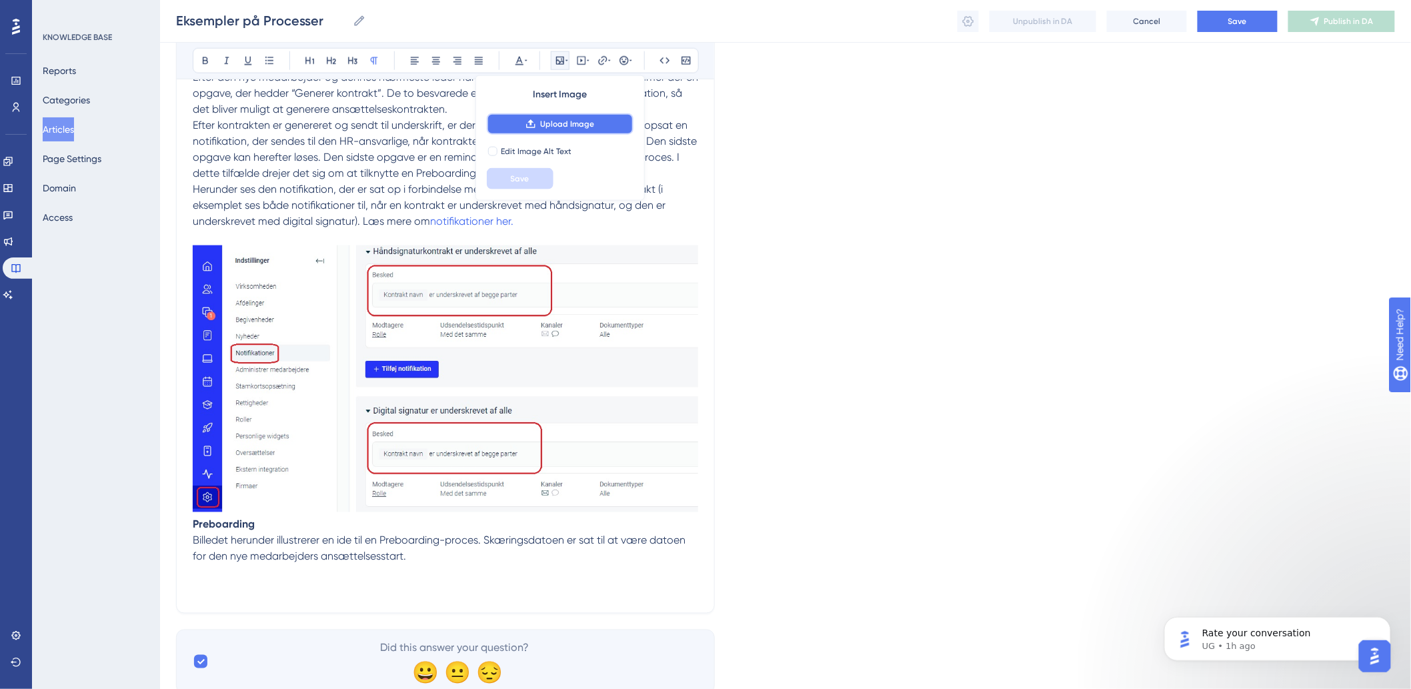
click at [560, 114] on button "Upload Image" at bounding box center [560, 123] width 147 height 21
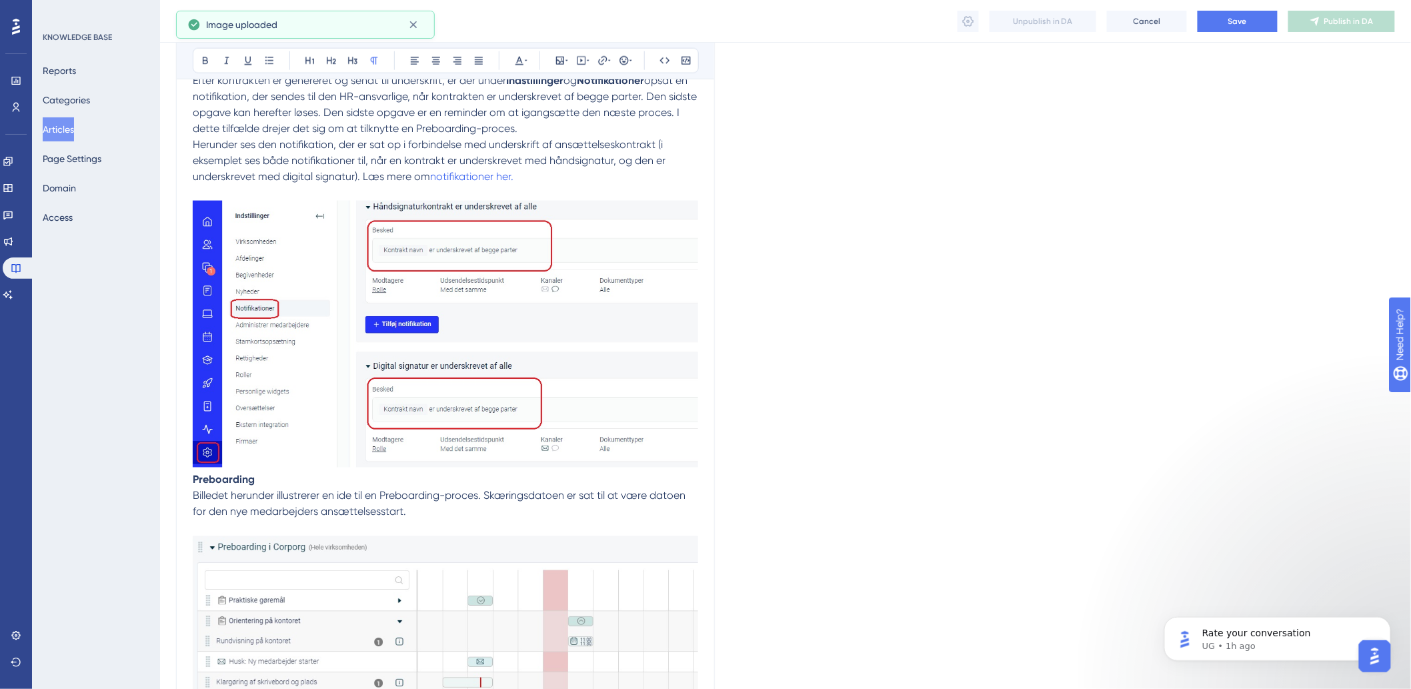
scroll to position [932, 0]
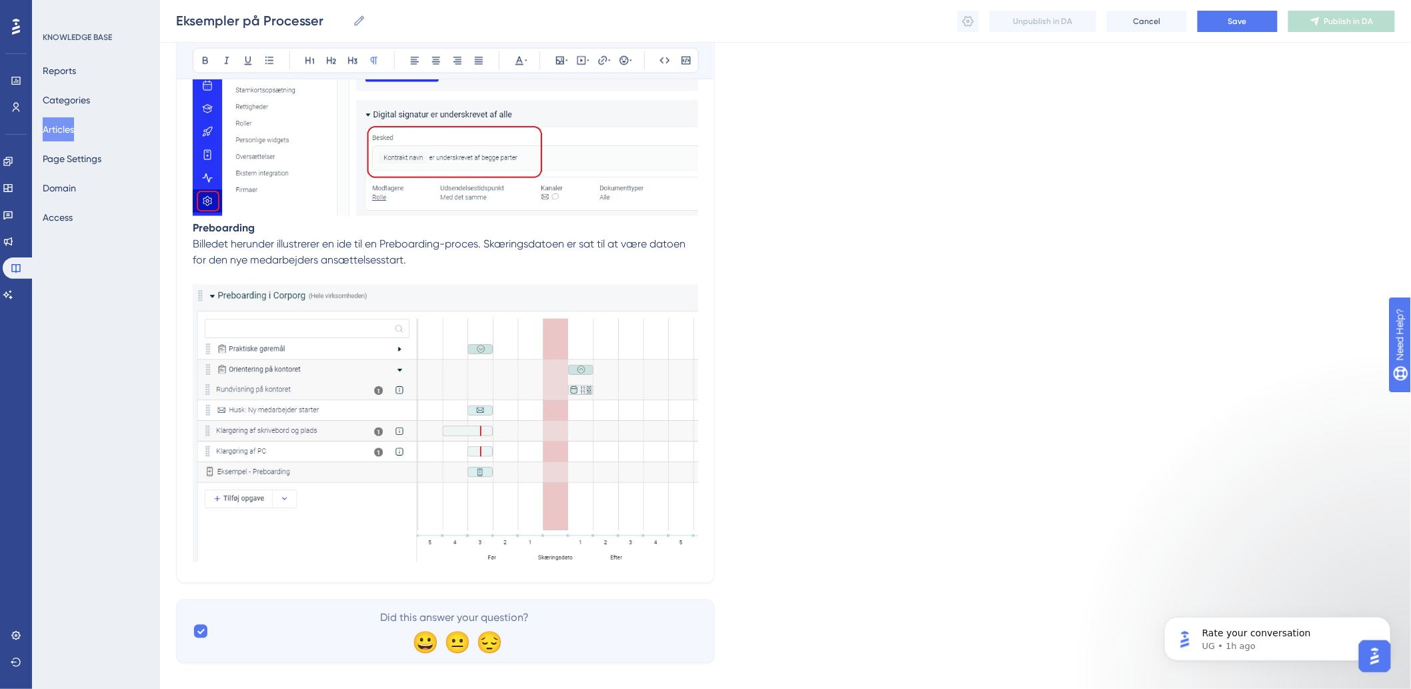
click at [643, 278] on p "Billedet herunder illustrerer en ide til en Preboarding-proces. Skæringsdatoen …" at bounding box center [446, 402] width 506 height 330
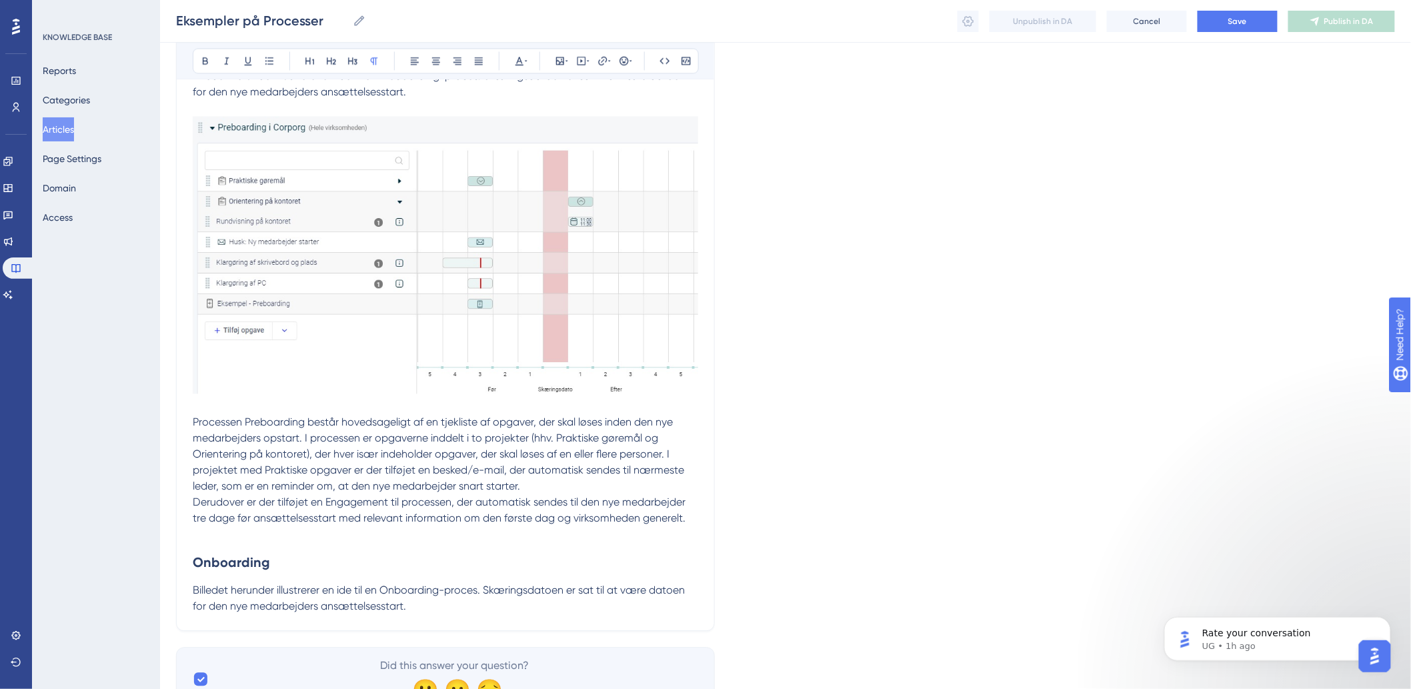
scroll to position [1183, 0]
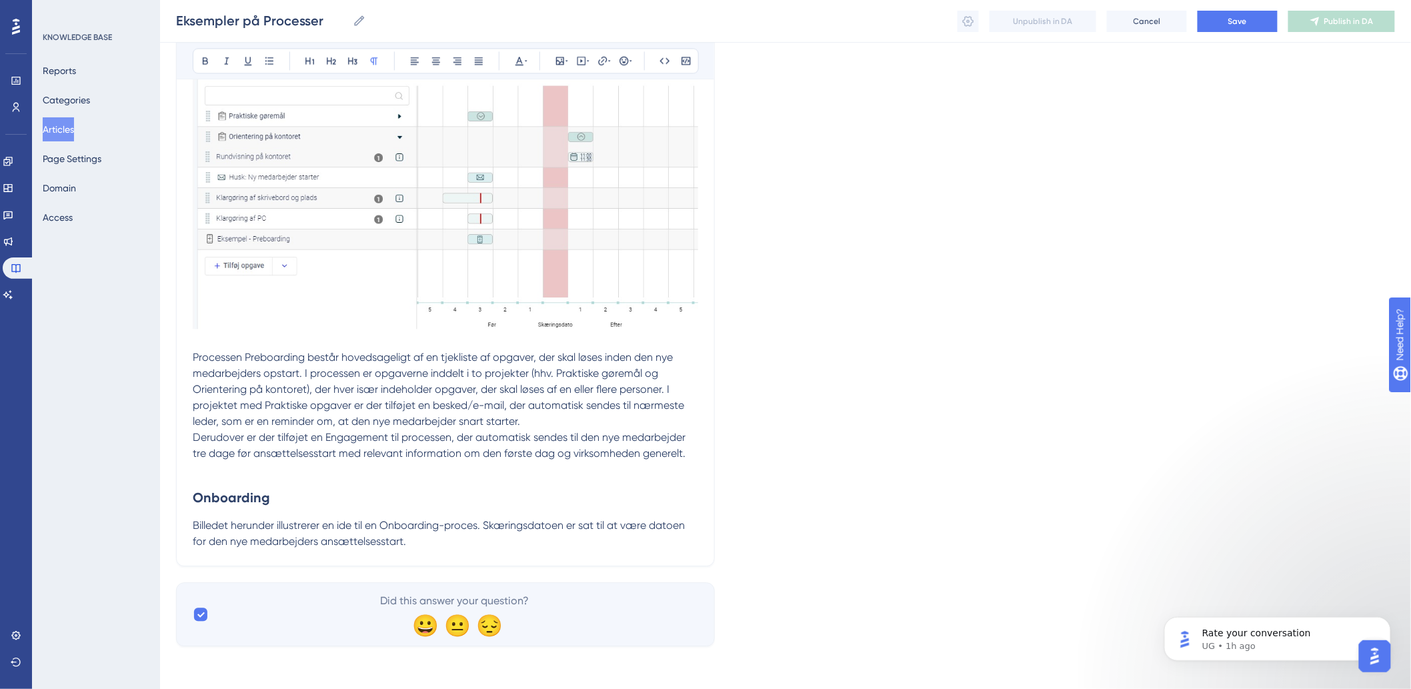
click at [452, 547] on p "Billedet herunder illustrerer en ide til en Onboarding-proces. Skæringsdatoen e…" at bounding box center [446, 534] width 506 height 32
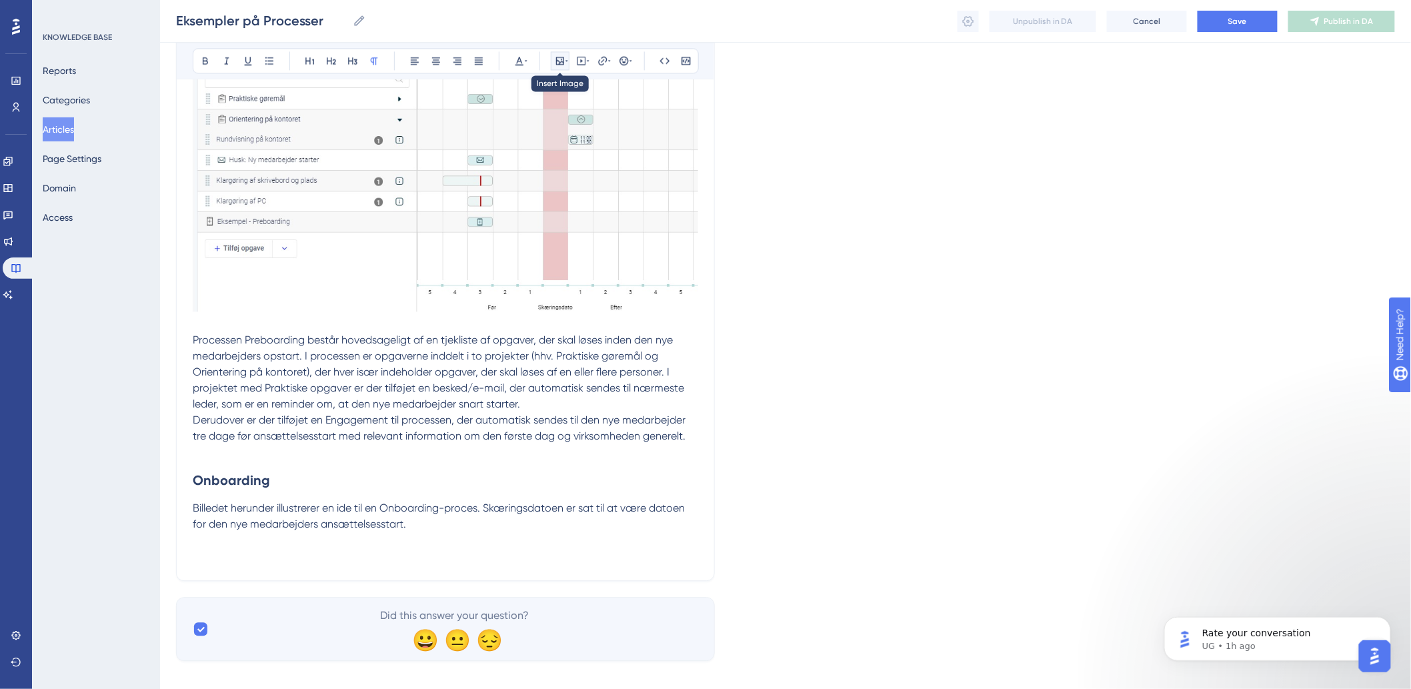
click at [562, 59] on icon at bounding box center [560, 61] width 8 height 8
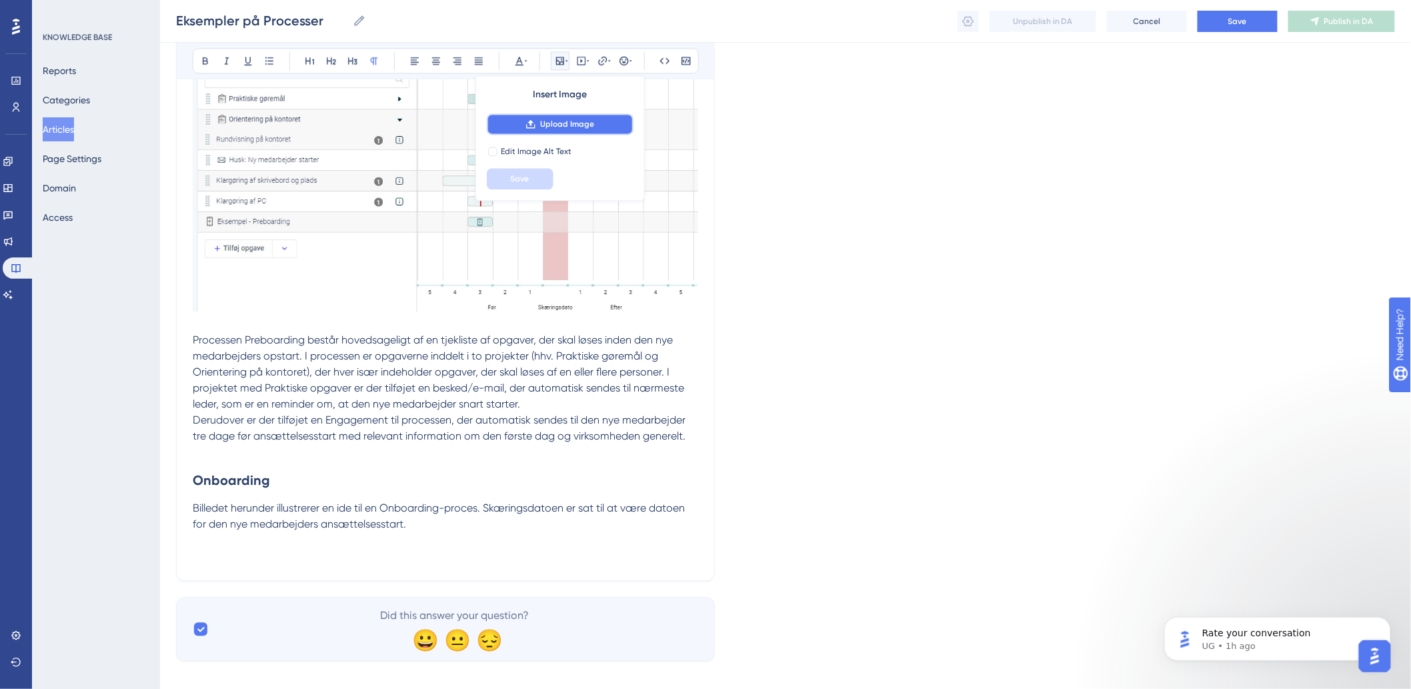
click at [558, 122] on span "Upload Image" at bounding box center [567, 124] width 54 height 11
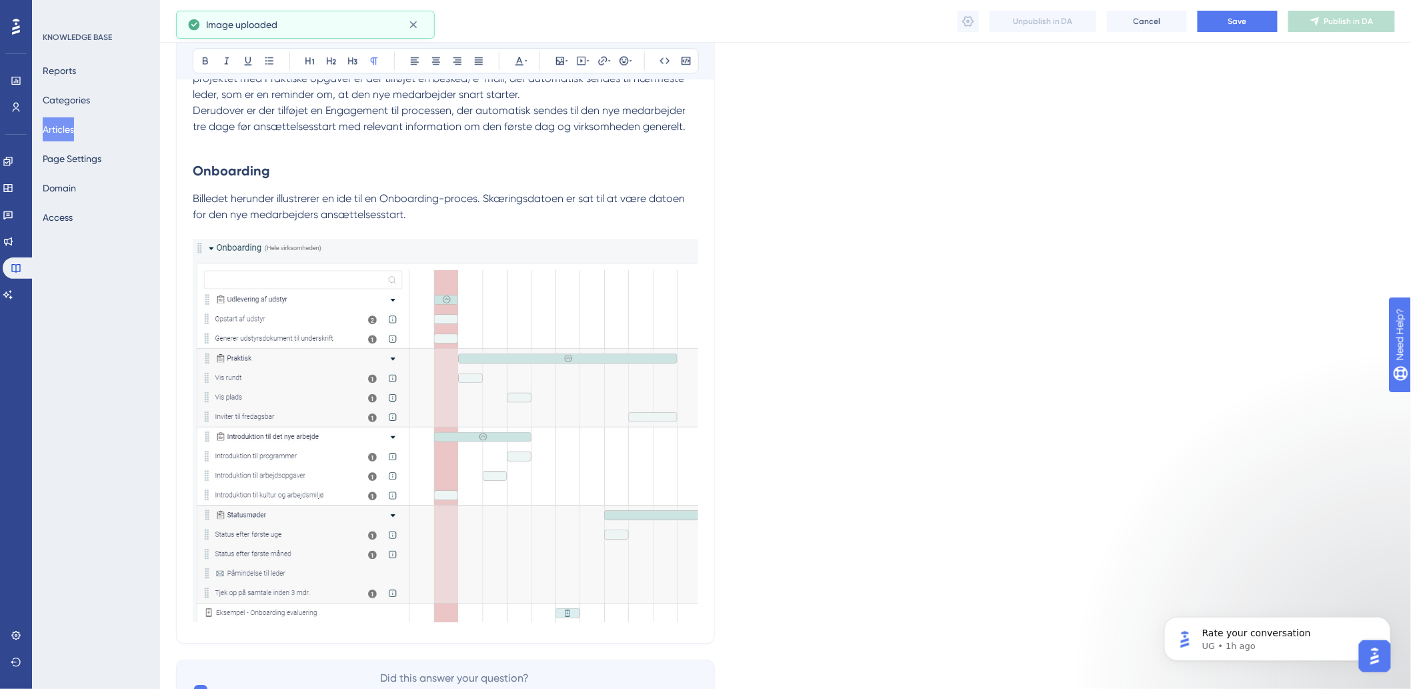
scroll to position [1588, 0]
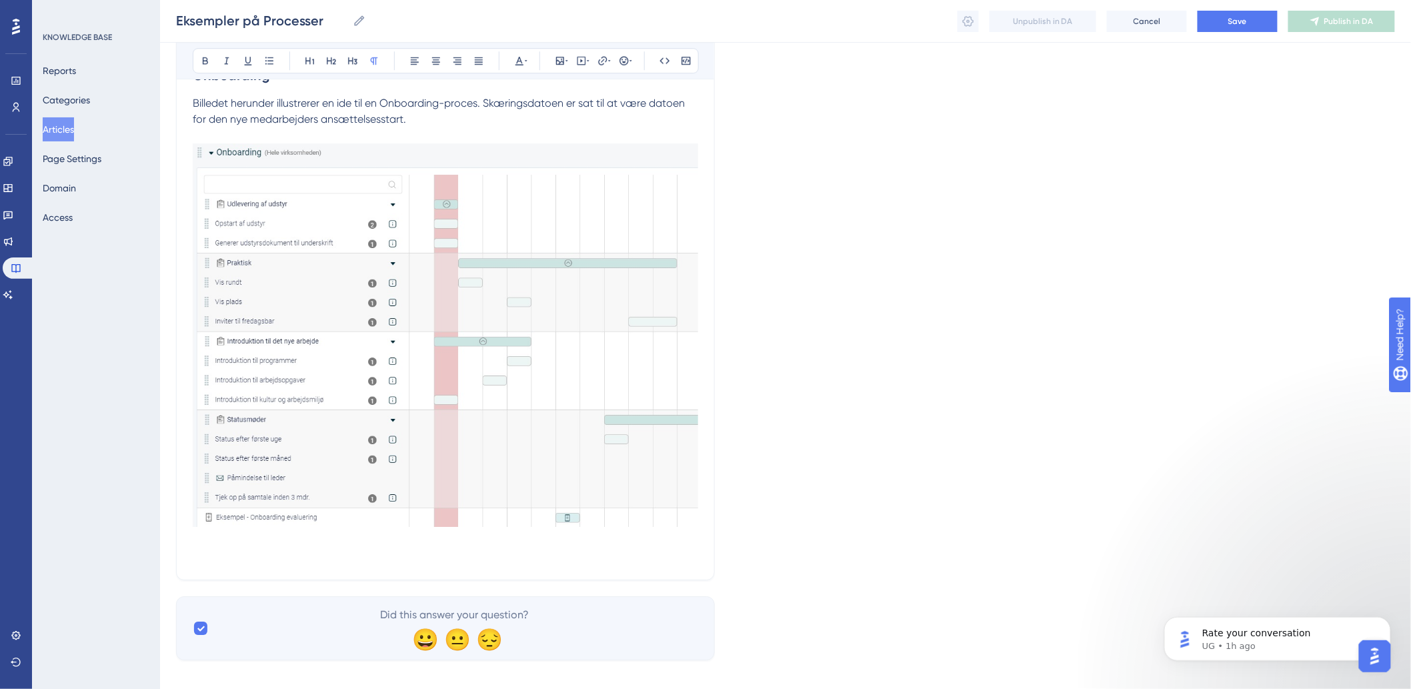
drag, startPoint x: 258, startPoint y: 581, endPoint x: 247, endPoint y: 574, distance: 13.2
click at [249, 564] on p "Billedet herunder illustrerer en ide til en Onboarding-proces. Skæringsdatoen e…" at bounding box center [446, 329] width 506 height 468
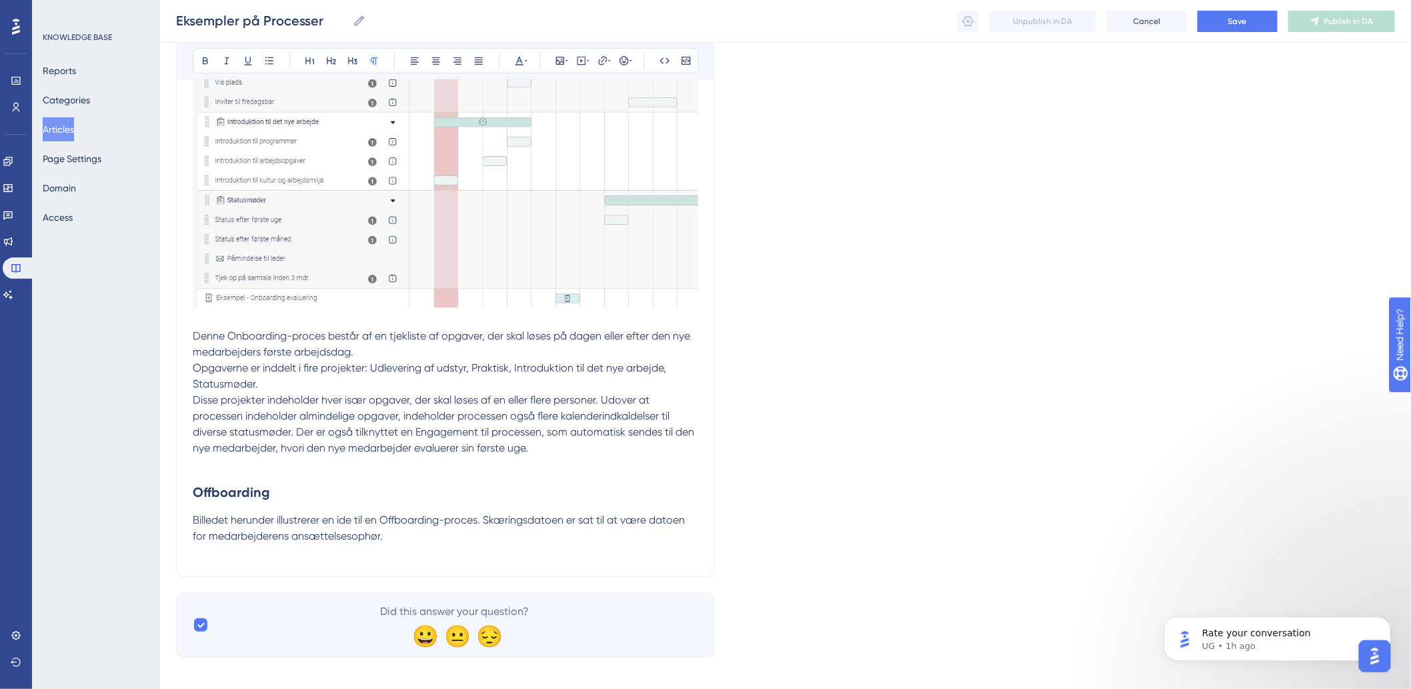
scroll to position [1836, 0]
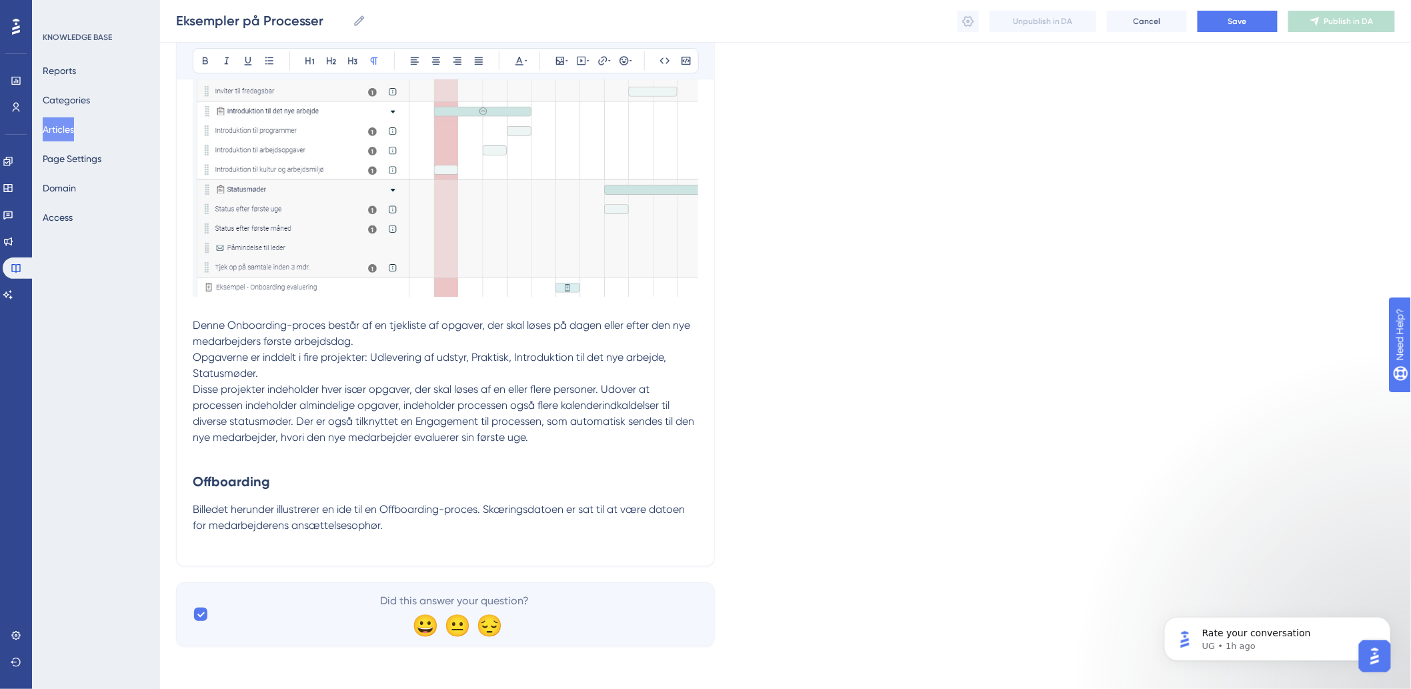
click at [316, 547] on p at bounding box center [446, 542] width 506 height 16
click at [559, 61] on icon at bounding box center [560, 61] width 8 height 8
click at [556, 117] on button "Upload Image" at bounding box center [560, 123] width 147 height 21
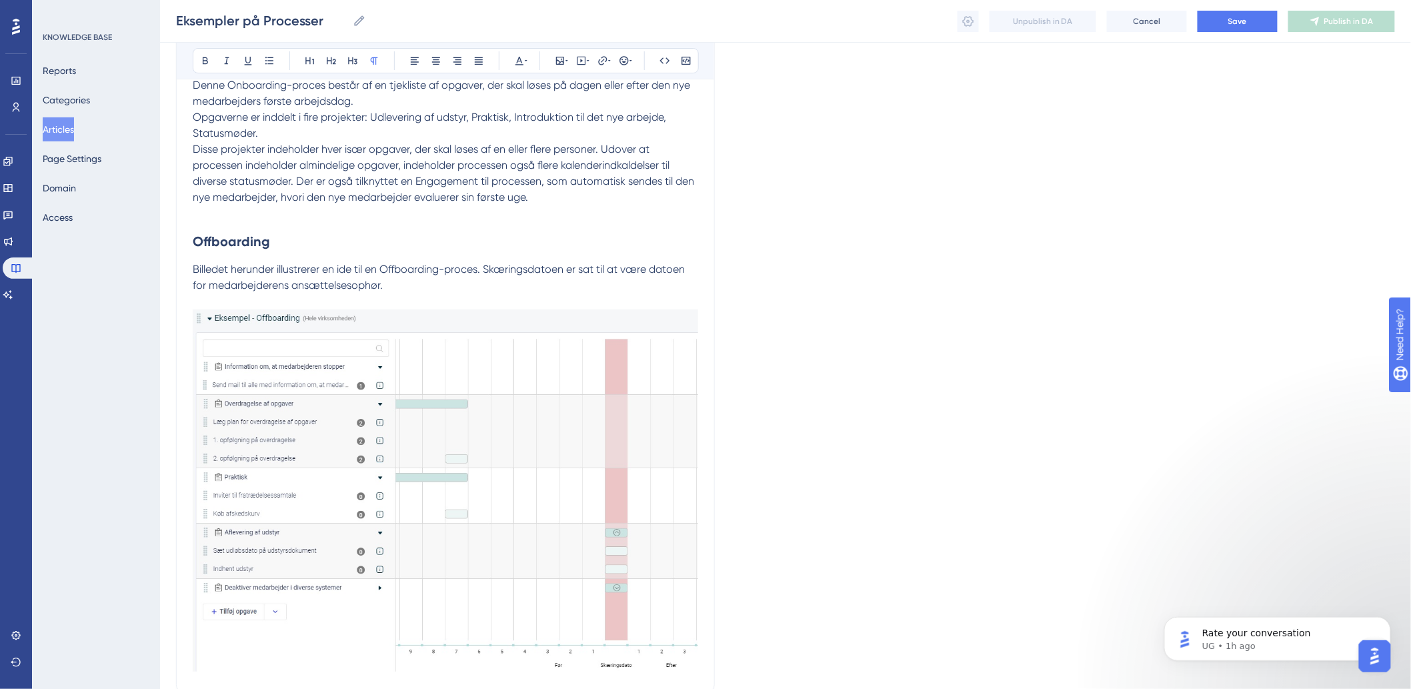
scroll to position [2204, 0]
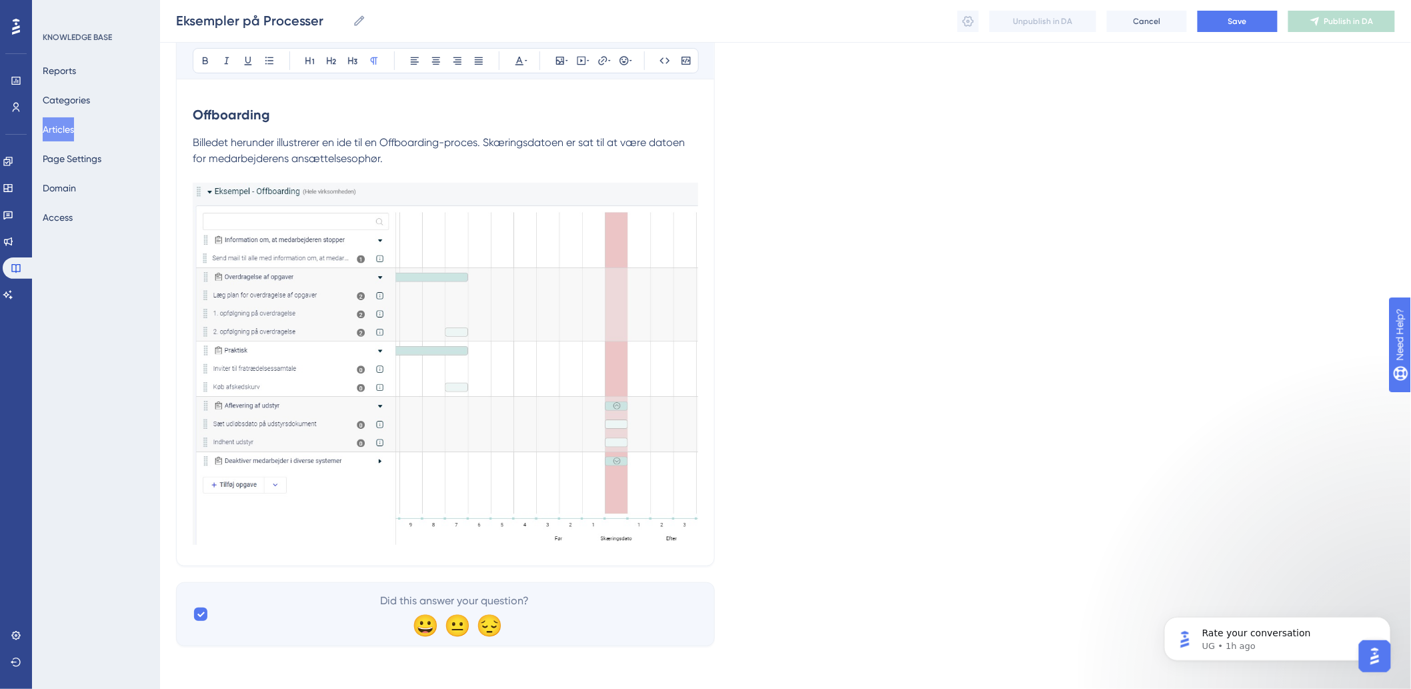
click at [510, 174] on p at bounding box center [446, 358] width 506 height 383
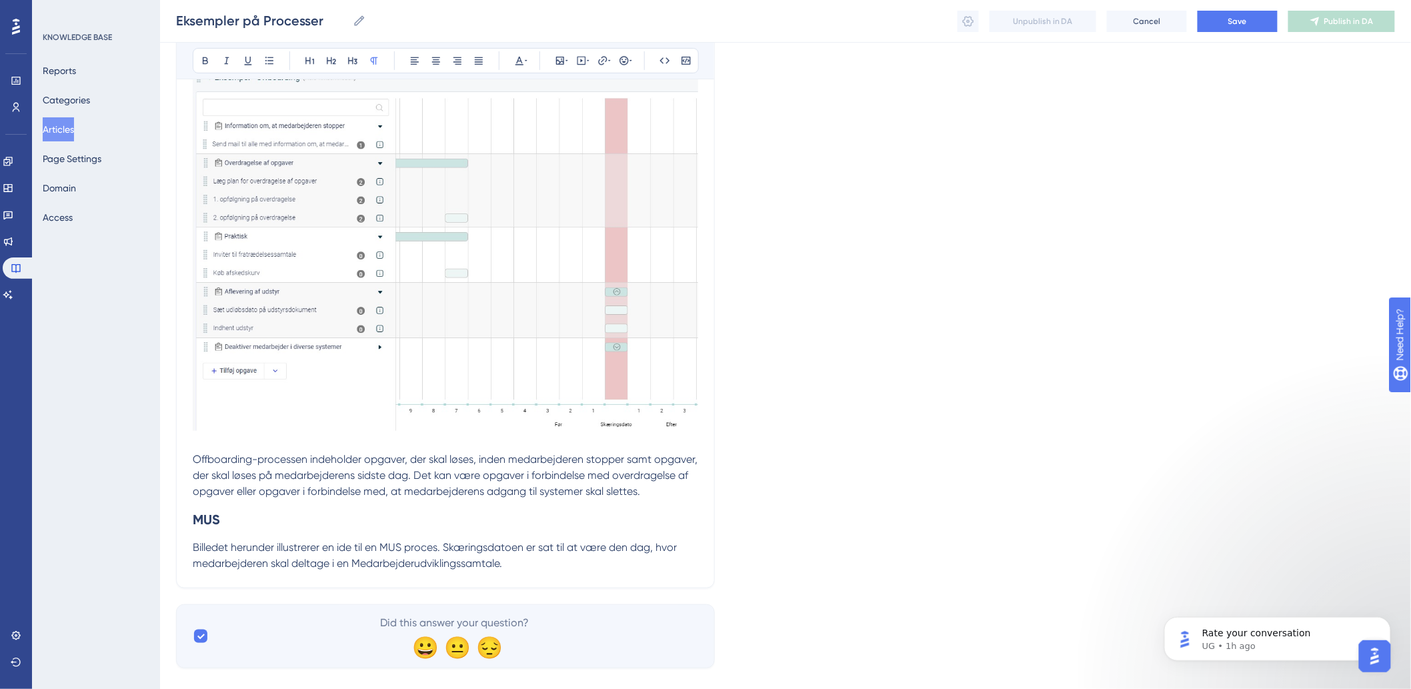
scroll to position [2357, 0]
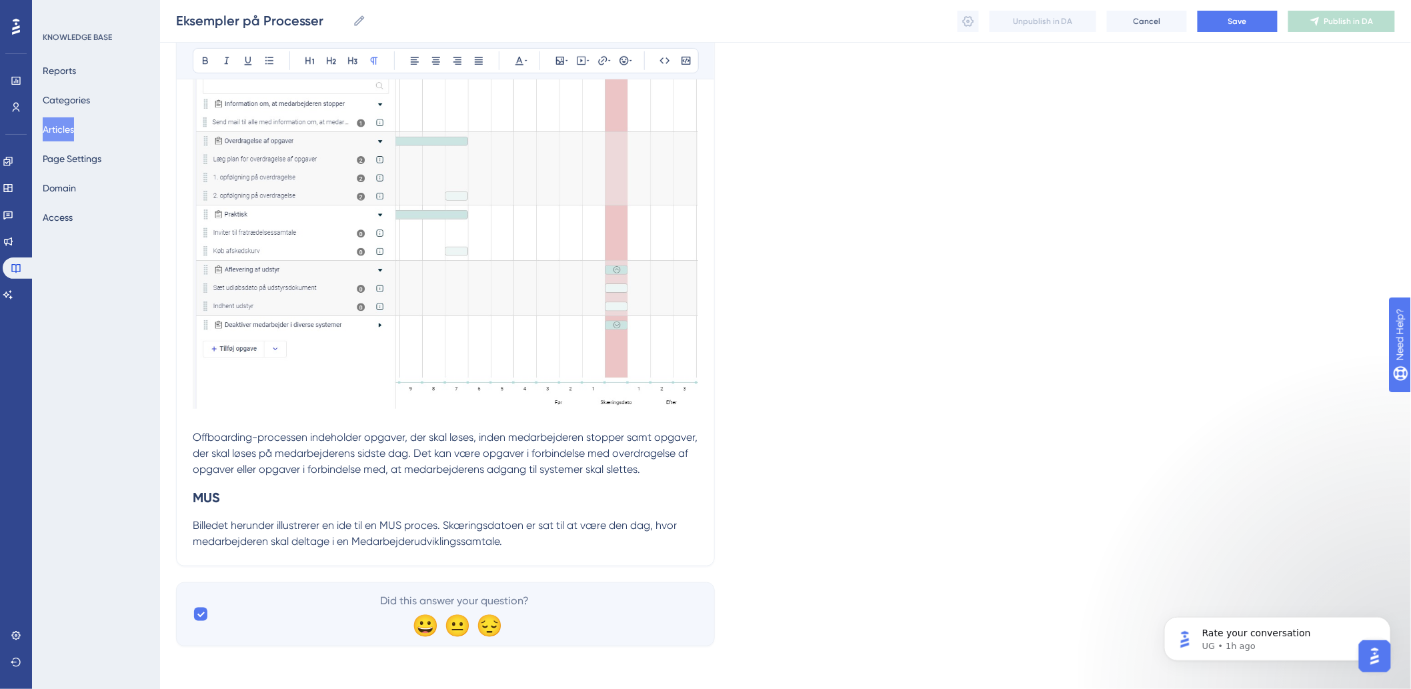
click at [528, 546] on p "Billedet herunder illustrerer en ide til en MUS proces. Skæringsdatoen er sat t…" at bounding box center [446, 534] width 506 height 32
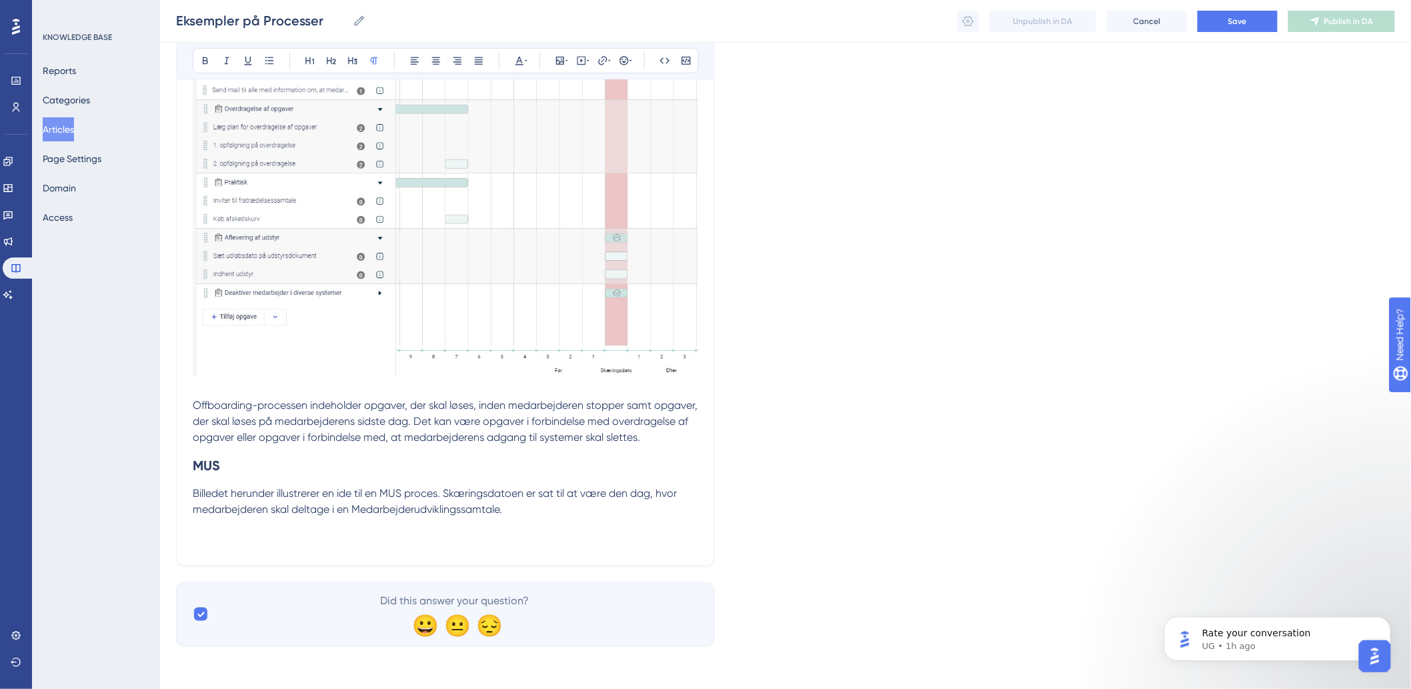
click at [390, 516] on span "Billedet herunder illustrerer en ide til en MUS proces. Skæringsdatoen er sat t…" at bounding box center [436, 501] width 487 height 29
click at [289, 550] on p "Billedet herunder illustrerer en ide til en MUS proces. Skæringsdatoen er sat t…" at bounding box center [446, 518] width 506 height 64
click at [215, 550] on p "Billedet herunder illustrerer en ide til en MUS proces. Skæringsdatoen er sat t…" at bounding box center [446, 518] width 506 height 64
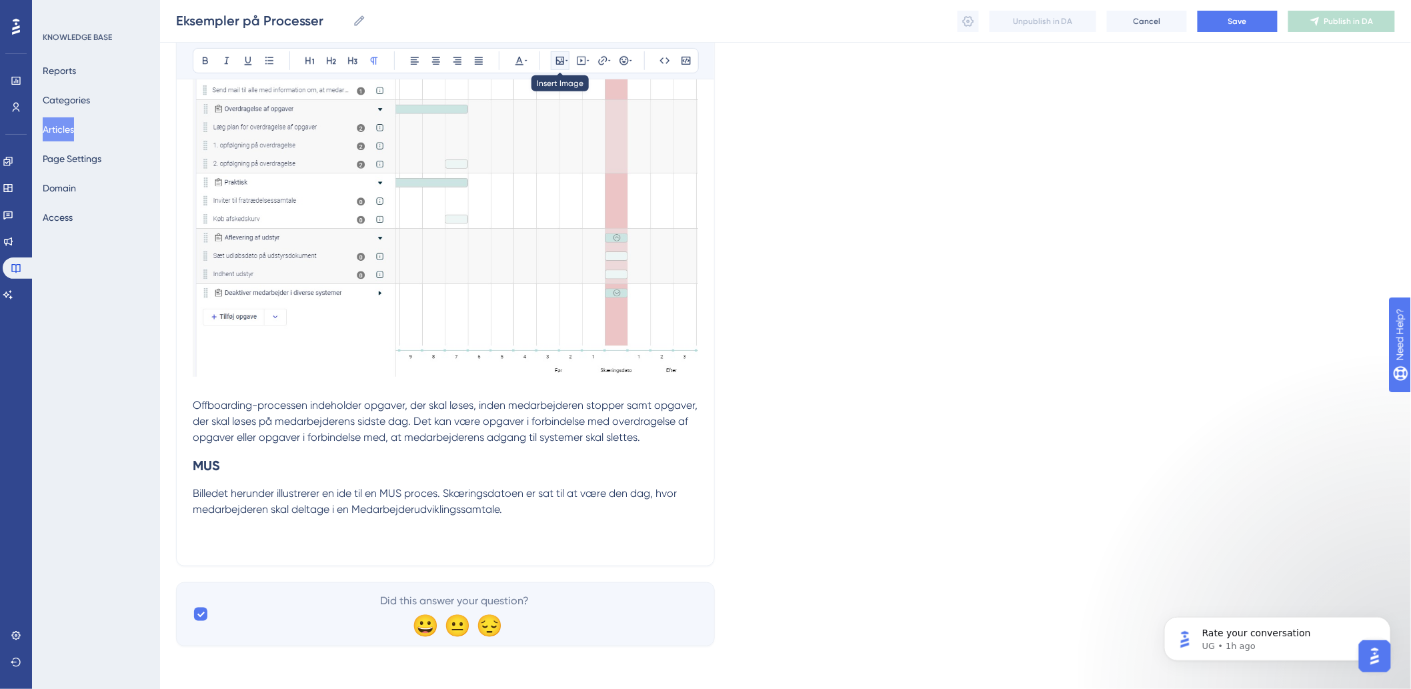
click at [557, 59] on icon at bounding box center [560, 60] width 11 height 11
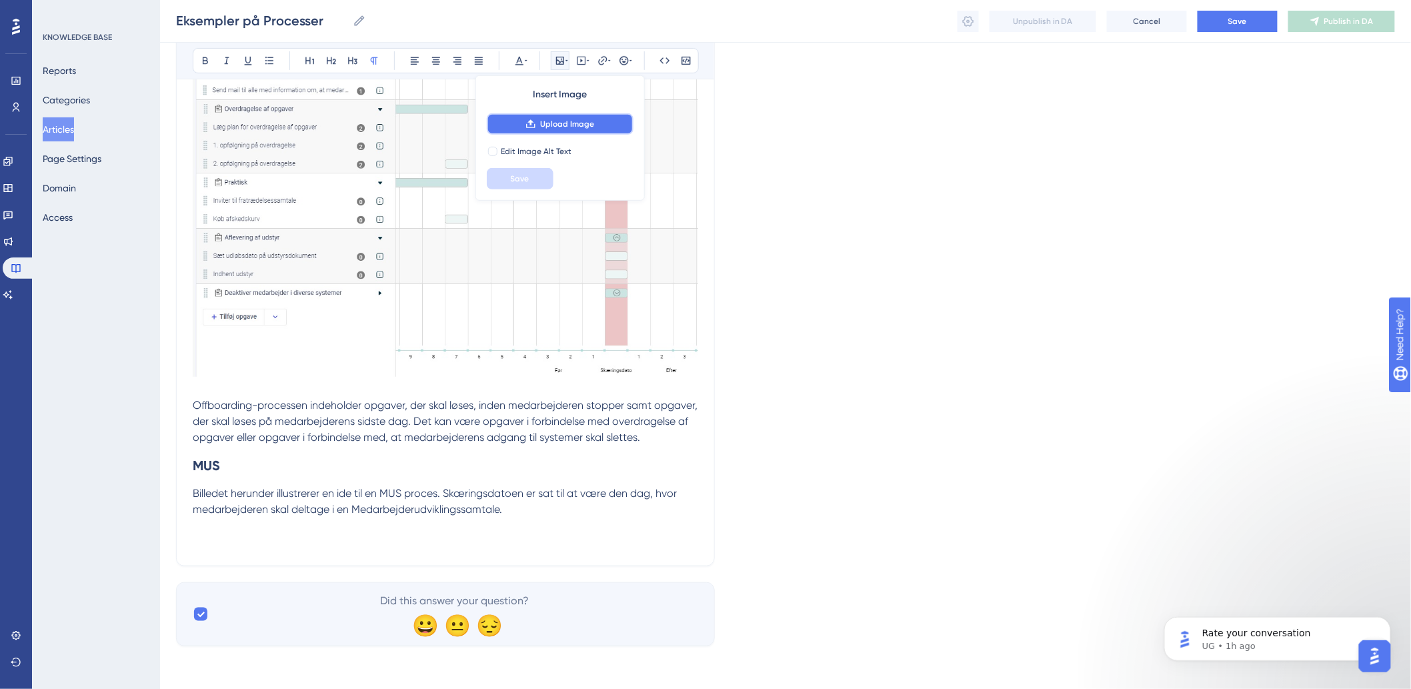
click at [556, 129] on span "Upload Image" at bounding box center [567, 124] width 54 height 11
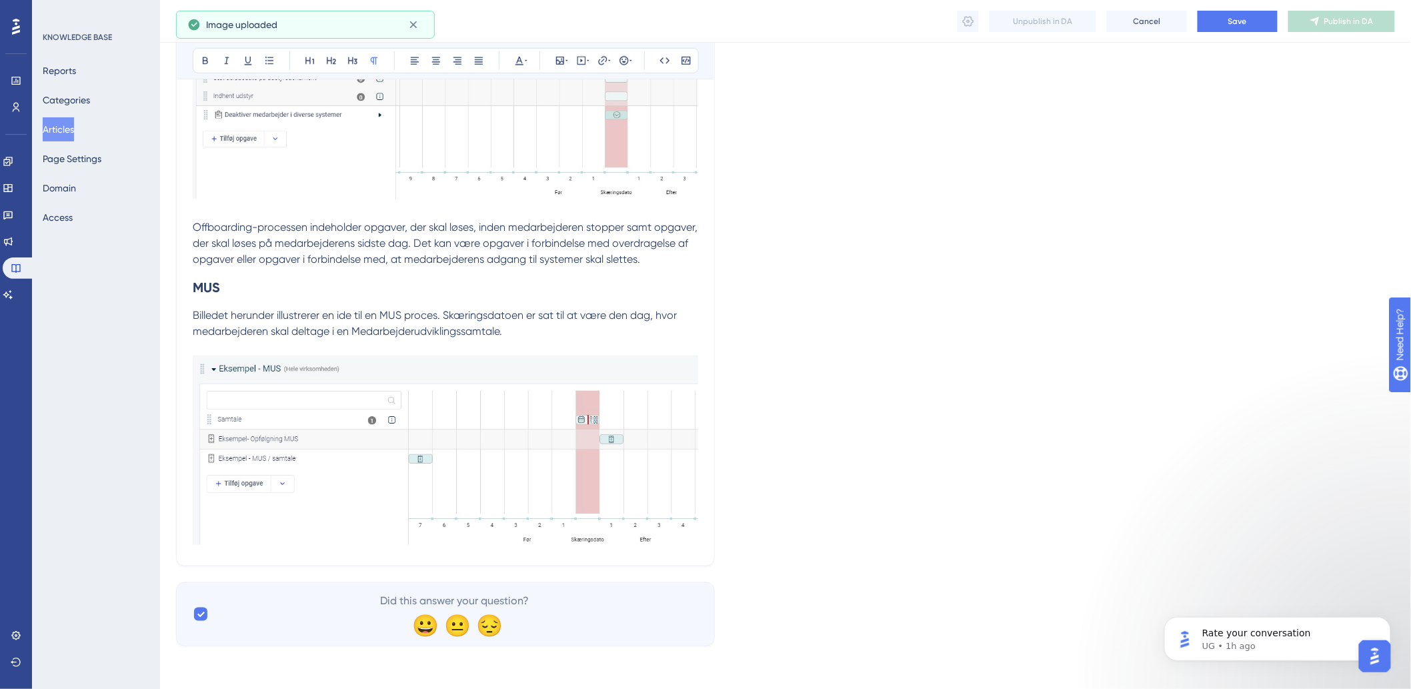
scroll to position [2567, 0]
click at [681, 322] on p "Billedet herunder illustrerer en ide til en MUS proces. Skæringsdatoen er sat t…" at bounding box center [446, 428] width 506 height 242
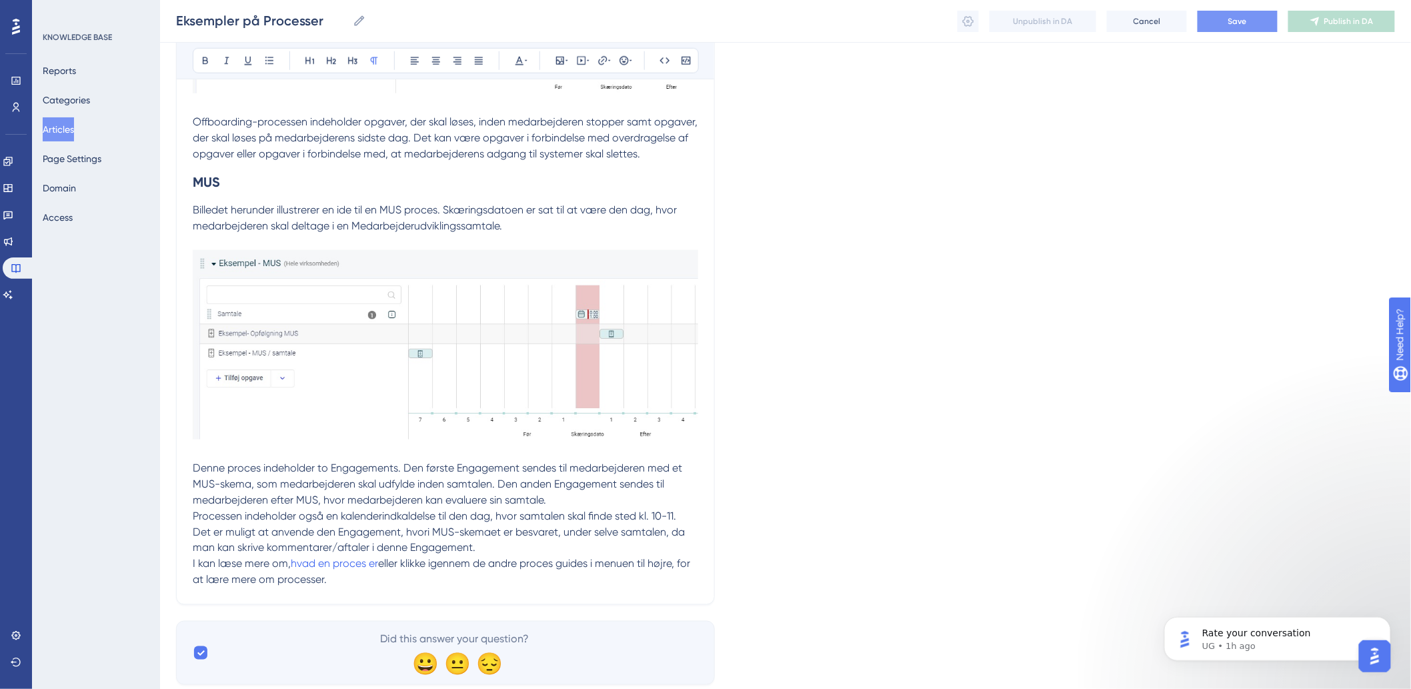
click at [1214, 20] on button "Save" at bounding box center [1238, 21] width 80 height 21
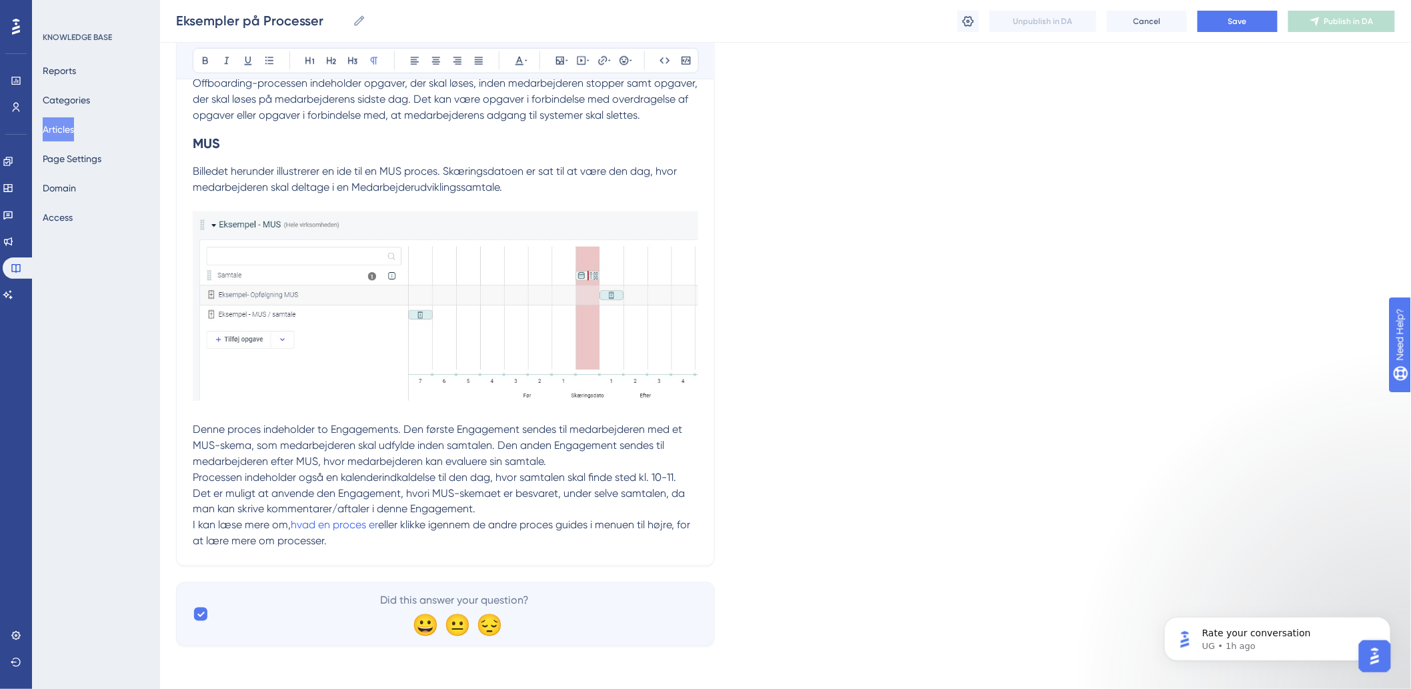
scroll to position [2711, 0]
click at [1232, 16] on span "Save" at bounding box center [1238, 21] width 19 height 11
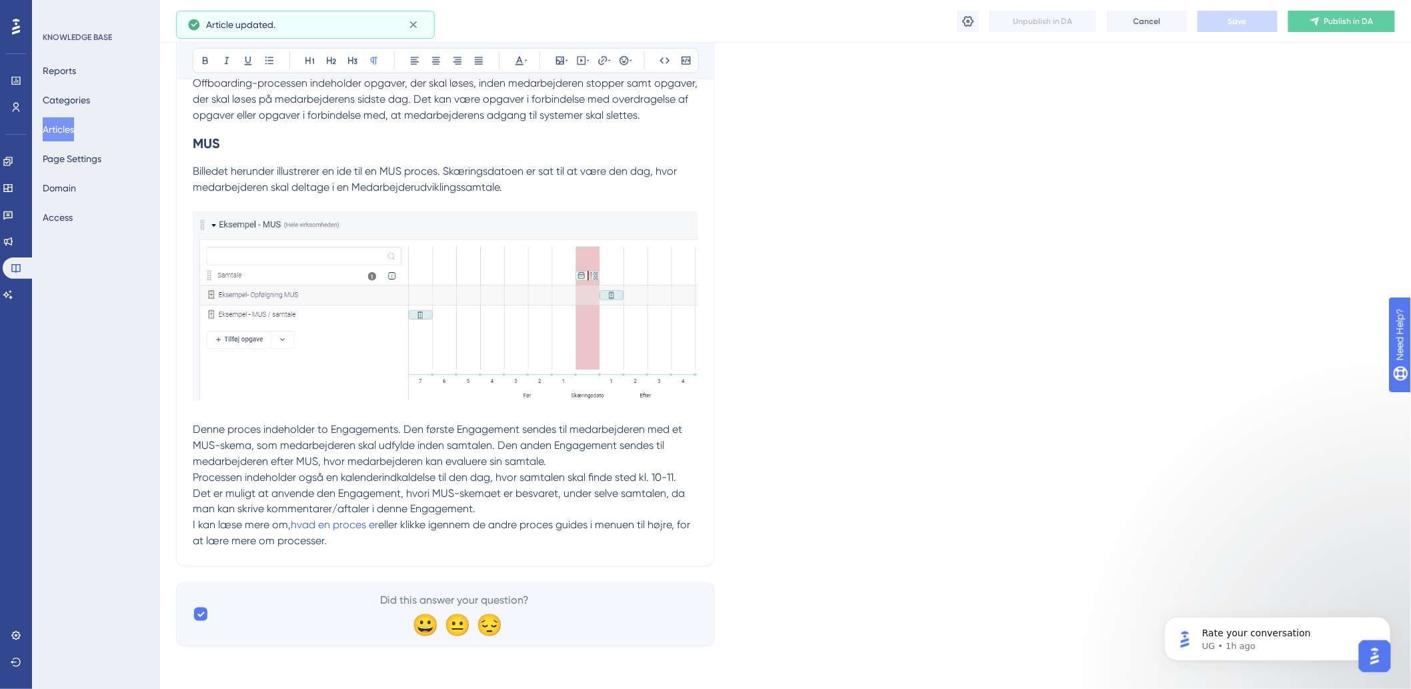
click at [1347, 13] on button "Publish in DA" at bounding box center [1342, 21] width 107 height 21
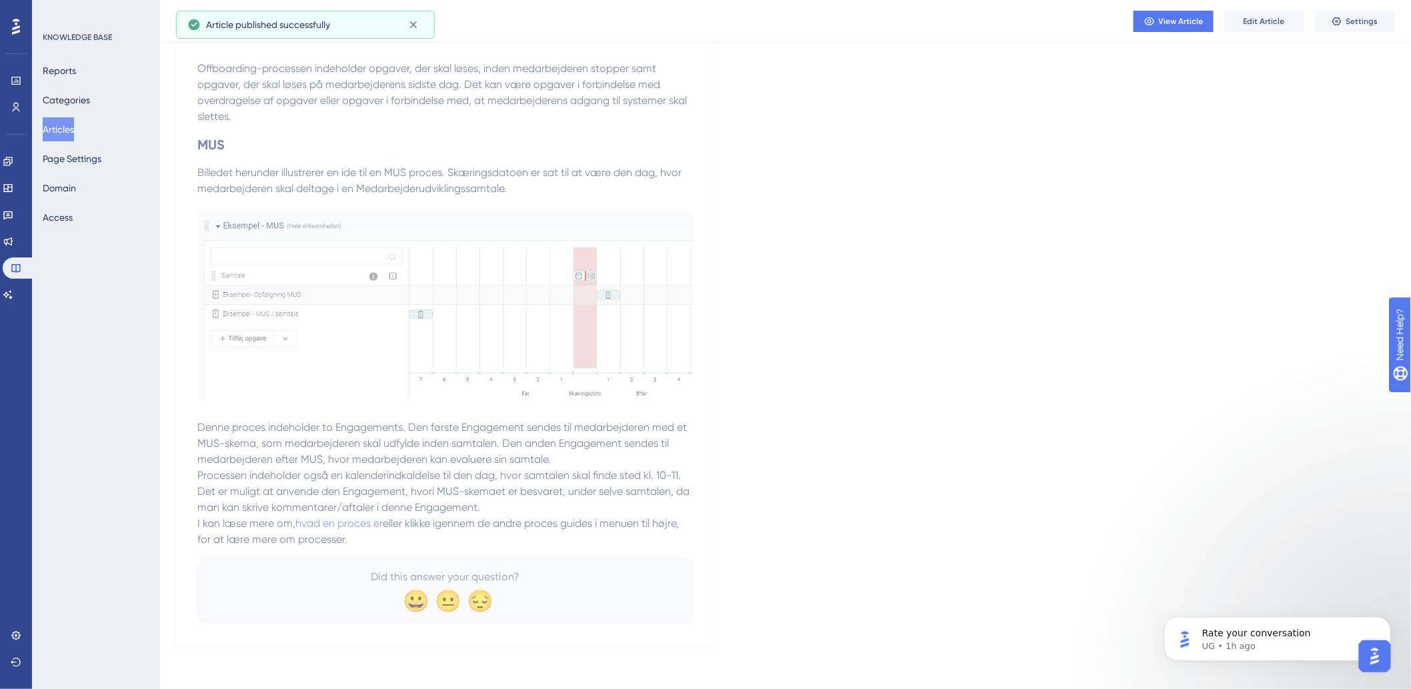
scroll to position [2611, 0]
click at [74, 134] on button "Articles" at bounding box center [58, 129] width 31 height 24
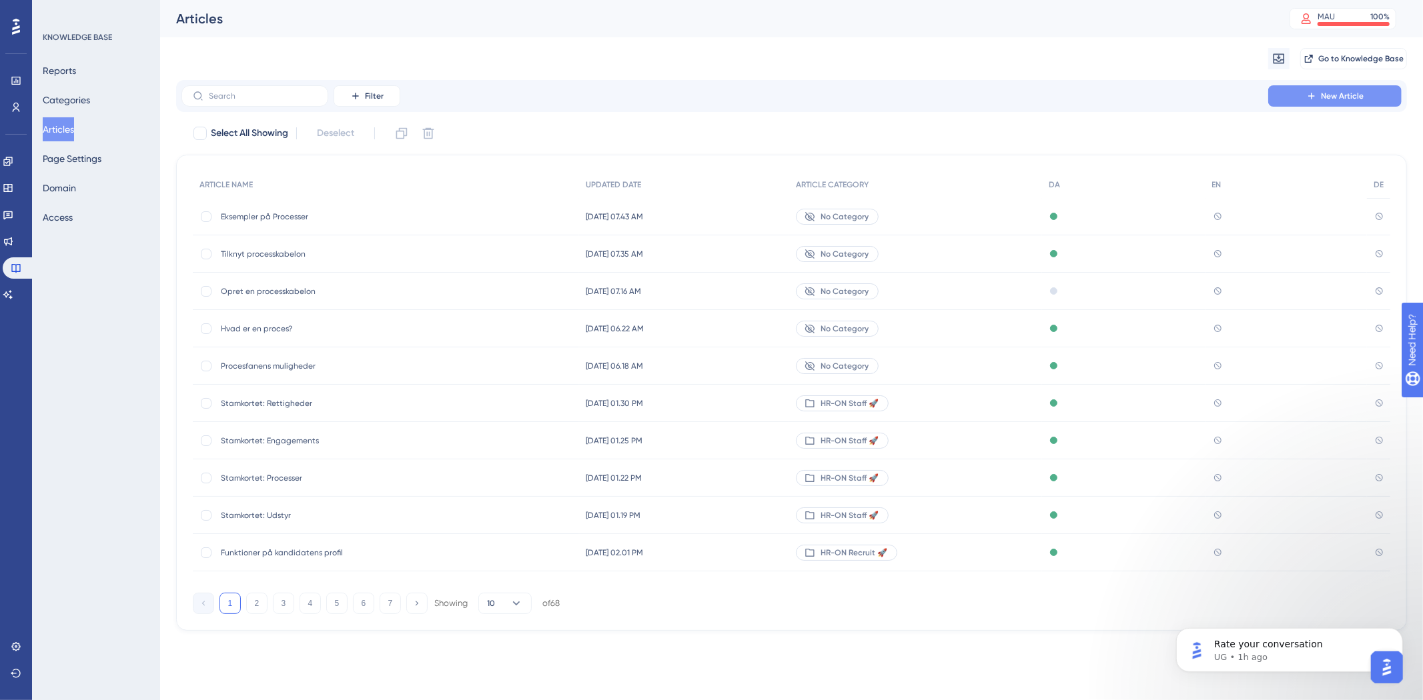
click at [1351, 97] on span "New Article" at bounding box center [1342, 96] width 43 height 11
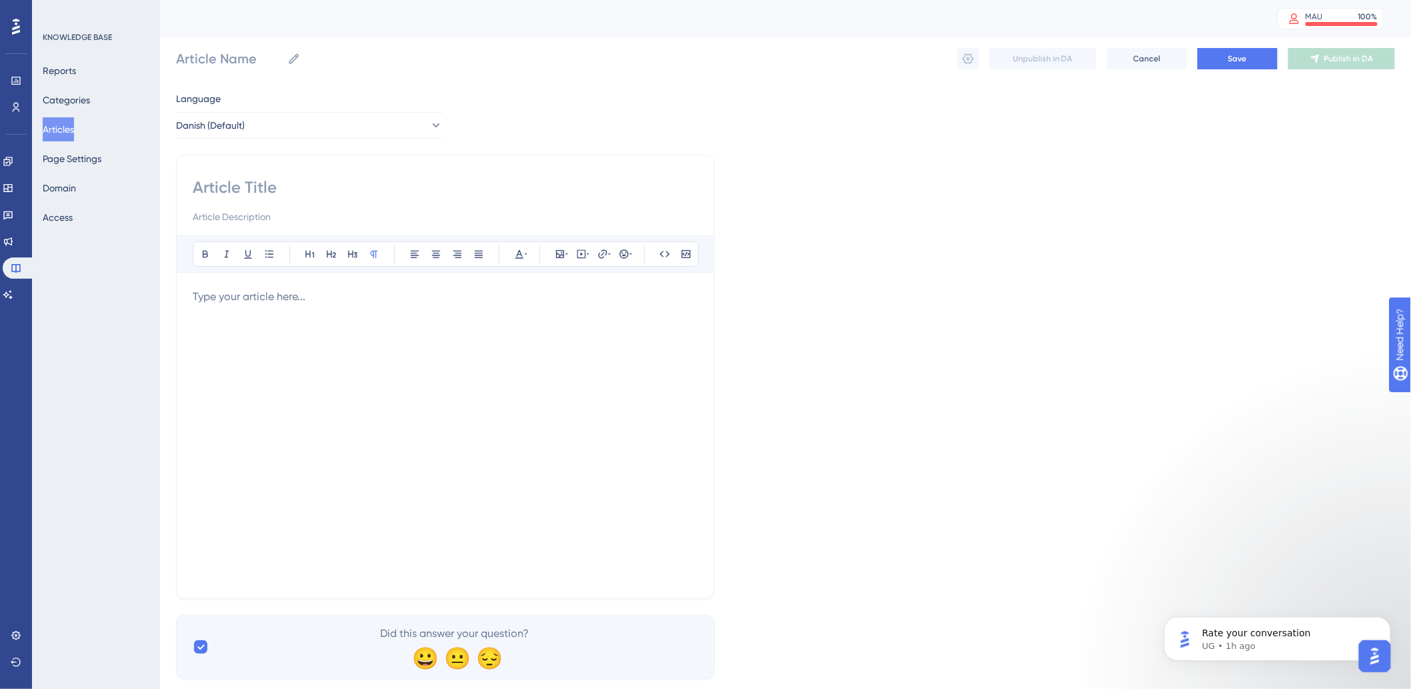
drag, startPoint x: 416, startPoint y: 297, endPoint x: 385, endPoint y: 267, distance: 42.9
click at [415, 297] on p at bounding box center [446, 297] width 506 height 16
click at [361, 195] on input at bounding box center [446, 187] width 506 height 21
paste input "Gentagne Processer"
type input "Gentagne Processer"
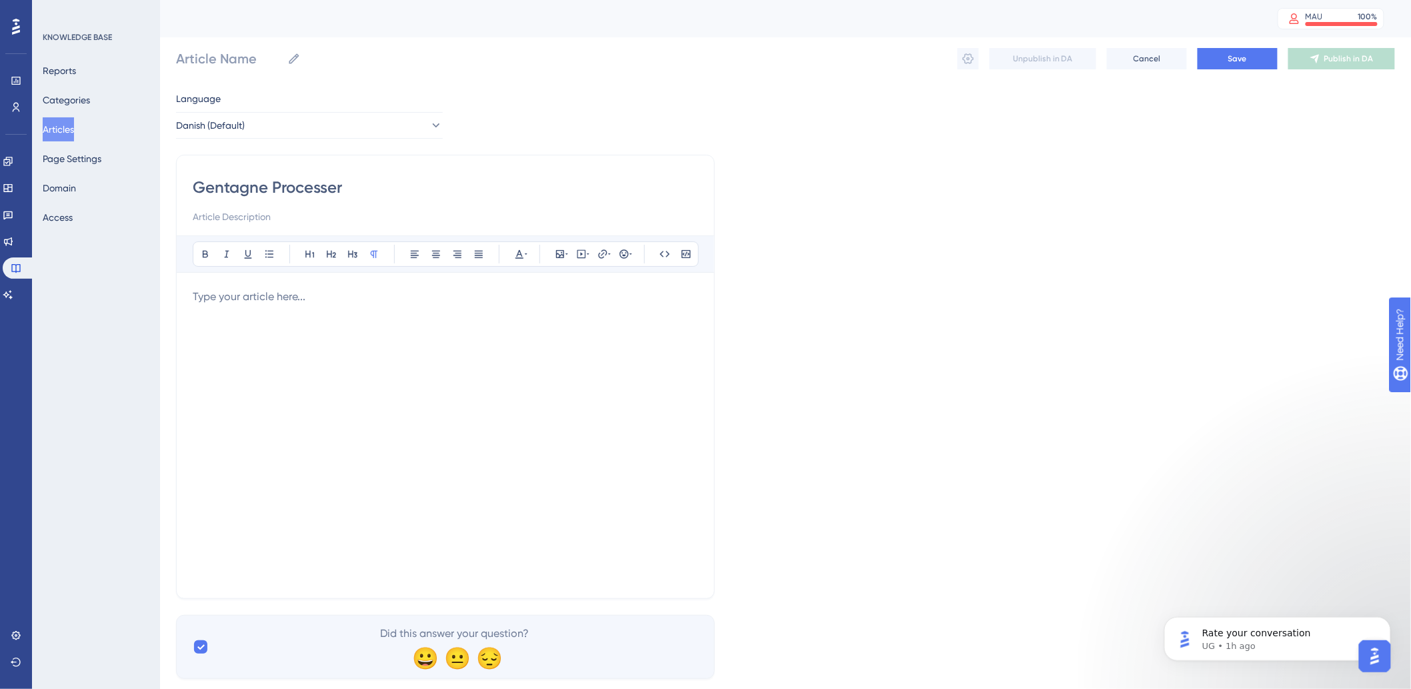
type input "Gentagne Processer"
click at [297, 304] on p at bounding box center [446, 297] width 506 height 16
click at [396, 330] on div at bounding box center [446, 435] width 506 height 293
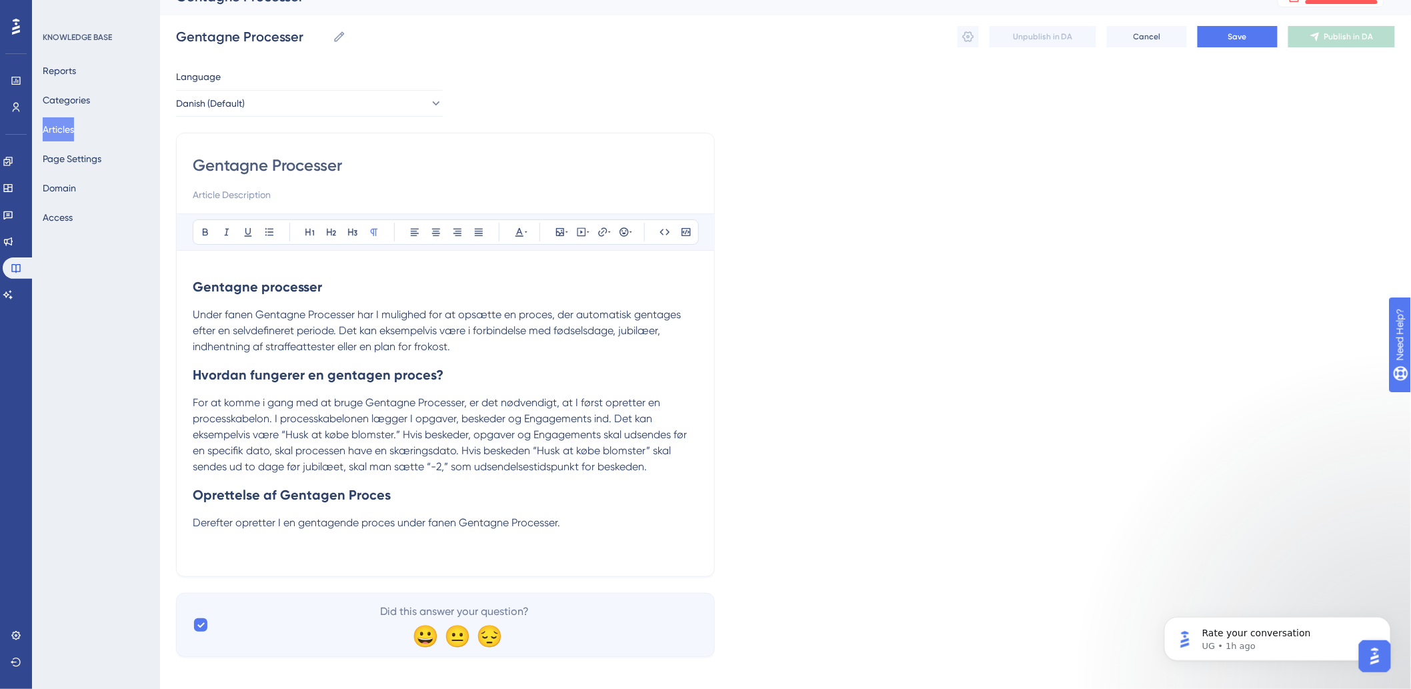
scroll to position [32, 0]
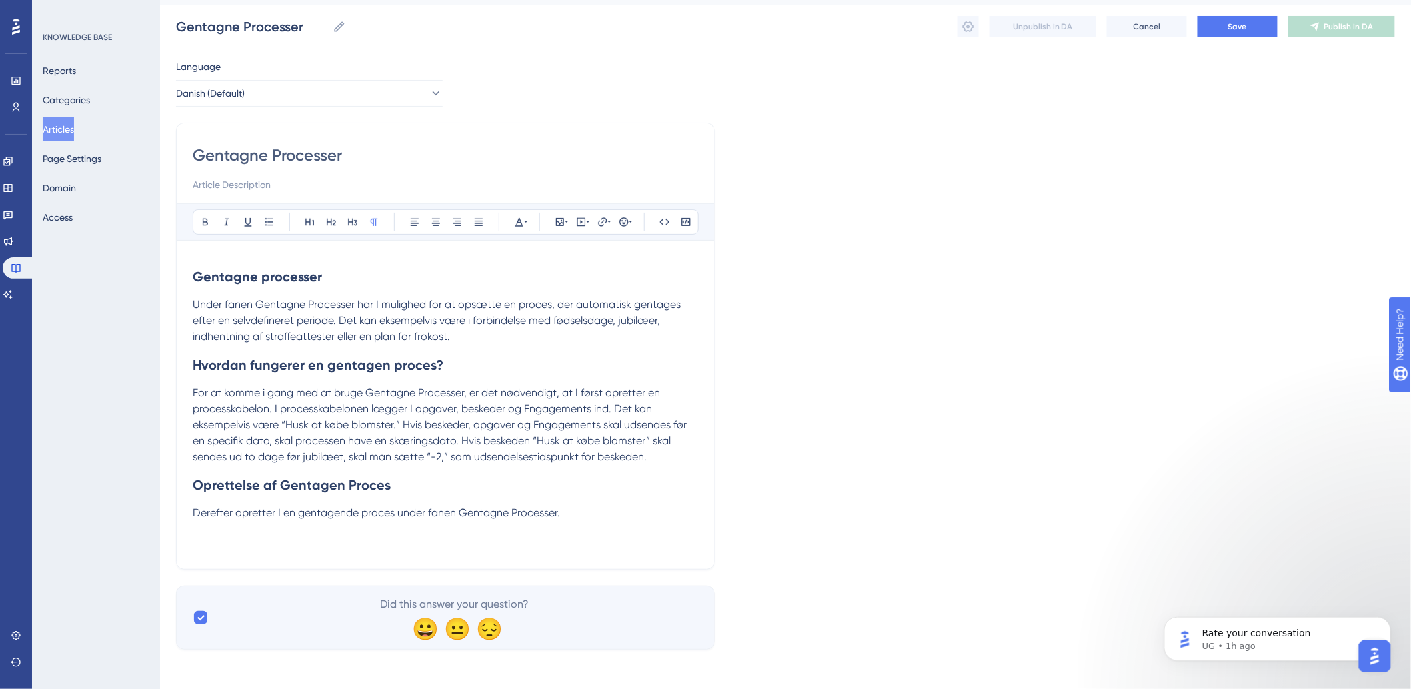
click at [562, 532] on p "Derefter opretter I en gentagende proces under fanen Gentagne Processer." at bounding box center [446, 529] width 506 height 48
drag, startPoint x: 0, startPoint y: 352, endPoint x: 478, endPoint y: 536, distance: 512.5
click at [478, 536] on p "Derefter opretter I en gentagende proces under fanen Gentagne Processer." at bounding box center [446, 529] width 506 height 48
click at [563, 227] on button at bounding box center [560, 222] width 19 height 19
click at [561, 287] on span "Upload Image" at bounding box center [567, 285] width 54 height 11
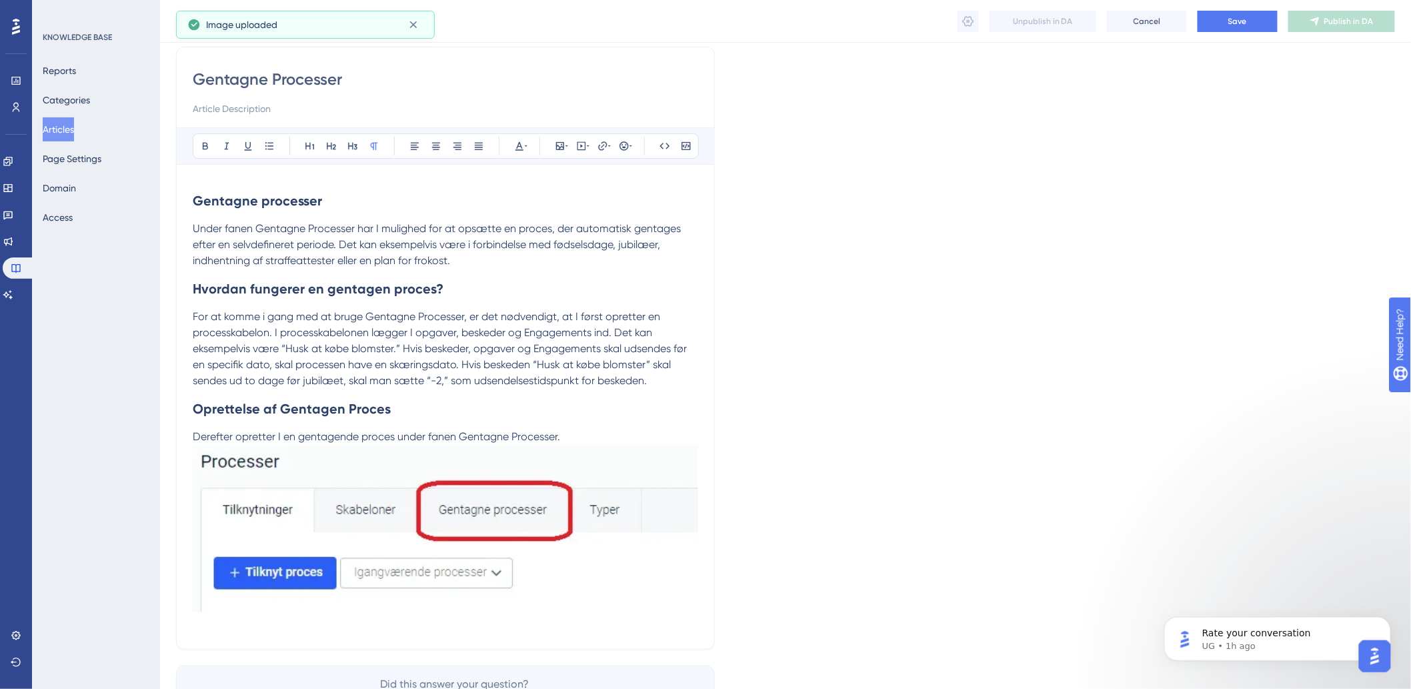
scroll to position [107, 0]
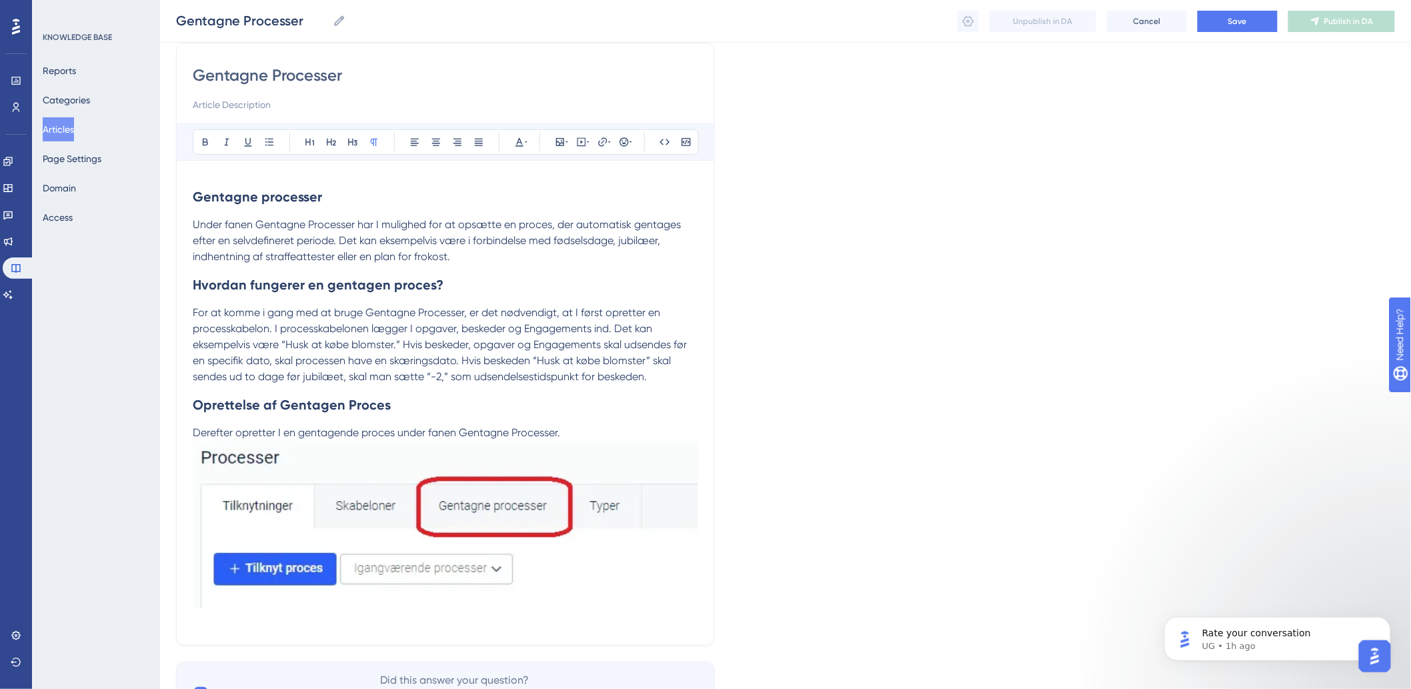
click at [210, 613] on div at bounding box center [446, 527] width 506 height 172
click at [636, 434] on p "Derefter opretter I en gentagende proces under fanen Gentagne Processer." at bounding box center [446, 527] width 506 height 204
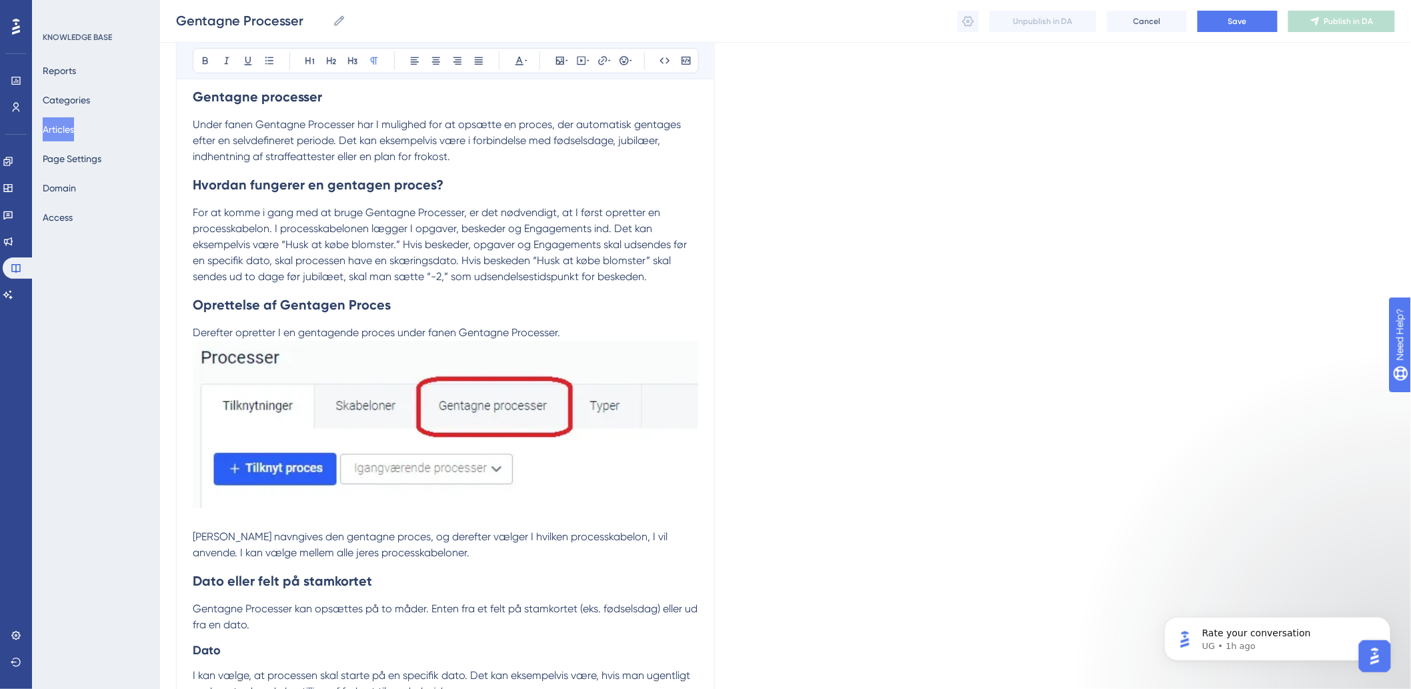
click at [449, 445] on img at bounding box center [446, 424] width 506 height 167
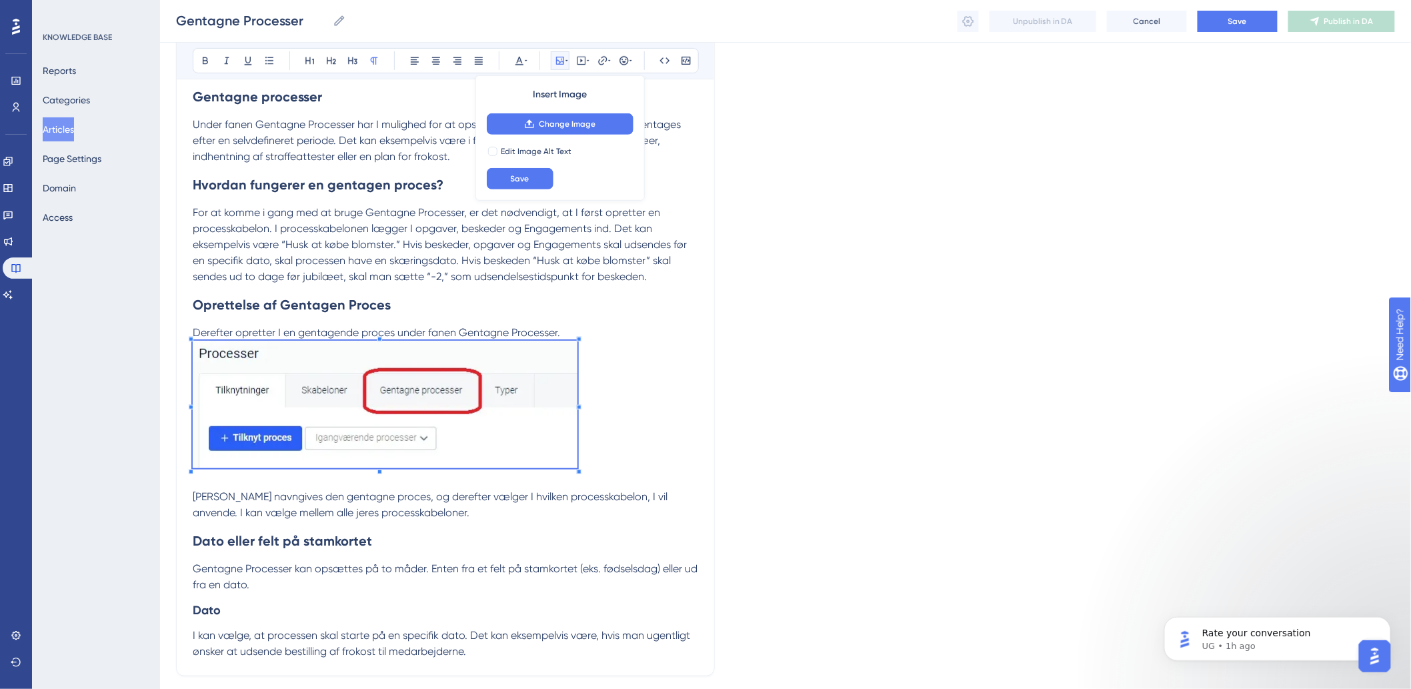
click at [579, 504] on div "Gentagne processer Under fanen Gentagne Processer har I mulighed for at opsætte…" at bounding box center [446, 368] width 506 height 583
click at [338, 642] on span "I kan vælge, at processen skal starte på en specifik dato. Det kan eksempelvis …" at bounding box center [443, 643] width 500 height 29
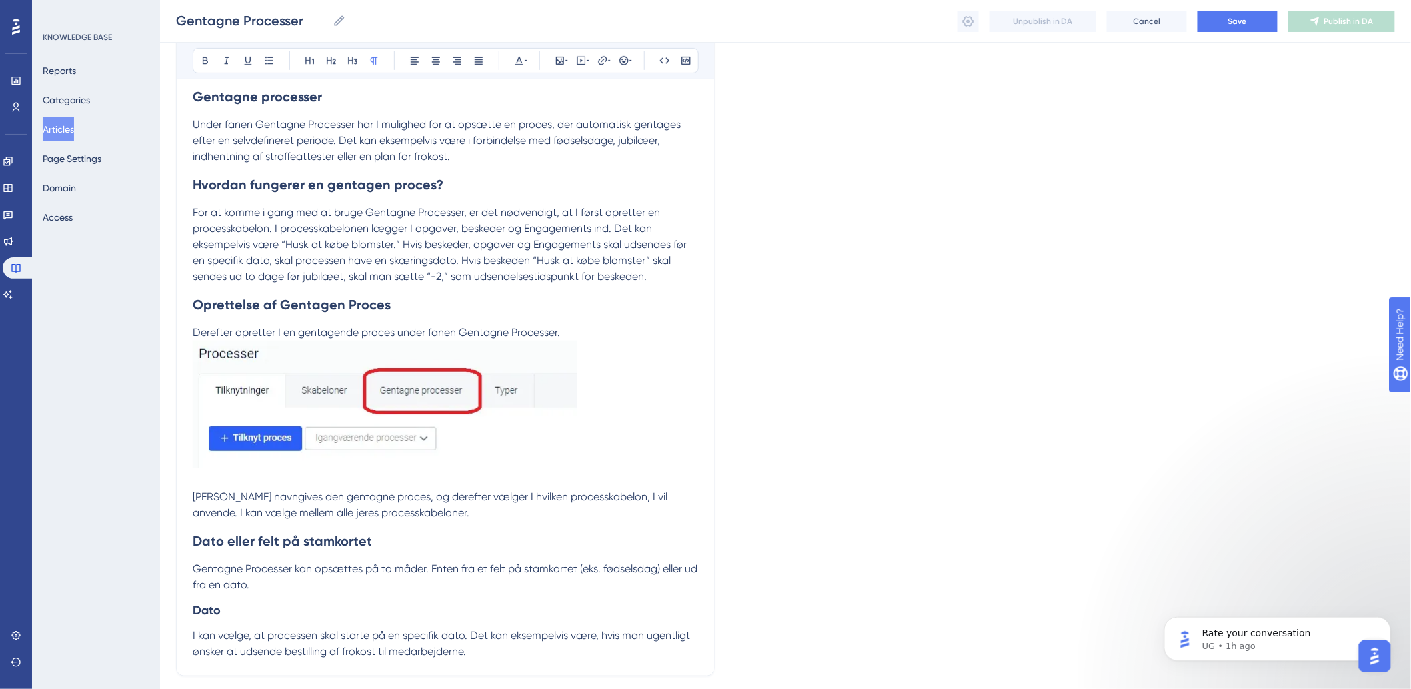
scroll to position [320, 0]
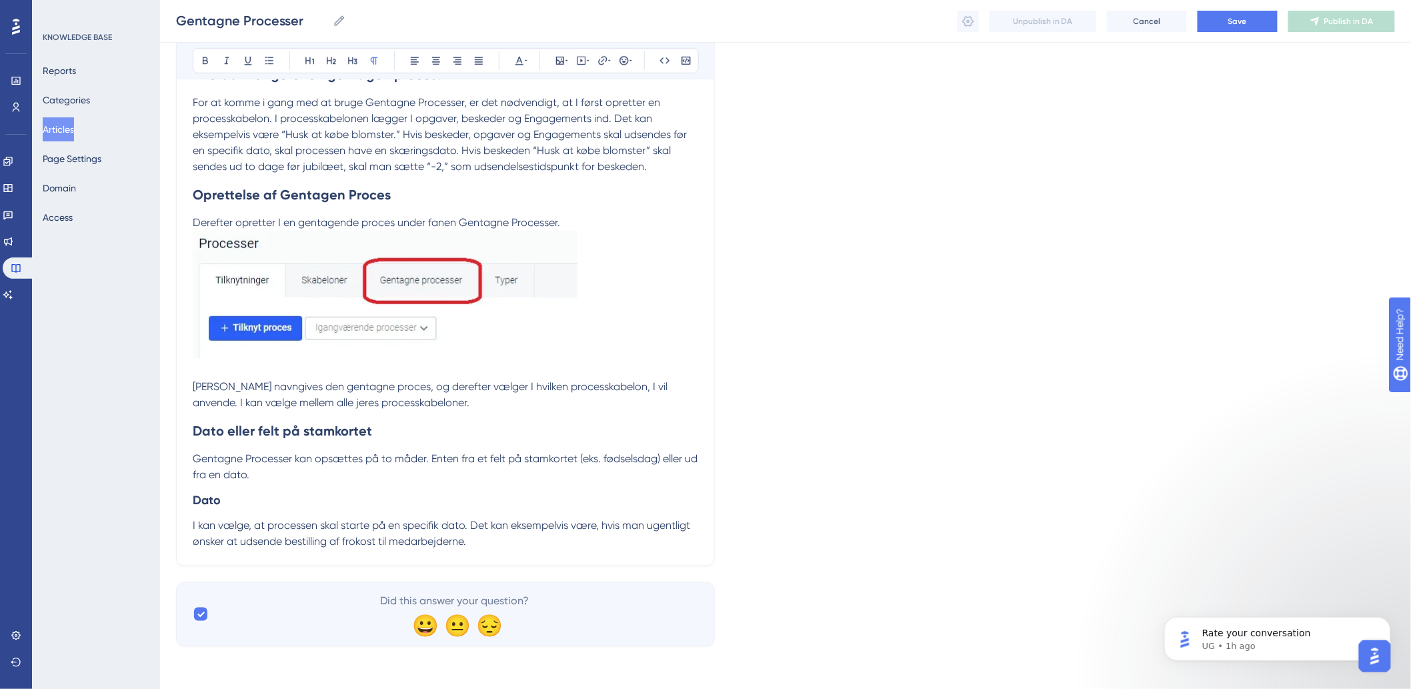
click at [542, 537] on p "I kan vælge, at processen skal starte på en specifik dato. Det kan eksempelvis …" at bounding box center [446, 534] width 506 height 32
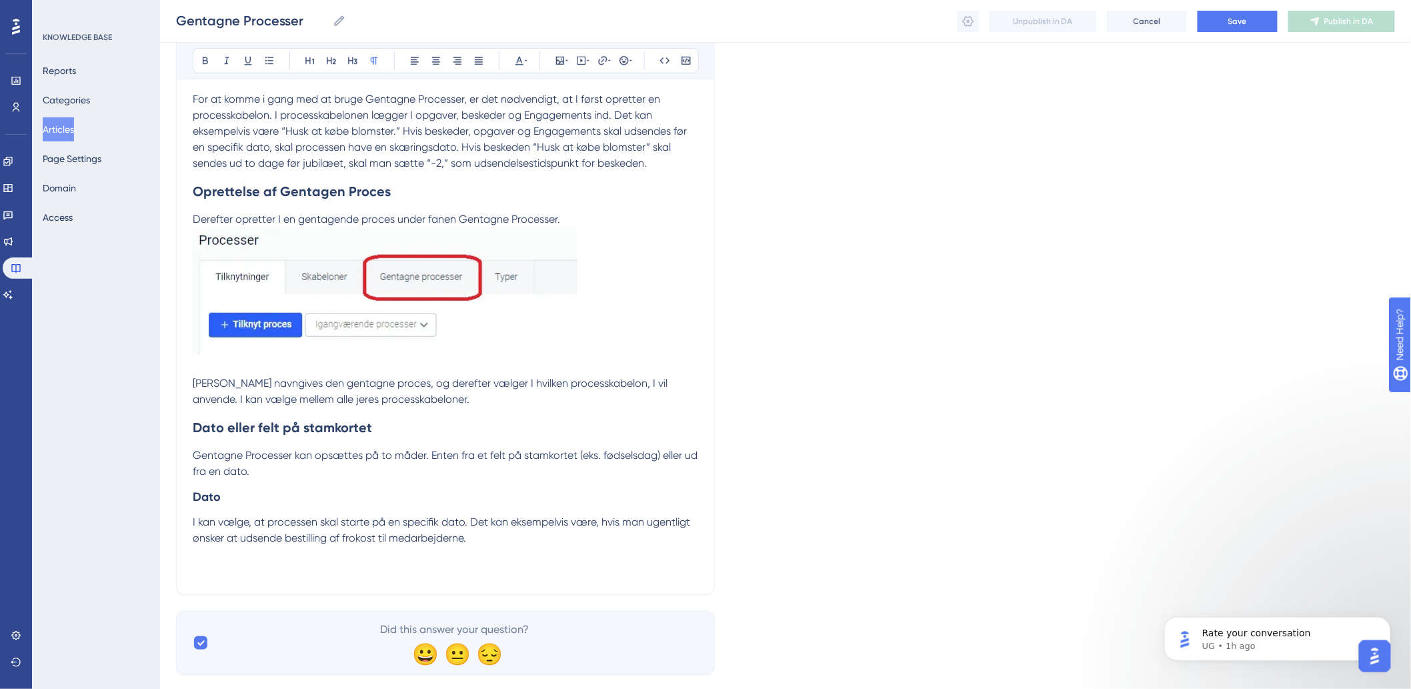
click at [419, 559] on p "I kan vælge, at processen skal starte på en specifik dato. Det kan eksempelvis …" at bounding box center [446, 546] width 506 height 64
click at [549, 64] on div "Bold Italic Underline Bullet Point Heading 1 Heading 2 Heading 3 Normal Align L…" at bounding box center [446, 60] width 506 height 25
click at [554, 64] on button at bounding box center [560, 60] width 19 height 19
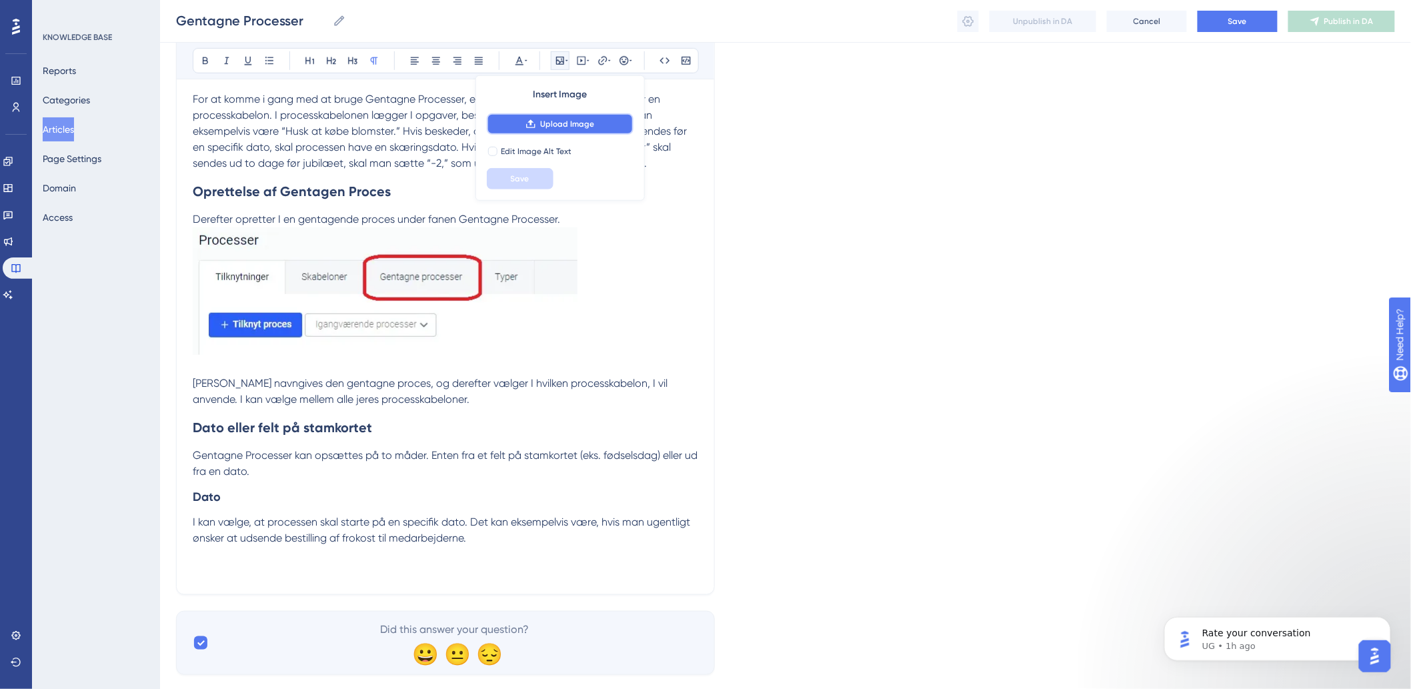
click at [559, 123] on span "Upload Image" at bounding box center [567, 124] width 54 height 11
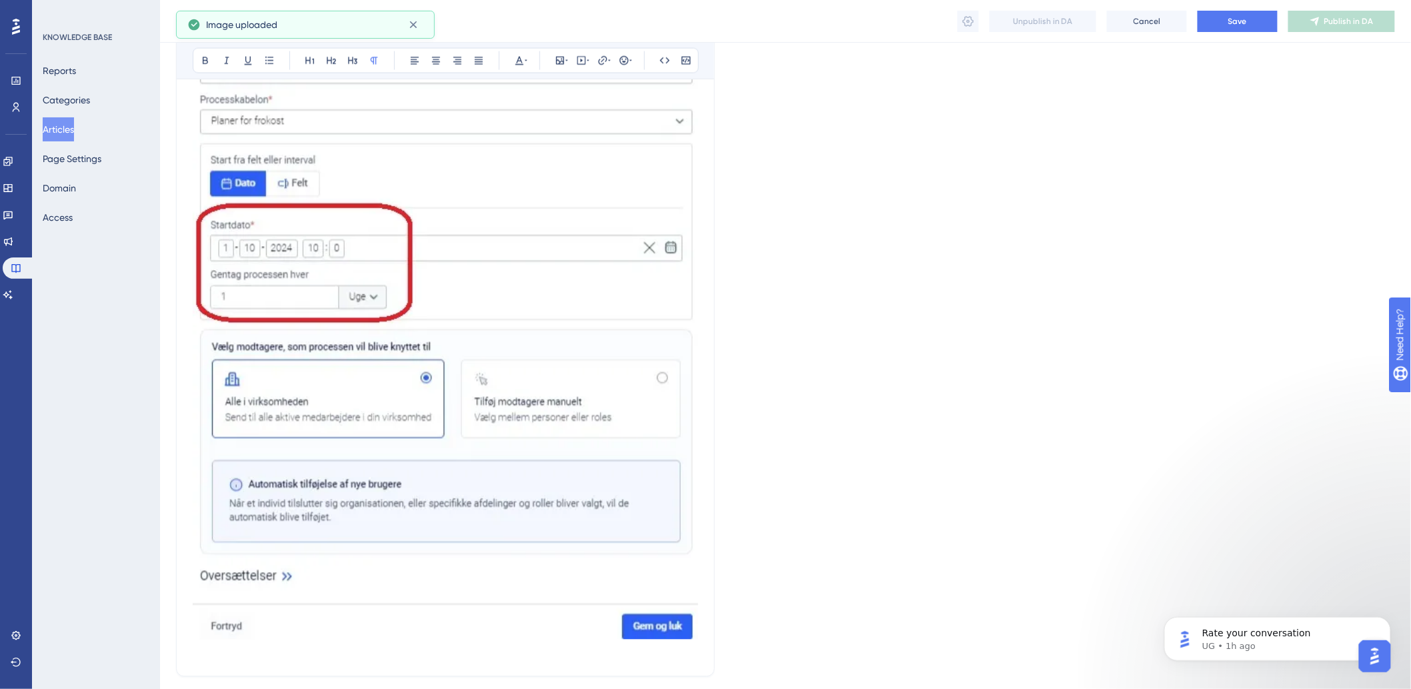
scroll to position [986, 0]
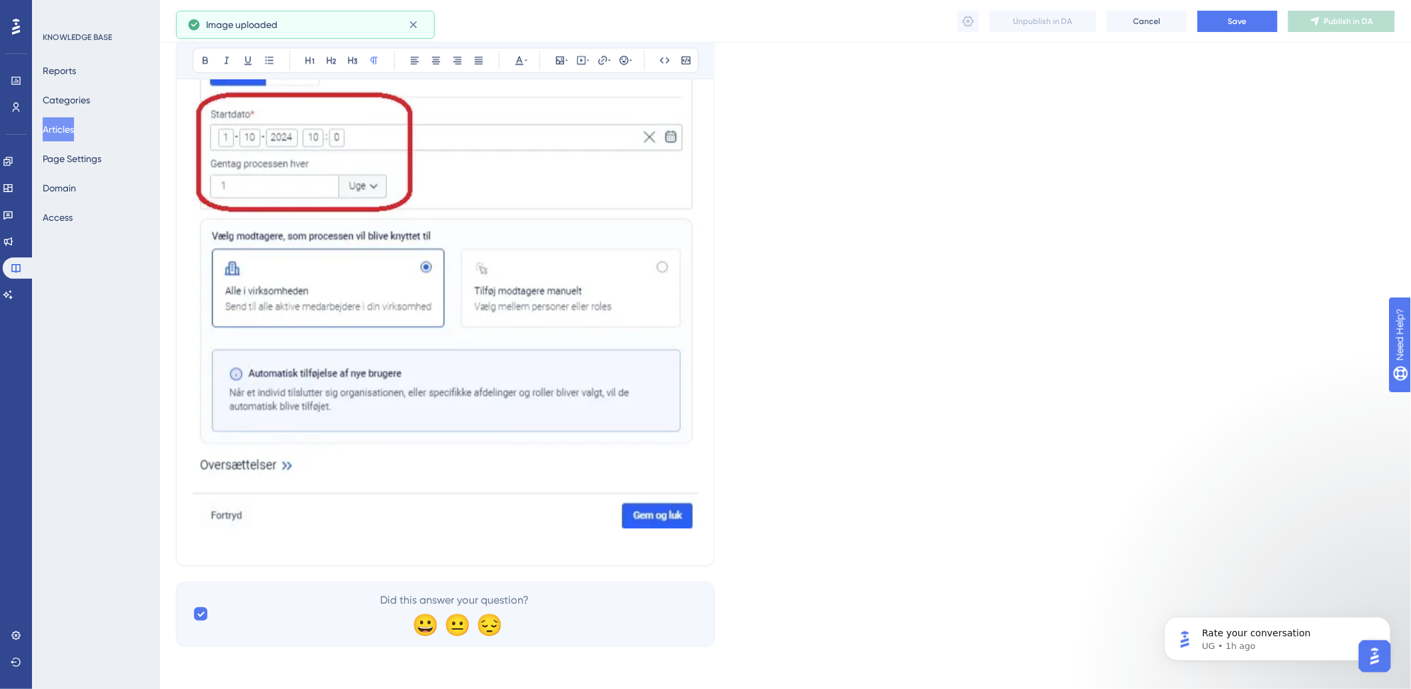
click at [680, 455] on img at bounding box center [446, 206] width 506 height 646
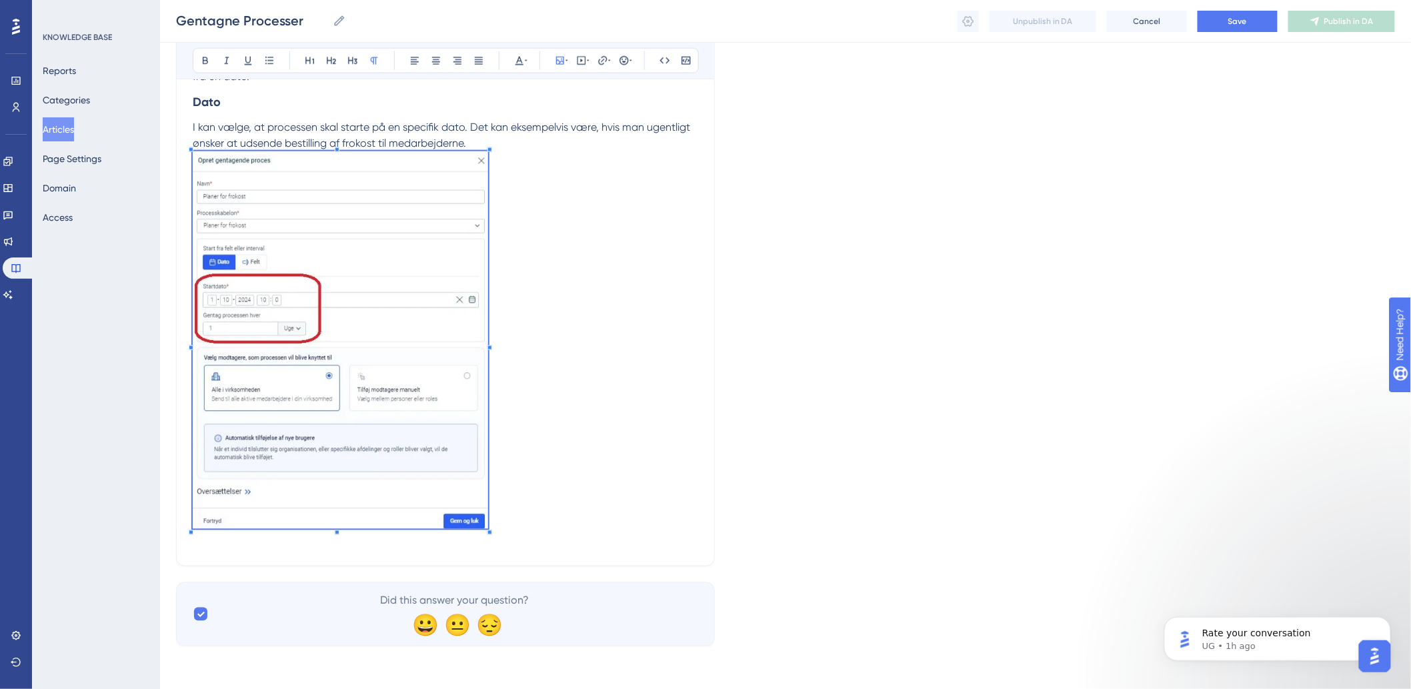
scroll to position [756, 0]
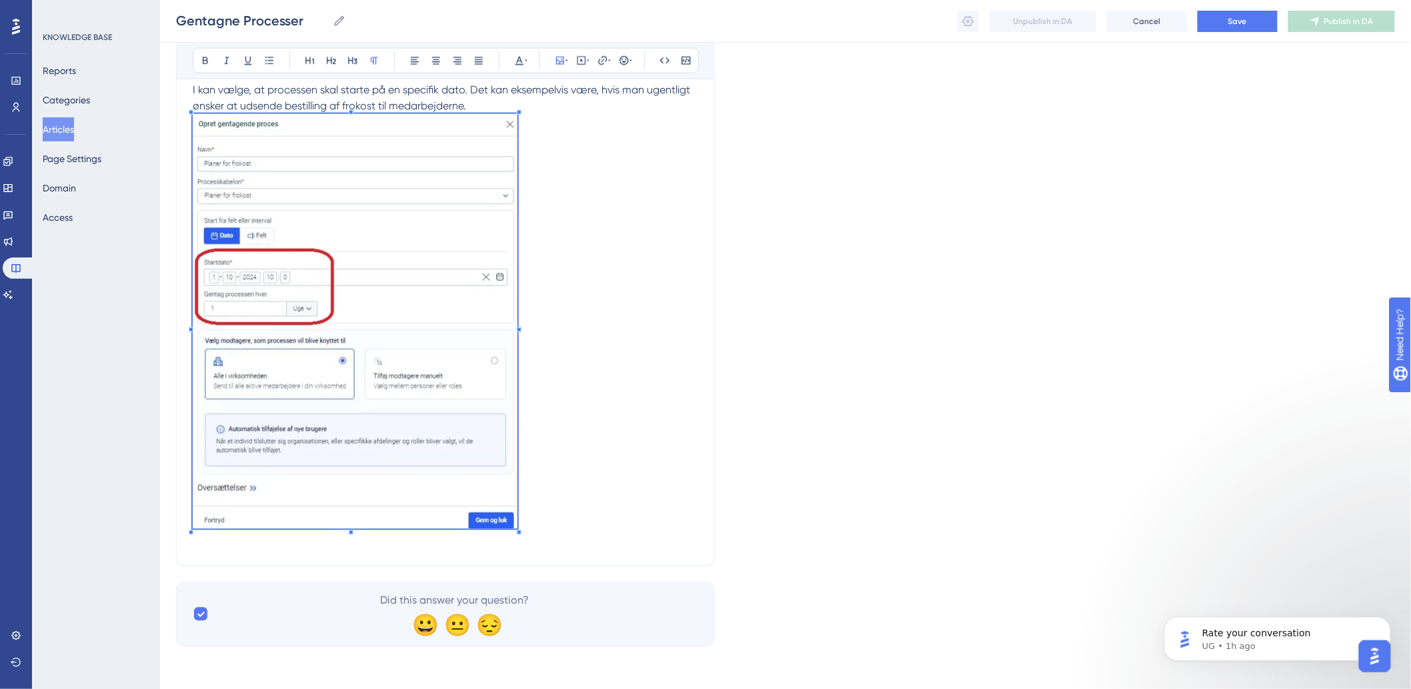
click at [520, 476] on p "I kan vælge, at processen skal starte på en specifik dato. Det kan eksempelvis …" at bounding box center [446, 316] width 506 height 468
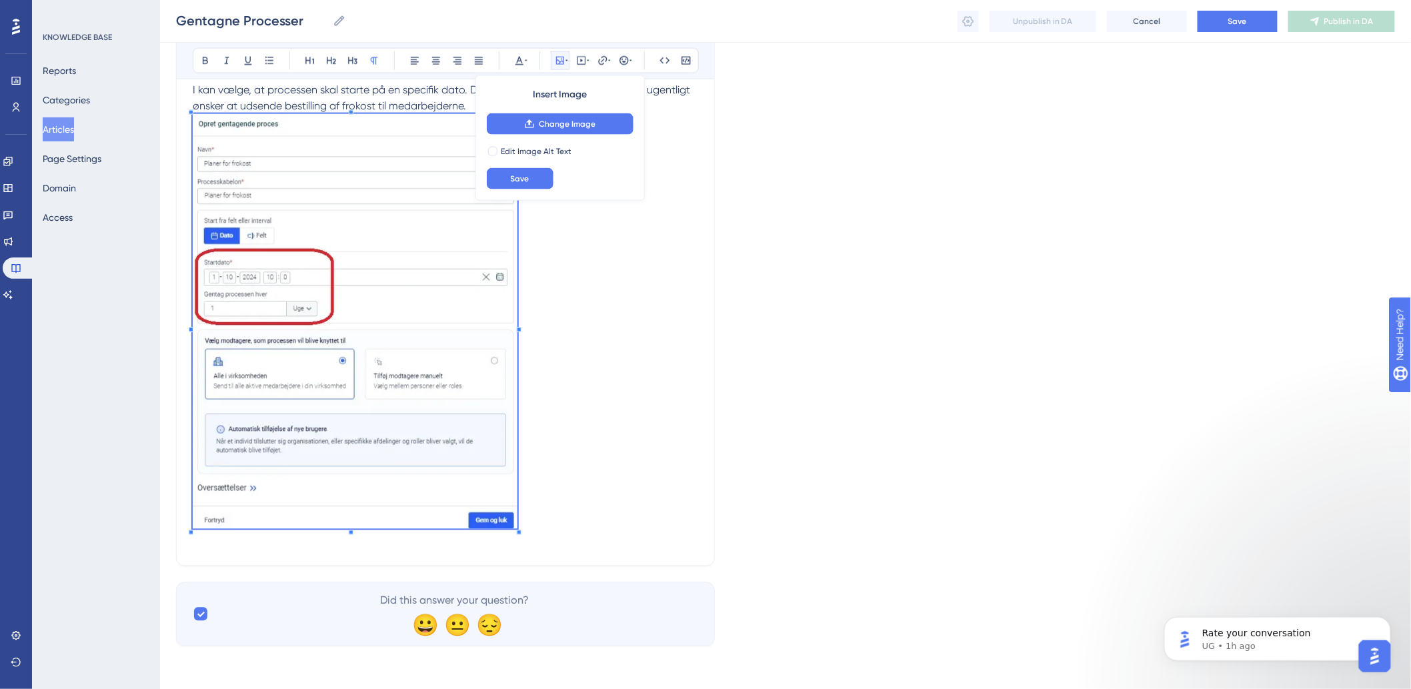
click at [557, 529] on p "I kan vælge, at processen skal starte på en specifik dato. Det kan eksempelvis …" at bounding box center [446, 316] width 506 height 468
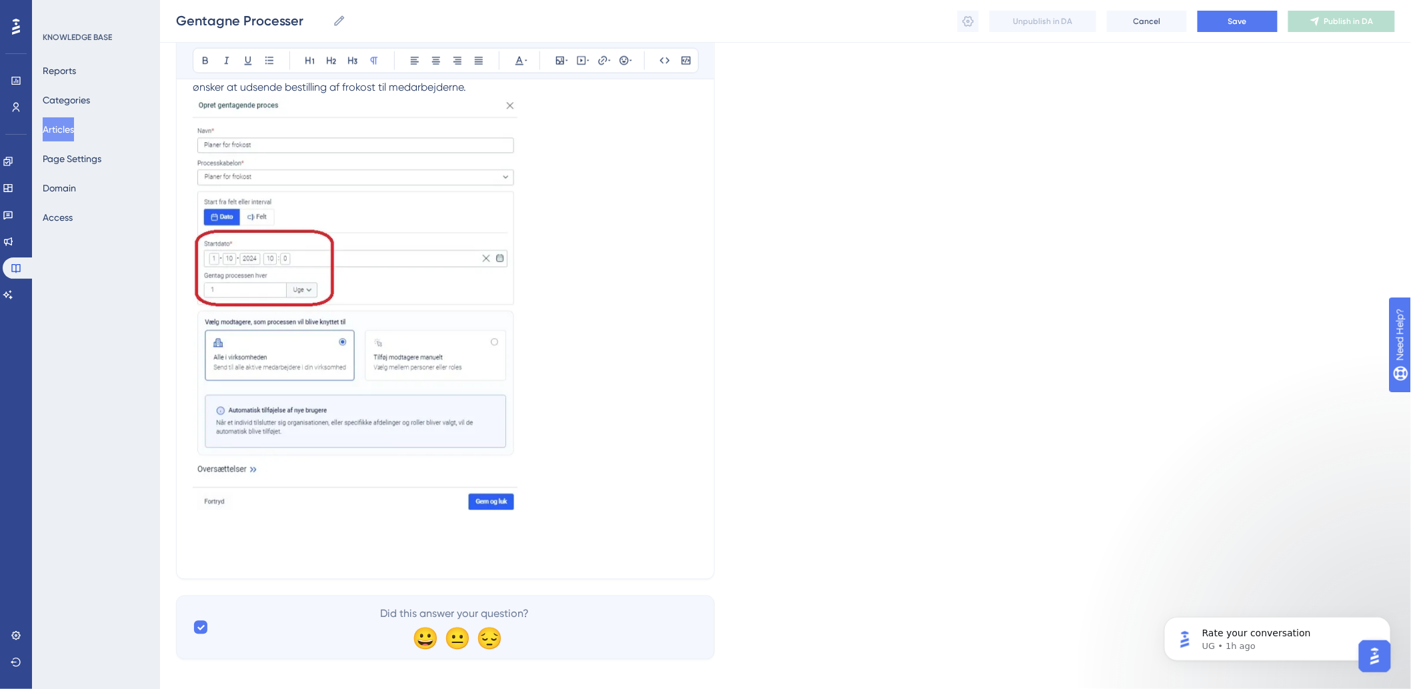
scroll to position [788, 0]
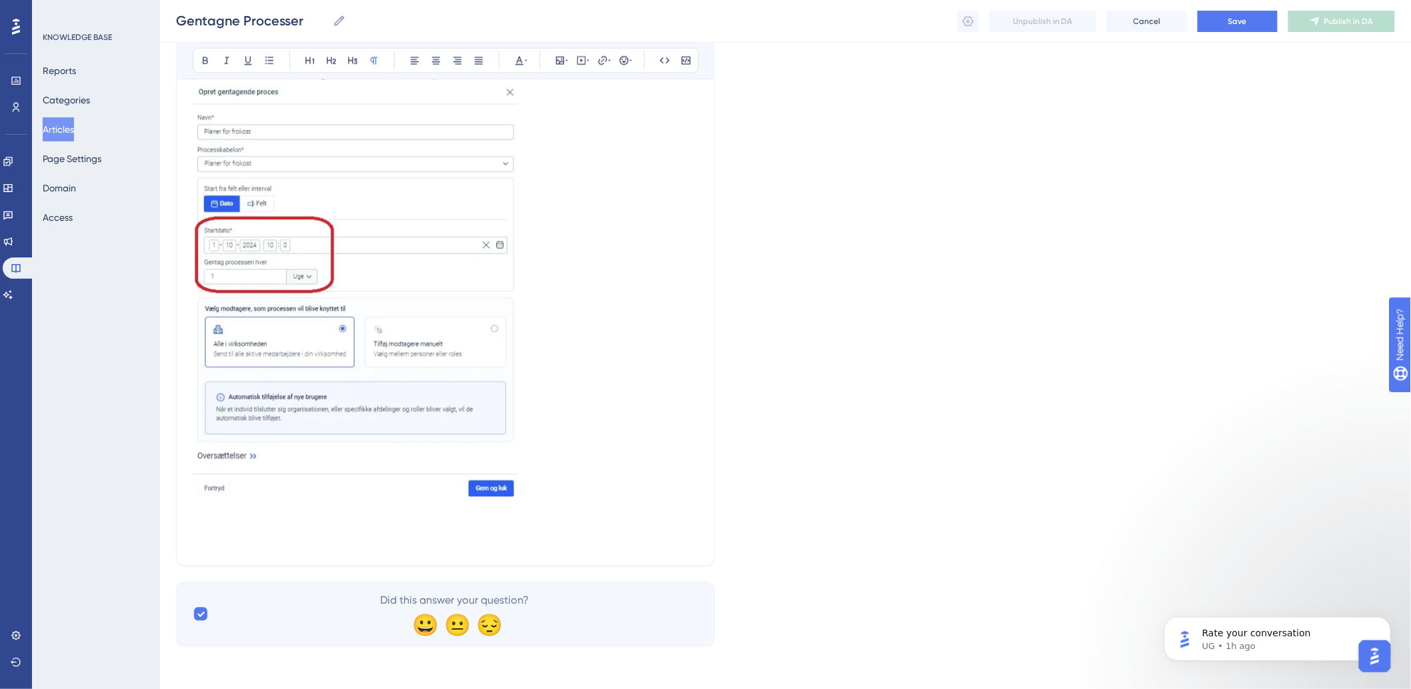
click at [264, 514] on p "I kan vælge, at processen skal starte på en specifik dato. Det kan eksempelvis …" at bounding box center [446, 300] width 506 height 500
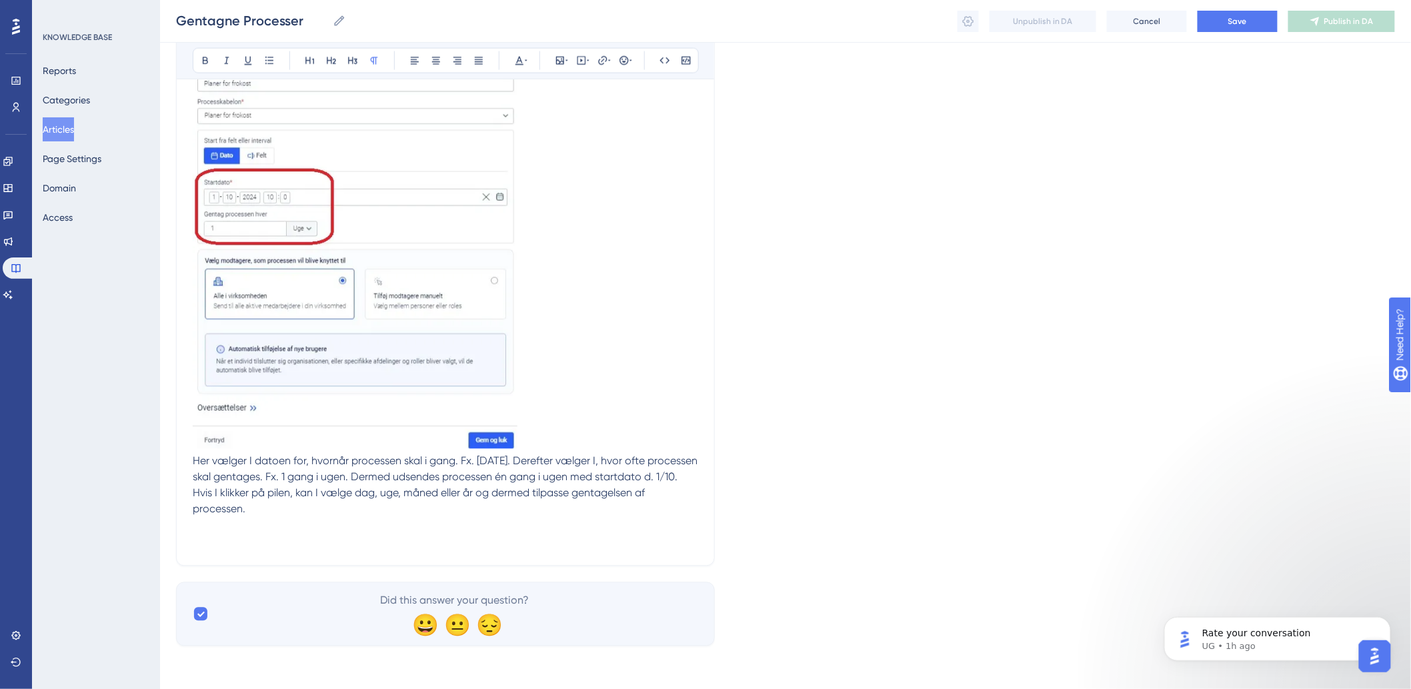
click at [194, 455] on span "Her vælger I datoen for, hvornår processen skal i gang. Fx. [DATE]. Derefter væ…" at bounding box center [447, 469] width 508 height 29
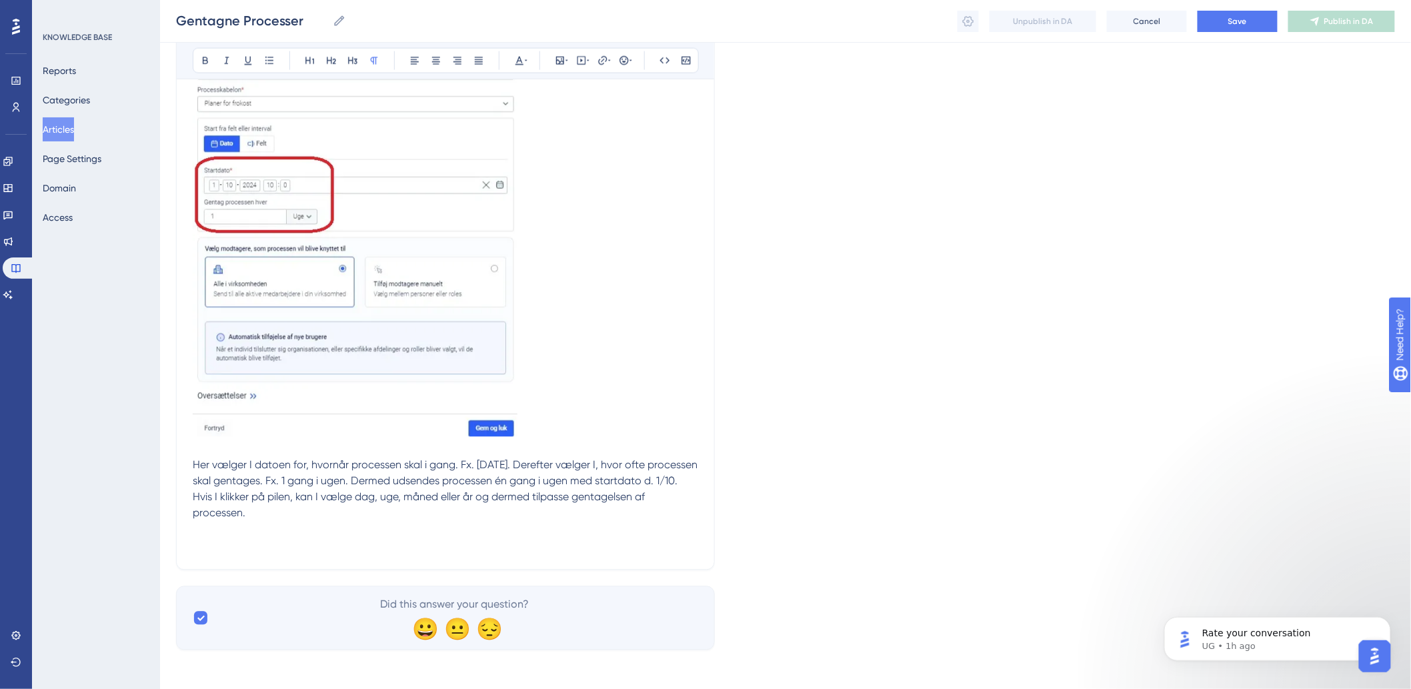
scroll to position [868, 0]
click at [279, 518] on p "Hvis I klikker på pilen, kan I vælge dag, uge, måned eller år og dermed tilpass…" at bounding box center [446, 518] width 506 height 64
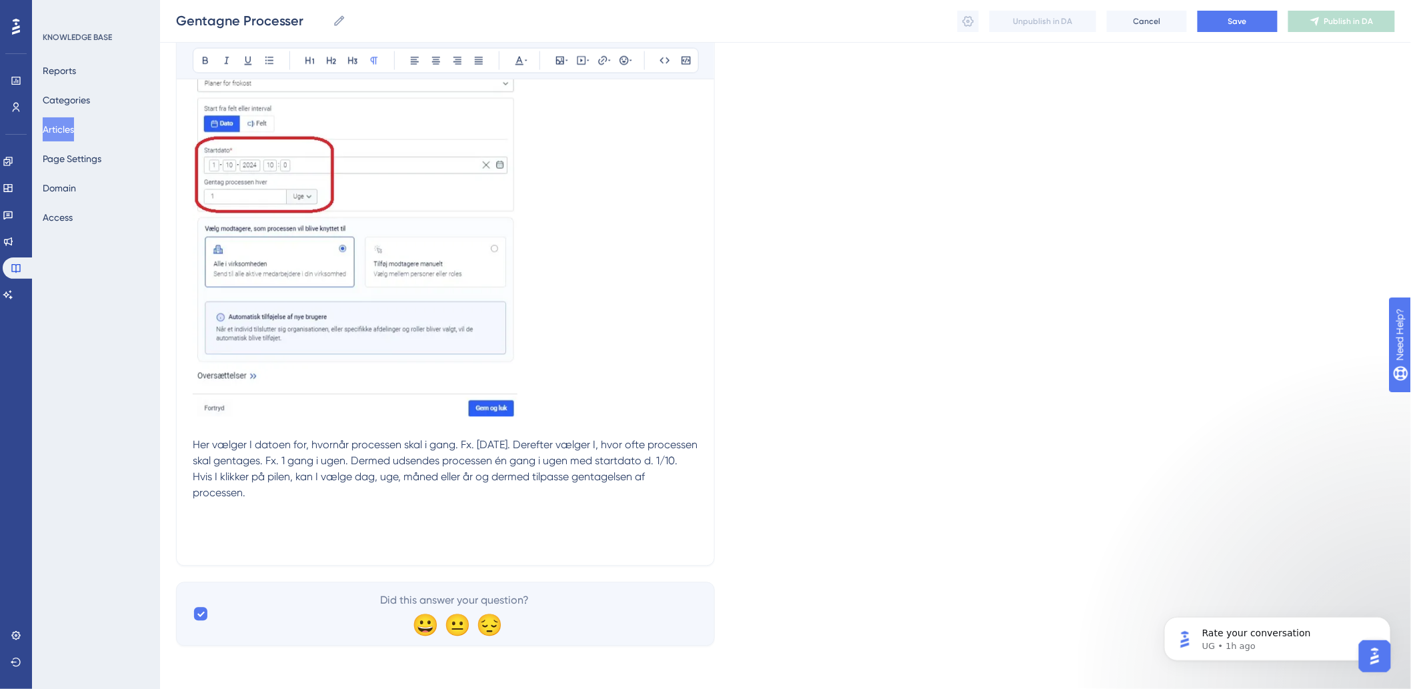
scroll to position [883, 0]
click at [587, 65] on icon at bounding box center [588, 60] width 3 height 11
click at [556, 63] on icon at bounding box center [560, 61] width 8 height 8
click at [568, 121] on span "Upload Image" at bounding box center [567, 124] width 54 height 11
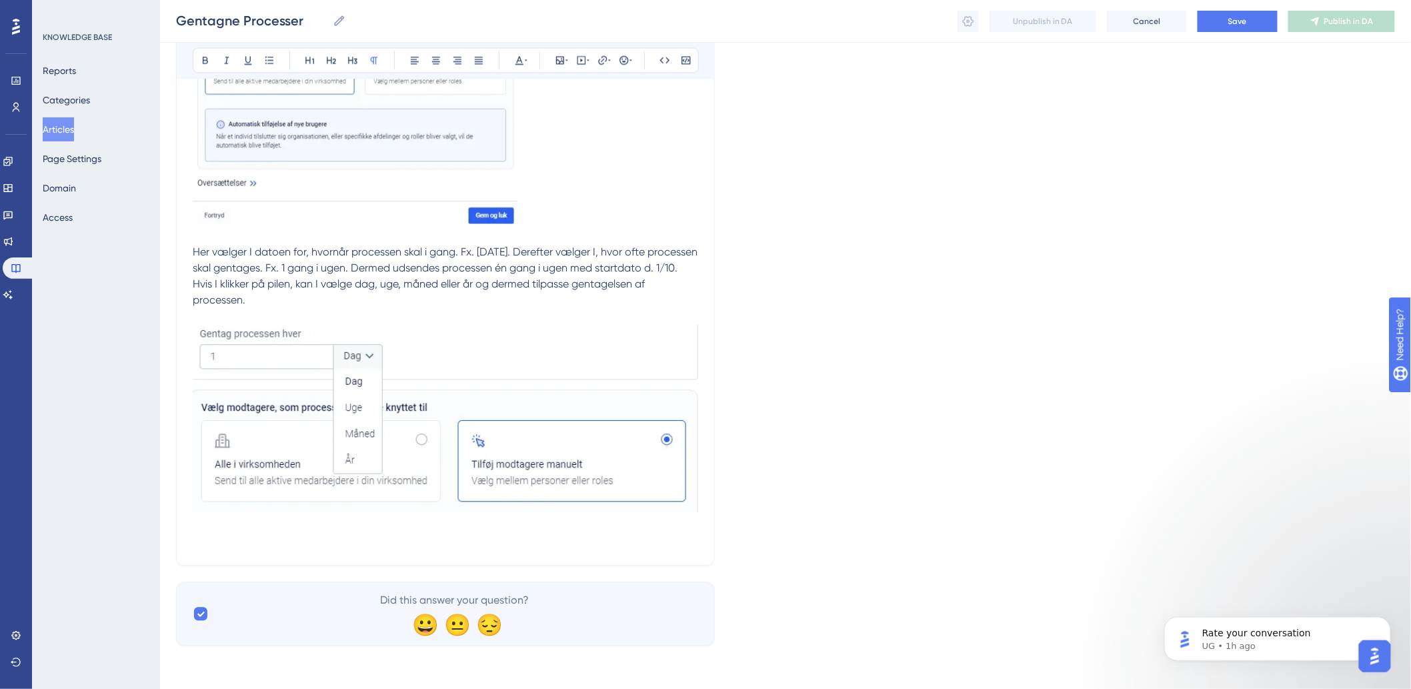
scroll to position [1077, 0]
click at [277, 532] on p "Hvis I klikker på pilen, kan I vælge dag, uge, måned eller år og dermed tilpass…" at bounding box center [446, 413] width 506 height 273
click at [457, 544] on p "Hvis I klikker på pilen, kan I vælge dag, uge, måned eller år og dermed tilpass…" at bounding box center [446, 413] width 506 height 273
click at [298, 548] on p "Hvis I klikker på pilen, kan I vælge dag, uge, måned eller år og dermed tilpass…" at bounding box center [446, 413] width 506 height 273
click at [562, 62] on icon at bounding box center [560, 60] width 11 height 11
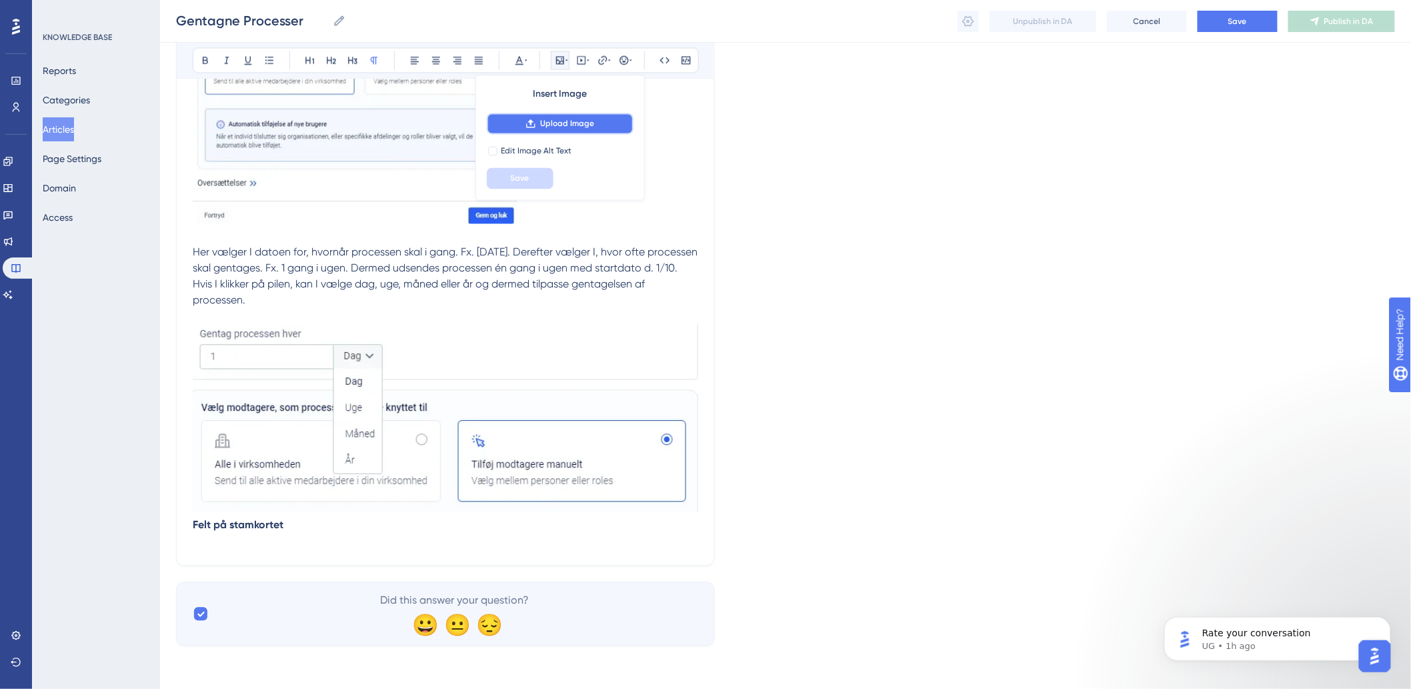
click at [557, 119] on span "Upload Image" at bounding box center [567, 124] width 54 height 11
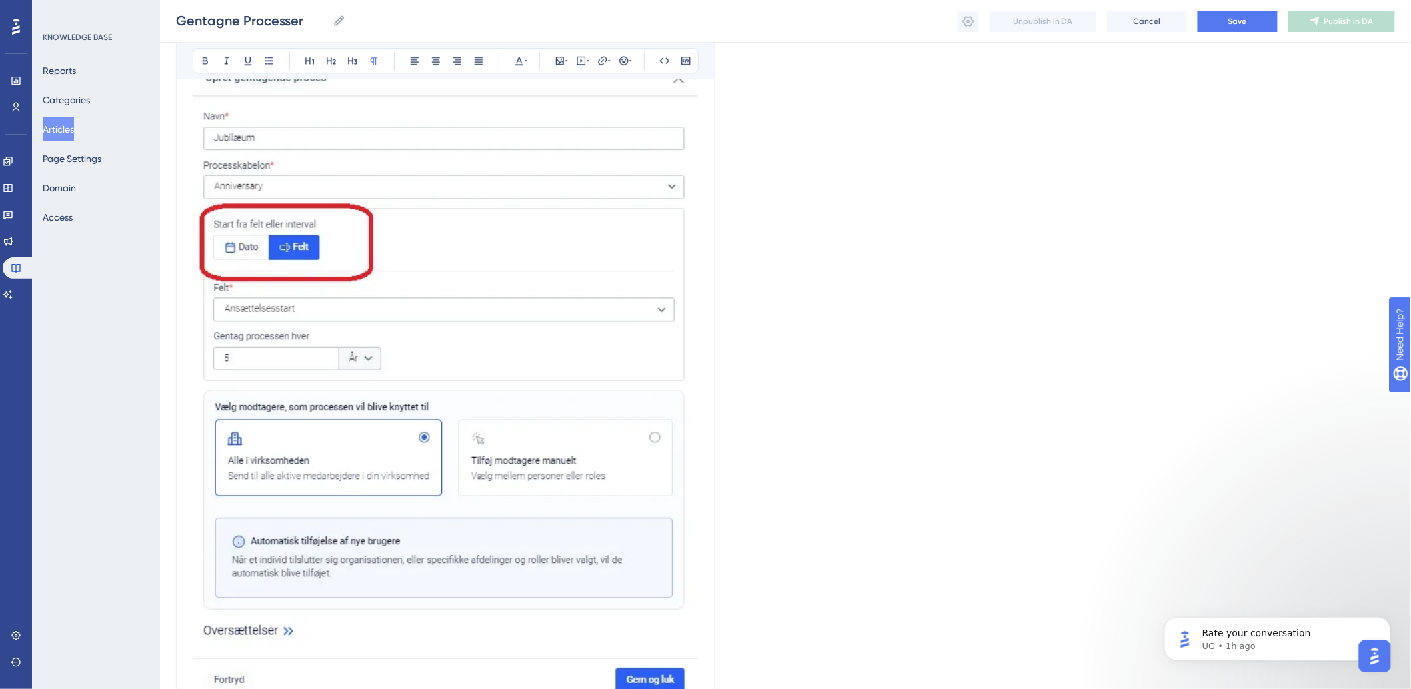
scroll to position [1708, 0]
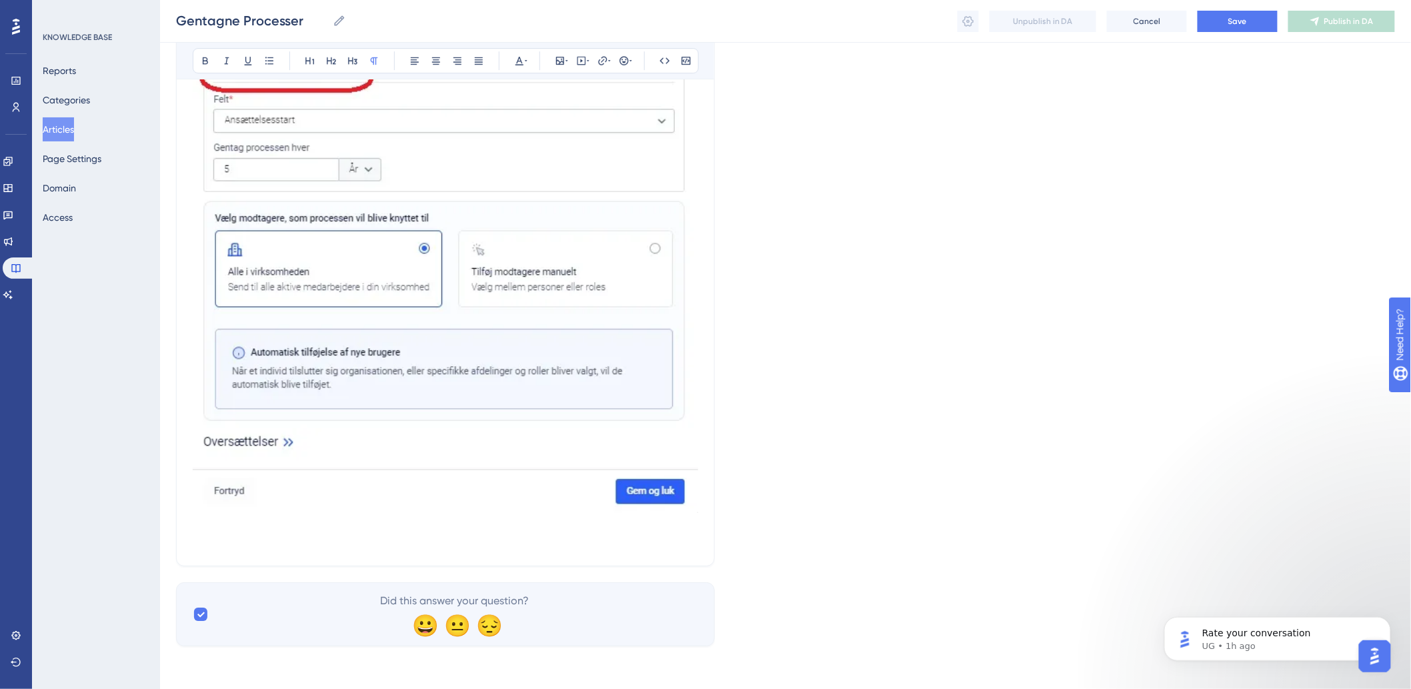
click at [222, 518] on p "Hvis I klikker på pilen, kan I vælge dag, uge, måned eller år og dermed tilpass…" at bounding box center [446, 81] width 506 height 936
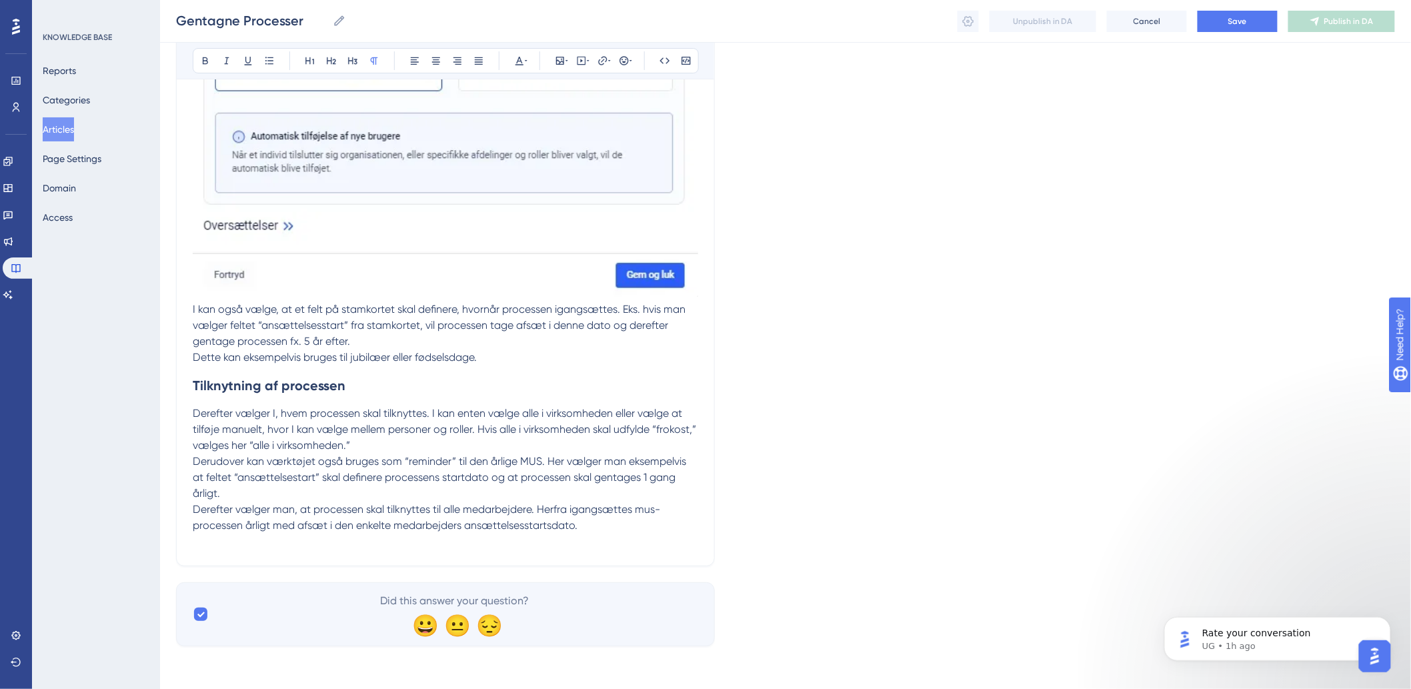
scroll to position [1957, 0]
click at [595, 541] on p "Derefter vælger man, at processen skal tilknyttes til alle medarbejdere. Herfra…" at bounding box center [446, 526] width 506 height 48
click at [564, 59] on icon at bounding box center [560, 60] width 11 height 11
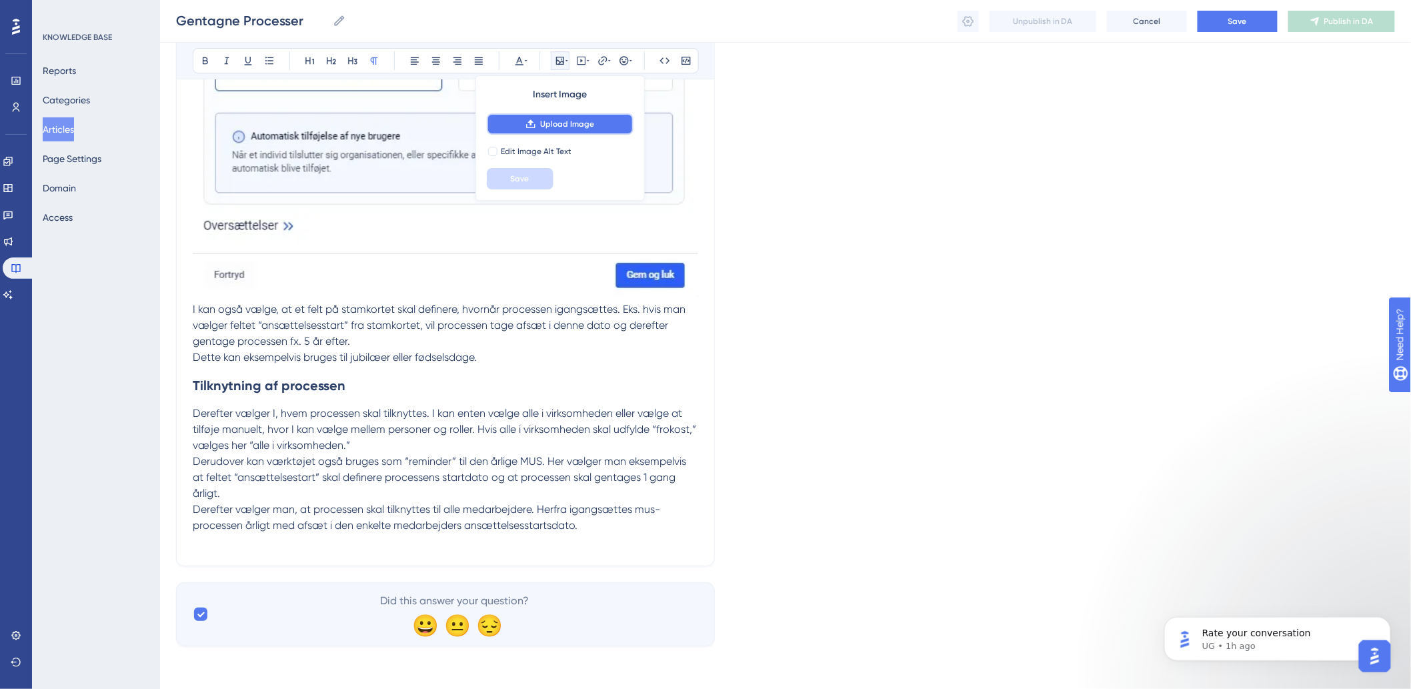
click at [569, 127] on span "Upload Image" at bounding box center [567, 124] width 54 height 11
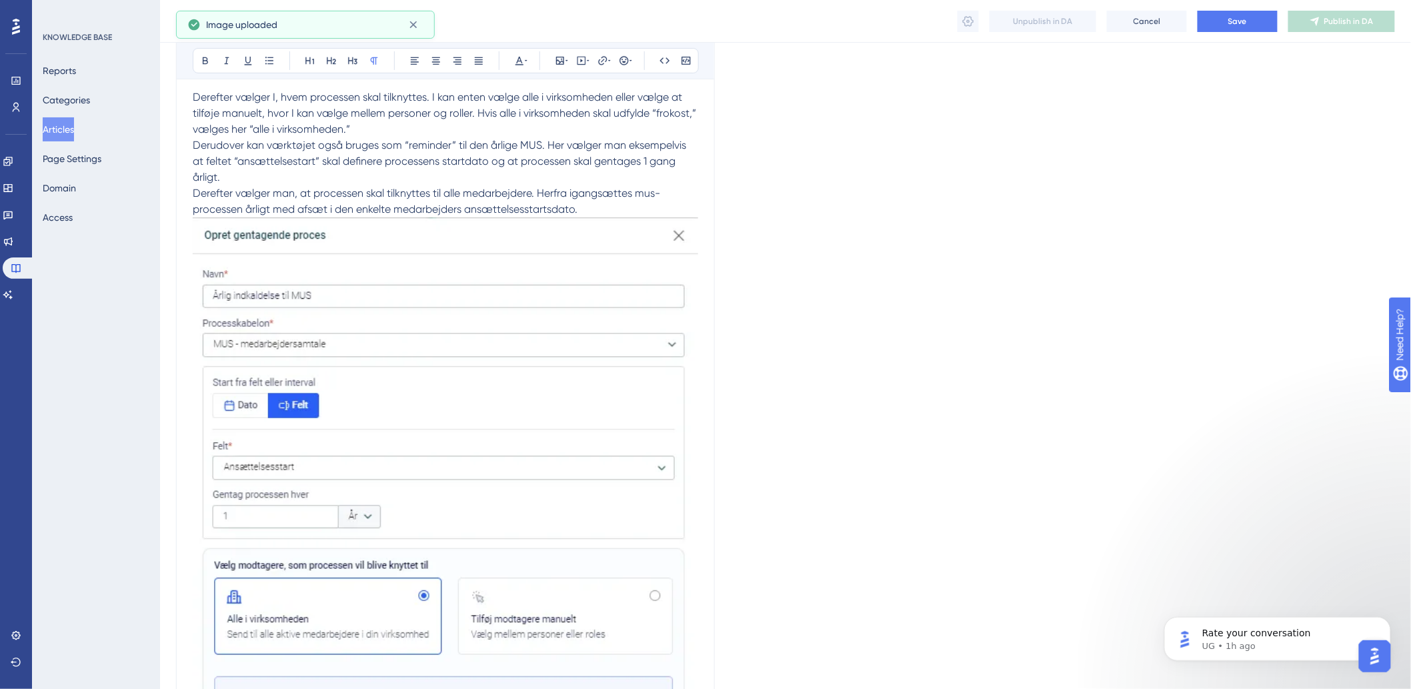
scroll to position [2589, 0]
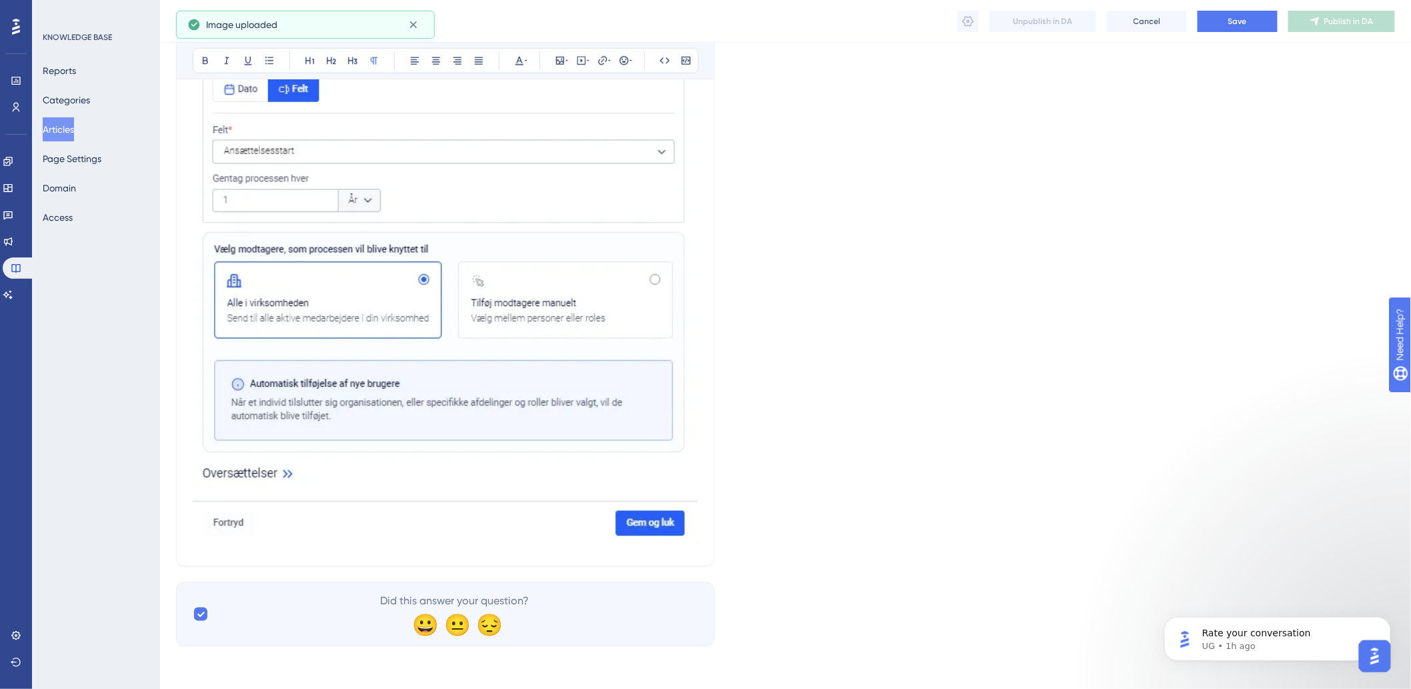
click at [614, 411] on img at bounding box center [446, 223] width 506 height 644
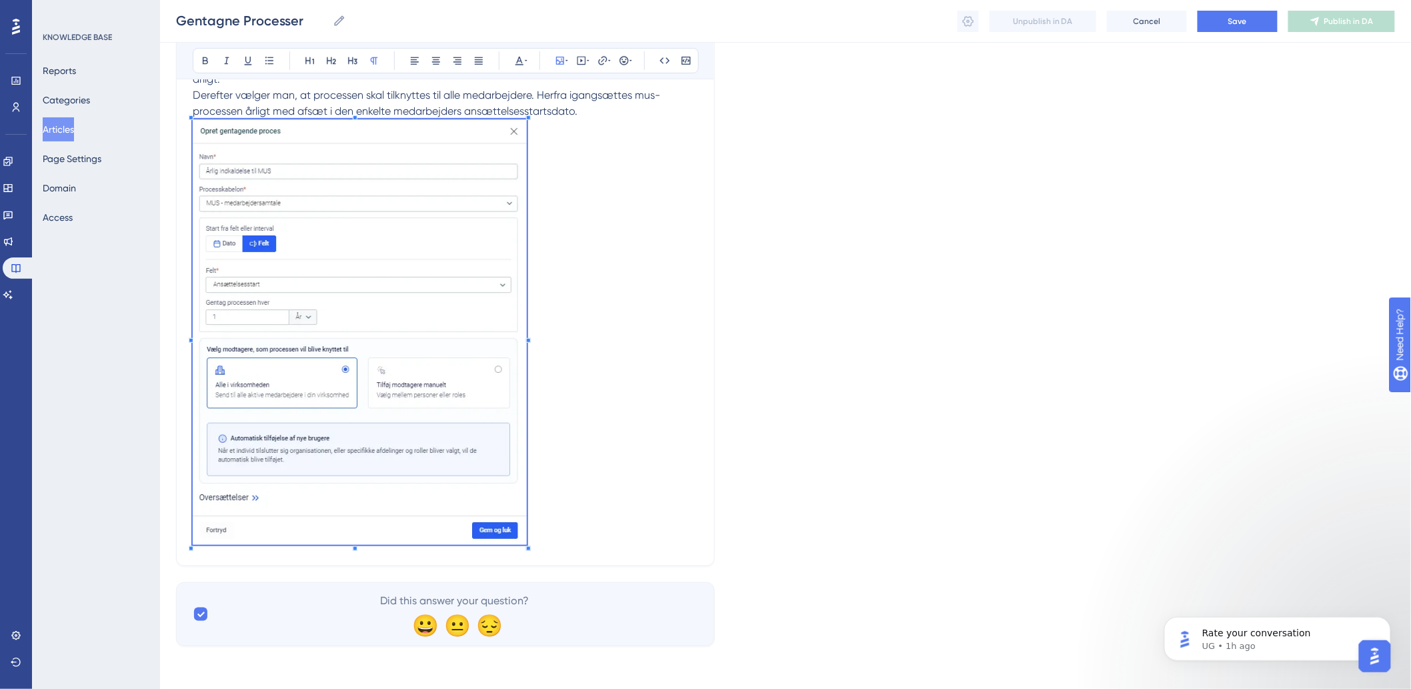
scroll to position [2371, 0]
click at [527, 526] on p "Derefter vælger man, at processen skal tilknyttes til alle medarbejdere. Herfra…" at bounding box center [446, 318] width 506 height 462
click at [620, 528] on p "Derefter vælger man, at processen skal tilknyttes til alle medarbejdere. Herfra…" at bounding box center [446, 318] width 506 height 462
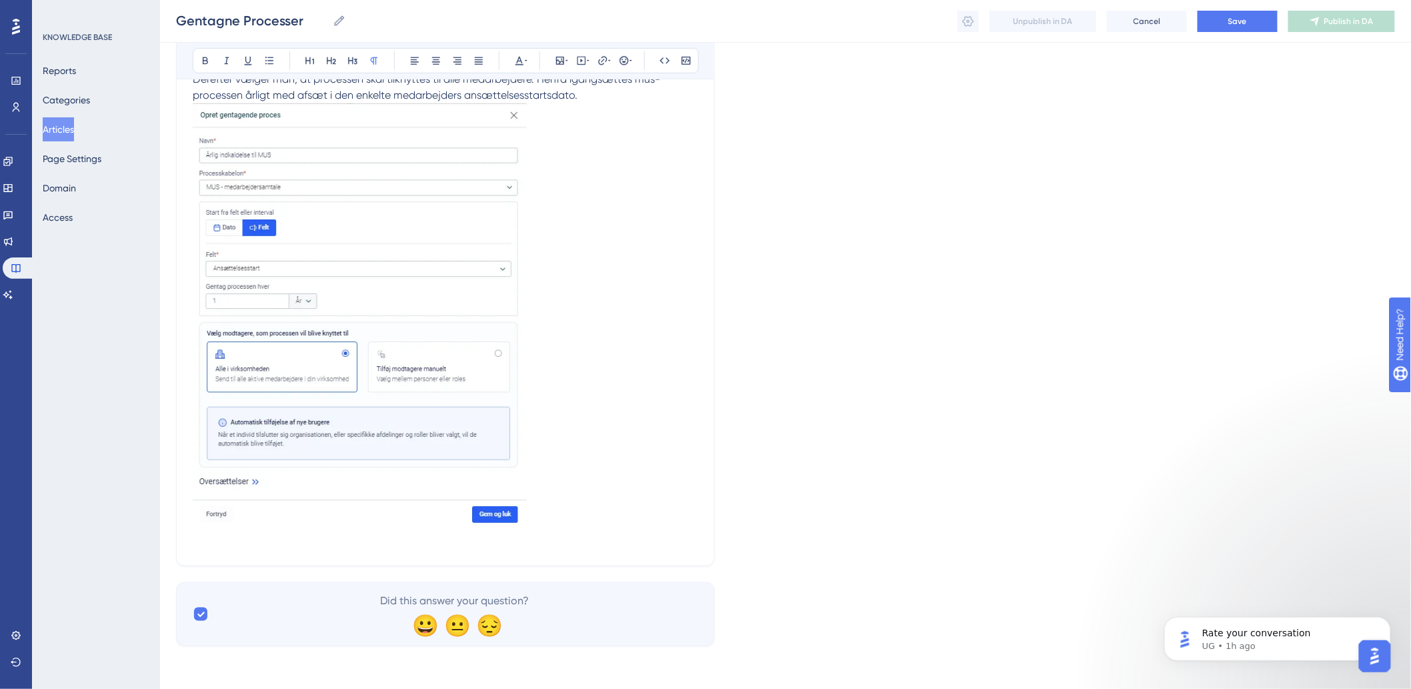
scroll to position [2403, 0]
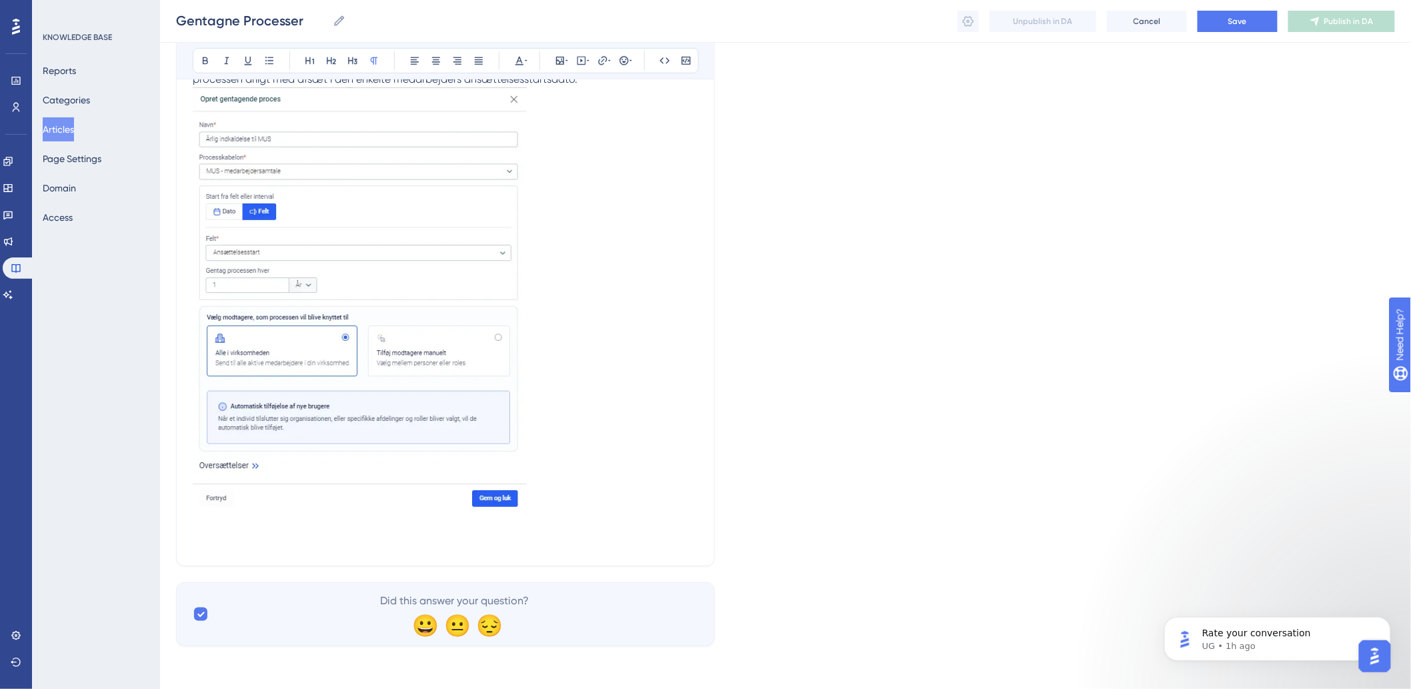
click at [219, 515] on div at bounding box center [360, 302] width 334 height 430
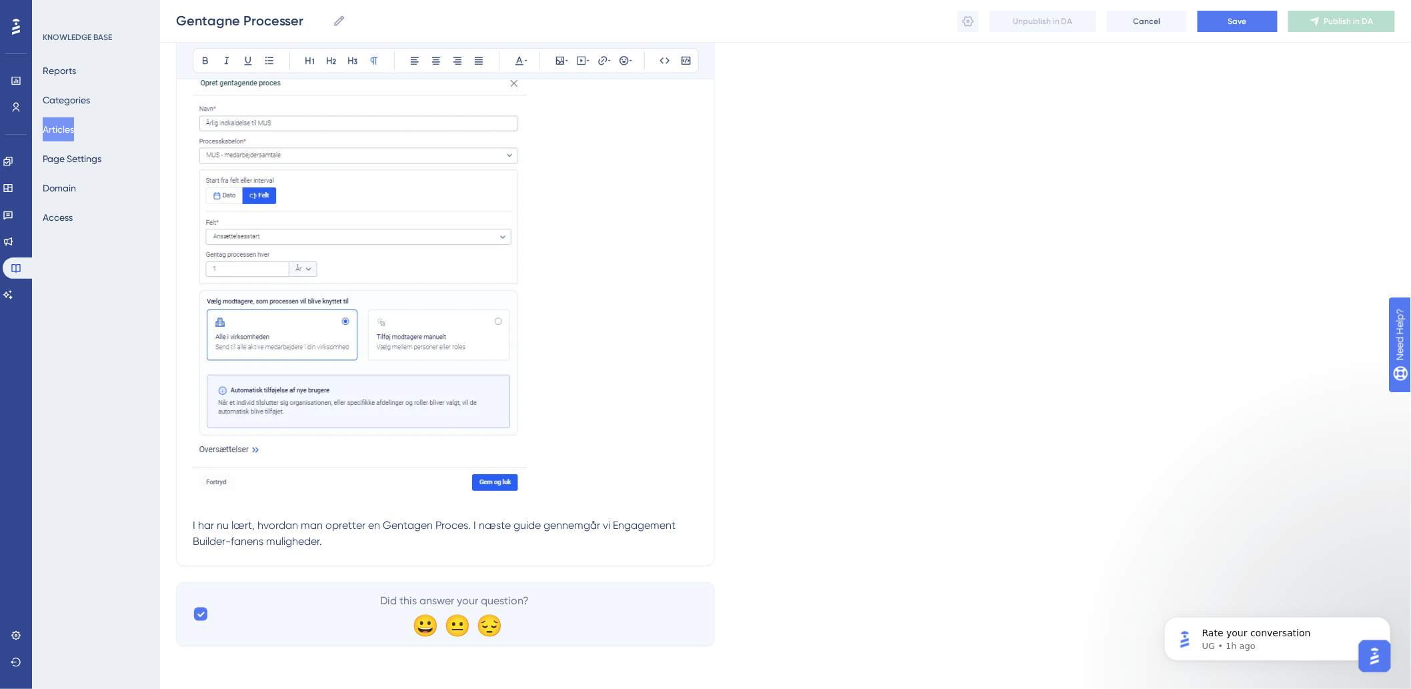
scroll to position [2419, 0]
click at [1243, 18] on span "Save" at bounding box center [1238, 21] width 19 height 11
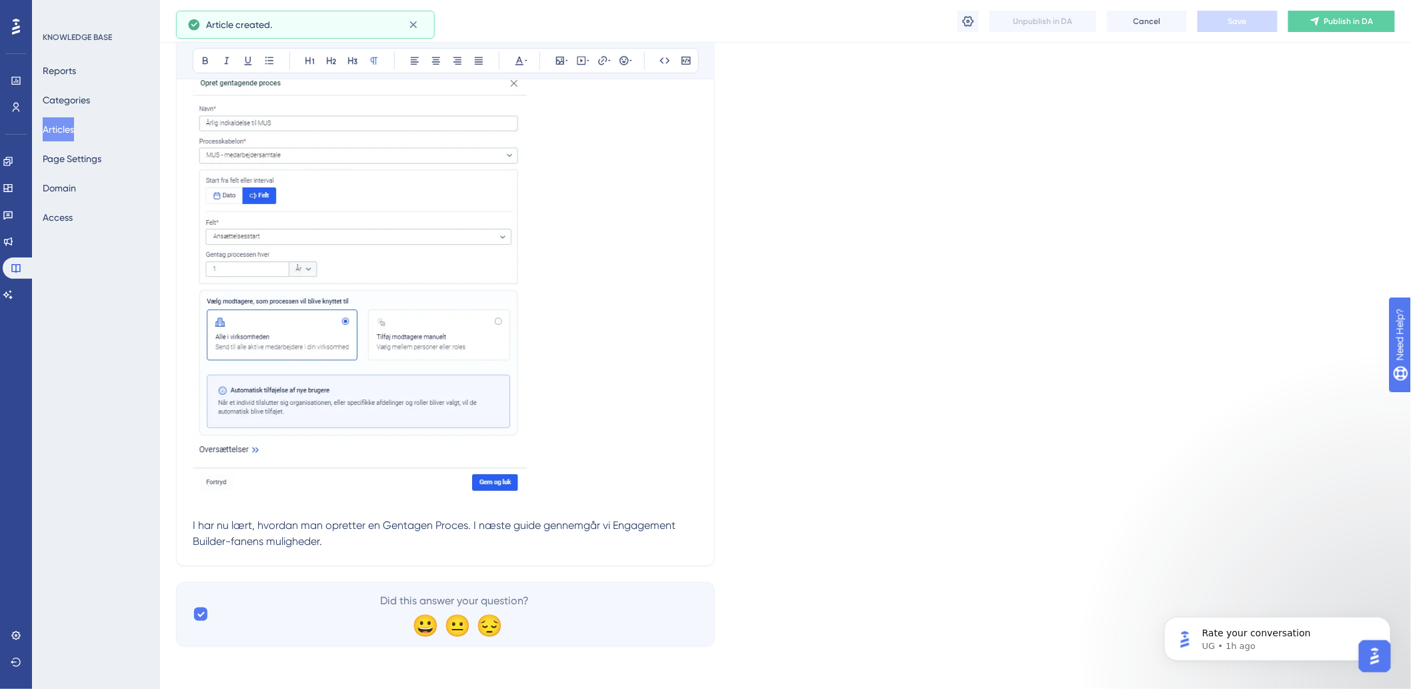
scroll to position [523, 0]
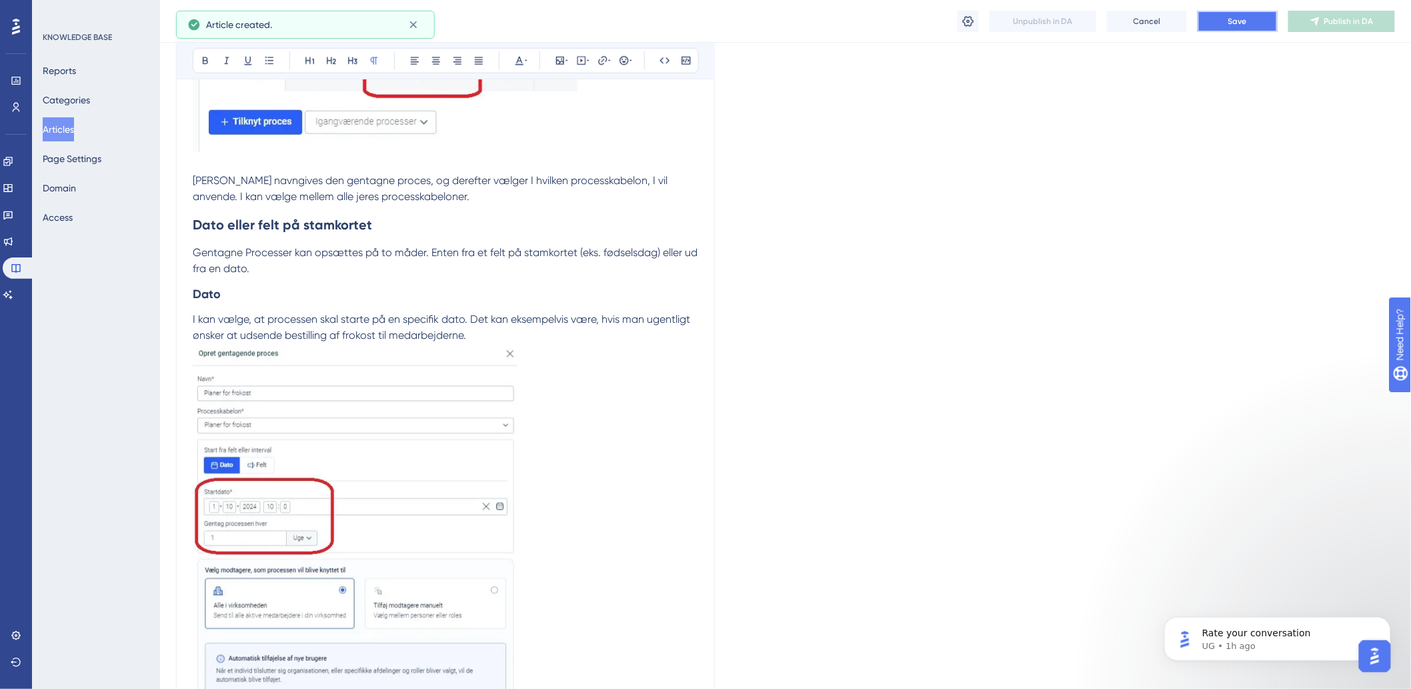
click at [1251, 25] on button "Save" at bounding box center [1238, 21] width 80 height 21
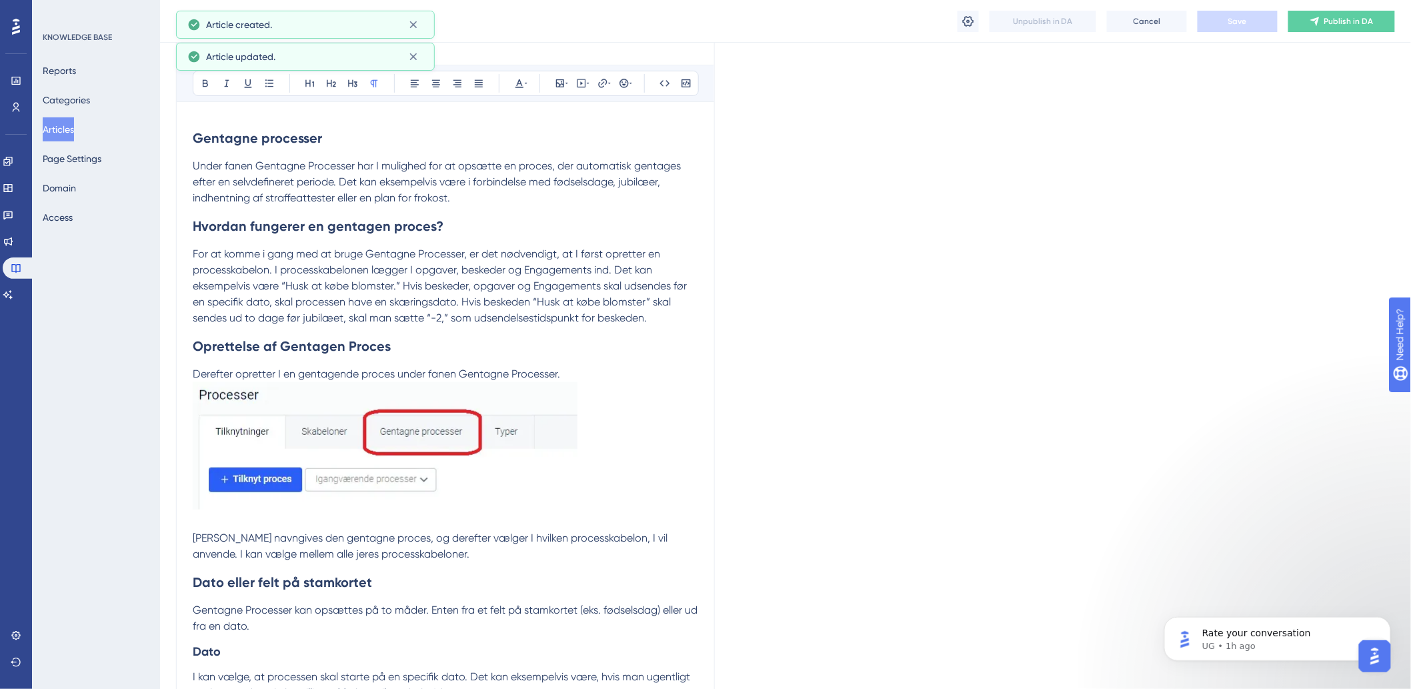
scroll to position [0, 0]
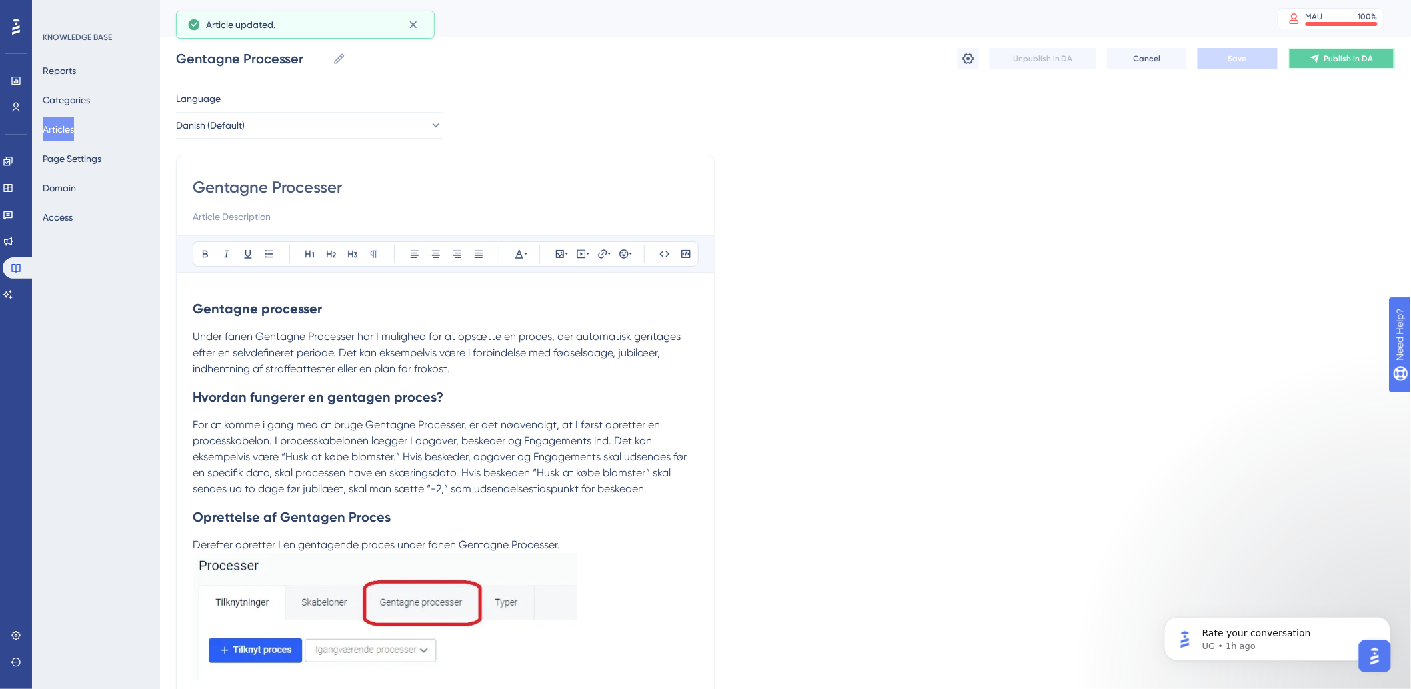
click at [1362, 57] on span "Publish in DA" at bounding box center [1349, 58] width 49 height 11
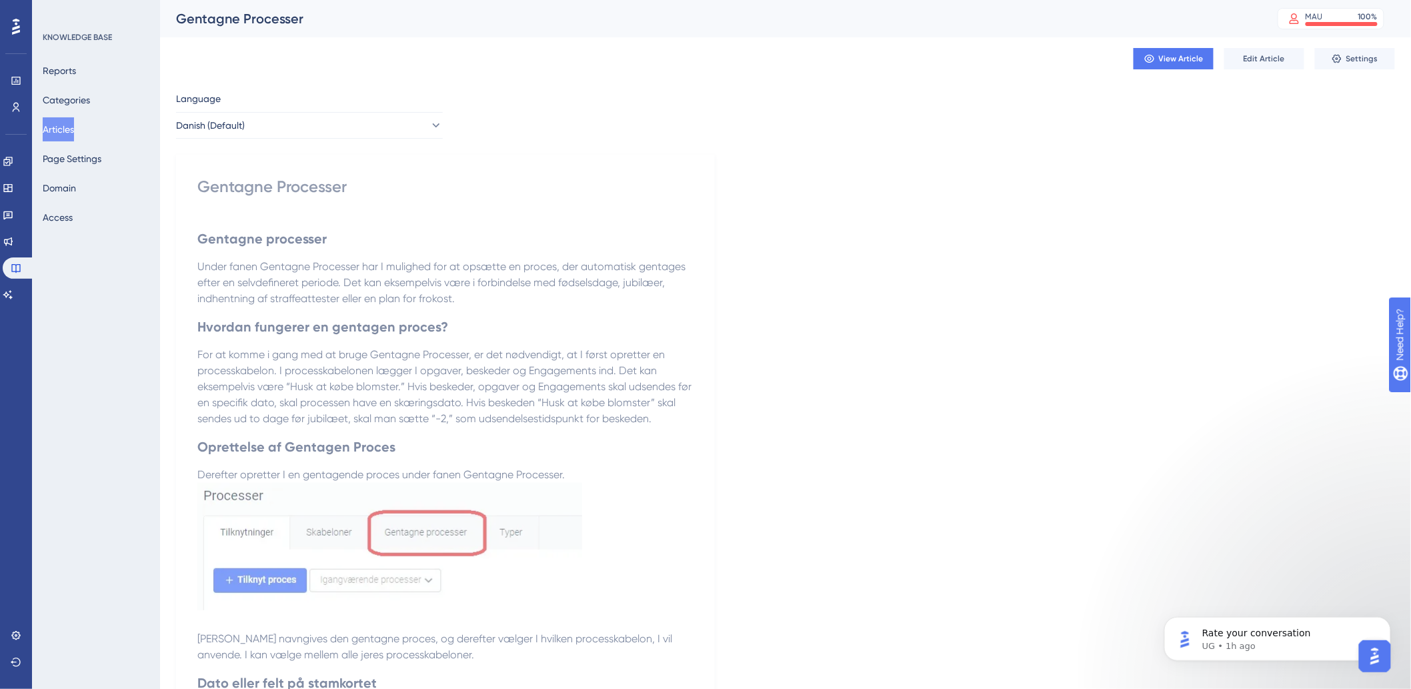
click at [74, 125] on button "Articles" at bounding box center [58, 129] width 31 height 24
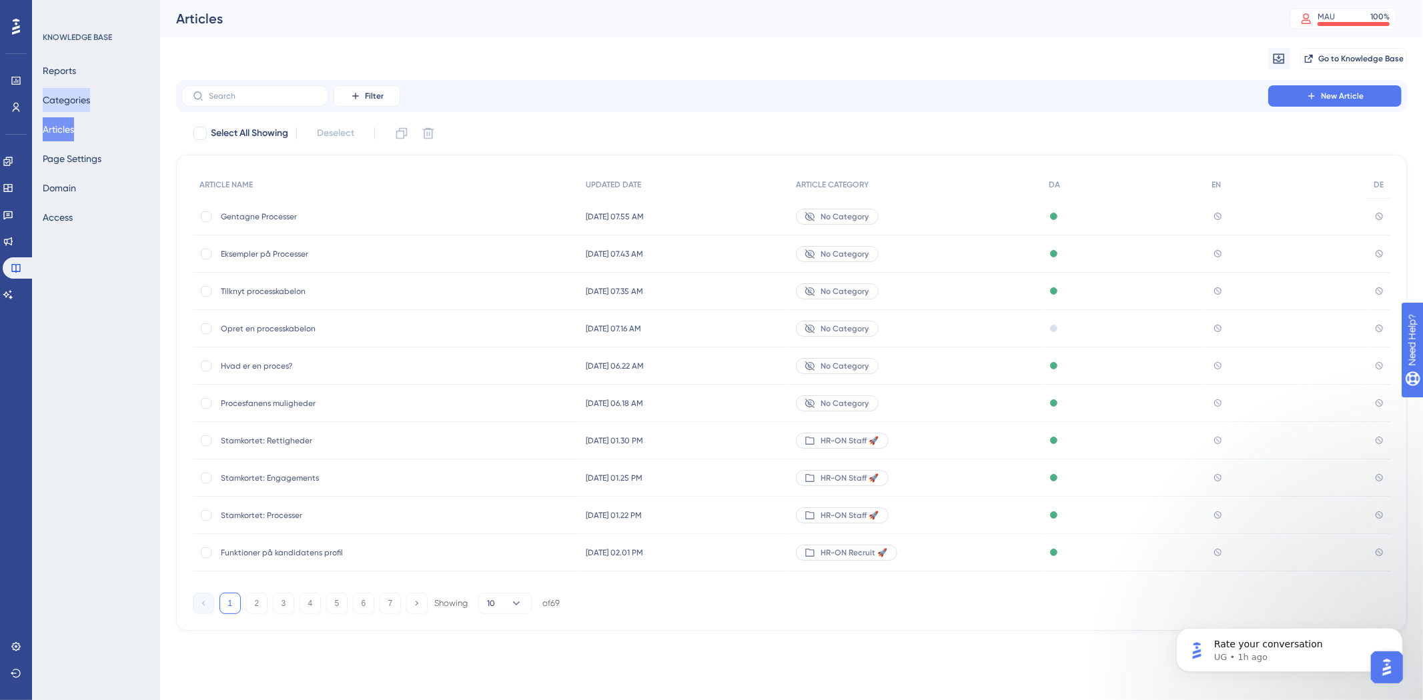
click at [77, 101] on button "Categories" at bounding box center [66, 100] width 47 height 24
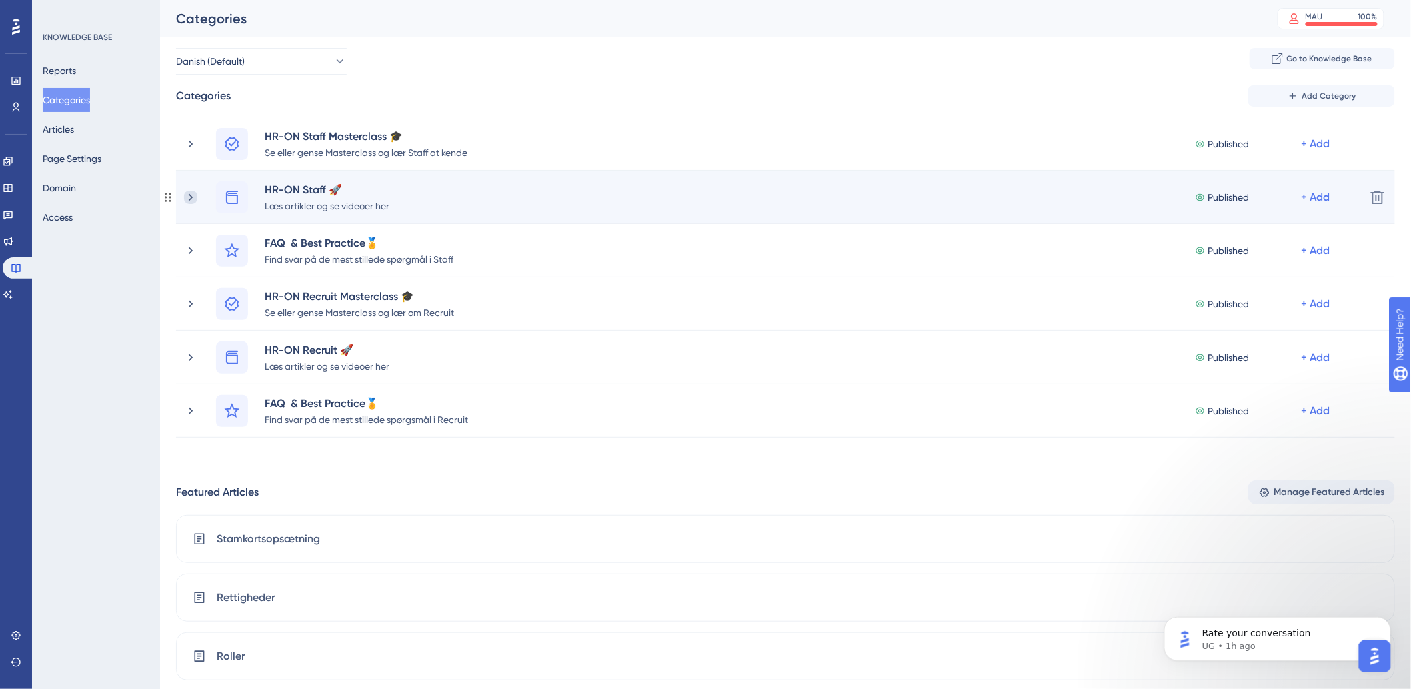
click at [188, 195] on icon at bounding box center [190, 197] width 13 height 13
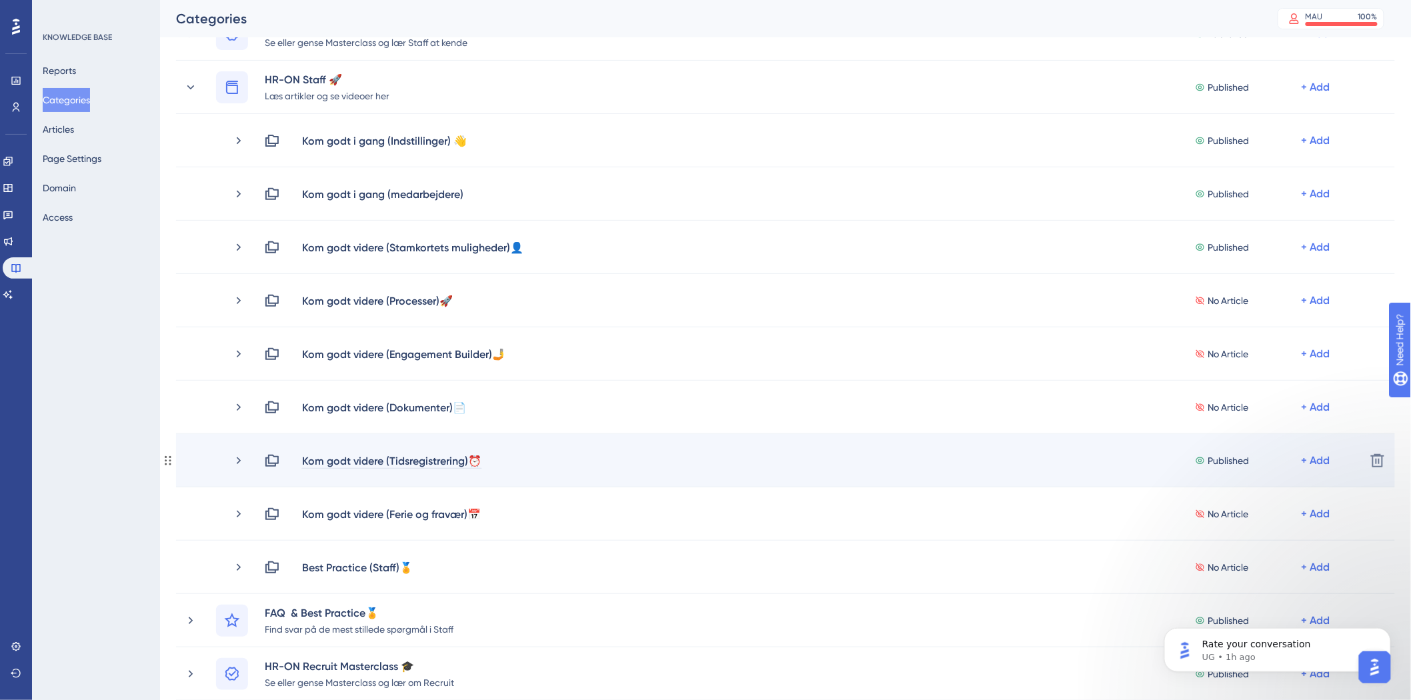
scroll to position [74, 0]
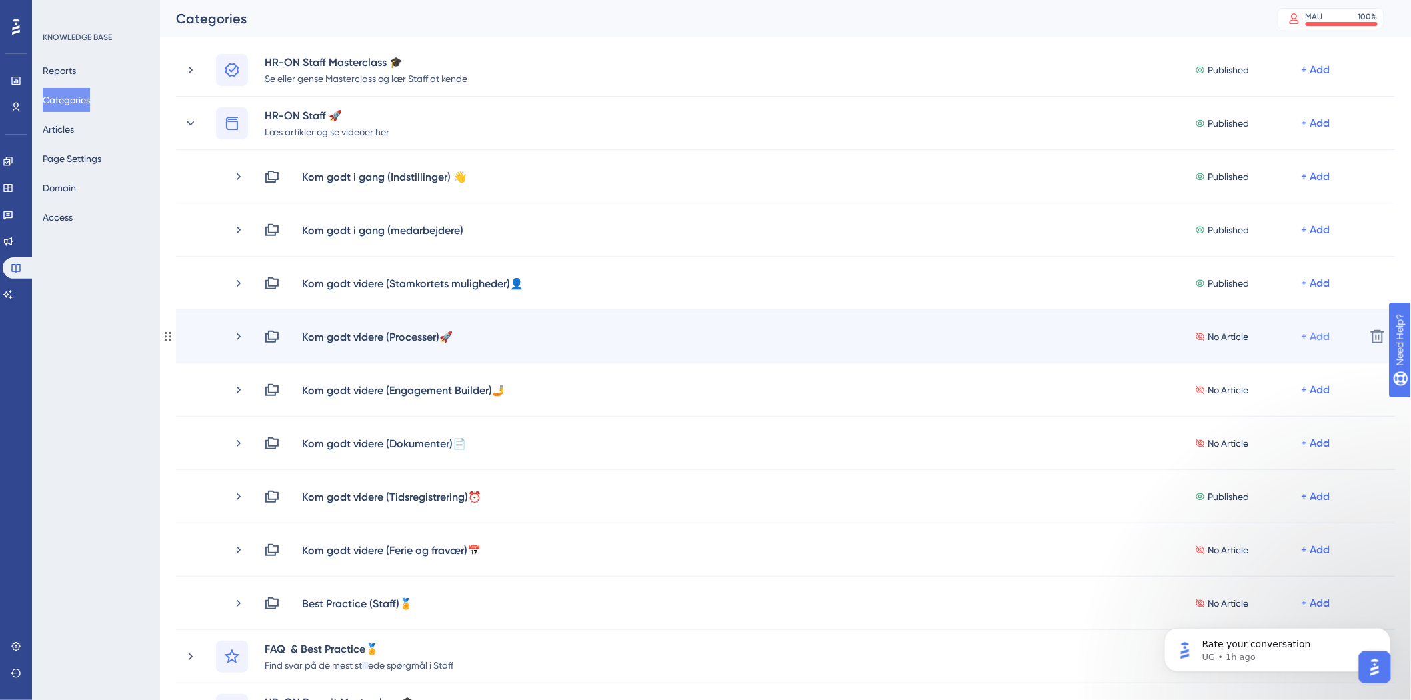
click at [1323, 185] on div "+ Add" at bounding box center [1316, 177] width 29 height 16
click at [1259, 372] on span "Add Articles" at bounding box center [1242, 372] width 51 height 16
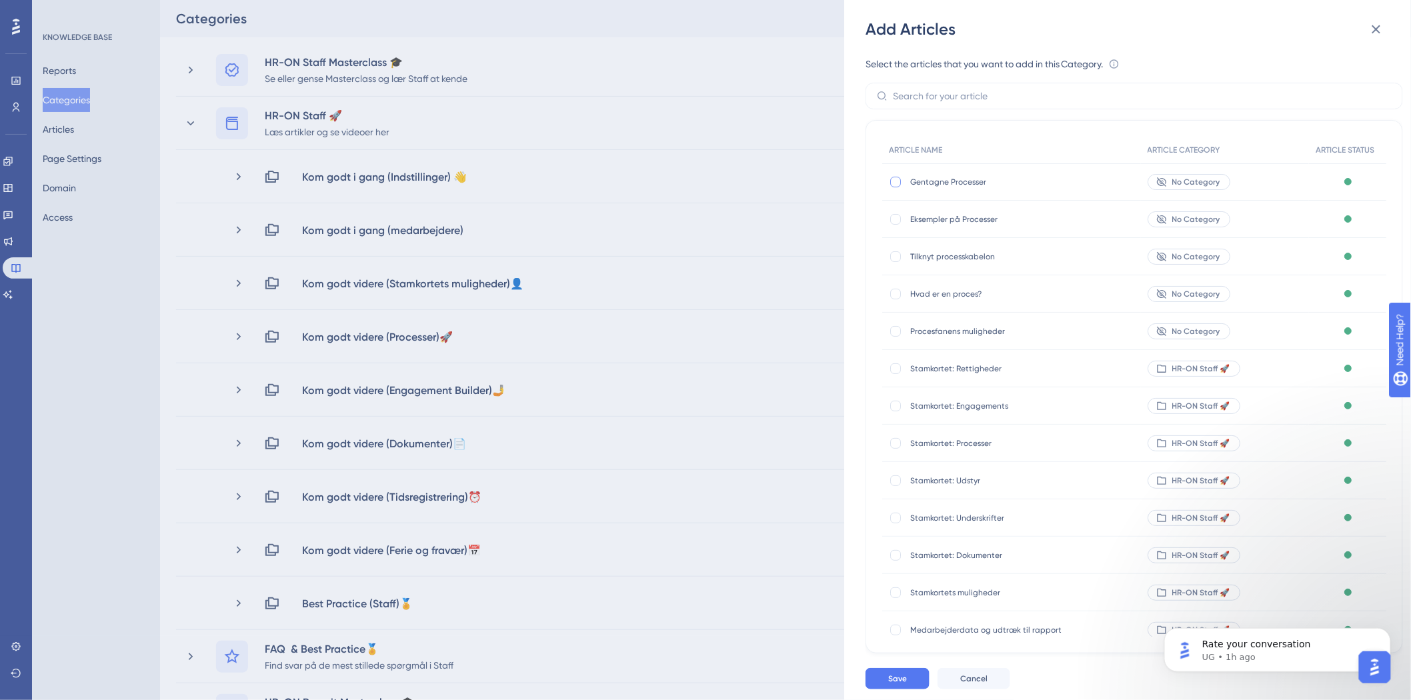
click at [896, 179] on div at bounding box center [895, 182] width 11 height 11
checkbox input "true"
click at [896, 195] on div "Gentagne Processer Gentagne Processer" at bounding box center [1011, 181] width 259 height 37
click at [894, 217] on div at bounding box center [895, 219] width 11 height 11
checkbox input "true"
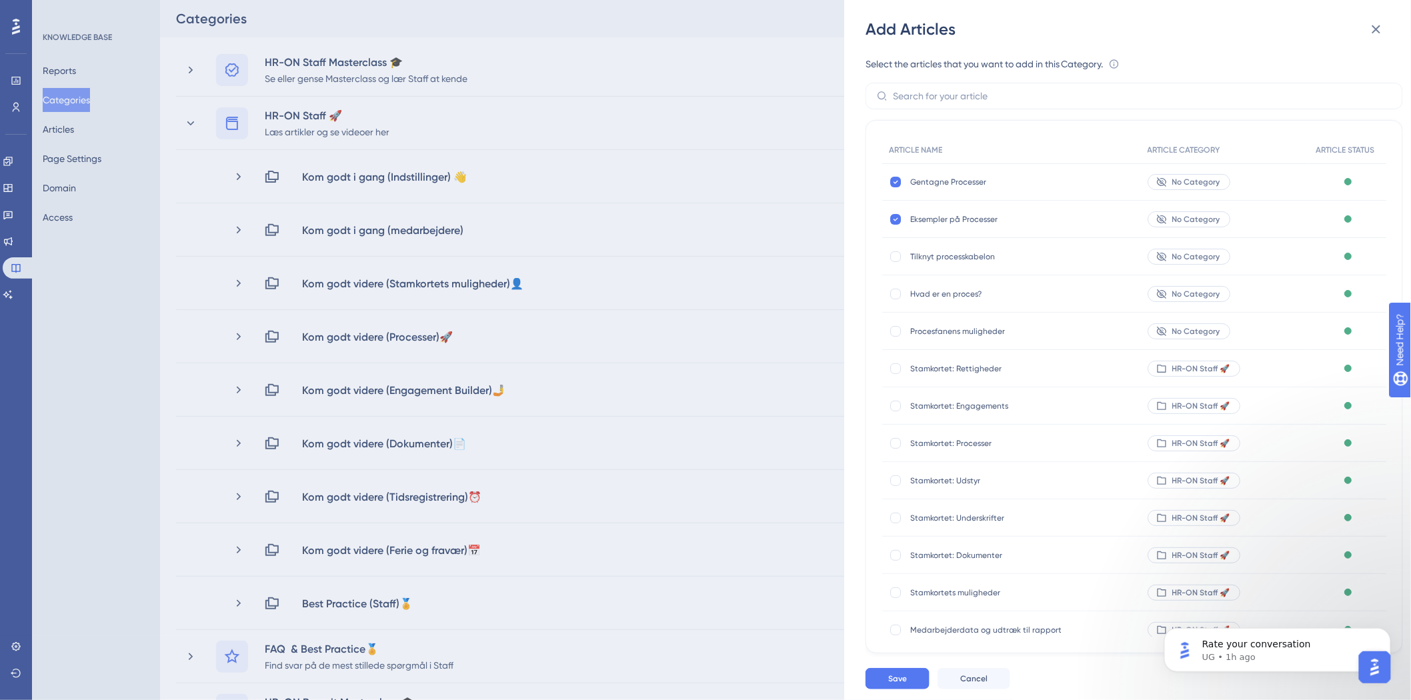
click at [901, 263] on div "Tilknyt processkabelon Tilknyt processkabelon" at bounding box center [1011, 256] width 259 height 37
click at [895, 259] on div at bounding box center [895, 256] width 11 height 11
checkbox input "true"
click at [897, 296] on div at bounding box center [895, 294] width 11 height 11
checkbox input "true"
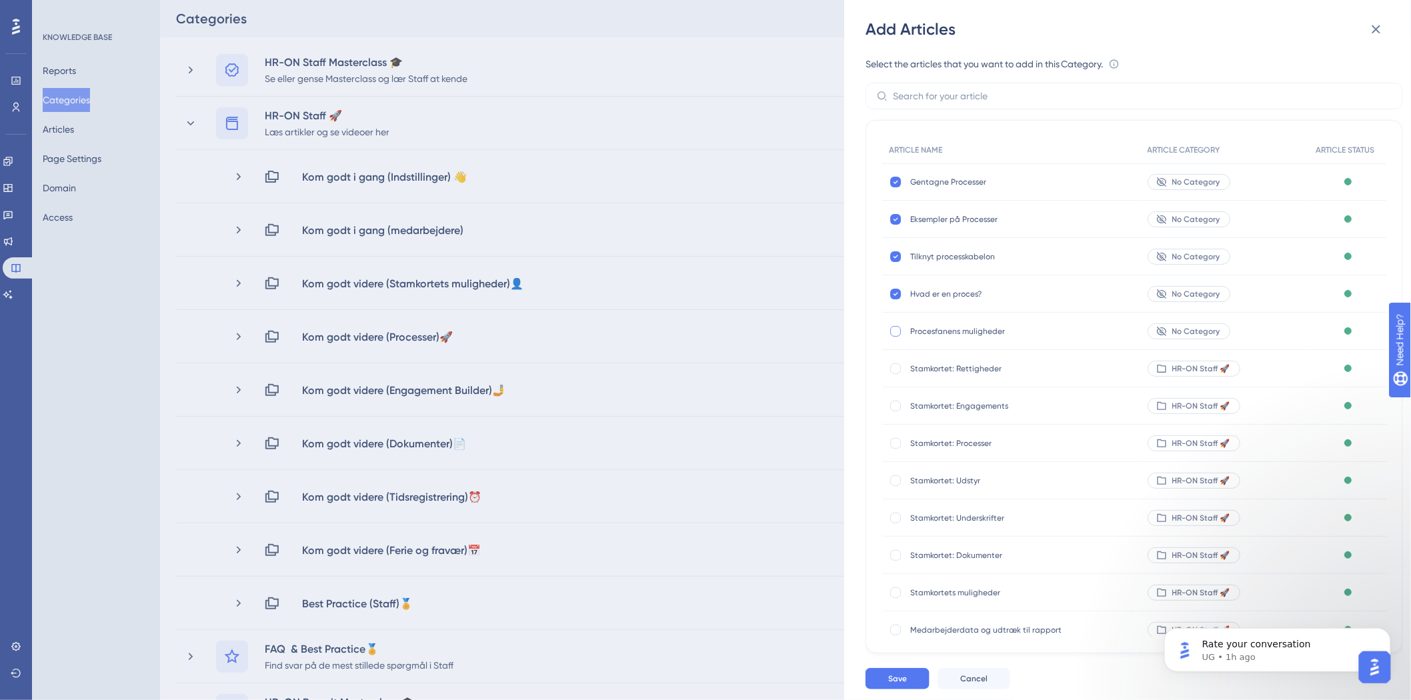
click at [894, 335] on div at bounding box center [895, 331] width 11 height 11
checkbox input "true"
click at [890, 682] on span "Save" at bounding box center [897, 679] width 19 height 11
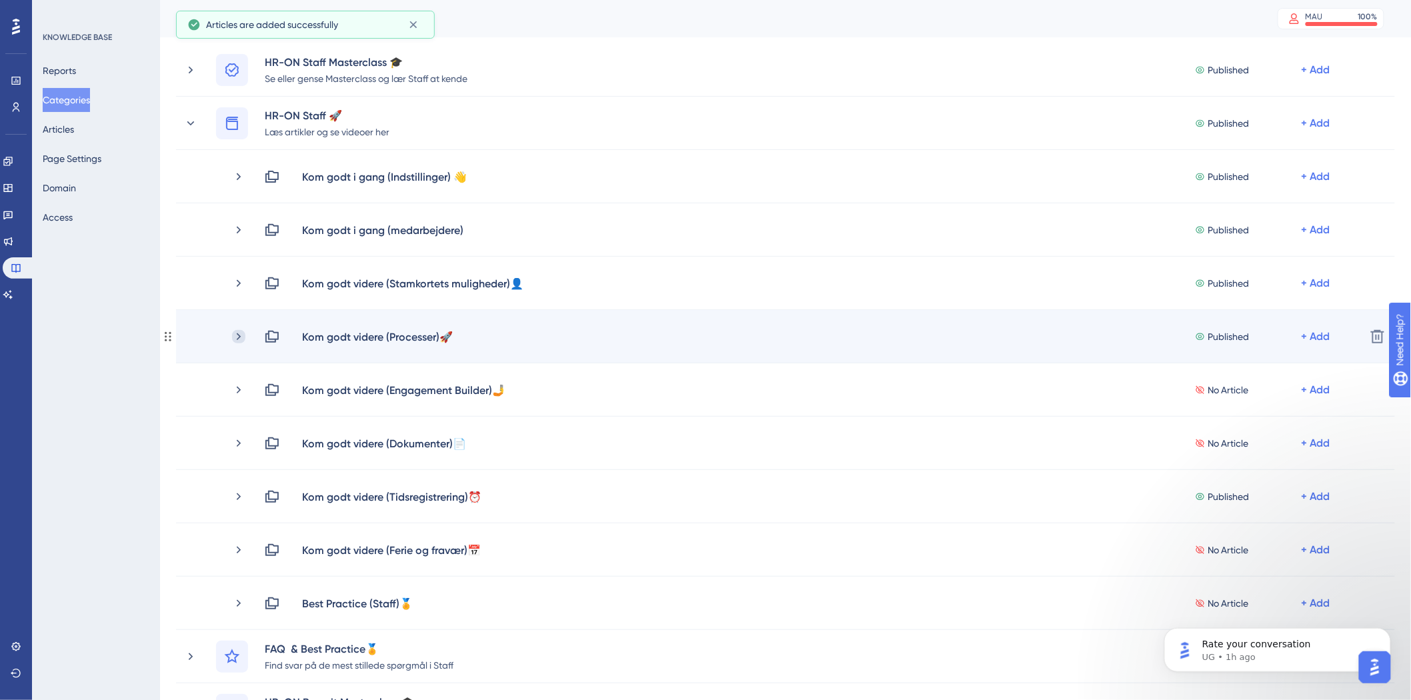
click at [232, 334] on icon at bounding box center [238, 336] width 13 height 13
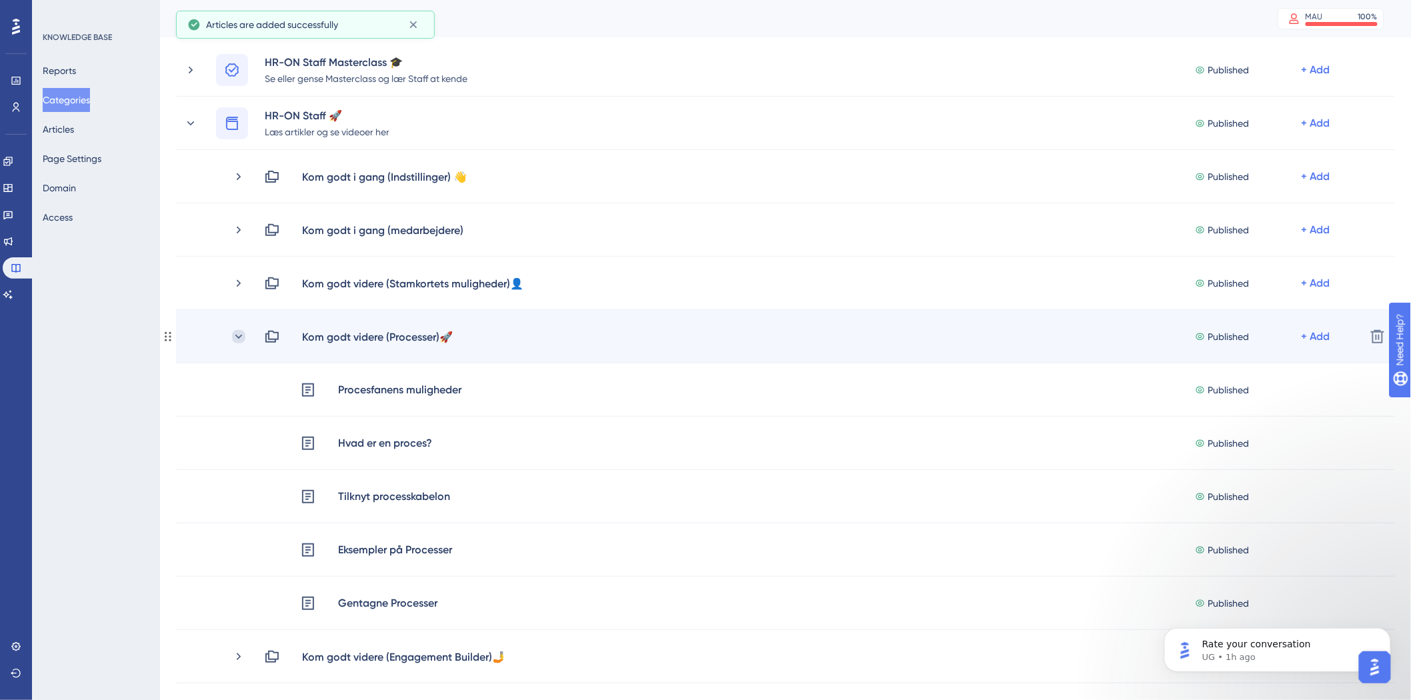
click at [236, 336] on icon at bounding box center [238, 336] width 7 height 4
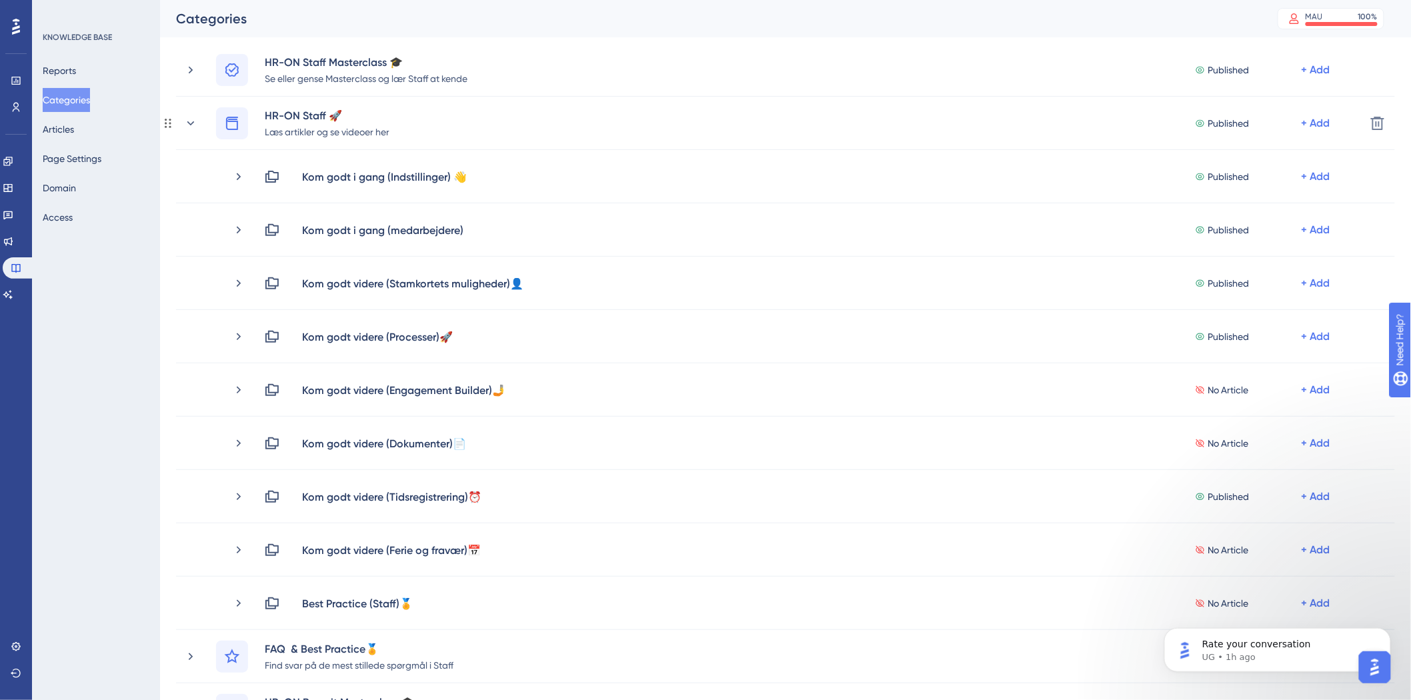
drag, startPoint x: 193, startPoint y: 121, endPoint x: 90, endPoint y: 84, distance: 109.7
click at [193, 121] on icon at bounding box center [190, 123] width 13 height 13
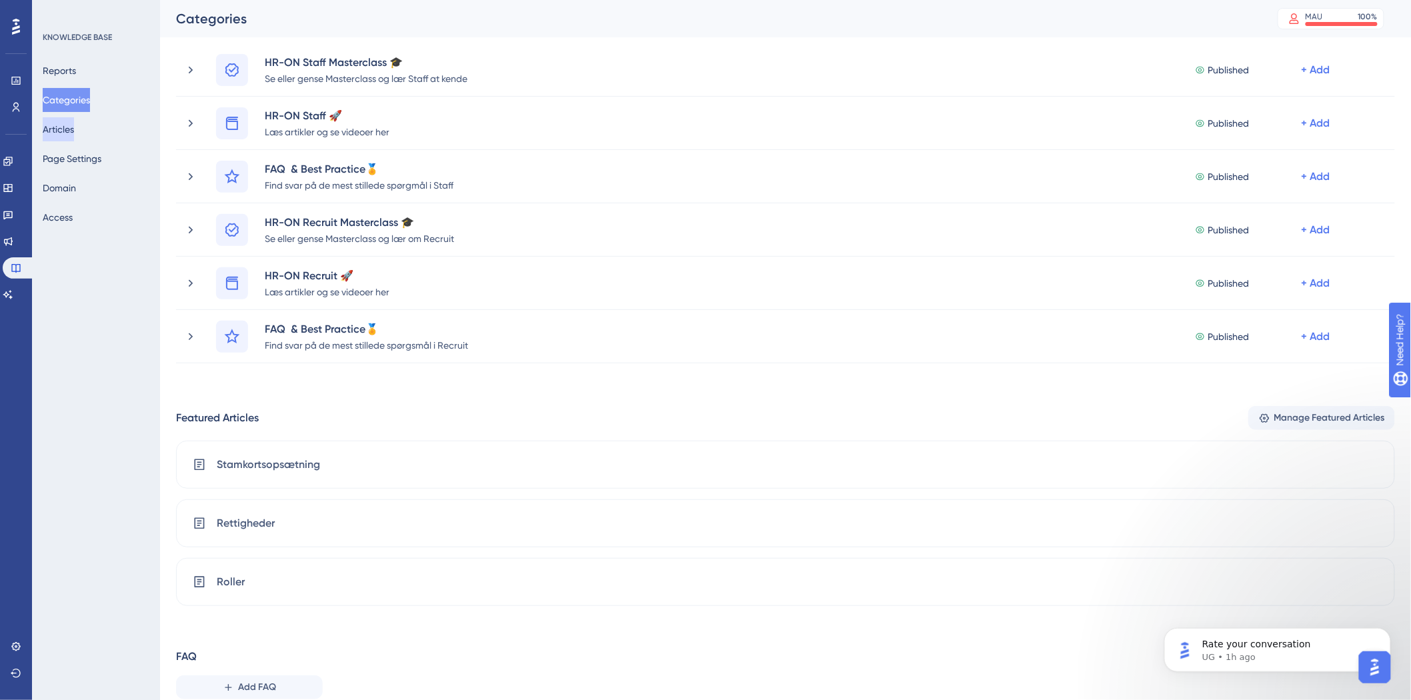
click at [60, 129] on button "Articles" at bounding box center [58, 129] width 31 height 24
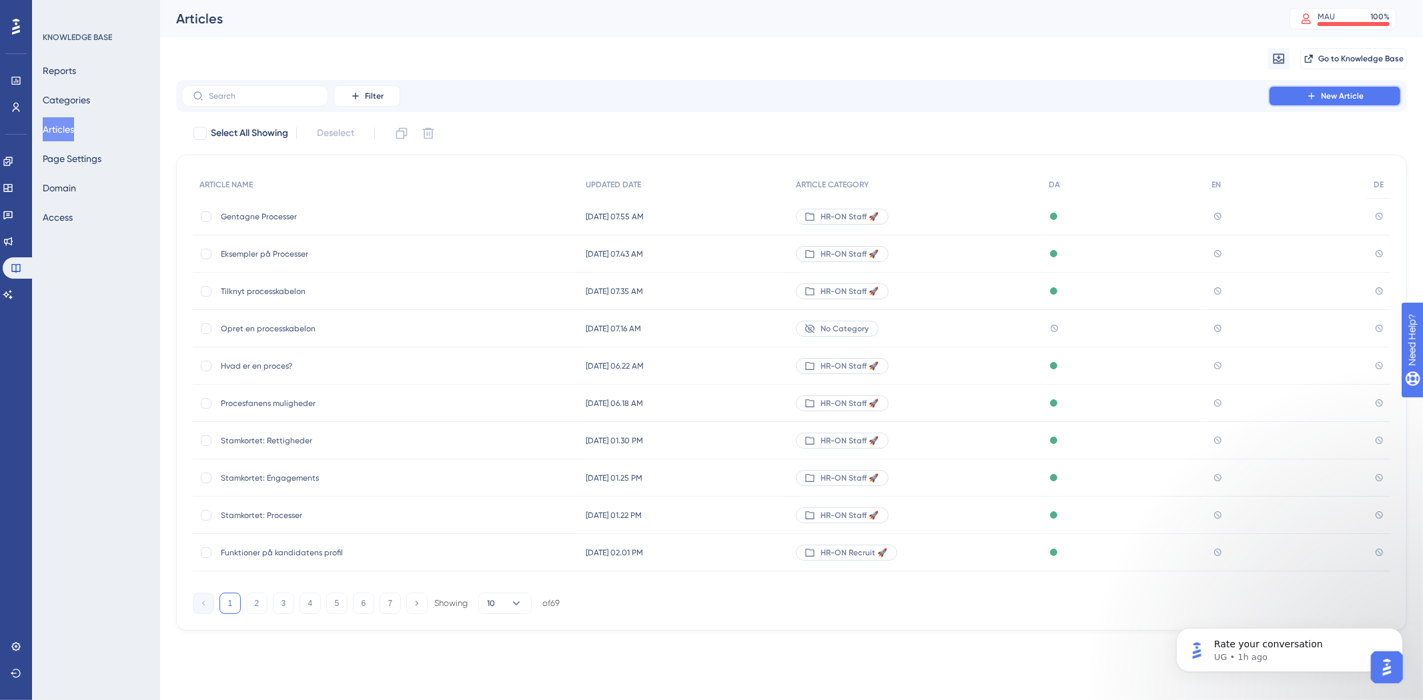
click at [1346, 99] on span "New Article" at bounding box center [1342, 96] width 43 height 11
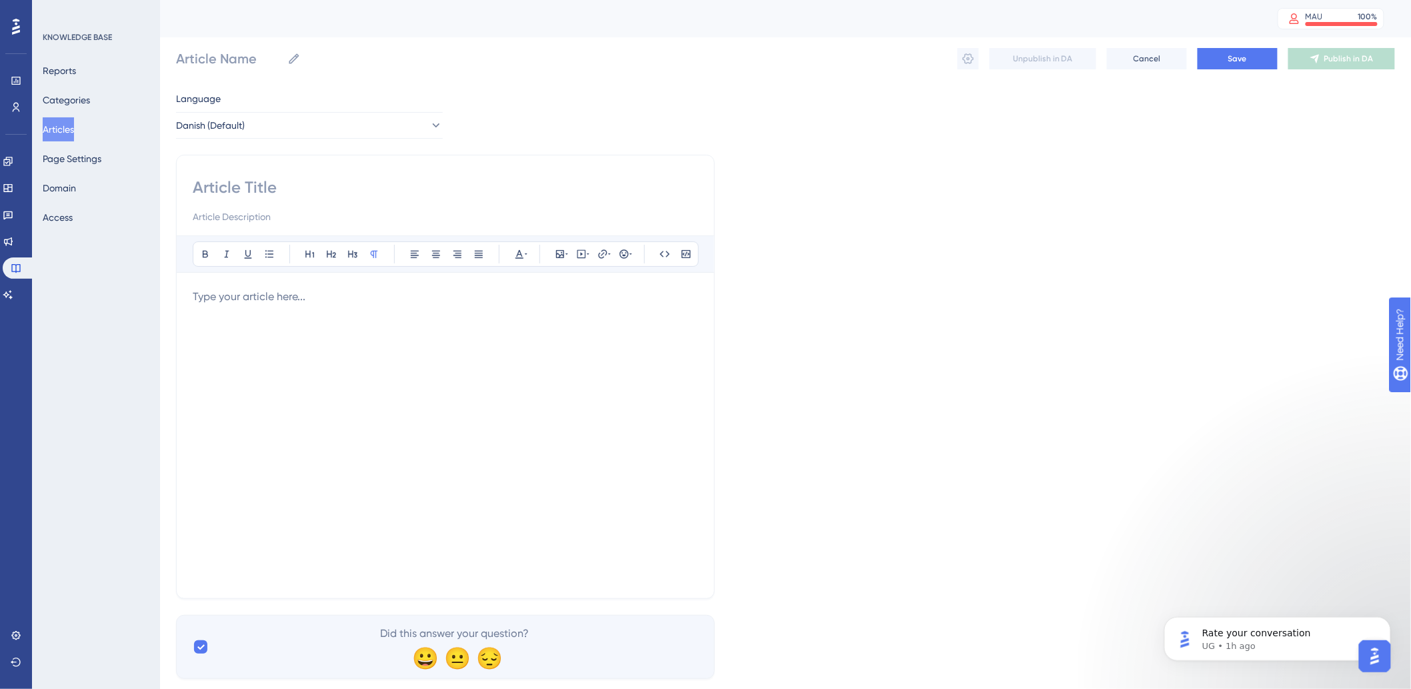
click at [263, 185] on input at bounding box center [446, 187] width 506 height 21
paste input "Engagement Builder-fanens muligheder"
type input "Engagement Builder-fanens muligheder"
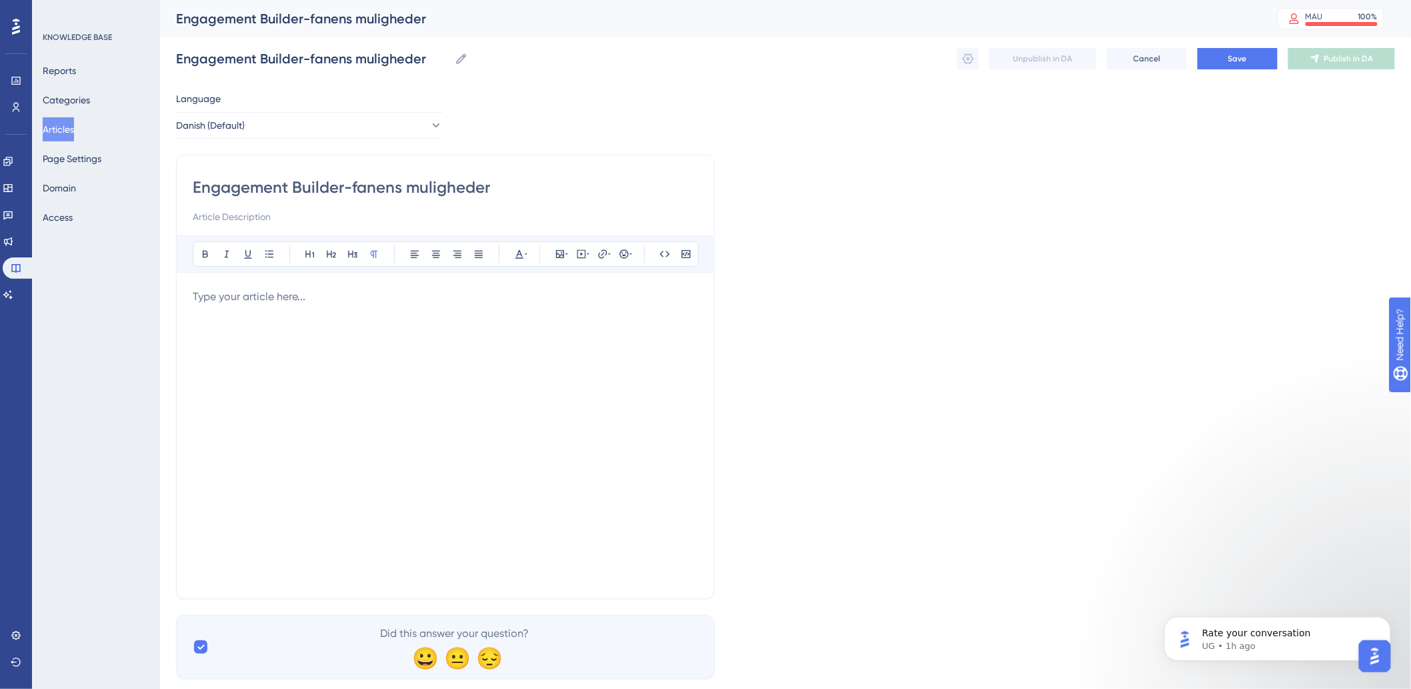
type input "Engagement Builder-fanens muligheder"
click at [263, 311] on div at bounding box center [446, 435] width 506 height 293
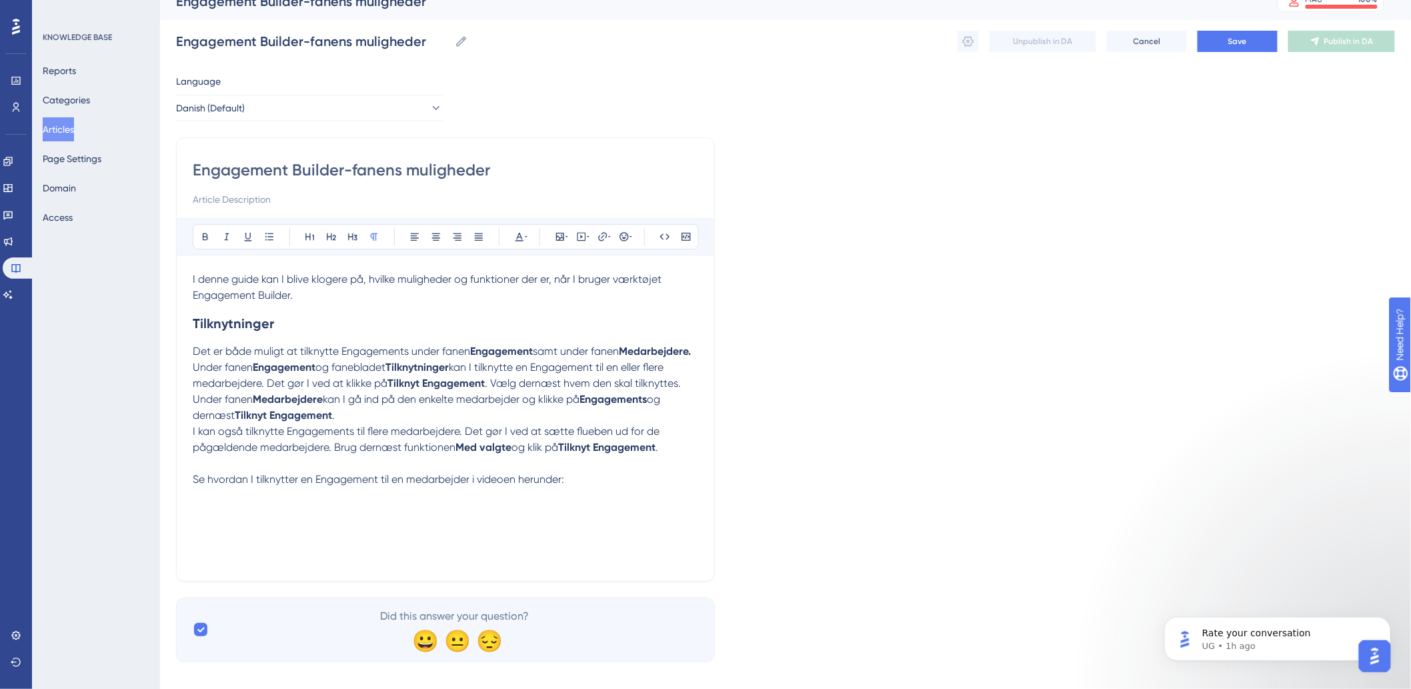
scroll to position [32, 0]
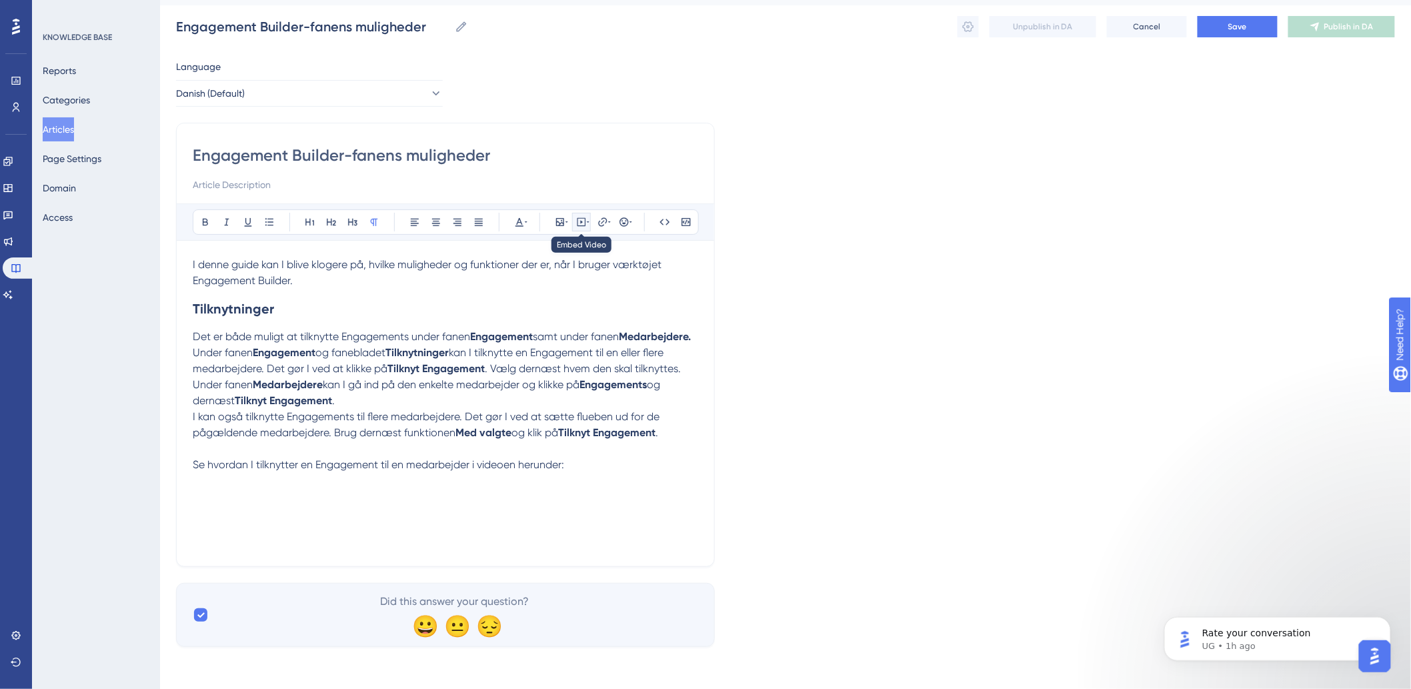
click at [583, 221] on icon at bounding box center [581, 222] width 11 height 11
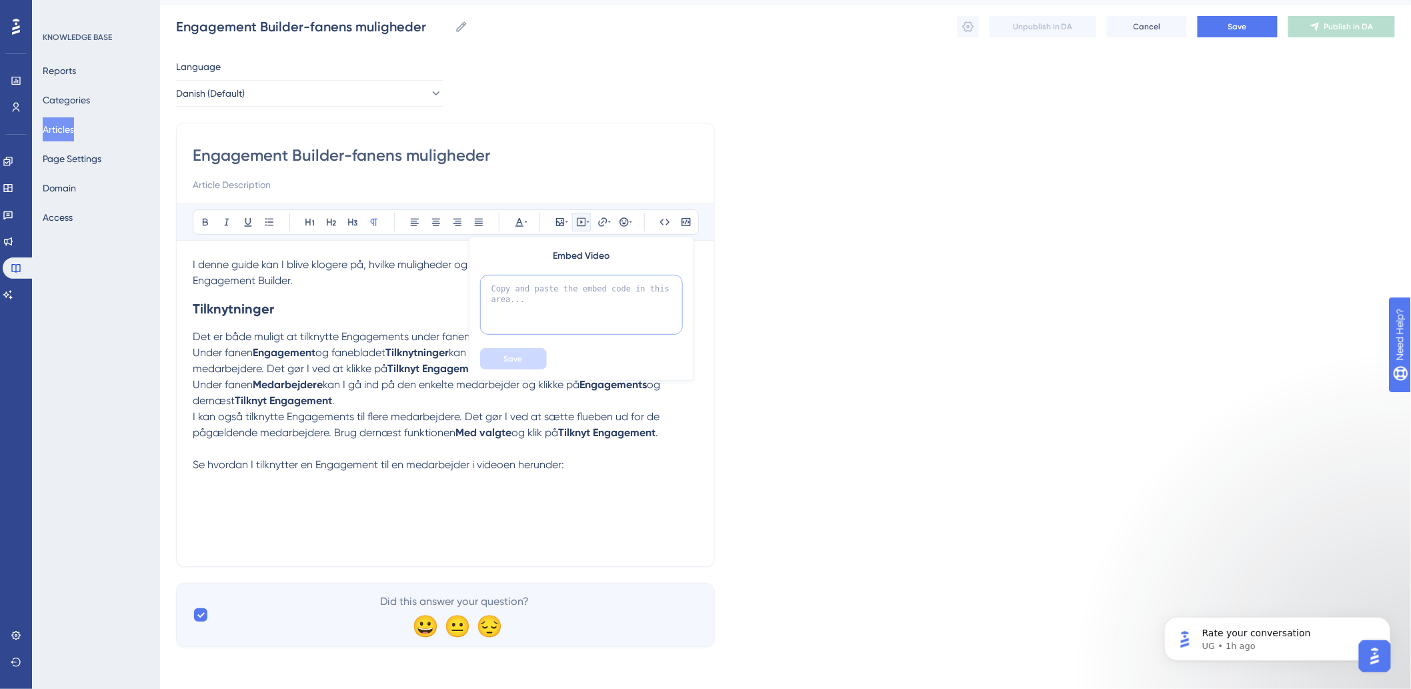
click at [580, 302] on textarea at bounding box center [581, 305] width 203 height 60
paste textarea "<div style="width:100%; height:0; position: relative; padding-bottom:56.25%"><i…"
type textarea "<div style="width:100%; height:0; position: relative; padding-bottom:56.25%"><i…"
click at [518, 348] on button "Save" at bounding box center [513, 358] width 67 height 21
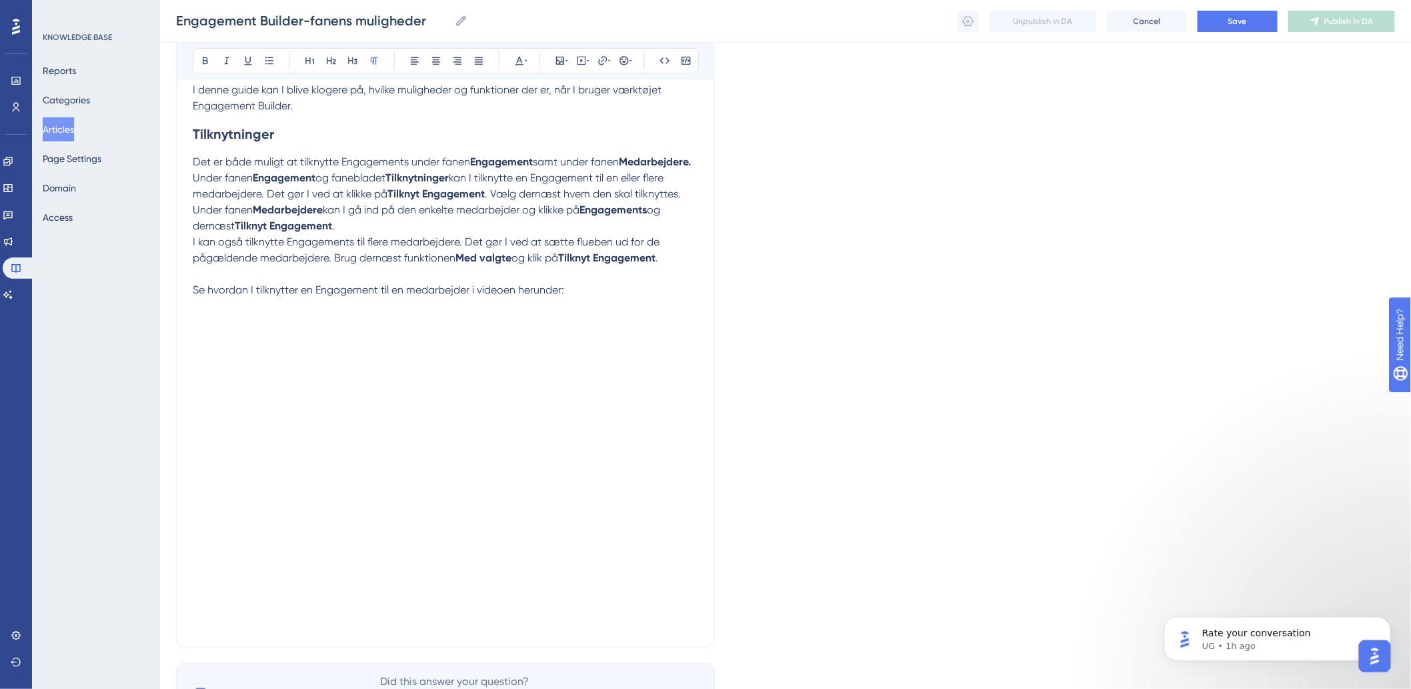
scroll to position [299, 0]
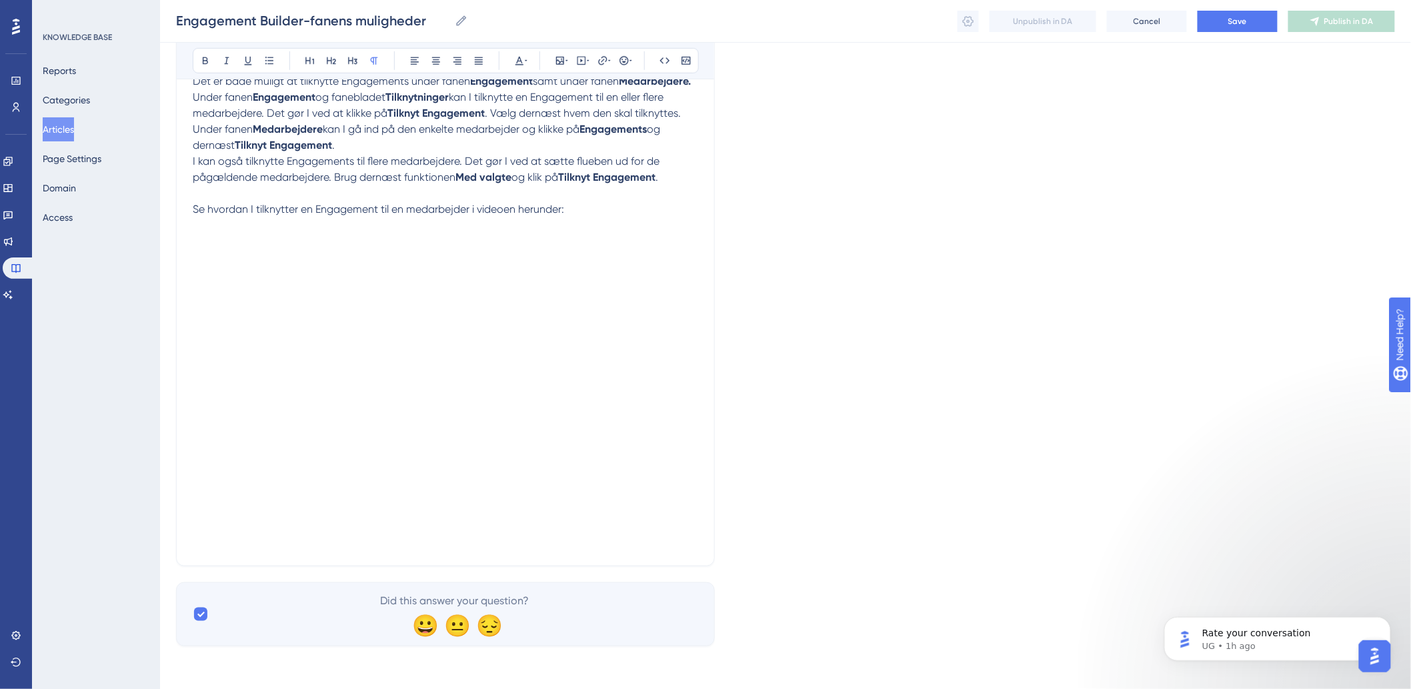
click at [690, 554] on div "Engagement Builder-fanens muligheder Bold Italic Underline Bullet Point Heading…" at bounding box center [445, 216] width 539 height 699
click at [702, 524] on div "Engagement Builder-fanens muligheder Bold Italic Underline Bullet Point Heading…" at bounding box center [445, 216] width 539 height 699
drag, startPoint x: 614, startPoint y: 205, endPoint x: 616, endPoint y: 215, distance: 10.4
click at [614, 209] on p "Se hvordan I tilknytter en Engagement til en medarbejder i videoen herunder:" at bounding box center [446, 225] width 506 height 48
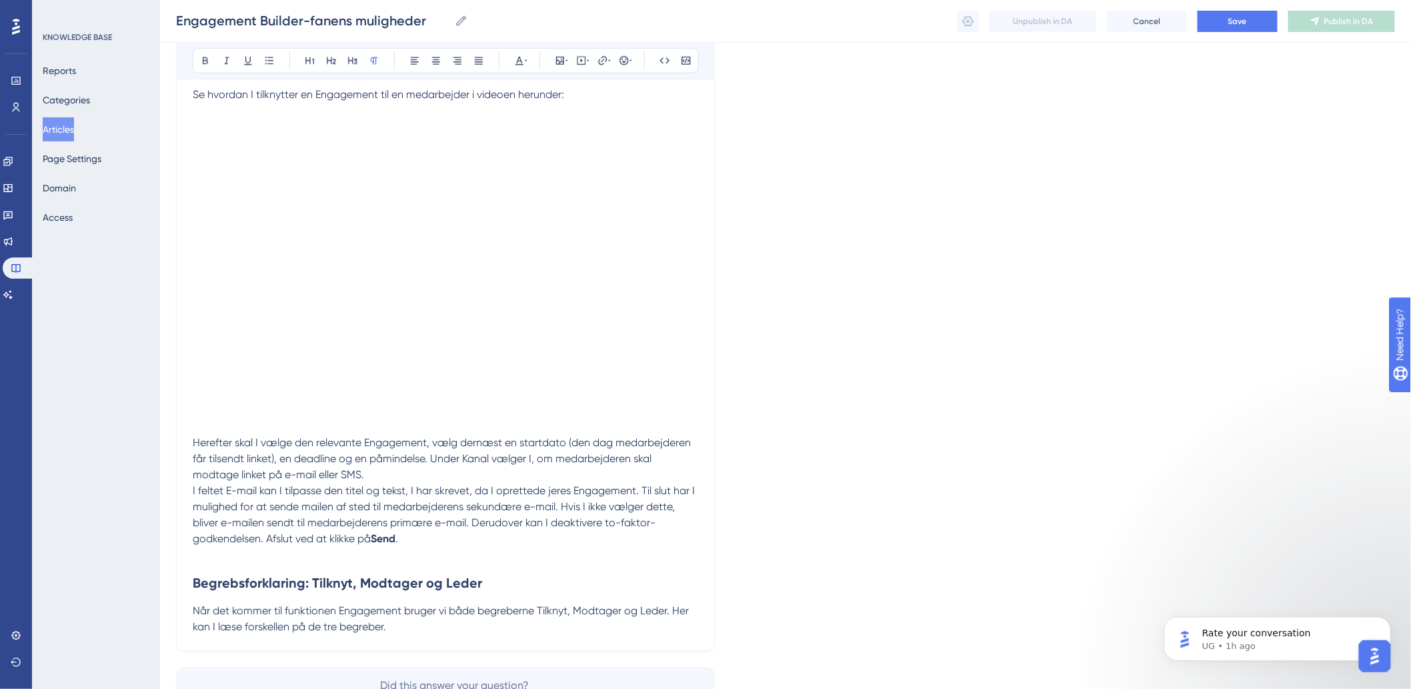
scroll to position [499, 0]
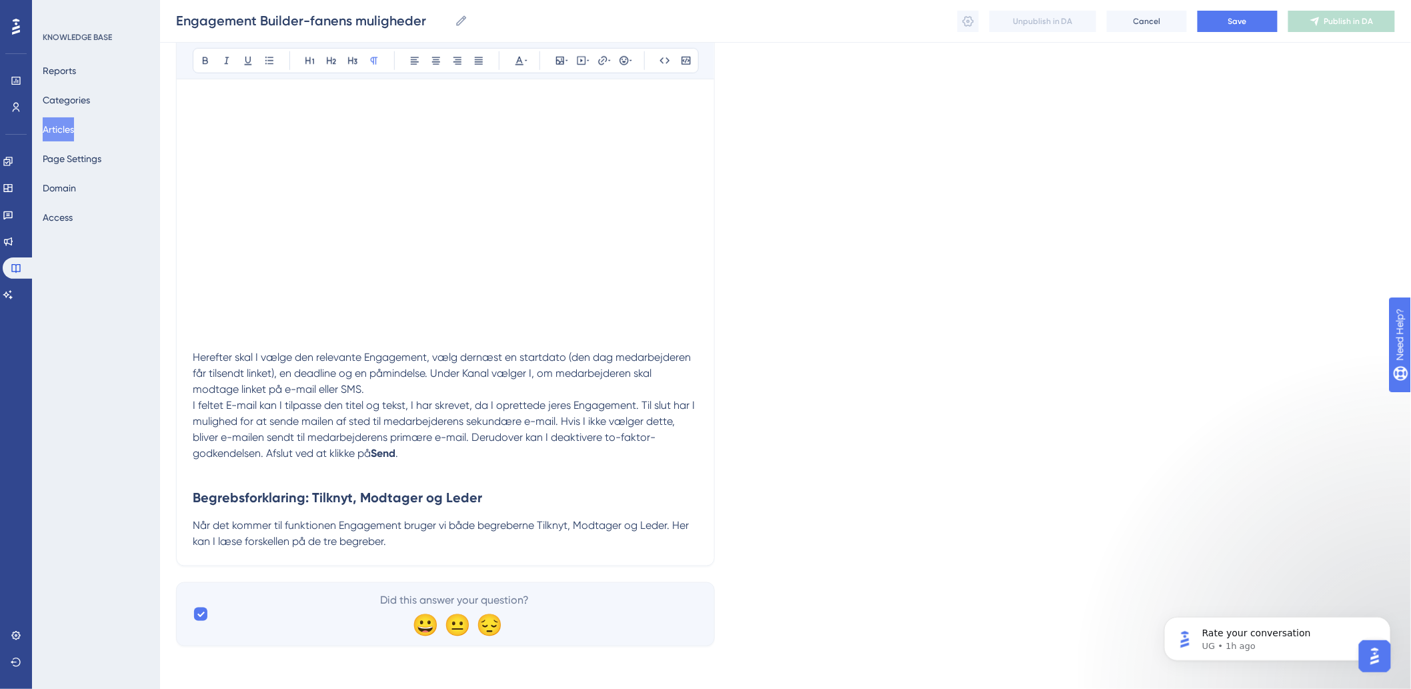
click at [508, 545] on p "Når det kommer til funktionen Engagement bruger vi både begreberne Tilknyt, Mod…" at bounding box center [446, 534] width 506 height 32
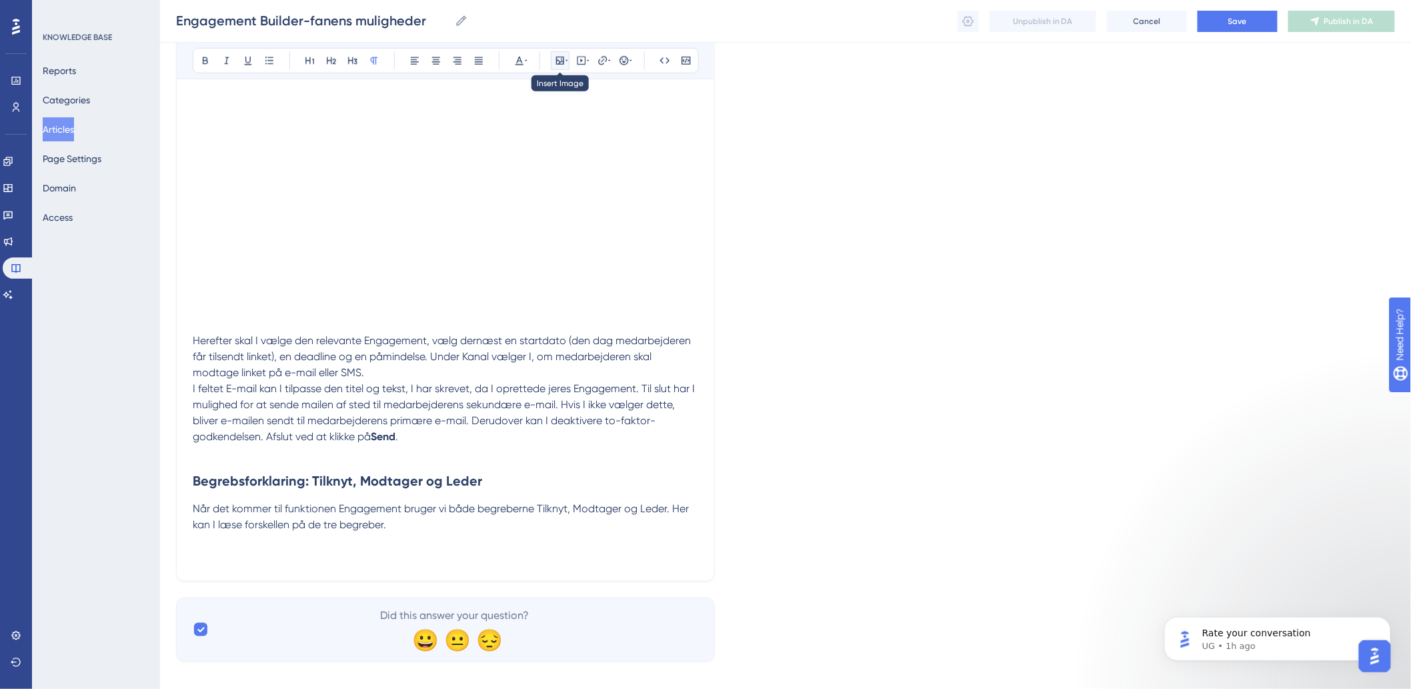
click at [552, 63] on button at bounding box center [560, 60] width 19 height 19
click at [552, 129] on button "Upload Image" at bounding box center [560, 123] width 147 height 21
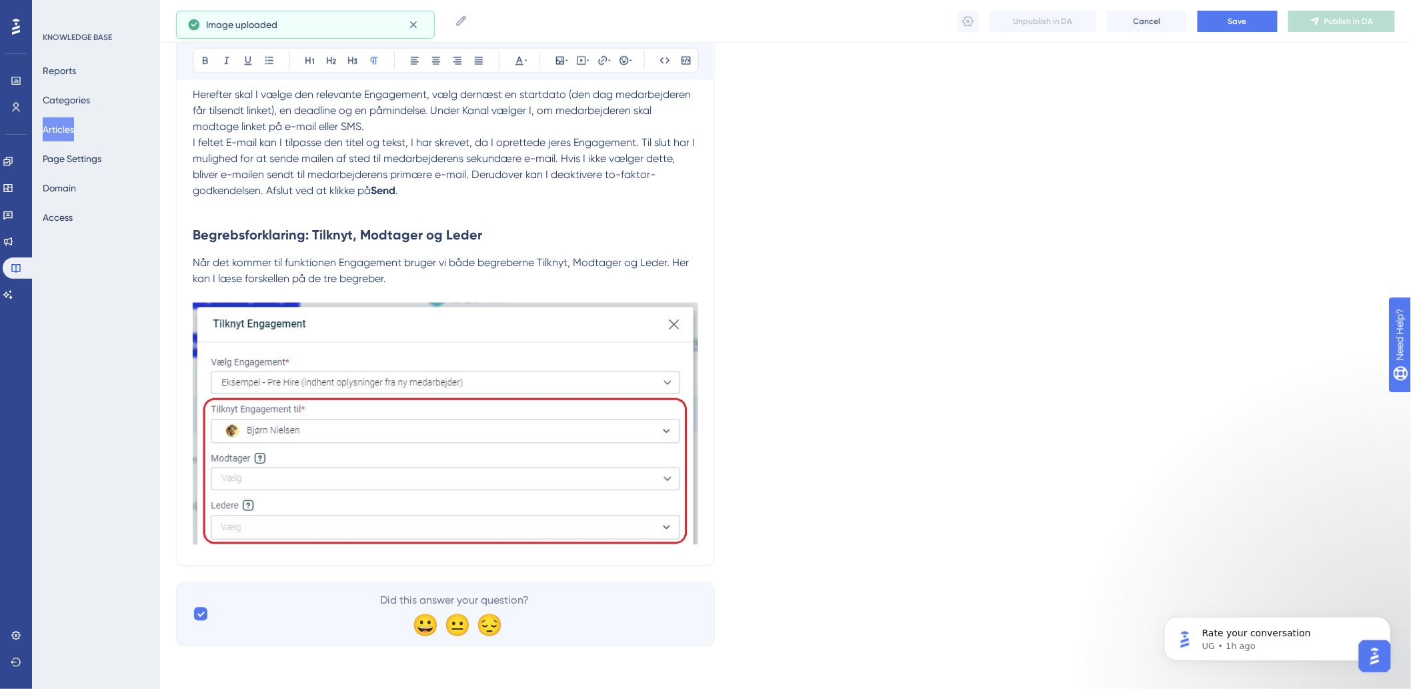
scroll to position [762, 0]
click at [566, 291] on p "Når det kommer til funktionen Engagement bruger vi både begreberne Tilknyt, Mod…" at bounding box center [446, 402] width 506 height 294
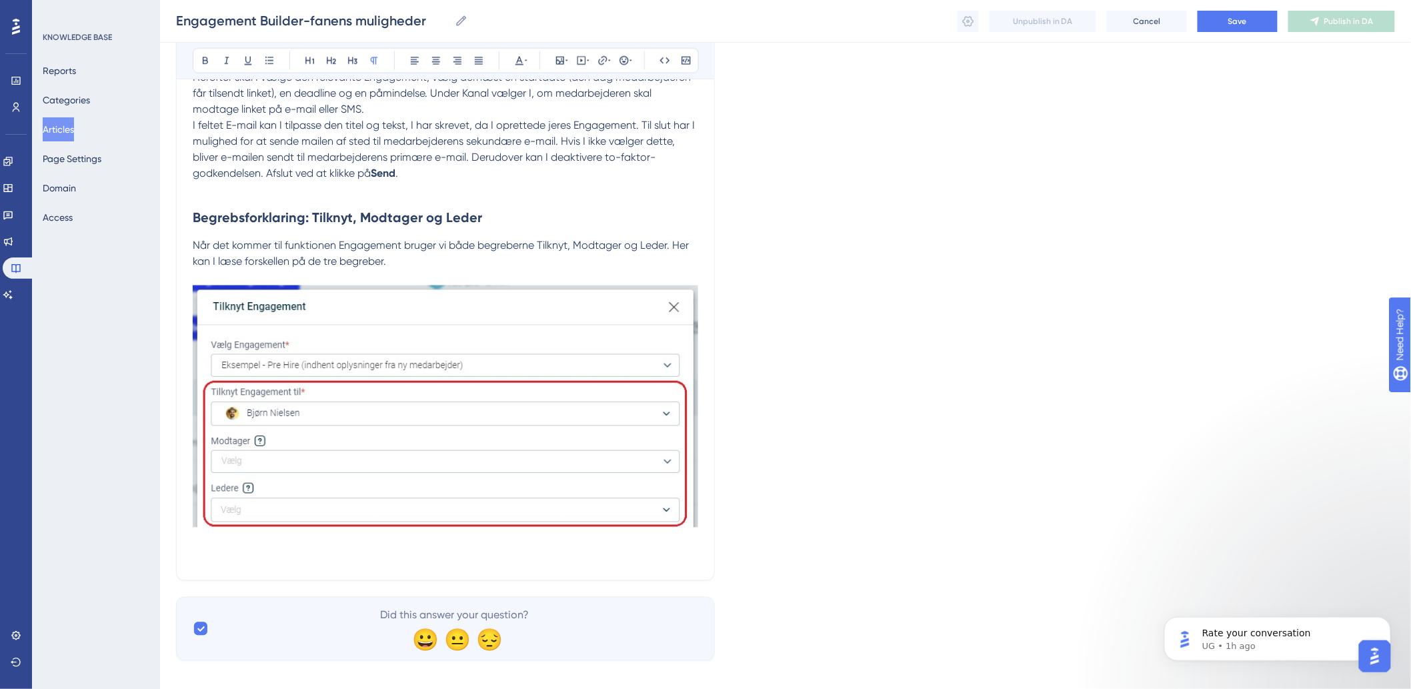
click at [310, 564] on p "Når det kommer til funktionen Engagement bruger vi både begreberne Tilknyt, Mod…" at bounding box center [446, 400] width 506 height 326
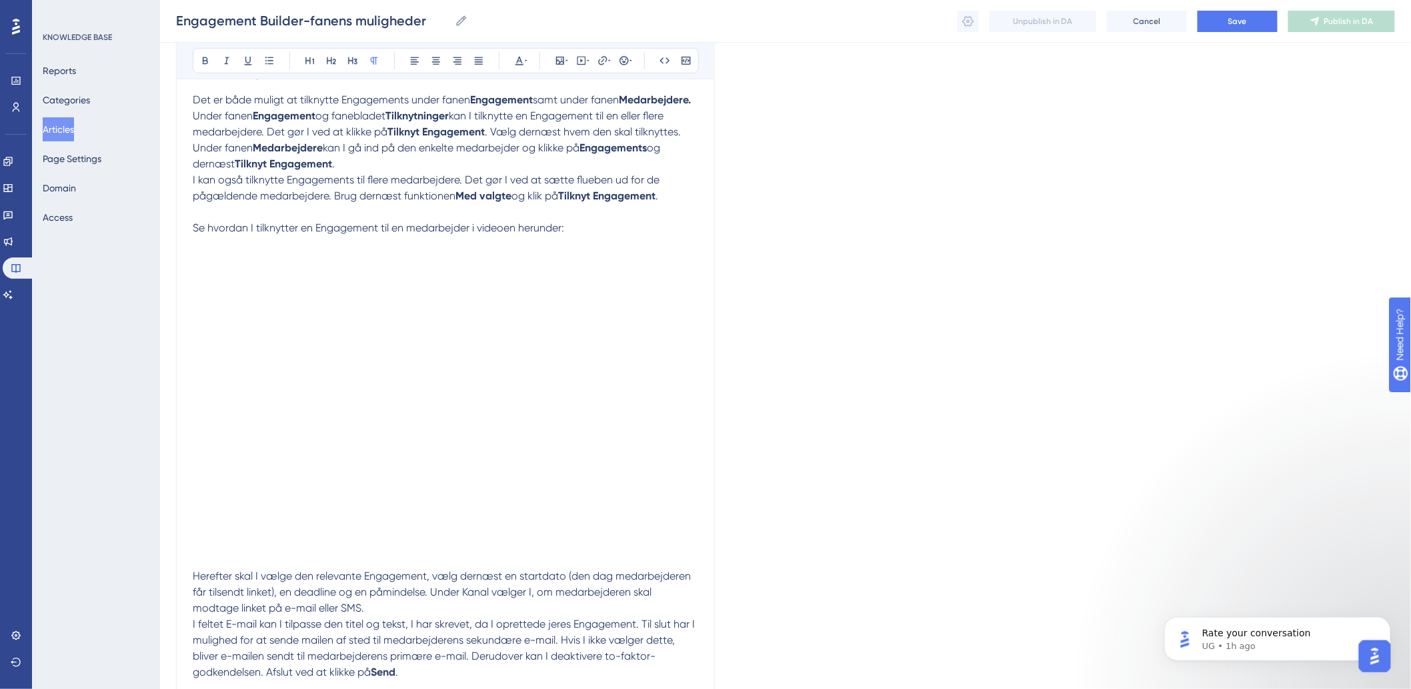
scroll to position [0, 0]
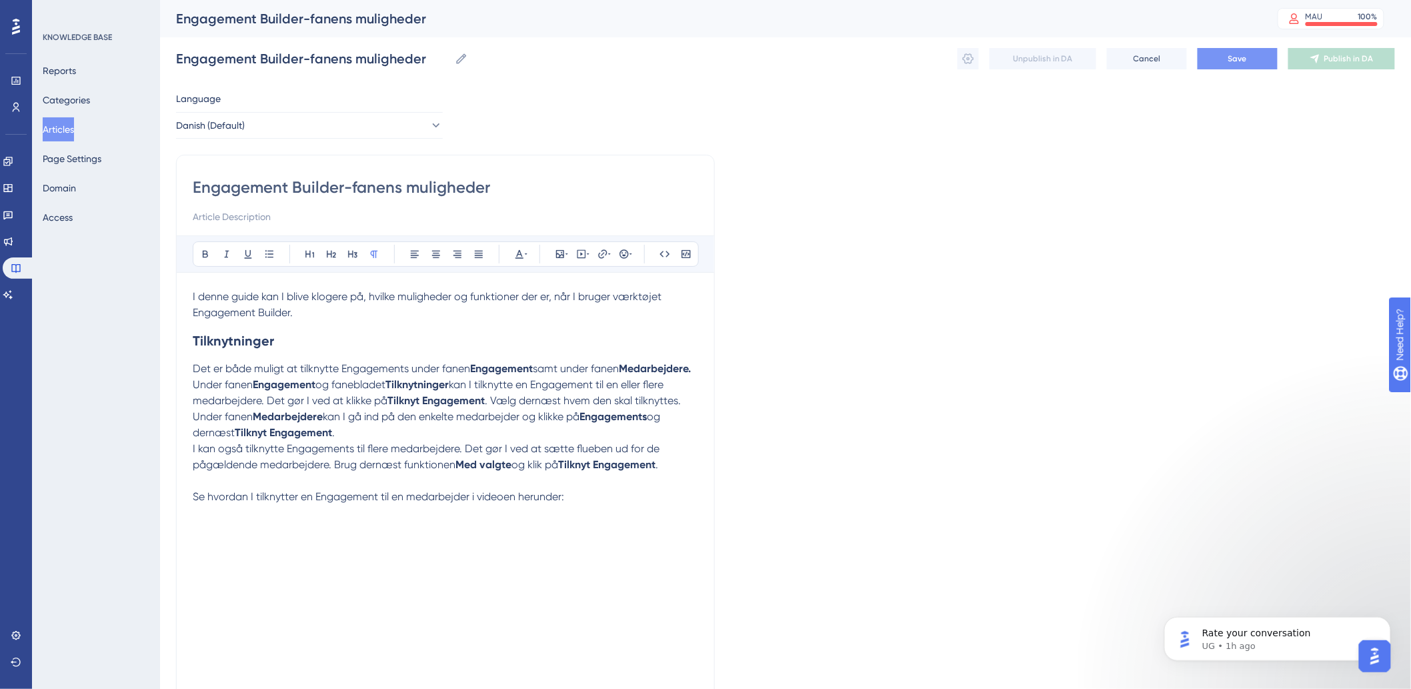
click at [1226, 54] on button "Save" at bounding box center [1238, 58] width 80 height 21
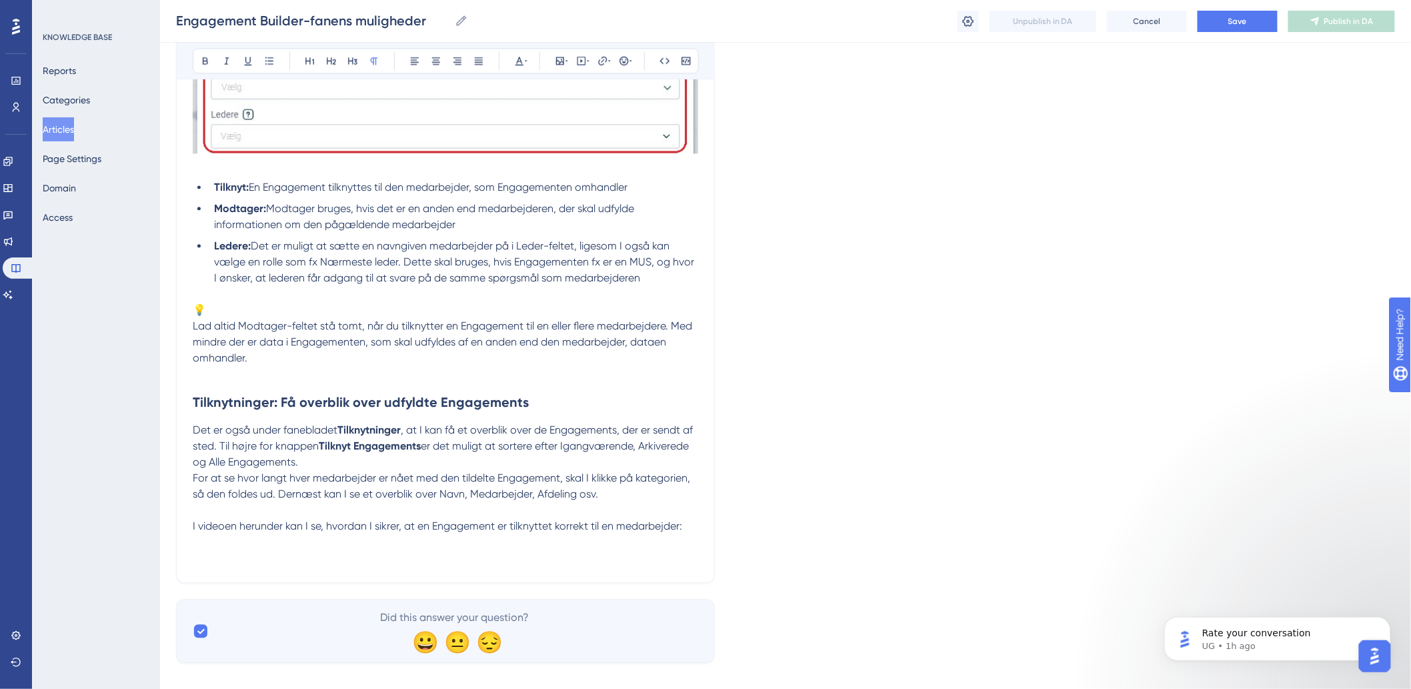
scroll to position [1171, 0]
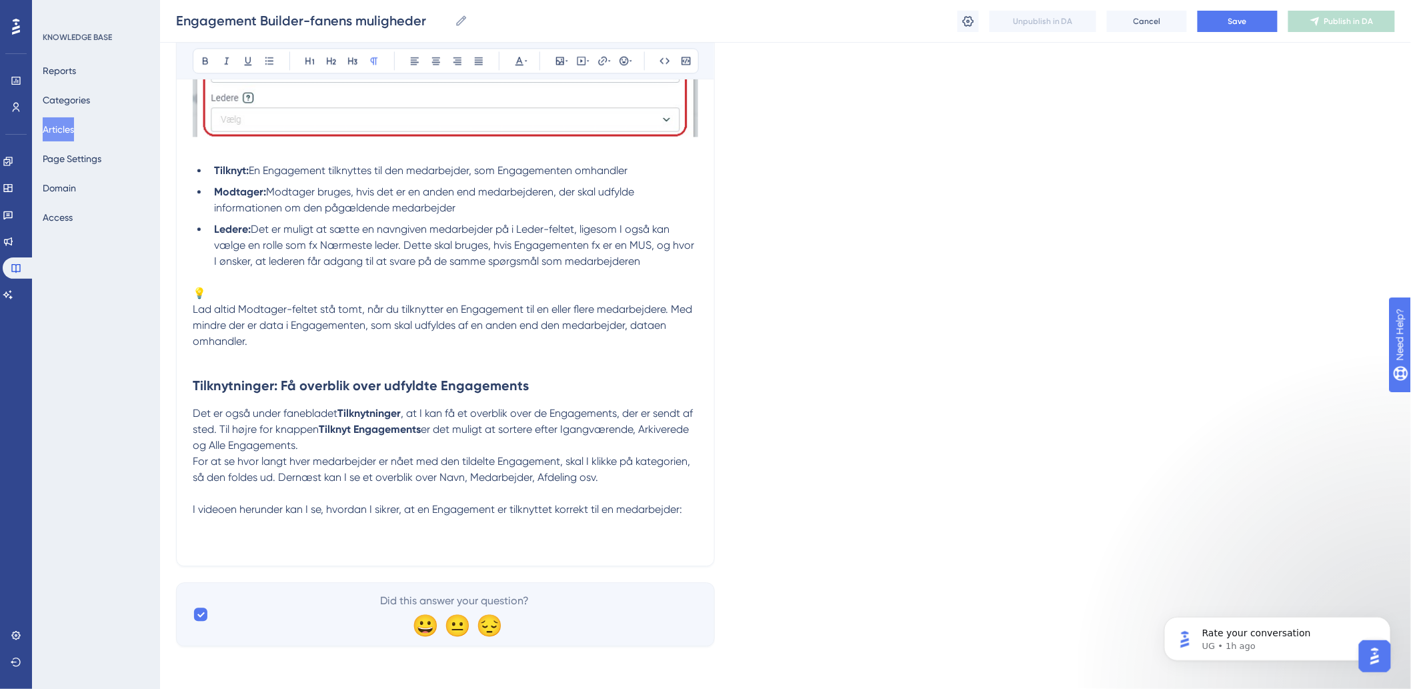
drag, startPoint x: 548, startPoint y: 528, endPoint x: 545, endPoint y: 547, distance: 18.9
click at [548, 528] on p "I videoen herunder kan I se, hvordan I sikrer, at en Engagement er tilknyttet k…" at bounding box center [446, 526] width 506 height 48
click at [476, 543] on p "I videoen herunder kan I se, hvordan I sikrer, at en Engagement er tilknyttet k…" at bounding box center [446, 526] width 506 height 48
click at [681, 534] on p "I videoen herunder kan I se, hvordan I sikrer, at en Engagement er tilknyttet k…" at bounding box center [446, 526] width 506 height 48
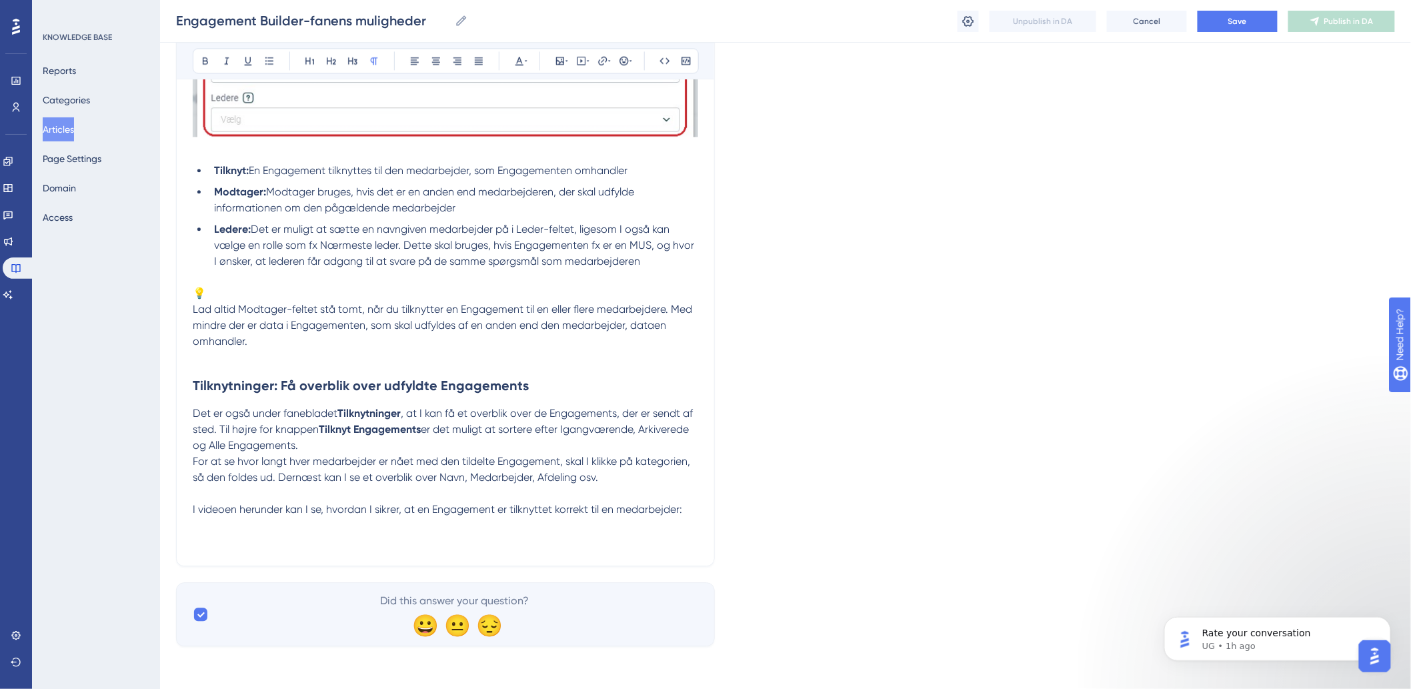
click at [289, 540] on p "I videoen herunder kan I se, hvordan I sikrer, at en Engagement er tilknyttet k…" at bounding box center [446, 526] width 506 height 48
click at [691, 508] on p "I videoen herunder kan I se, hvordan I sikrer, at en Engagement er tilknyttet k…" at bounding box center [446, 526] width 506 height 48
click at [356, 520] on p "I videoen herunder kan I se, hvordan I sikrer, at en Engagement er tilknyttet k…" at bounding box center [446, 526] width 506 height 48
click at [557, 59] on icon at bounding box center [560, 60] width 11 height 11
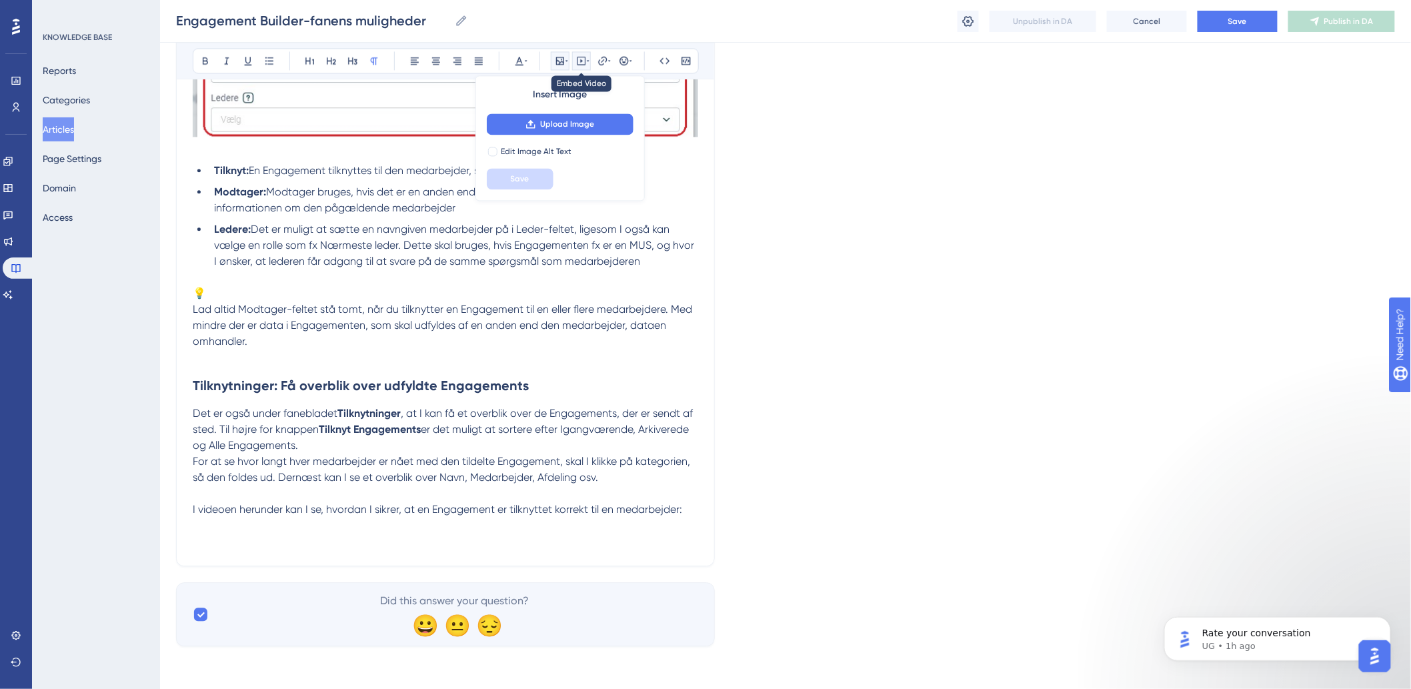
click at [578, 52] on button at bounding box center [581, 60] width 19 height 19
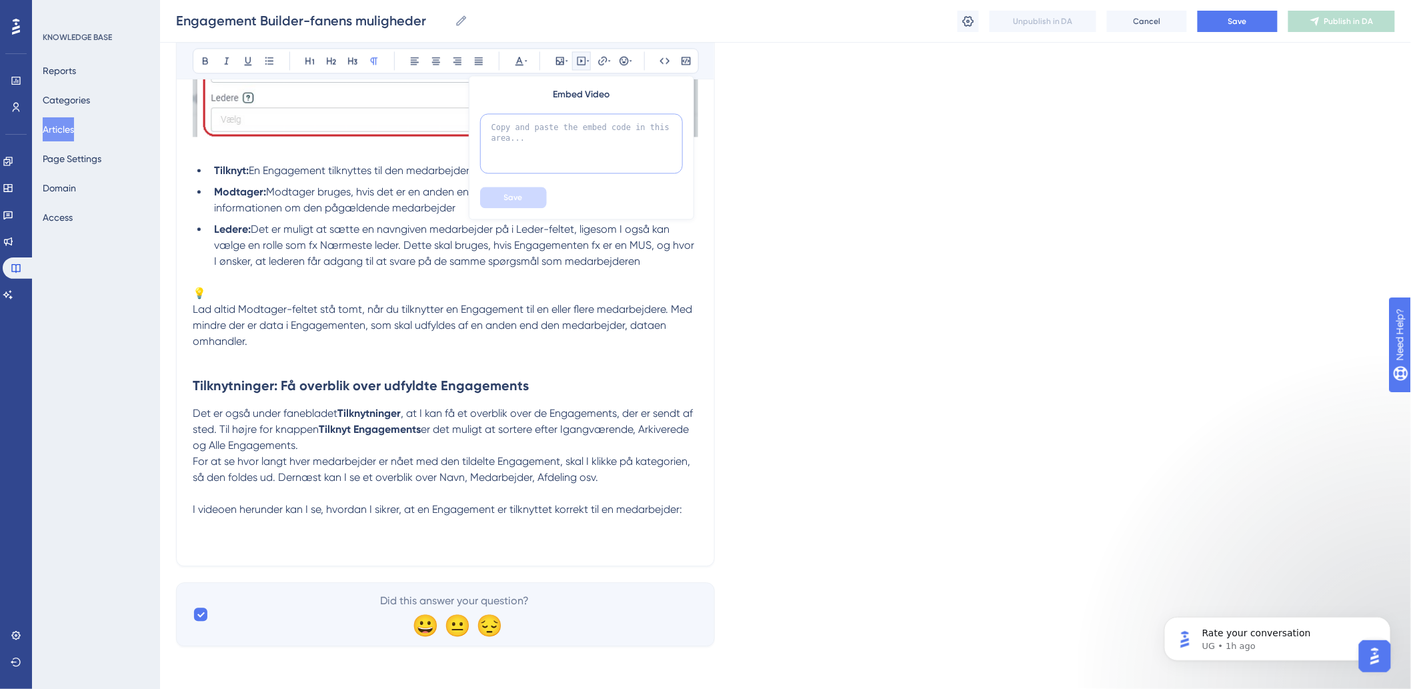
click at [602, 148] on textarea at bounding box center [581, 143] width 203 height 60
paste textarea "<div style="width:100%; height:0; position: relative; padding-bottom:56.25%"><i…"
type textarea "<div style="width:100%; height:0; position: relative; padding-bottom:56.25%"><i…"
click at [512, 187] on button "Save" at bounding box center [513, 197] width 67 height 21
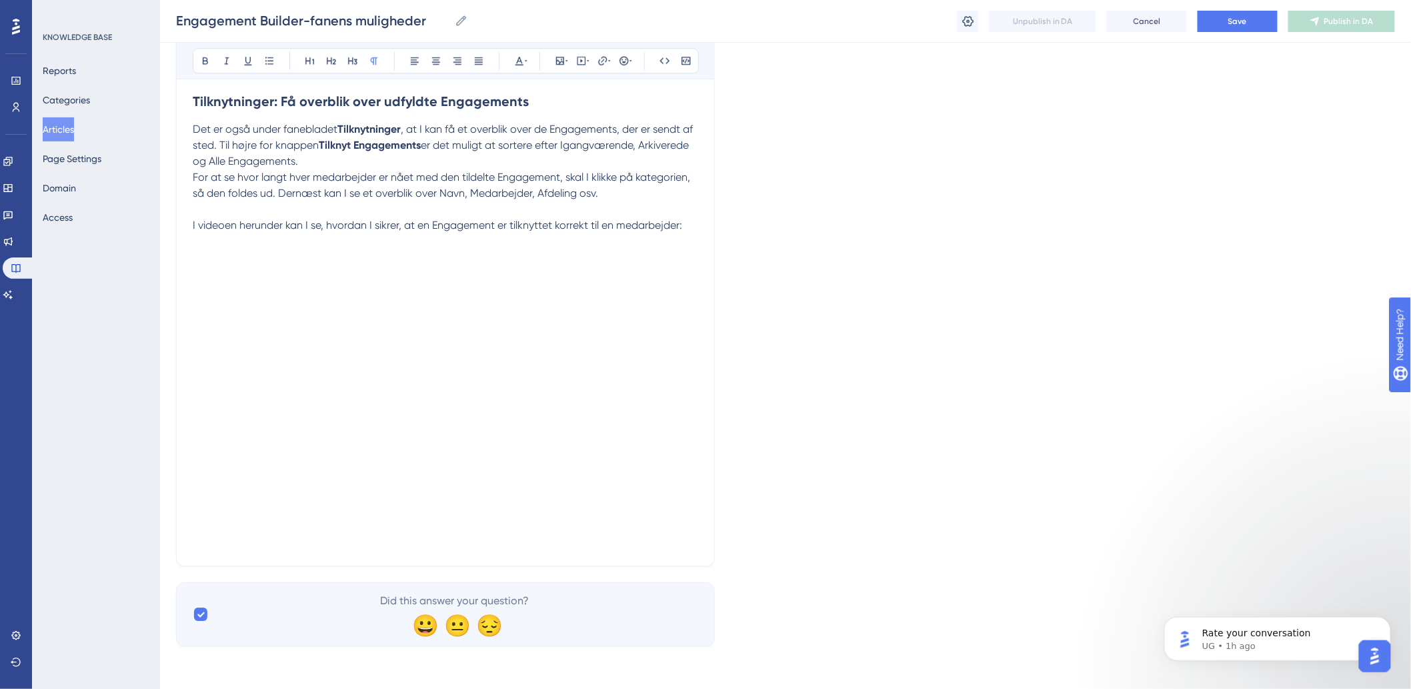
scroll to position [1455, 0]
drag, startPoint x: 714, startPoint y: 502, endPoint x: 709, endPoint y: 481, distance: 22.0
click at [694, 229] on p "I videoen herunder kan I se, hvordan I sikrer, at en Engagement er tilknyttet k…" at bounding box center [446, 233] width 506 height 32
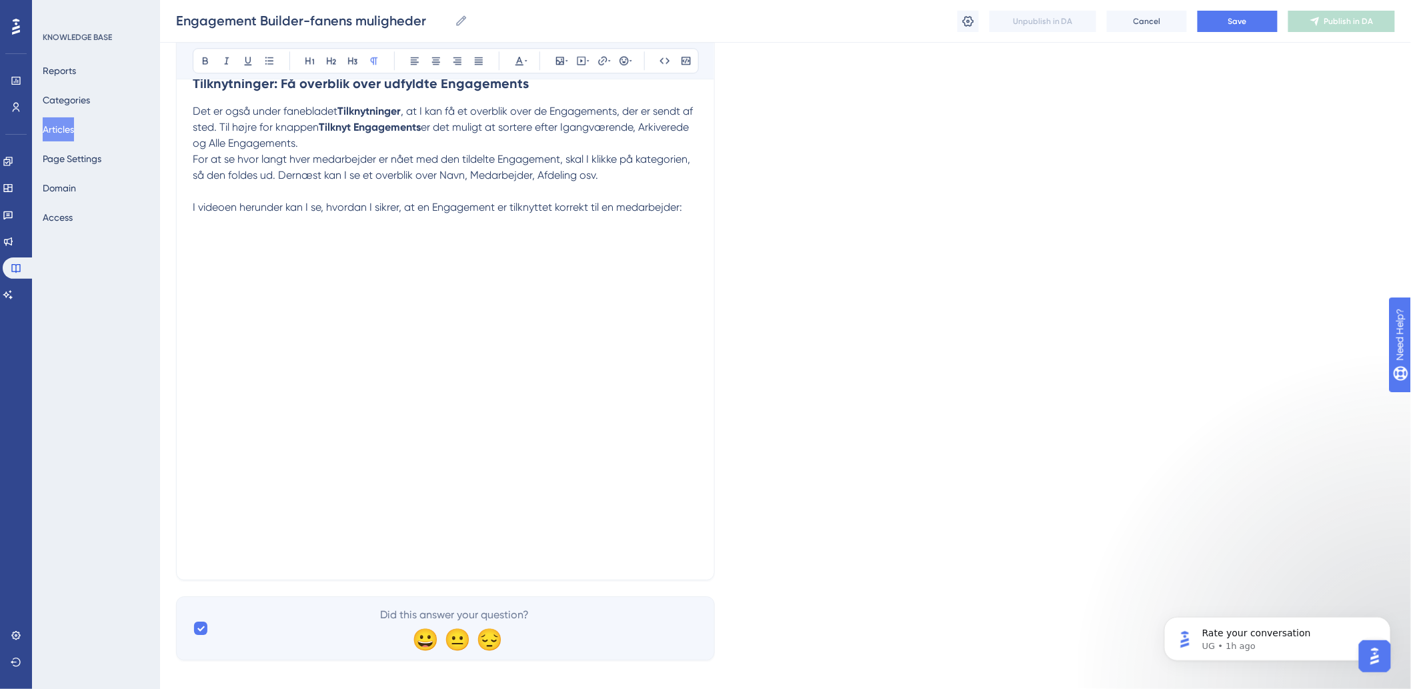
click at [289, 564] on p at bounding box center [446, 540] width 506 height 48
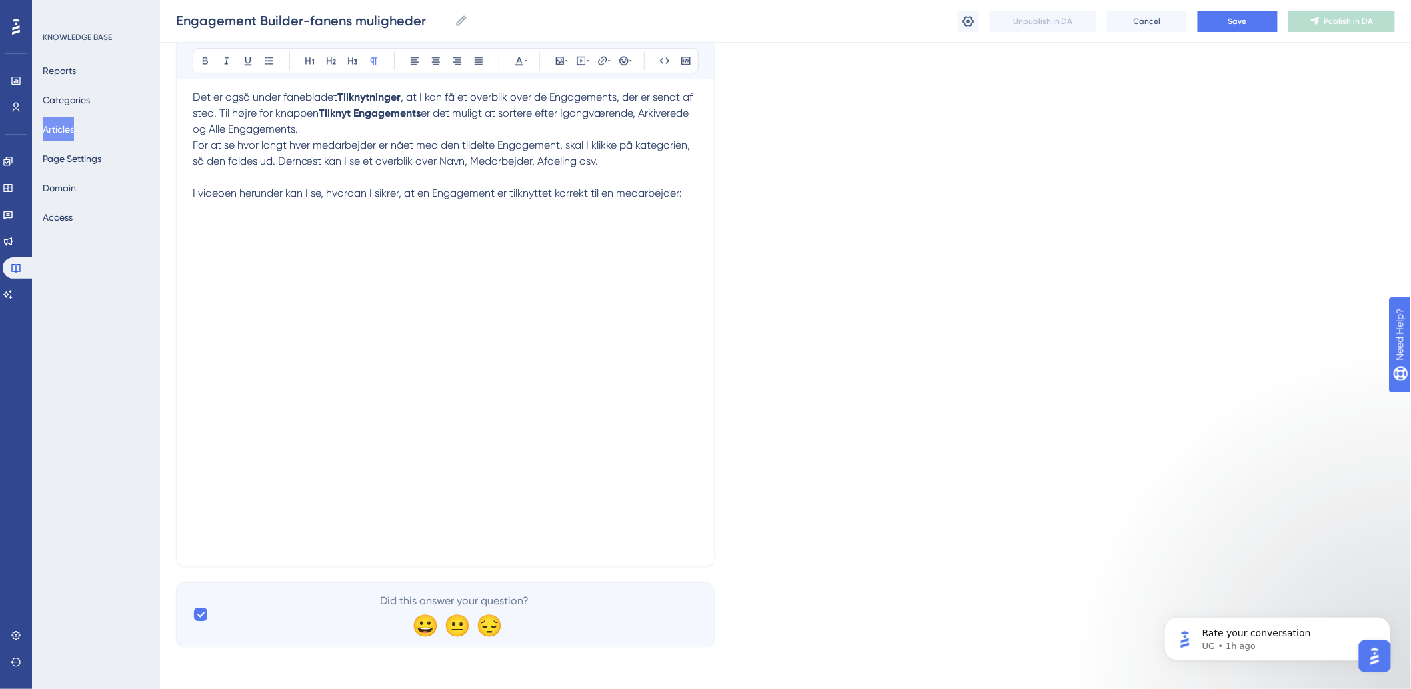
scroll to position [1487, 0]
click at [348, 538] on p at bounding box center [446, 526] width 506 height 48
click at [305, 512] on p at bounding box center [446, 526] width 506 height 48
click at [271, 530] on p at bounding box center [446, 526] width 506 height 48
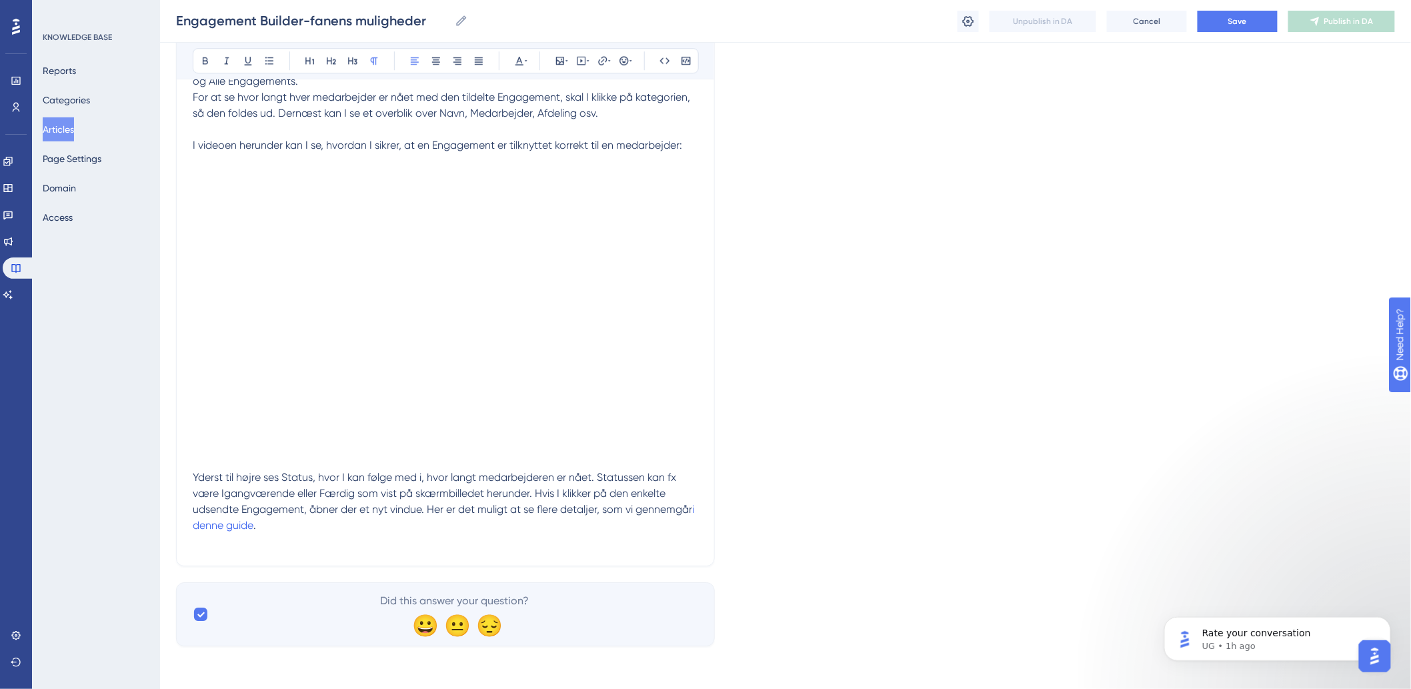
scroll to position [1535, 0]
click at [346, 548] on p "Yderst til højre ses Status, hvor I kan følge med i, hvor langt medarbejderen e…" at bounding box center [446, 502] width 506 height 96
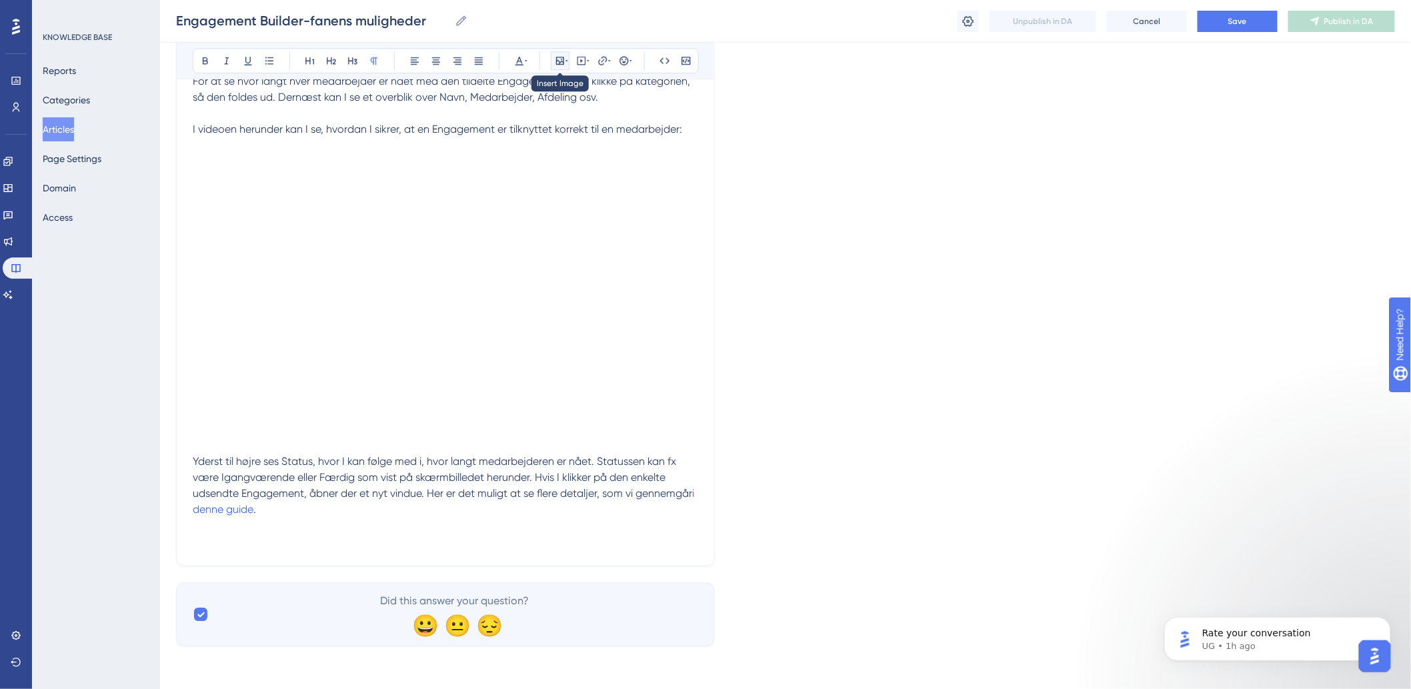
click at [563, 54] on button at bounding box center [560, 60] width 19 height 19
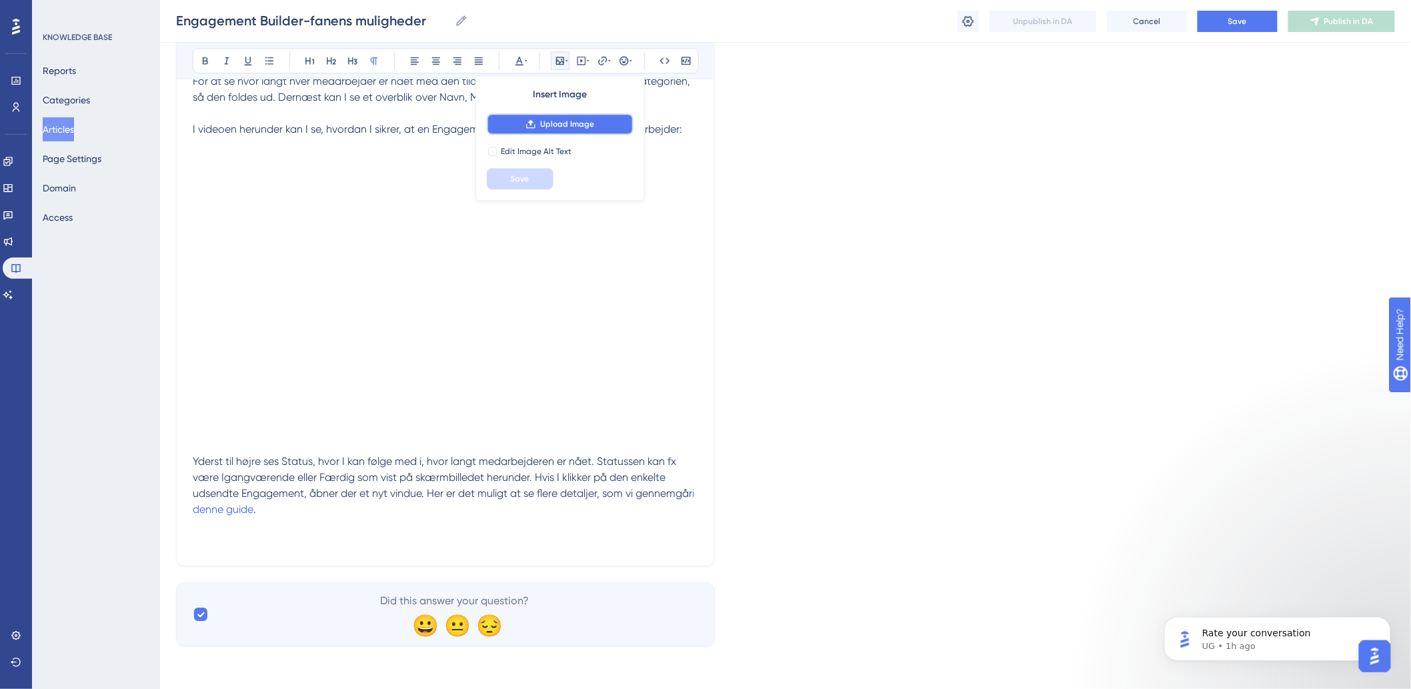
click at [568, 119] on span "Upload Image" at bounding box center [567, 124] width 54 height 11
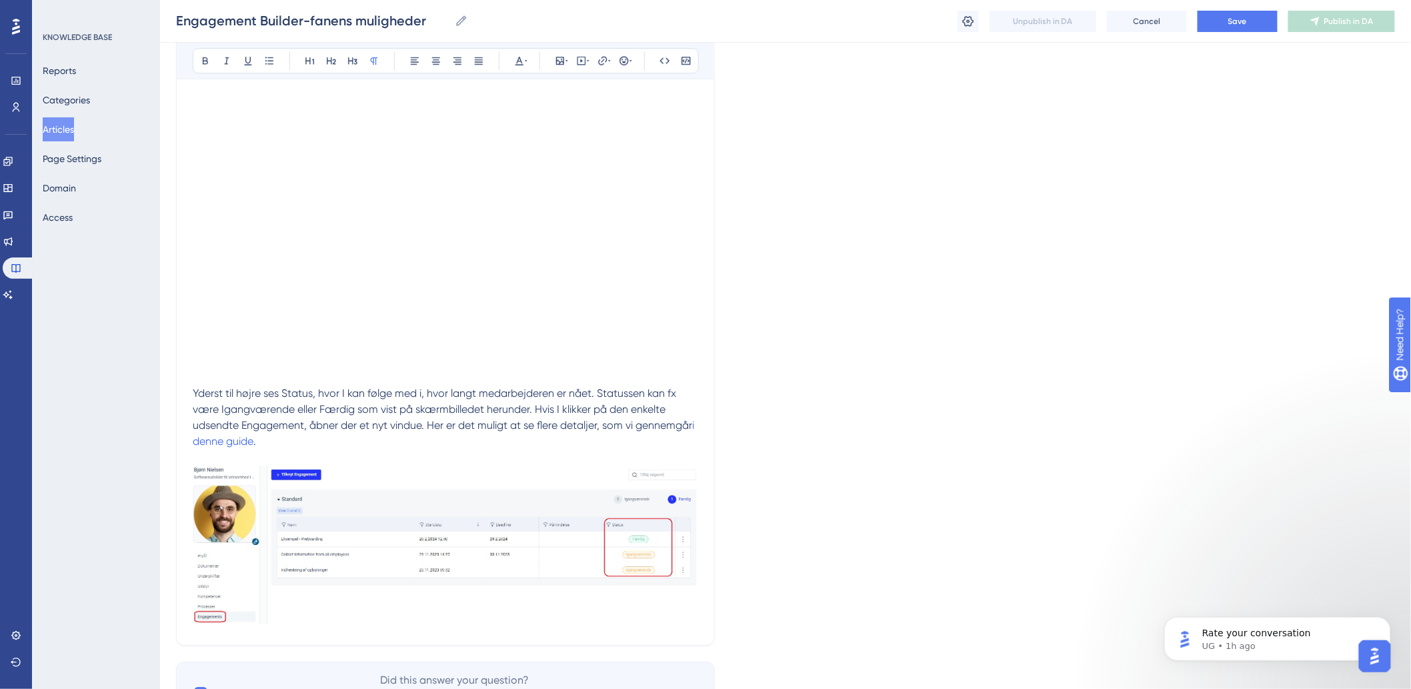
scroll to position [1699, 0]
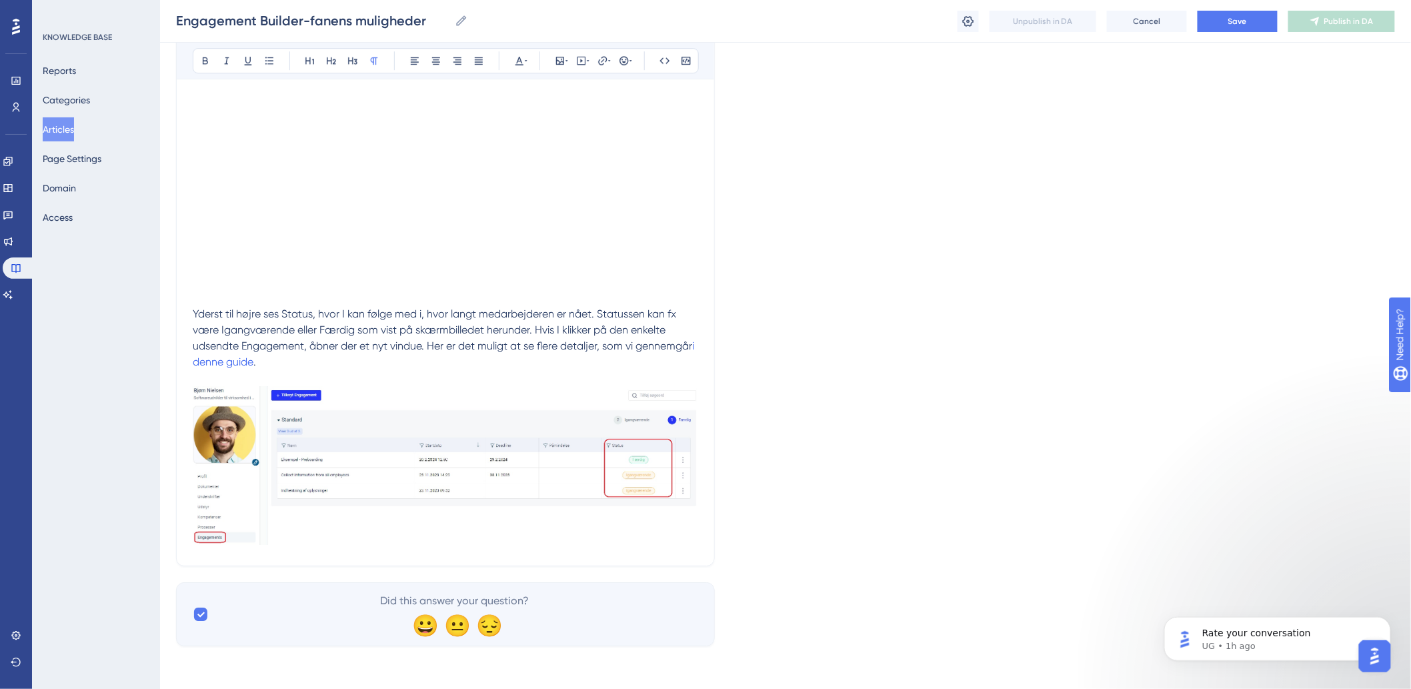
drag, startPoint x: 247, startPoint y: 565, endPoint x: 281, endPoint y: 561, distance: 34.9
click at [679, 365] on p "Yderst til højre ses Status, hvor I kan følge med i, hvor langt medarbejderen e…" at bounding box center [446, 419] width 506 height 259
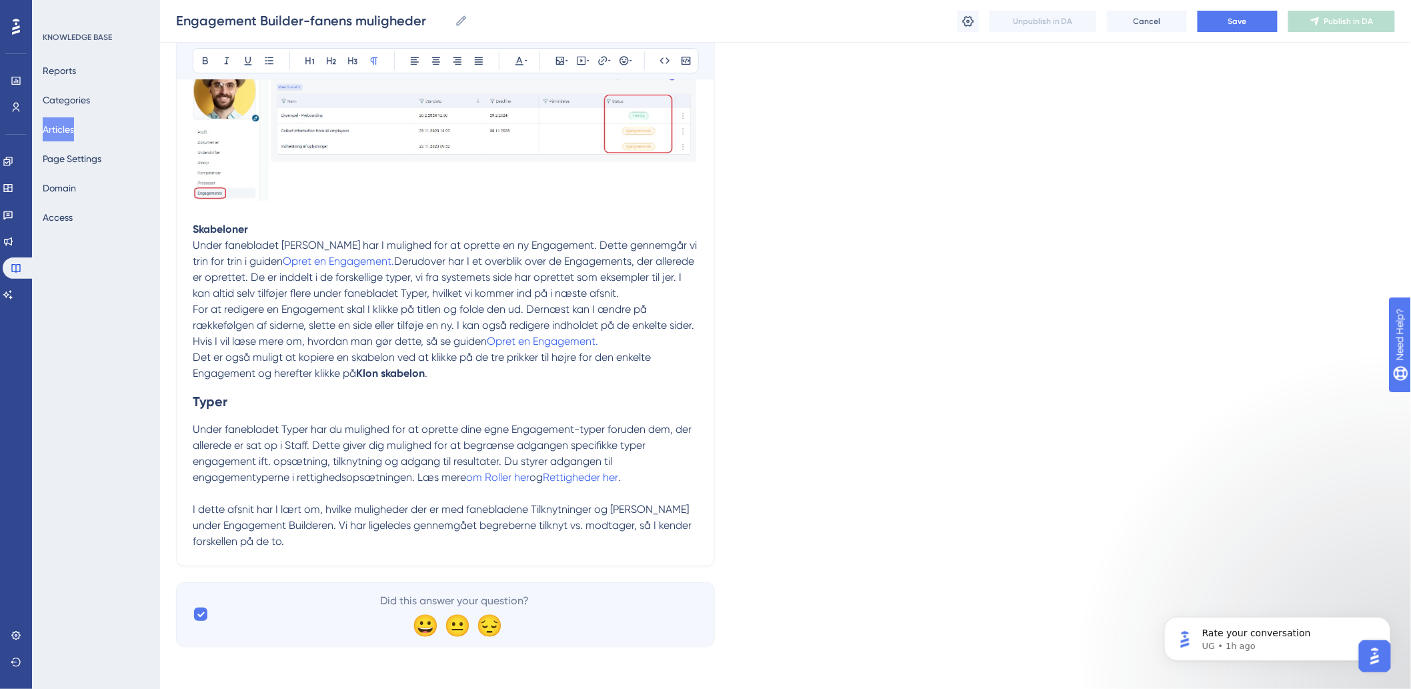
scroll to position [2044, 0]
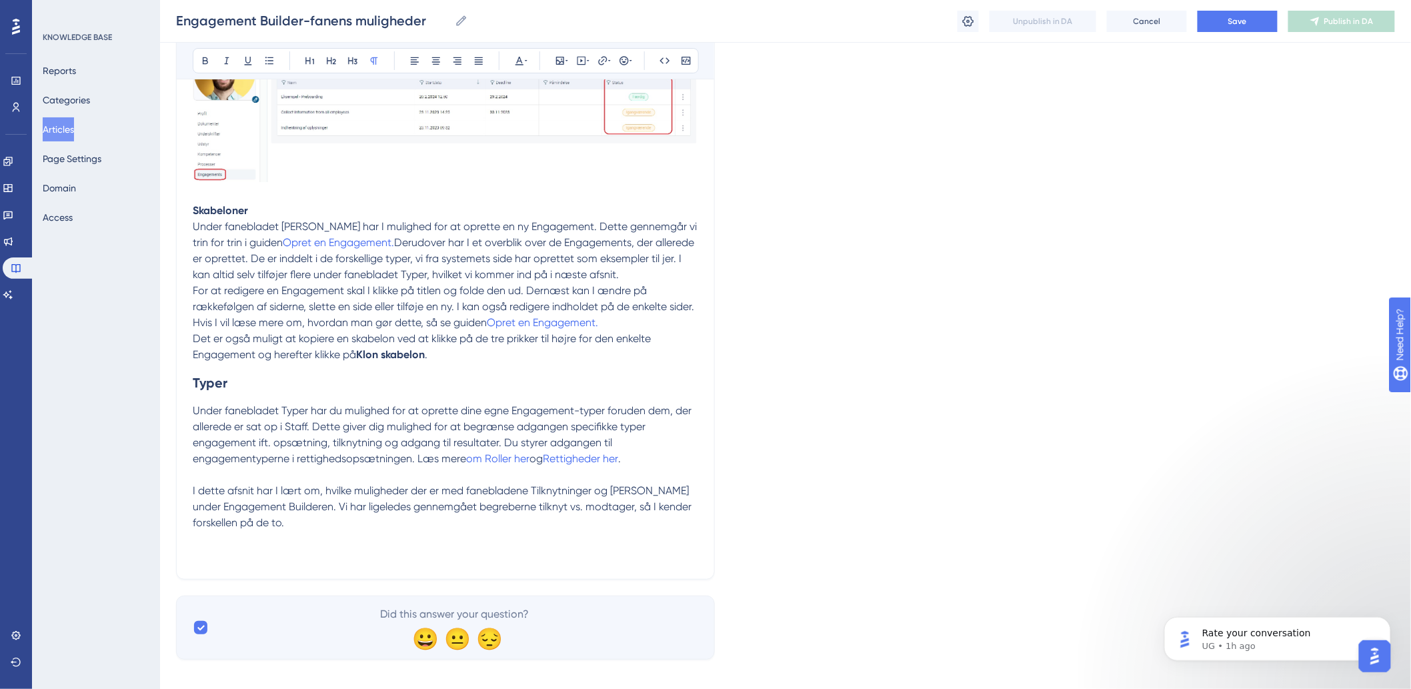
click at [193, 217] on strong "Skabeloner" at bounding box center [220, 210] width 55 height 13
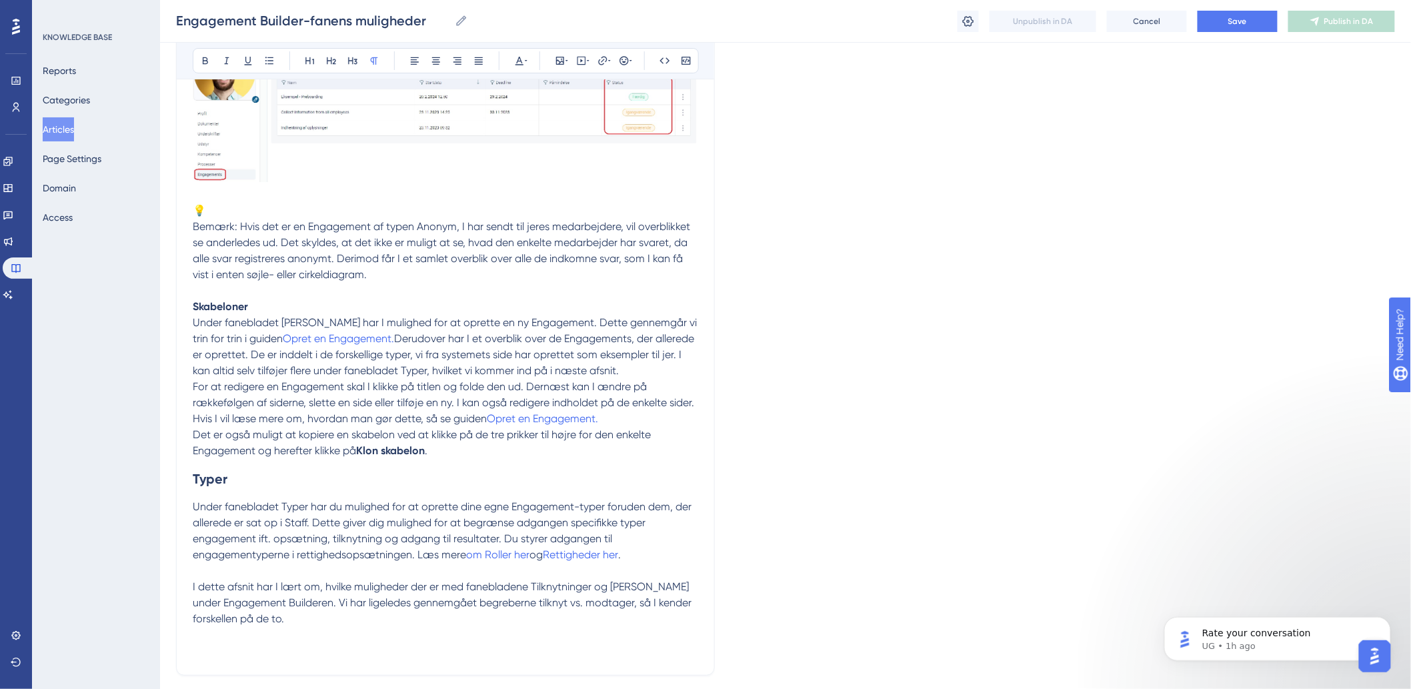
click at [195, 243] on span "Bemærk: Hvis det er en Engagement af typen Anonym, I har sendt til jeres medarb…" at bounding box center [443, 250] width 500 height 61
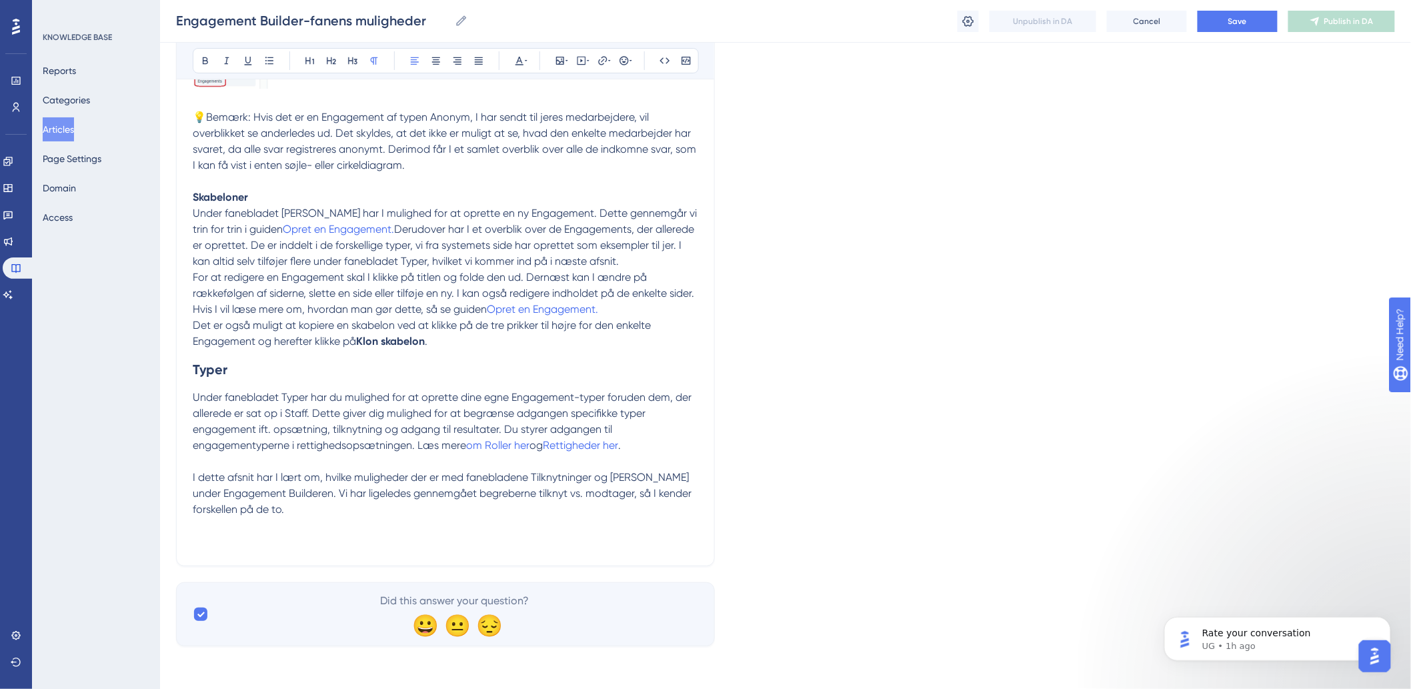
scroll to position [2156, 0]
click at [1210, 17] on button "Save" at bounding box center [1238, 21] width 80 height 21
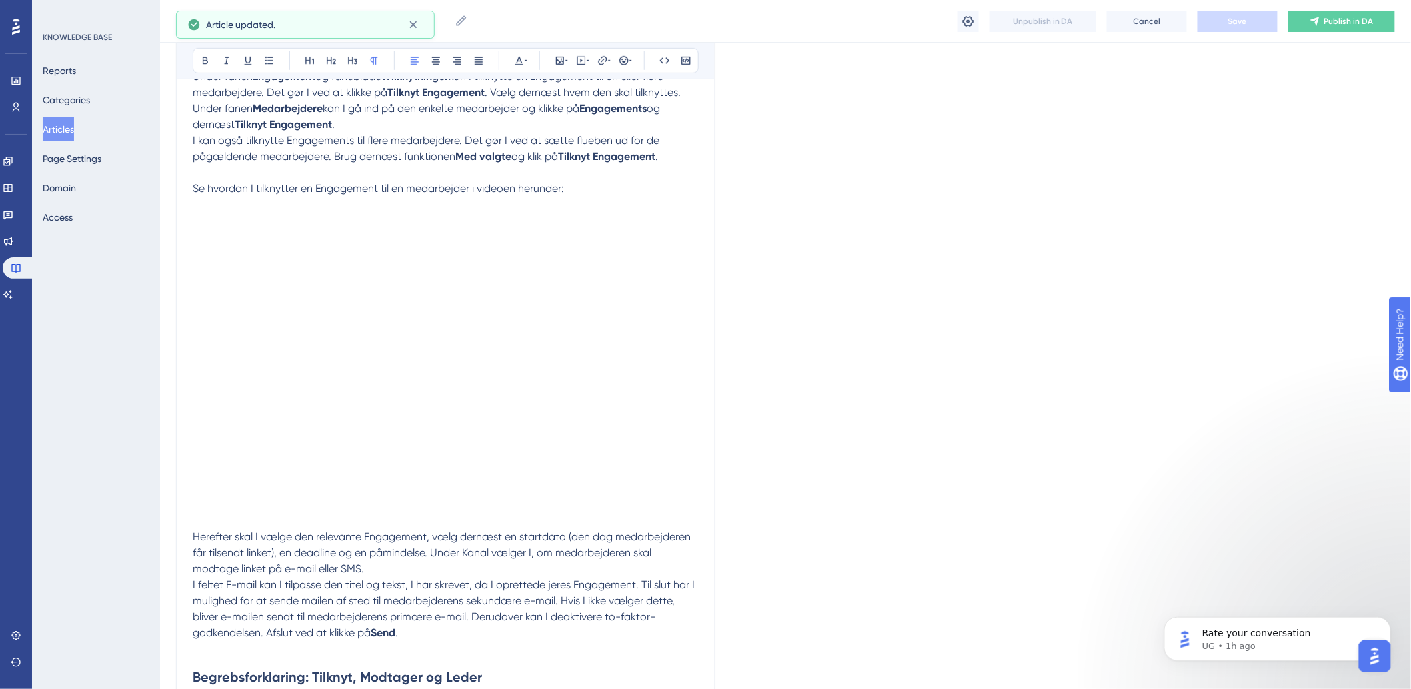
scroll to position [0, 0]
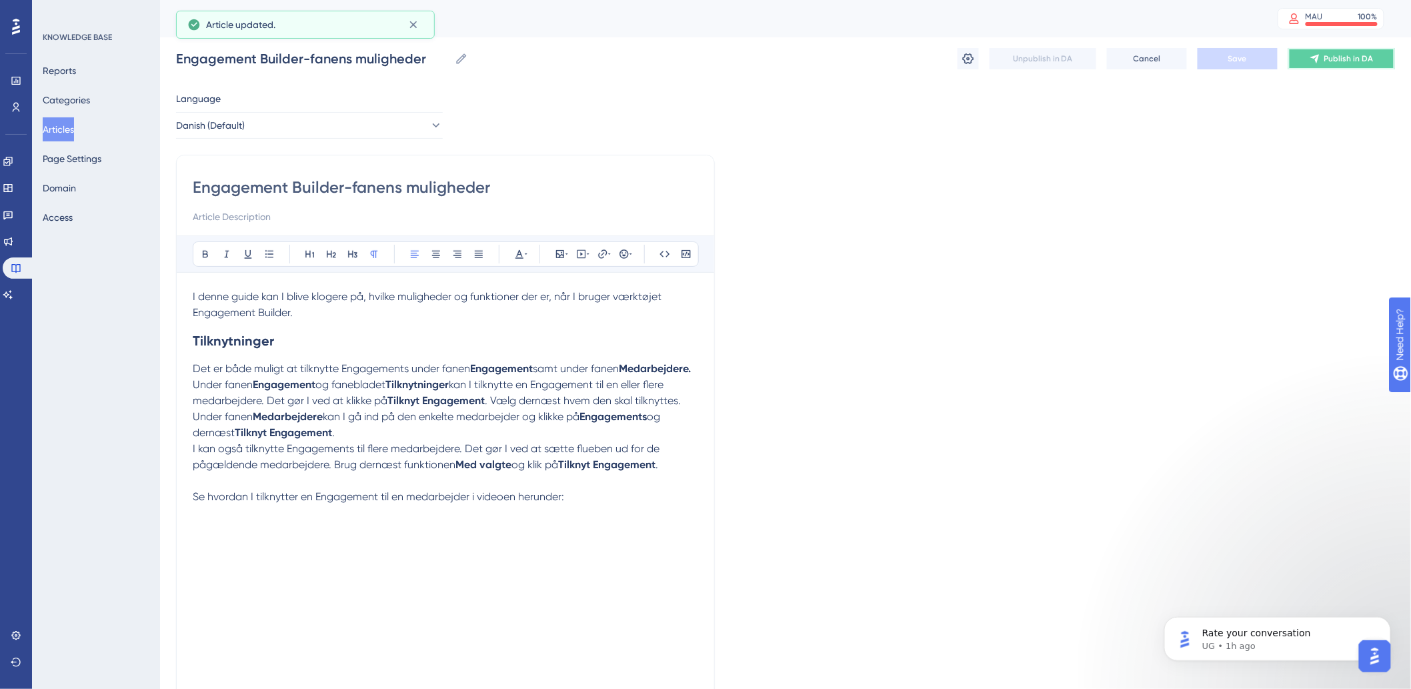
click at [1323, 58] on button "Publish in DA" at bounding box center [1342, 58] width 107 height 21
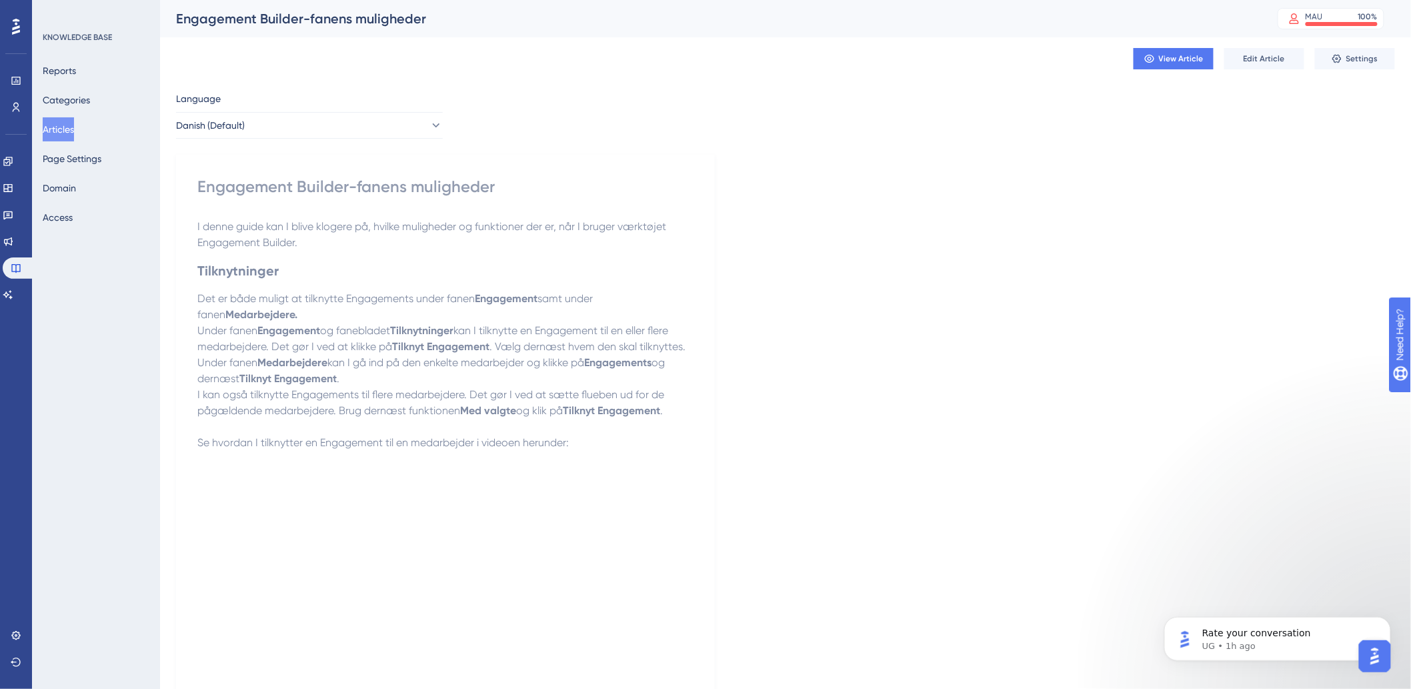
click at [55, 132] on button "Articles" at bounding box center [58, 129] width 31 height 24
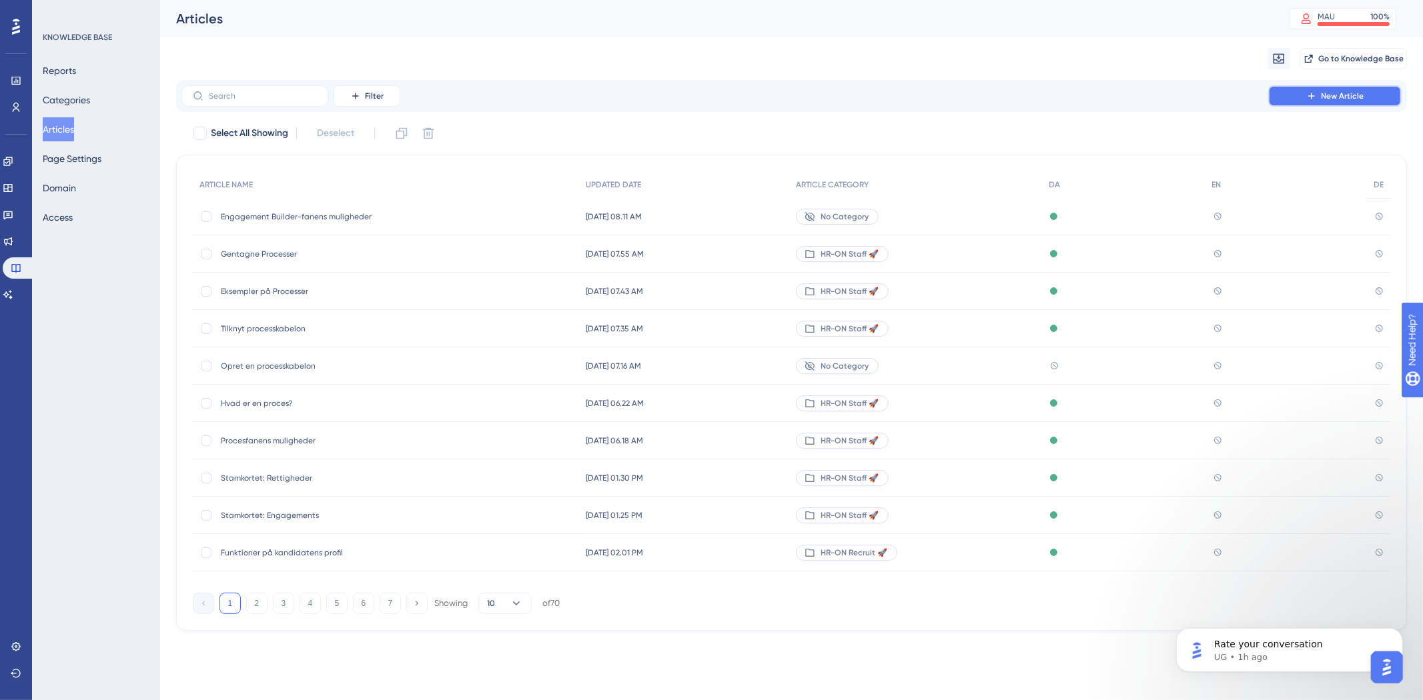
click at [1293, 103] on button "New Article" at bounding box center [1334, 95] width 133 height 21
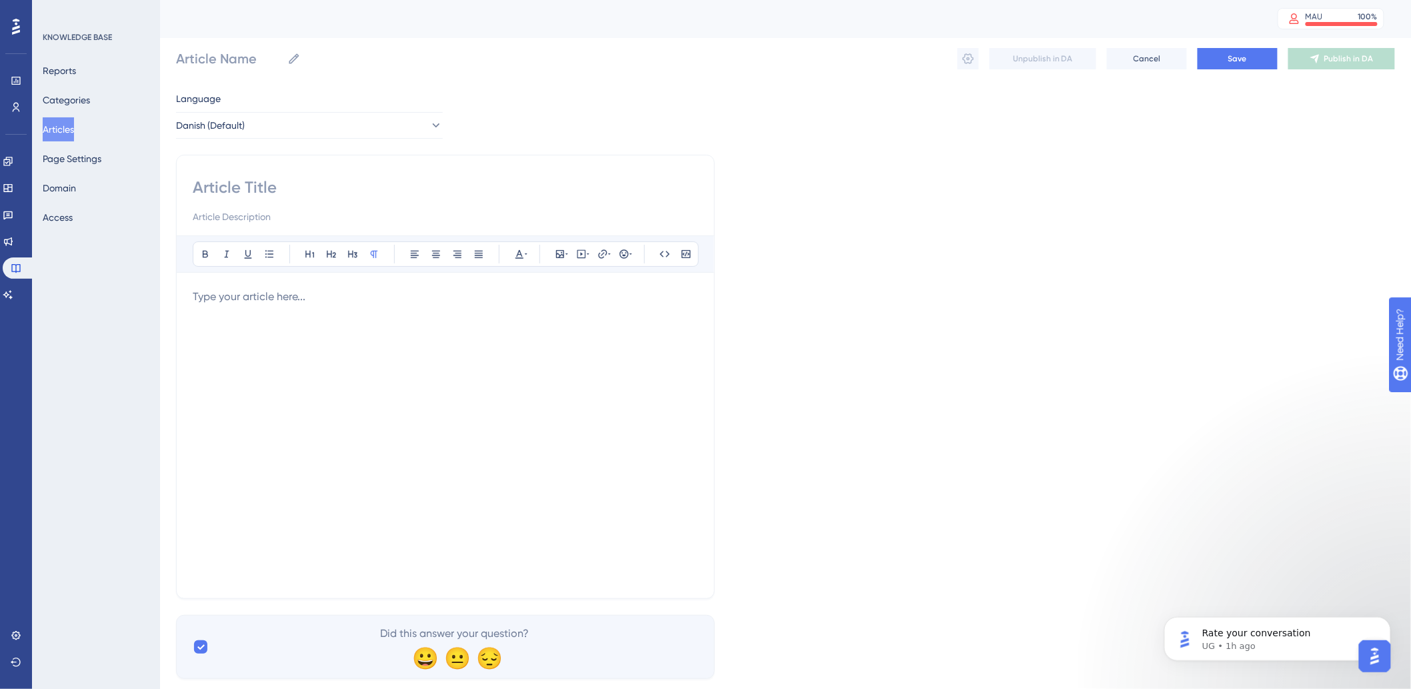
click at [289, 336] on div at bounding box center [446, 435] width 506 height 293
drag, startPoint x: 282, startPoint y: 341, endPoint x: 285, endPoint y: 334, distance: 7.8
click at [282, 338] on div at bounding box center [446, 435] width 506 height 293
click at [194, 322] on p "Herunder ses en video om, hvordan I opretter en Engagement-skabelon." at bounding box center [446, 329] width 506 height 16
click at [254, 437] on div "I denne guide bliver I klogere på, hvad en Engagement er, og hvad værktøjet Eng…" at bounding box center [446, 435] width 506 height 293
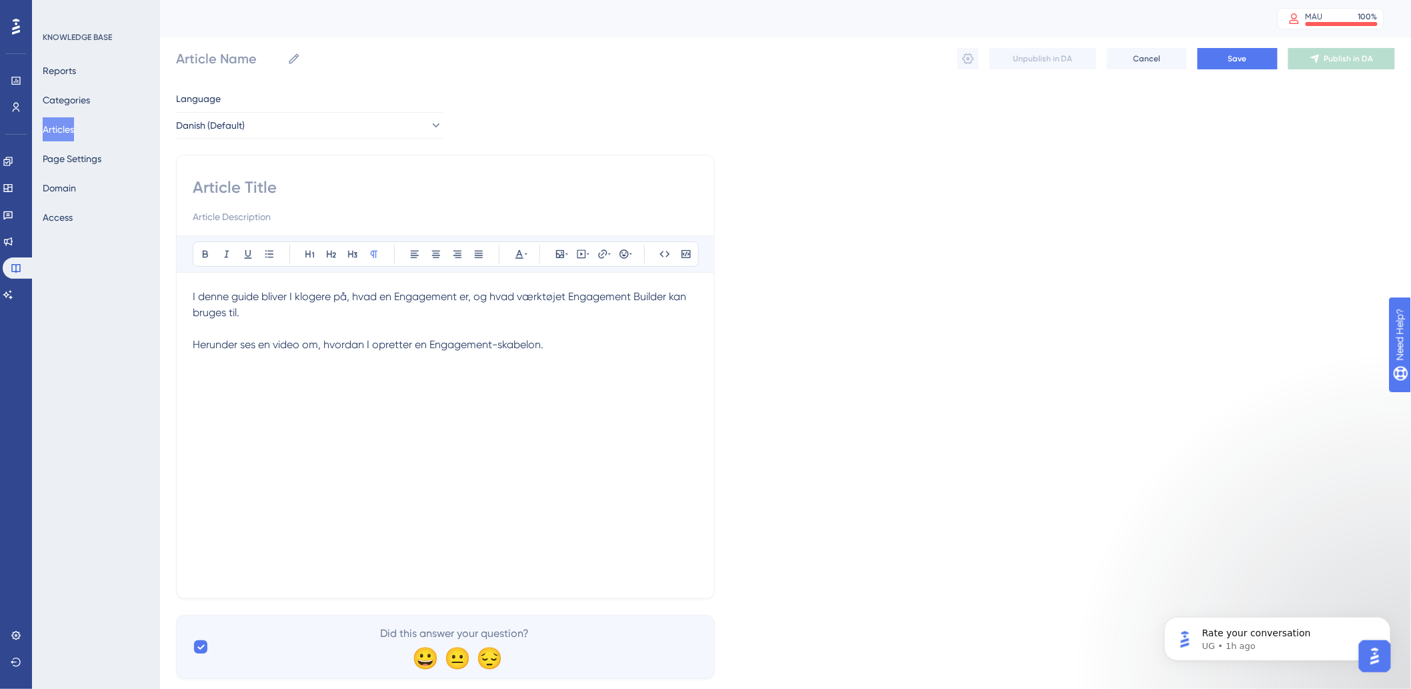
drag, startPoint x: 632, startPoint y: 302, endPoint x: 628, endPoint y: 337, distance: 34.9
click at [632, 311] on p "I denne guide bliver I klogere på, hvad en Engagement er, og hvad værktøjet Eng…" at bounding box center [446, 305] width 506 height 32
click at [624, 351] on p "Herunder ses en video om, hvordan I opretter en Engagement-skabelon." at bounding box center [446, 337] width 506 height 32
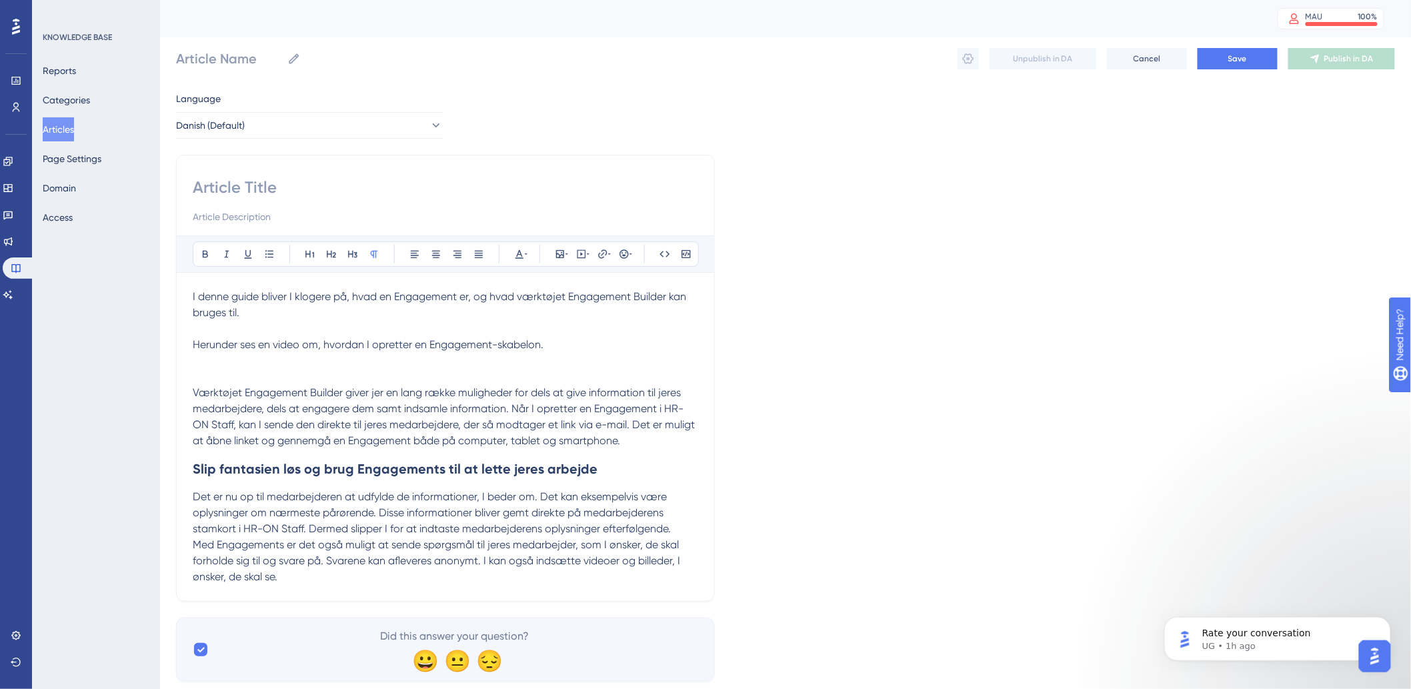
click at [237, 360] on p "Herunder ses en video om, hvordan I opretter en Engagement-skabelon. Værktøjet …" at bounding box center [446, 385] width 506 height 128
click at [235, 372] on p "Herunder ses en video om, hvordan I opretter en Engagement-skabelon. Værktøjet …" at bounding box center [446, 385] width 506 height 128
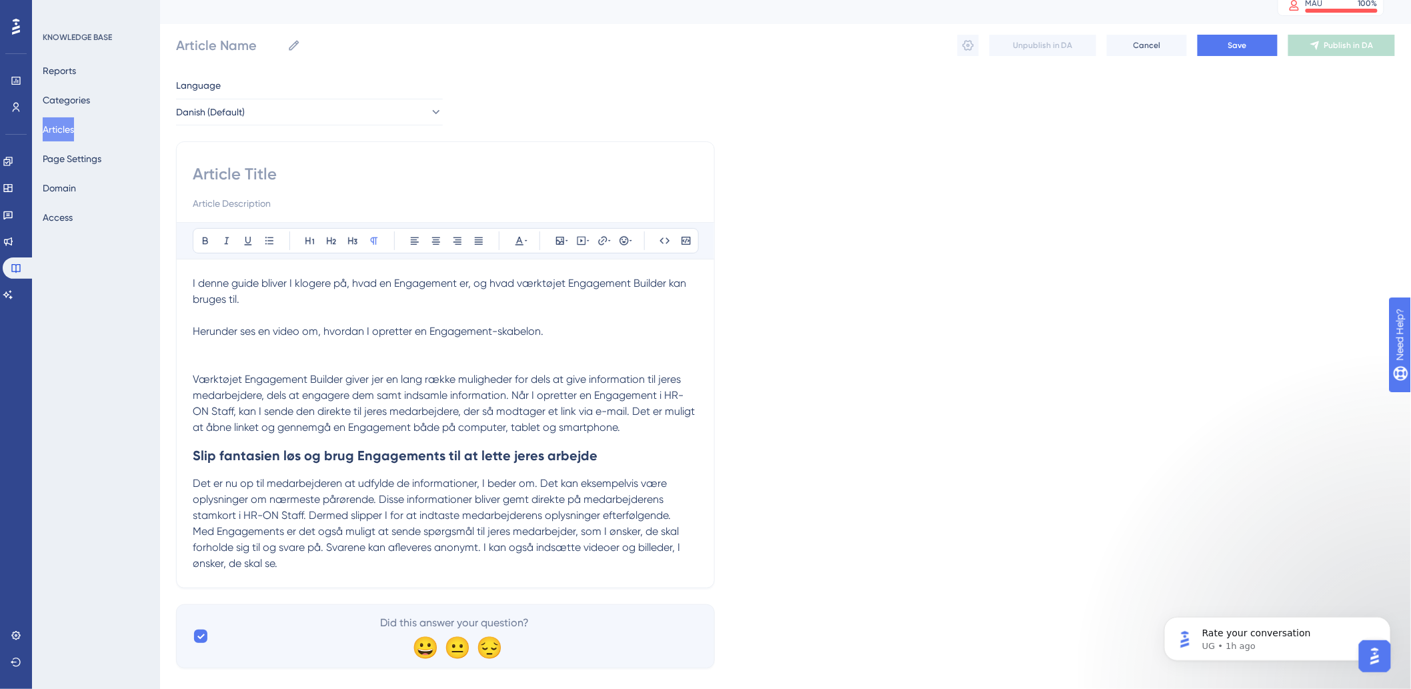
scroll to position [36, 0]
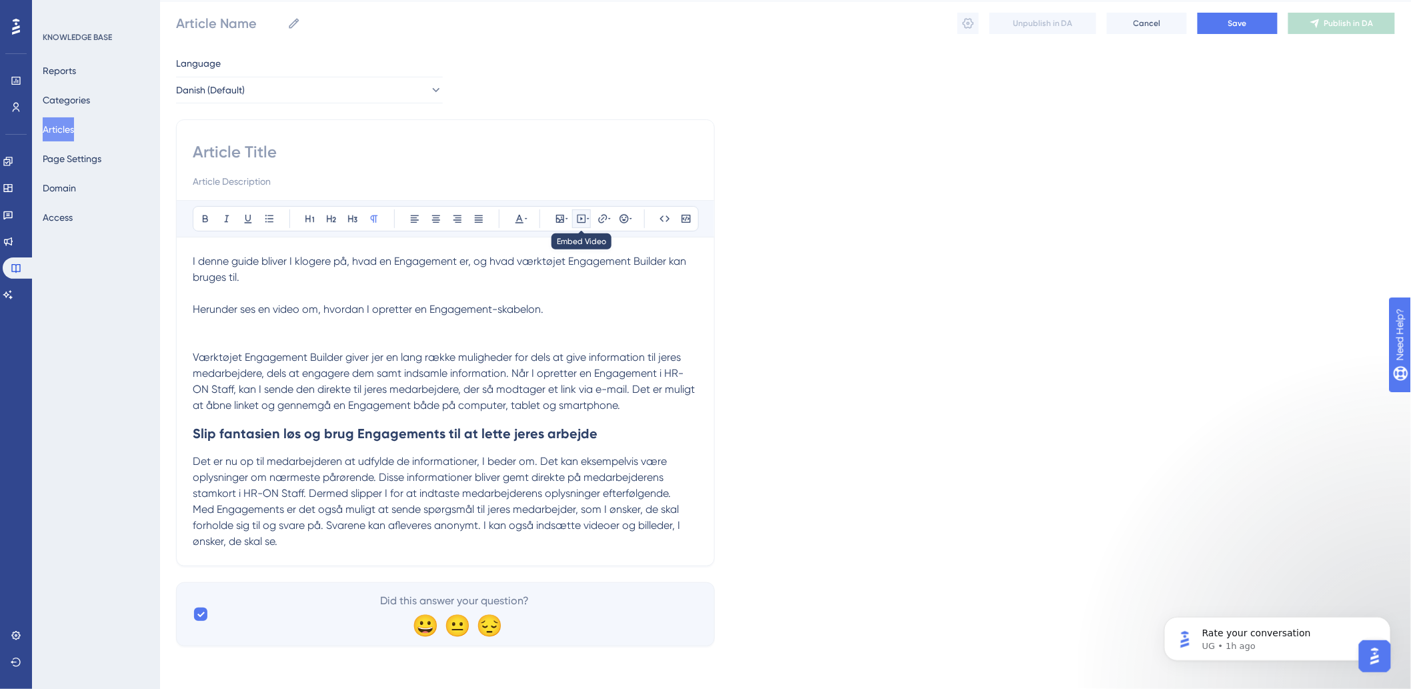
click at [582, 216] on icon at bounding box center [581, 218] width 11 height 11
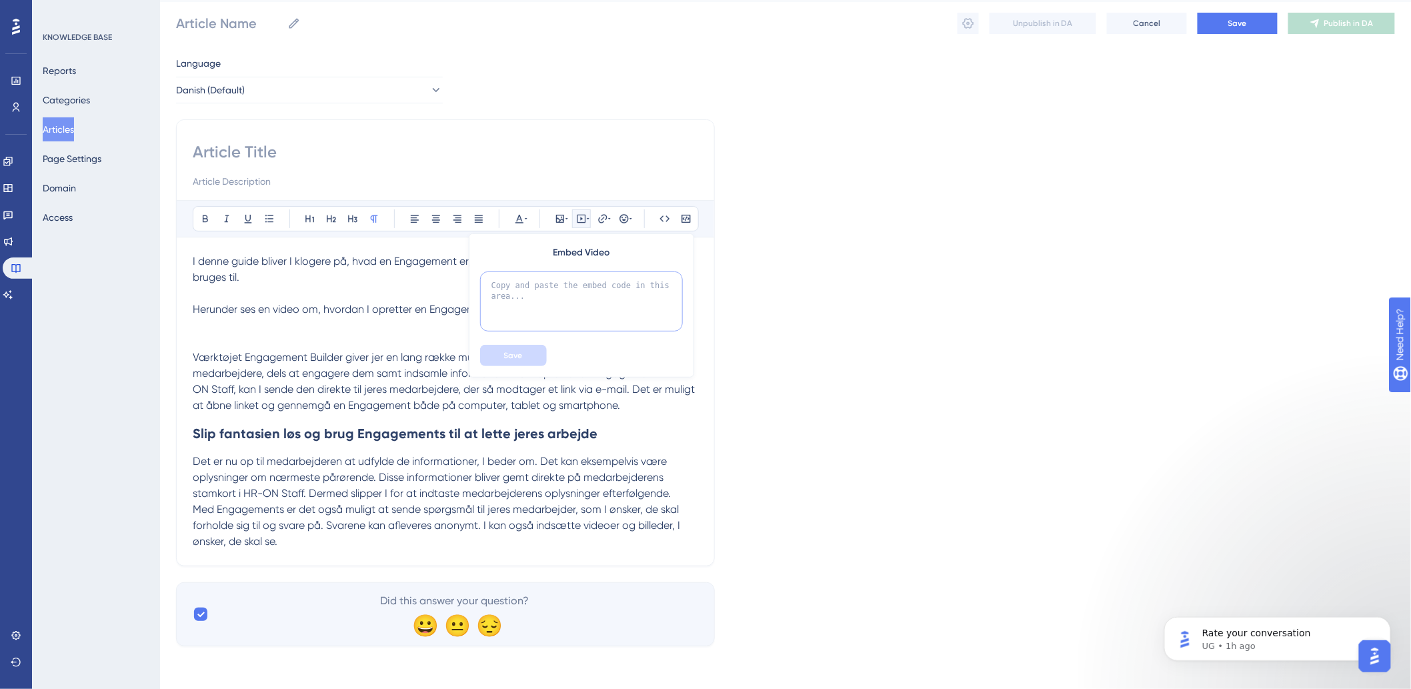
click at [578, 303] on textarea at bounding box center [581, 301] width 203 height 60
paste textarea "<div style="width:100%; height:0; position: relative; padding-bottom:56.25%"><i…"
type textarea "<div style="width:100%; height:0; position: relative; padding-bottom:56.25%"><i…"
click at [506, 350] on span "Save" at bounding box center [513, 355] width 19 height 11
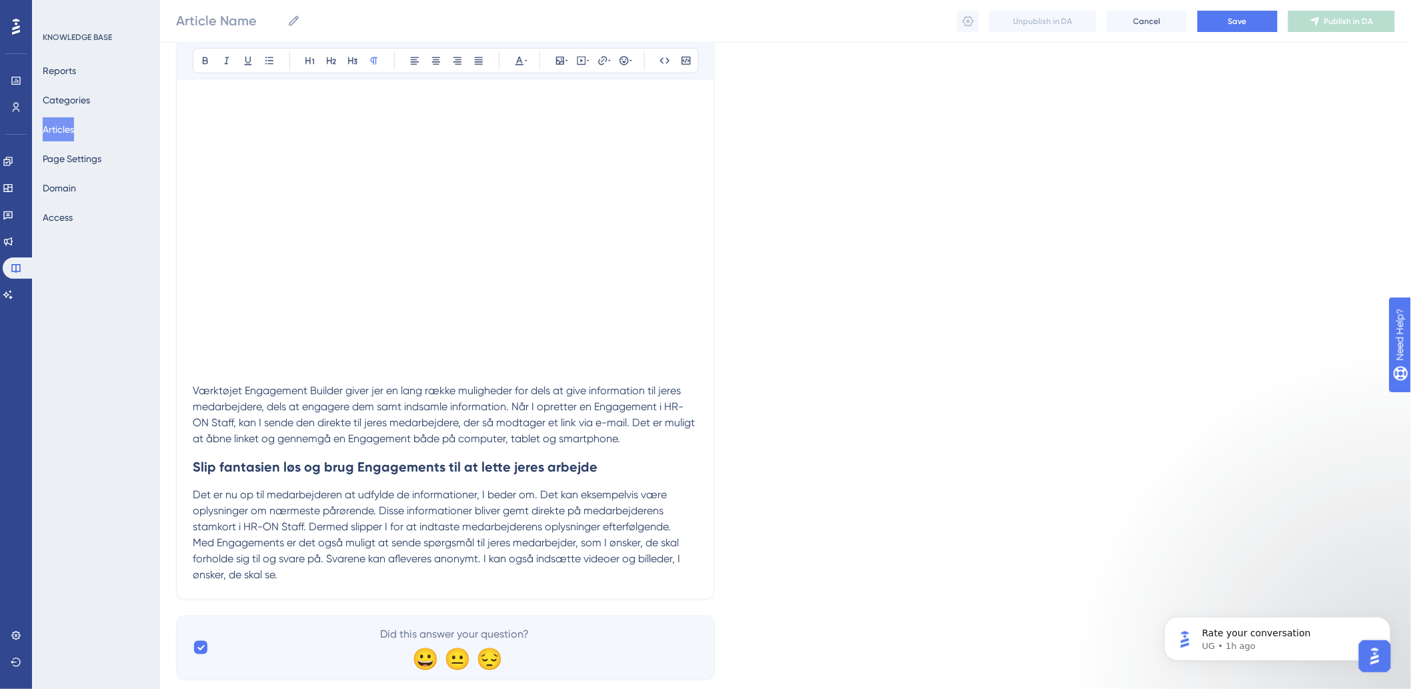
scroll to position [331, 0]
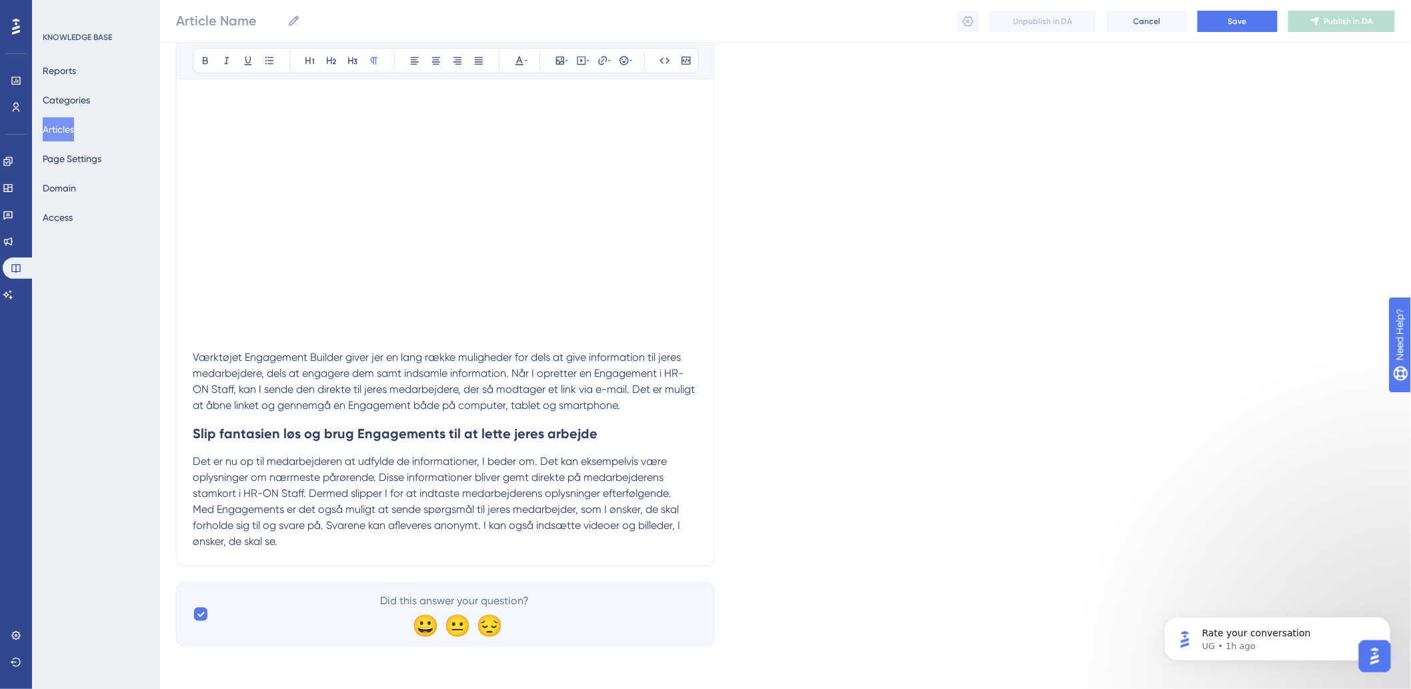
click at [459, 562] on div "Bold Italic Underline Bullet Point Heading 1 Heading 2 Heading 3 Normal Align L…" at bounding box center [445, 192] width 539 height 747
click at [454, 544] on p "Med Engagements er det også muligt at sende spørgsmål til jeres medarbejder, so…" at bounding box center [446, 526] width 506 height 48
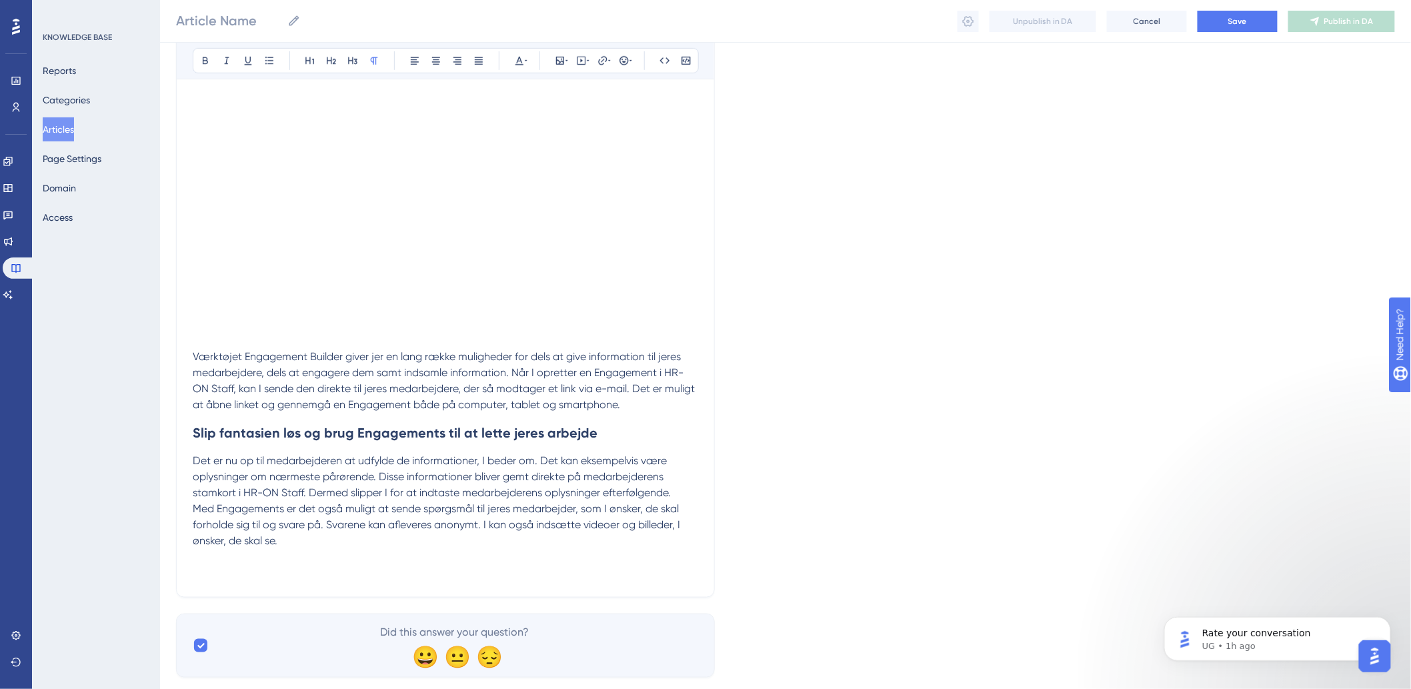
click at [348, 548] on p "Med Engagements er det også muligt at sende spørgsmål til jeres medarbejder, so…" at bounding box center [446, 541] width 506 height 80
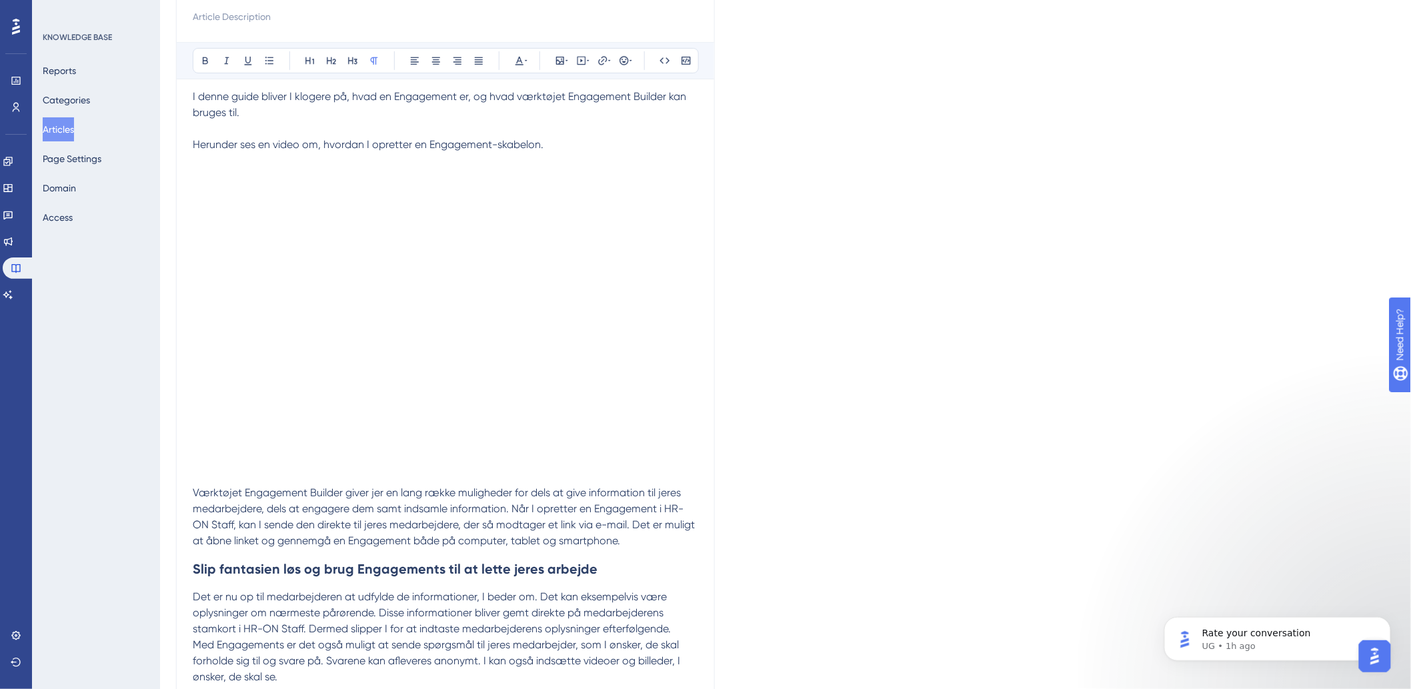
scroll to position [363, 0]
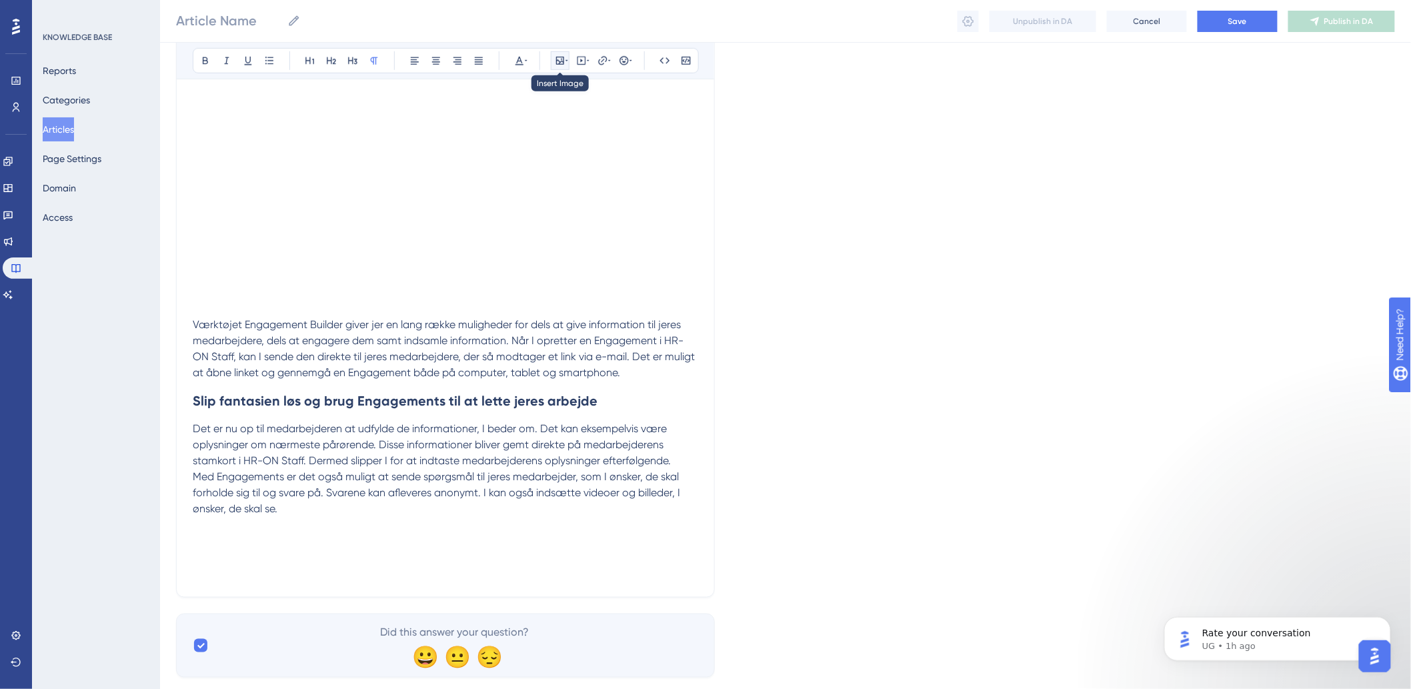
click at [564, 63] on icon at bounding box center [560, 60] width 11 height 11
click at [560, 115] on button "Upload Image" at bounding box center [560, 123] width 147 height 21
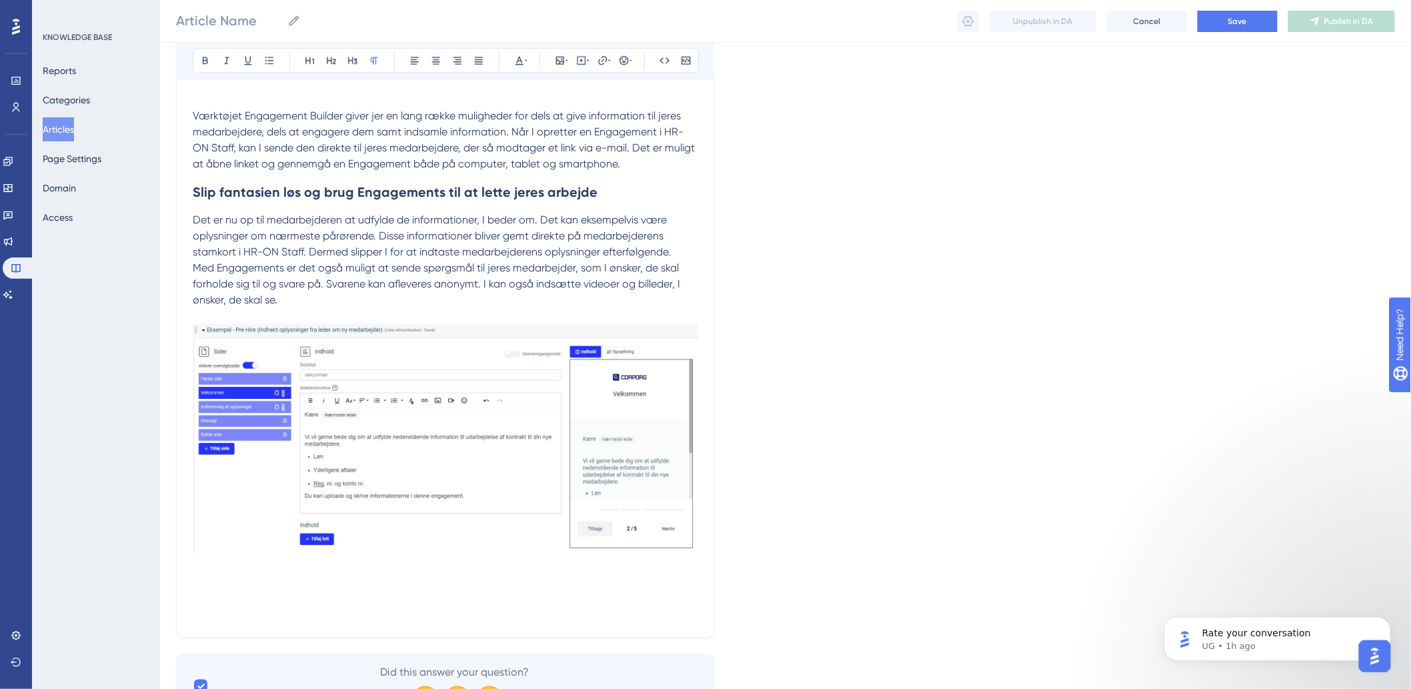
scroll to position [538, 0]
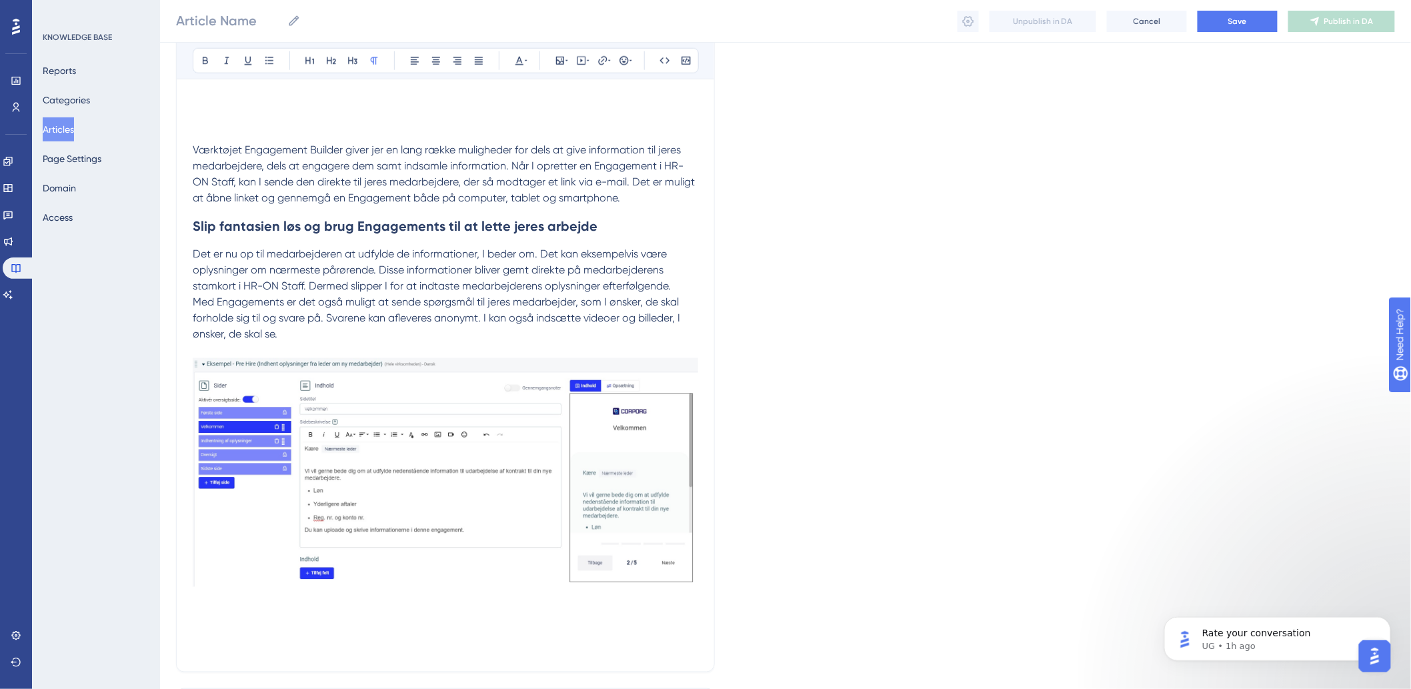
click at [261, 640] on p "Med Engagements er det også muligt at sende spørgsmål til jeres medarbejder, so…" at bounding box center [446, 475] width 506 height 362
click at [235, 614] on p "Med Engagements er det også muligt at sende spørgsmål til jeres medarbejder, so…" at bounding box center [446, 483] width 506 height 378
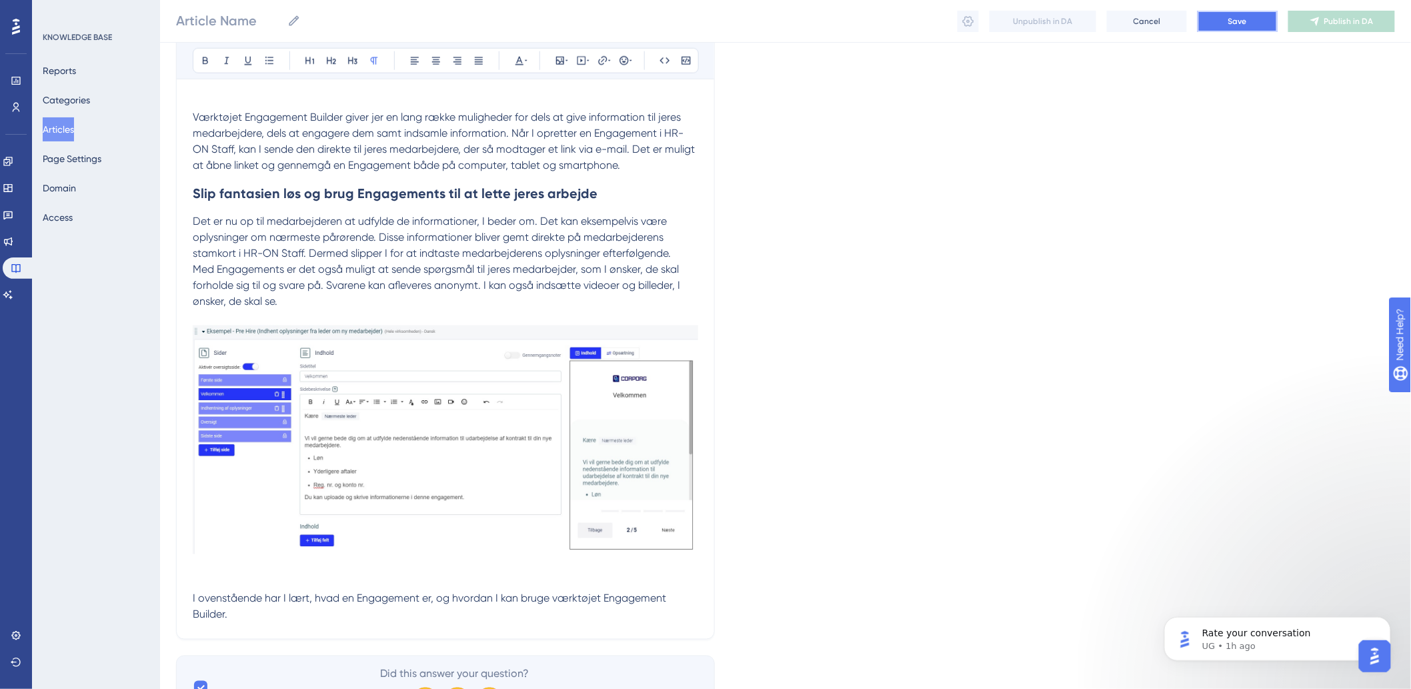
click at [1234, 23] on span "Save" at bounding box center [1238, 21] width 19 height 11
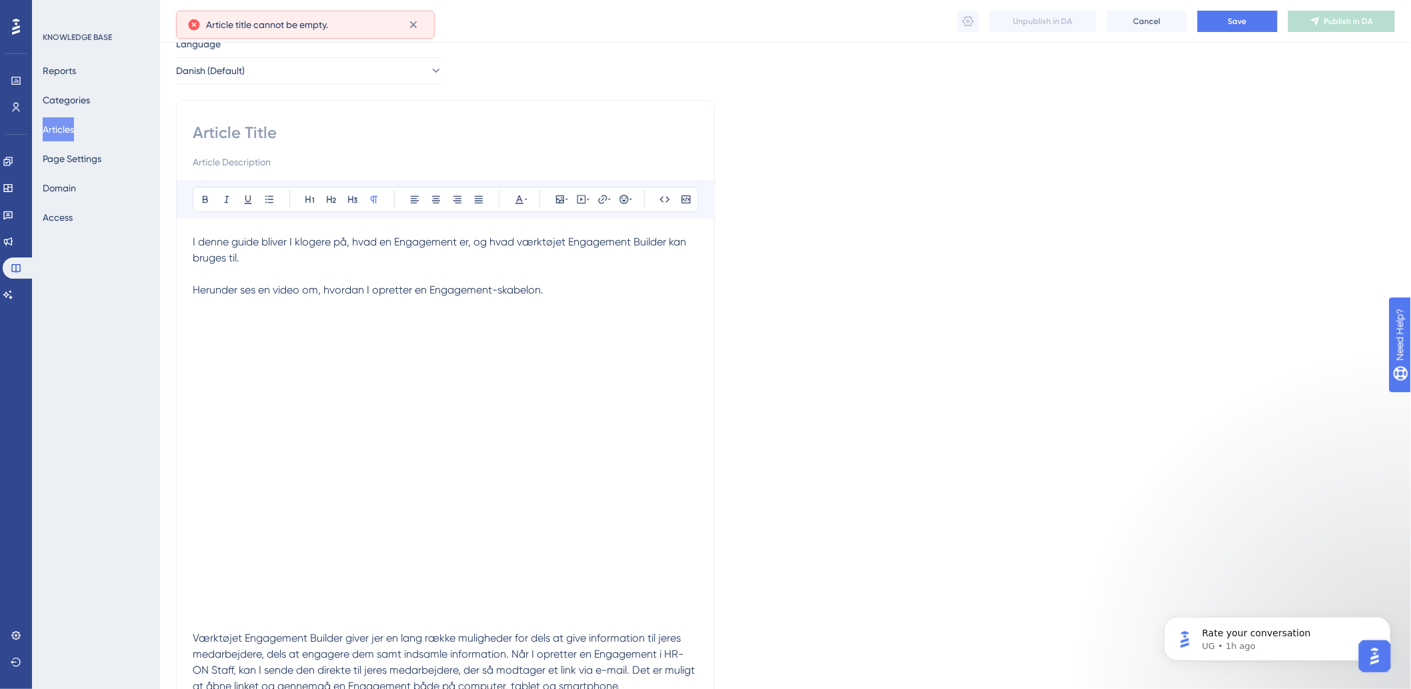
scroll to position [0, 0]
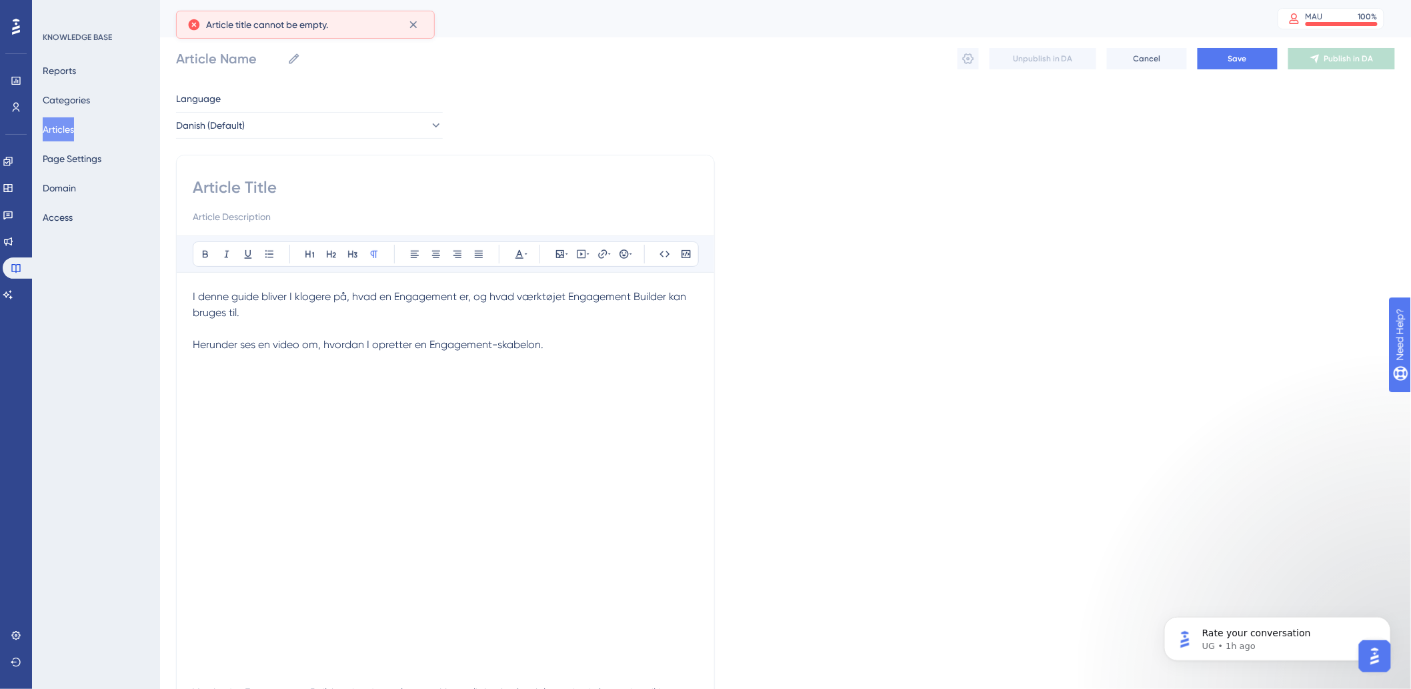
click at [281, 183] on input at bounding box center [446, 187] width 506 height 21
click at [292, 191] on input at bounding box center [446, 187] width 506 height 21
paste input "Hvad er en Engagement?"
type input "Hvad er en Engagement?"
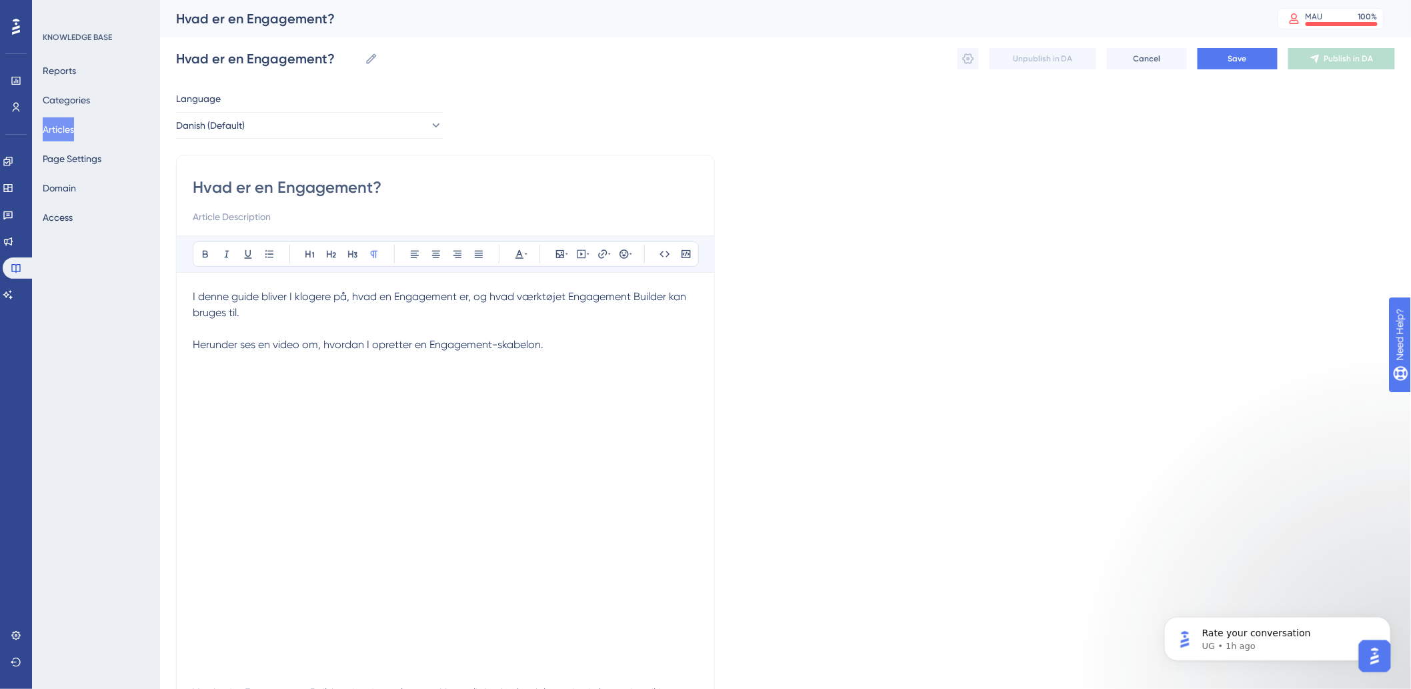
type input "Hvad er en Engagement?"
click at [1281, 55] on div "Unpublish in DA Cancel Save Publish in DA" at bounding box center [1177, 58] width 438 height 21
click at [1268, 57] on button "Save" at bounding box center [1238, 58] width 80 height 21
click at [1228, 55] on button "Save" at bounding box center [1238, 58] width 80 height 21
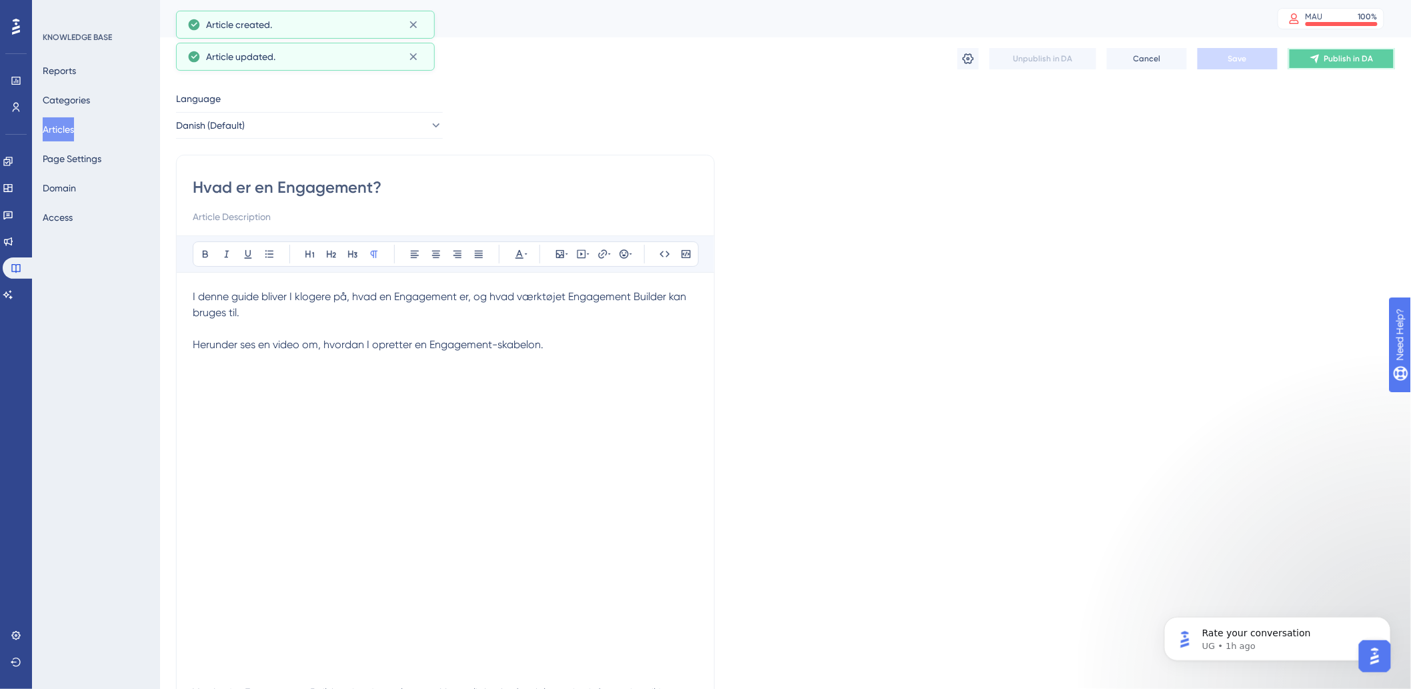
click at [1356, 60] on span "Publish in DA" at bounding box center [1349, 58] width 49 height 11
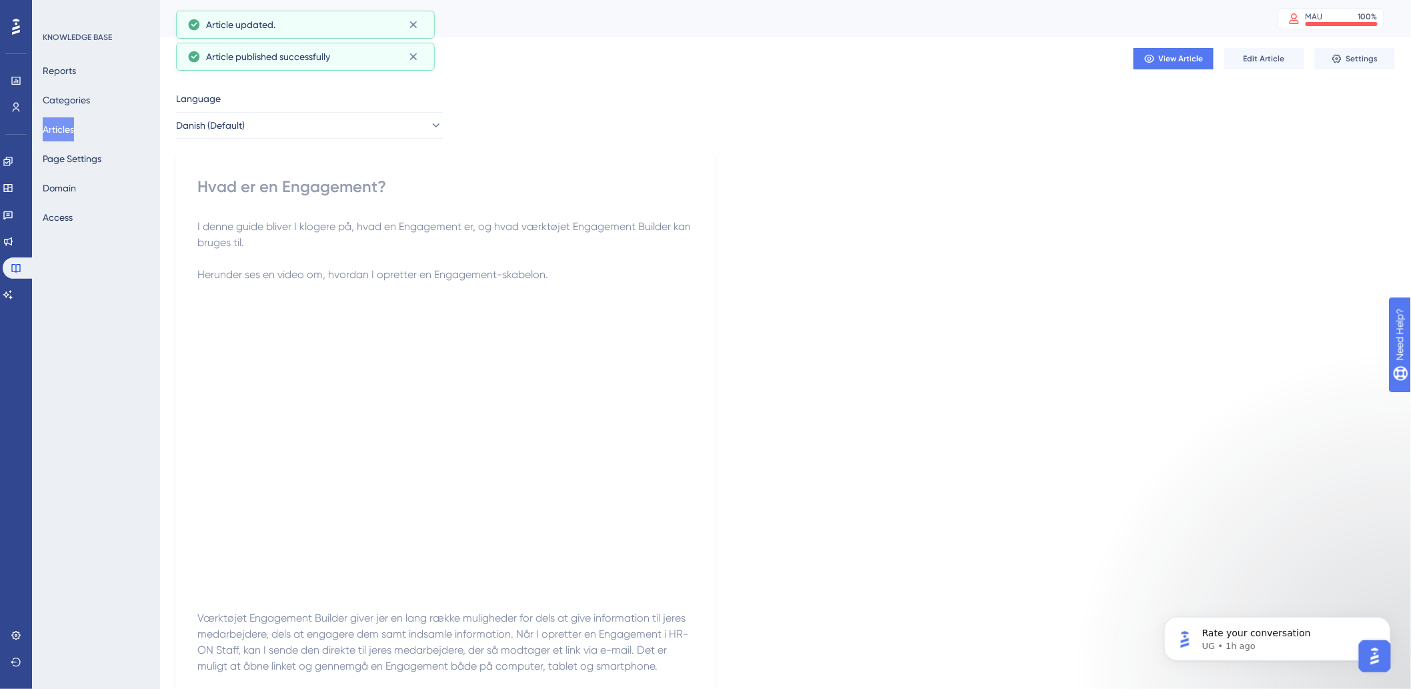
click at [61, 127] on button "Articles" at bounding box center [58, 129] width 31 height 24
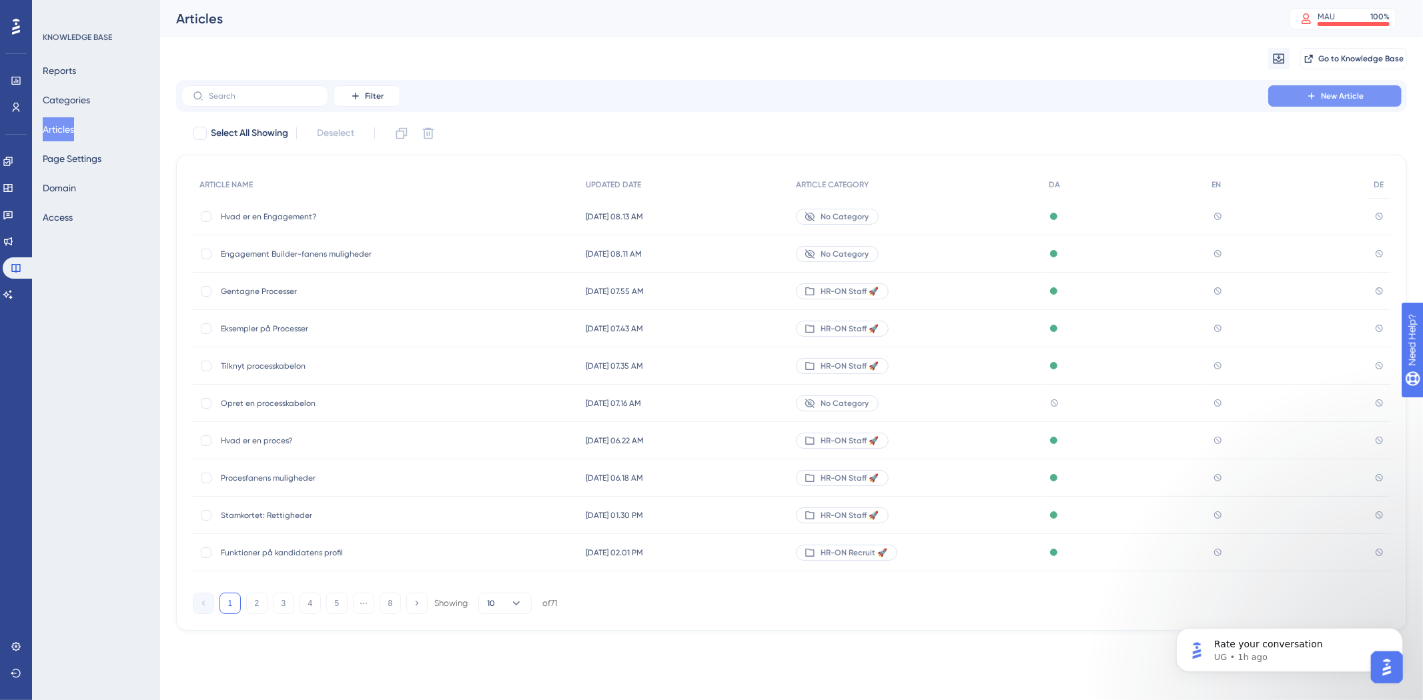
click at [1327, 92] on span "New Article" at bounding box center [1342, 96] width 43 height 11
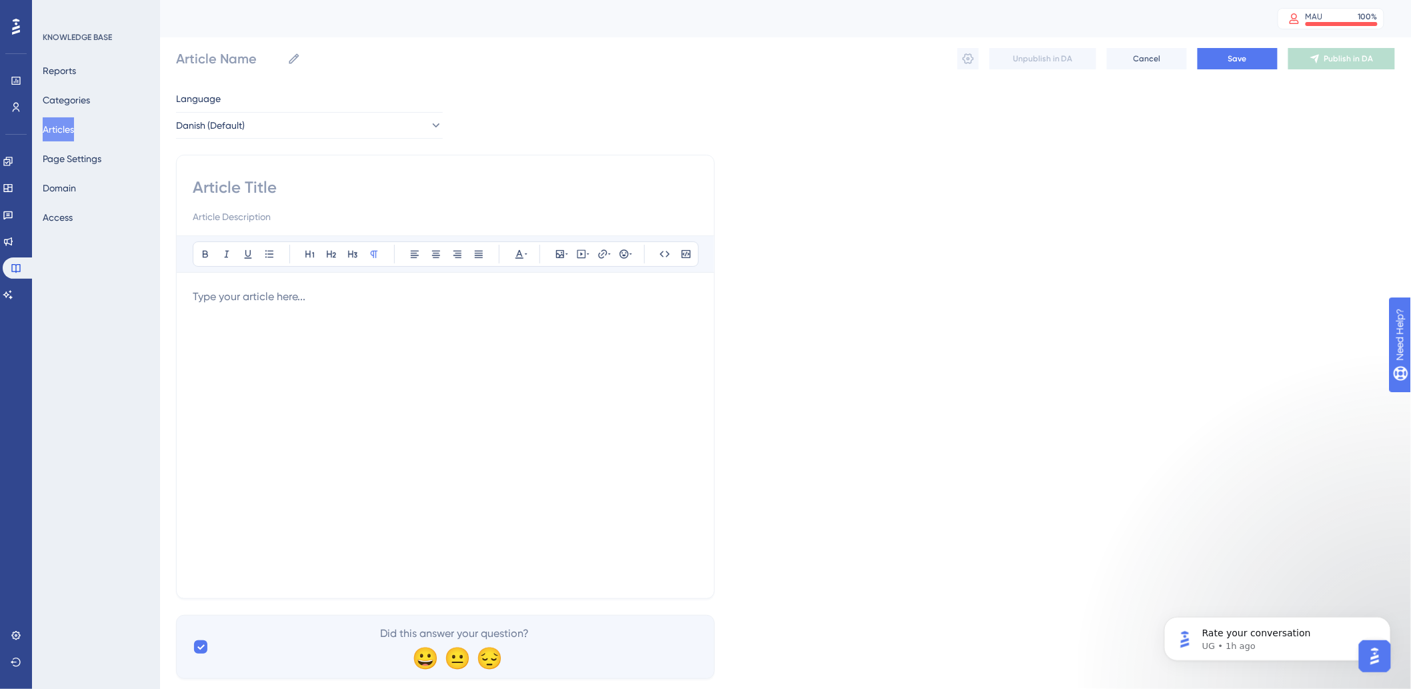
click at [269, 187] on input at bounding box center [446, 187] width 506 height 21
click at [267, 194] on input at bounding box center [446, 187] width 506 height 21
paste input "Opret en Engagement"
type input "Opret en Engagement"
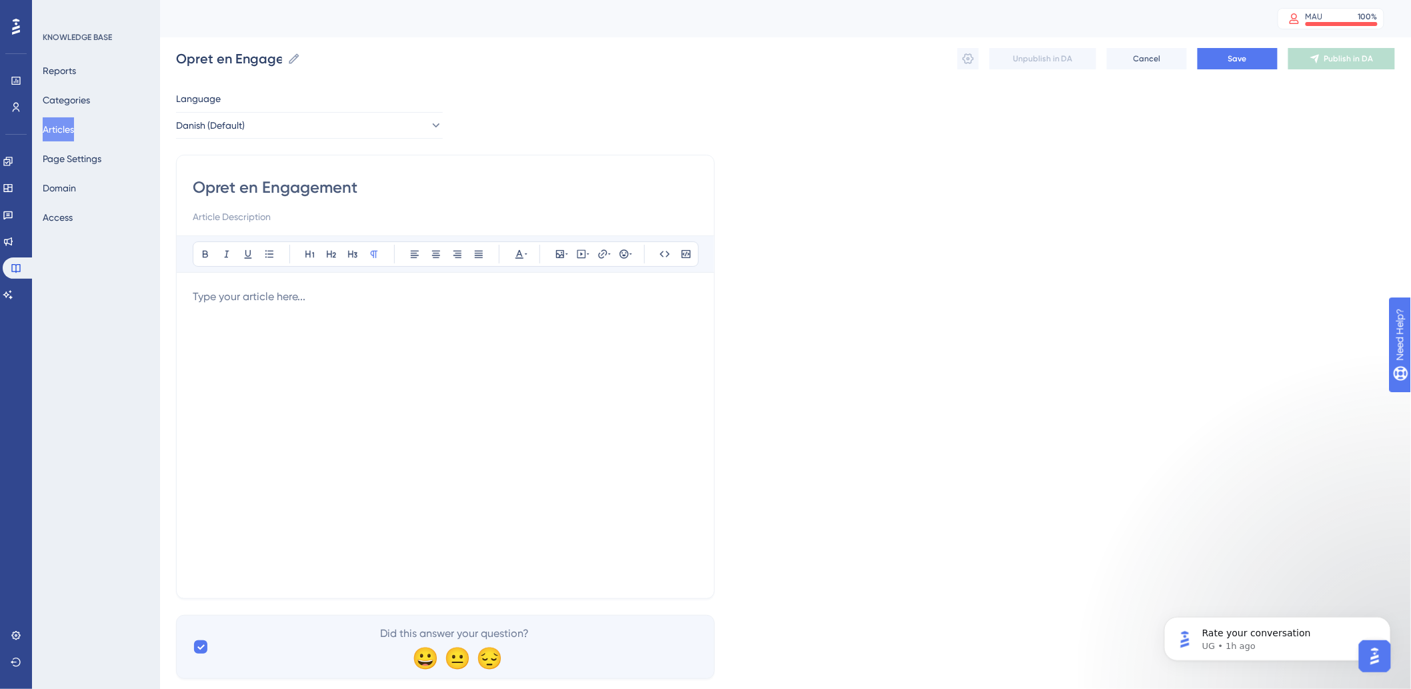
click at [263, 207] on div "Opret en Engagement" at bounding box center [446, 201] width 506 height 48
click at [287, 322] on div at bounding box center [446, 435] width 506 height 293
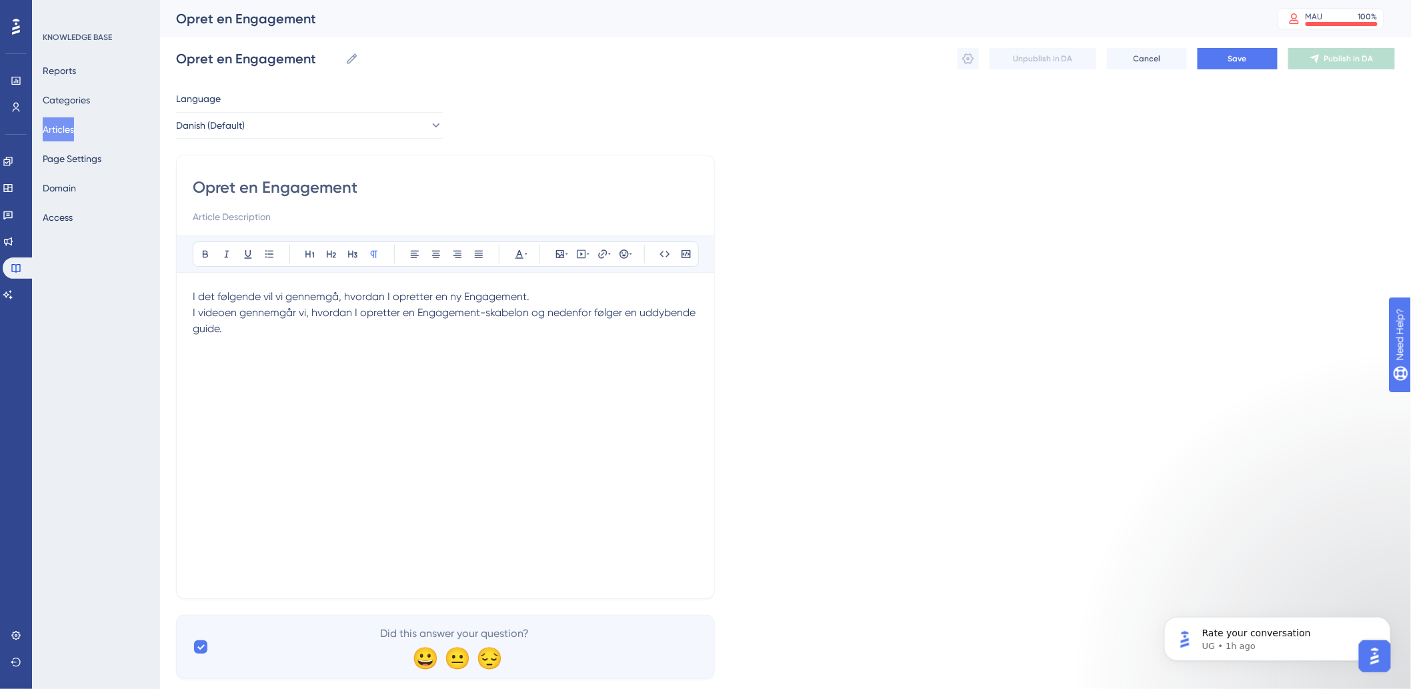
click at [177, 311] on div "Opret en Engagement Bold Italic Underline Bullet Point Heading 1 Heading 2 Head…" at bounding box center [445, 377] width 539 height 444
click at [195, 309] on span "I videoen gennemgår vi, hvordan I opretter en Engagement-skabelon og nedenfor f…" at bounding box center [446, 320] width 506 height 29
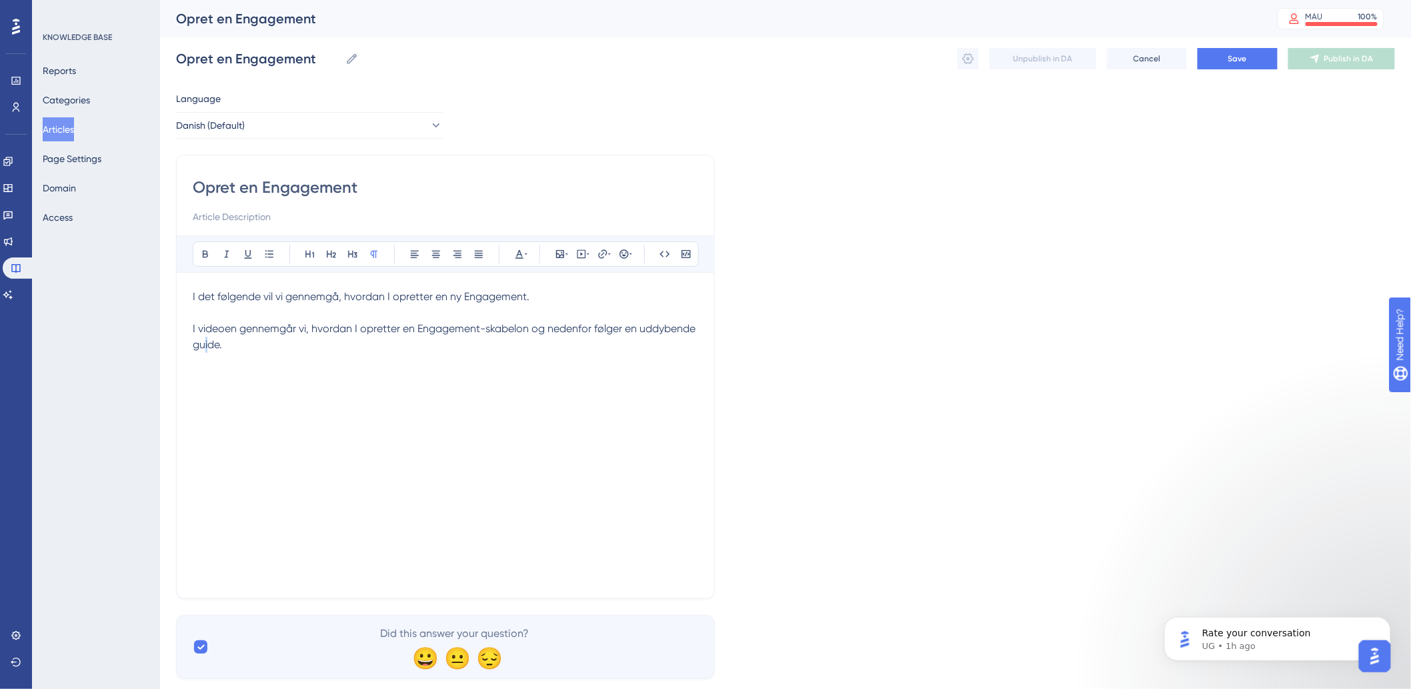
click at [204, 412] on div "I det følgende vil vi gennemgå, hvordan I opretter en ny Engagement. I videoen …" at bounding box center [446, 435] width 506 height 293
drag, startPoint x: 213, startPoint y: 372, endPoint x: 249, endPoint y: 348, distance: 43.3
click at [217, 367] on div "I det følgende vil vi gennemgå, hvordan I opretter en ny Engagement. I videoen …" at bounding box center [446, 435] width 506 height 293
click at [253, 348] on p "I videoen gennemgår vi, hvordan I opretter en Engagement-skabelon og nedenfor f…" at bounding box center [446, 329] width 506 height 48
click at [263, 354] on p "I videoen gennemgår vi, hvordan I opretter en Engagement-skabelon og nedenfor f…" at bounding box center [446, 345] width 506 height 80
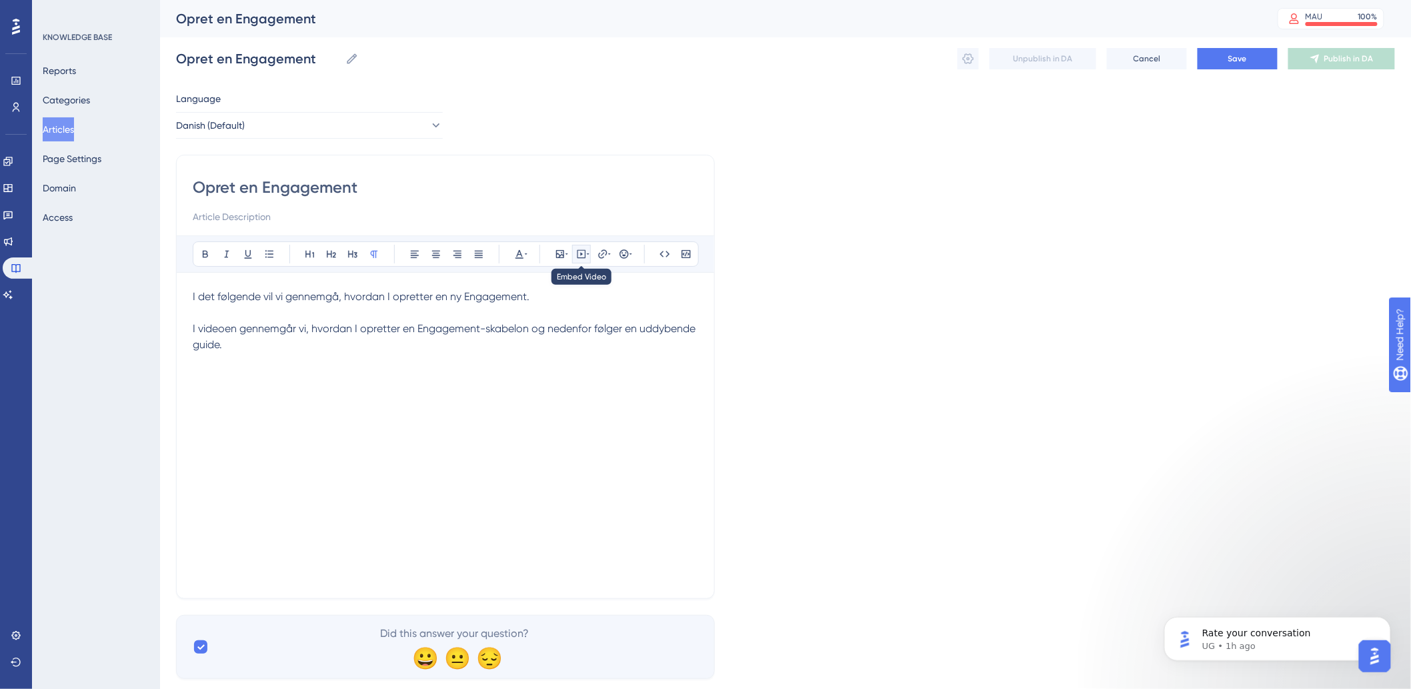
click at [582, 256] on icon at bounding box center [581, 254] width 11 height 11
click at [576, 336] on textarea at bounding box center [581, 337] width 203 height 60
paste textarea "I det følgende vil vi gennemgå, hvordan I opretter en ny Engagement. I videoen …"
type textarea "I det følgende vil vi gennemgå, hvordan I opretter en ny Engagement. I videoen …"
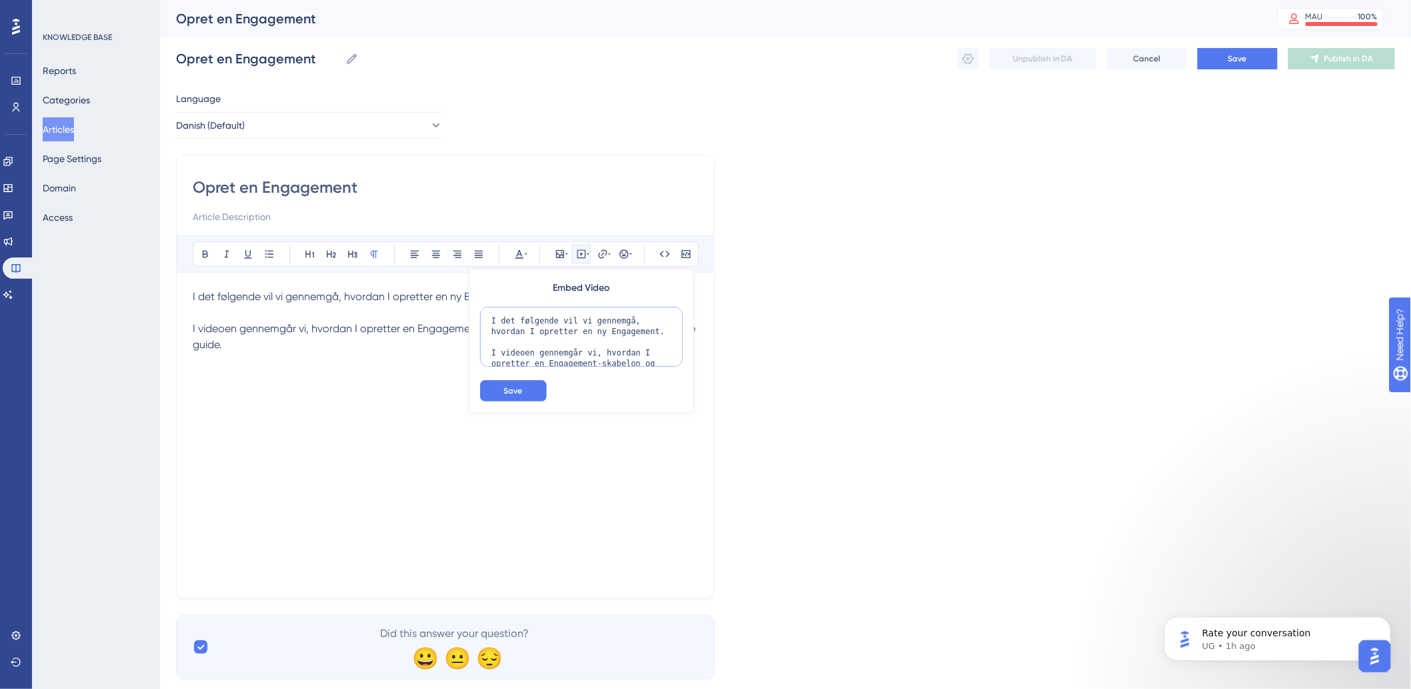
drag, startPoint x: 666, startPoint y: 361, endPoint x: 241, endPoint y: 43, distance: 530.4
click at [241, 43] on div "Performance Users Engagement Widgets Feedback Product Updates Knowledge Base AI…" at bounding box center [785, 350] width 1251 height 700
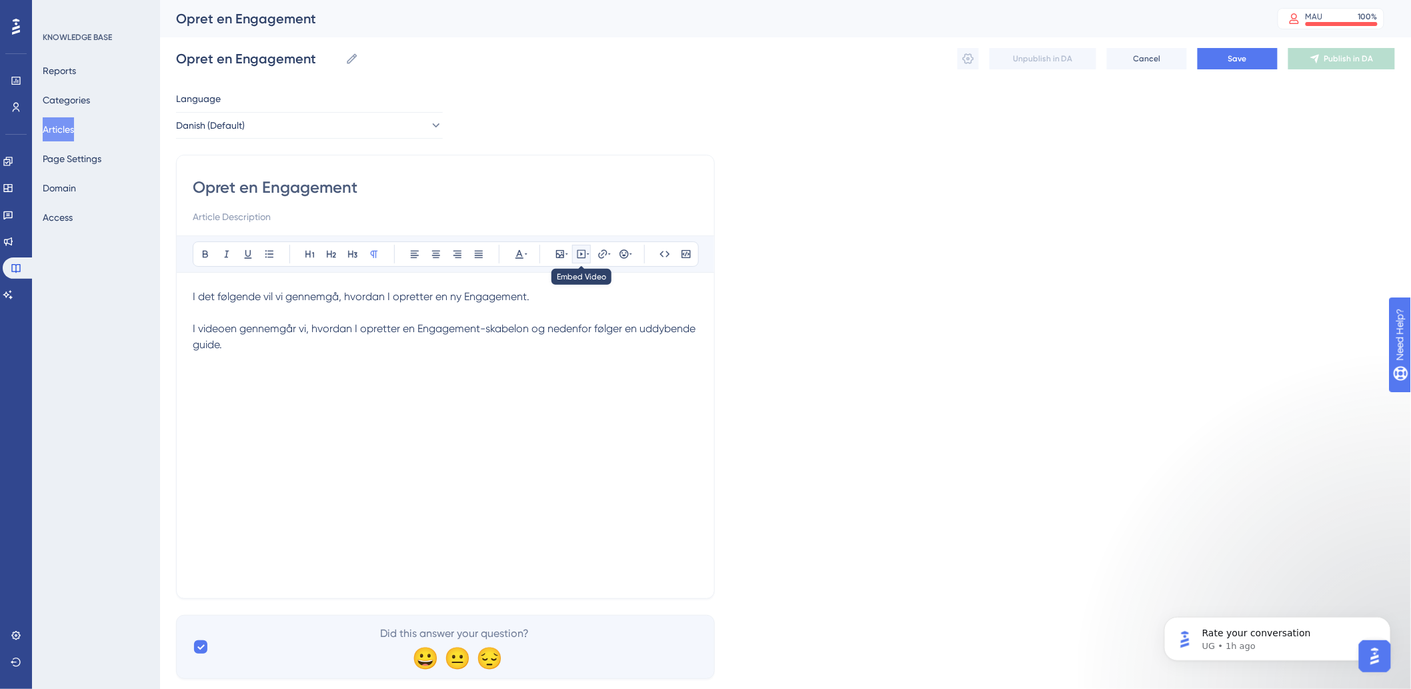
click at [584, 254] on icon at bounding box center [581, 254] width 11 height 11
click at [575, 328] on textarea at bounding box center [581, 337] width 203 height 60
paste textarea "<div style="width:100%; height:0; position: relative; padding-bottom:56.25%"><i…"
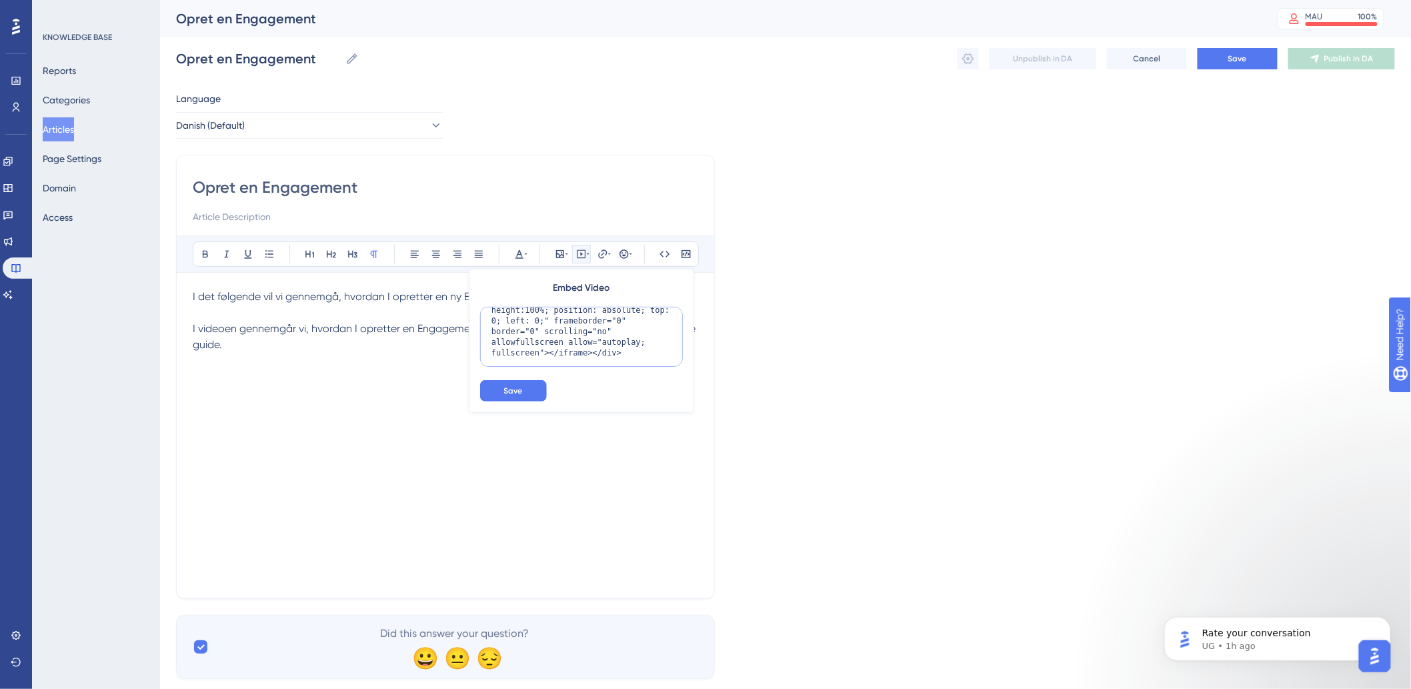
paste textarea "<div style="width:100%; height:0; position: relative; padding-bottom:56.25%"><i…"
type textarea "<div style="width:100%; height:0; position: relative; padding-bottom:56.25%"><i…"
click at [526, 387] on button "Save" at bounding box center [513, 390] width 67 height 21
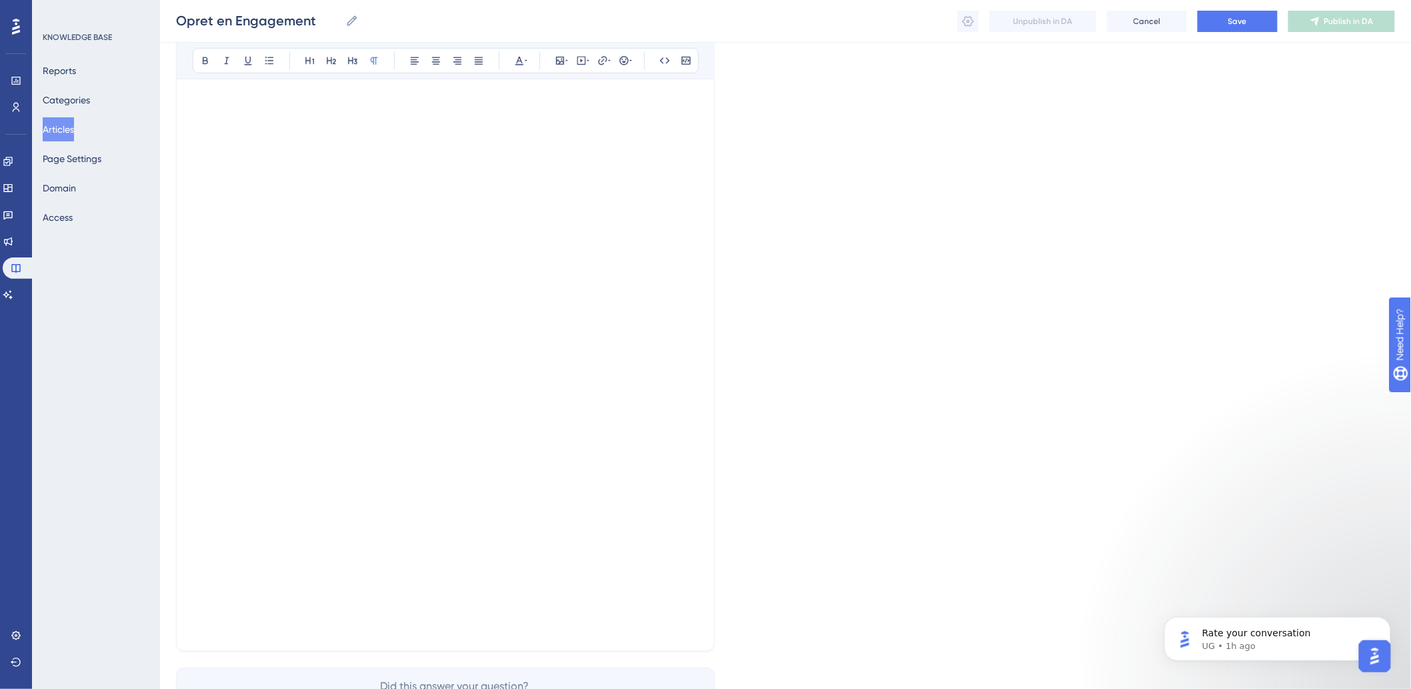
scroll to position [414, 0]
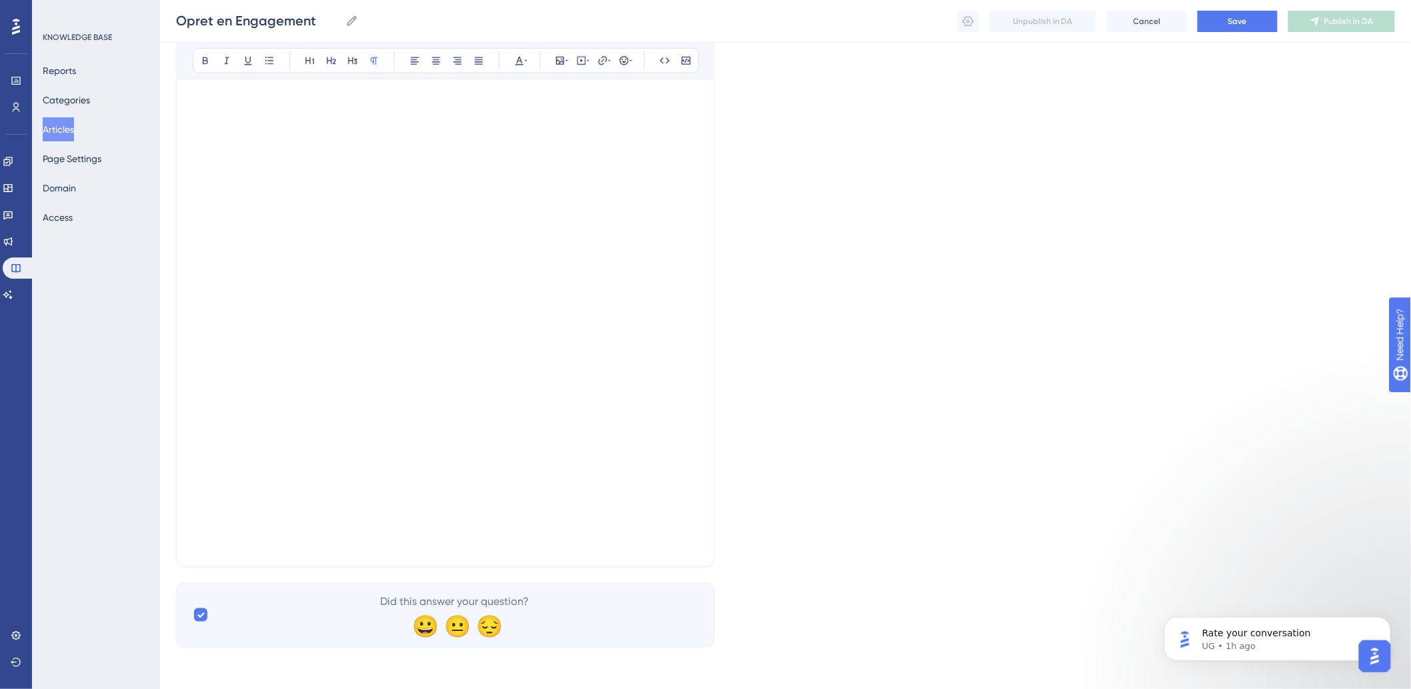
click at [714, 443] on div "Opret en Engagement Bold Italic Underline Bullet Point Heading 1 Heading 2 Head…" at bounding box center [445, 151] width 539 height 832
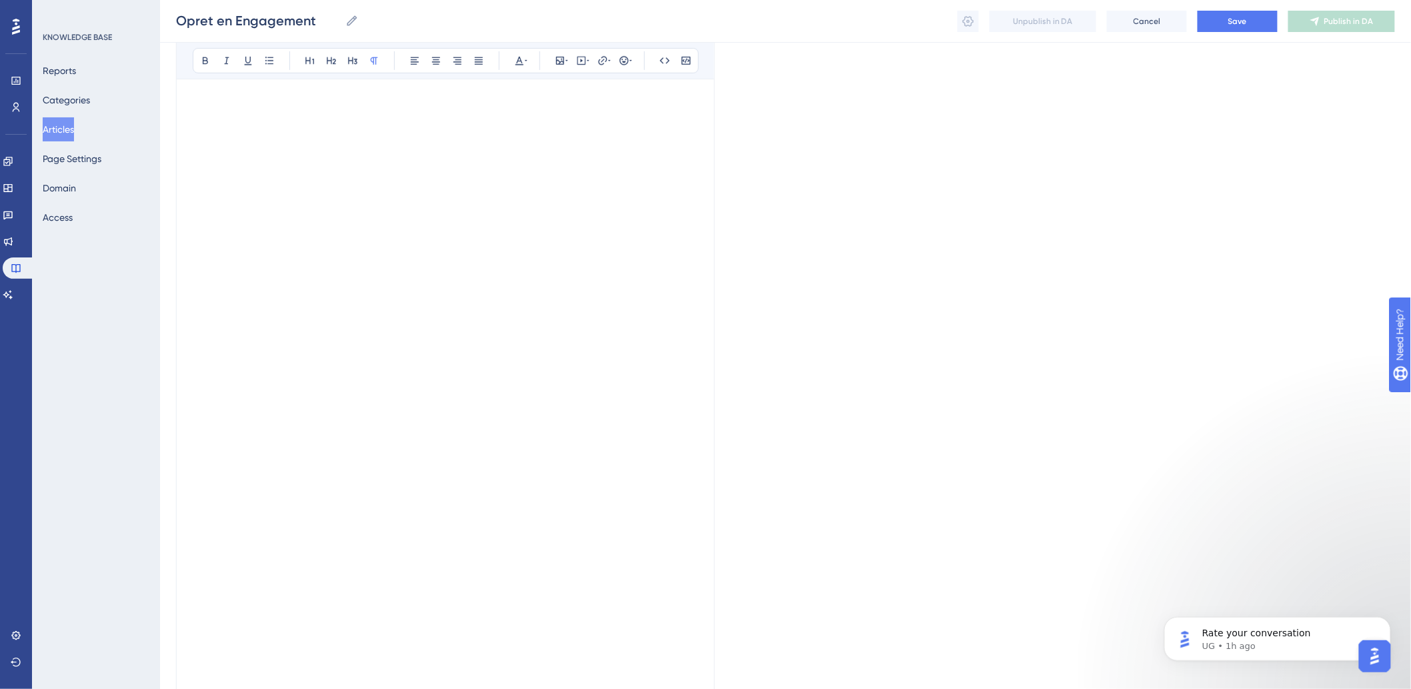
scroll to position [117, 0]
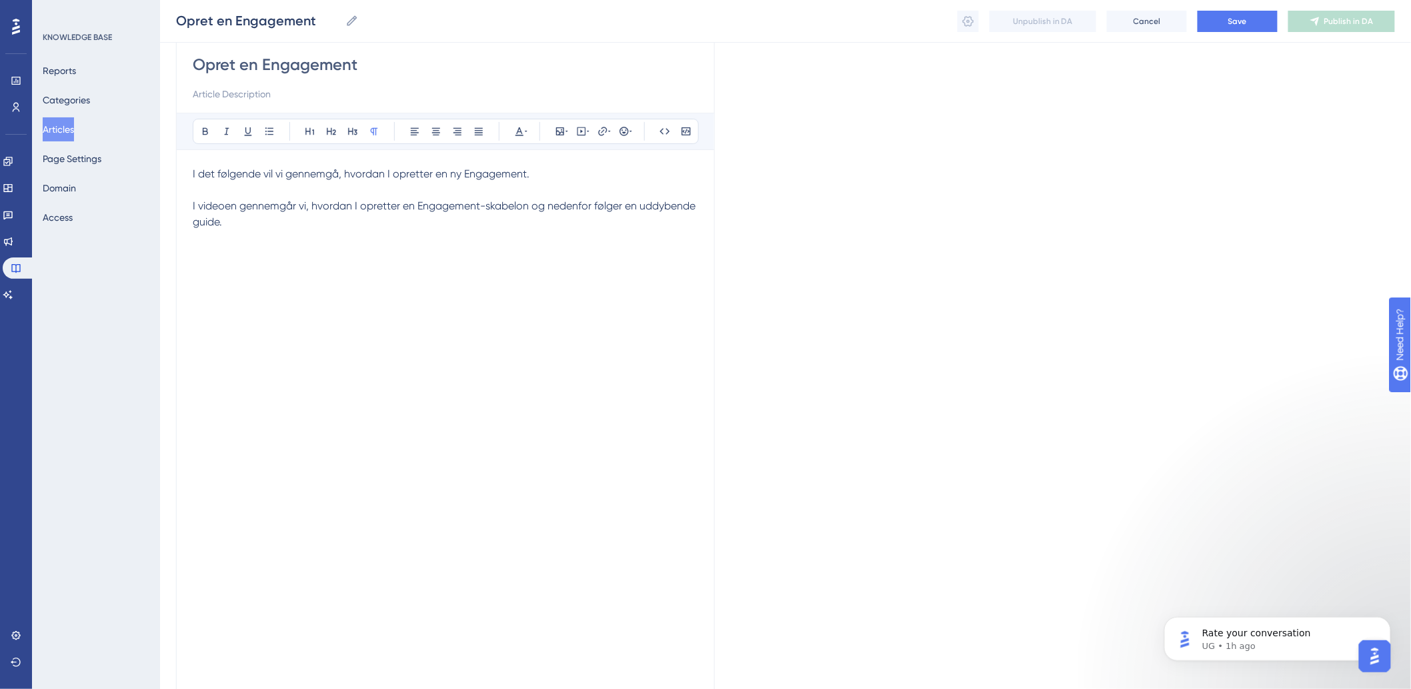
click at [702, 293] on div "Opret en Engagement Bold Italic Underline Bullet Point Heading 1 Heading 2 Head…" at bounding box center [445, 448] width 539 height 832
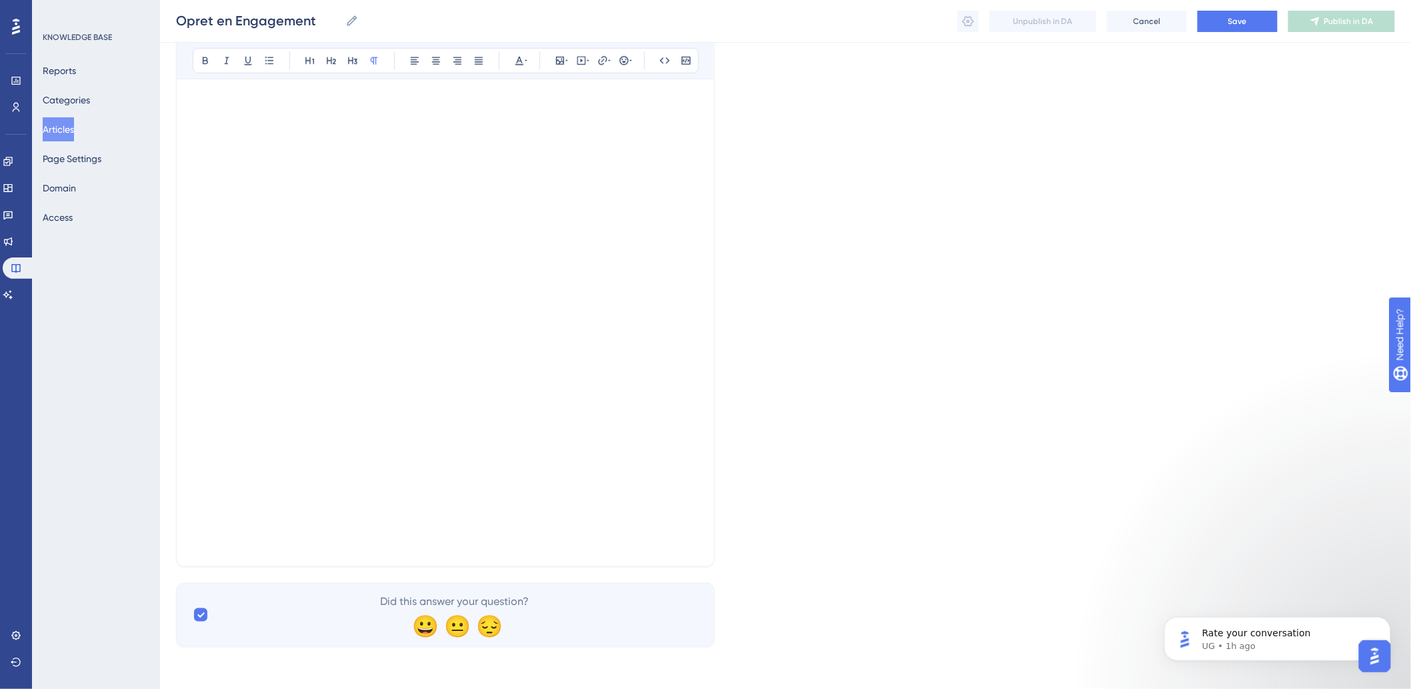
click at [362, 534] on p at bounding box center [446, 534] width 506 height 32
click at [362, 529] on p at bounding box center [446, 534] width 506 height 32
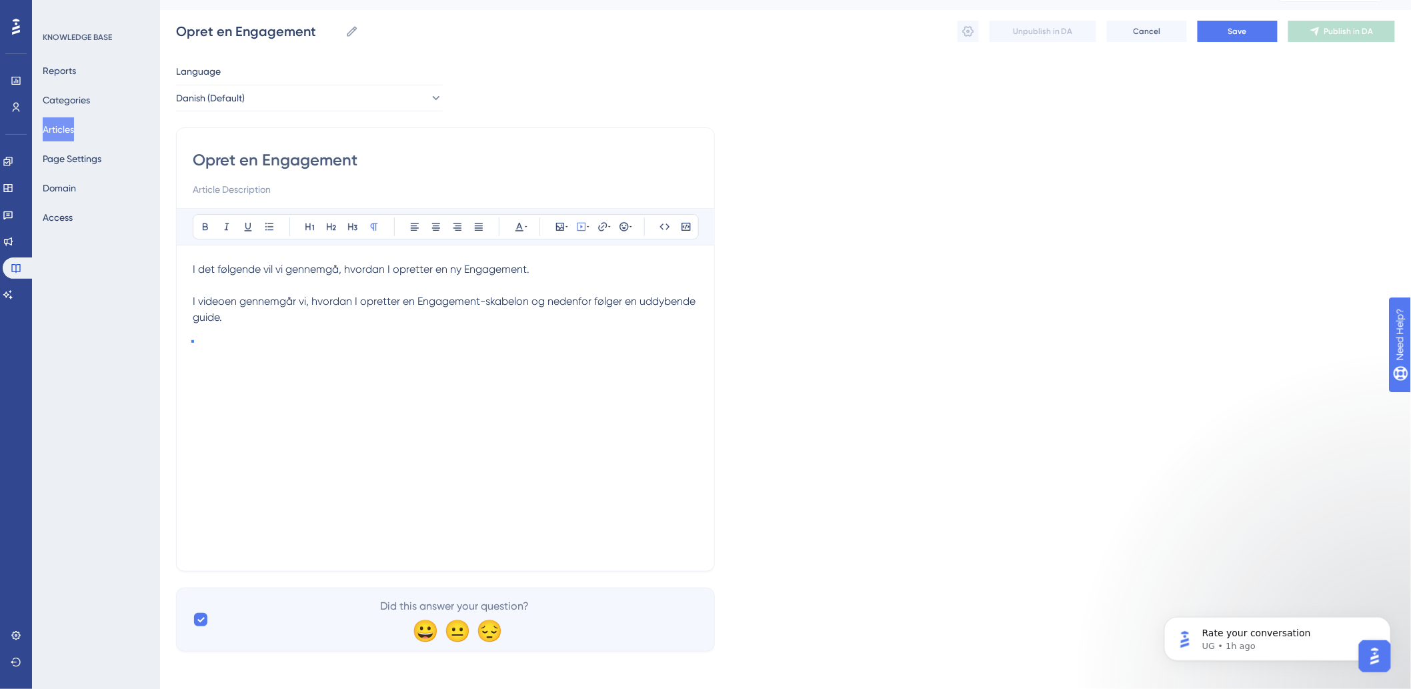
click at [412, 322] on p "I videoen gennemgår vi, hvordan I opretter en Engagement-skabelon og nedenfor f…" at bounding box center [446, 309] width 506 height 64
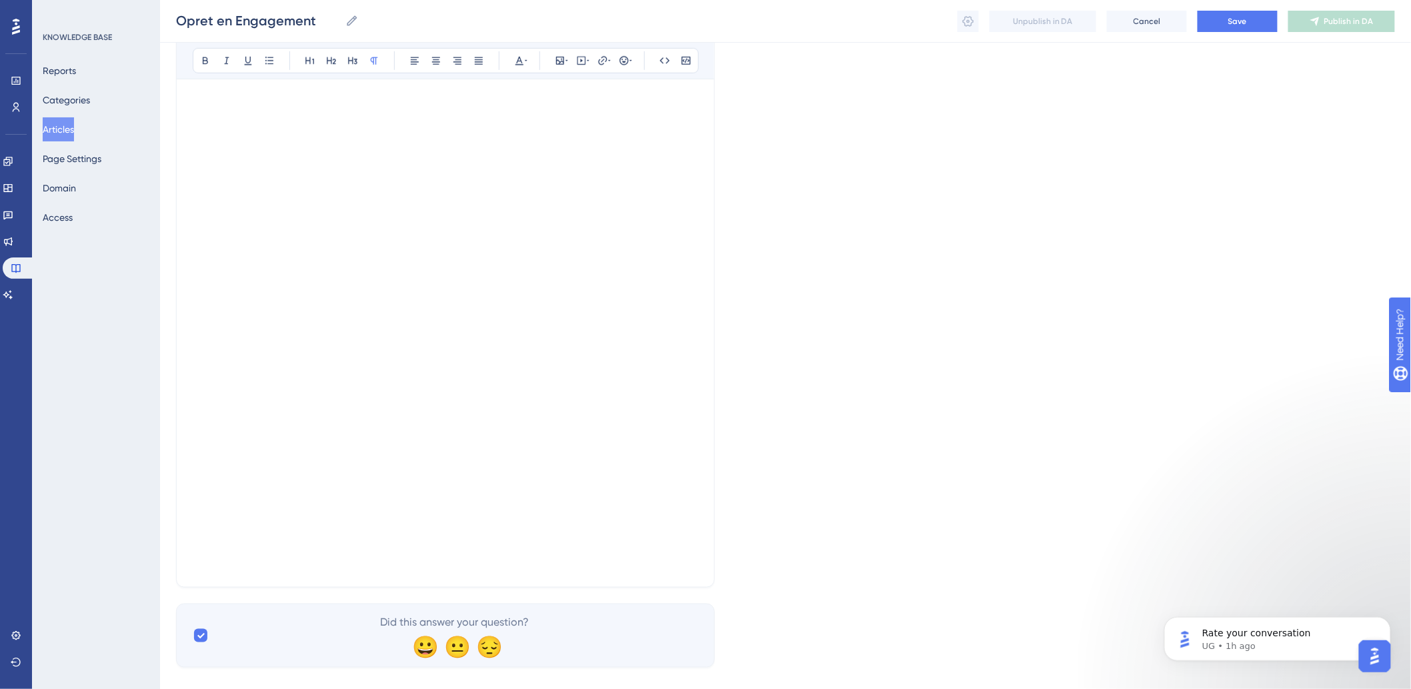
scroll to position [382, 0]
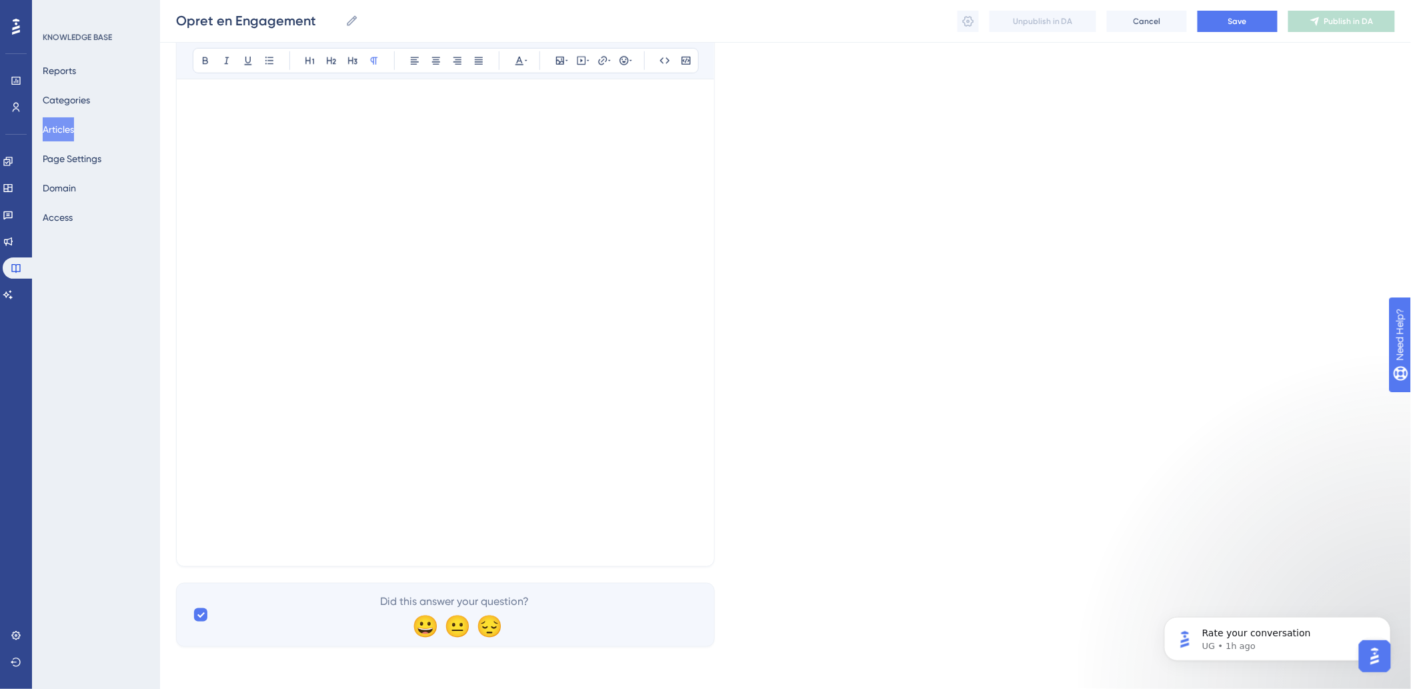
click at [328, 560] on div "Opret en Engagement Bold Italic Underline Bullet Point Heading 1 Heading 2 Head…" at bounding box center [445, 167] width 539 height 800
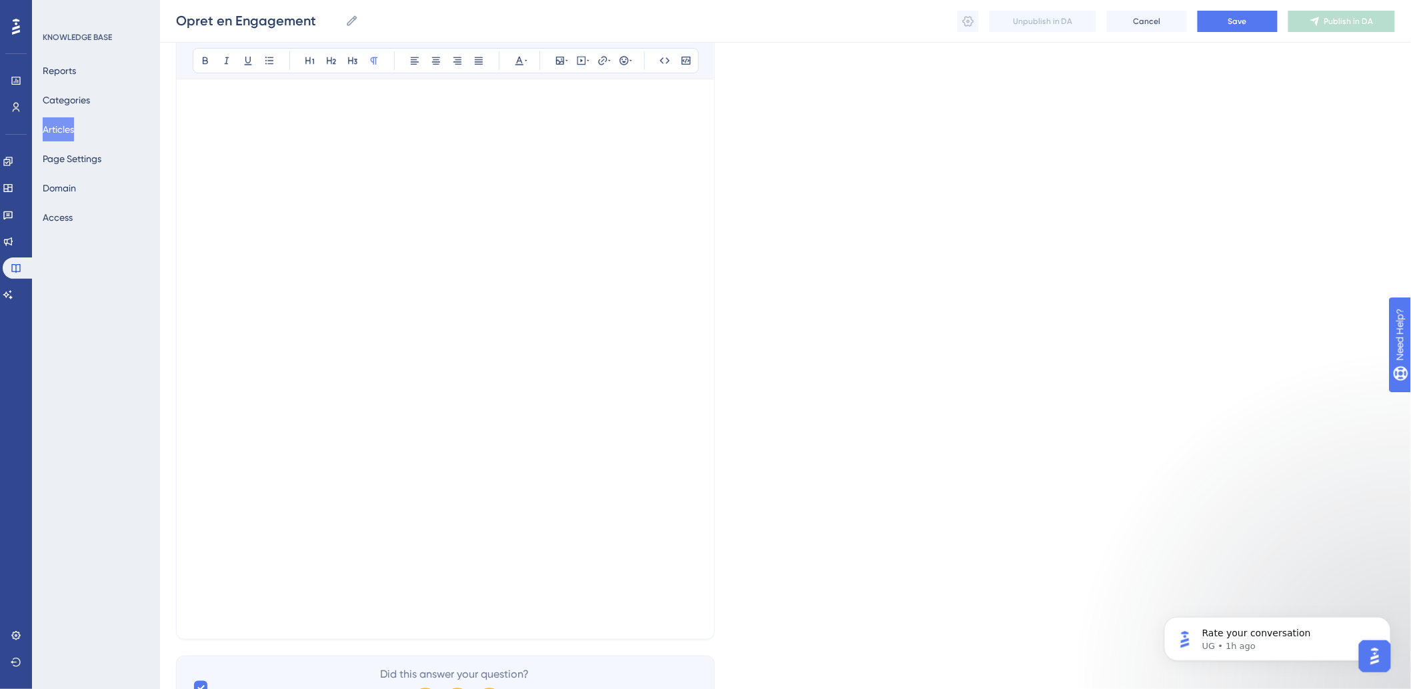
scroll to position [160, 0]
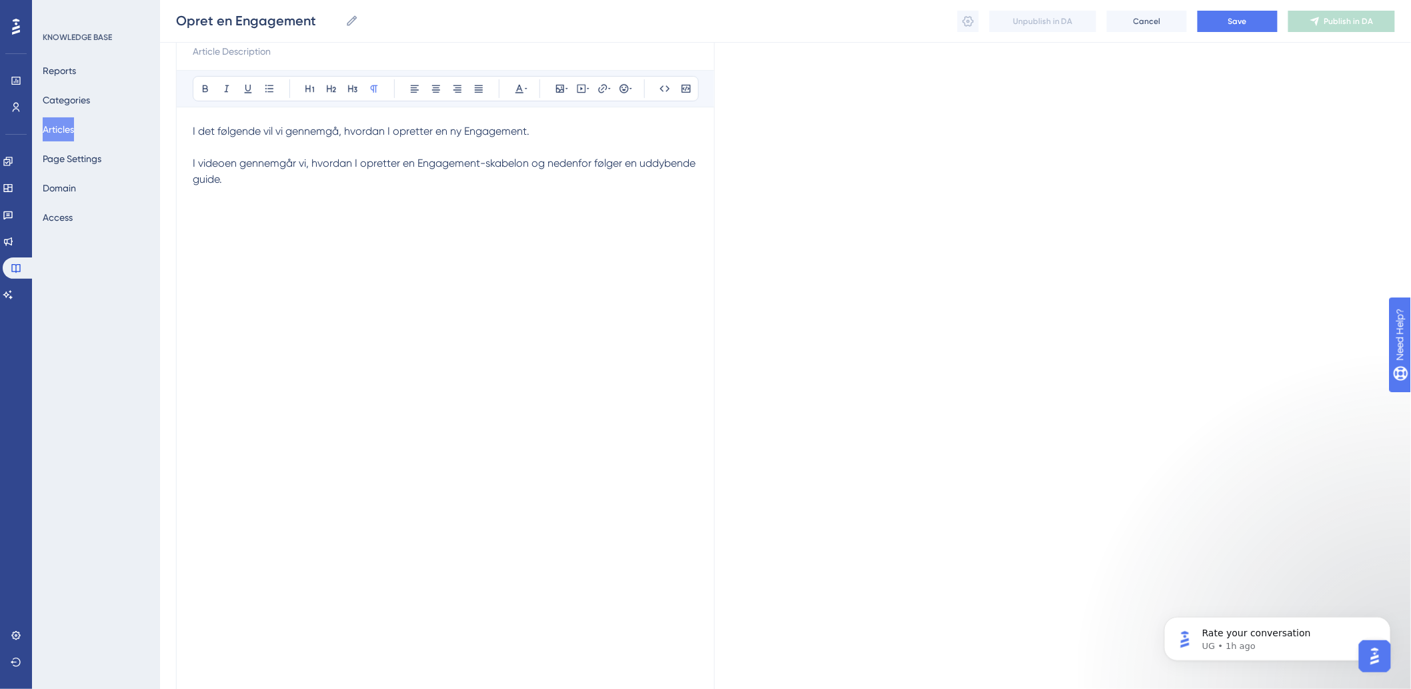
click at [609, 187] on p "I videoen gennemgår vi, hvordan I opretter en Engagement-skabelon og nedenfor f…" at bounding box center [446, 171] width 506 height 64
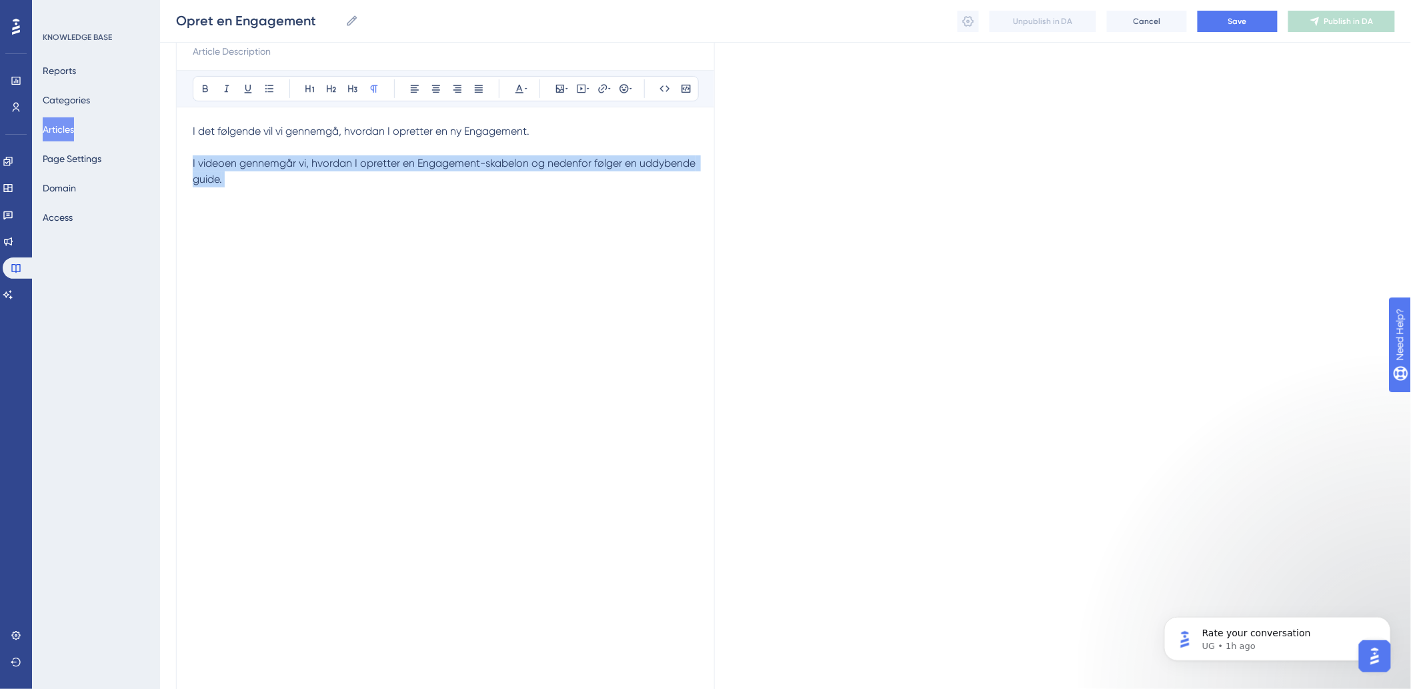
click at [610, 187] on p "I videoen gennemgår vi, hvordan I opretter en Engagement-skabelon og nedenfor f…" at bounding box center [446, 171] width 506 height 64
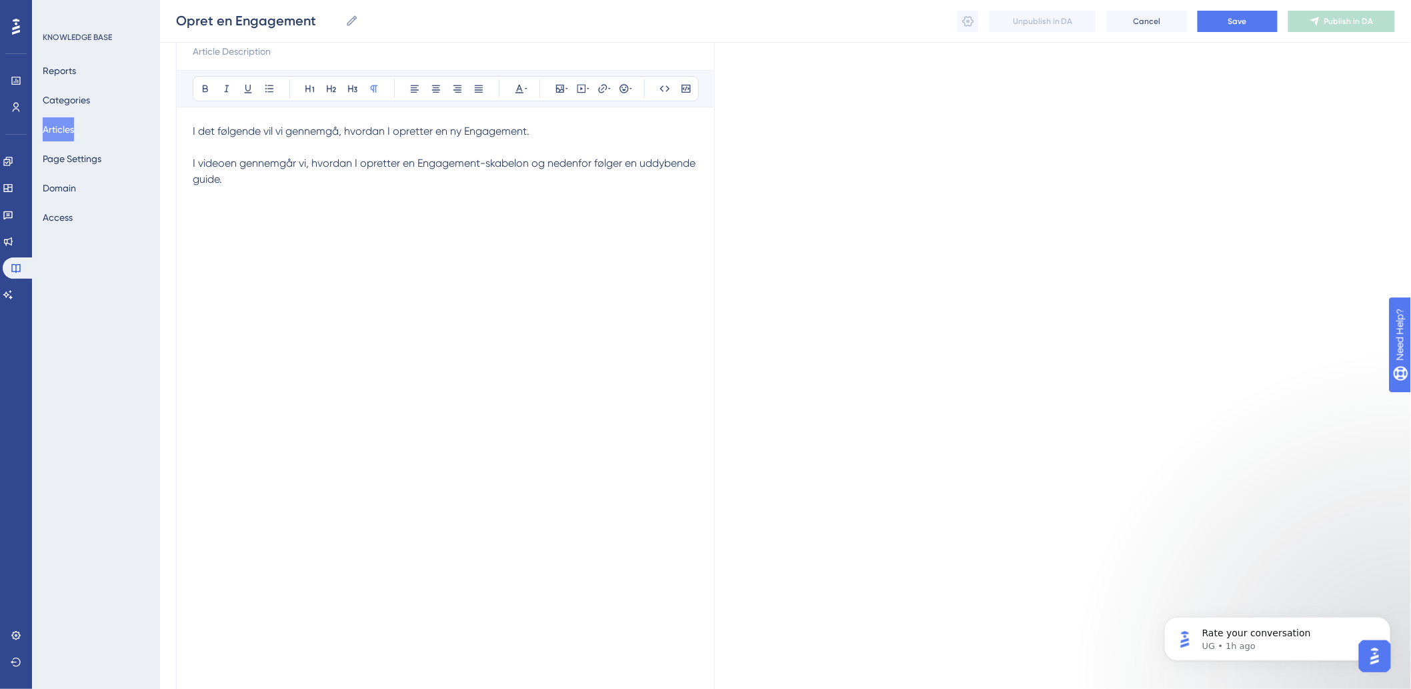
click at [706, 377] on div "Opret en Engagement Bold Italic Underline Bullet Point Heading 1 Heading 2 Head…" at bounding box center [445, 389] width 539 height 800
click at [578, 89] on icon at bounding box center [582, 89] width 9 height 9
click at [574, 169] on textarea at bounding box center [581, 171] width 203 height 60
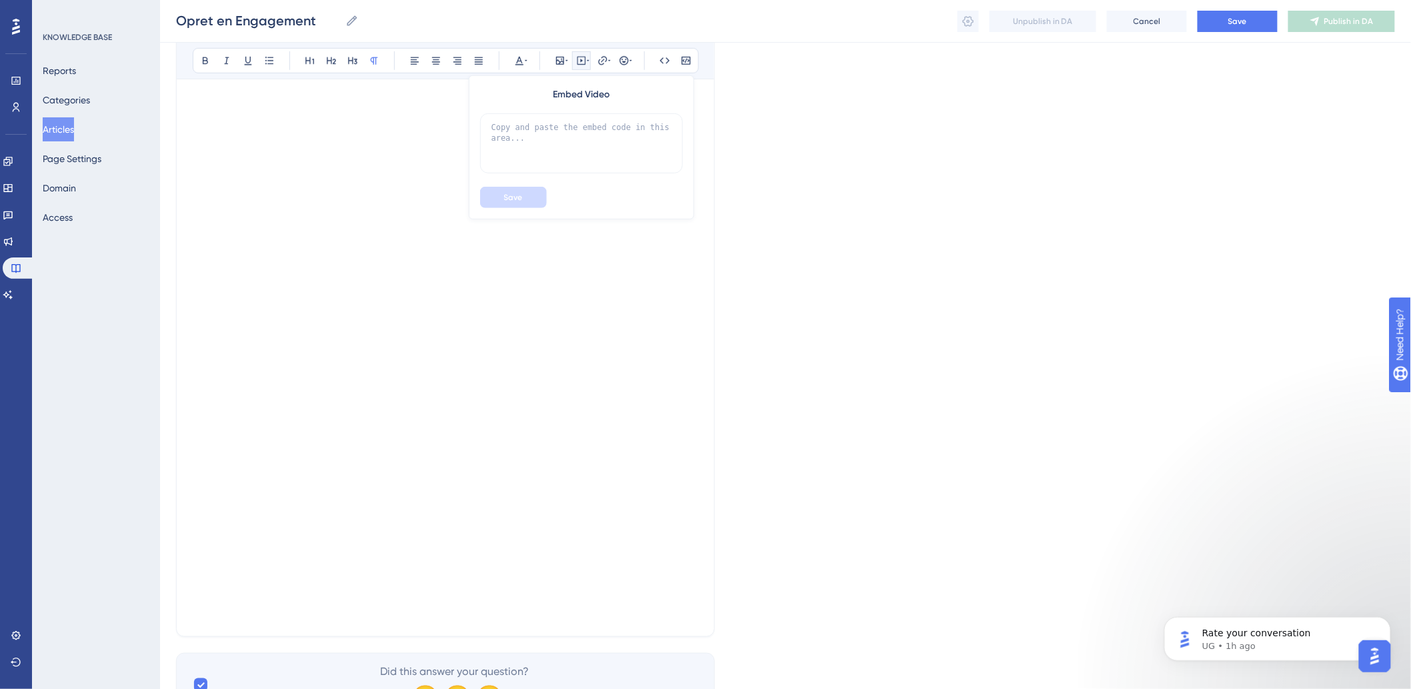
scroll to position [382, 0]
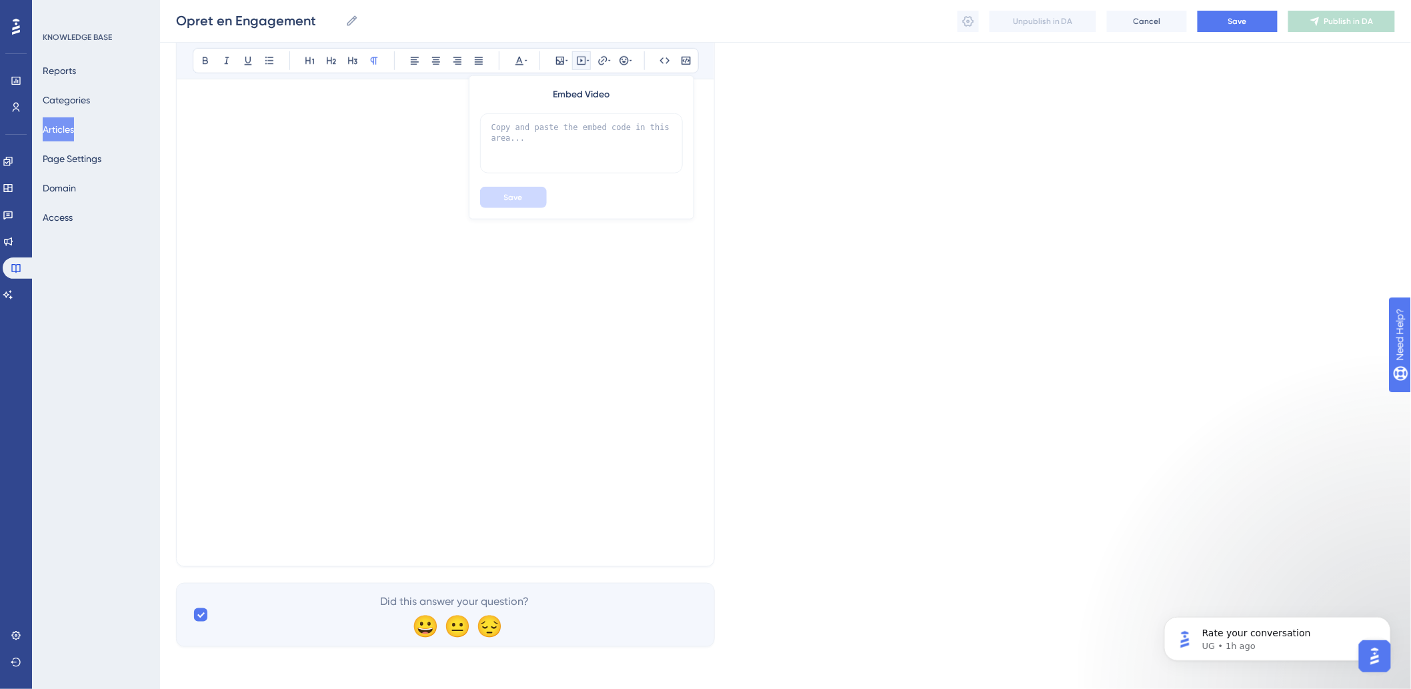
click at [654, 584] on div "Did this answer your question? 😀 😐 😔" at bounding box center [445, 615] width 539 height 64
click at [660, 560] on div "Opret en Engagement Bold Italic Underline Bullet Point Heading 1 Heading 2 Head…" at bounding box center [445, 167] width 539 height 800
click at [721, 522] on div "Language Danish (Default) Opret en Engagement Bold Italic Underline Bullet Poin…" at bounding box center [785, 175] width 1219 height 944
click at [708, 480] on div "Opret en Engagement Bold Italic Underline Bullet Point Heading 1 Heading 2 Head…" at bounding box center [445, 167] width 539 height 800
click at [299, 564] on div "Opret en Engagement Bold Italic Underline Bullet Point Heading 1 Heading 2 Head…" at bounding box center [445, 167] width 539 height 800
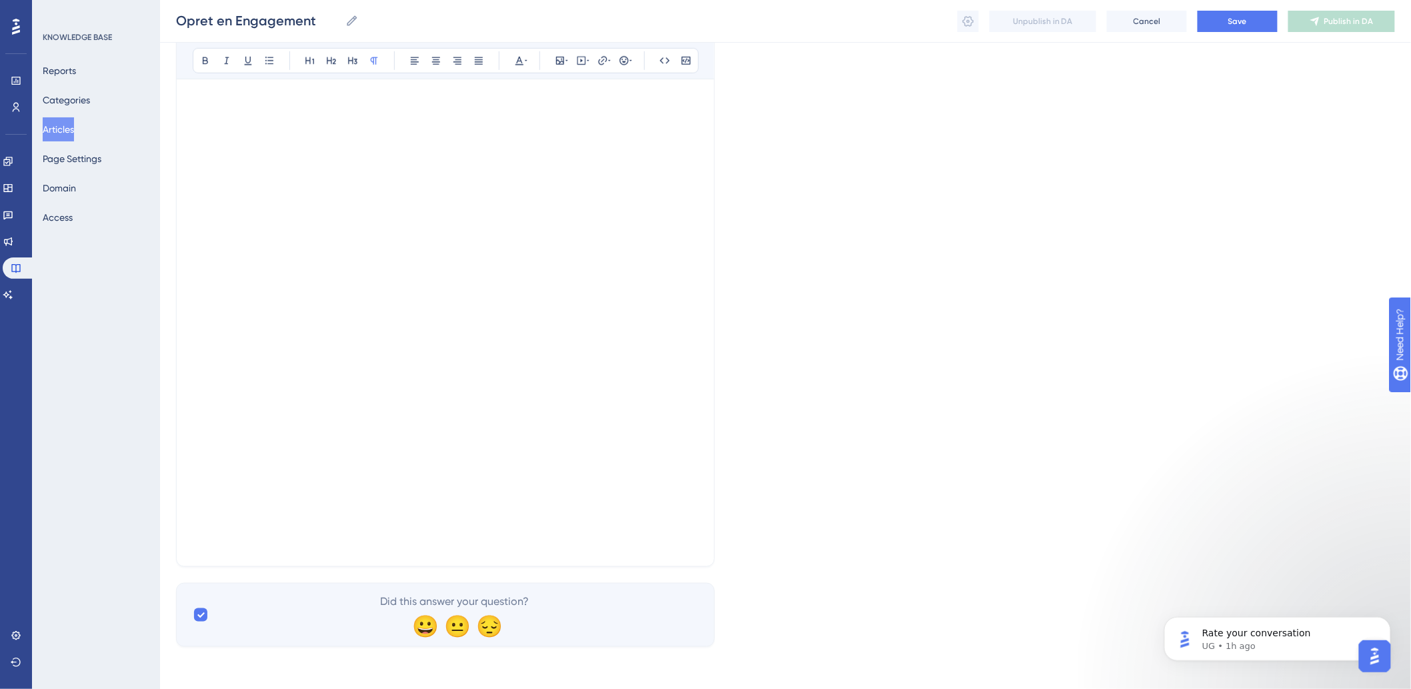
click at [299, 564] on div "Opret en Engagement Bold Italic Underline Bullet Point Heading 1 Heading 2 Head…" at bounding box center [445, 167] width 539 height 800
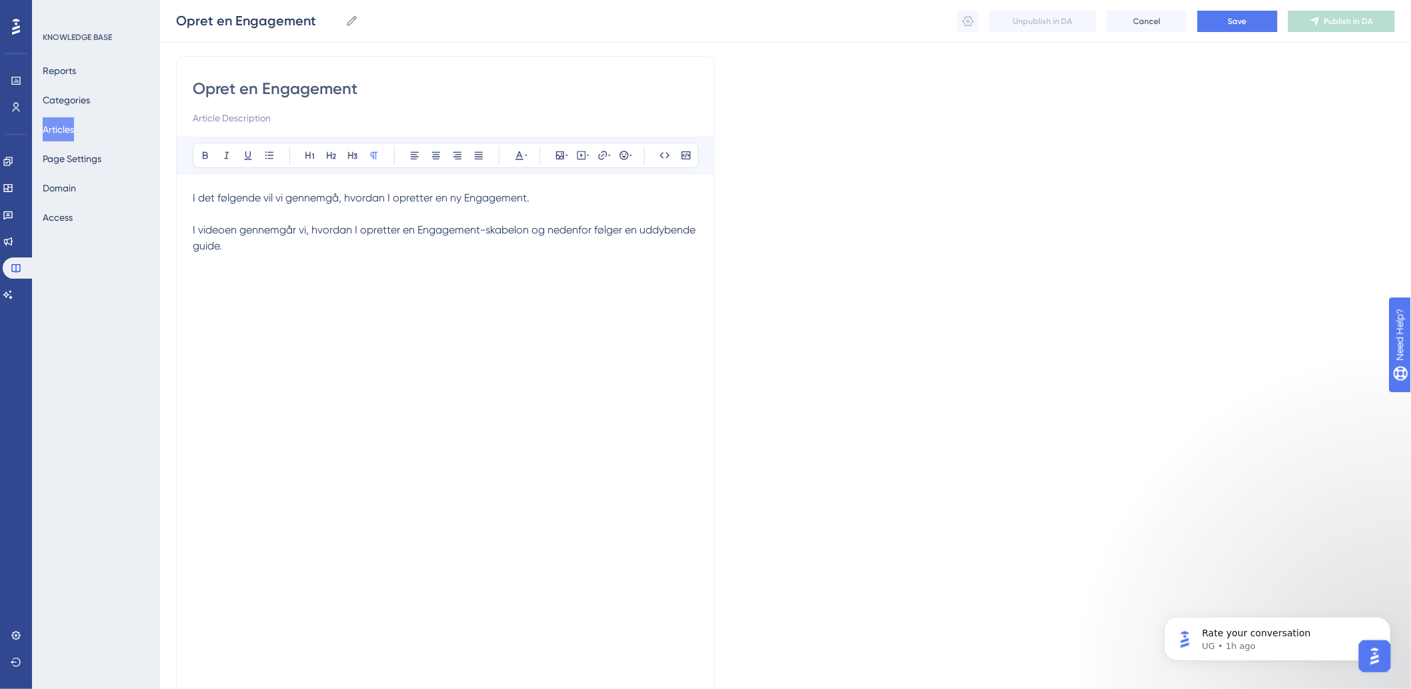
scroll to position [85, 0]
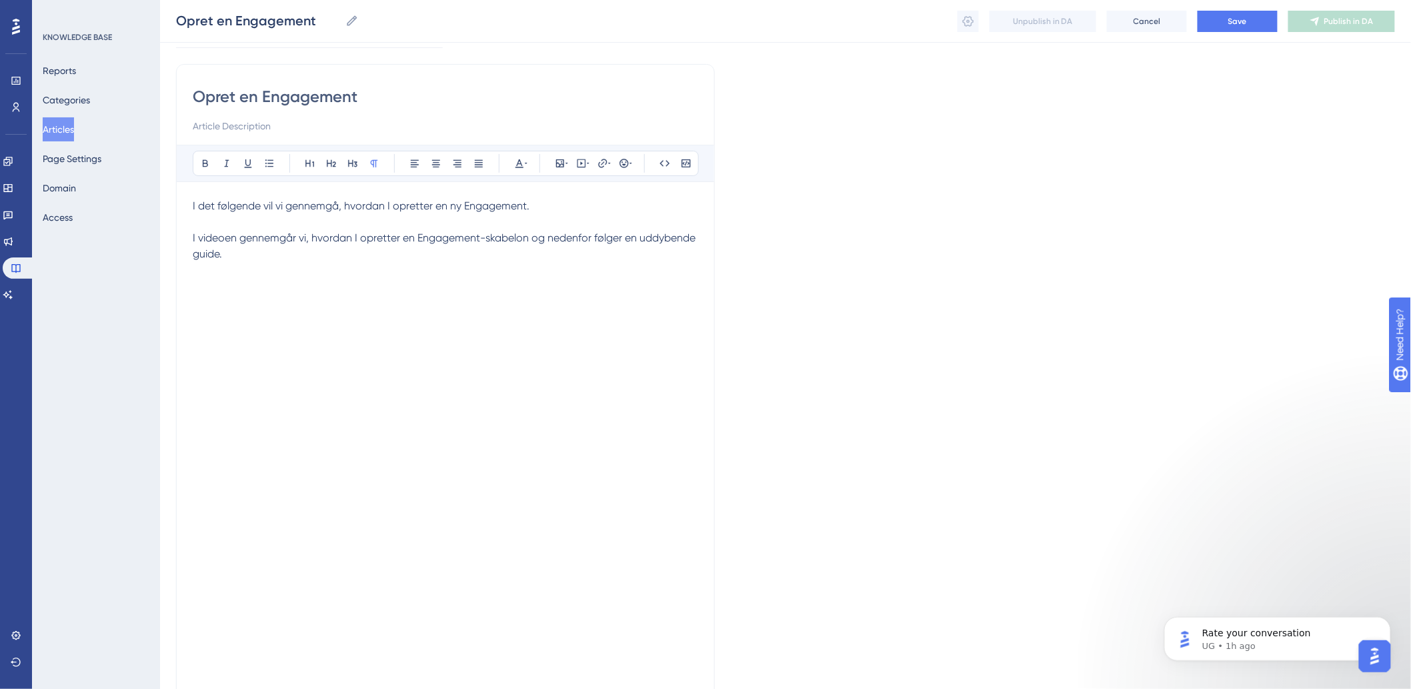
click at [574, 263] on p "I videoen gennemgår vi, hvordan I opretter en Engagement-skabelon og nedenfor f…" at bounding box center [446, 246] width 506 height 64
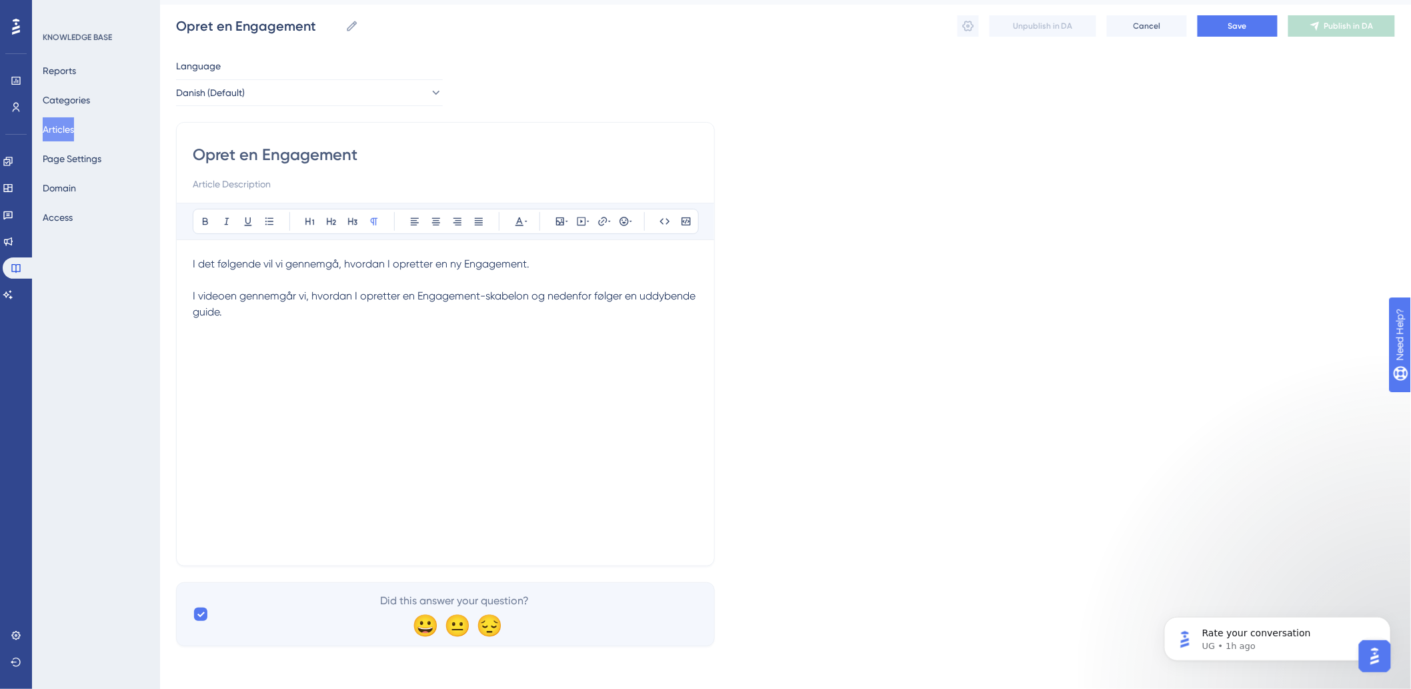
scroll to position [27, 0]
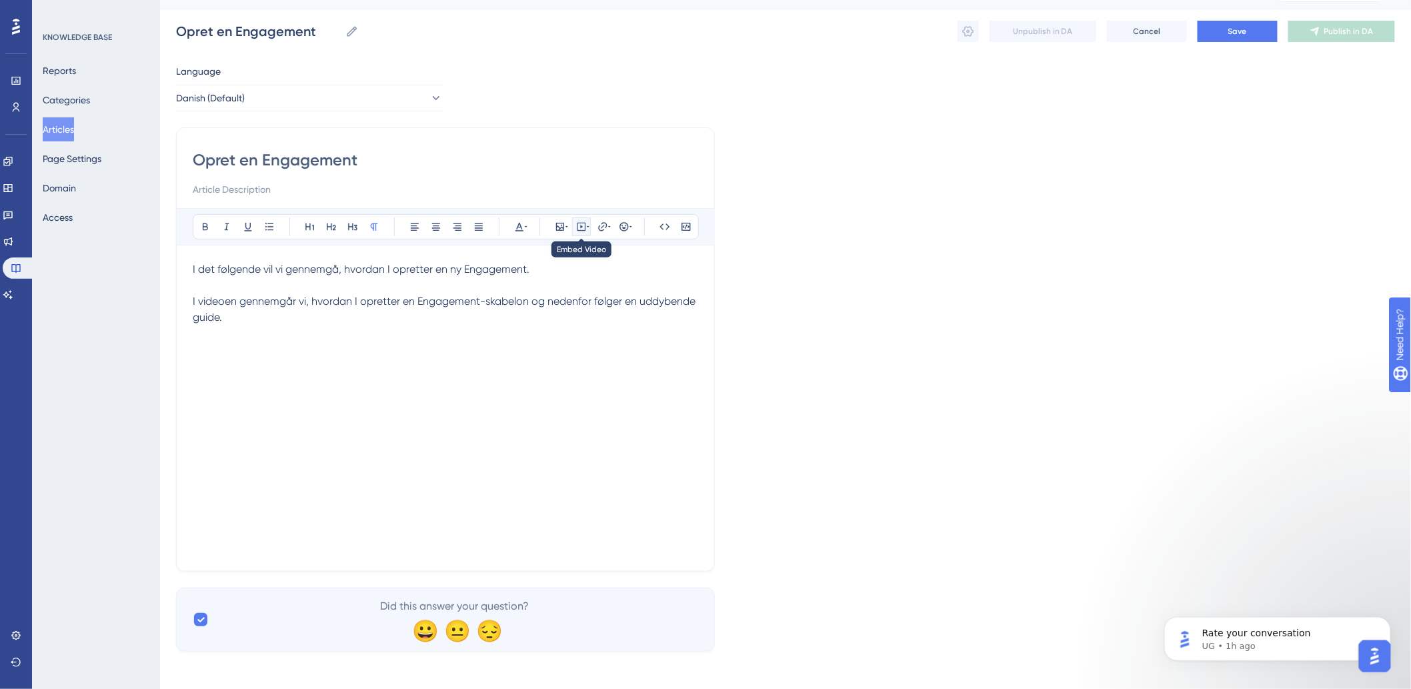
click at [581, 224] on icon at bounding box center [581, 226] width 11 height 11
click at [575, 324] on textarea at bounding box center [581, 309] width 203 height 60
paste textarea "<div style="width:100%; height:0; position: relative; padding-bottom:56.25%"><i…"
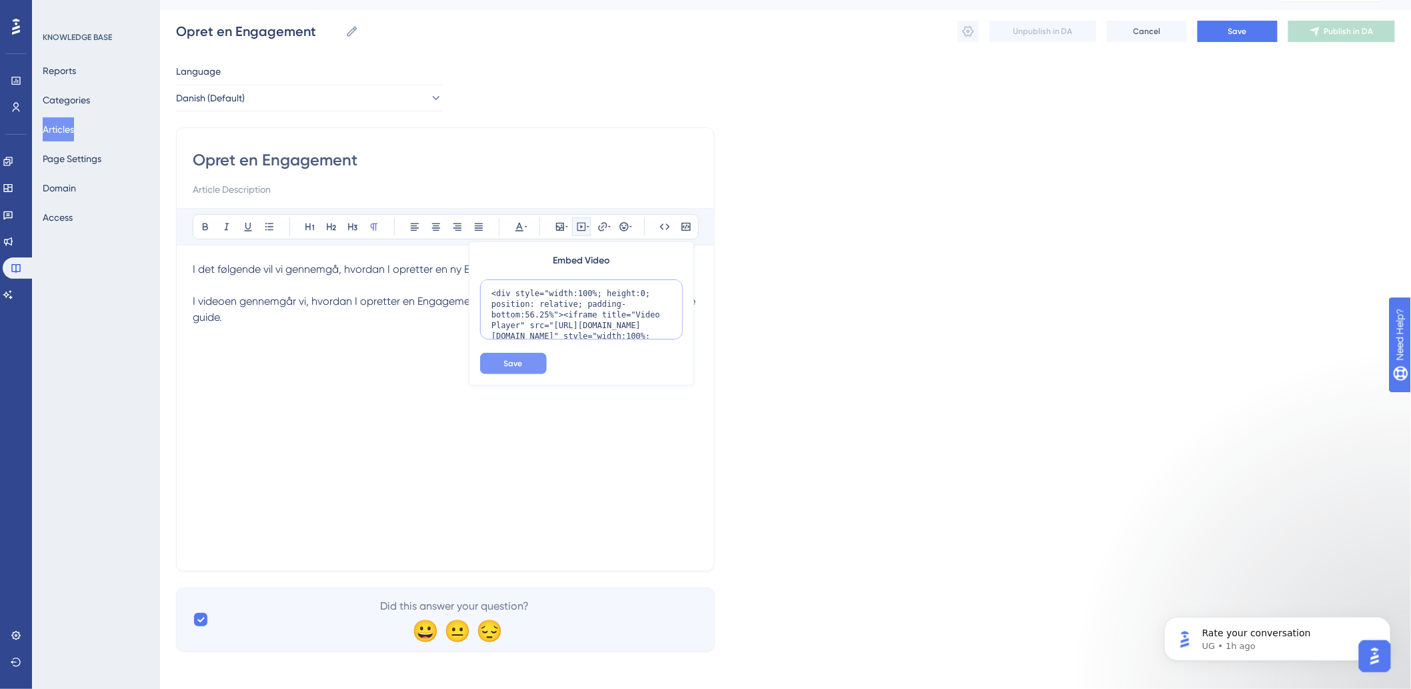
scroll to position [87, 0]
type textarea "<div style="width:100%; height:0; position: relative; padding-bottom:56.25%"><i…"
click at [523, 365] on button "Save" at bounding box center [513, 363] width 67 height 21
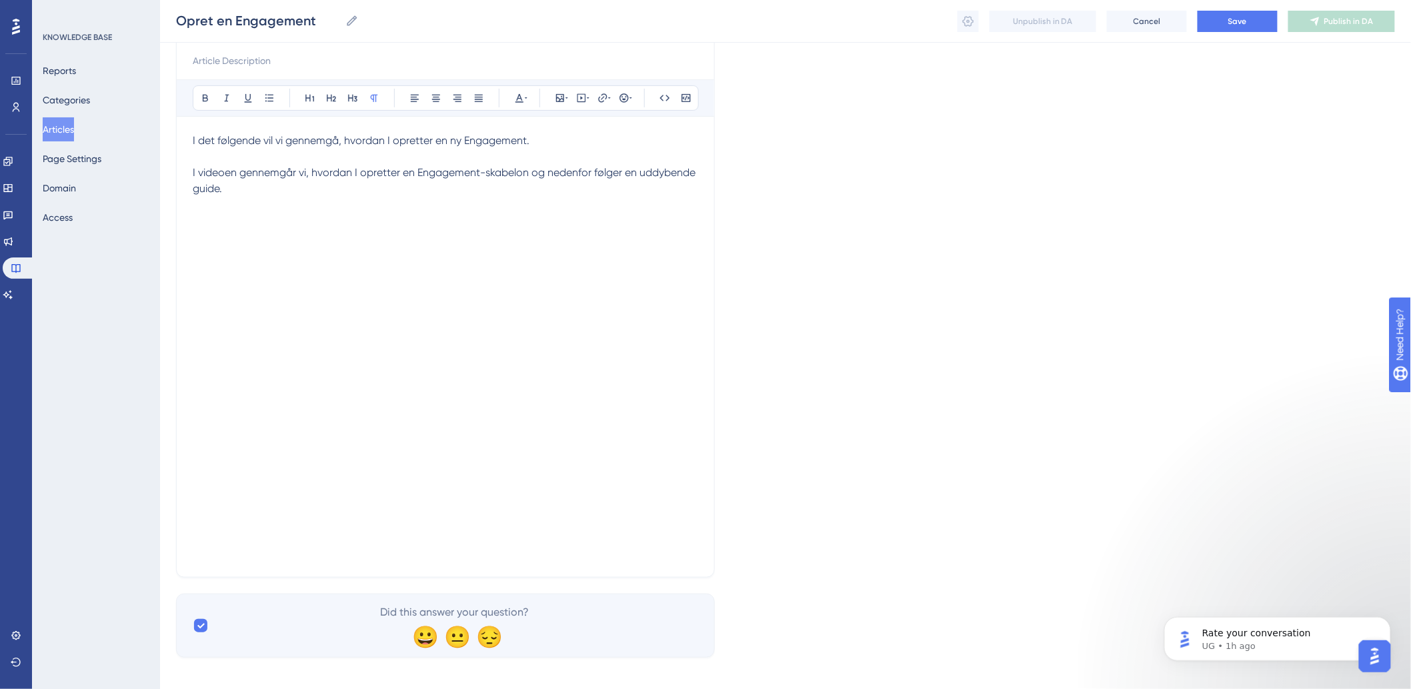
scroll to position [162, 0]
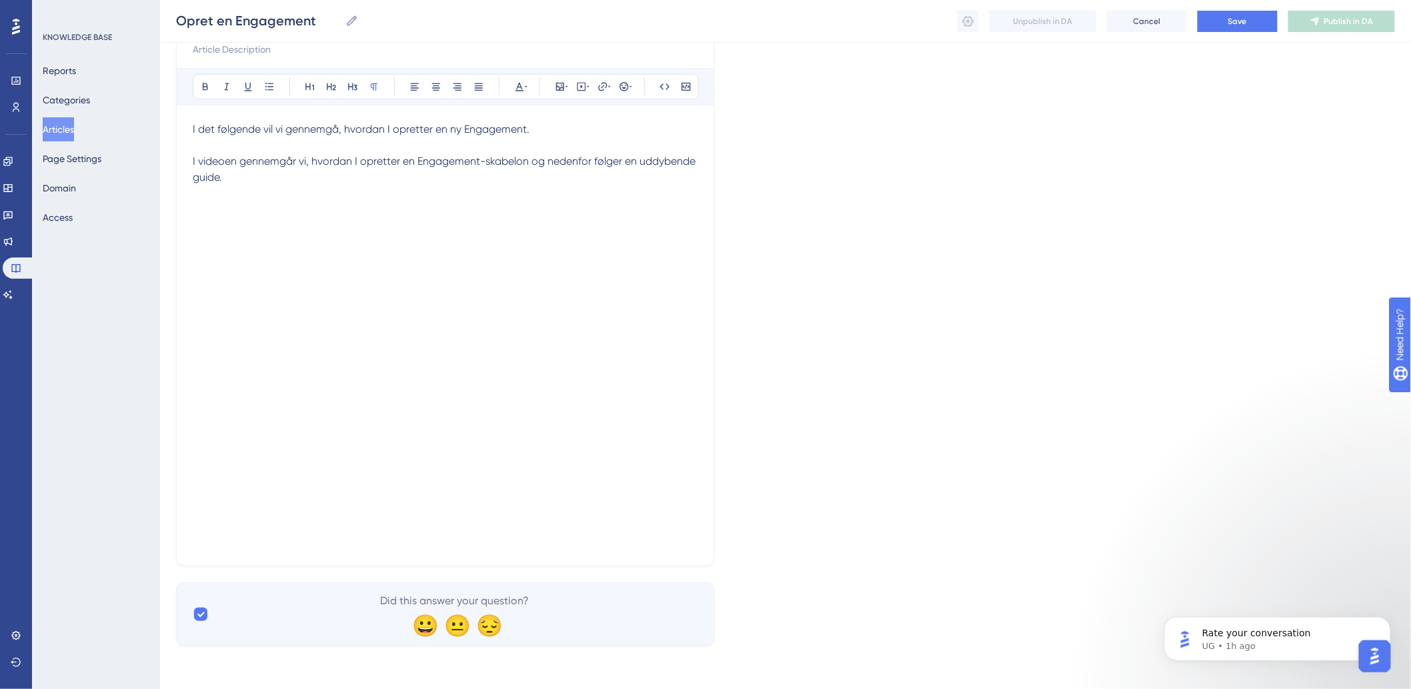
click at [251, 523] on p at bounding box center [446, 526] width 506 height 48
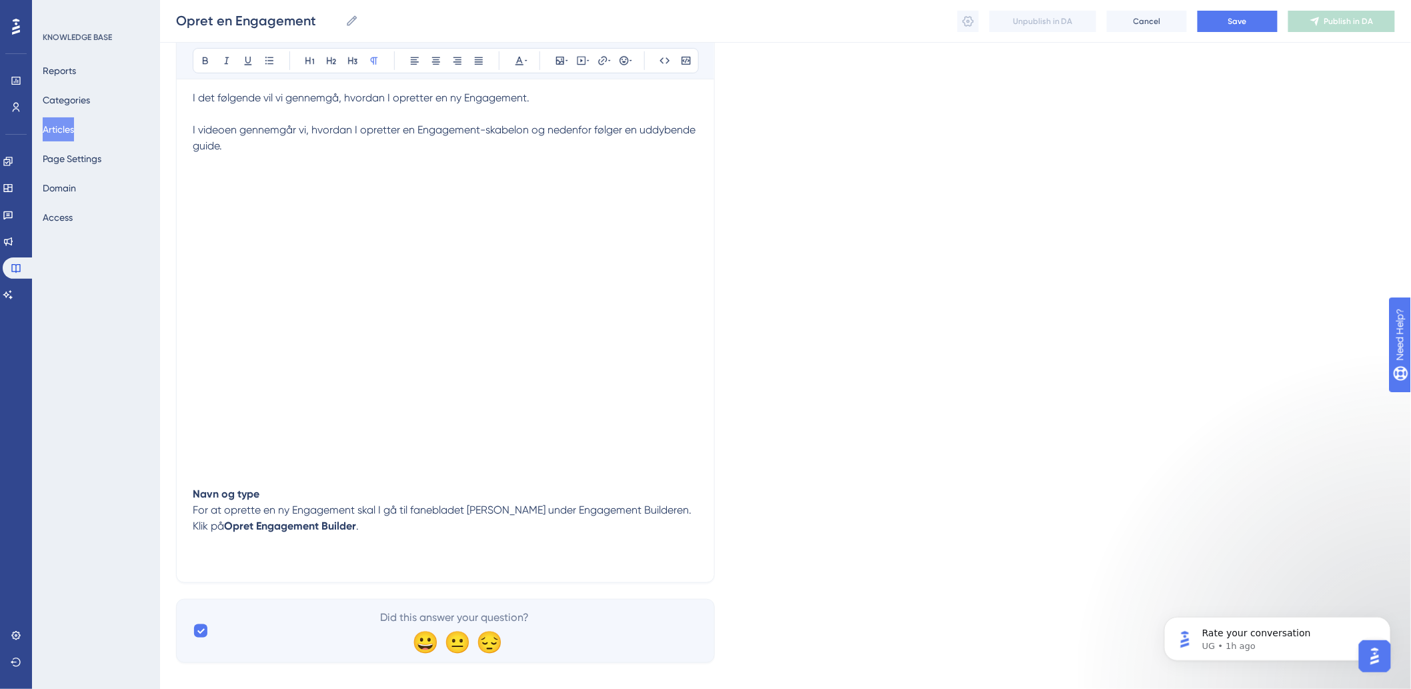
scroll to position [210, 0]
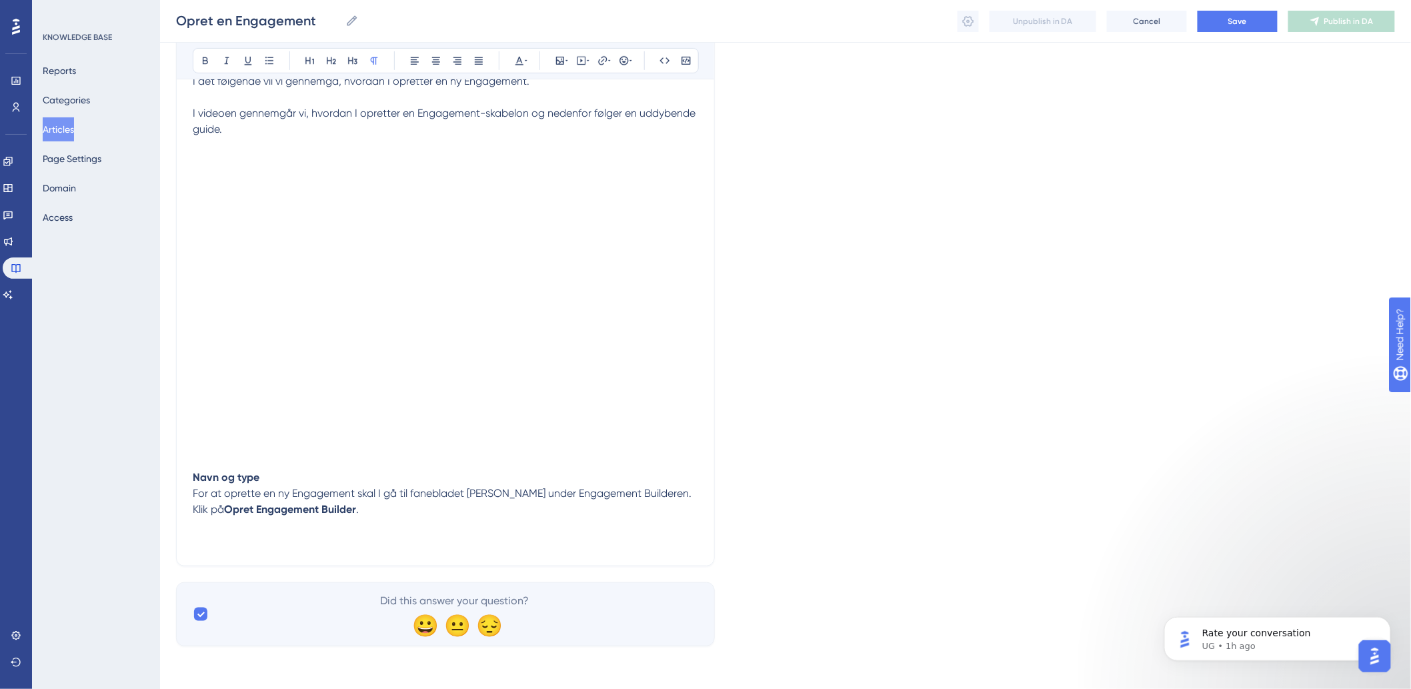
click at [469, 545] on p at bounding box center [446, 534] width 506 height 32
click at [324, 551] on div "Opret en Engagement Bold Italic Underline Bullet Point Heading 1 Heading 2 Head…" at bounding box center [445, 252] width 539 height 627
click at [565, 48] on div "Bold Italic Underline Bullet Point Heading 1 Heading 2 Heading 3 Normal Align L…" at bounding box center [446, 60] width 506 height 25
click at [566, 57] on icon at bounding box center [567, 60] width 3 height 11
click at [592, 125] on span "Upload Image" at bounding box center [567, 124] width 54 height 11
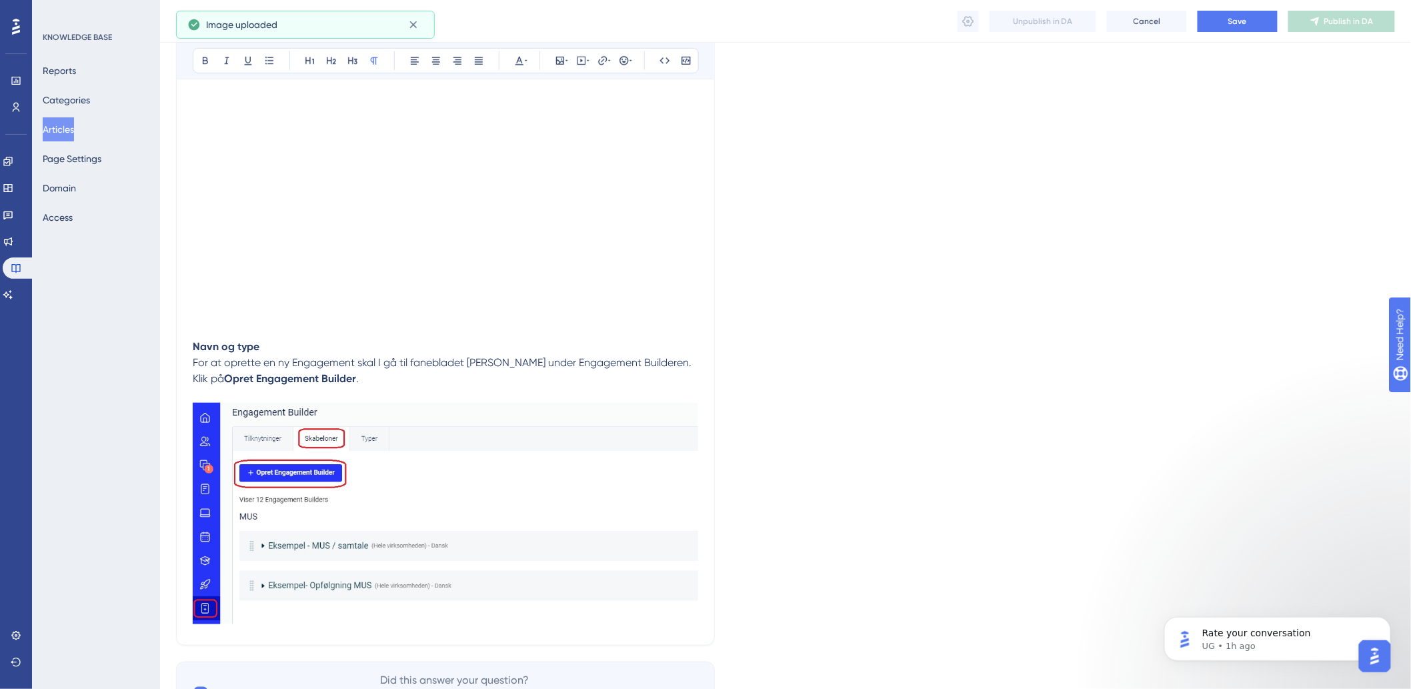
scroll to position [420, 0]
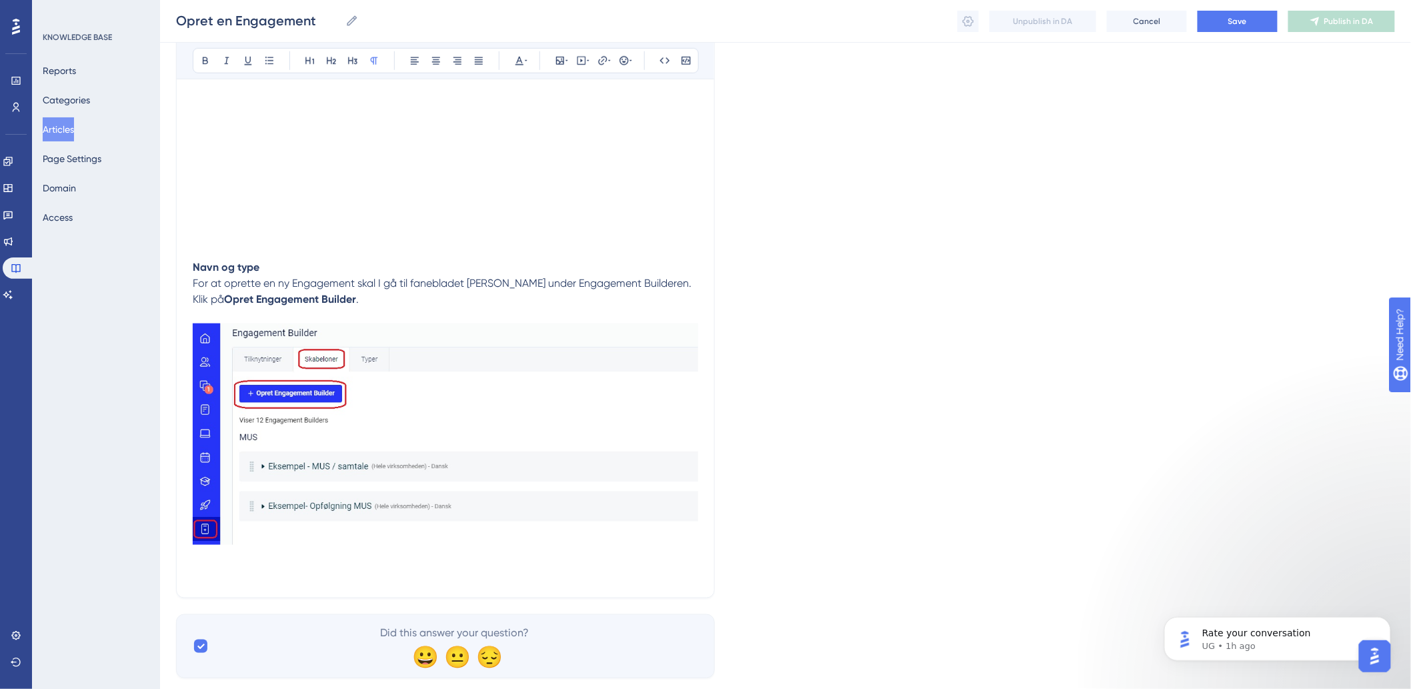
click at [214, 569] on p at bounding box center [446, 443] width 506 height 273
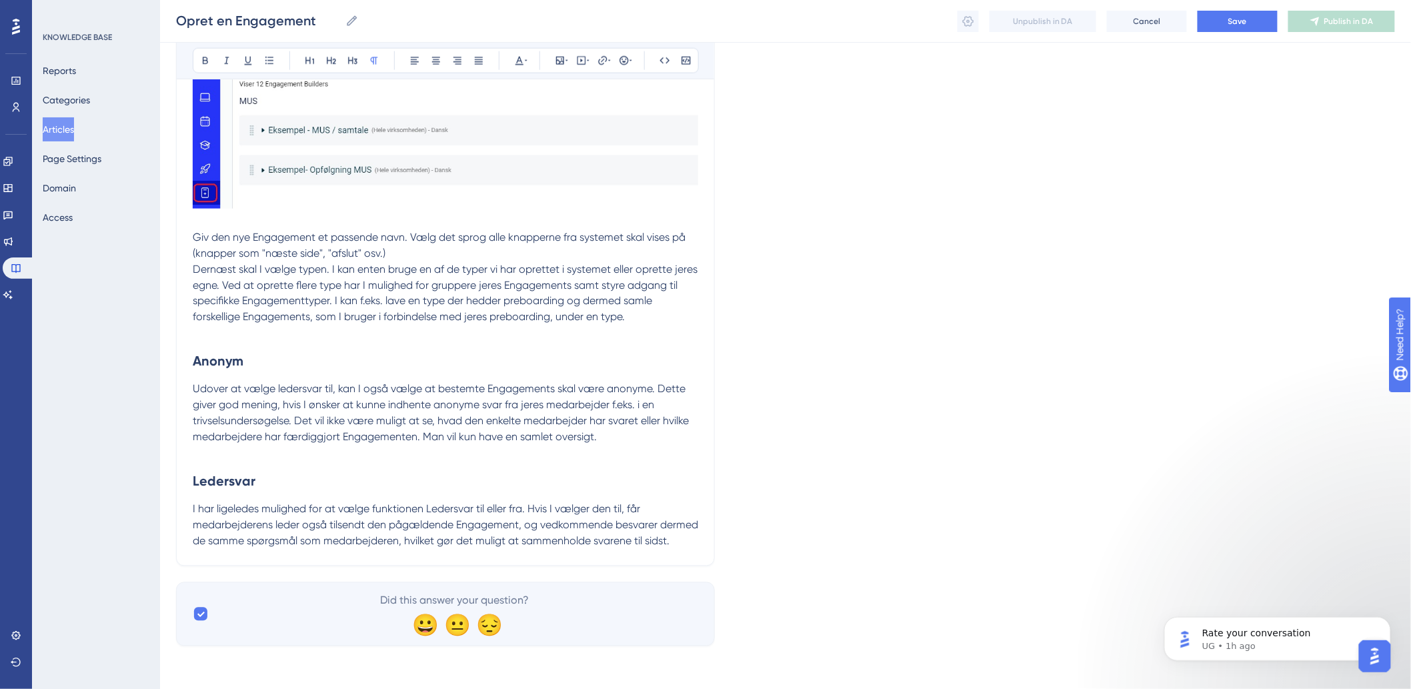
scroll to position [774, 0]
drag, startPoint x: 294, startPoint y: 563, endPoint x: 301, endPoint y: 548, distance: 17.0
click at [309, 534] on p "I har ligeledes mulighed for at vælge funktionen Ledersvar til eller fra. Hvis …" at bounding box center [446, 526] width 506 height 48
click at [311, 541] on p "I har ligeledes mulighed for at vælge funktionen Ledersvar til eller fra. Hvis …" at bounding box center [446, 526] width 506 height 48
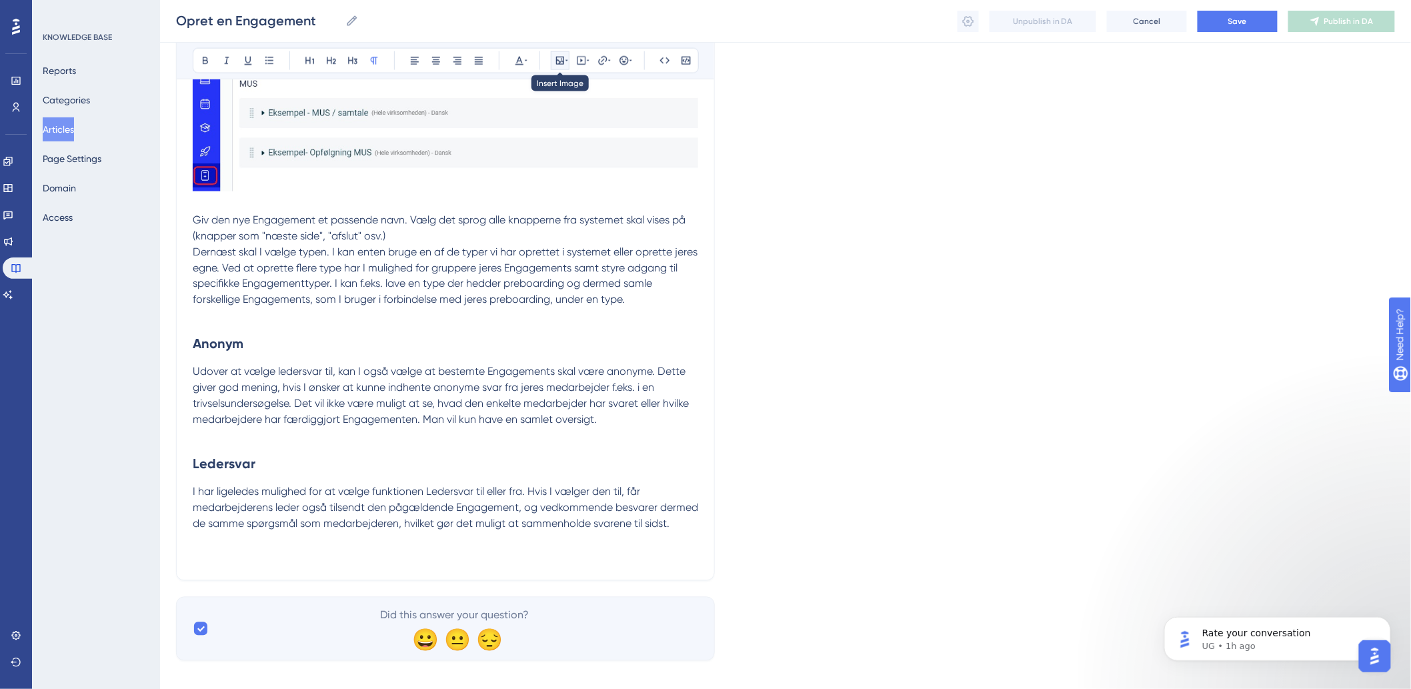
click at [568, 59] on button at bounding box center [560, 60] width 19 height 19
click at [536, 116] on button "Upload Image" at bounding box center [560, 123] width 147 height 21
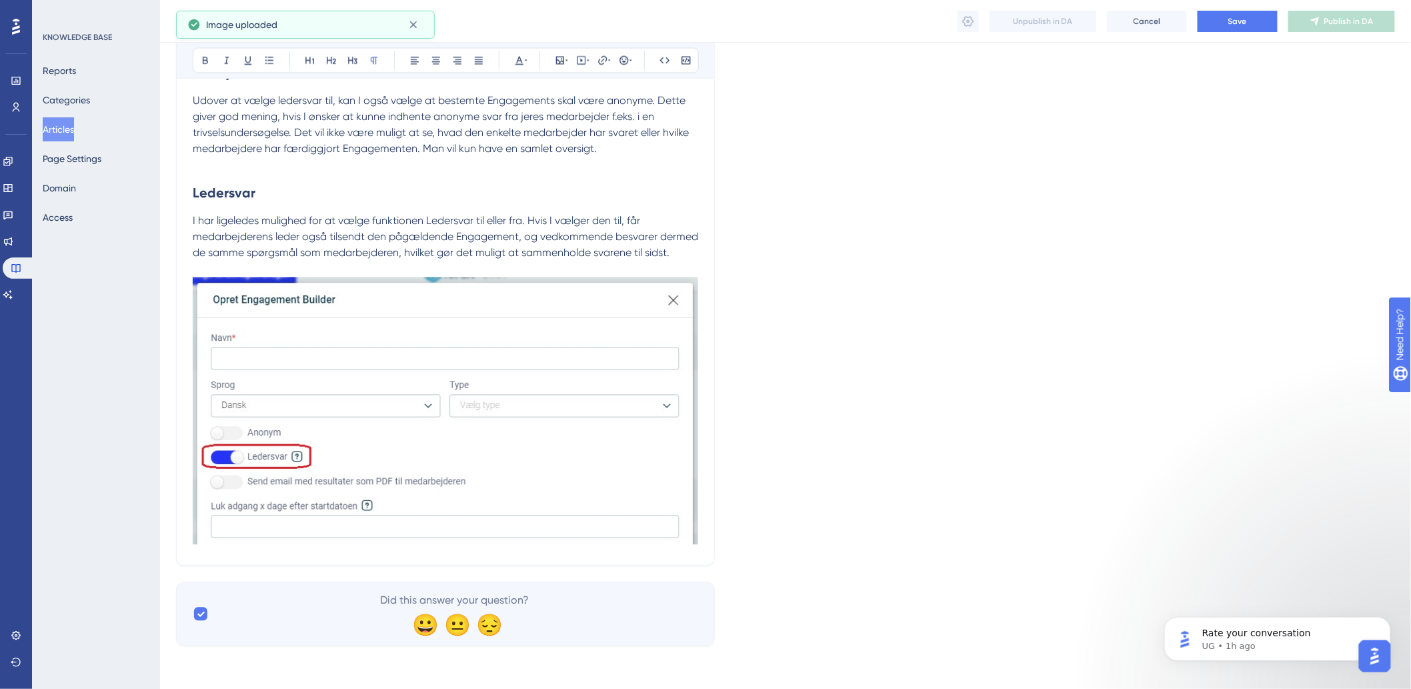
scroll to position [1062, 0]
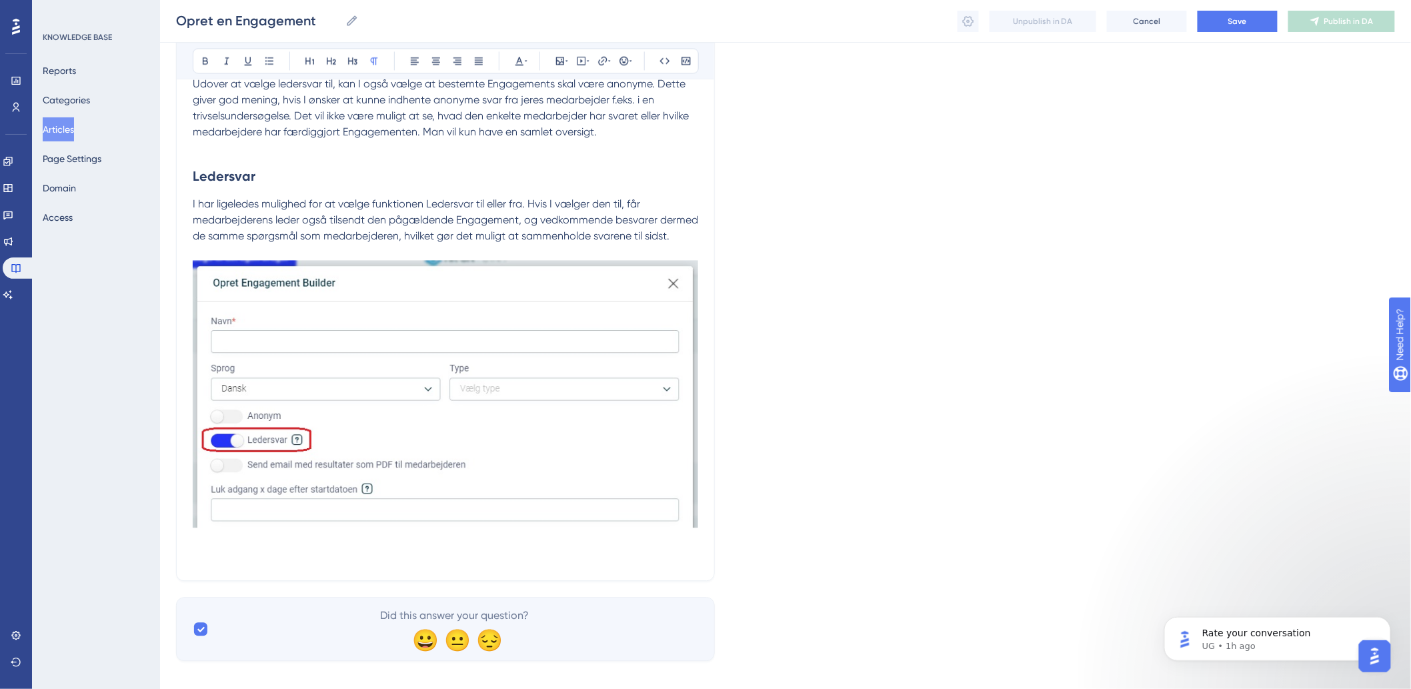
click at [256, 560] on p "I har ligeledes mulighed for at vælge funktionen Ledersvar til eller fra. Hvis …" at bounding box center [446, 380] width 506 height 368
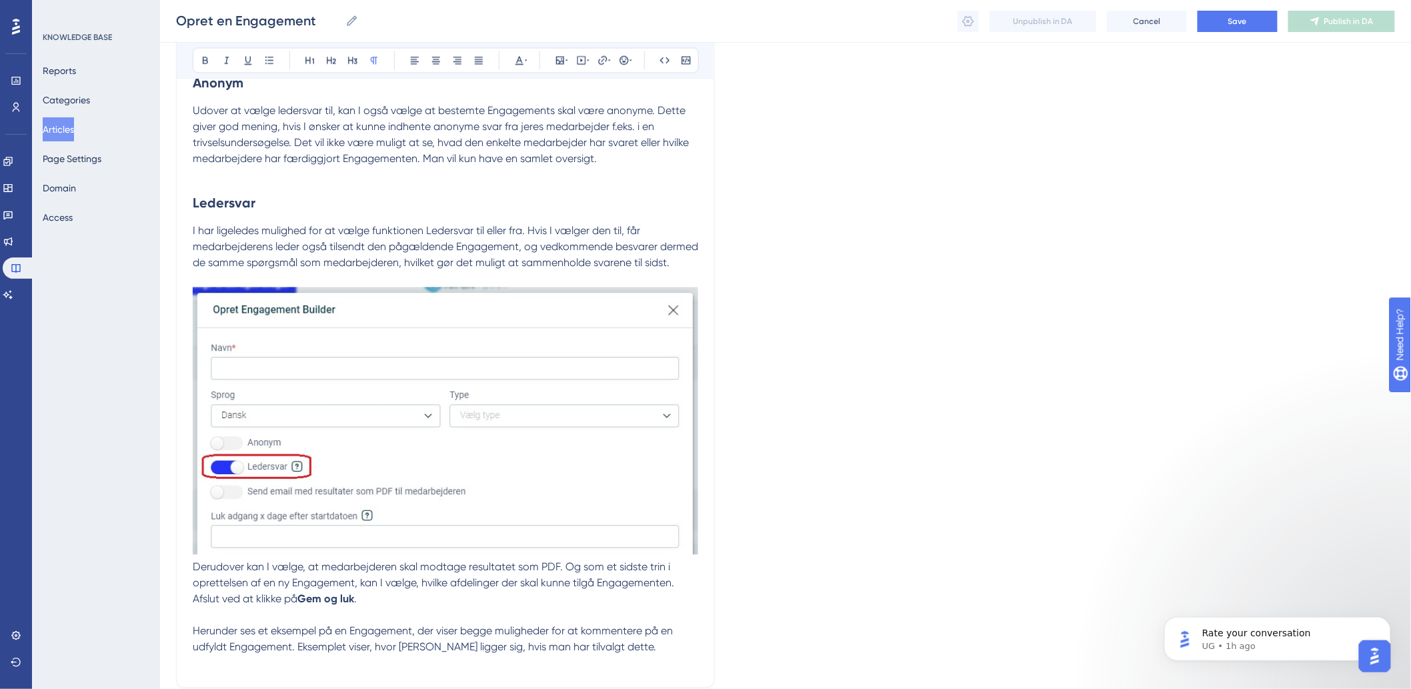
scroll to position [1032, 0]
click at [197, 587] on span "Derudover kan I vælge, at medarbejderen skal modtage resultatet som PDF. Og som…" at bounding box center [435, 586] width 484 height 45
click at [196, 590] on span "Derudover kan I vælge, at medarbejderen skal modtage resultatet som PDF. Og som…" at bounding box center [435, 586] width 484 height 45
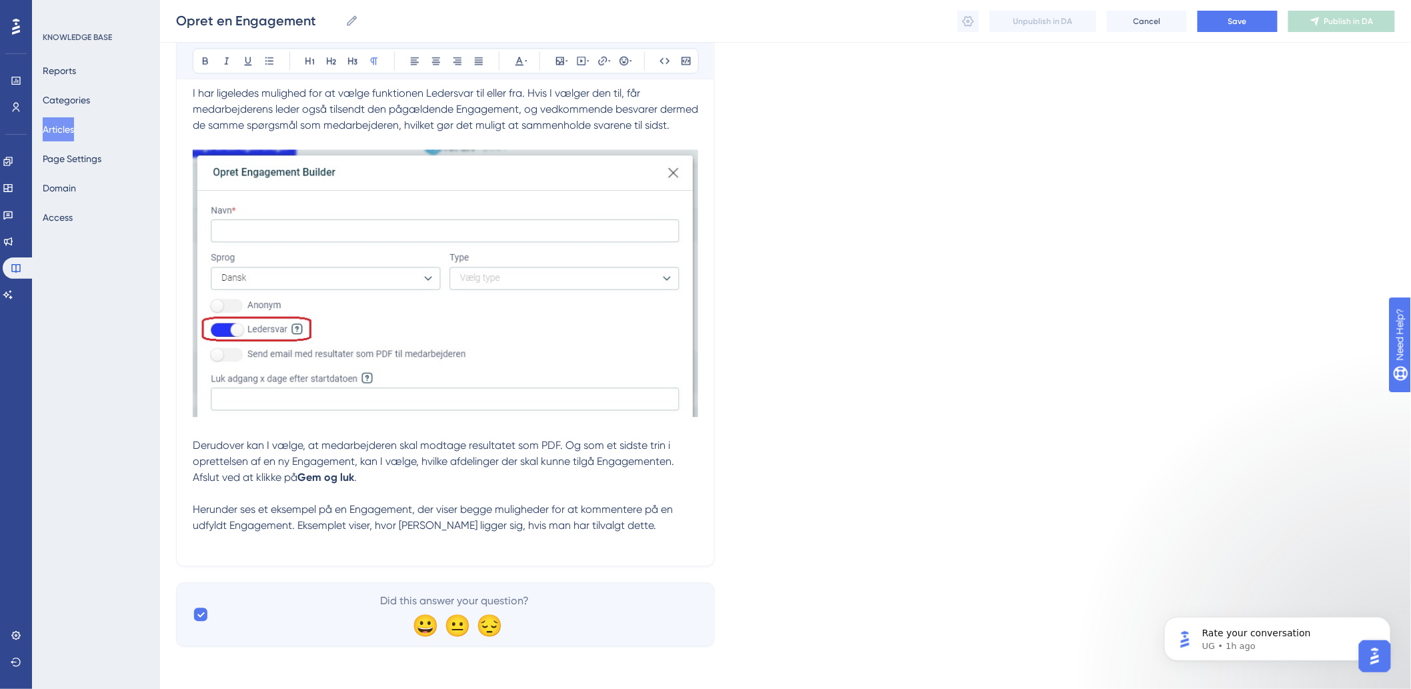
scroll to position [1190, 0]
click at [552, 538] on p "Herunder ses et eksempel på en Engagement, der viser begge muligheder for at ko…" at bounding box center [446, 526] width 506 height 48
click at [674, 535] on p "Herunder ses et eksempel på en Engagement, der viser begge muligheder for at ko…" at bounding box center [446, 526] width 506 height 48
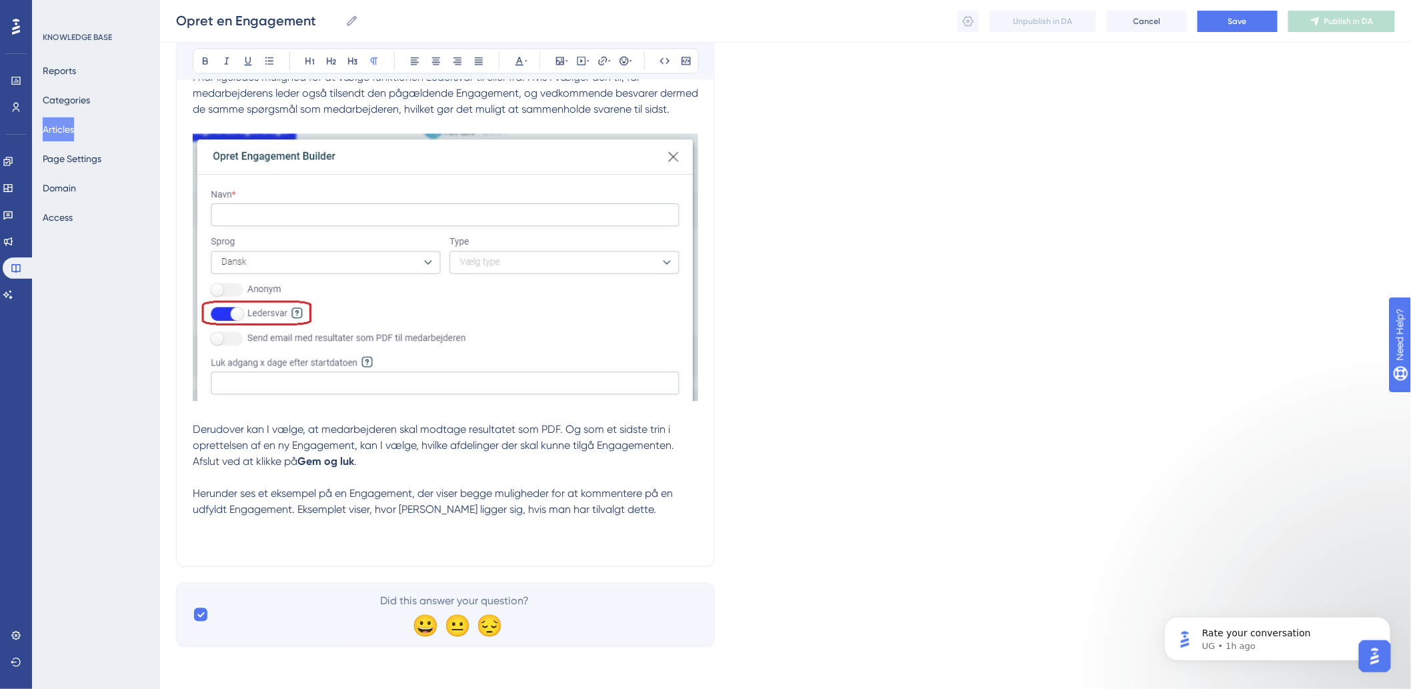
drag, startPoint x: 376, startPoint y: 552, endPoint x: 370, endPoint y: 548, distance: 6.9
click at [374, 550] on p "Herunder ses et eksempel på en Engagement, der viser begge muligheder for at ko…" at bounding box center [446, 518] width 506 height 64
click at [555, 57] on icon at bounding box center [560, 60] width 11 height 11
click at [545, 125] on span "Upload Image" at bounding box center [567, 124] width 54 height 11
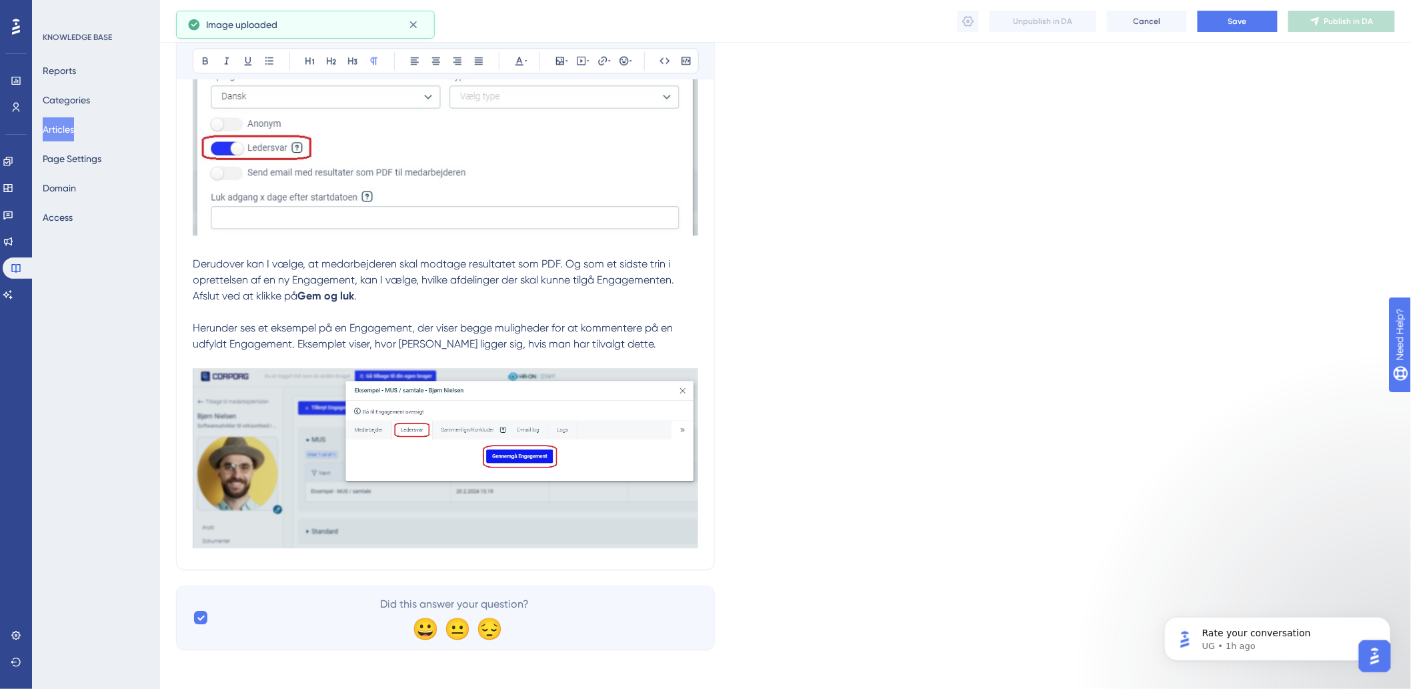
scroll to position [1375, 0]
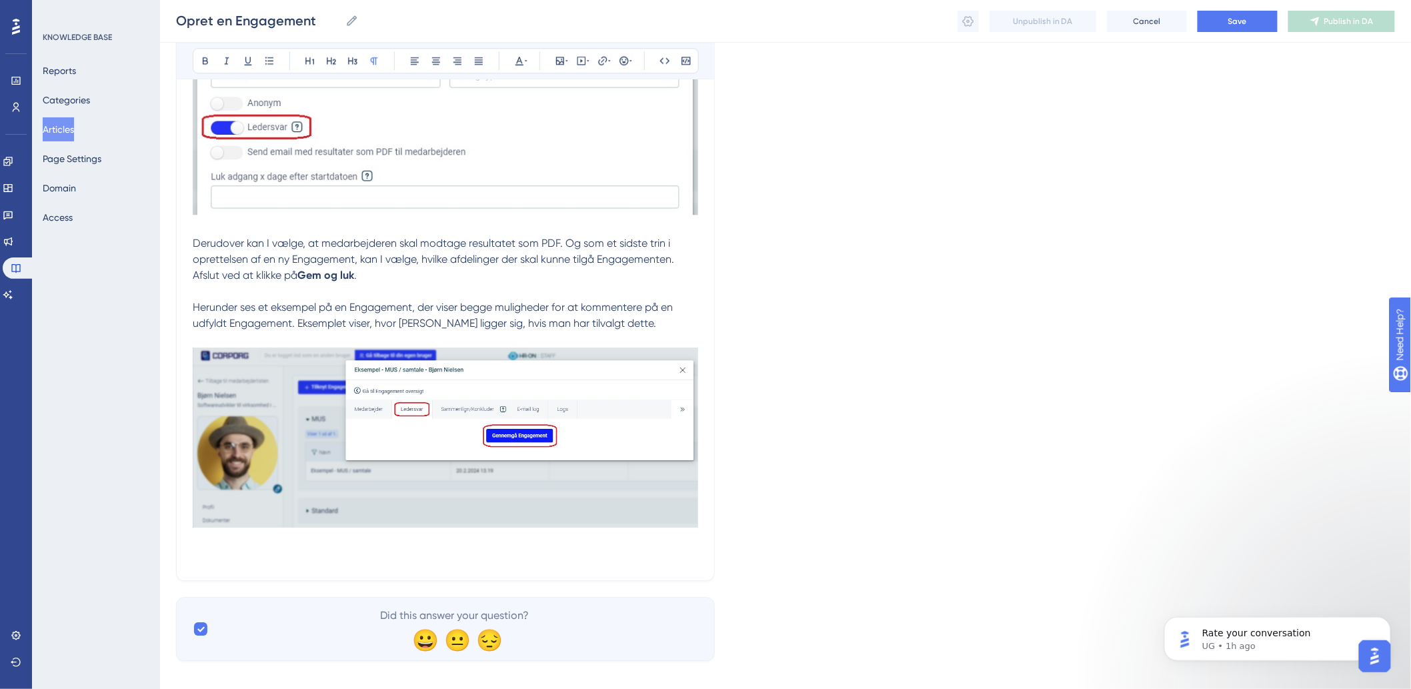
click at [221, 564] on p "Herunder ses et eksempel på en Engagement, der viser begge muligheder for at ko…" at bounding box center [446, 431] width 506 height 265
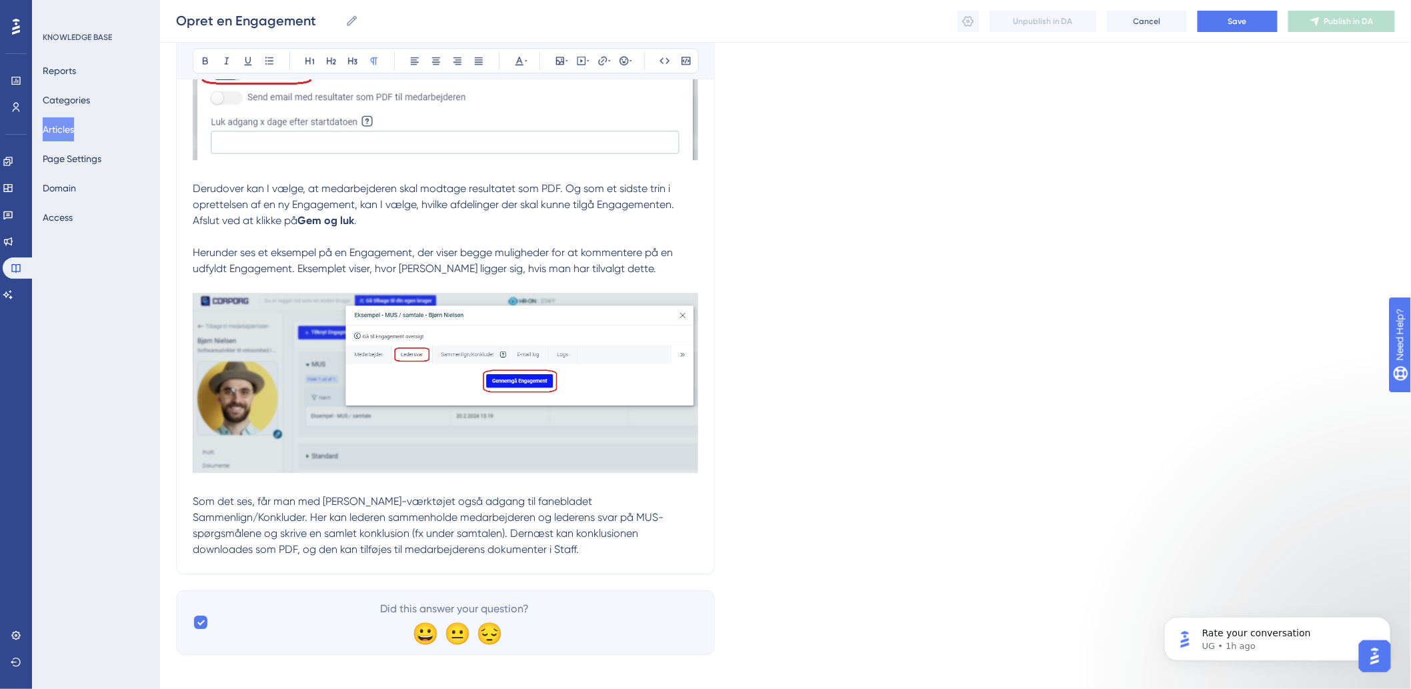
scroll to position [1455, 0]
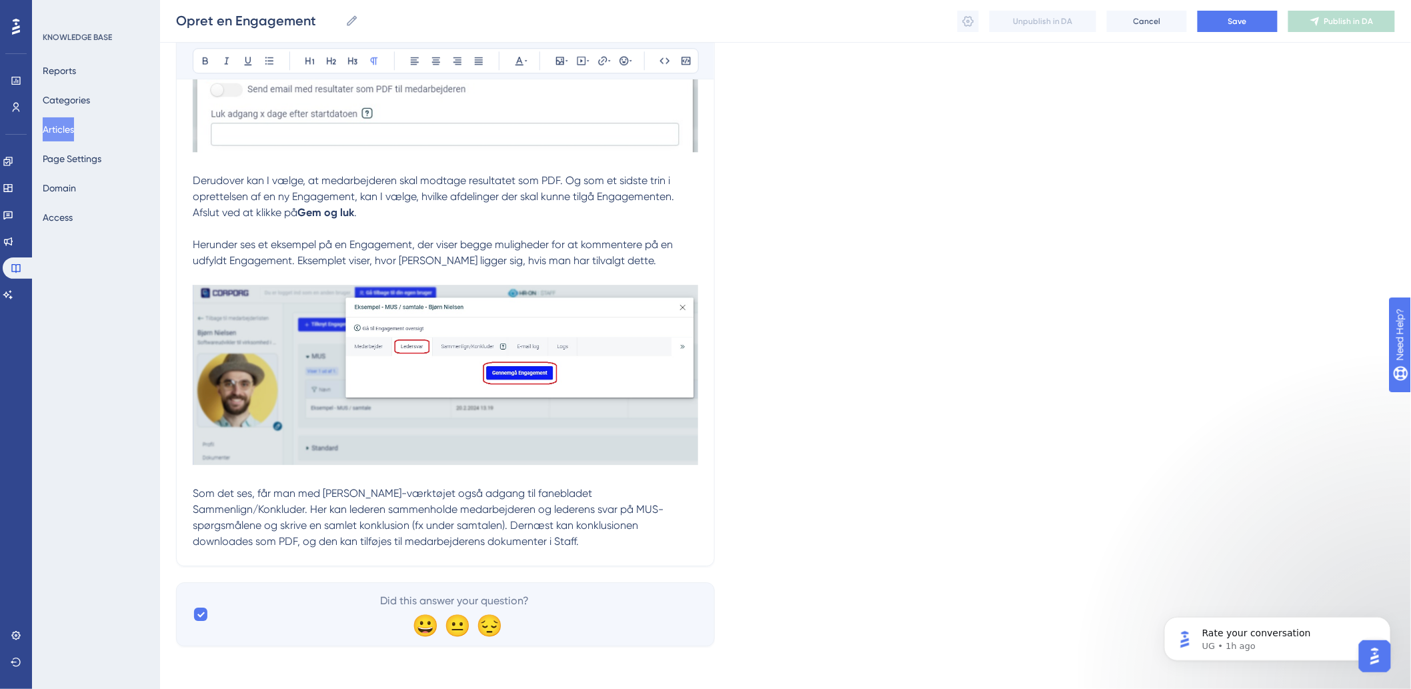
click at [467, 548] on p "Herunder ses et eksempel på en Engagement, der viser begge muligheder for at ko…" at bounding box center [446, 393] width 506 height 313
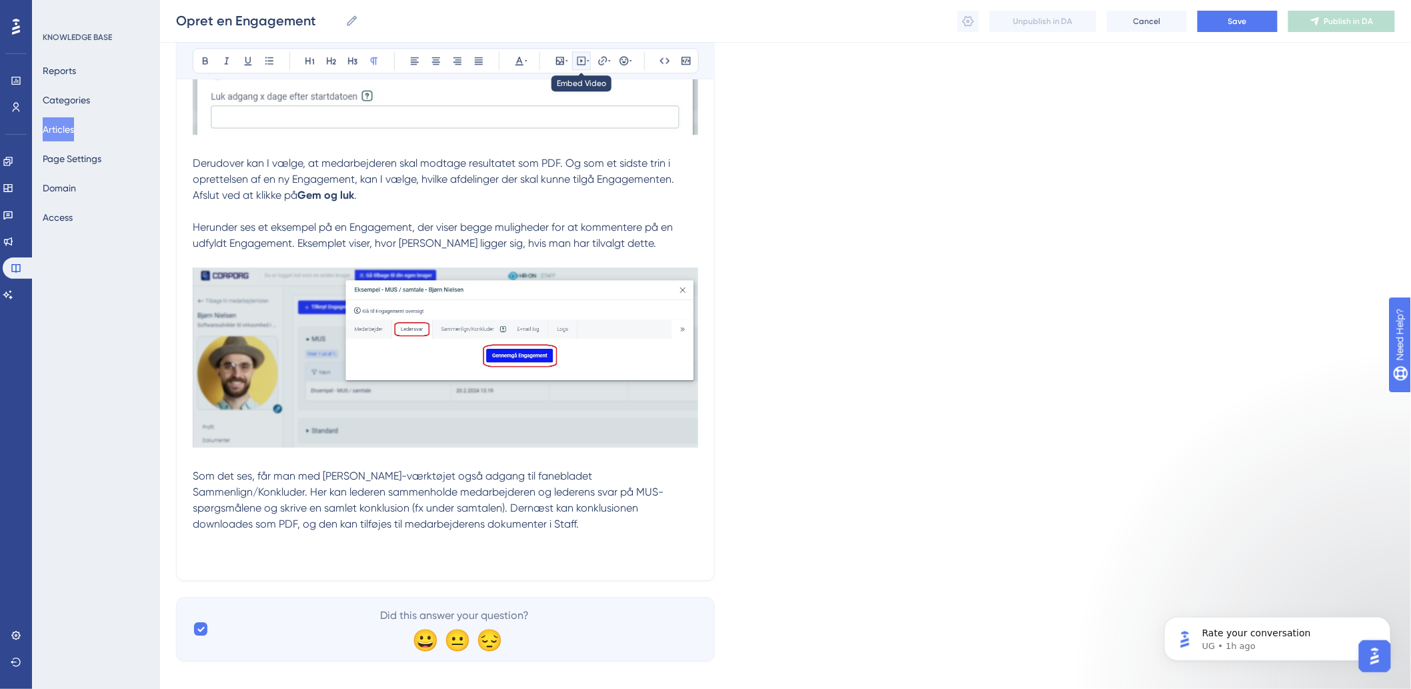
click at [574, 54] on button at bounding box center [581, 60] width 19 height 19
drag, startPoint x: 570, startPoint y: 51, endPoint x: 565, endPoint y: 59, distance: 9.3
click at [569, 51] on div "Bold Italic Underline Bullet Point Heading 1 Heading 2 Heading 3 Normal Align L…" at bounding box center [446, 60] width 506 height 25
click at [566, 61] on icon at bounding box center [567, 60] width 3 height 11
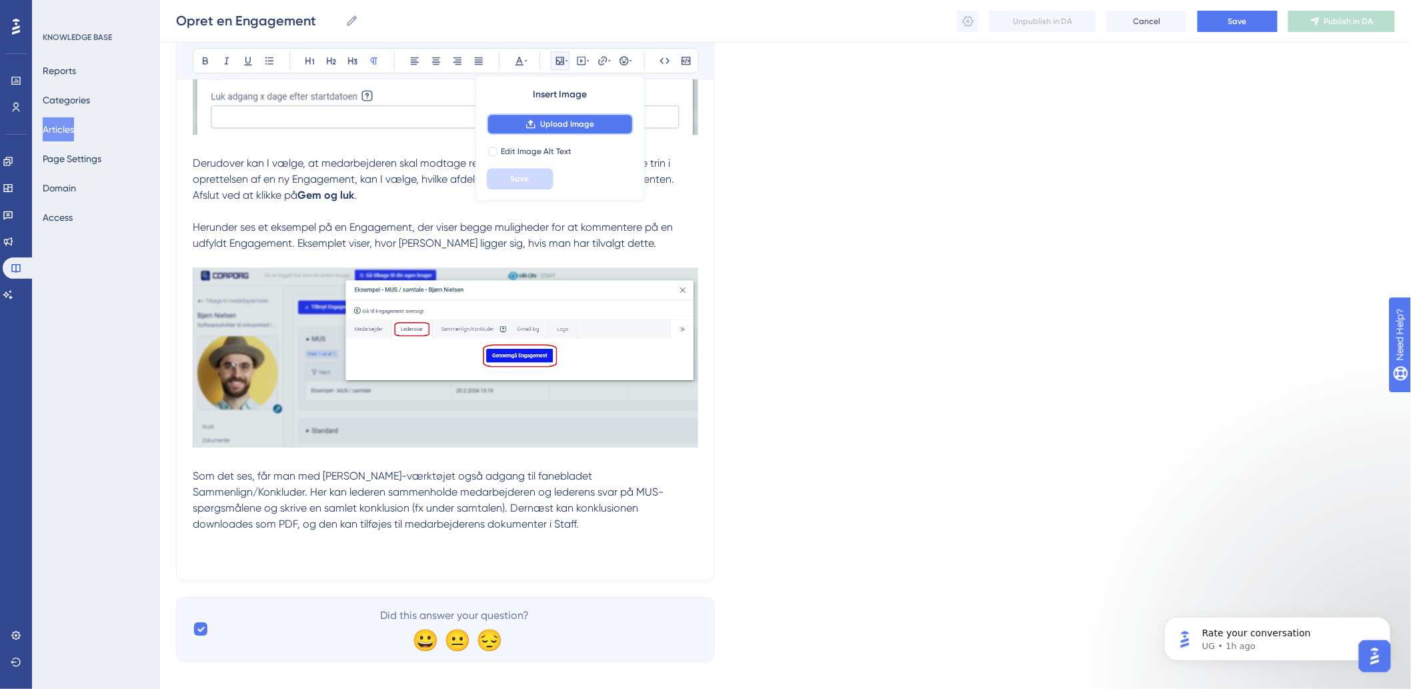
click at [562, 125] on span "Upload Image" at bounding box center [567, 124] width 54 height 11
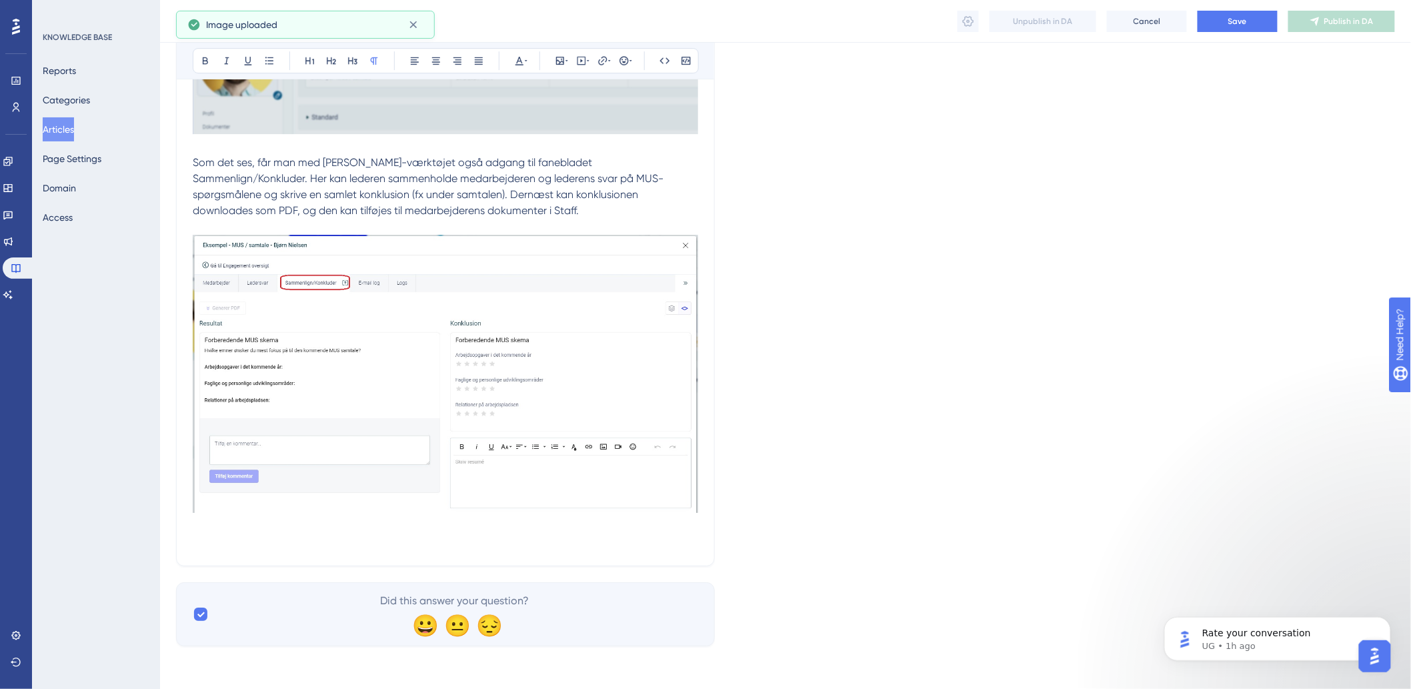
scroll to position [1786, 0]
click at [223, 546] on p "Herunder ses et eksempel på en Engagement, der viser begge muligheder for at ko…" at bounding box center [446, 228] width 506 height 644
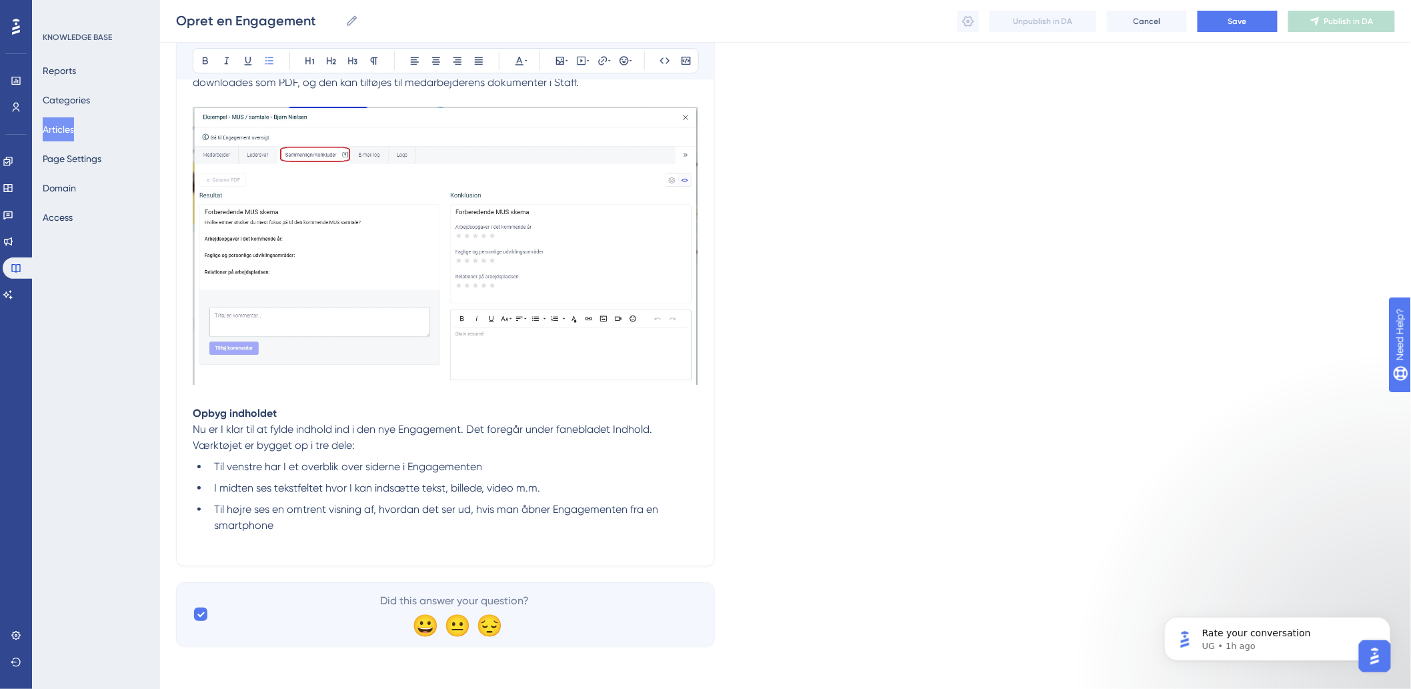
scroll to position [1914, 0]
click at [273, 546] on p at bounding box center [446, 542] width 506 height 16
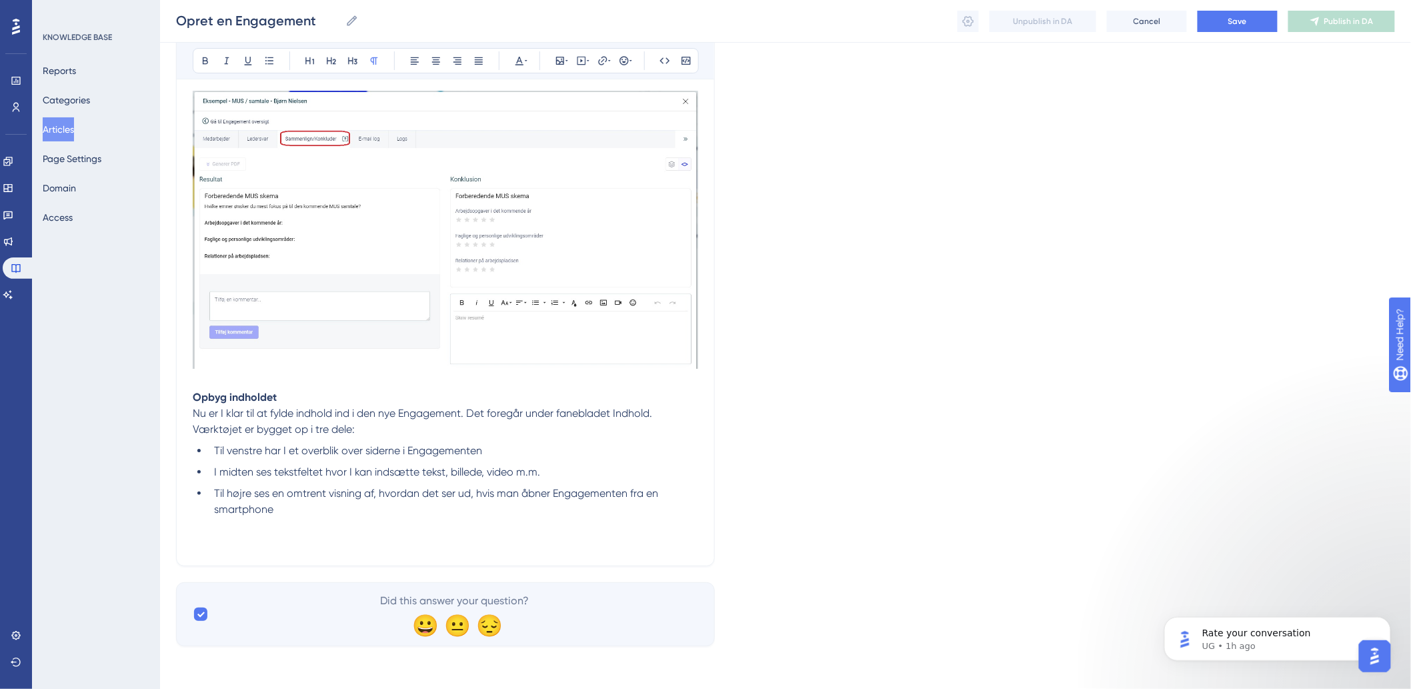
scroll to position [1930, 0]
click at [248, 528] on p at bounding box center [446, 534] width 506 height 32
click at [554, 61] on button at bounding box center [560, 60] width 19 height 19
click at [551, 110] on div "Insert Image Upload Image Edit Image Alt Text Save" at bounding box center [560, 137] width 169 height 125
click at [552, 124] on span "Upload Image" at bounding box center [567, 124] width 54 height 11
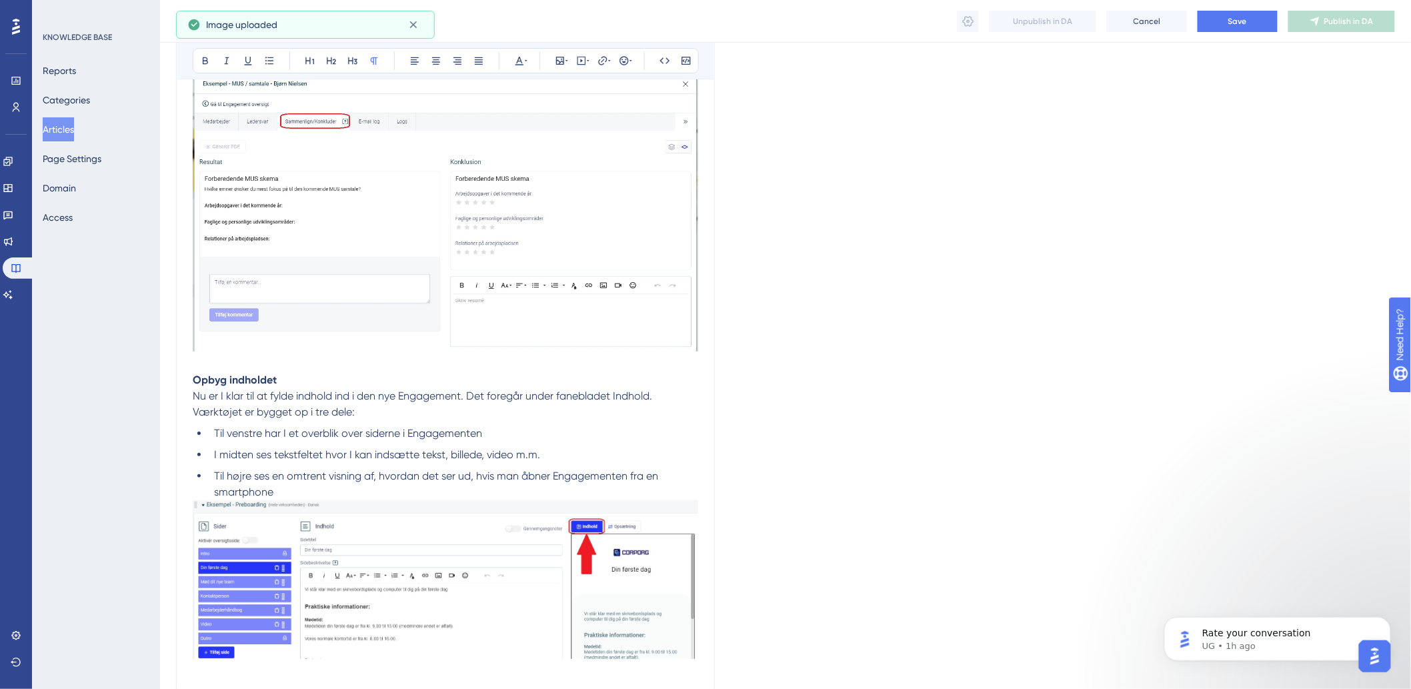
scroll to position [2077, 0]
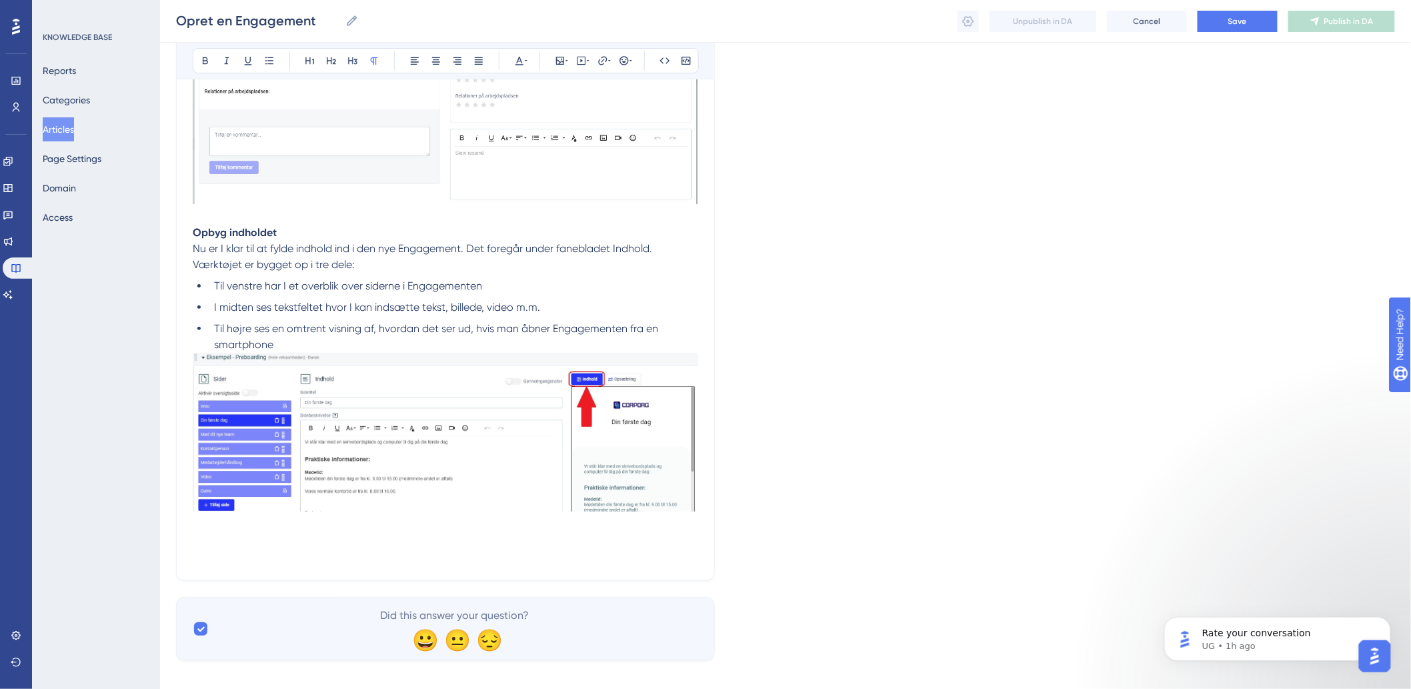
click at [263, 564] on p at bounding box center [446, 458] width 506 height 211
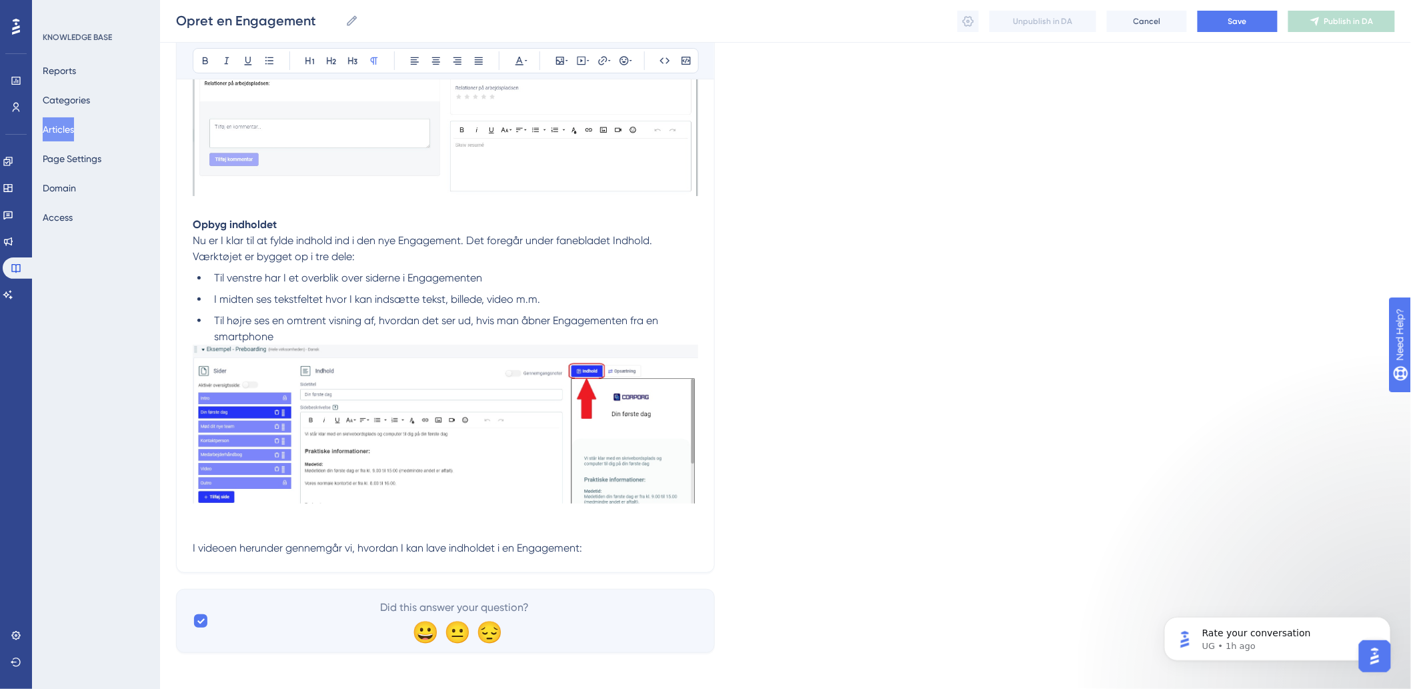
scroll to position [2110, 0]
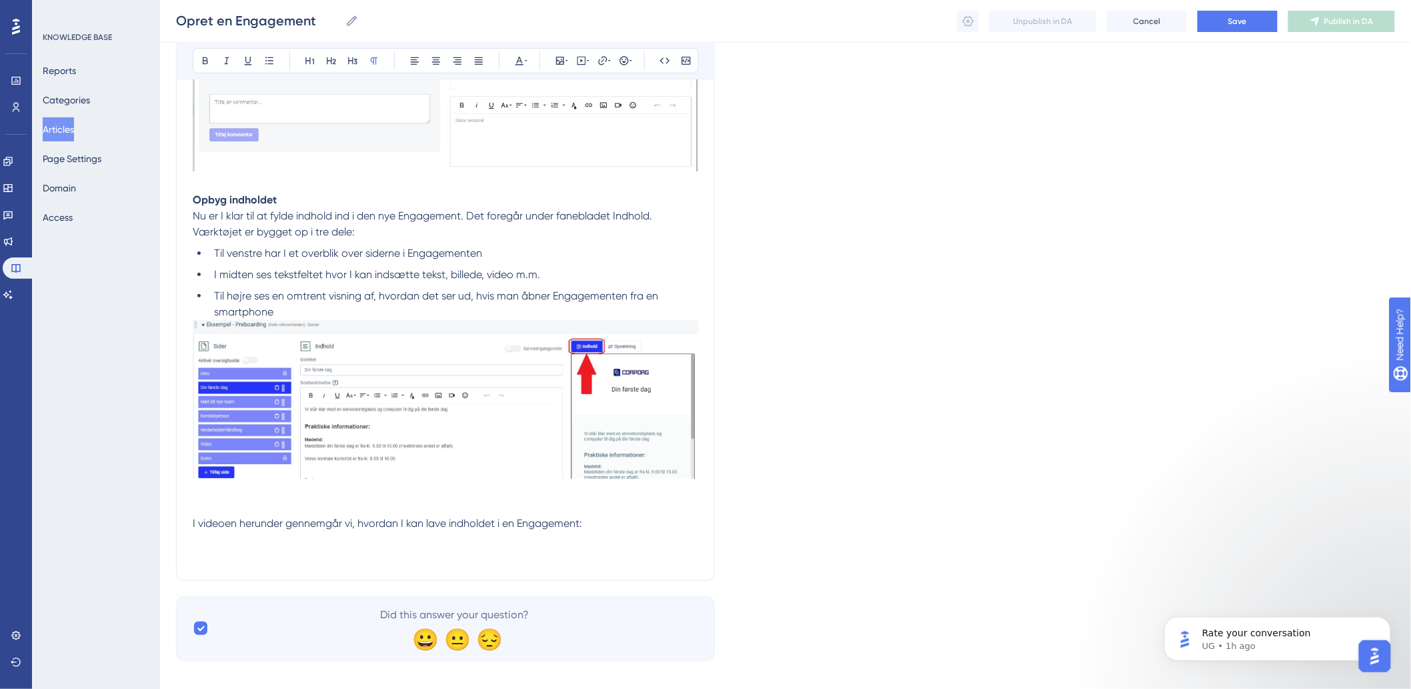
click at [294, 564] on p "I videoen herunder gennemgår vi, hvordan I kan lave indholdet i en Engagement:" at bounding box center [446, 441] width 506 height 243
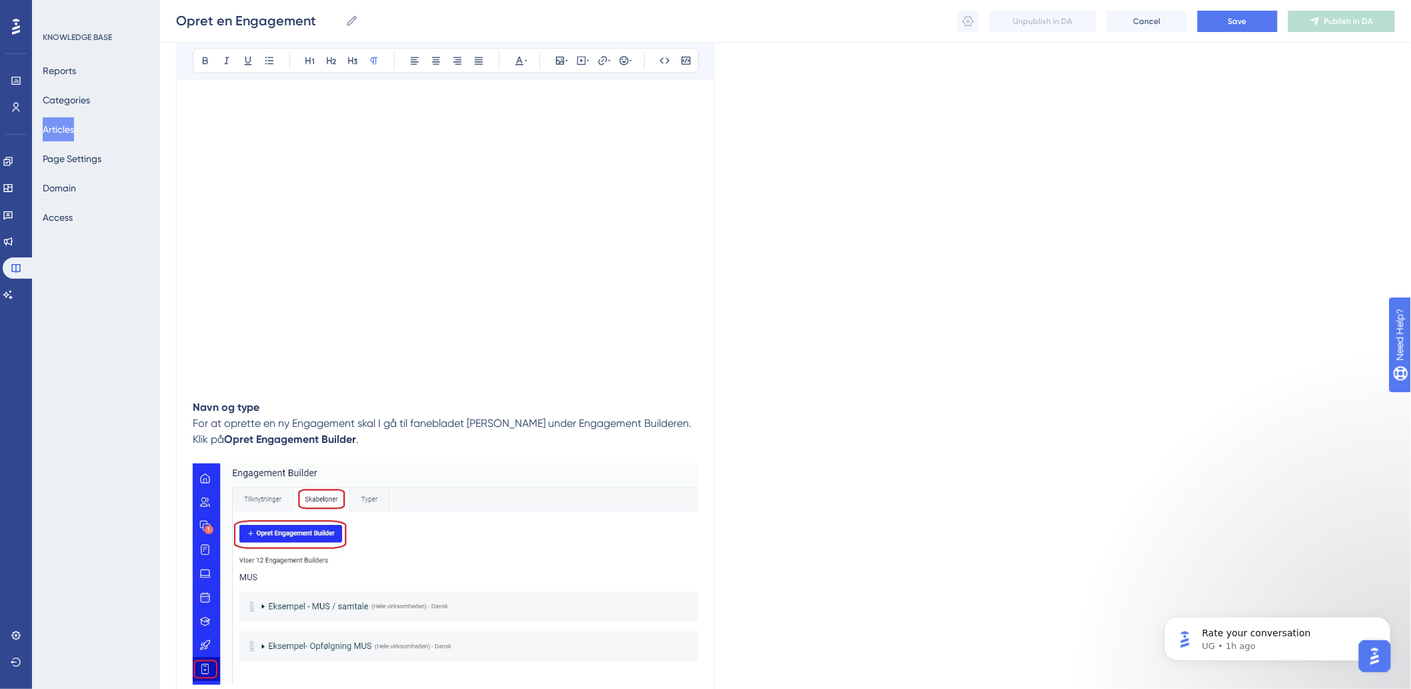
scroll to position [0, 0]
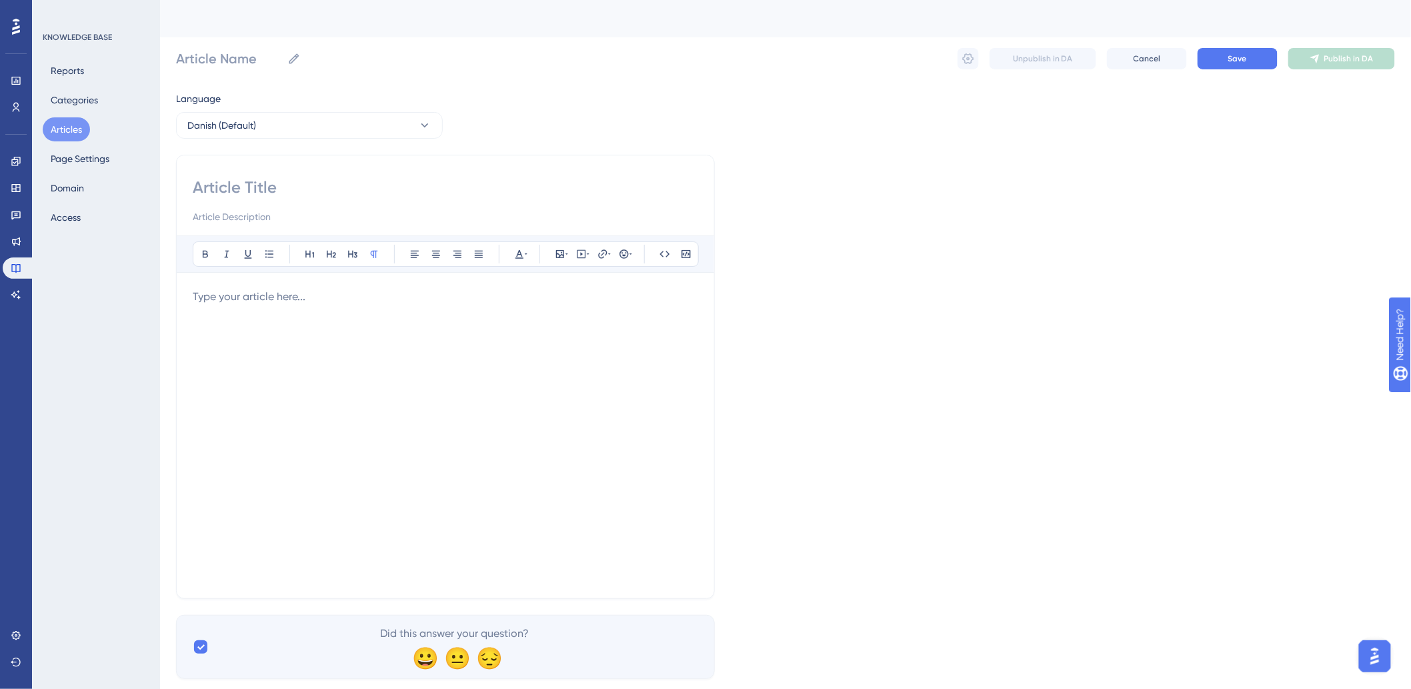
click at [324, 339] on div at bounding box center [446, 435] width 506 height 293
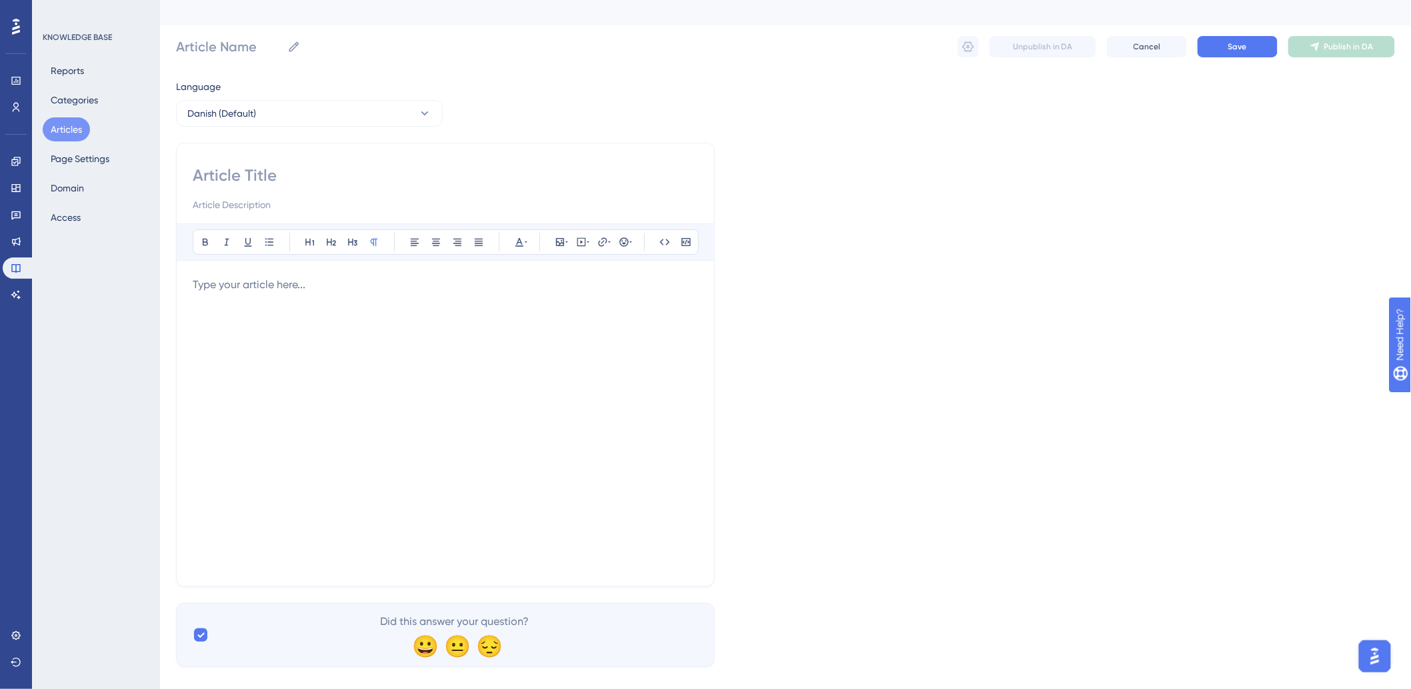
scroll to position [32, 0]
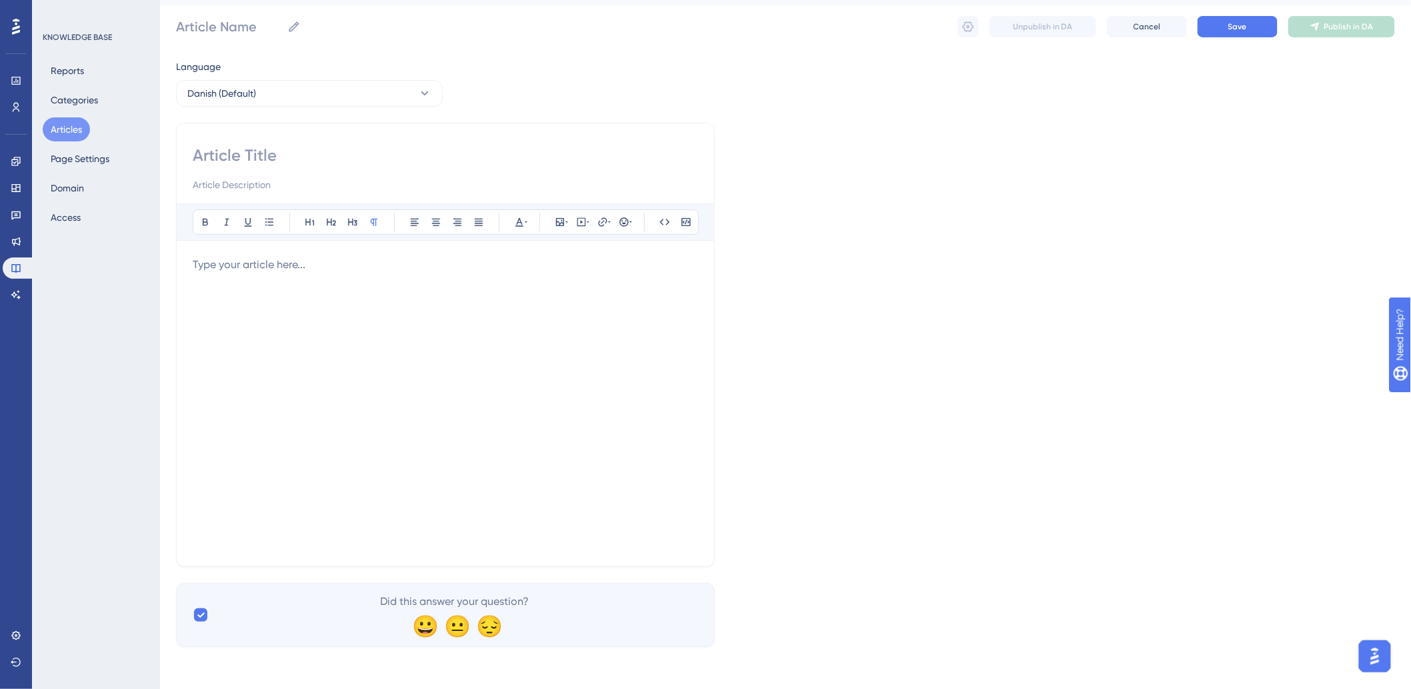
click at [256, 145] on input at bounding box center [446, 155] width 506 height 21
click at [305, 145] on input at bounding box center [446, 155] width 506 height 21
paste input "Opret en Engagement"
type input "Opret en Engagement"
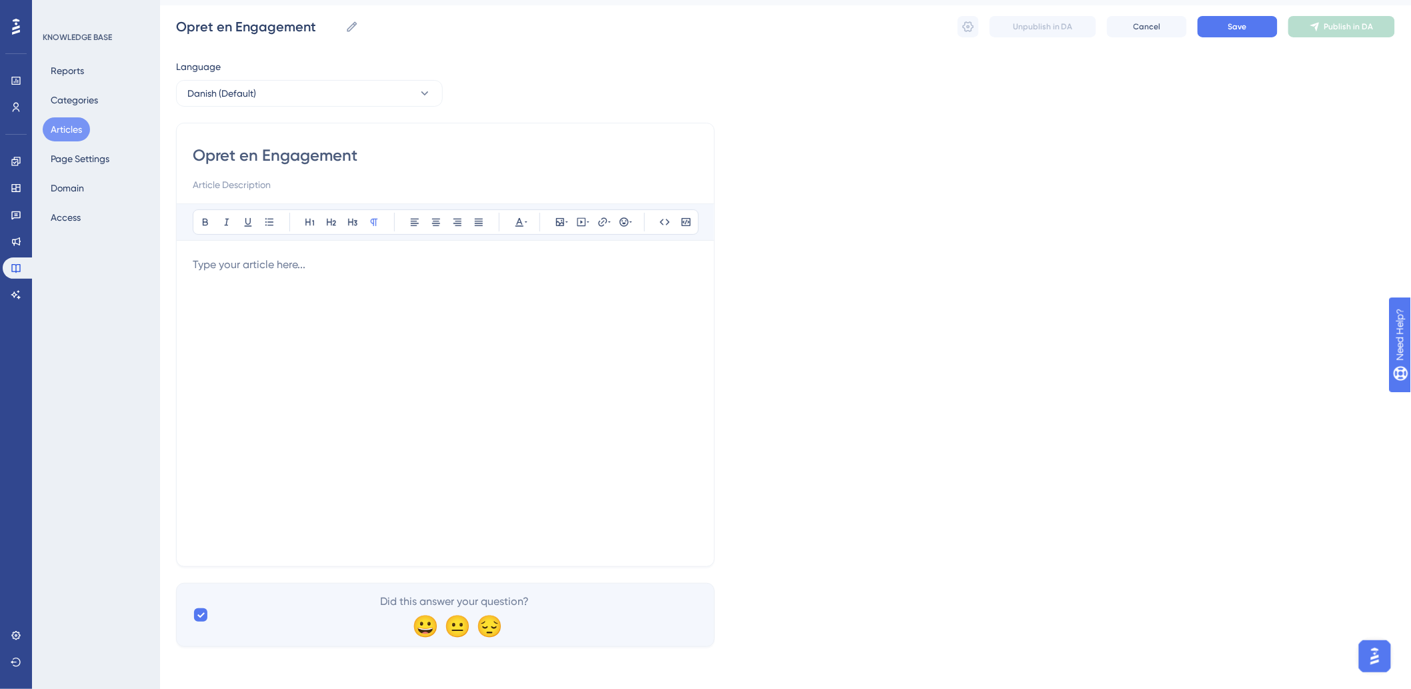
type input "Opret en Engagement"
click at [358, 298] on div at bounding box center [446, 403] width 506 height 293
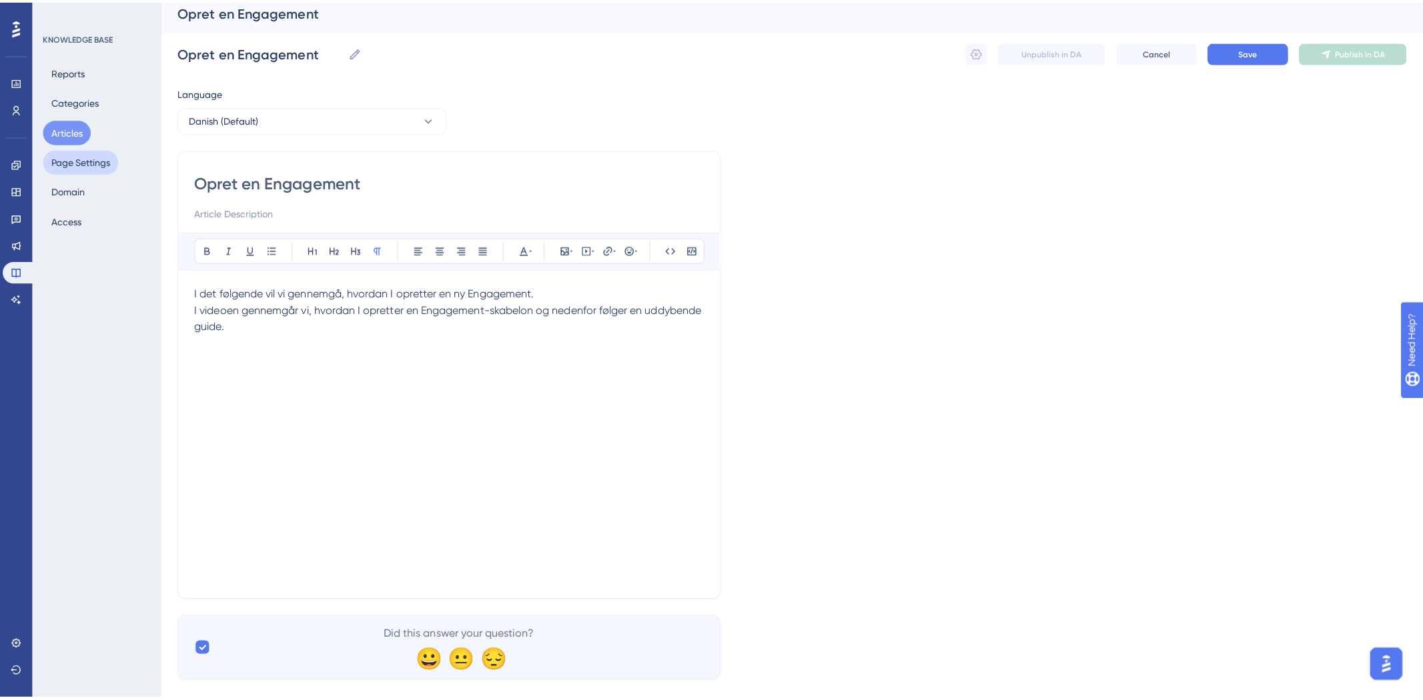
scroll to position [0, 0]
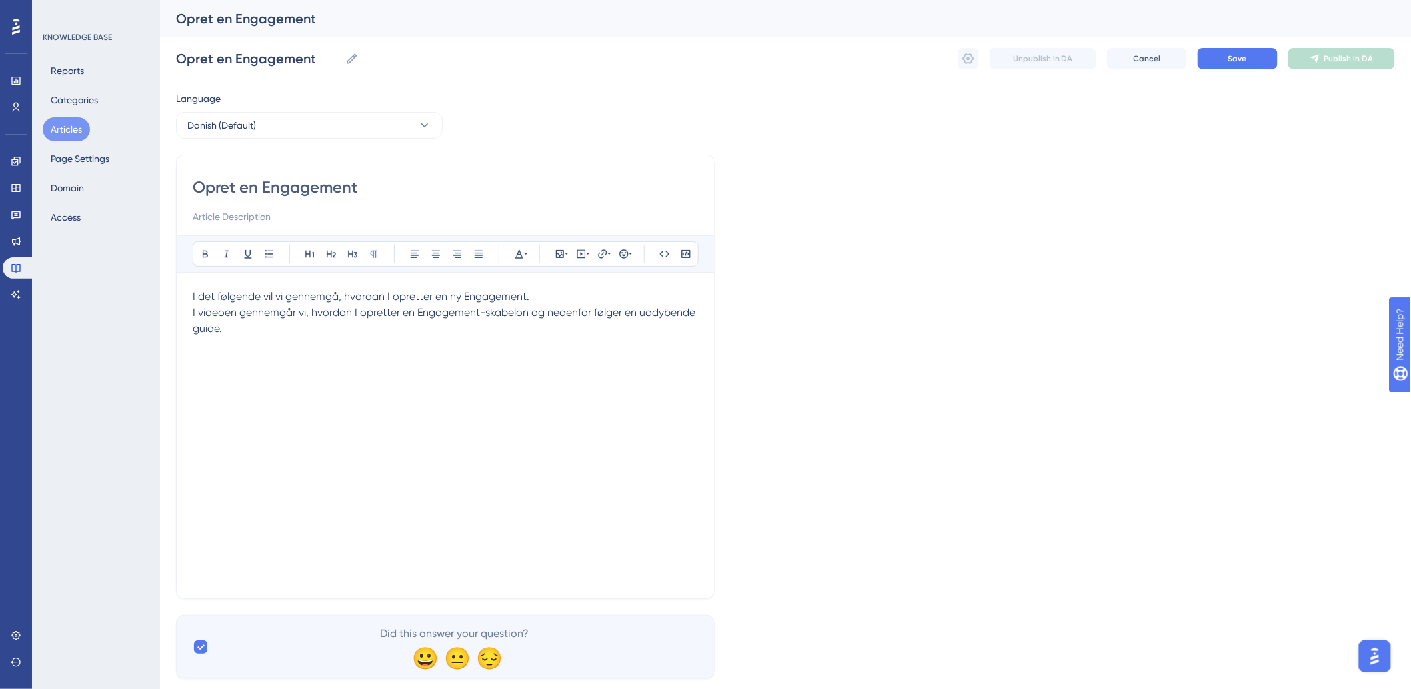
click at [71, 139] on button "Articles" at bounding box center [66, 129] width 47 height 24
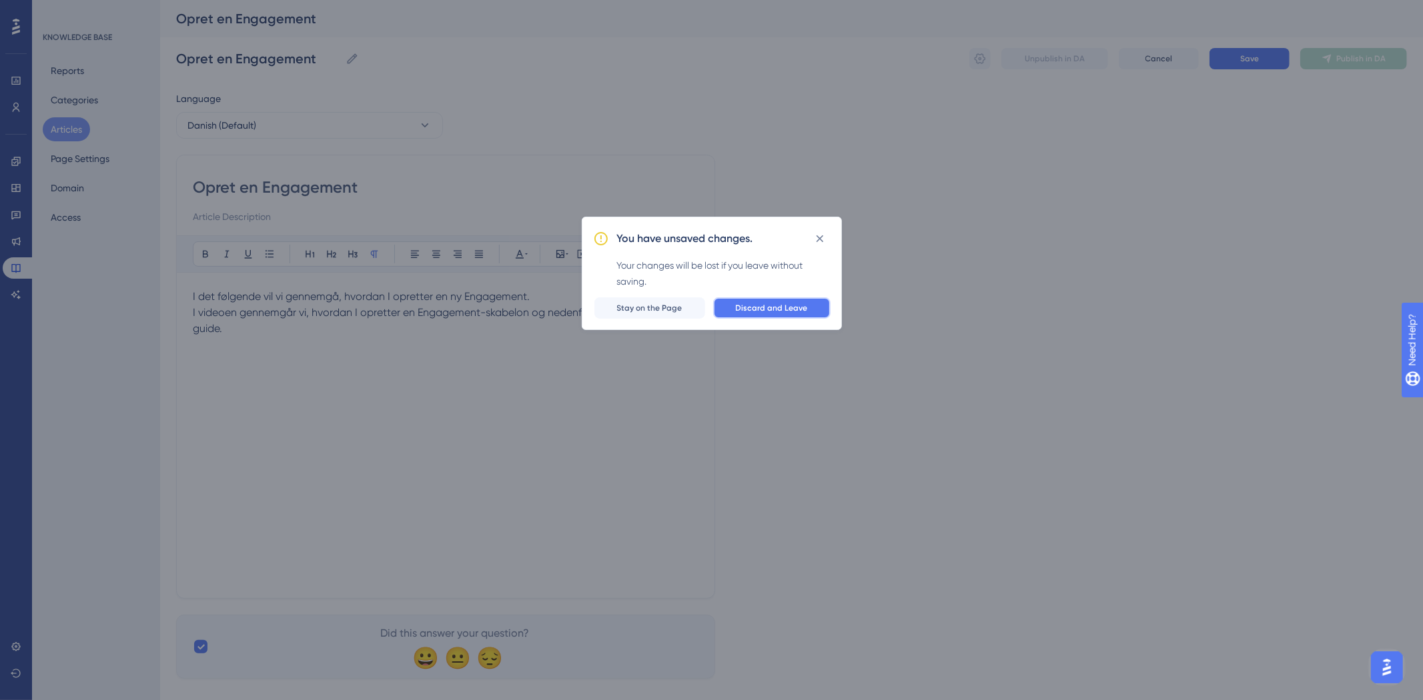
click at [752, 309] on span "Discard and Leave" at bounding box center [772, 308] width 72 height 11
